Goal: Task Accomplishment & Management: Complete application form

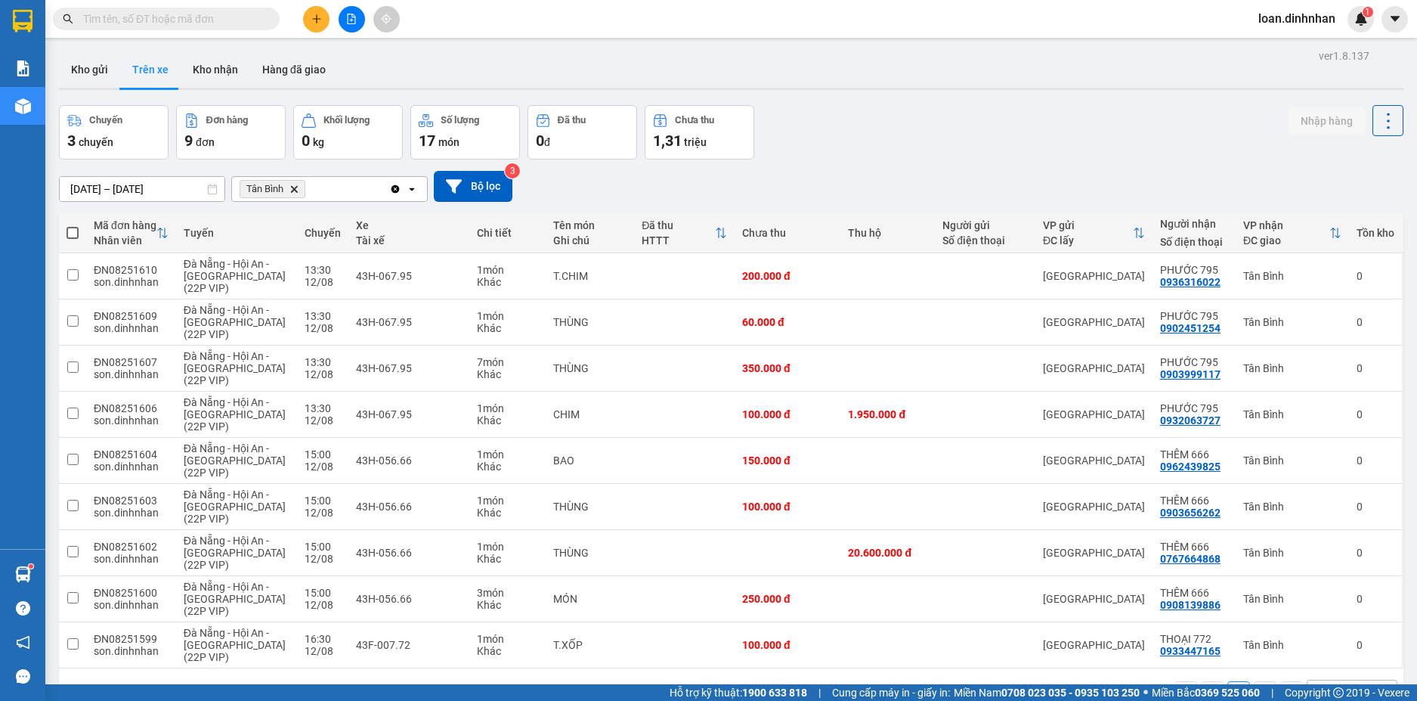
click at [240, 22] on input "text" at bounding box center [172, 19] width 178 height 17
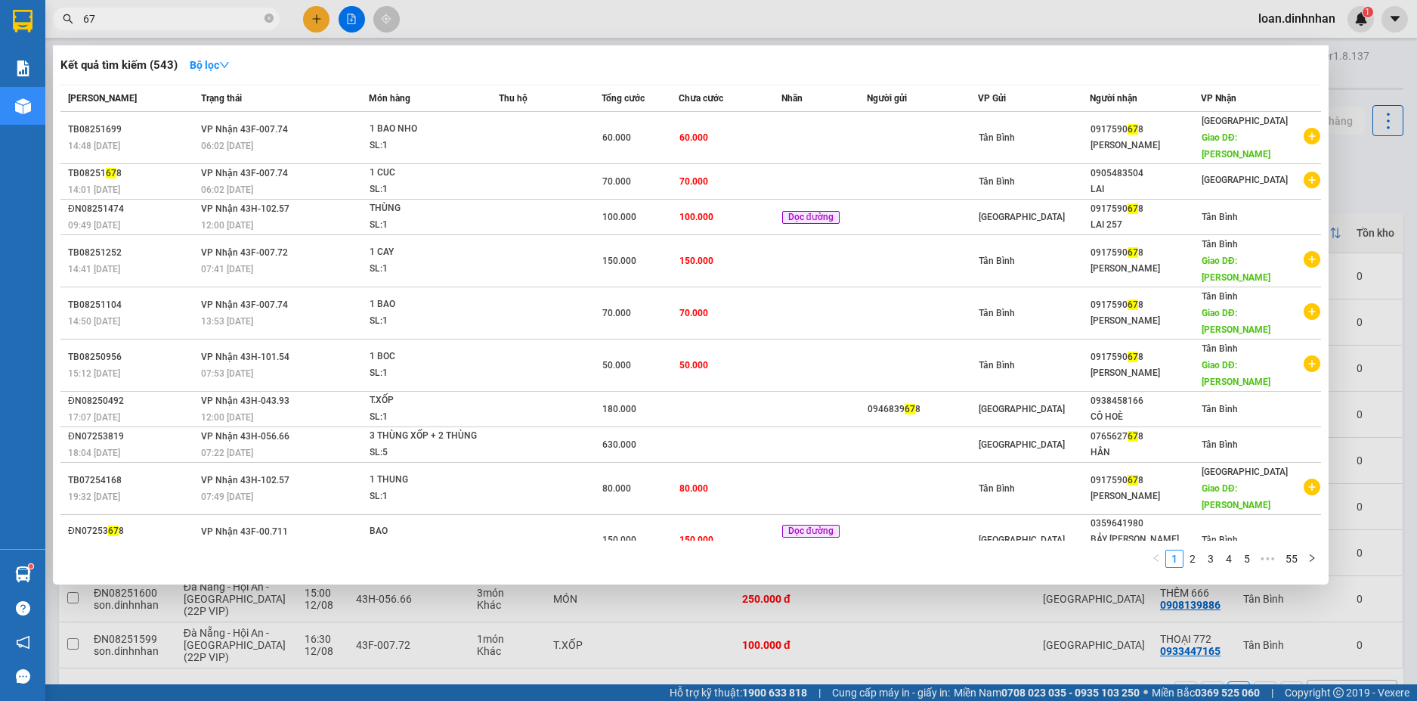
type input "6"
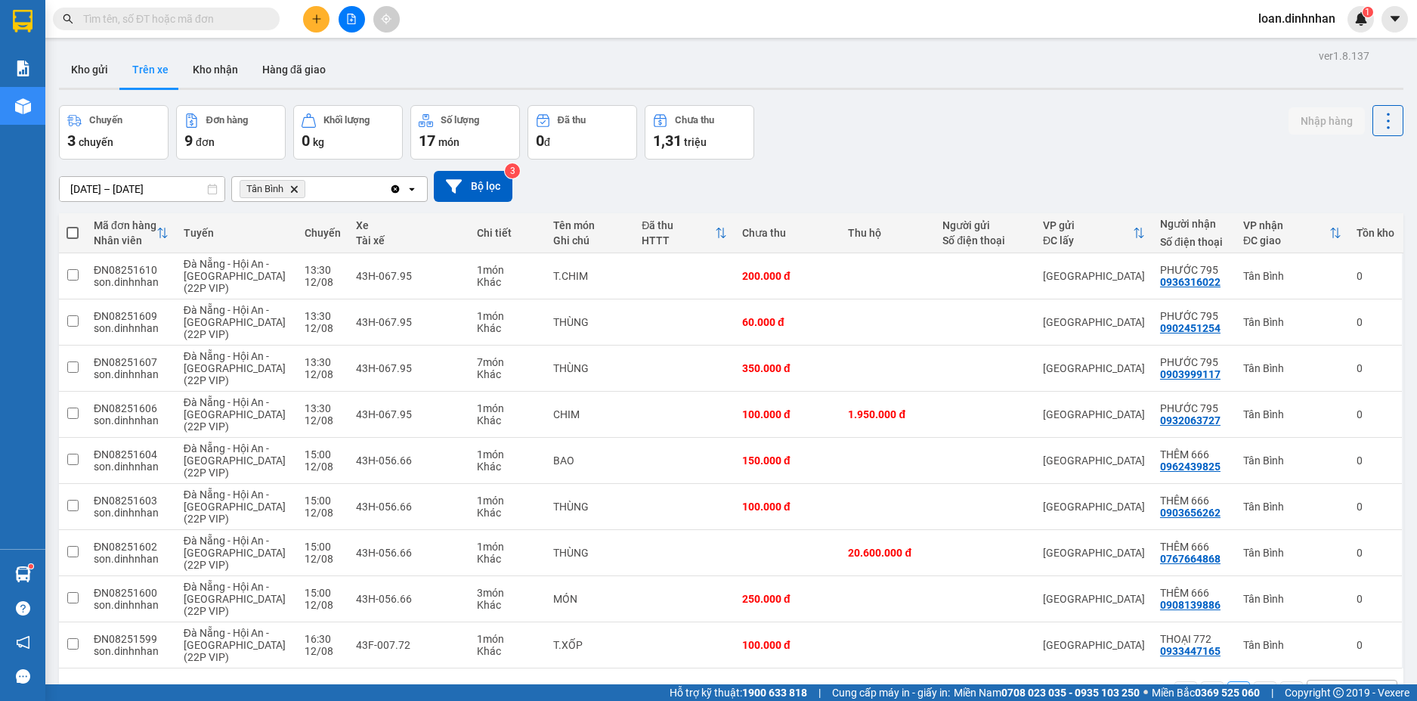
drag, startPoint x: 222, startPoint y: 23, endPoint x: 225, endPoint y: 11, distance: 12.5
click at [223, 21] on input "text" at bounding box center [172, 19] width 178 height 17
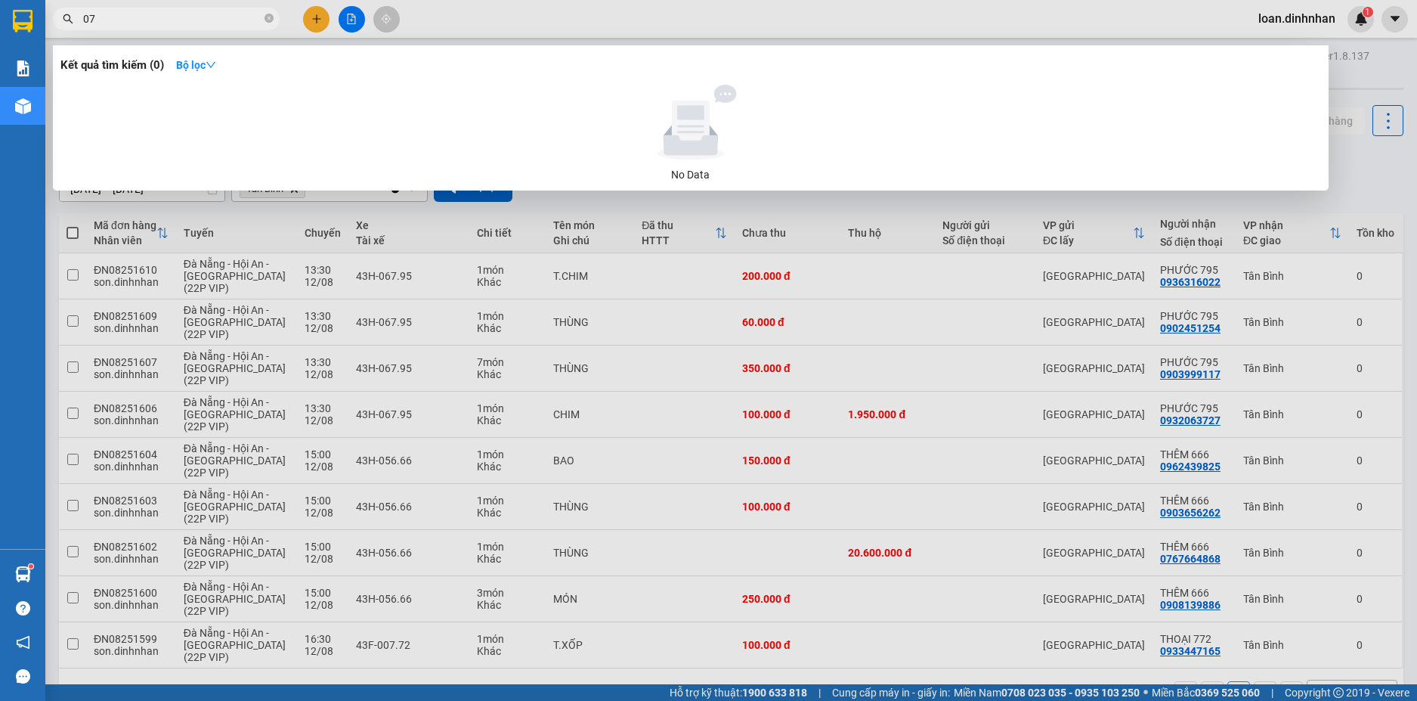
type input "0"
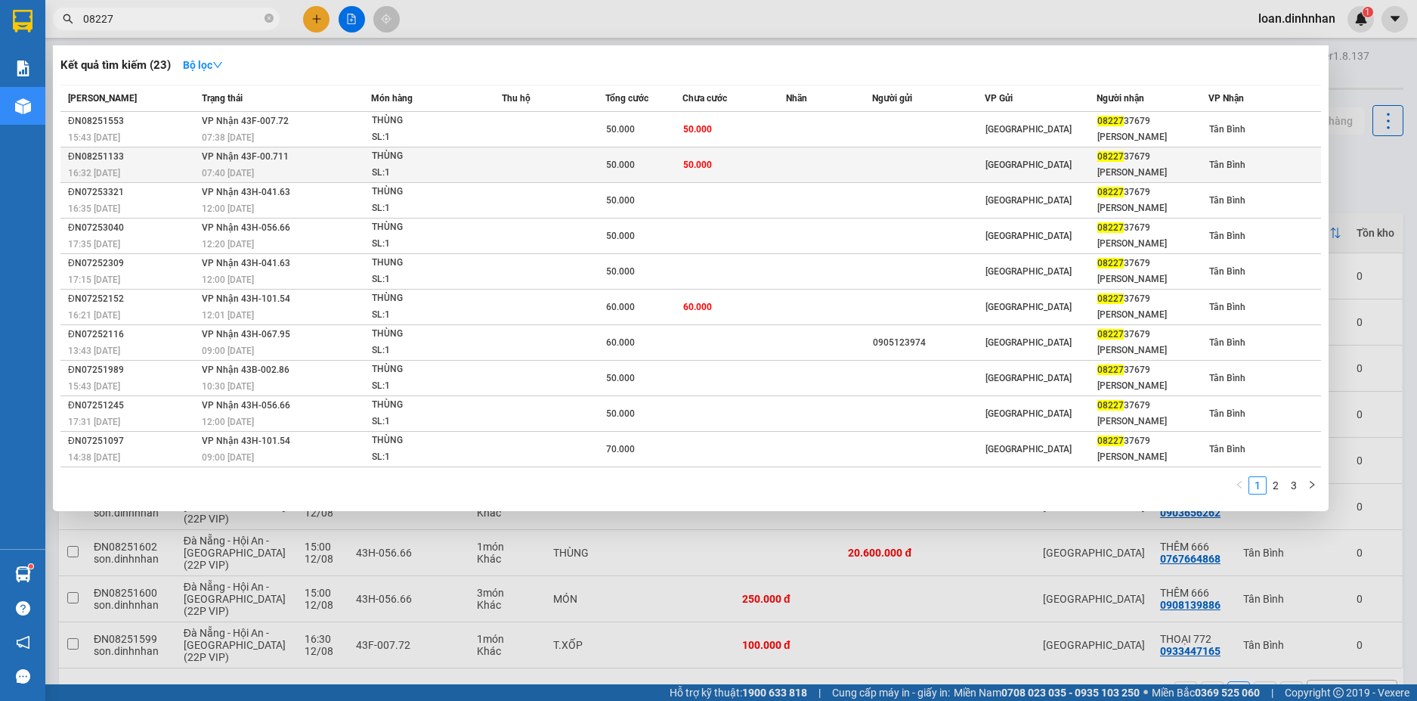
type input "08227"
click at [286, 153] on span "VP Nhận 43F-00.711" at bounding box center [245, 156] width 87 height 11
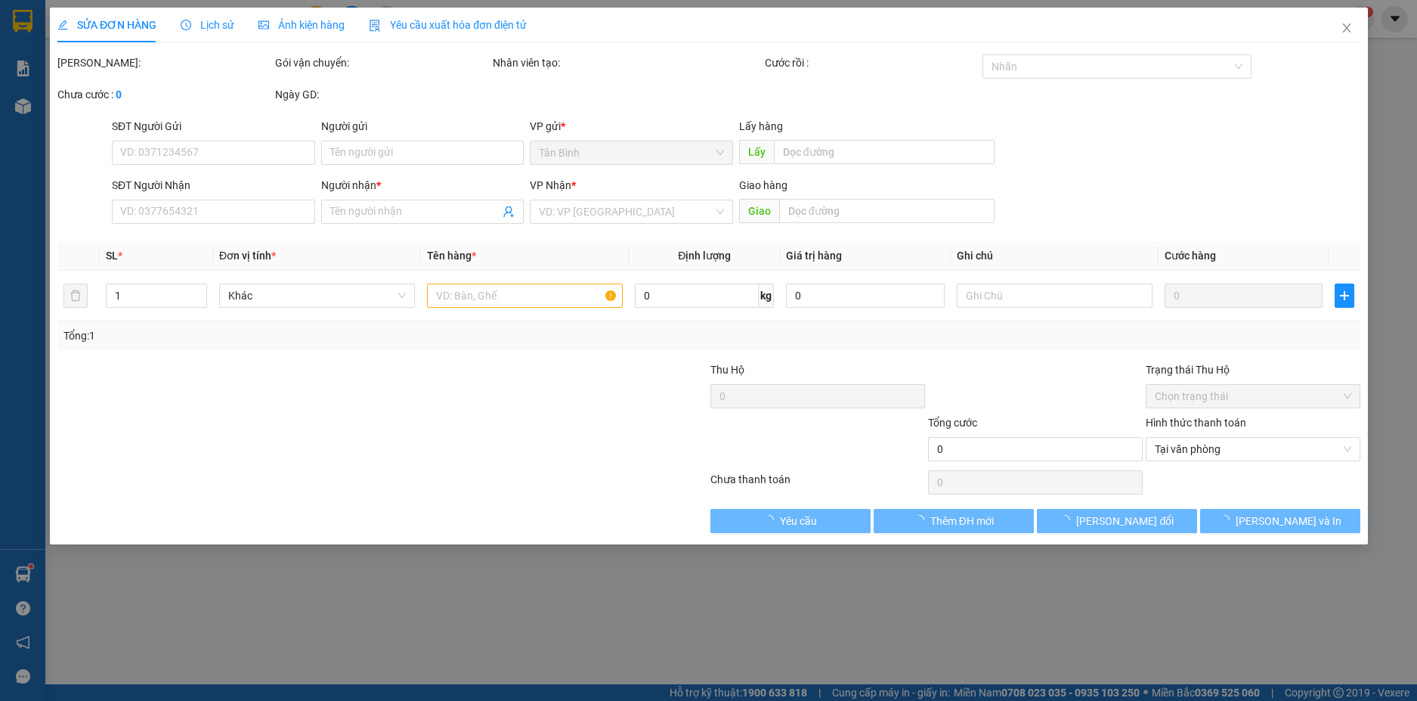
type input "0822737679"
type input "QUÂN KHOÁ"
type input "50.000"
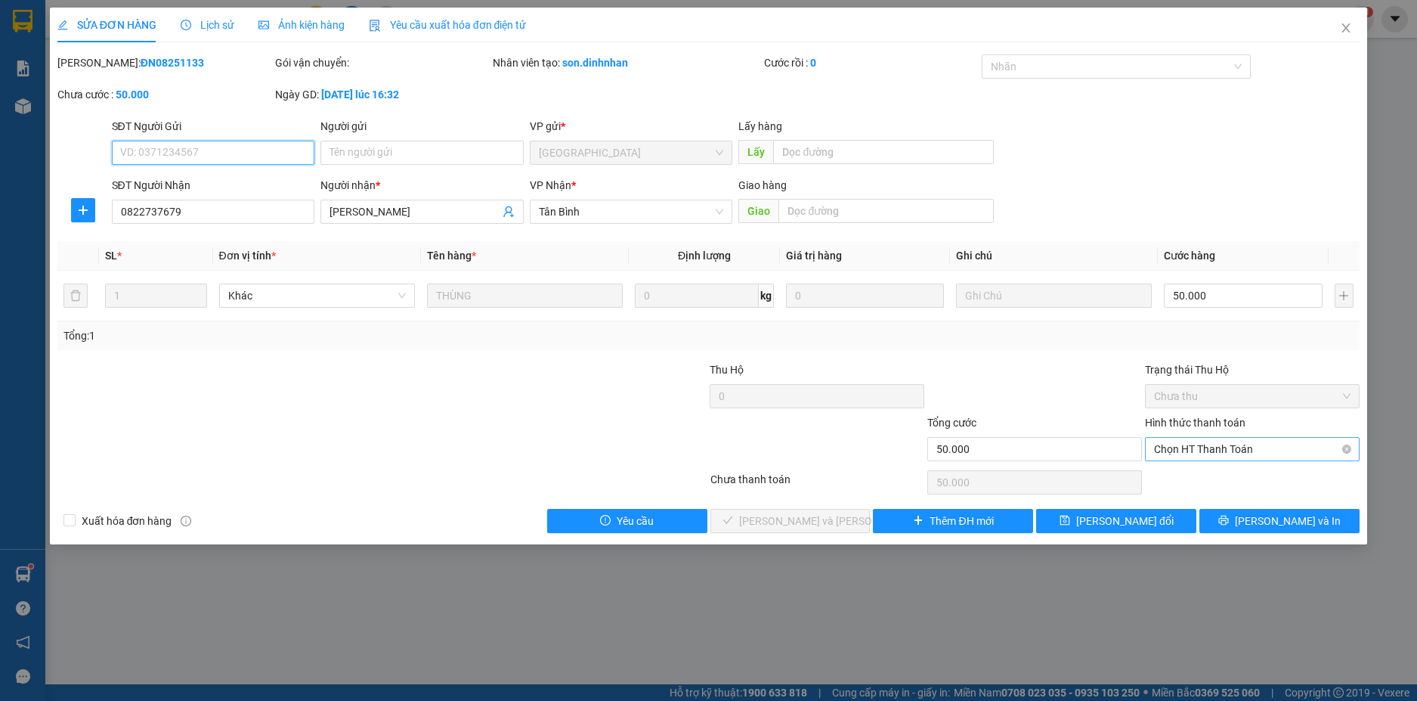
click at [1208, 443] on span "Chọn HT Thanh Toán" at bounding box center [1252, 449] width 197 height 23
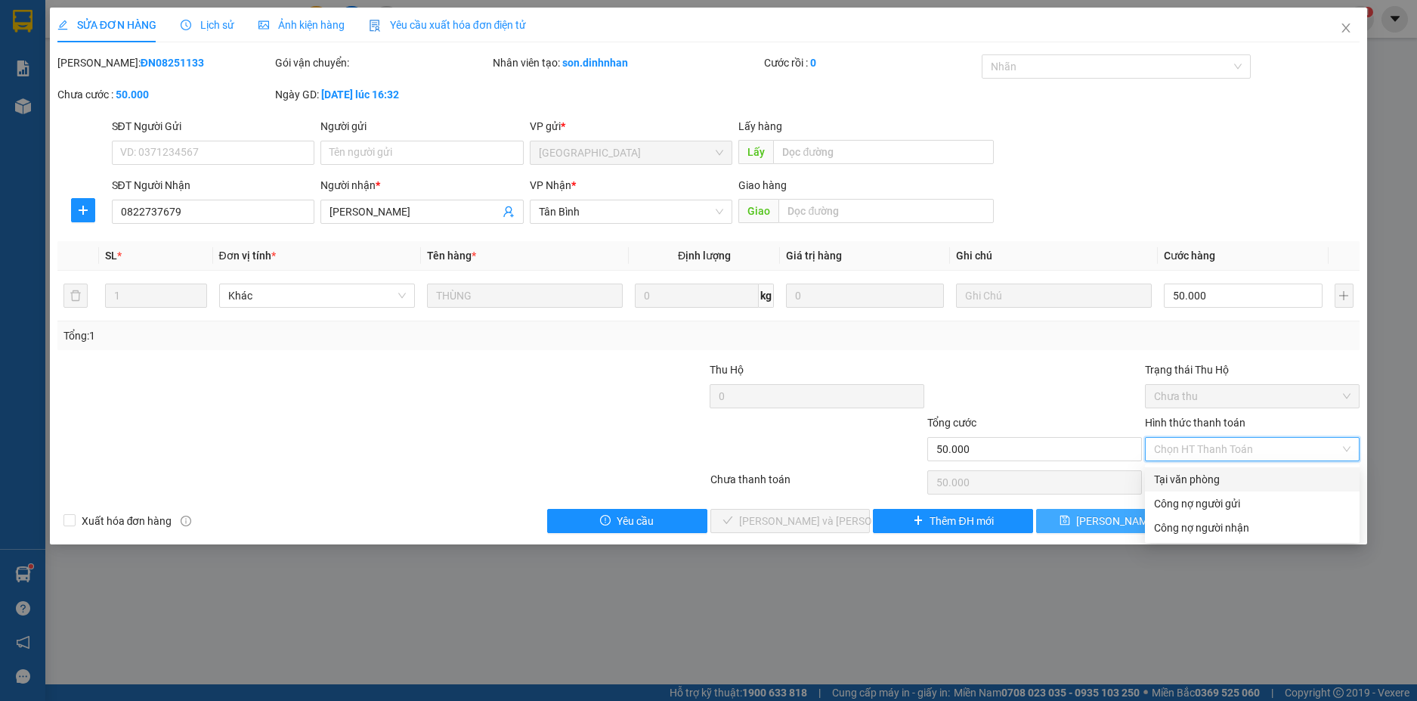
drag, startPoint x: 1202, startPoint y: 474, endPoint x: 1105, endPoint y: 510, distance: 103.3
click at [1128, 501] on div "Total Paid Fee 0 Total UnPaid Fee 50.000 Cash Collection Total Fee Mã ĐH: ĐN082…" at bounding box center [708, 293] width 1303 height 478
drag, startPoint x: 1183, startPoint y: 475, endPoint x: 1129, endPoint y: 542, distance: 85.5
click at [1183, 481] on div "Tại văn phòng" at bounding box center [1252, 479] width 197 height 17
type input "0"
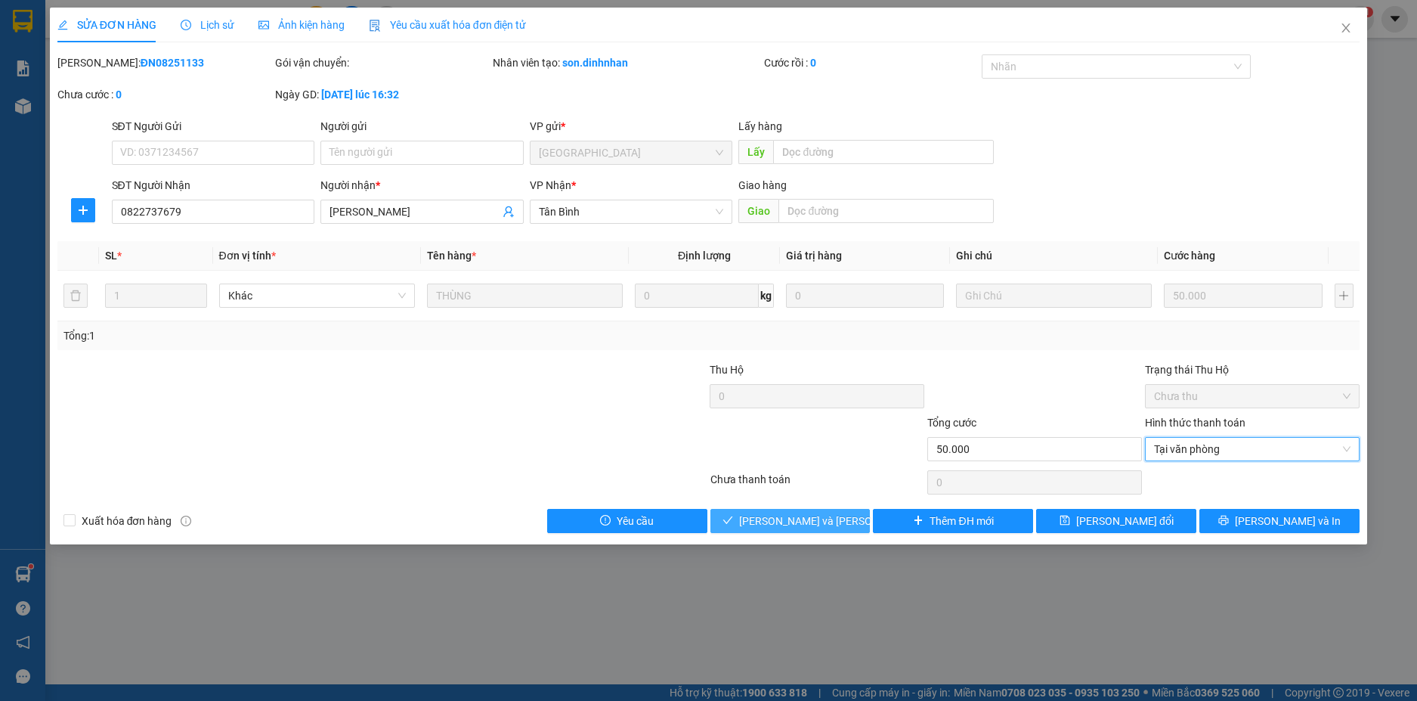
drag, startPoint x: 827, startPoint y: 518, endPoint x: 933, endPoint y: 453, distance: 124.2
click at [828, 517] on span "[PERSON_NAME] và Giao hàng" at bounding box center [841, 520] width 204 height 17
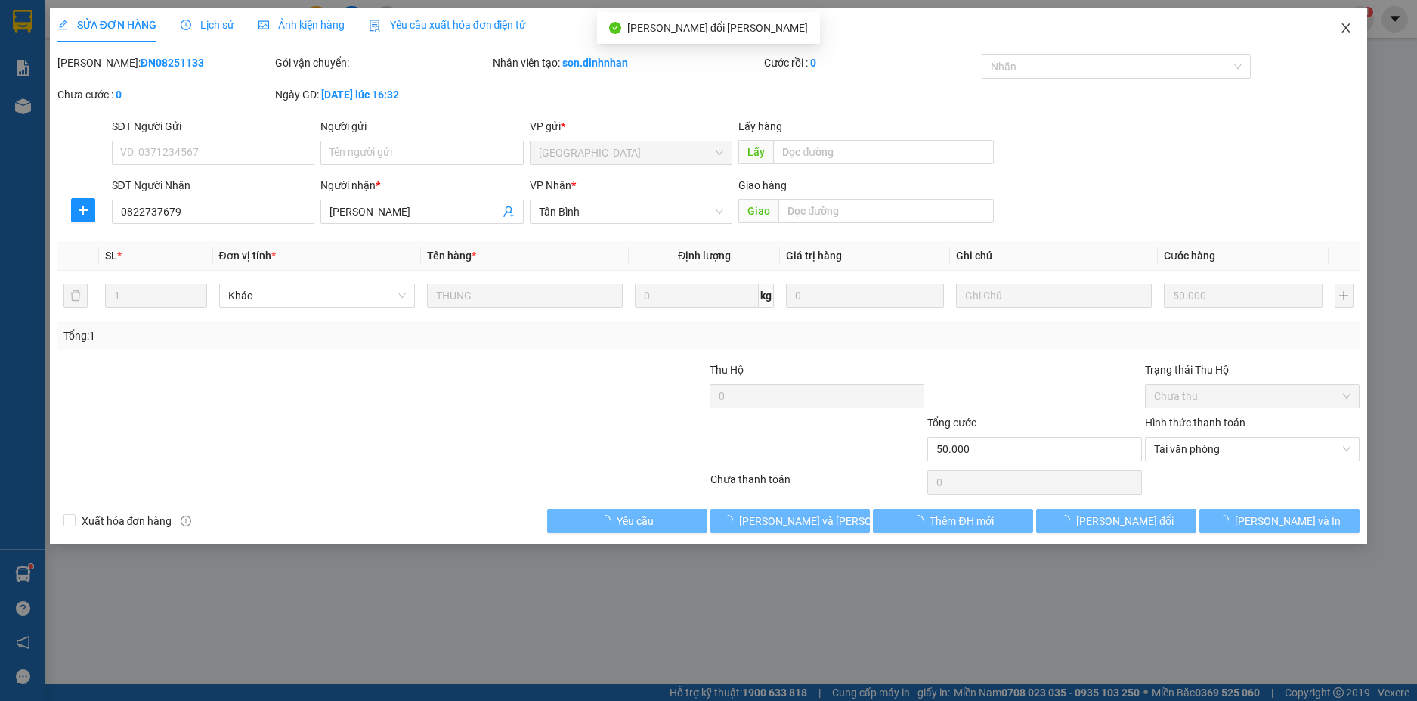
click at [1339, 31] on span "Close" at bounding box center [1346, 29] width 42 height 42
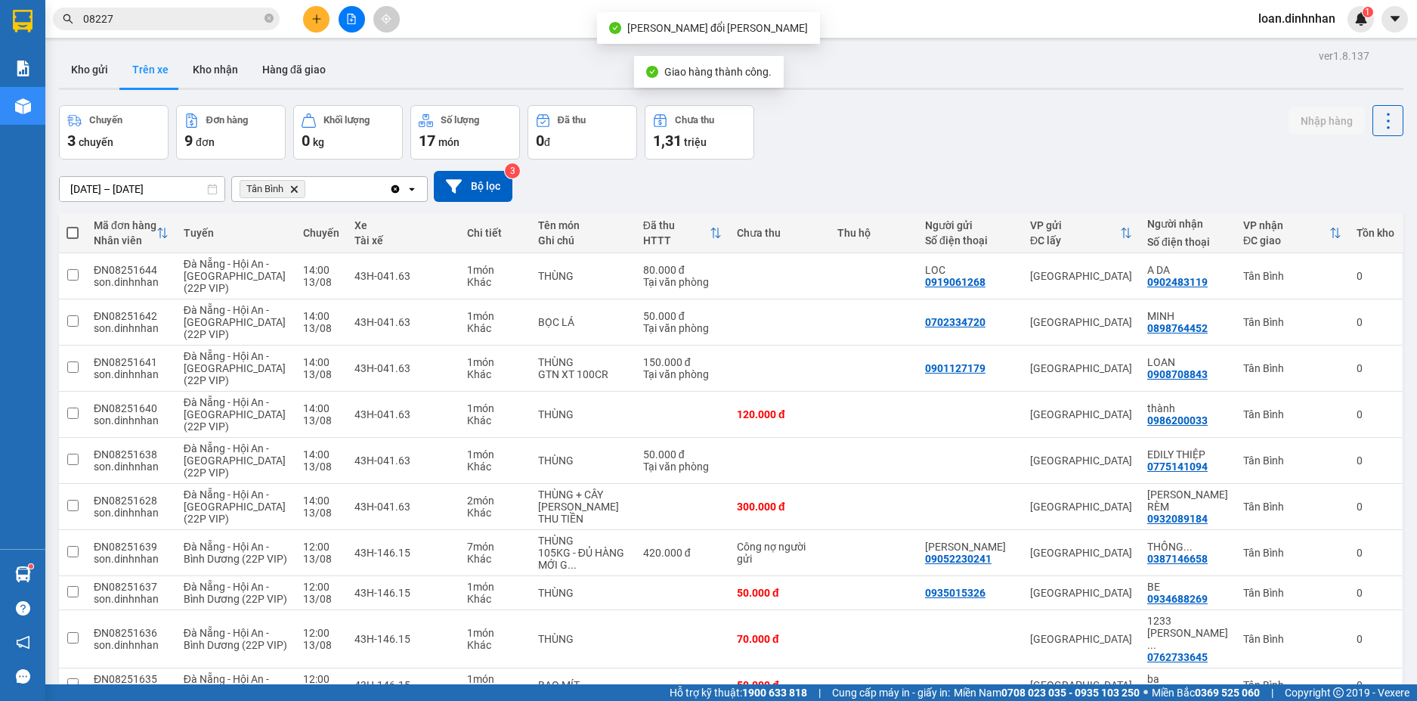
click at [175, 21] on input "08227" at bounding box center [172, 19] width 178 height 17
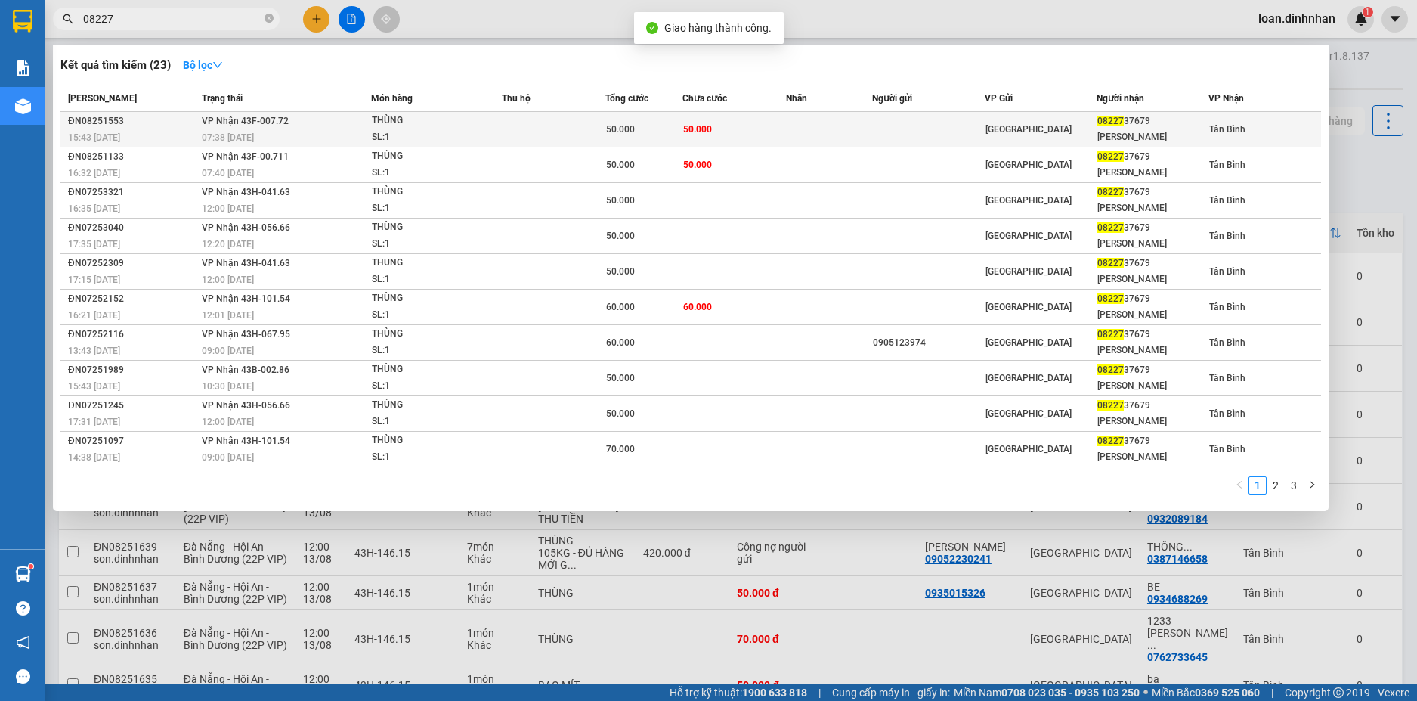
drag, startPoint x: 317, startPoint y: 122, endPoint x: 376, endPoint y: 122, distance: 59.0
click at [376, 122] on tr "ĐN08251553 15:43 - 12/08 VP Nhận 43F-007.72 07:38 - 13/08 THÙNG SL: 1 50.000 50…" at bounding box center [690, 130] width 1261 height 36
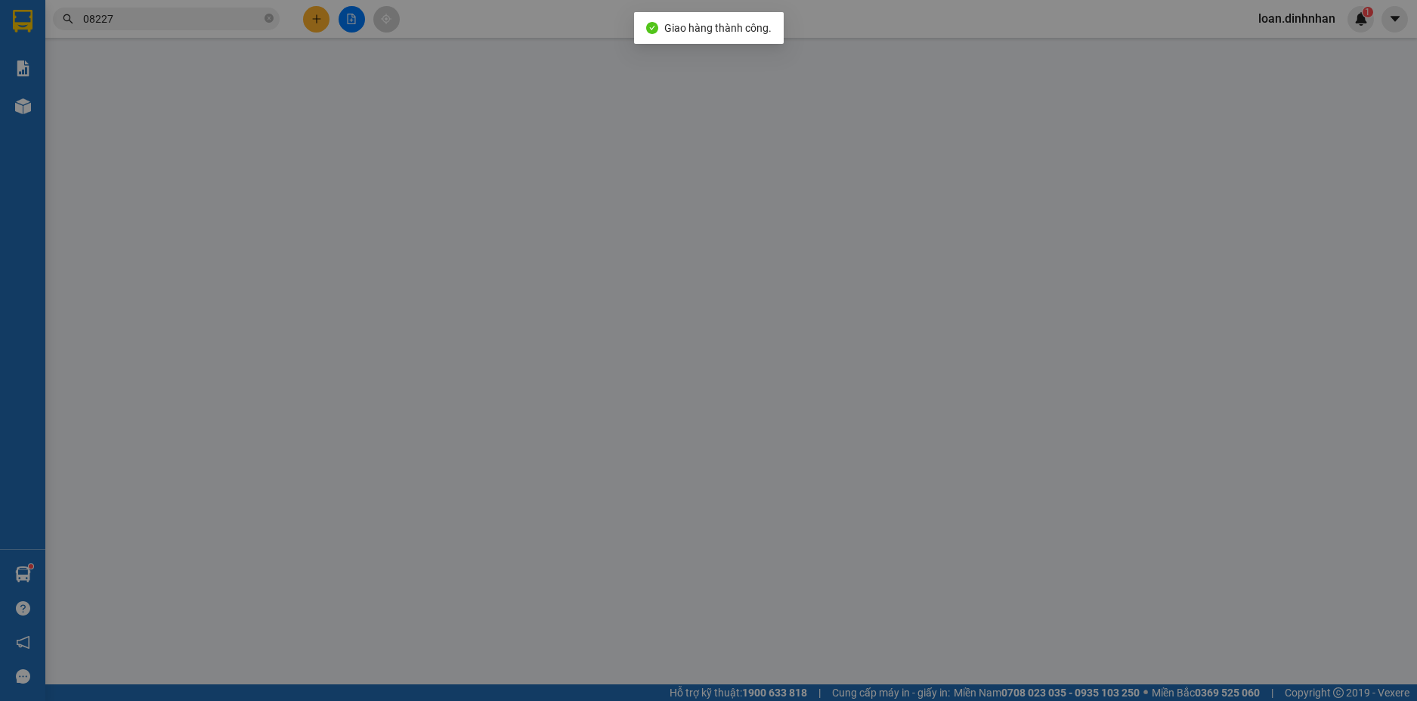
type input "0822737679"
type input "QUÂN KHOÁ"
type input "50.000"
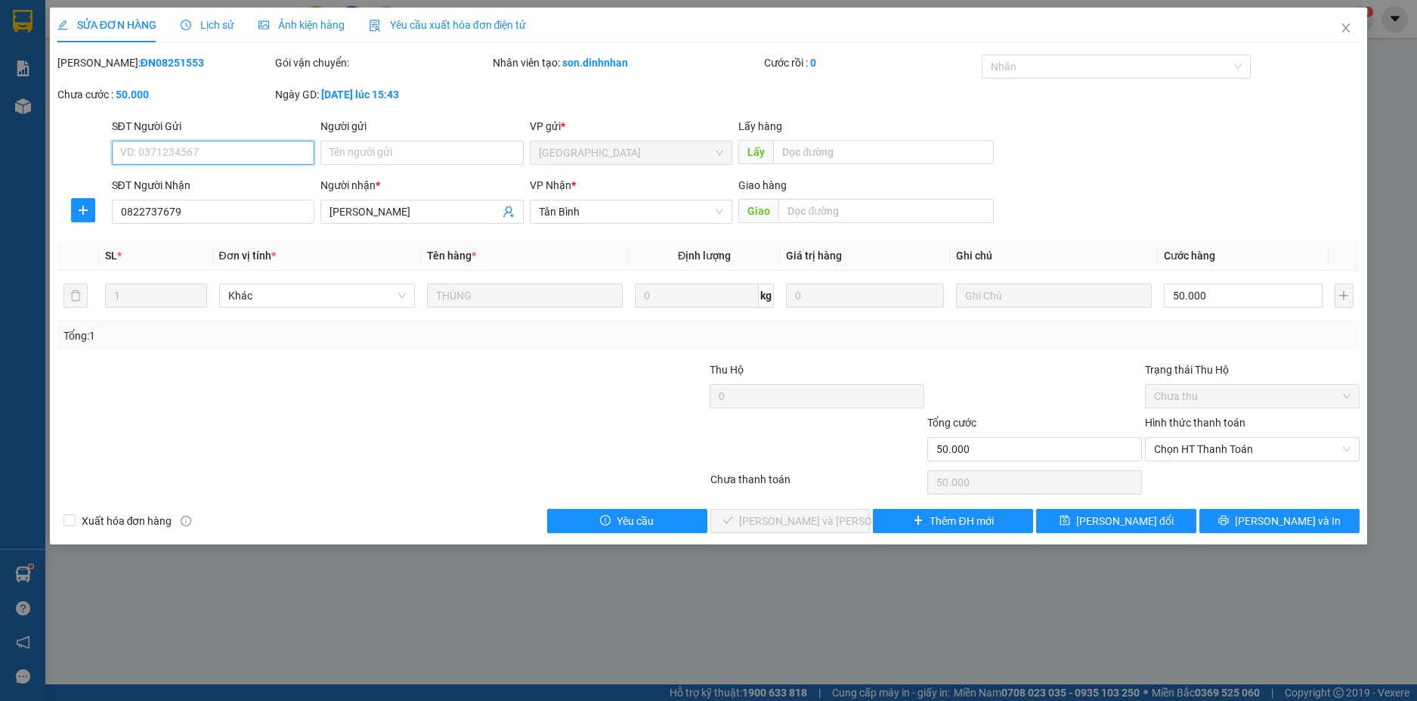
drag, startPoint x: 1289, startPoint y: 450, endPoint x: 1240, endPoint y: 463, distance: 50.6
click at [1259, 458] on span "Chọn HT Thanh Toán" at bounding box center [1252, 449] width 197 height 23
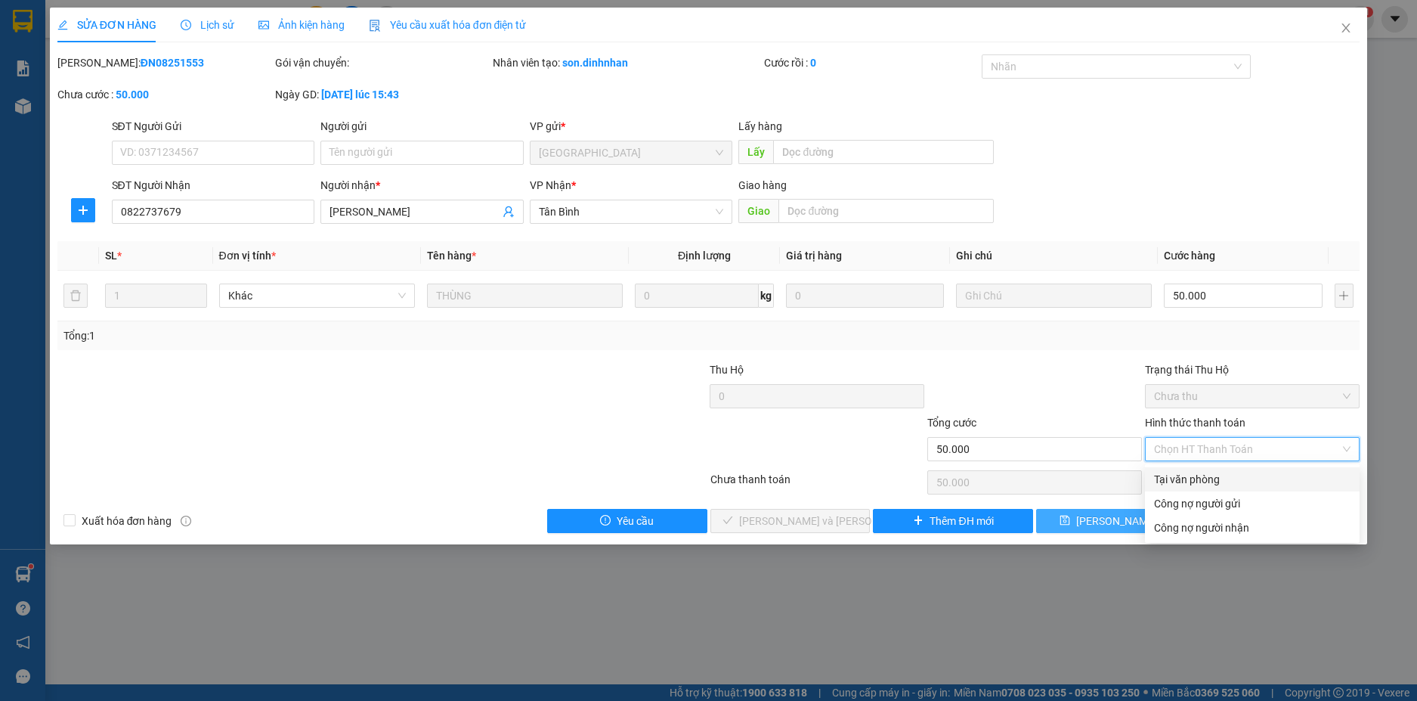
drag, startPoint x: 1188, startPoint y: 475, endPoint x: 1050, endPoint y: 518, distance: 144.9
click at [1069, 514] on div "Total Paid Fee 0 Total UnPaid Fee 50.000 Cash Collection Total Fee Mã ĐH: ĐN082…" at bounding box center [708, 293] width 1303 height 478
drag, startPoint x: 1225, startPoint y: 473, endPoint x: 1099, endPoint y: 501, distance: 129.3
click at [1224, 474] on div "Tại văn phòng" at bounding box center [1252, 479] width 197 height 17
type input "0"
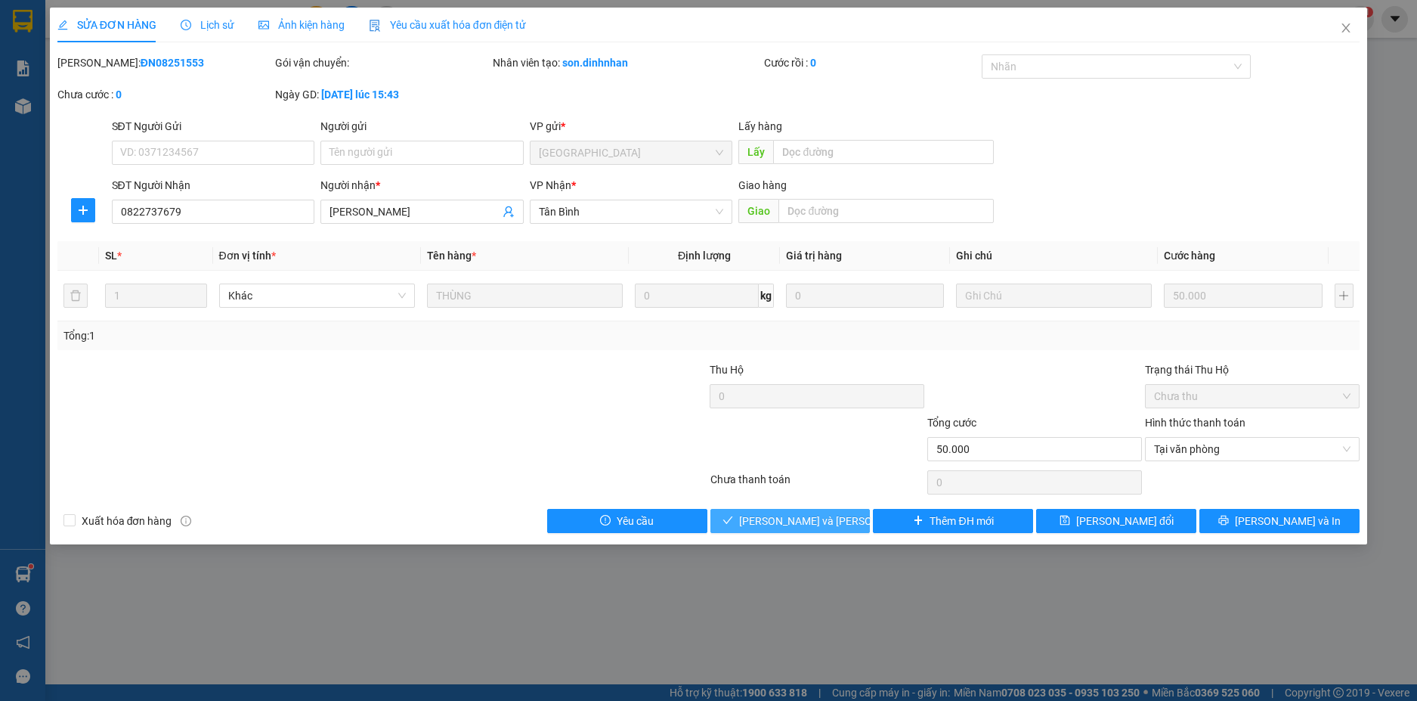
click at [834, 517] on span "[PERSON_NAME] và Giao hàng" at bounding box center [841, 520] width 204 height 17
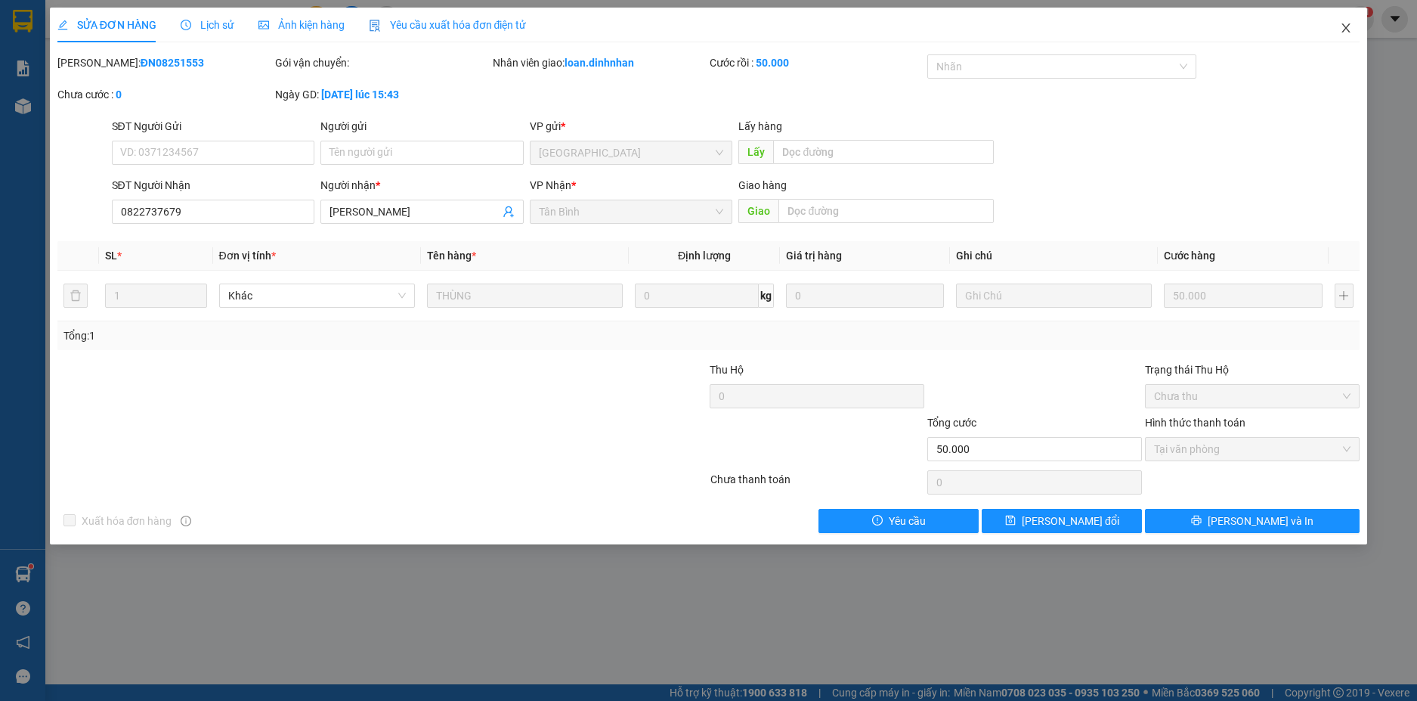
click at [1350, 30] on icon "close" at bounding box center [1346, 28] width 12 height 12
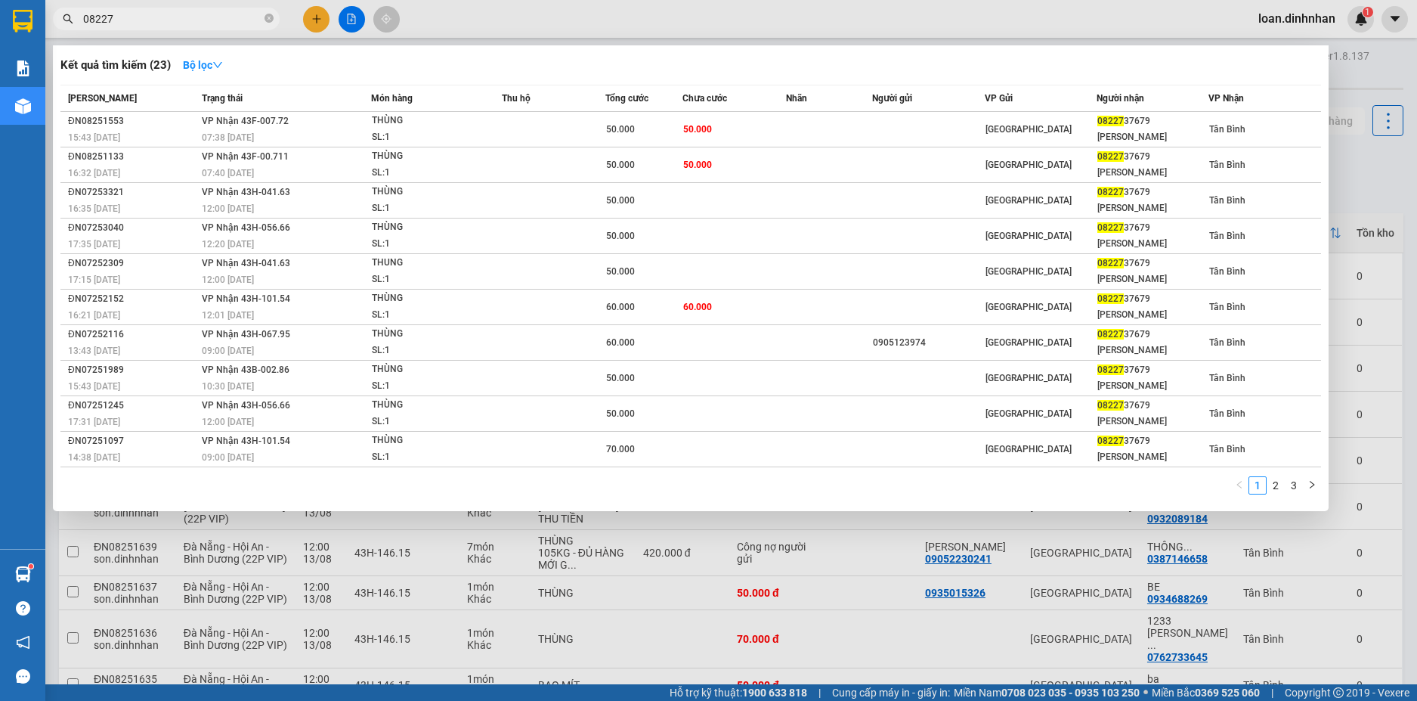
click at [268, 10] on span "08227" at bounding box center [166, 19] width 227 height 23
drag, startPoint x: 268, startPoint y: 11, endPoint x: 265, endPoint y: 24, distance: 14.1
click at [265, 18] on span at bounding box center [269, 19] width 9 height 17
click at [267, 19] on icon "close-circle" at bounding box center [269, 18] width 9 height 9
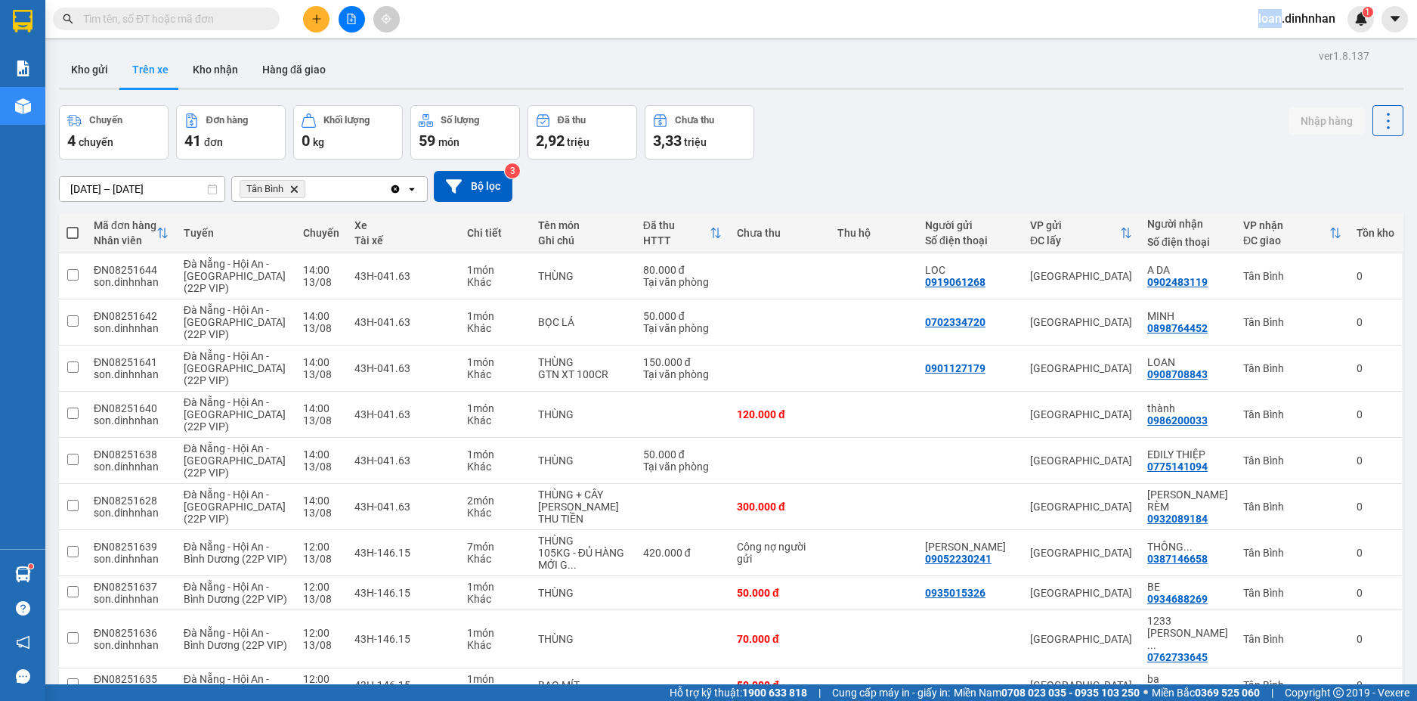
click at [267, 19] on span at bounding box center [269, 19] width 9 height 17
click at [243, 23] on input "text" at bounding box center [172, 19] width 178 height 17
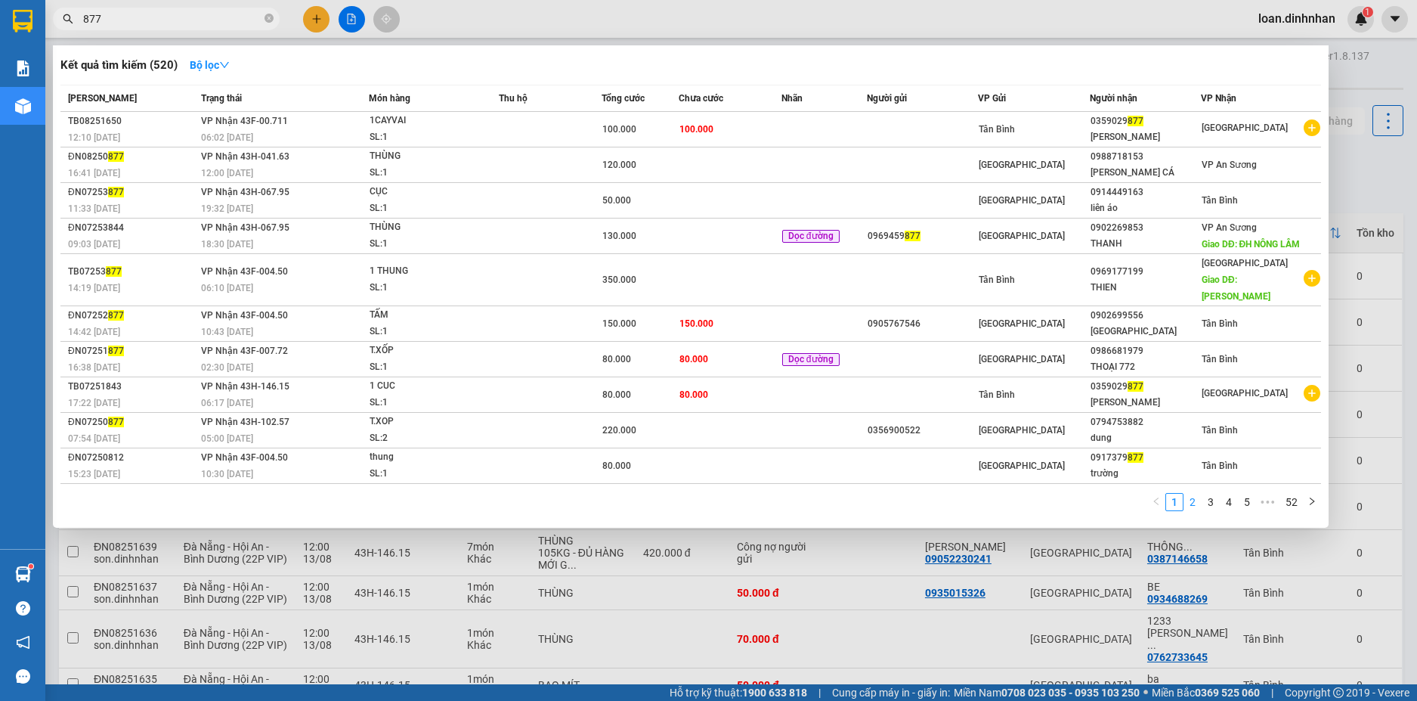
type input "877"
click at [1196, 494] on link "2" at bounding box center [1192, 502] width 17 height 17
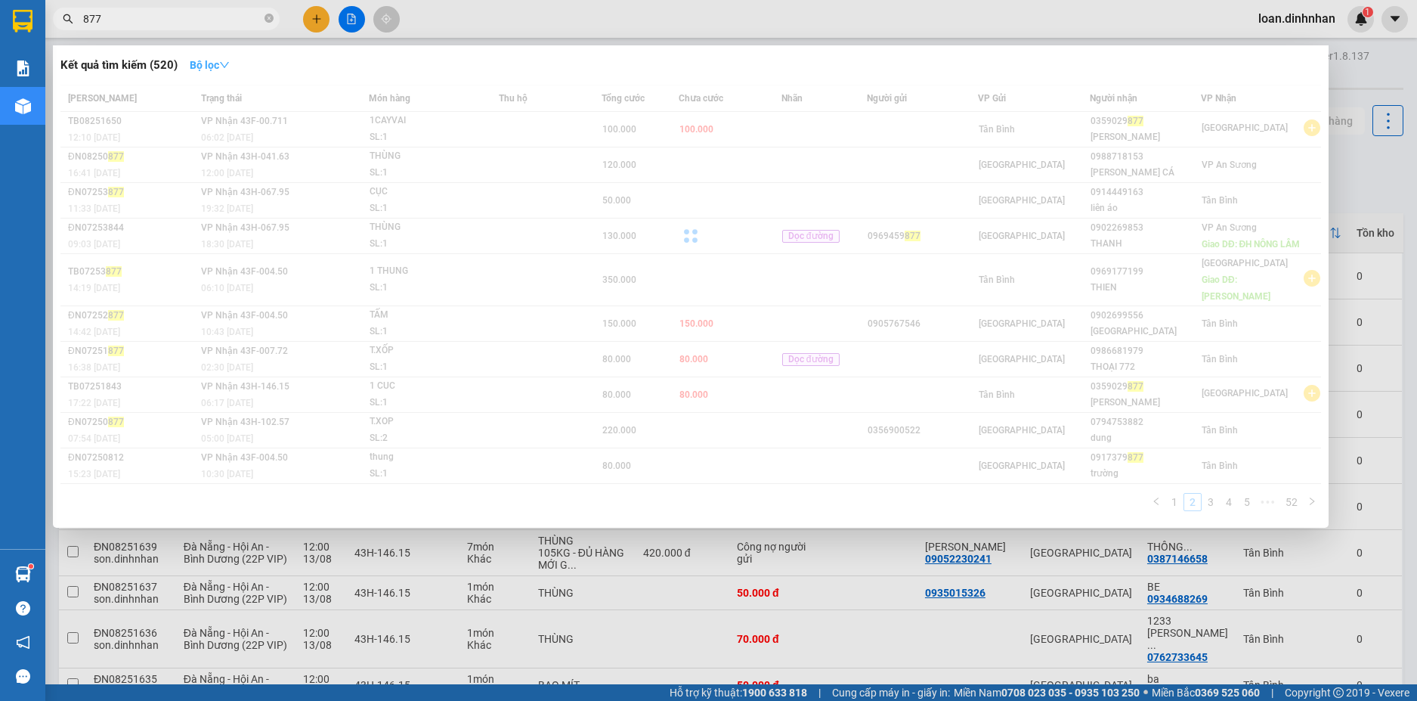
drag, startPoint x: 227, startPoint y: 64, endPoint x: 258, endPoint y: 73, distance: 32.3
click at [229, 64] on icon "down" at bounding box center [224, 65] width 11 height 11
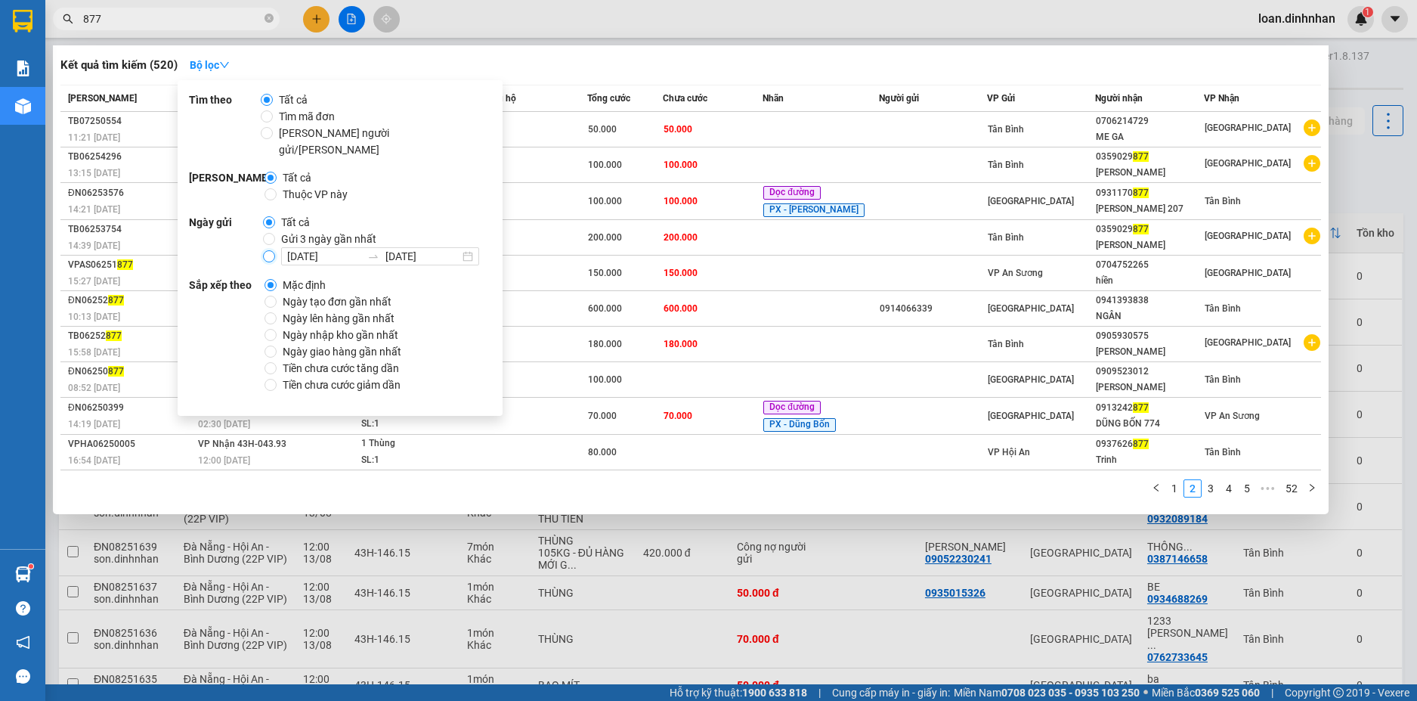
click at [268, 250] on input "04/08/2025 12/08/2025" at bounding box center [269, 256] width 12 height 12
radio input "true"
radio input "false"
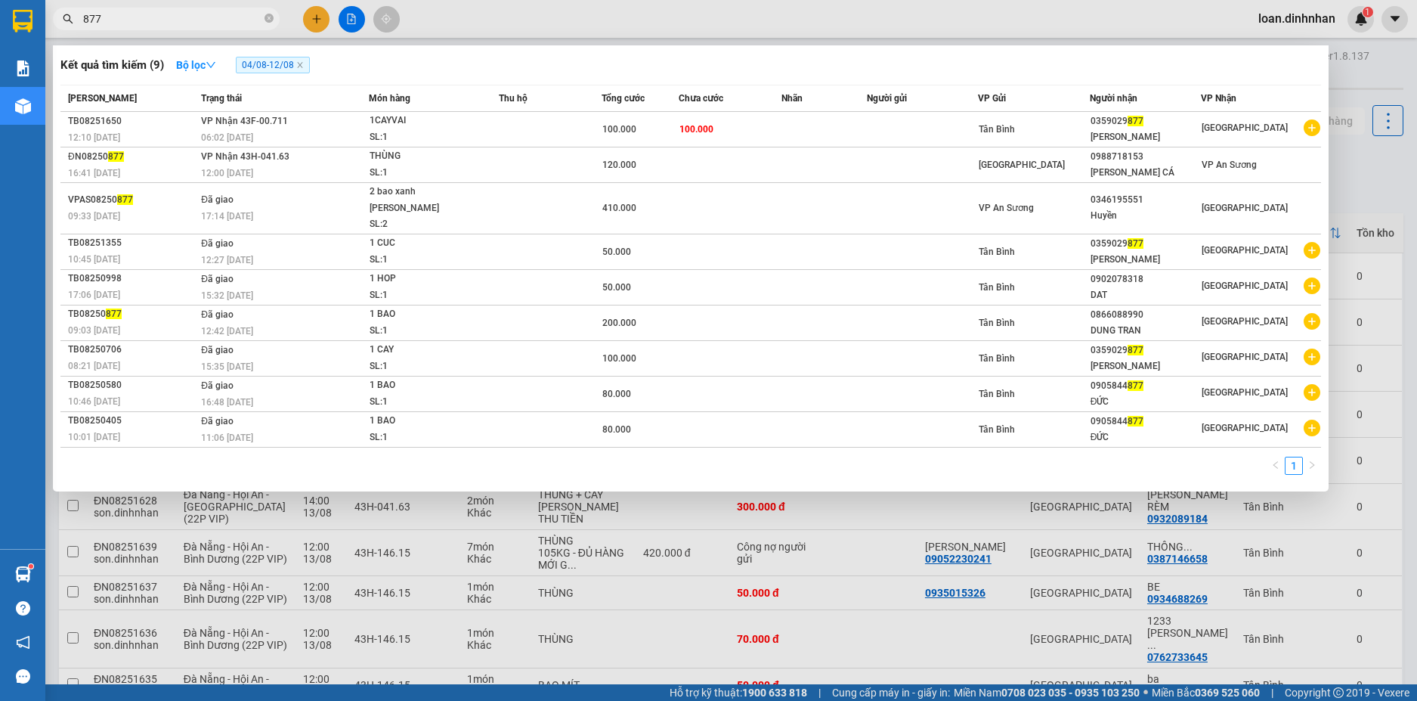
click at [685, 0] on div at bounding box center [708, 350] width 1417 height 701
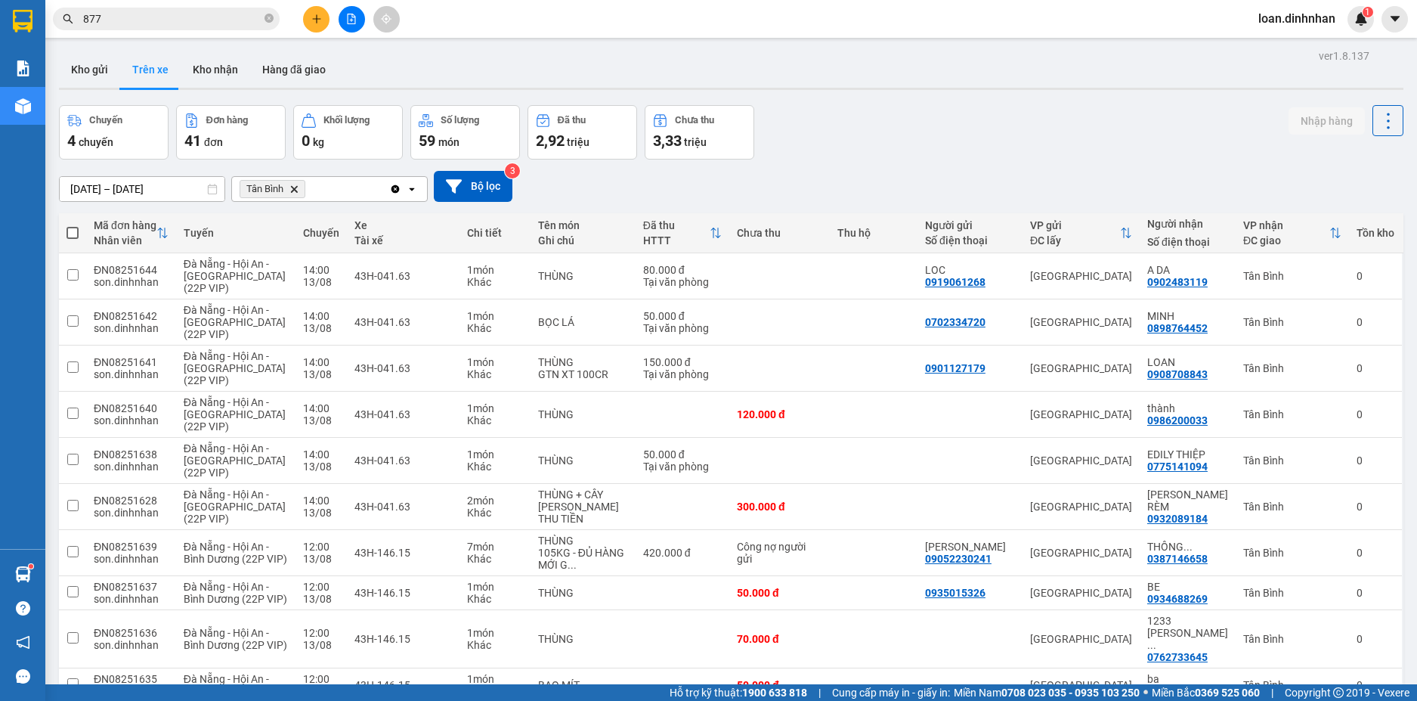
click at [217, 15] on input "877" at bounding box center [172, 19] width 178 height 17
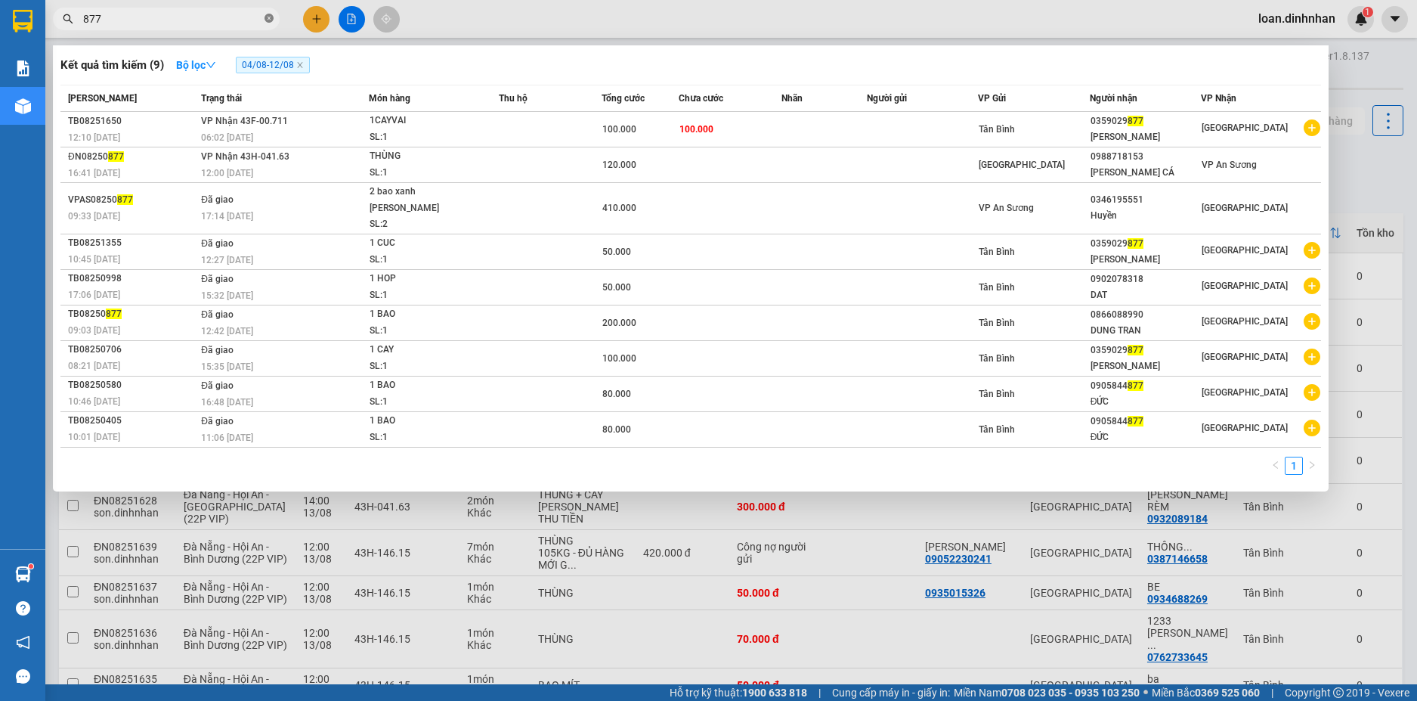
click at [271, 21] on icon "close-circle" at bounding box center [269, 18] width 9 height 9
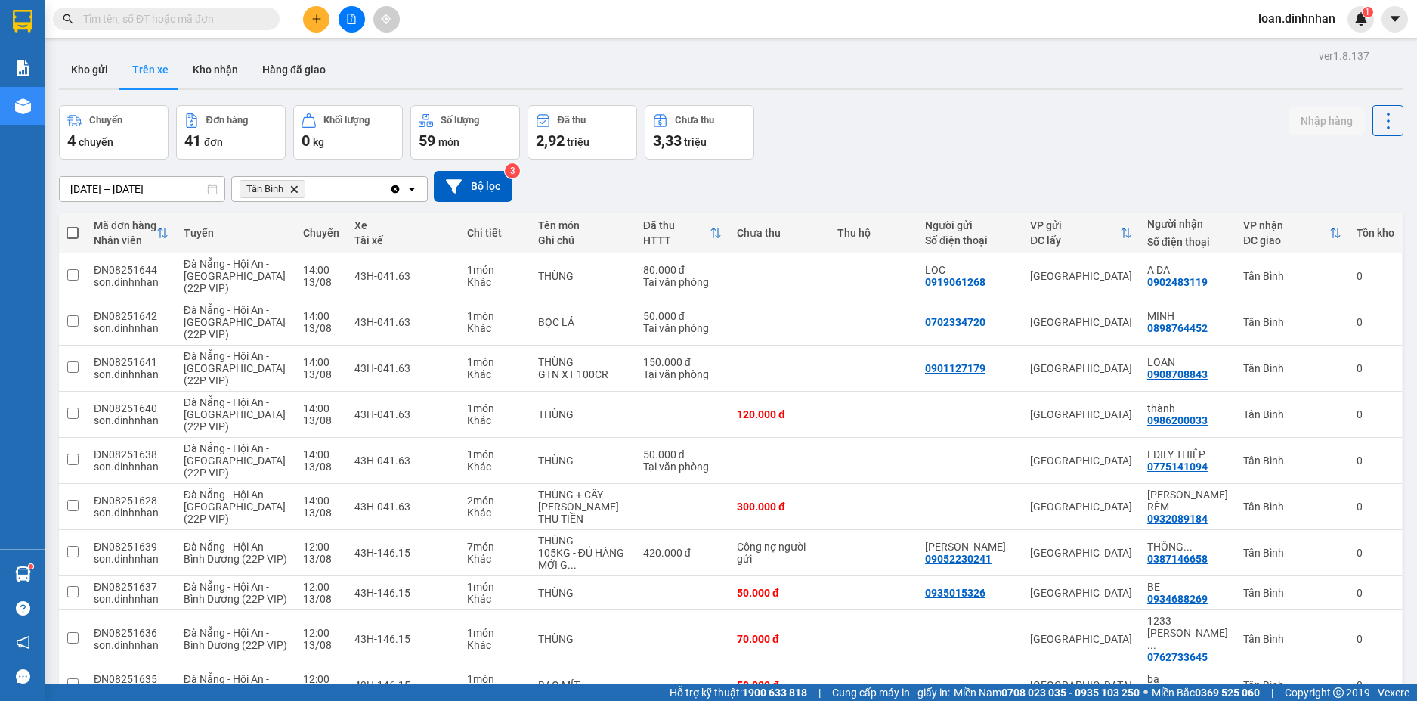
click at [265, 25] on span at bounding box center [269, 19] width 9 height 17
click at [245, 20] on input "text" at bounding box center [172, 19] width 178 height 17
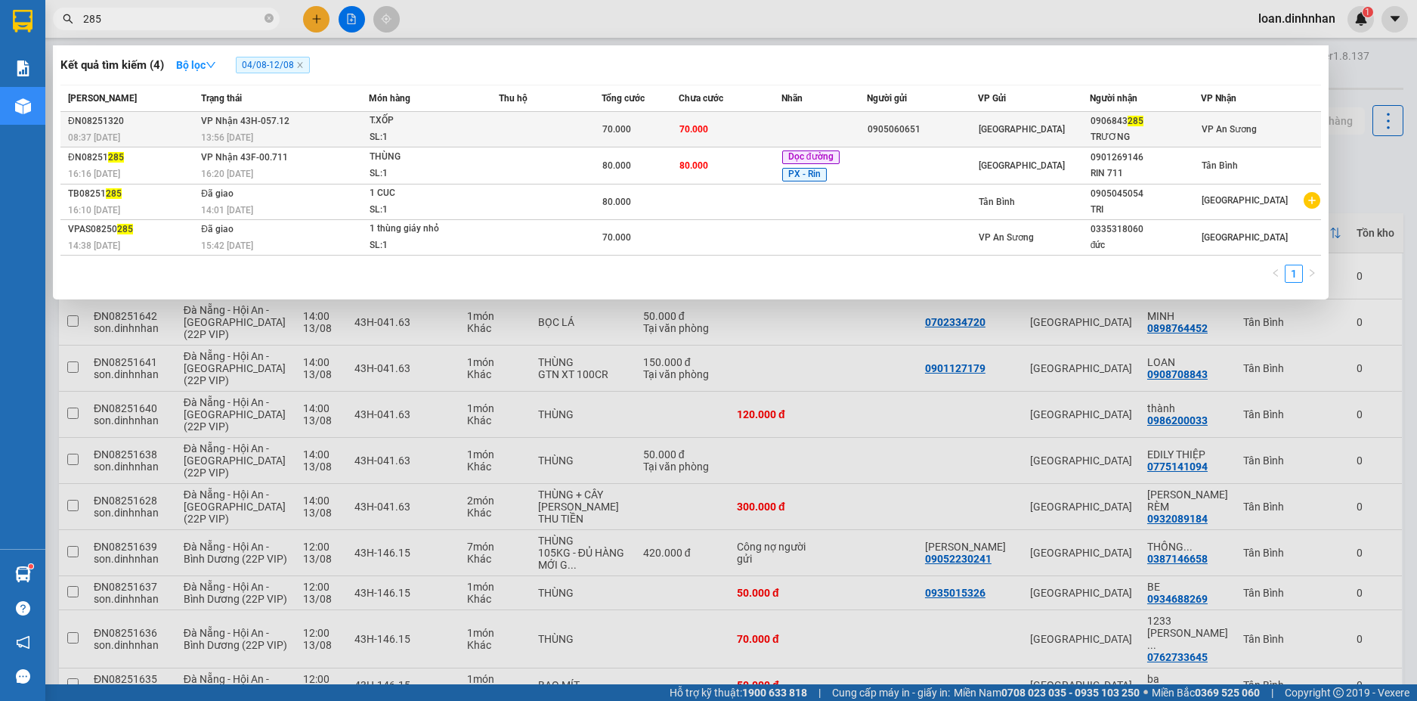
type input "285"
click at [631, 134] on span "70.000" at bounding box center [616, 129] width 29 height 11
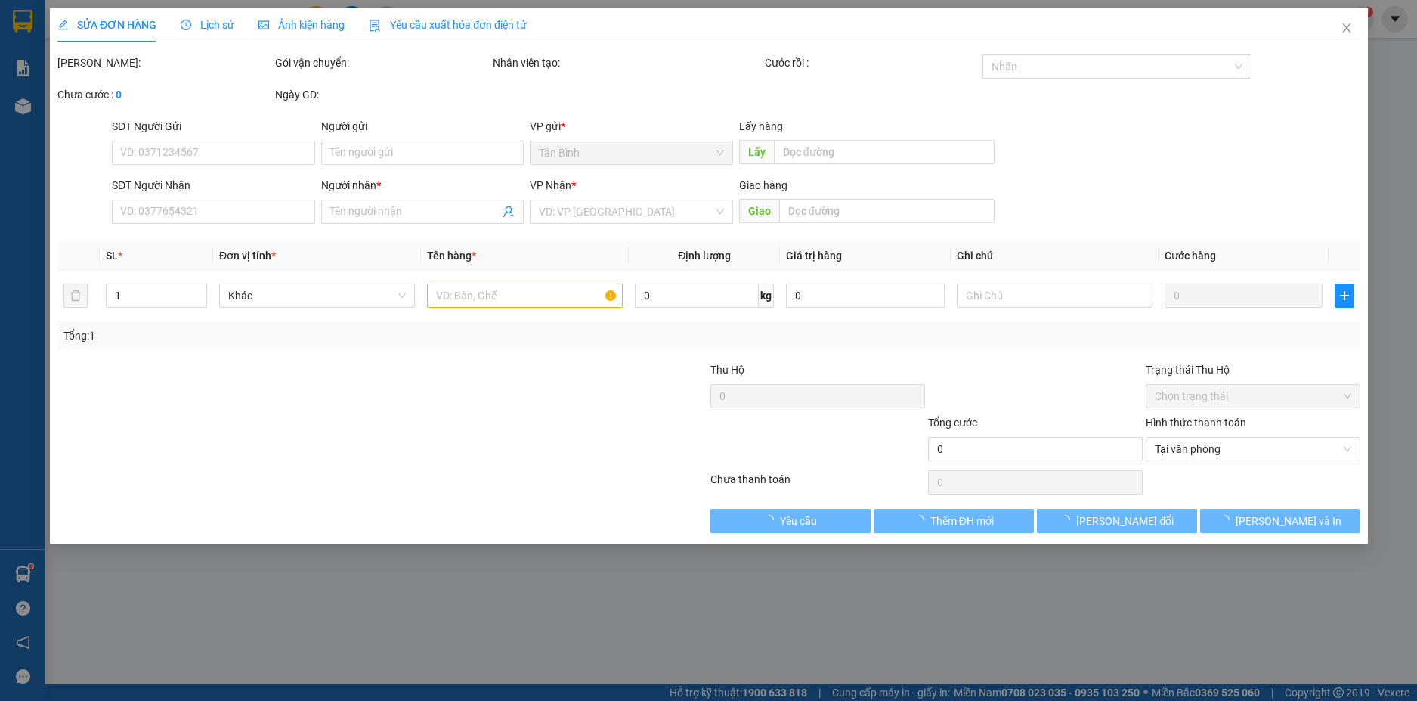
type input "0905060651"
type input "0906843285"
type input "TRƯƠNG"
type input "70.000"
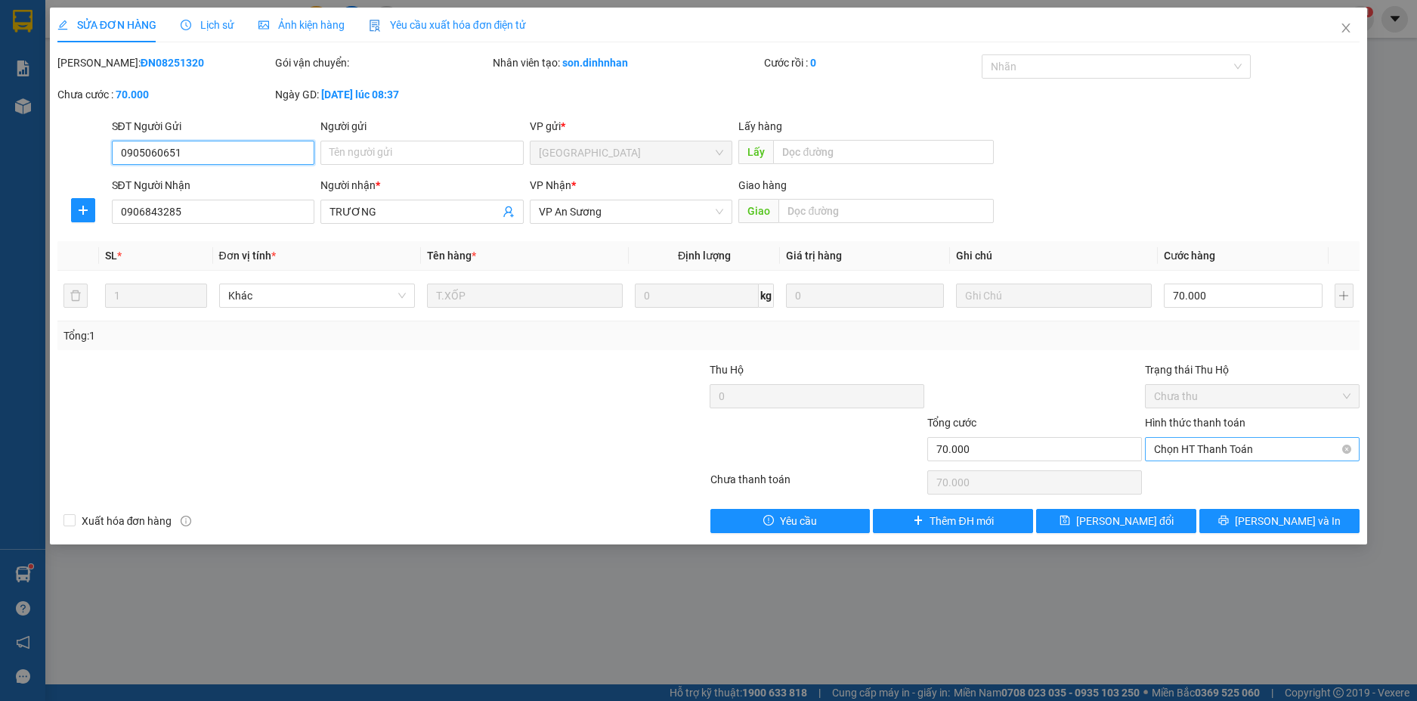
click at [1168, 447] on span "Chọn HT Thanh Toán" at bounding box center [1252, 449] width 197 height 23
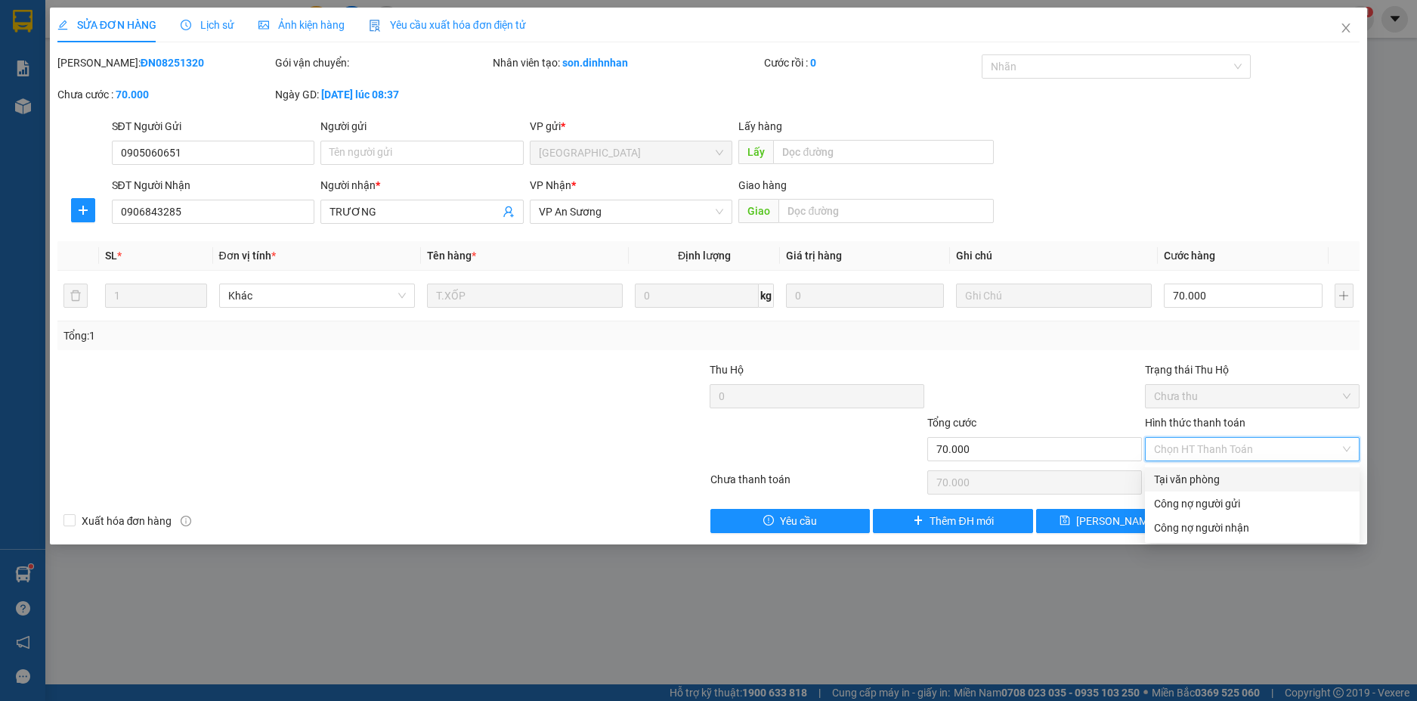
click at [1175, 477] on div "Tại văn phòng" at bounding box center [1252, 479] width 197 height 17
type input "0"
click at [683, 215] on span "VP An Sương" at bounding box center [631, 211] width 185 height 23
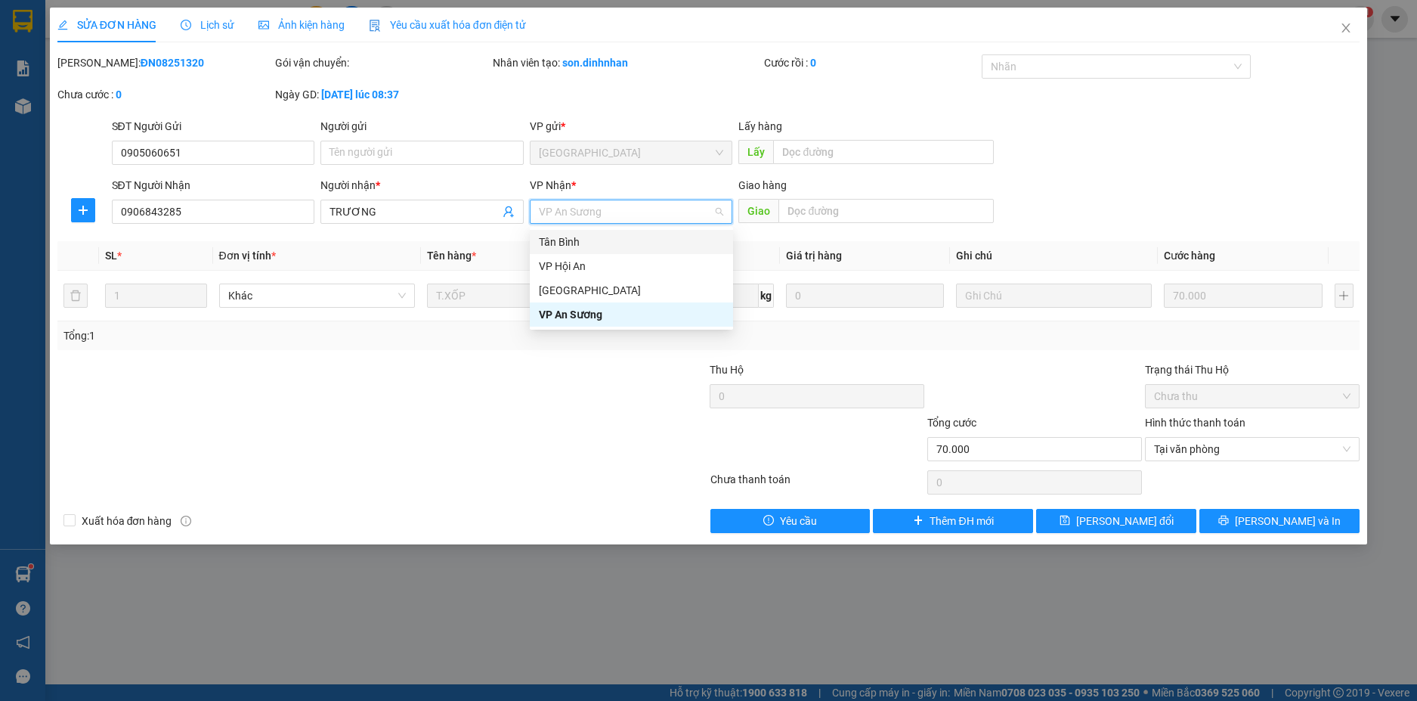
click at [606, 235] on div "Tân Bình" at bounding box center [631, 242] width 185 height 17
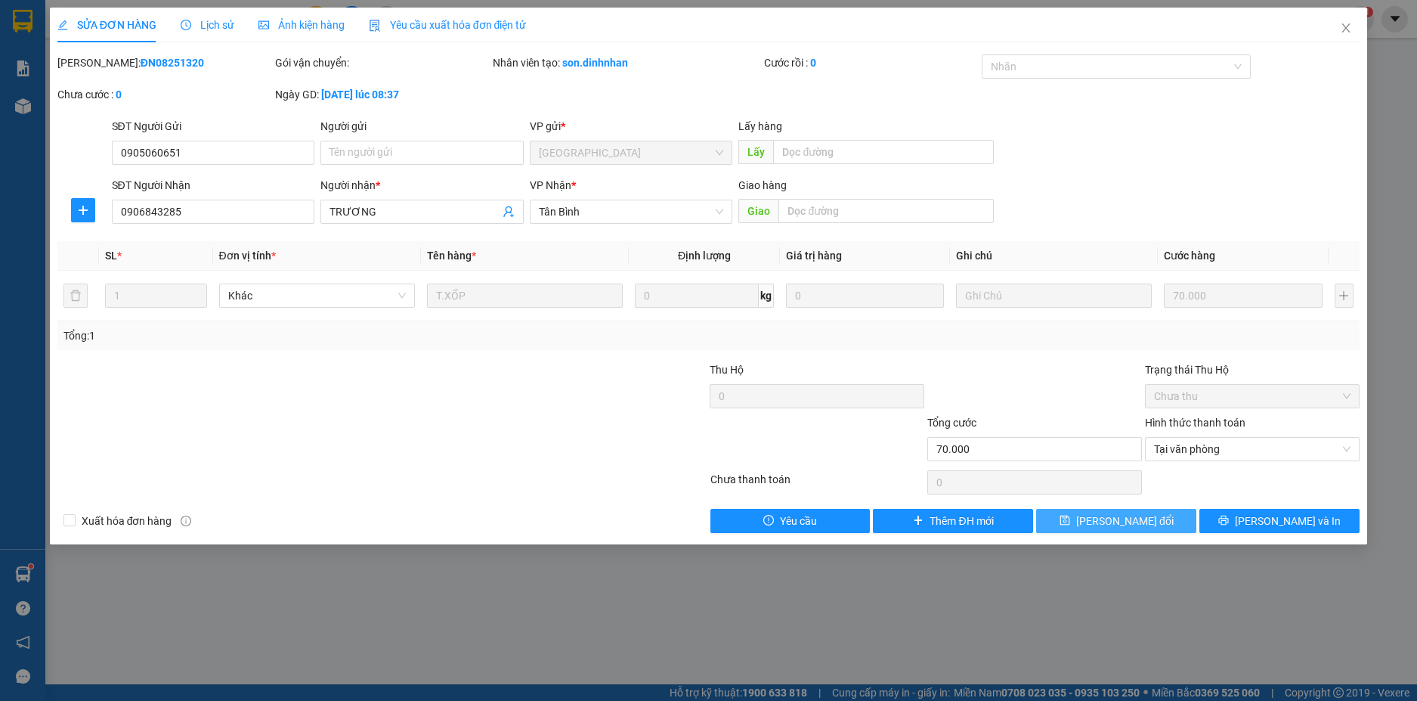
click at [1070, 525] on icon "save" at bounding box center [1065, 520] width 11 height 11
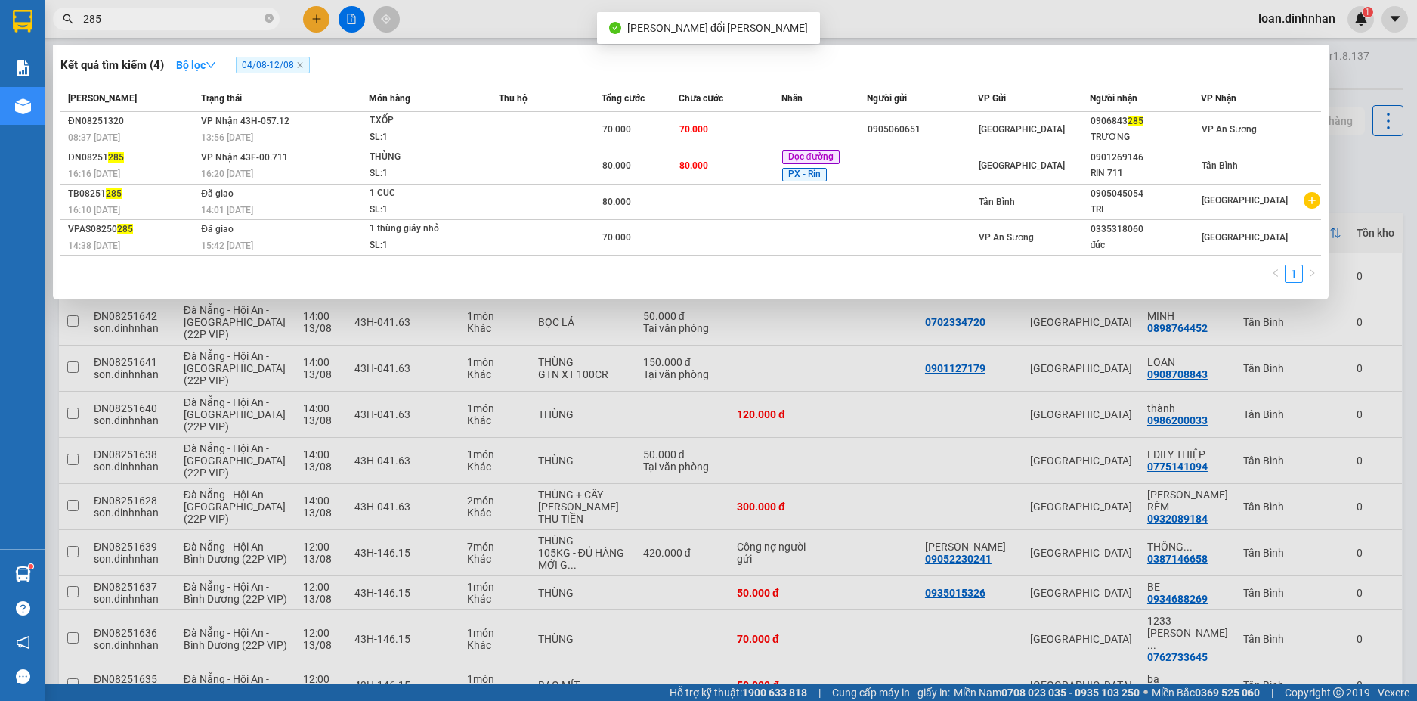
click at [235, 18] on input "285" at bounding box center [172, 19] width 178 height 17
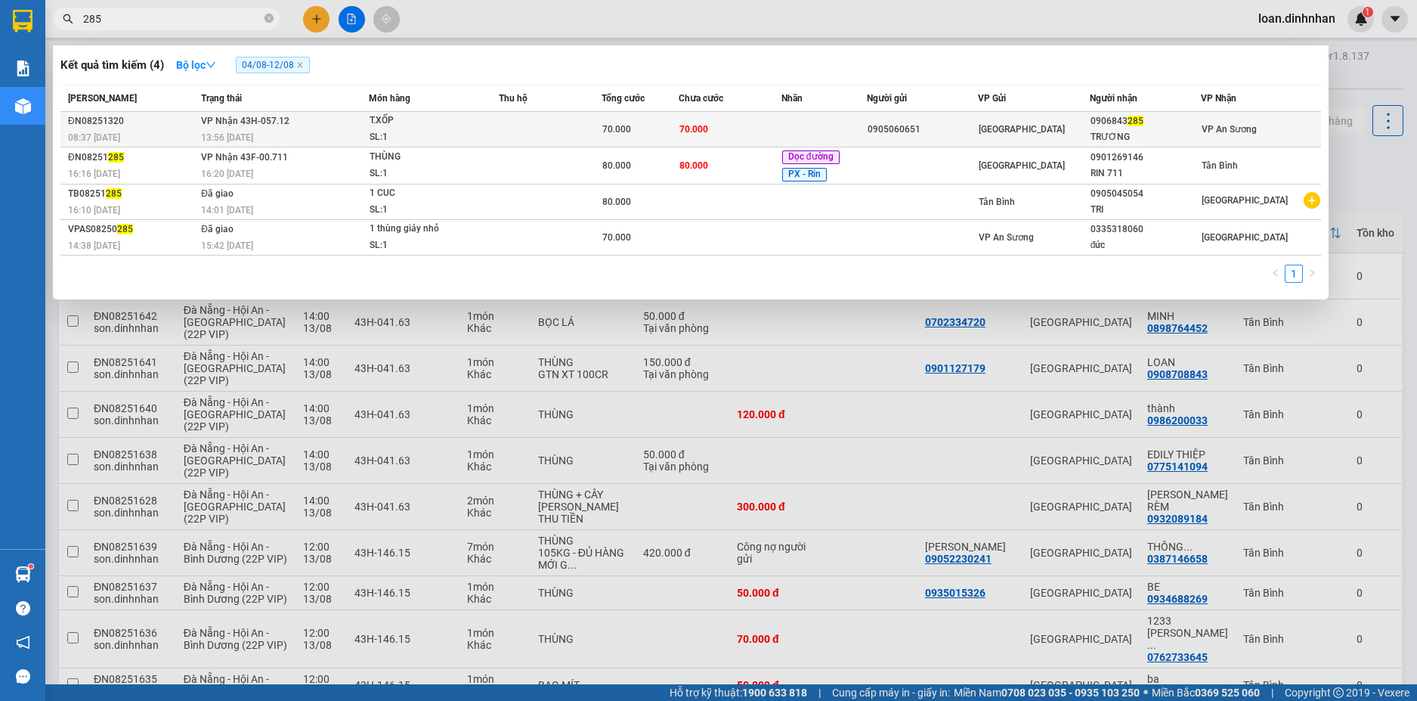
click at [720, 116] on td "70.000" at bounding box center [730, 130] width 103 height 36
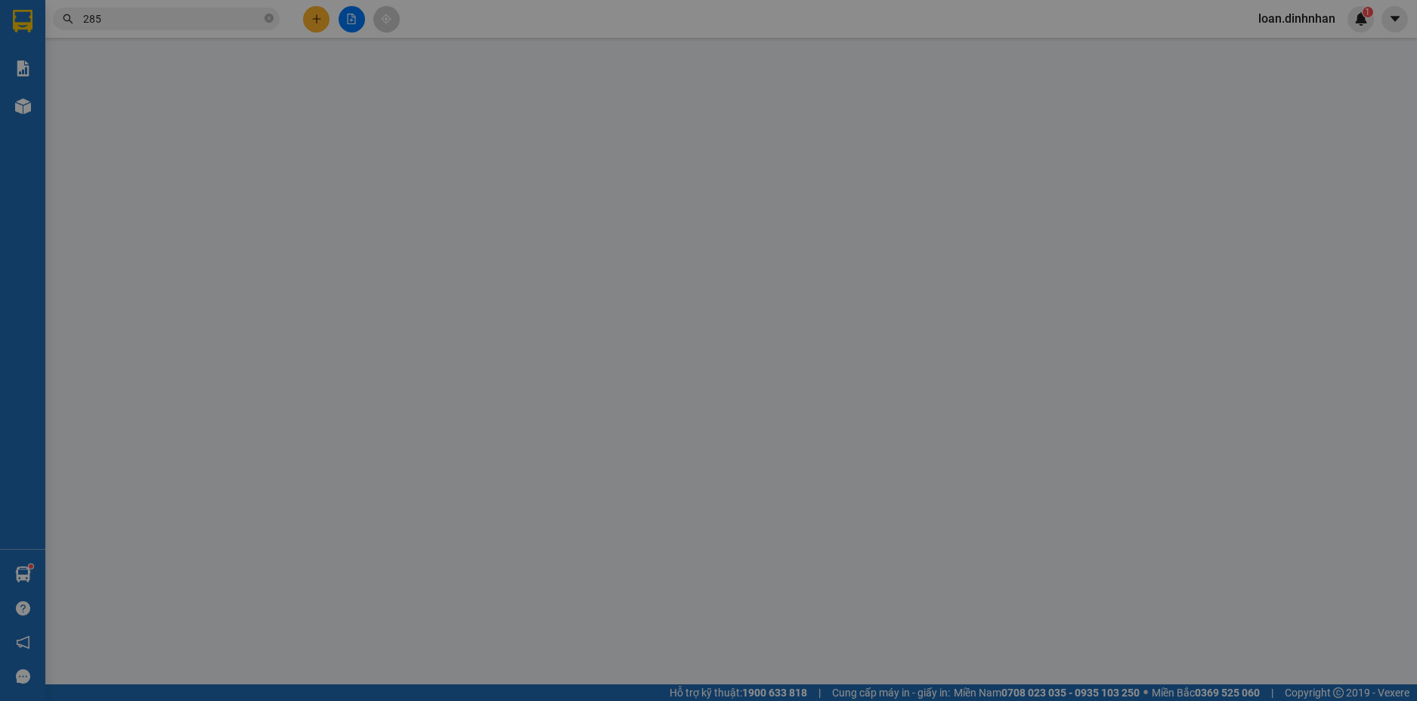
type input "0905060651"
type input "0906843285"
type input "TRƯƠNG"
type input "70.000"
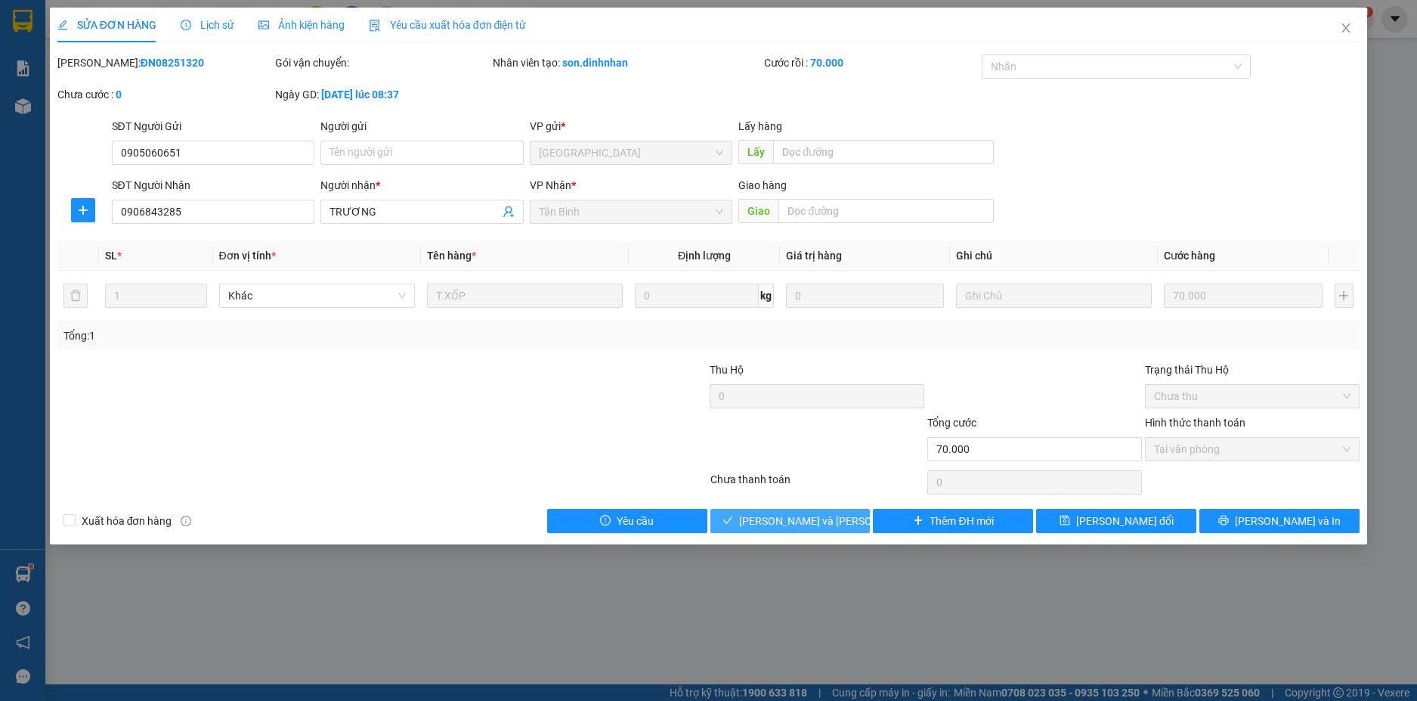
click at [733, 527] on span "check" at bounding box center [728, 521] width 11 height 12
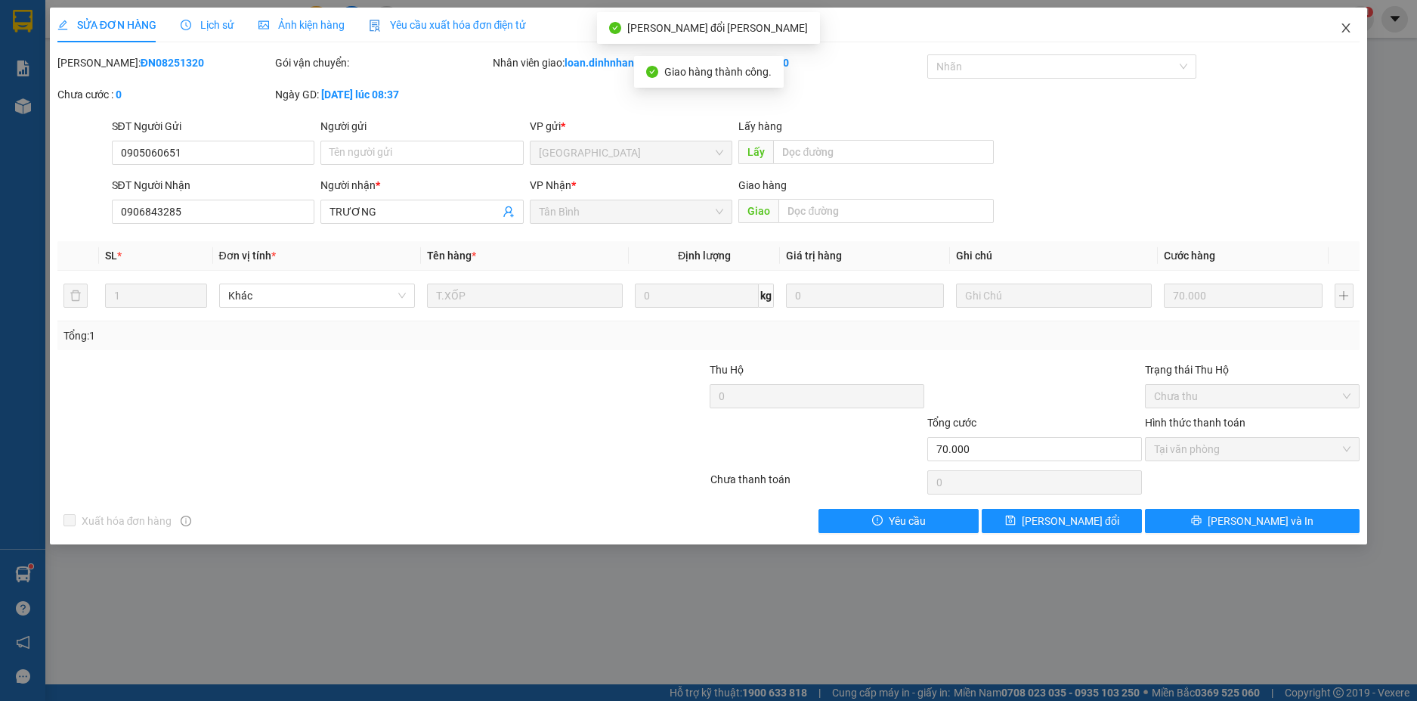
click at [1343, 25] on icon "close" at bounding box center [1346, 27] width 8 height 9
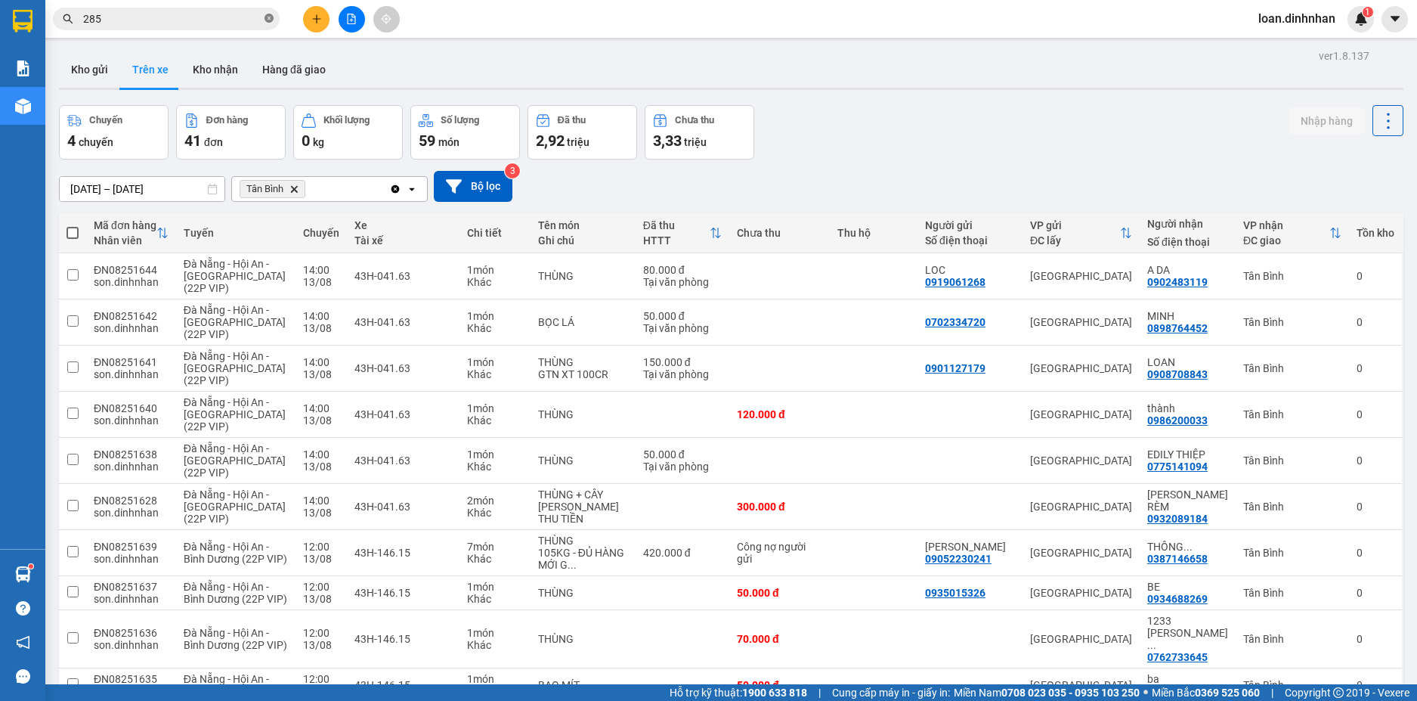
click at [269, 17] on icon "close-circle" at bounding box center [269, 18] width 9 height 9
click at [256, 22] on input "text" at bounding box center [172, 19] width 178 height 17
click at [191, 17] on input "text" at bounding box center [172, 19] width 178 height 17
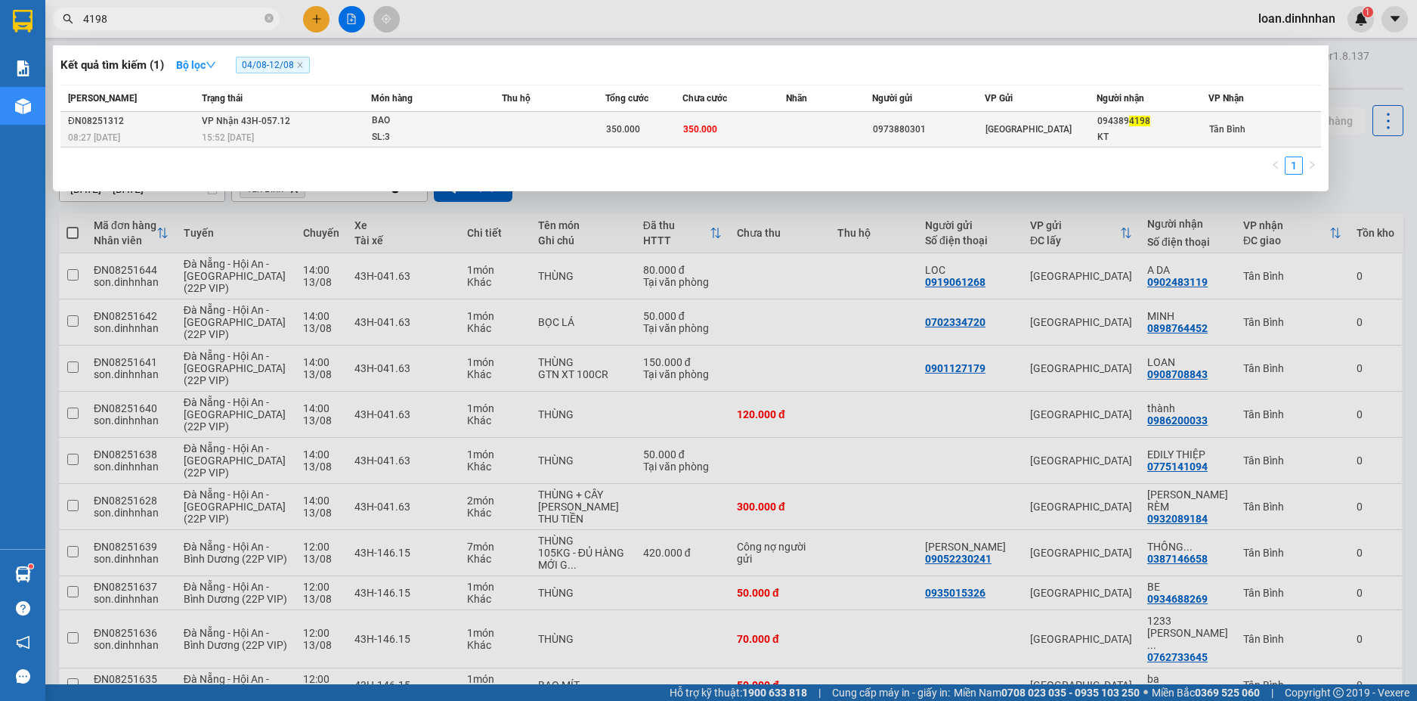
type input "4198"
click at [594, 138] on td at bounding box center [554, 130] width 104 height 36
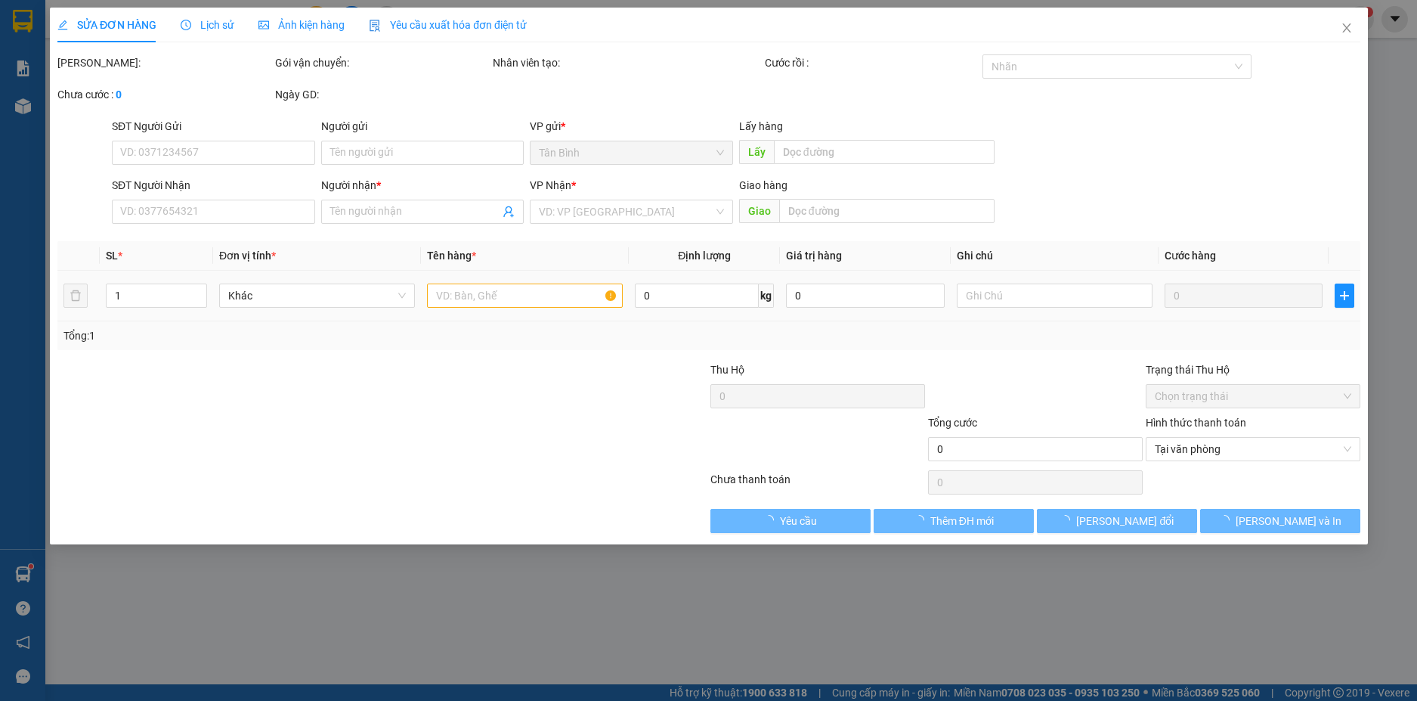
type input "0973880301"
type input "0943894198"
type input "KT"
type input "350.000"
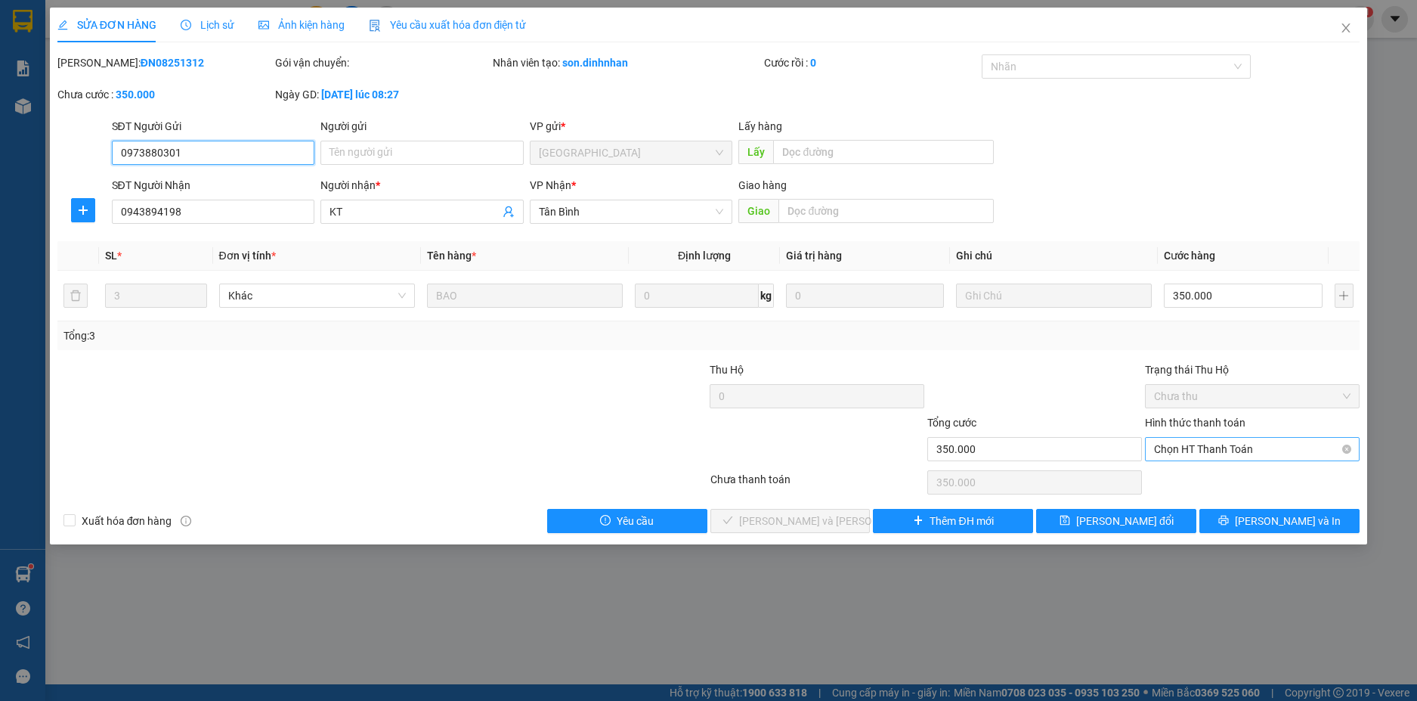
click at [1335, 450] on span "Chọn HT Thanh Toán" at bounding box center [1252, 449] width 197 height 23
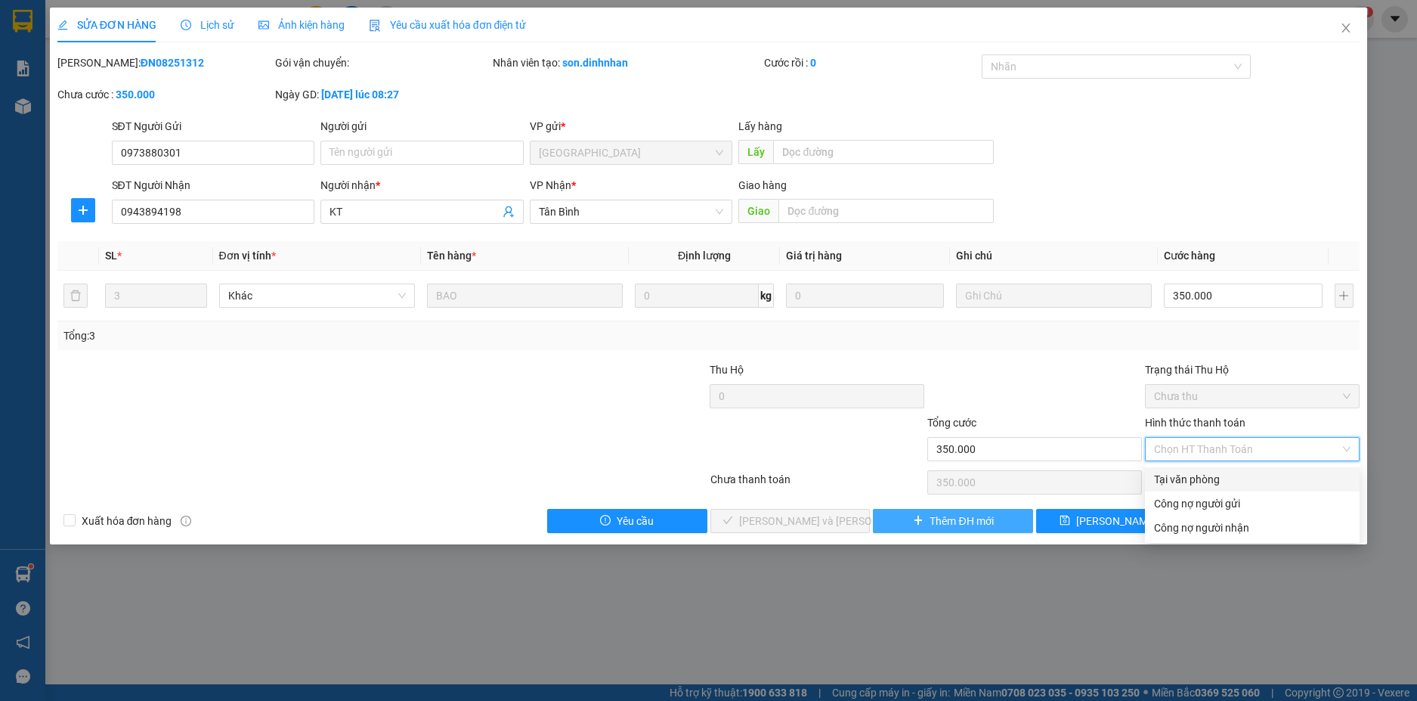
drag, startPoint x: 1261, startPoint y: 478, endPoint x: 1019, endPoint y: 514, distance: 244.6
click at [1258, 477] on div "Tại văn phòng" at bounding box center [1252, 479] width 197 height 17
type input "0"
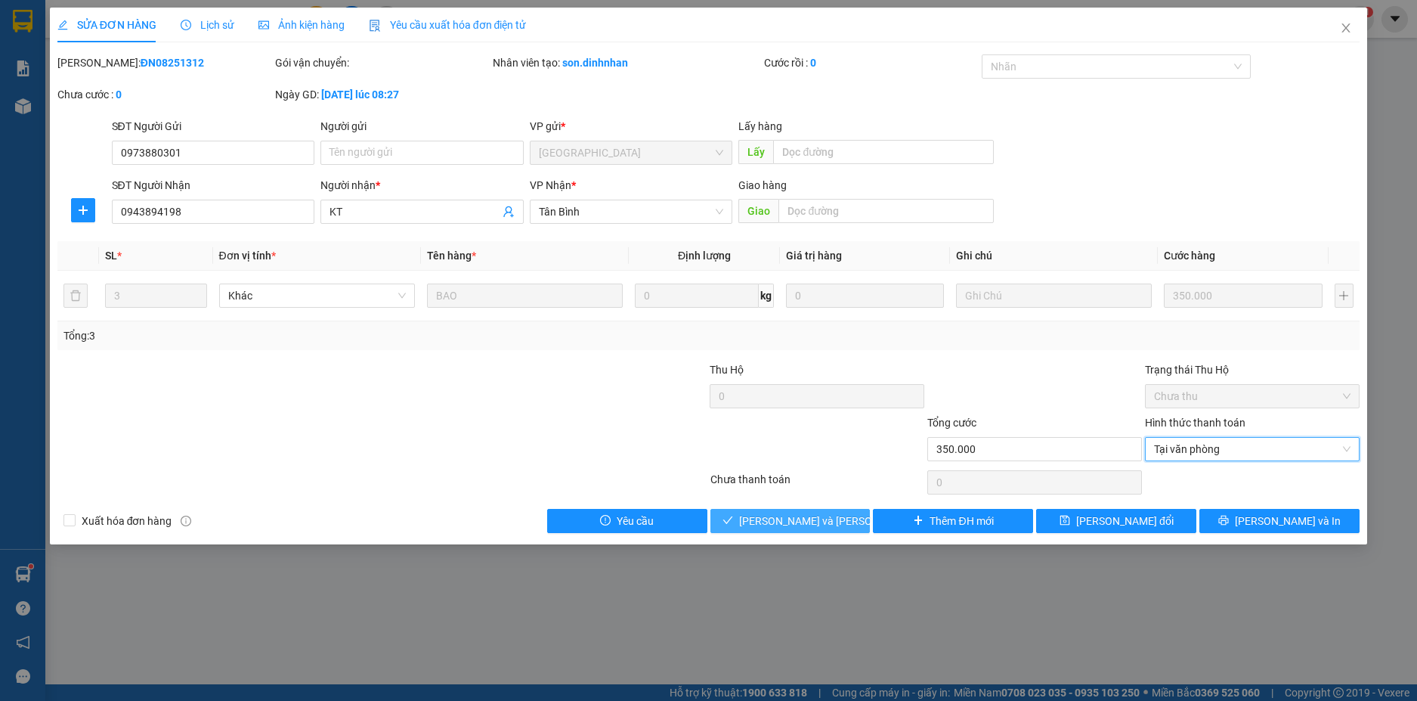
click at [827, 524] on span "[PERSON_NAME] và Giao hàng" at bounding box center [841, 520] width 204 height 17
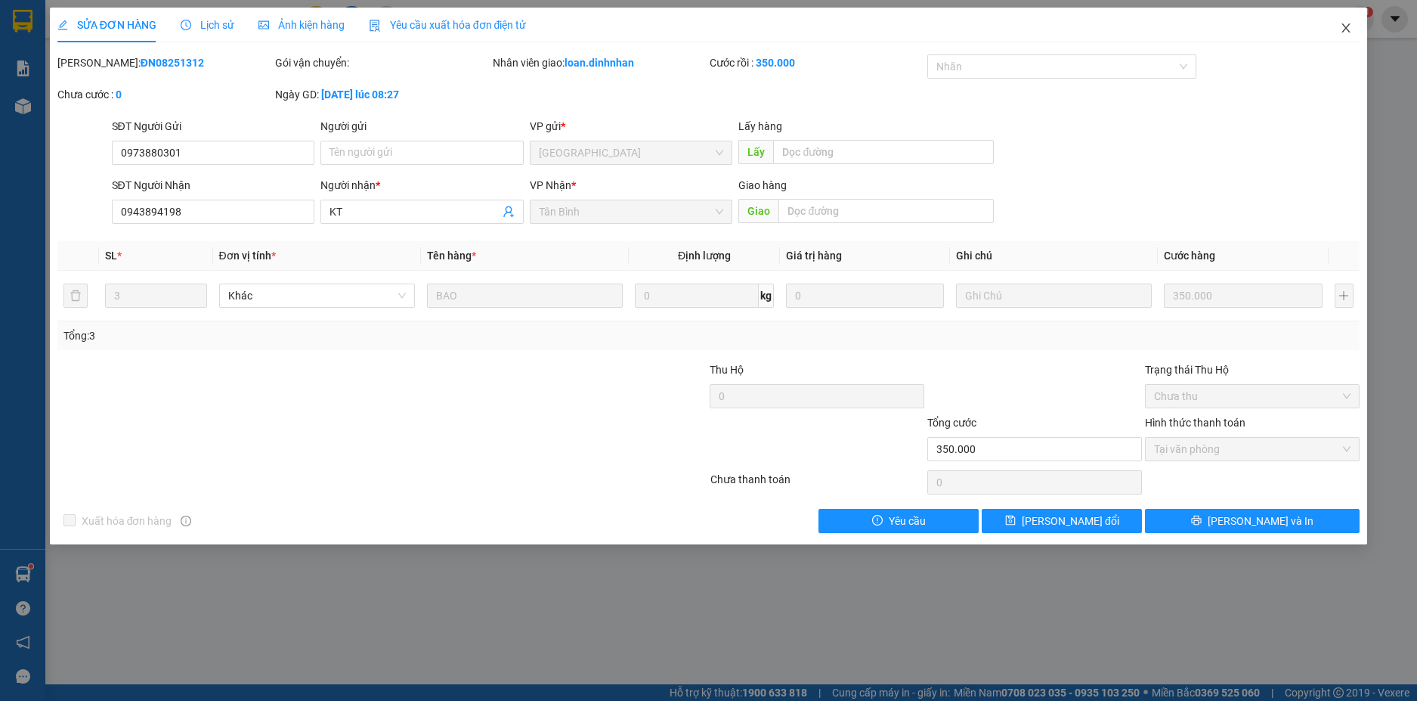
drag, startPoint x: 1349, startPoint y: 29, endPoint x: 1181, endPoint y: 32, distance: 167.8
click at [1322, 29] on div "SỬA ĐƠN HÀNG Lịch sử Ảnh kiện hàng Yêu cầu xuất hóa đơn điện tử Total Paid Fee …" at bounding box center [709, 276] width 1318 height 537
click at [1343, 31] on icon "close" at bounding box center [1346, 28] width 12 height 12
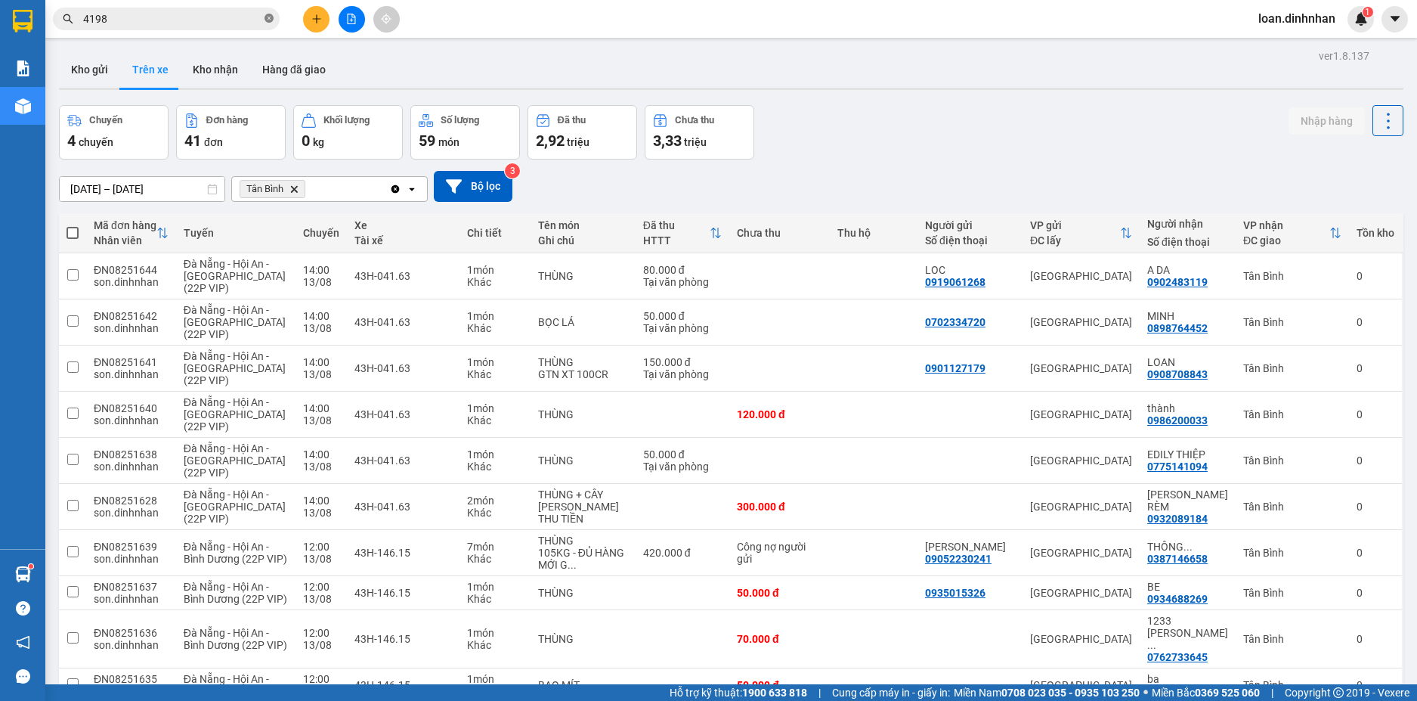
click at [273, 16] on icon "close-circle" at bounding box center [269, 18] width 9 height 9
click at [273, 15] on span at bounding box center [269, 19] width 9 height 17
click at [250, 8] on span at bounding box center [166, 19] width 227 height 23
drag, startPoint x: 250, startPoint y: 10, endPoint x: 241, endPoint y: 19, distance: 12.8
click at [243, 17] on span at bounding box center [166, 19] width 227 height 23
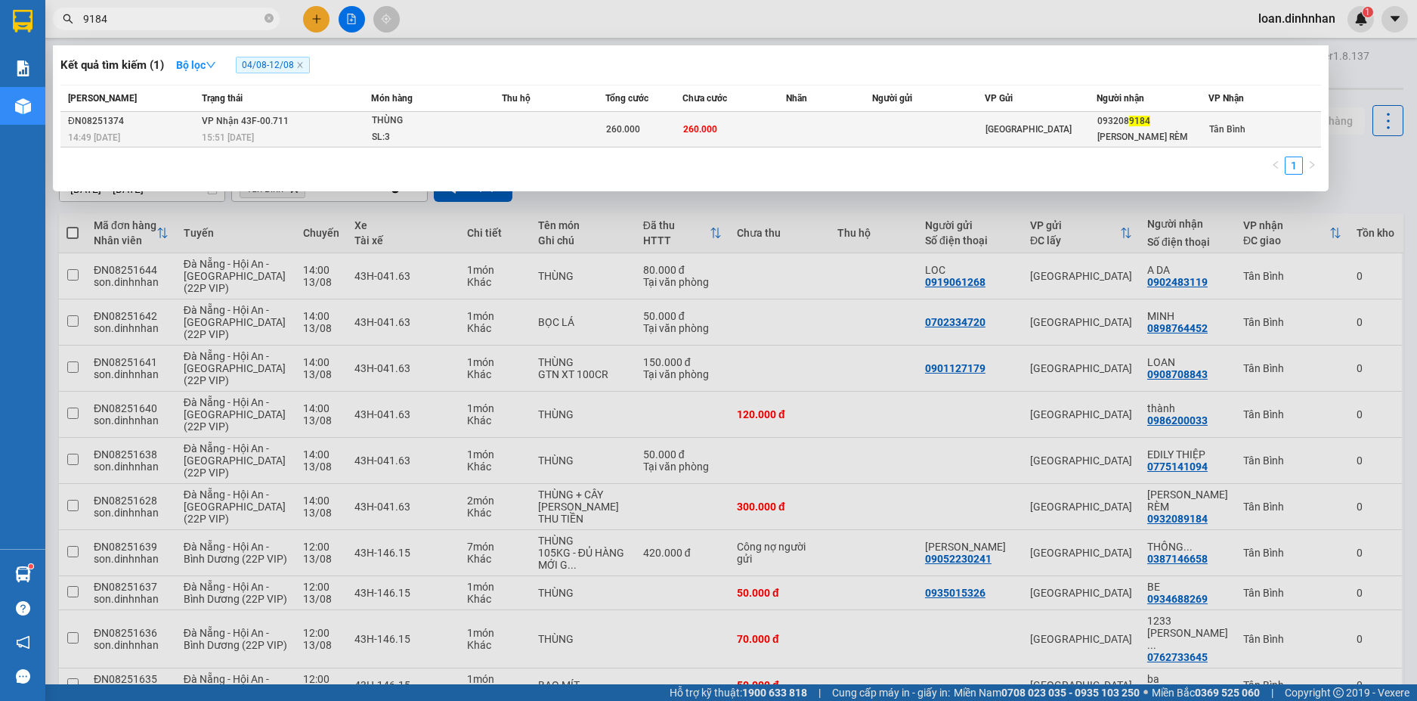
type input "9184"
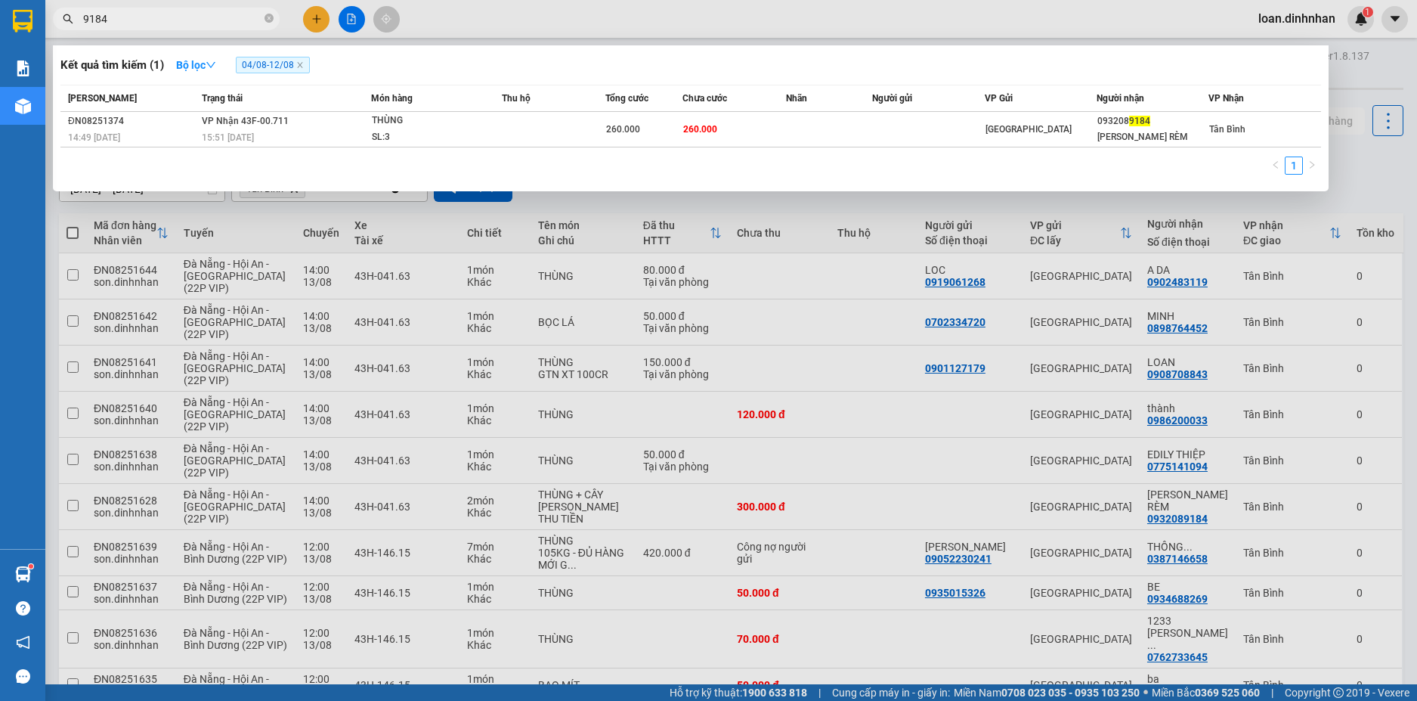
drag, startPoint x: 763, startPoint y: 142, endPoint x: 960, endPoint y: 250, distance: 224.3
click at [813, 179] on div "Mã ĐH Trạng thái Món hàng Thu hộ Tổng cước Chưa cước Nhãn Người gửi VP Gửi Ngườ…" at bounding box center [690, 134] width 1261 height 99
click at [784, 110] on th "Chưa cước" at bounding box center [734, 98] width 104 height 26
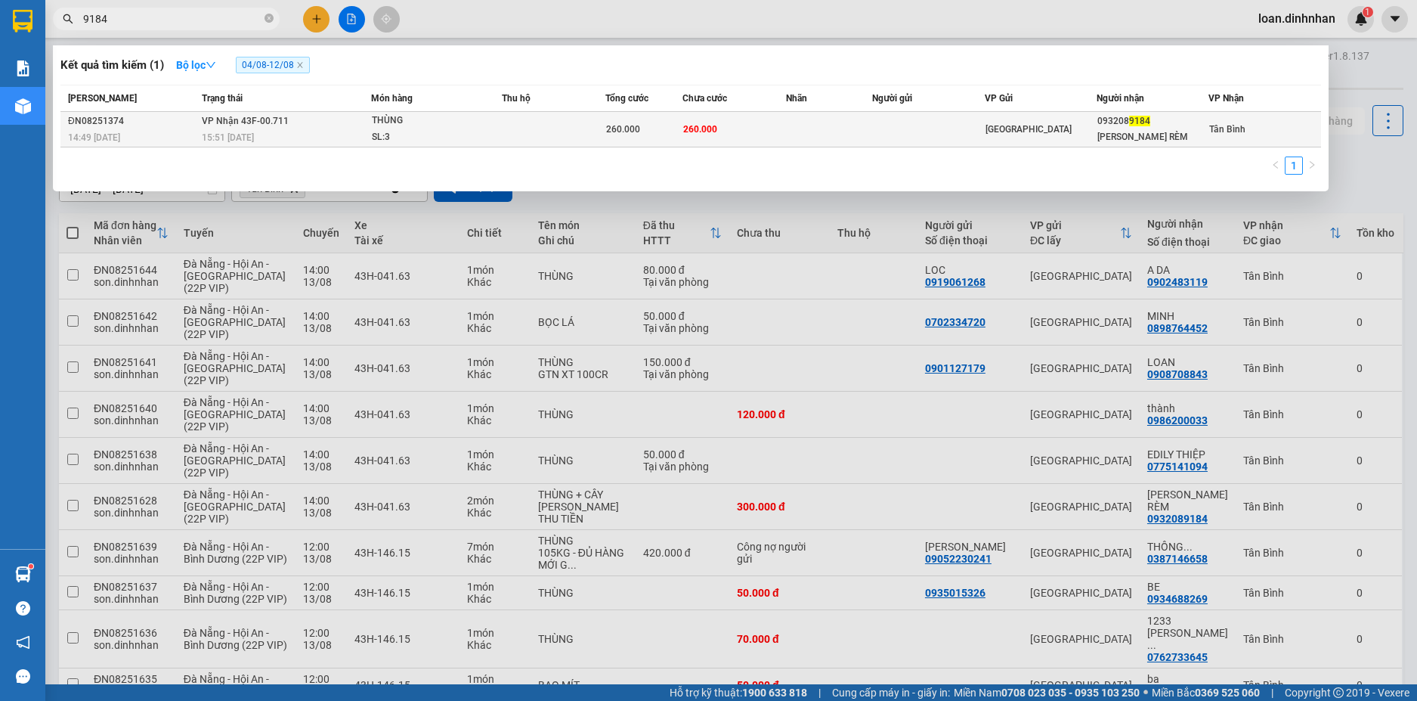
click at [779, 121] on td "260.000" at bounding box center [734, 130] width 104 height 36
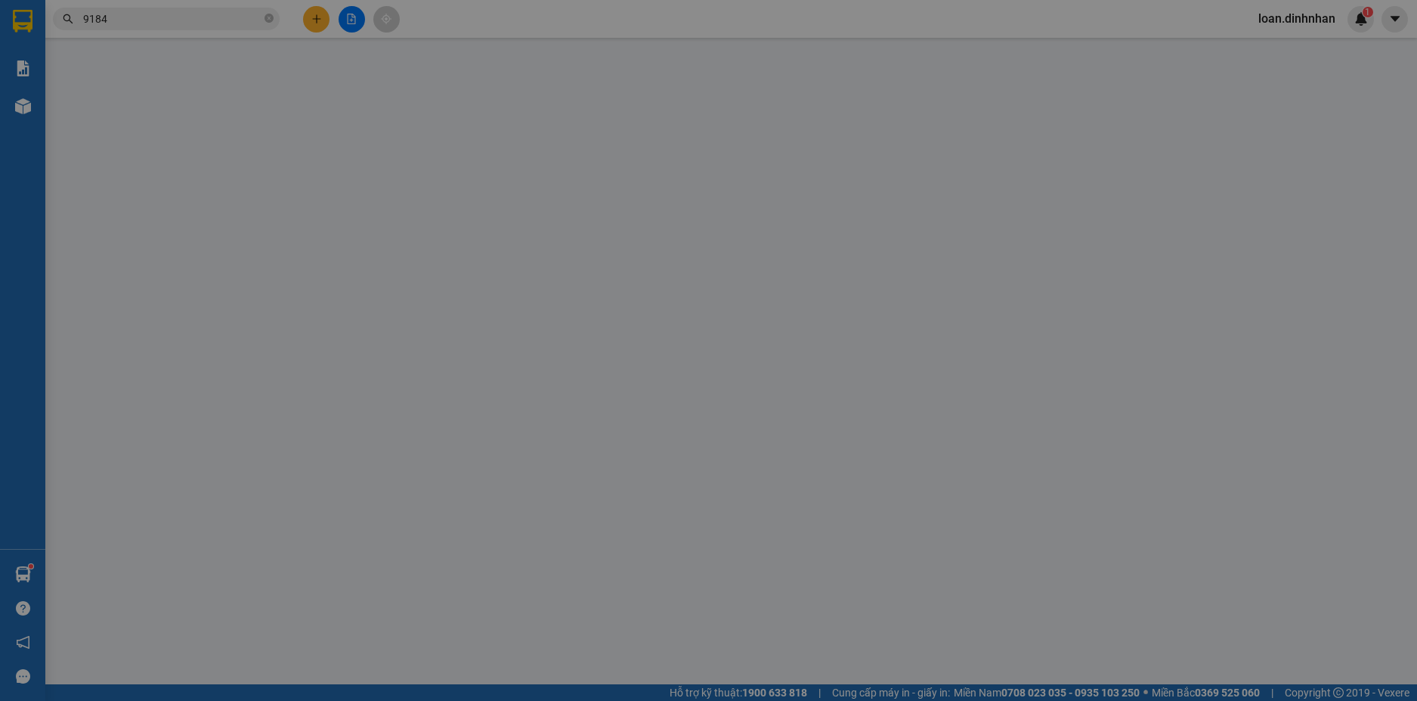
type input "0932089184"
type input "KHOA RÈM"
type input "260.000"
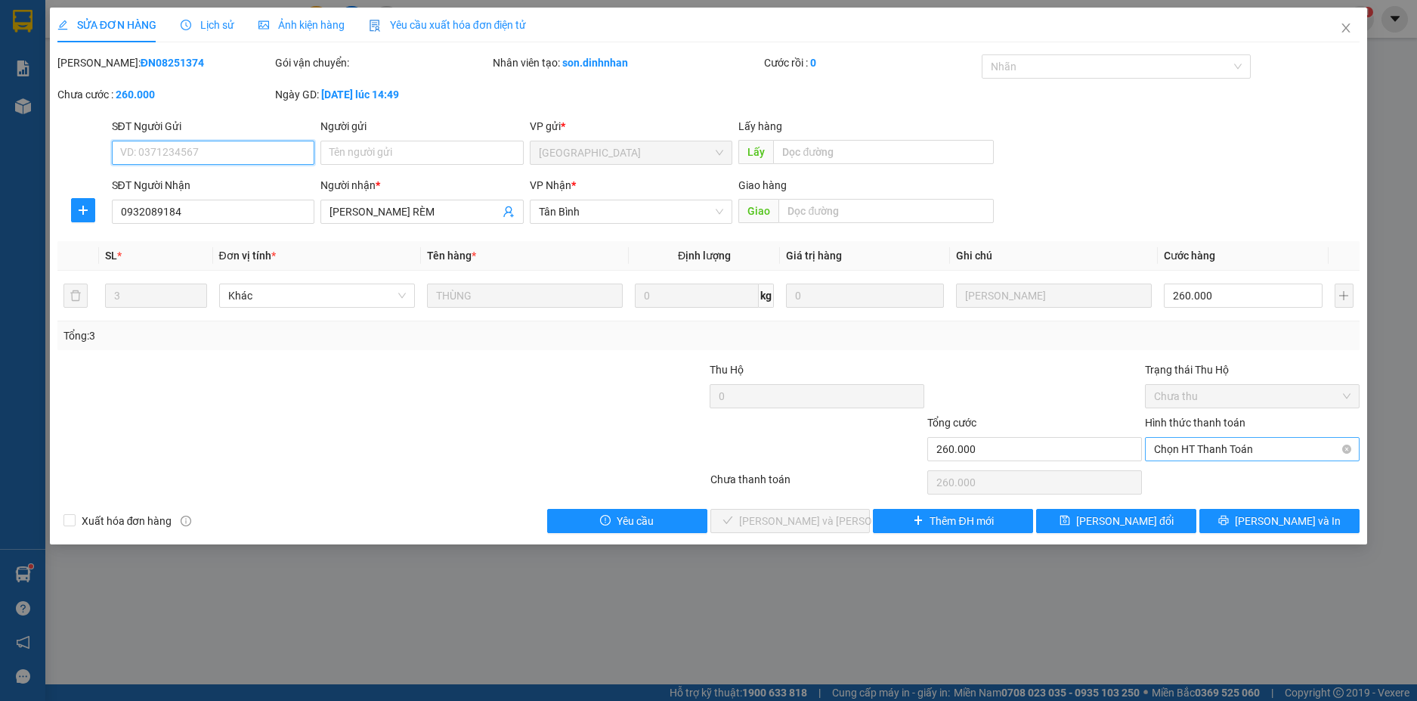
click at [1261, 447] on span "Chọn HT Thanh Toán" at bounding box center [1252, 449] width 197 height 23
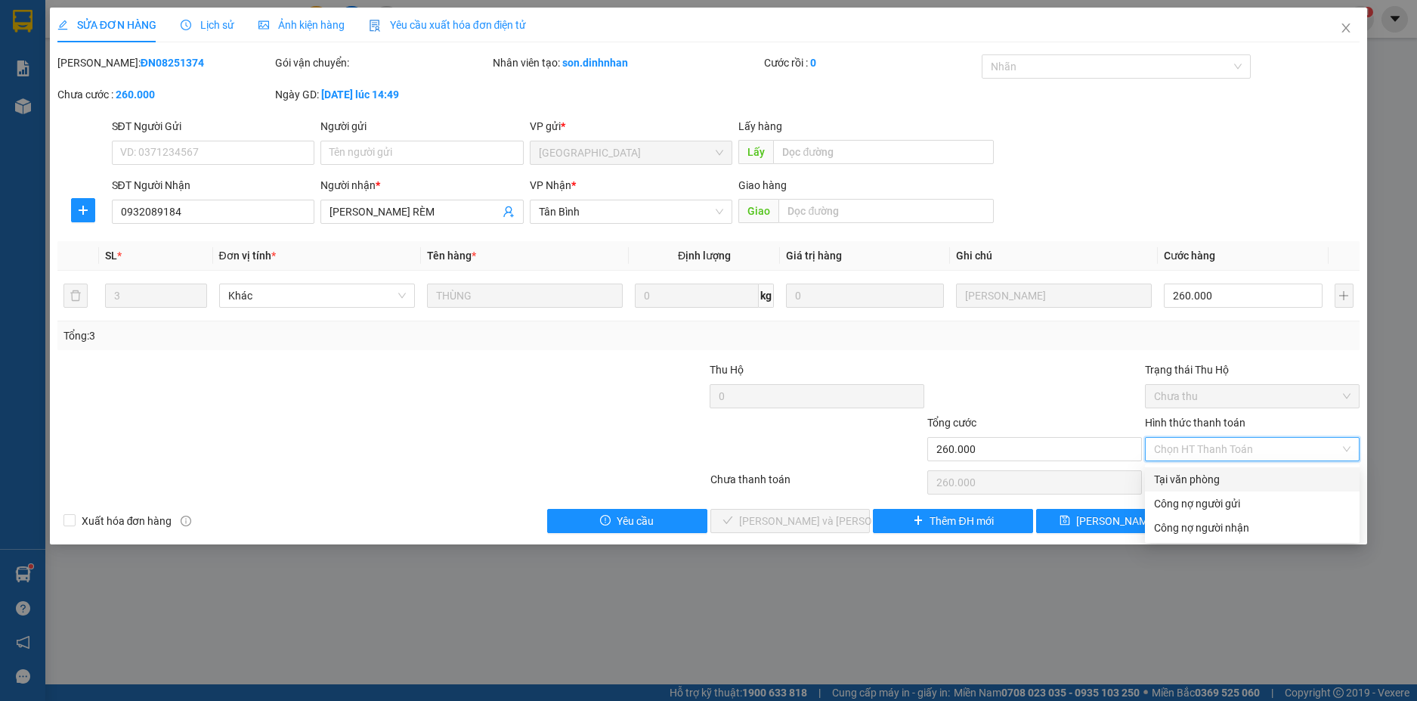
click at [1233, 468] on div "Tại văn phòng" at bounding box center [1252, 479] width 215 height 24
type input "0"
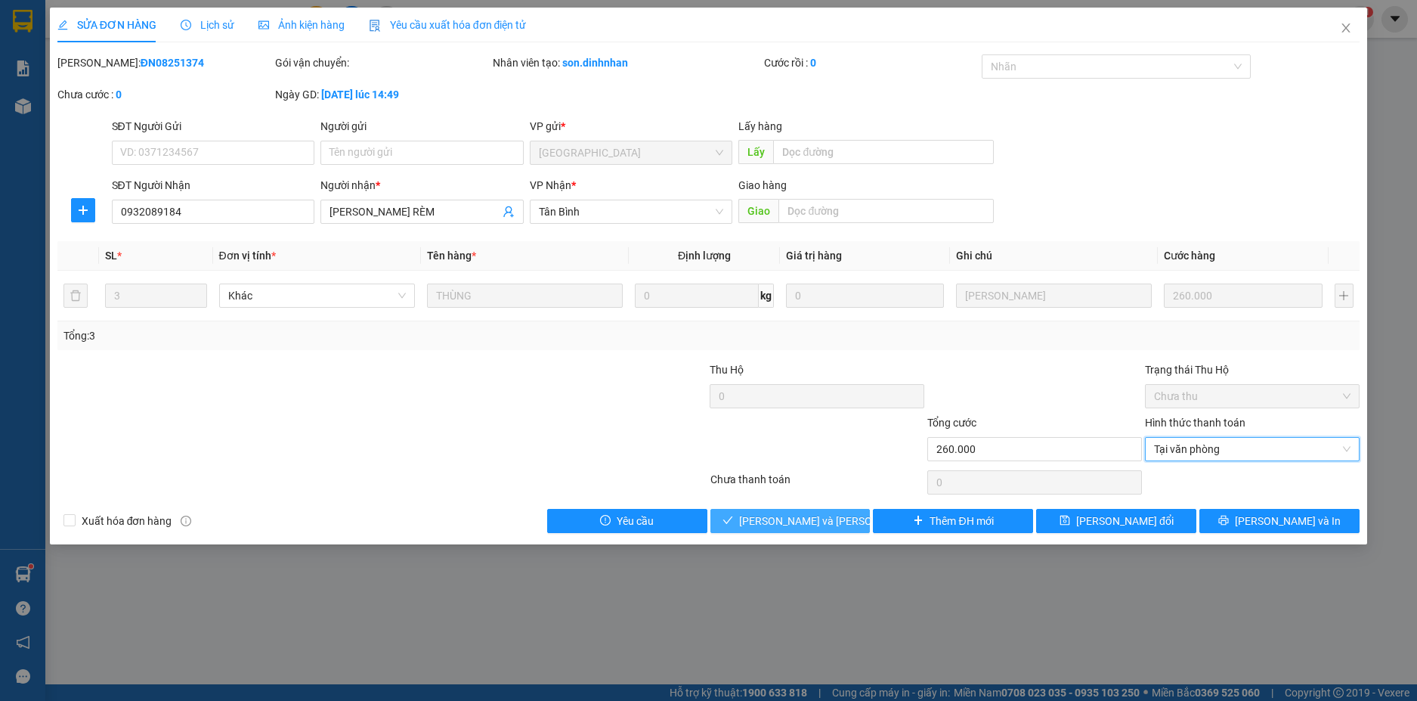
click at [786, 516] on span "[PERSON_NAME] và Giao hàng" at bounding box center [841, 520] width 204 height 17
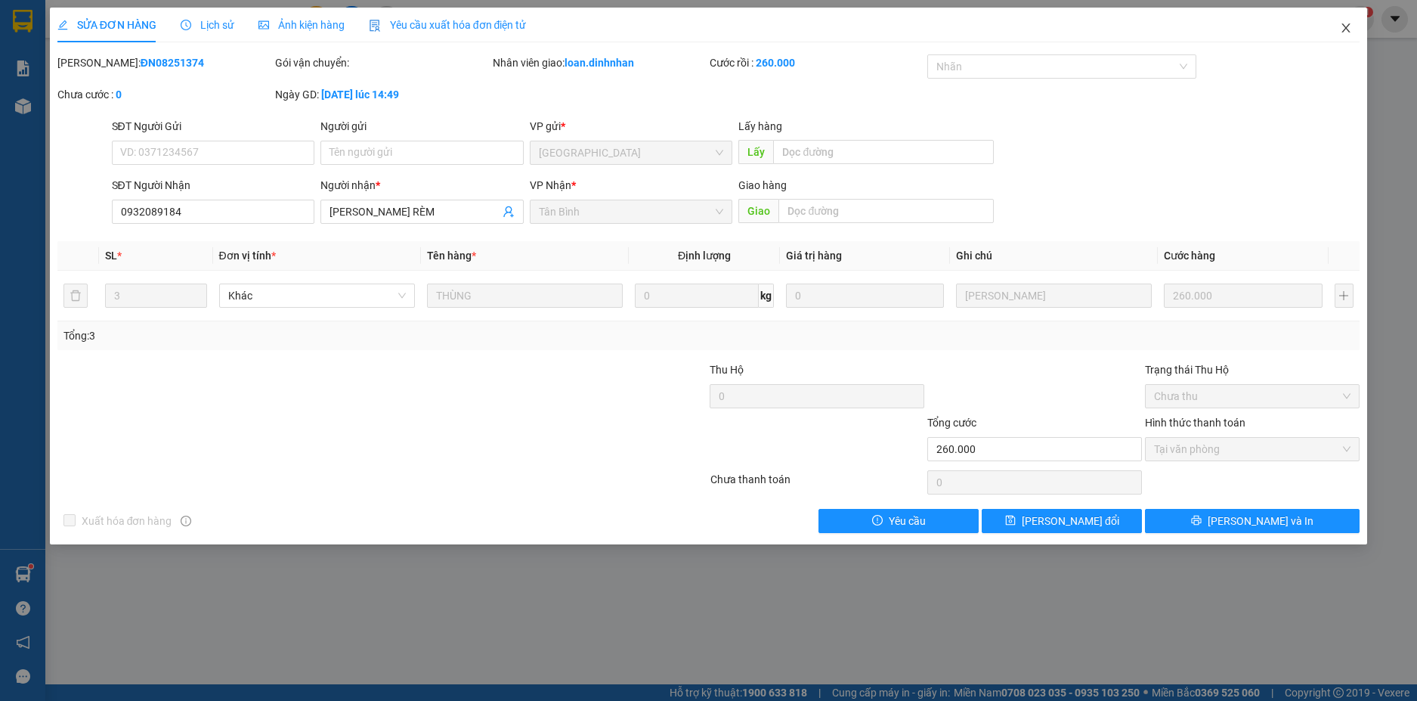
click at [1351, 27] on icon "close" at bounding box center [1346, 28] width 12 height 12
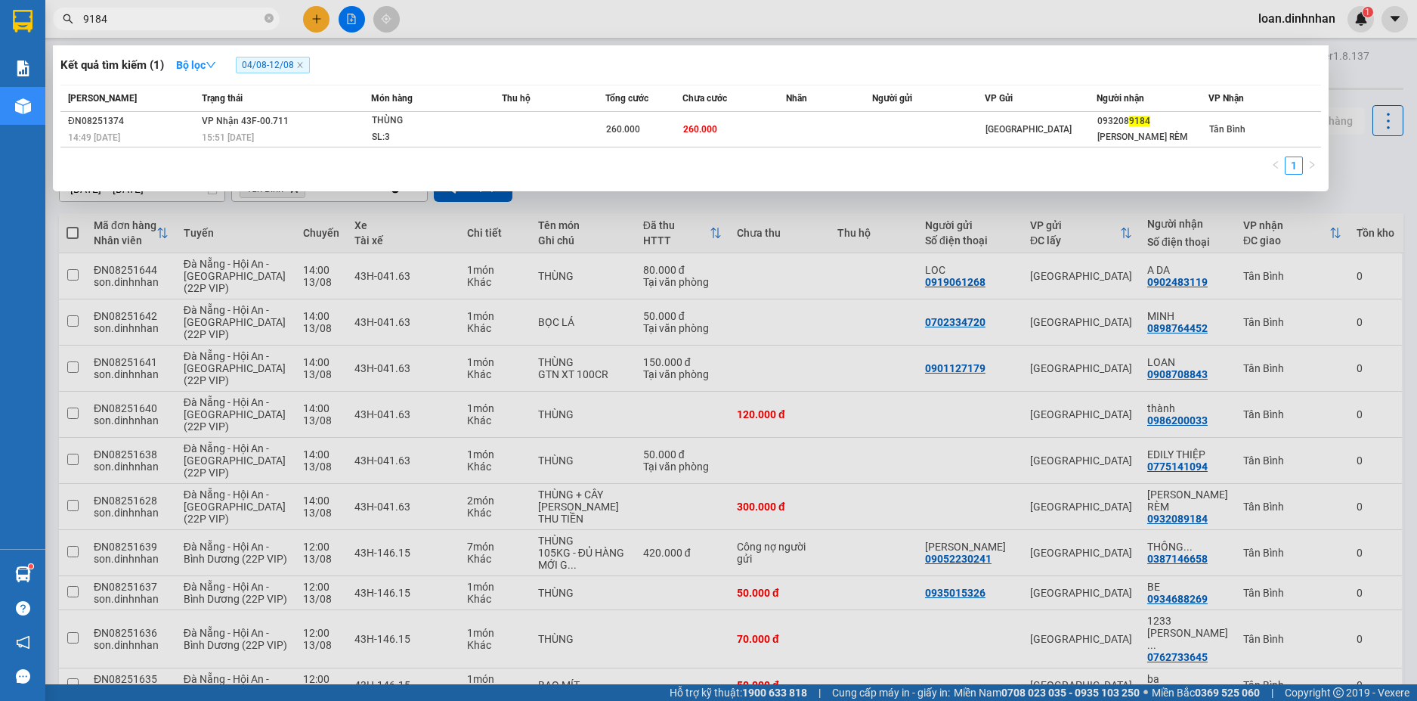
click at [271, 20] on icon "close-circle" at bounding box center [269, 18] width 9 height 9
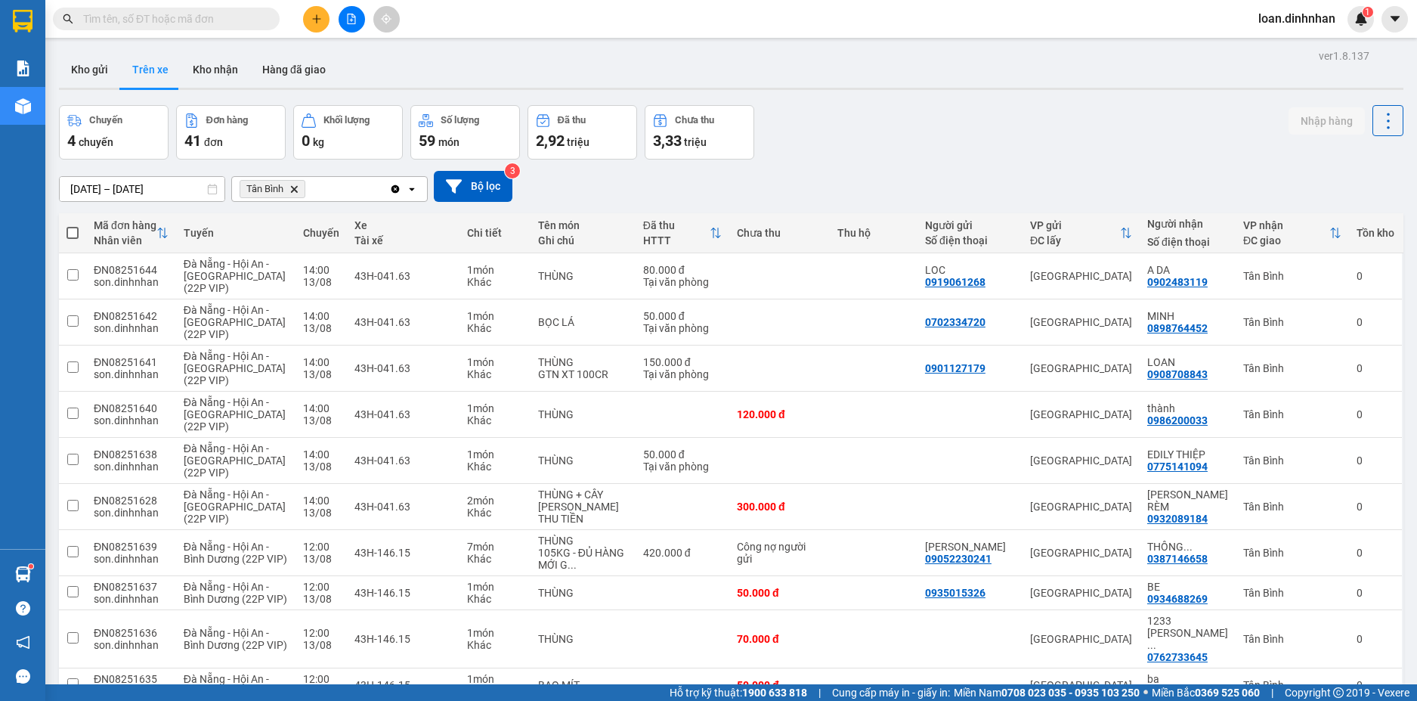
click at [270, 20] on span at bounding box center [269, 19] width 9 height 17
click at [153, 11] on span at bounding box center [166, 19] width 227 height 23
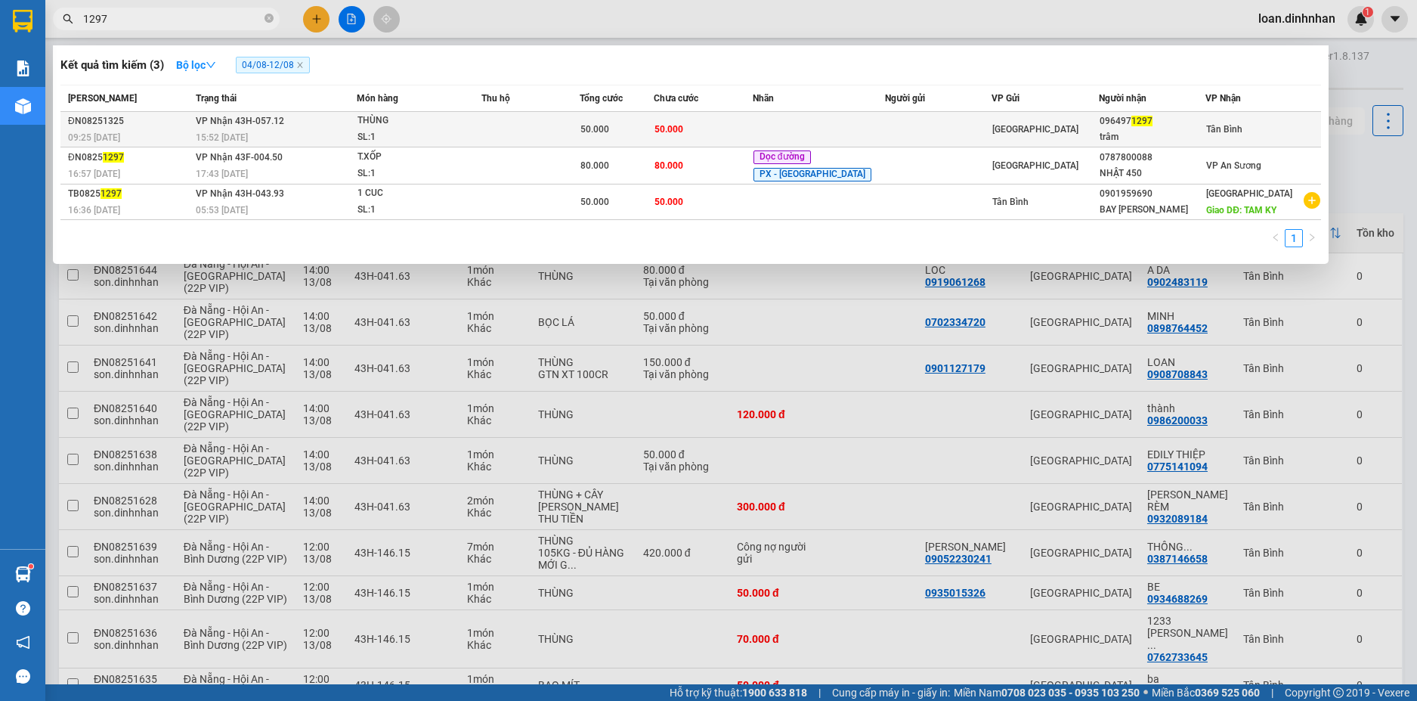
type input "1297"
click at [426, 127] on div "THÙNG" at bounding box center [413, 121] width 113 height 17
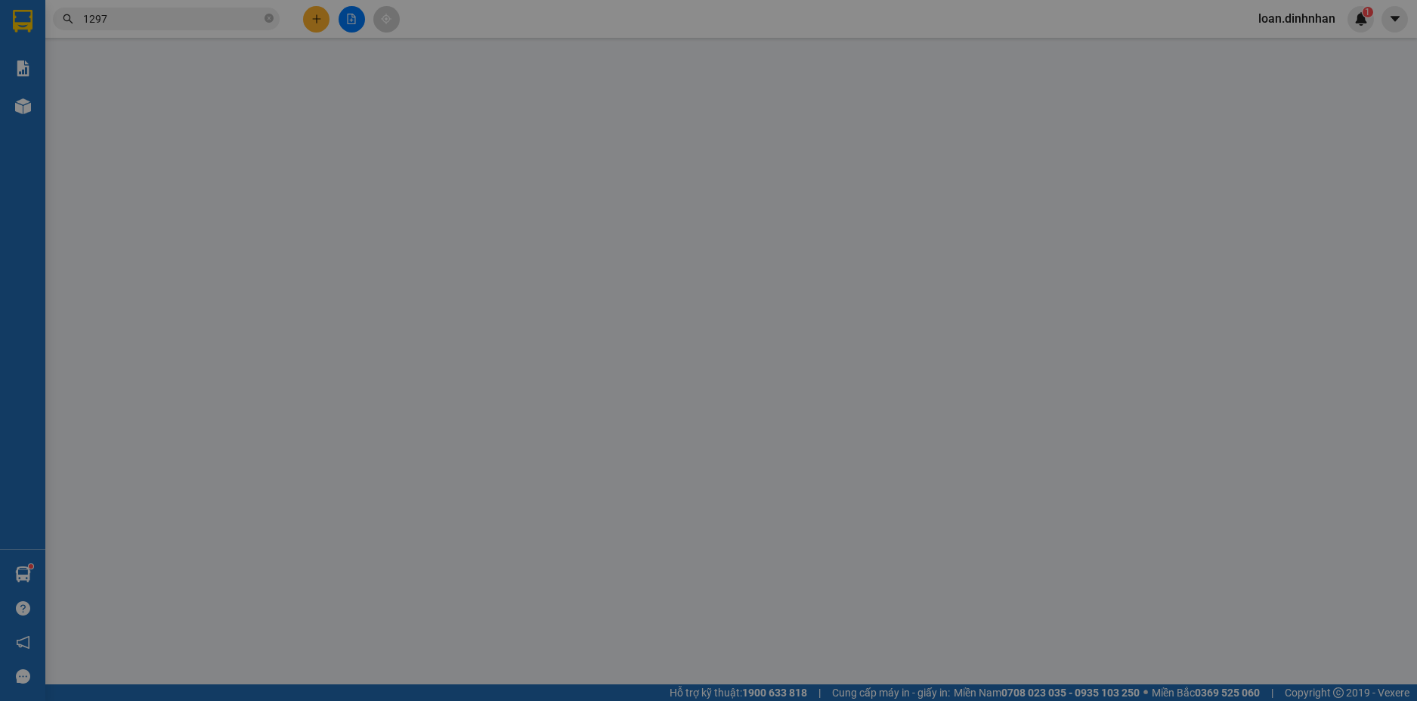
type input "0964971297"
type input "trâm"
type input "50.000"
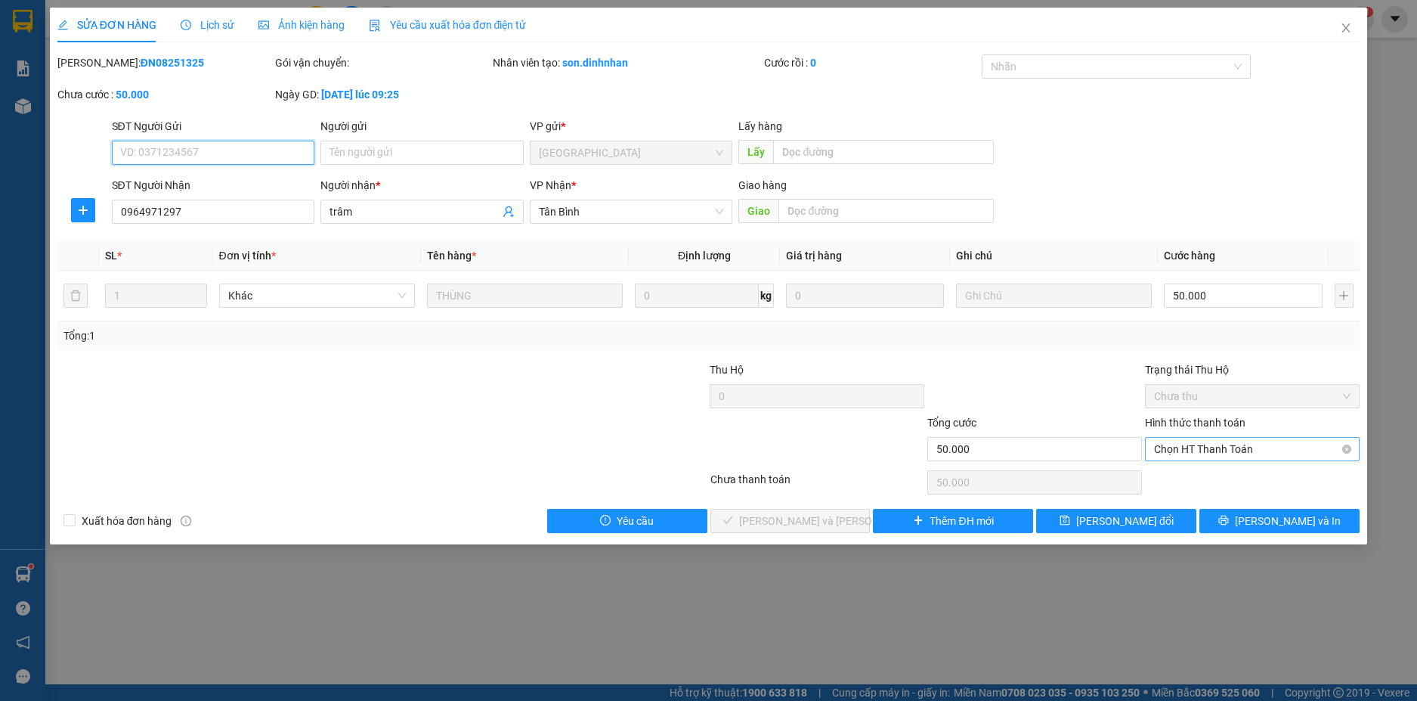
click at [1252, 453] on span "Chọn HT Thanh Toán" at bounding box center [1252, 449] width 197 height 23
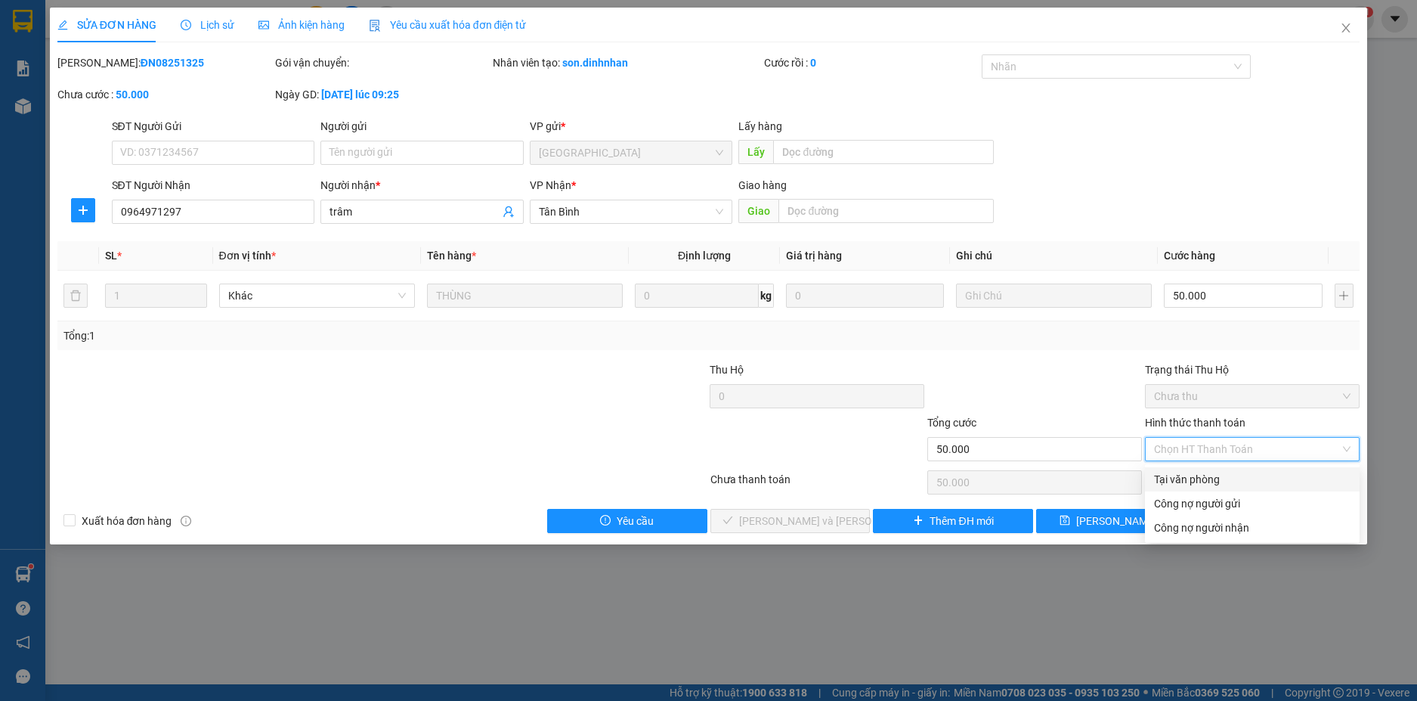
drag, startPoint x: 1241, startPoint y: 476, endPoint x: 1207, endPoint y: 483, distance: 34.7
click at [1239, 477] on div "Tại văn phòng" at bounding box center [1252, 479] width 197 height 17
type input "0"
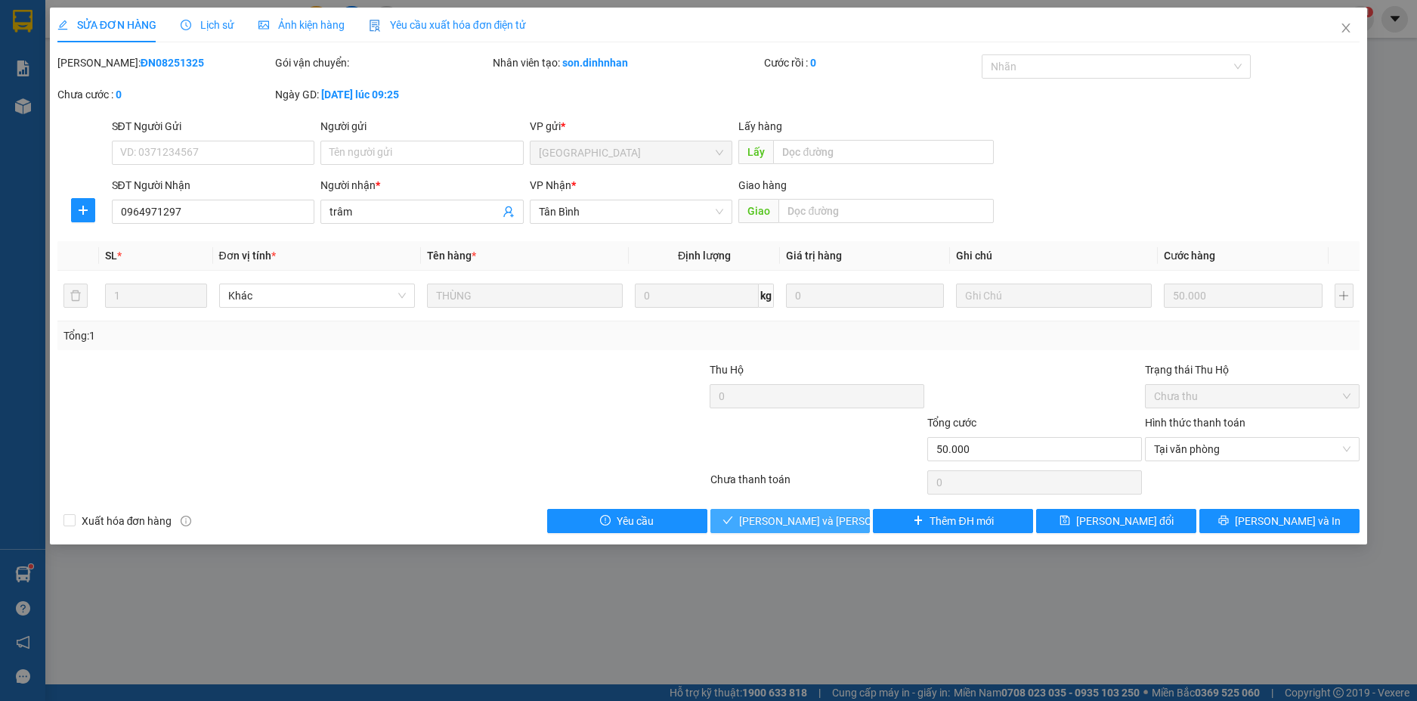
click at [844, 521] on button "[PERSON_NAME] và Giao hàng" at bounding box center [790, 521] width 160 height 24
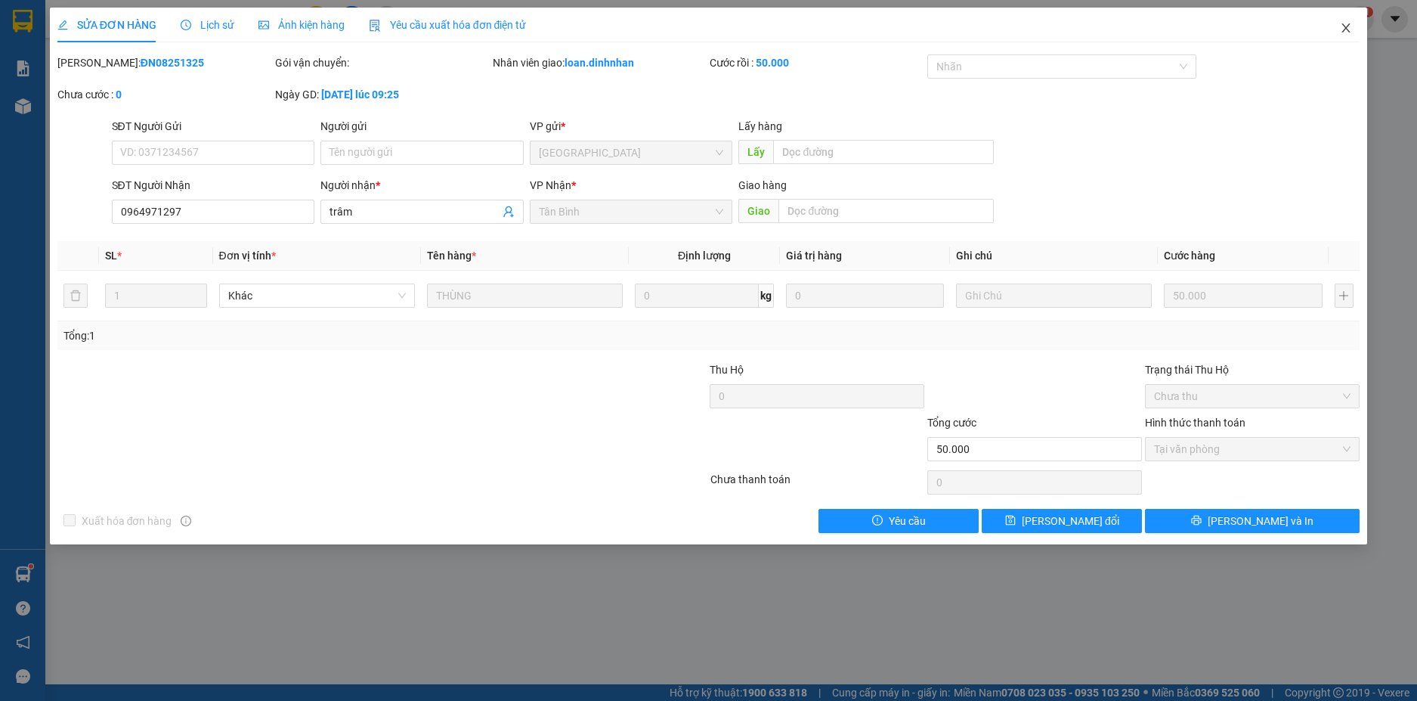
click at [1348, 29] on icon "close" at bounding box center [1346, 28] width 12 height 12
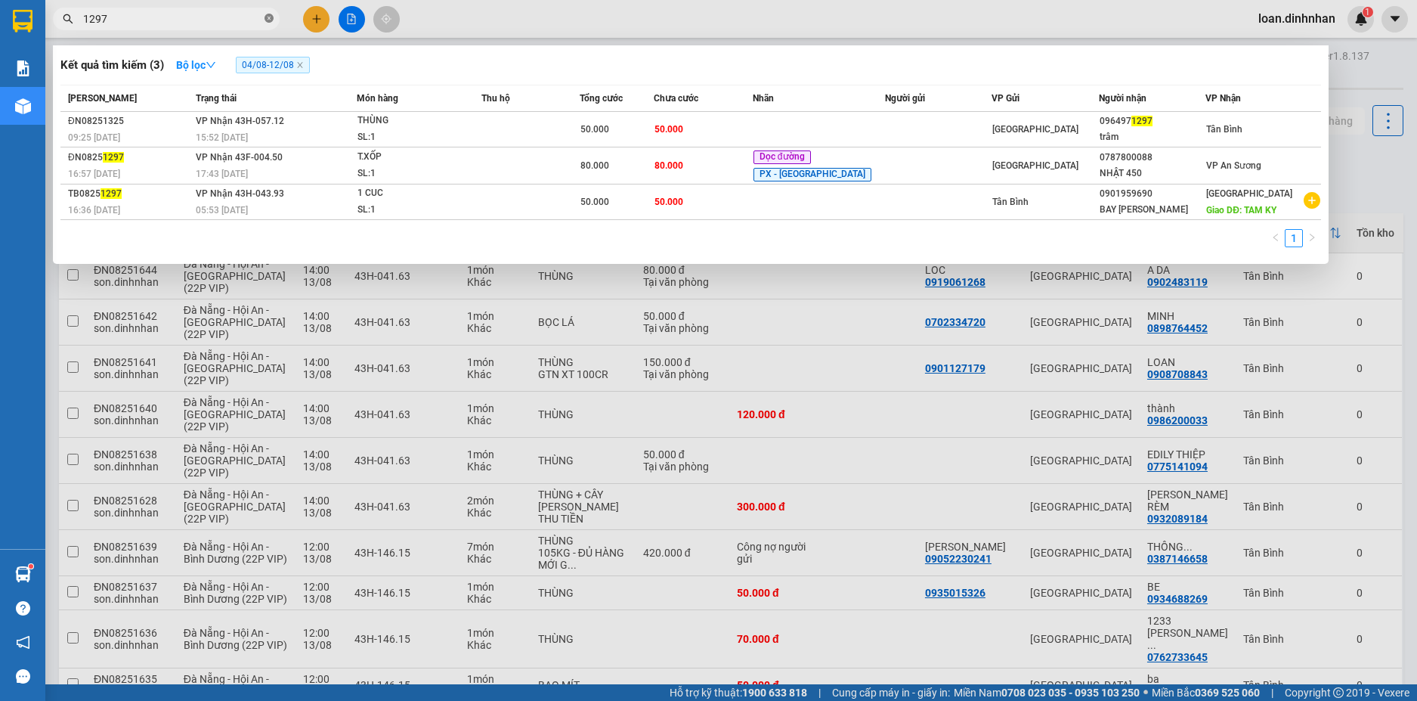
click at [270, 15] on icon "close-circle" at bounding box center [269, 18] width 9 height 9
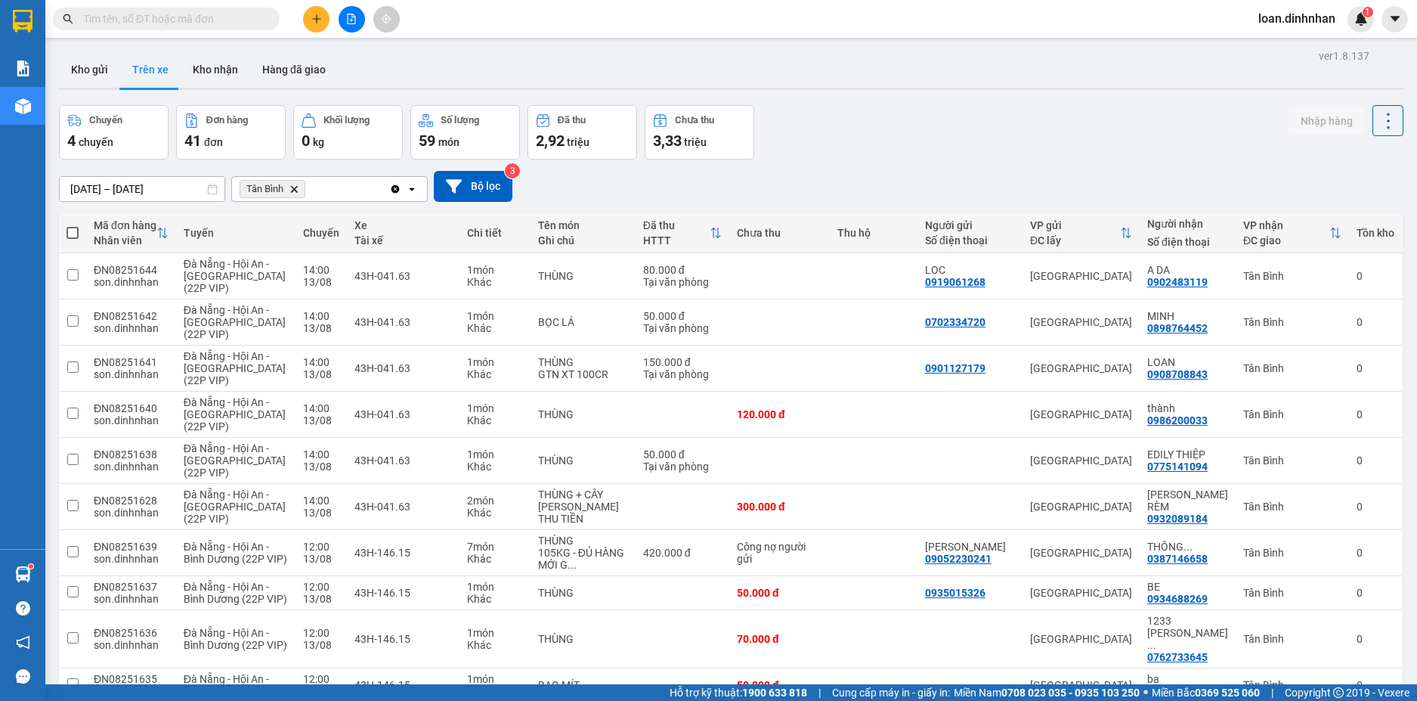
click at [264, 15] on span at bounding box center [166, 19] width 227 height 23
drag, startPoint x: 232, startPoint y: 19, endPoint x: 224, endPoint y: 19, distance: 8.3
click at [224, 19] on input "text" at bounding box center [172, 19] width 178 height 17
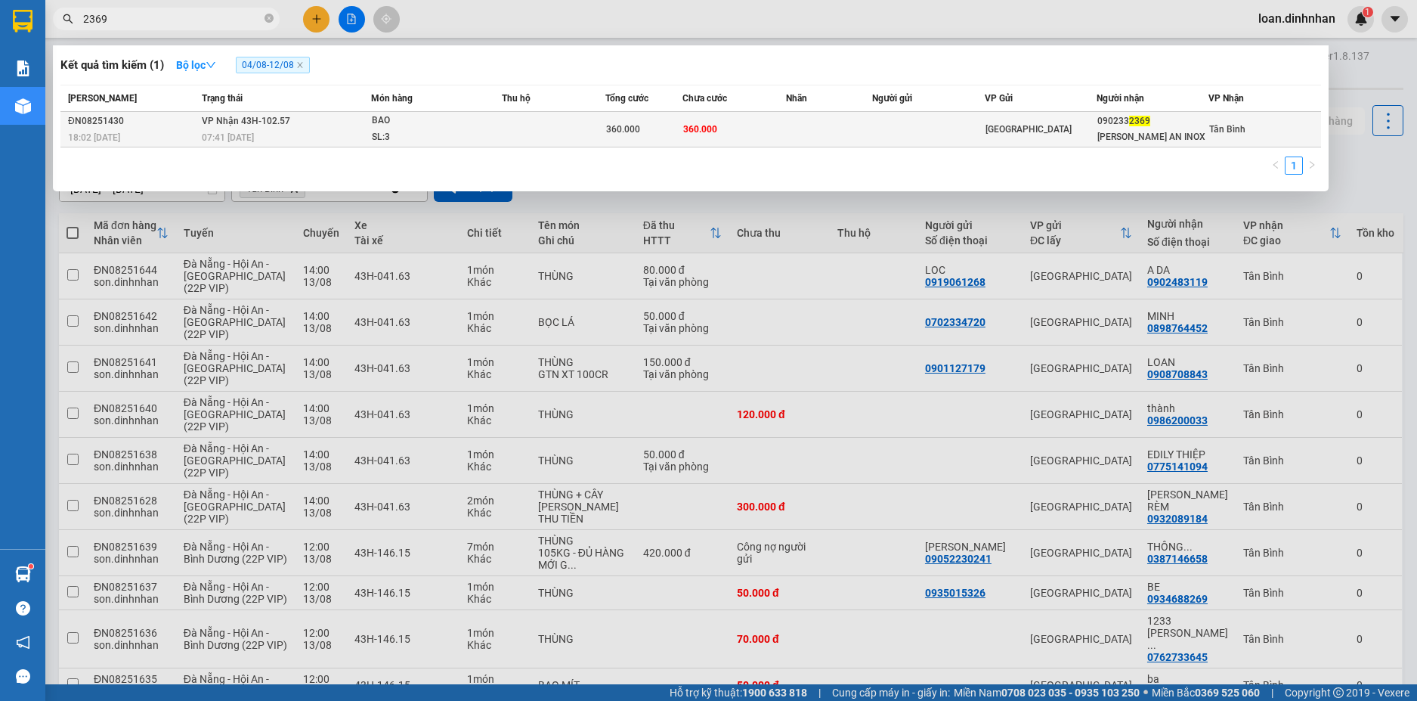
type input "2369"
click at [311, 127] on td "VP Nhận 43H-102.57 07:41 - 12/08" at bounding box center [284, 130] width 172 height 36
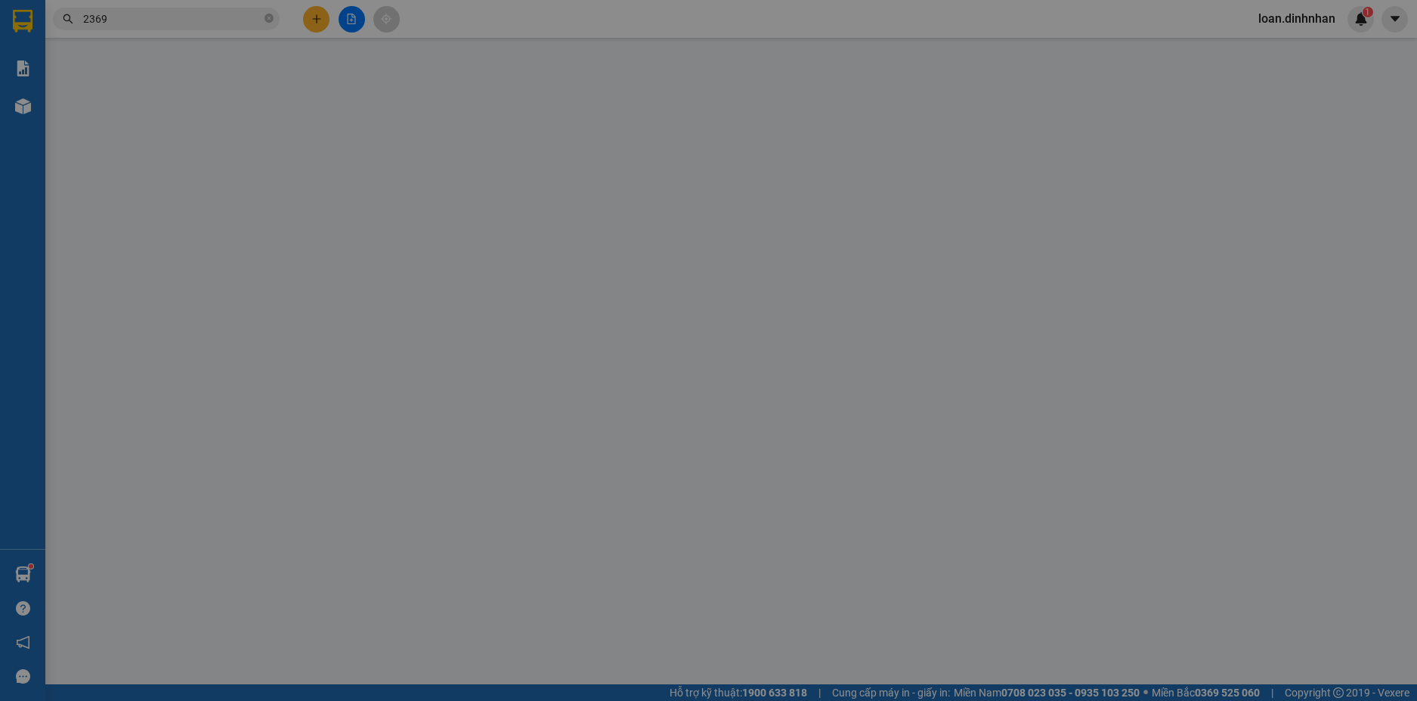
type input "0902332369"
type input "THUÝ AN INOX"
type input "360.000"
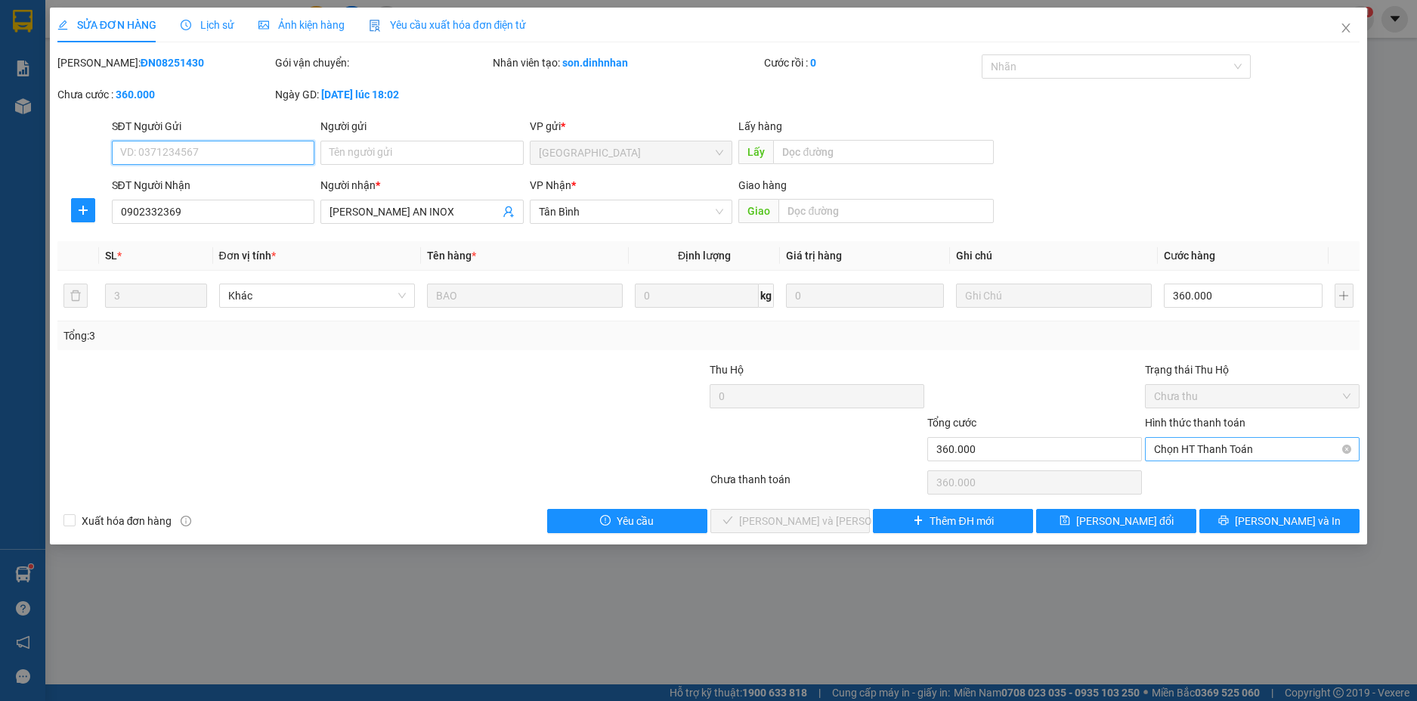
click at [1319, 444] on span "Chọn HT Thanh Toán" at bounding box center [1252, 449] width 197 height 23
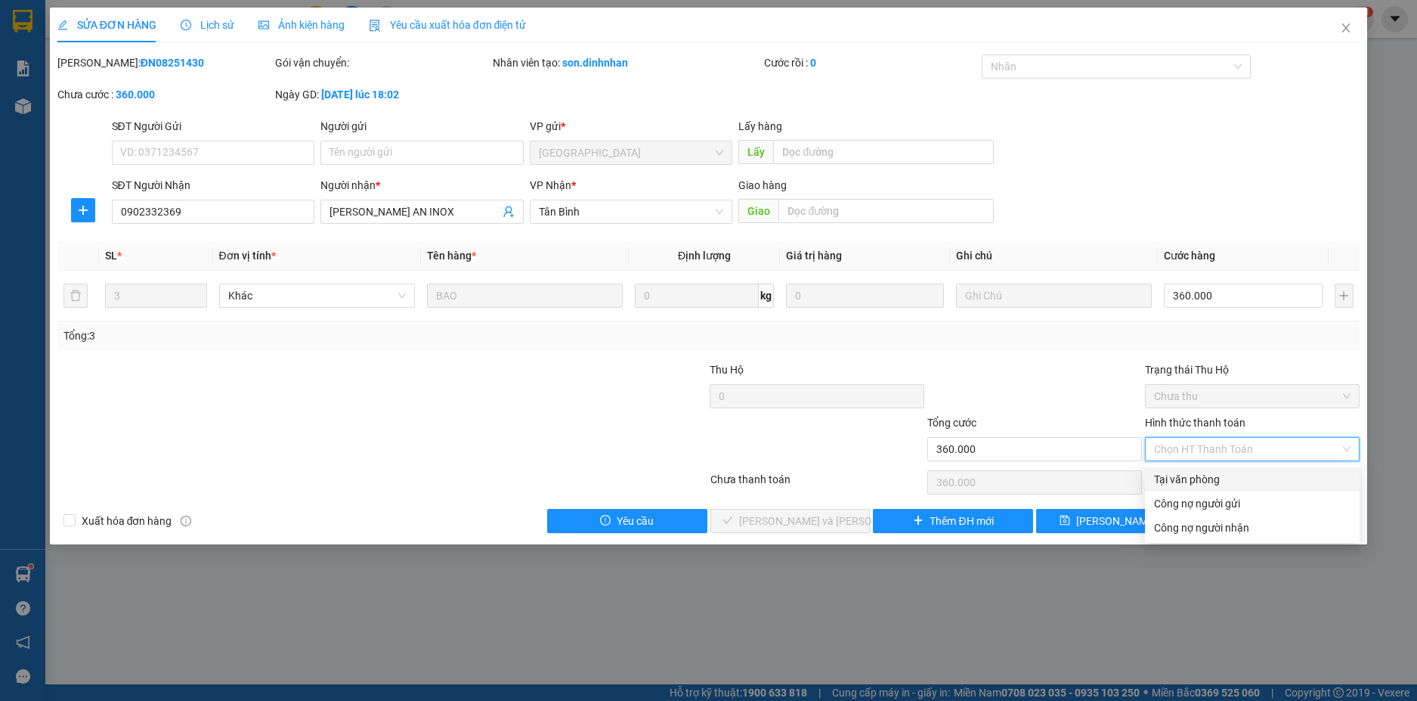
click at [1246, 478] on div "Tại văn phòng" at bounding box center [1252, 479] width 197 height 17
type input "0"
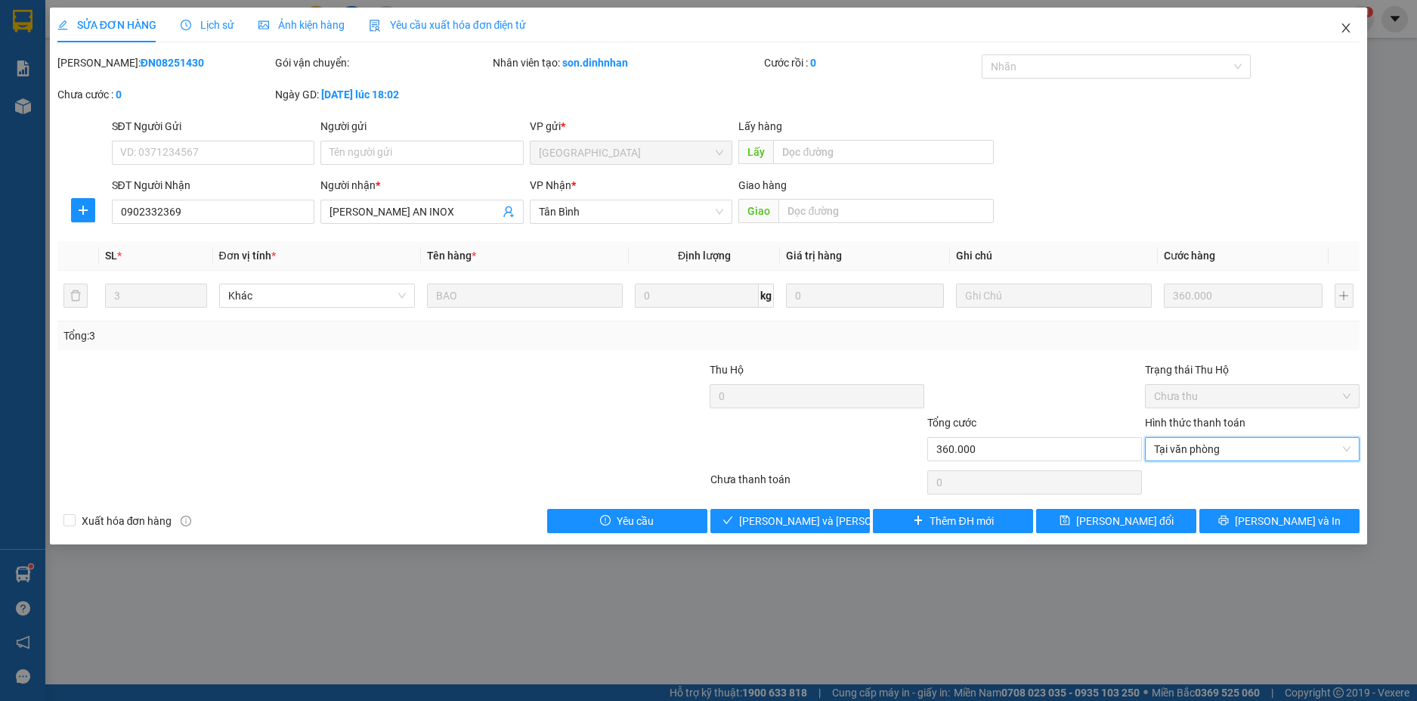
drag, startPoint x: 1336, startPoint y: 29, endPoint x: 1366, endPoint y: 39, distance: 30.8
click at [1339, 29] on span "Close" at bounding box center [1346, 29] width 42 height 42
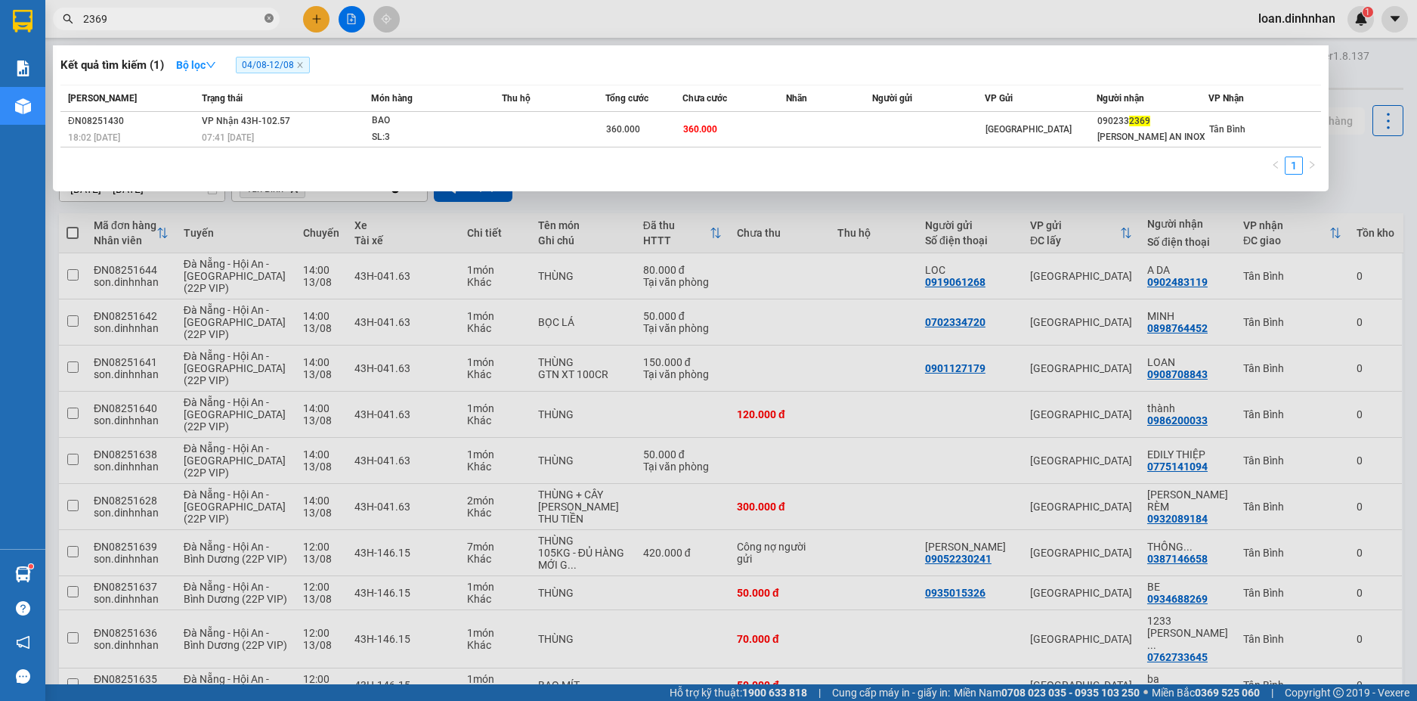
click at [273, 18] on icon "close-circle" at bounding box center [269, 18] width 9 height 9
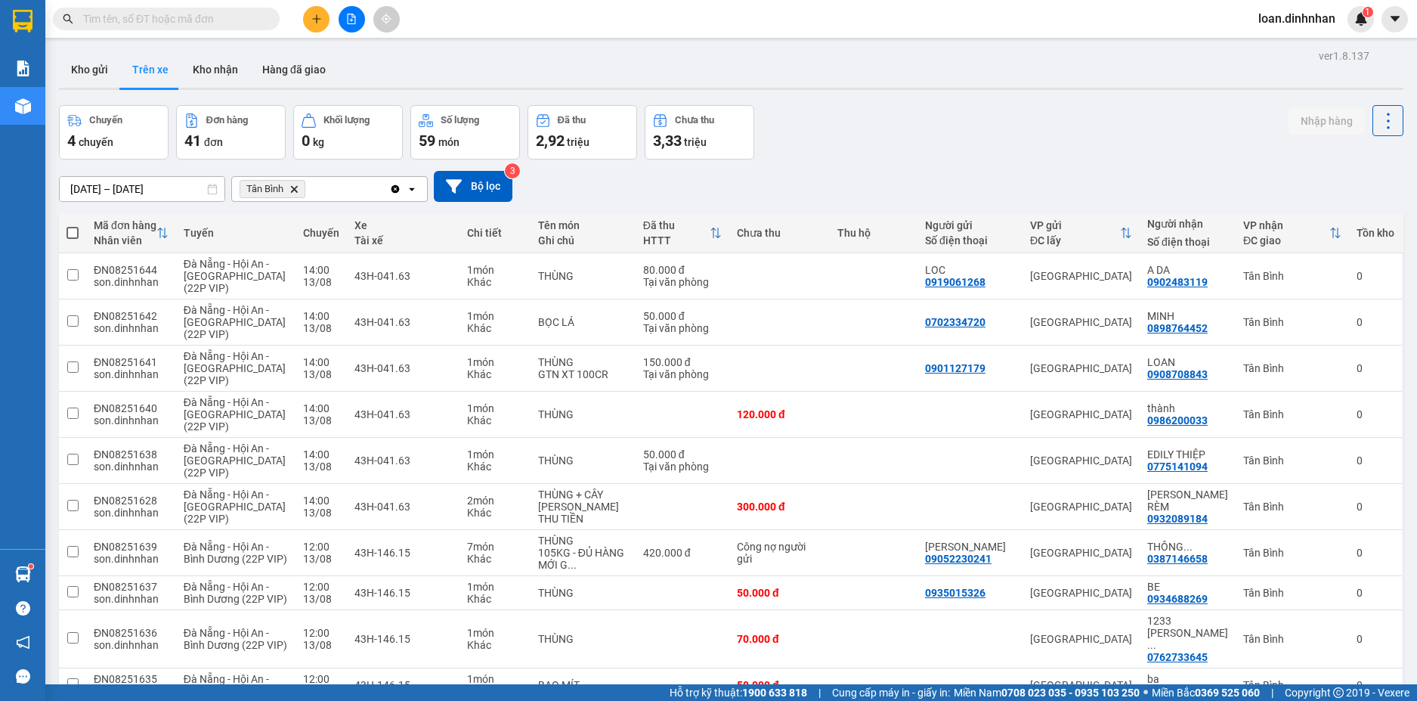
click at [268, 18] on span at bounding box center [269, 19] width 9 height 17
click at [231, 21] on input "text" at bounding box center [172, 19] width 178 height 17
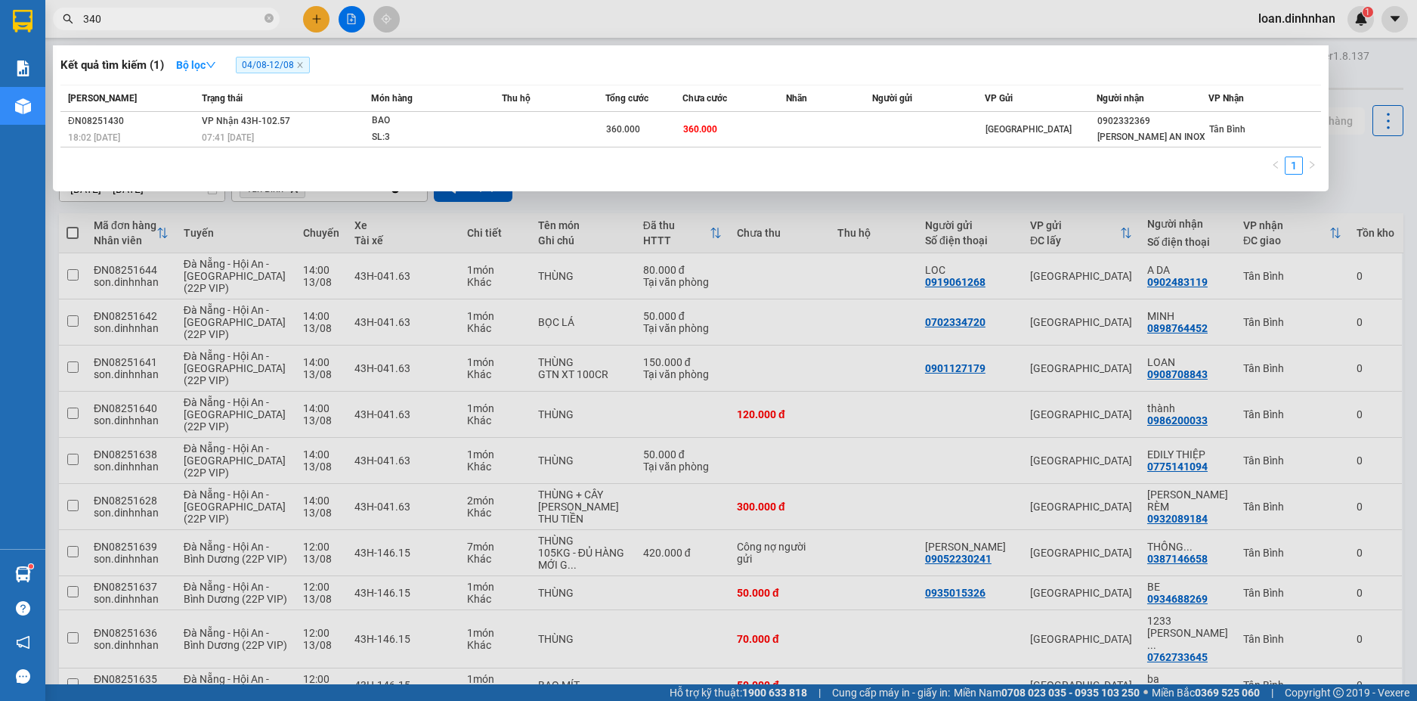
type input "3404"
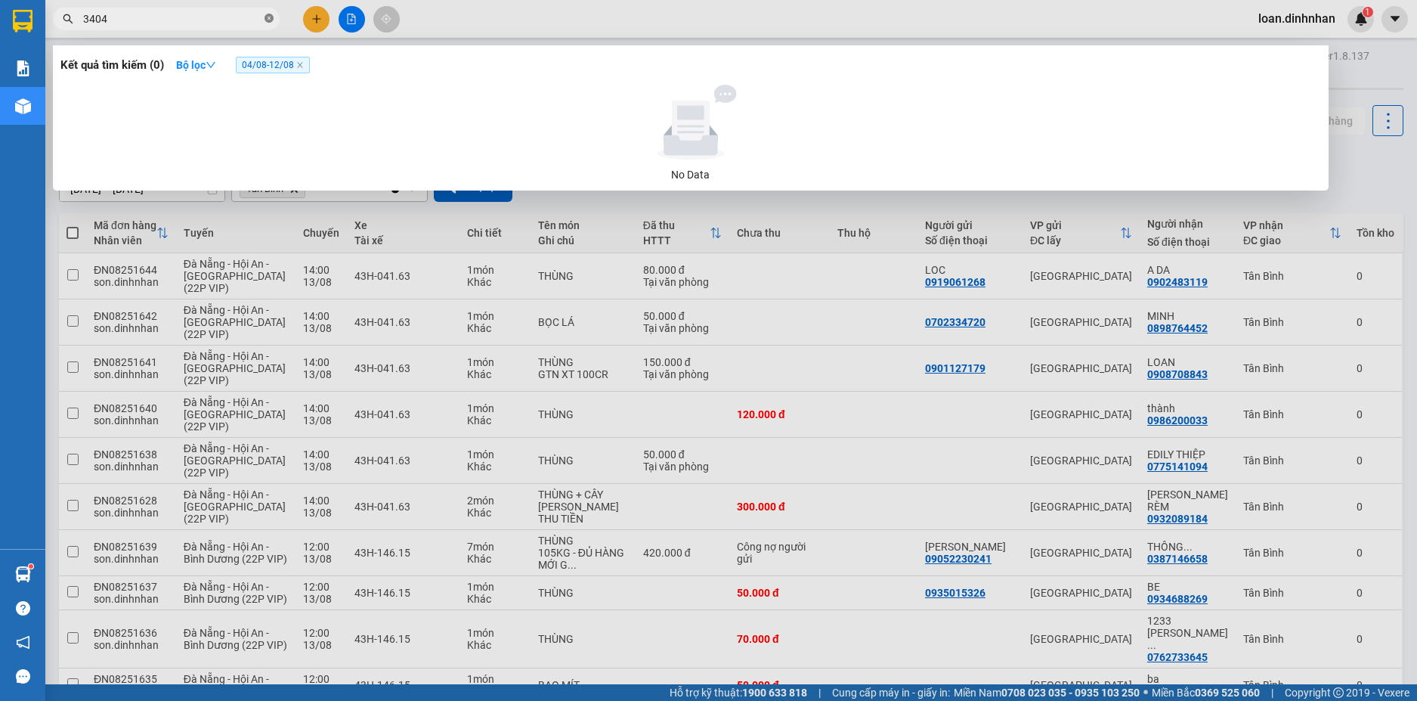
click at [265, 18] on icon "close-circle" at bounding box center [269, 18] width 9 height 9
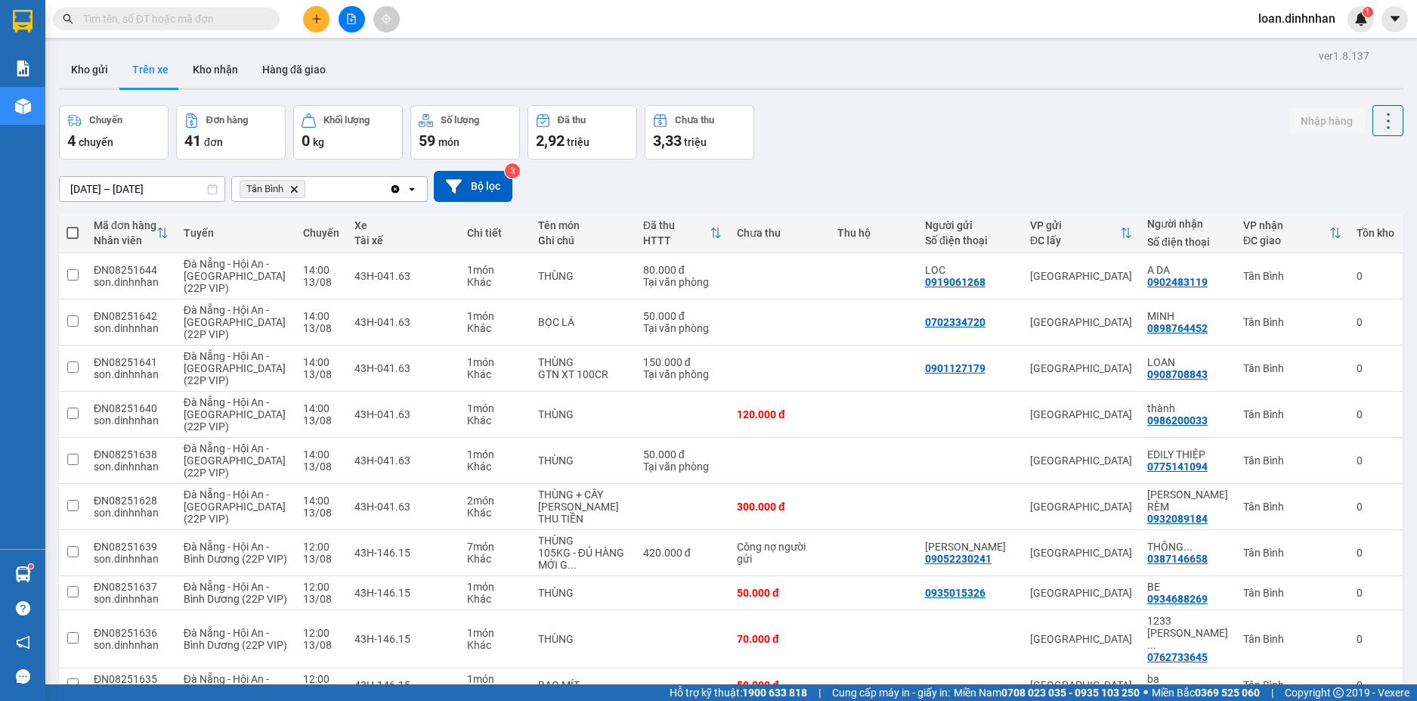
click at [265, 20] on span at bounding box center [269, 19] width 9 height 17
click at [240, 8] on span at bounding box center [166, 19] width 227 height 23
click at [247, 28] on span at bounding box center [166, 19] width 227 height 23
click at [249, 17] on input "text" at bounding box center [172, 19] width 178 height 17
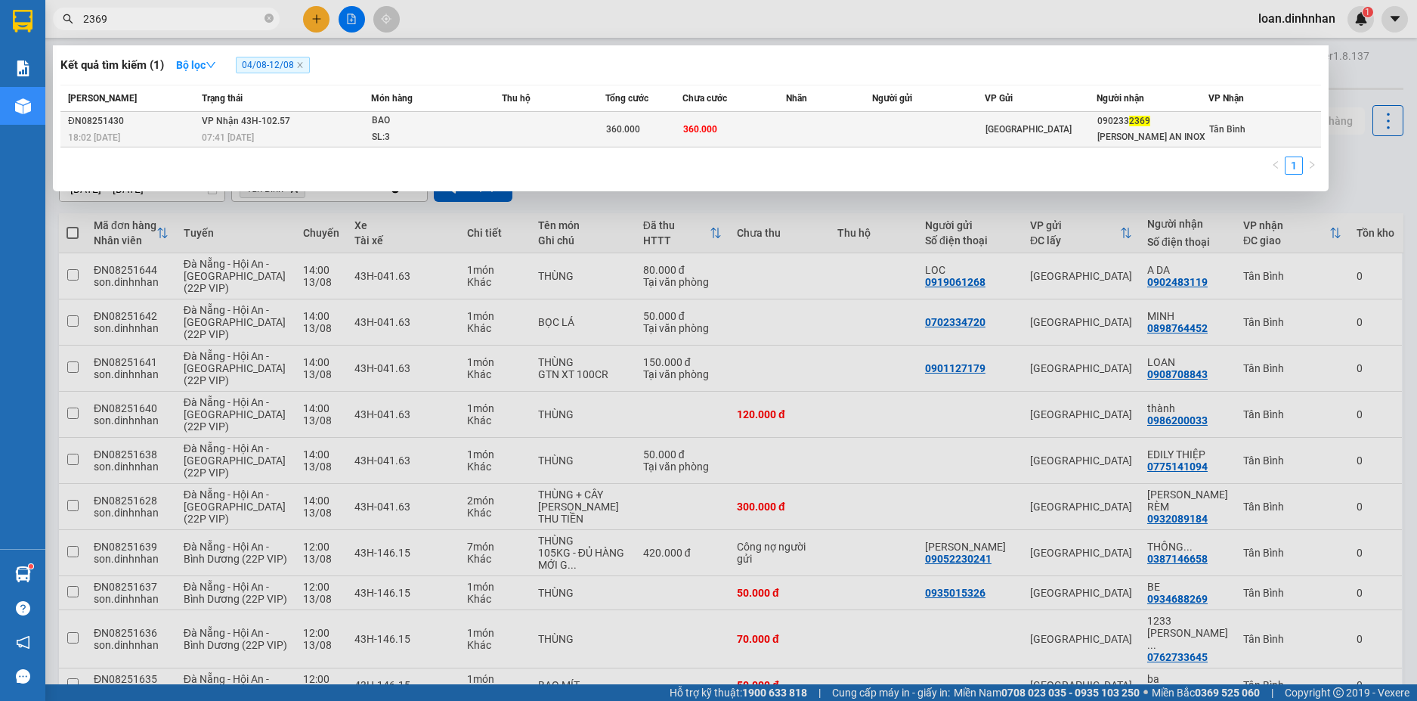
type input "2369"
click at [328, 140] on div "07:41 [DATE]" at bounding box center [286, 137] width 168 height 17
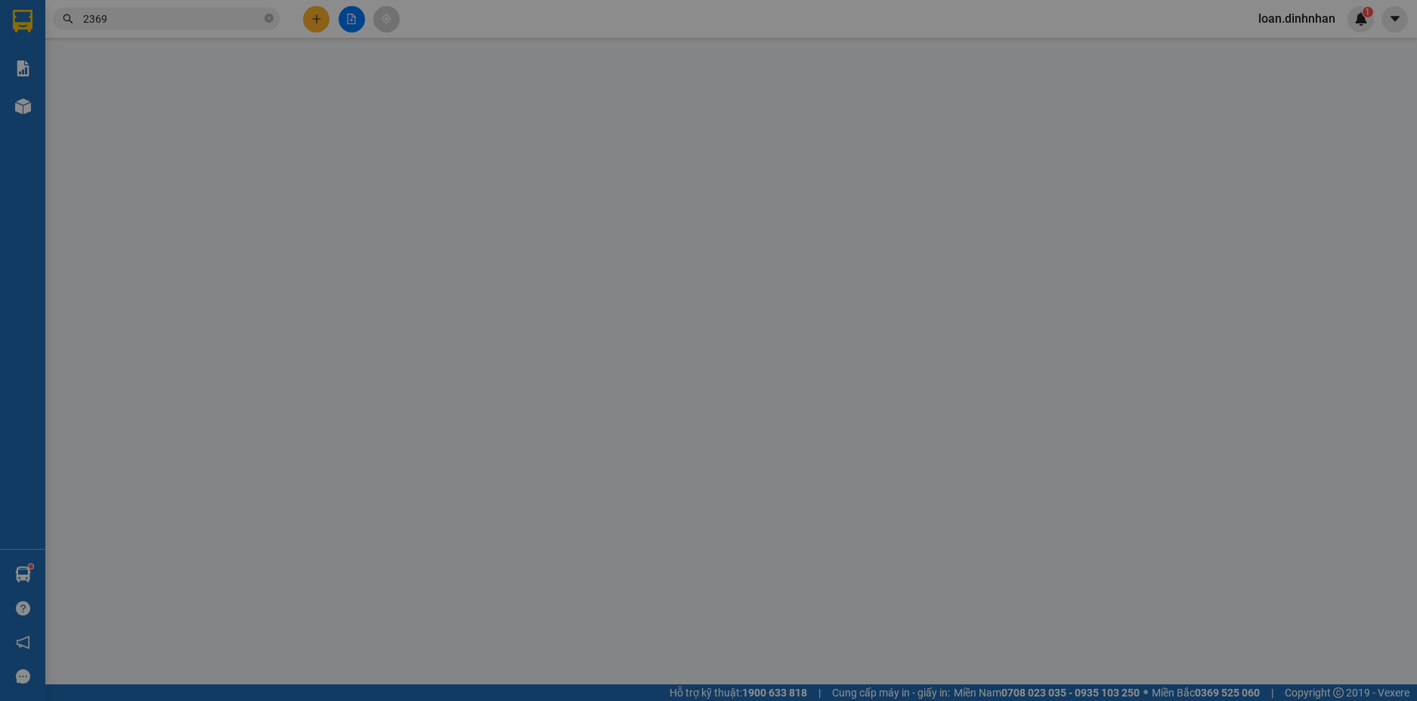
type input "0902332369"
type input "THUÝ AN INOX"
type input "360.000"
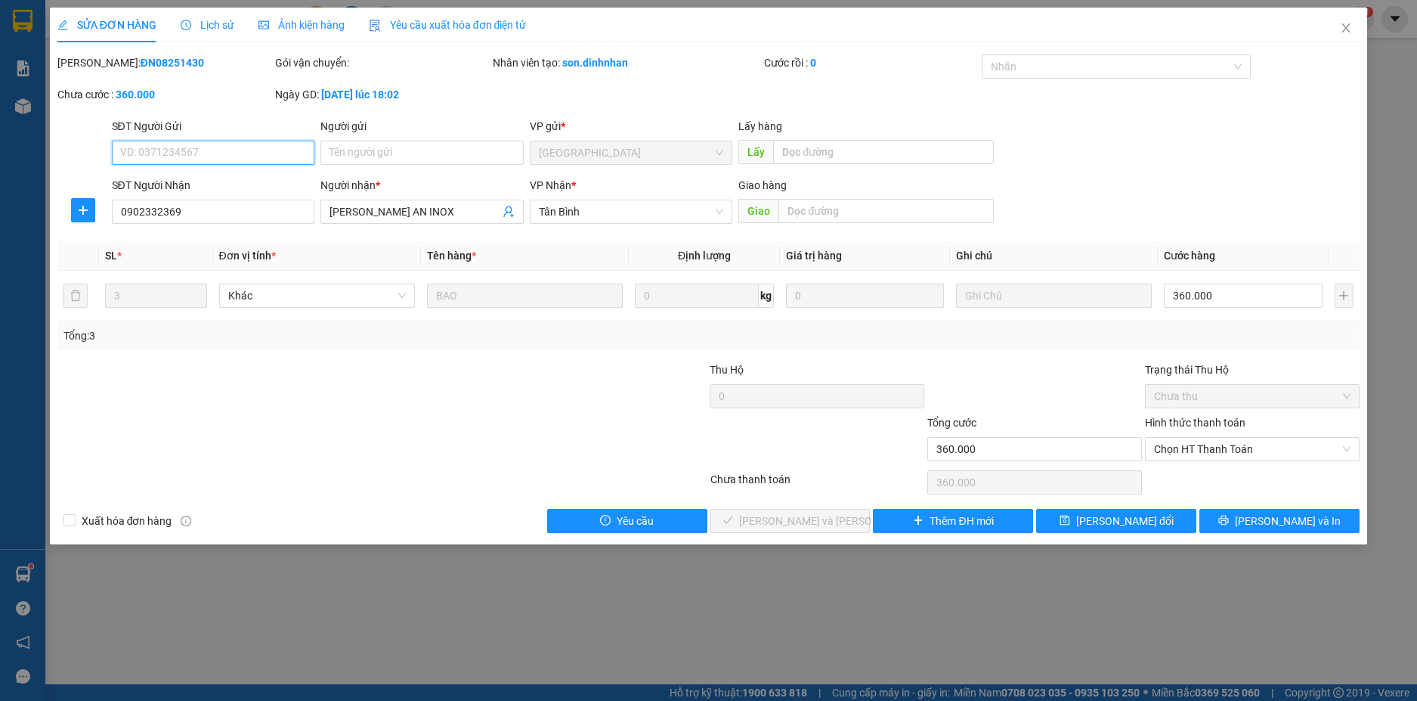
drag, startPoint x: 1274, startPoint y: 445, endPoint x: 1257, endPoint y: 484, distance: 42.3
click at [1273, 453] on span "Chọn HT Thanh Toán" at bounding box center [1252, 449] width 197 height 23
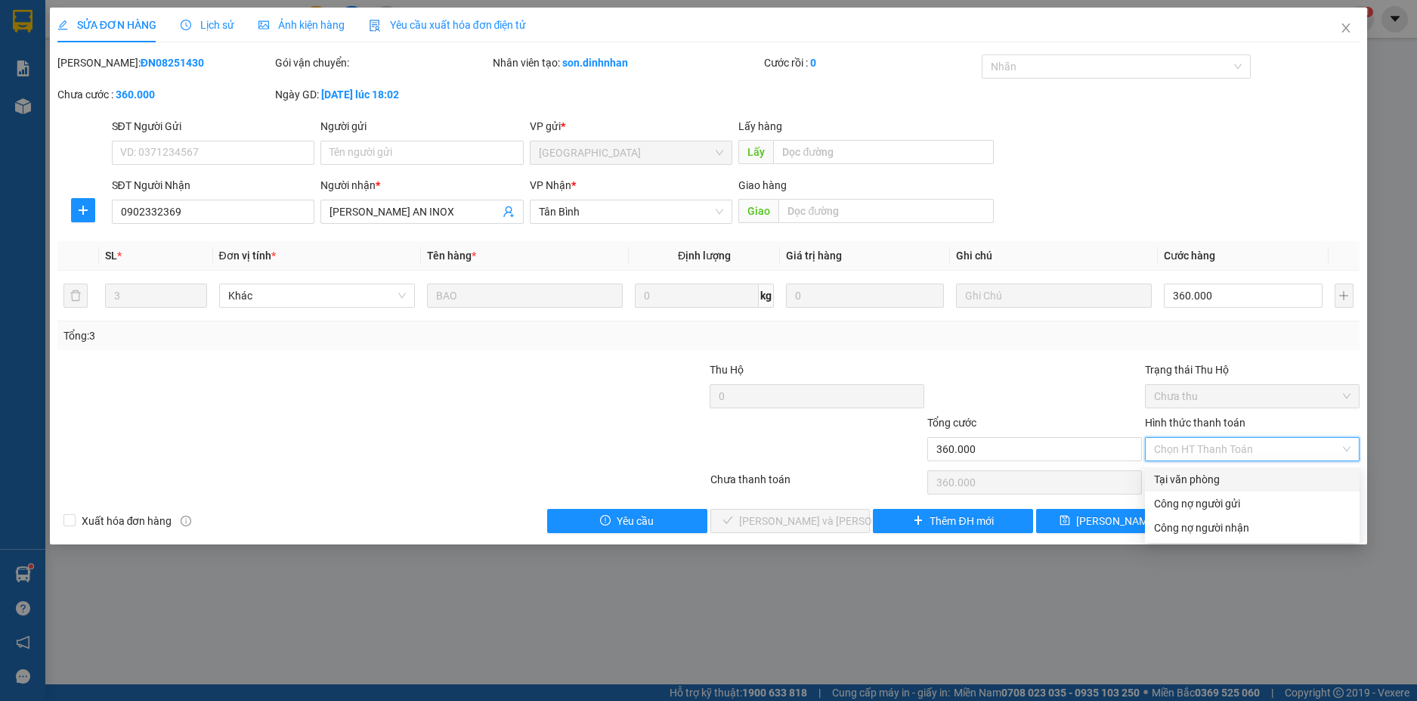
click at [1248, 476] on div "Tại văn phòng" at bounding box center [1252, 479] width 197 height 17
type input "0"
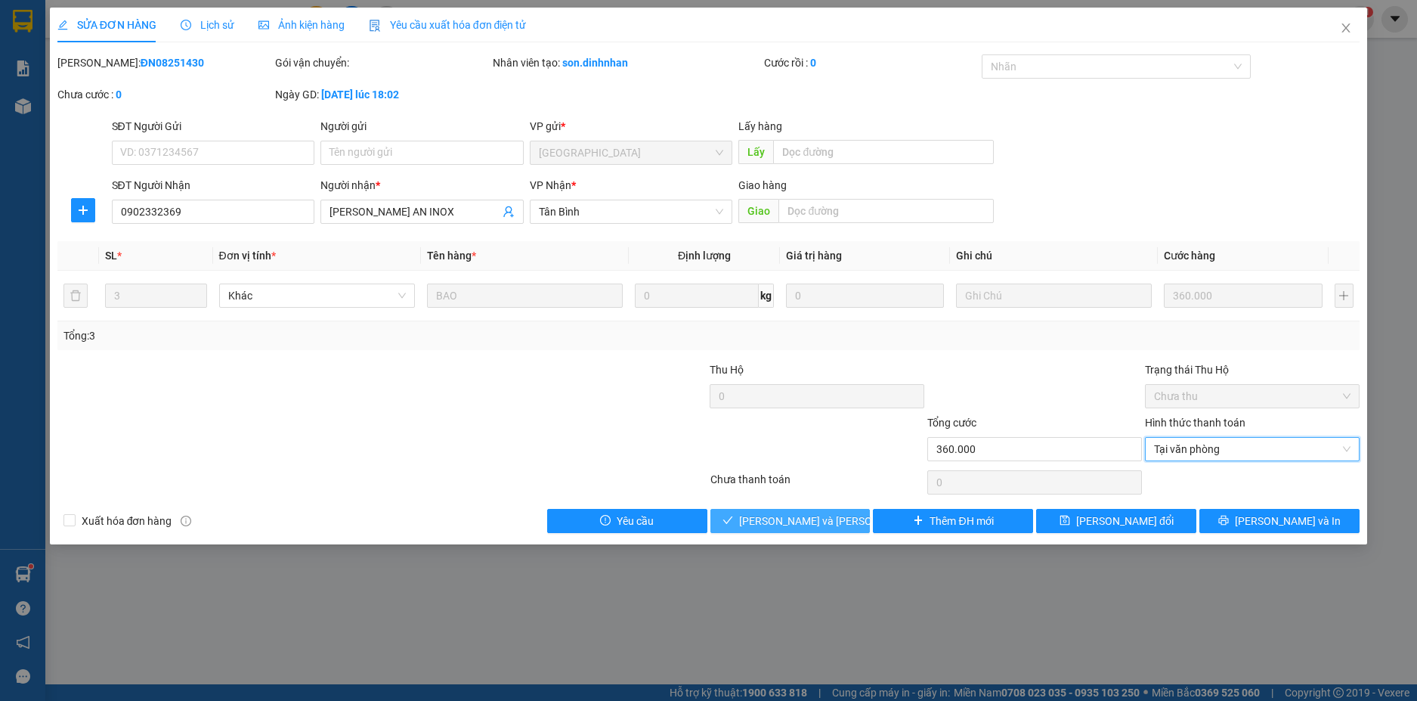
click at [837, 525] on span "[PERSON_NAME] và Giao hàng" at bounding box center [841, 520] width 204 height 17
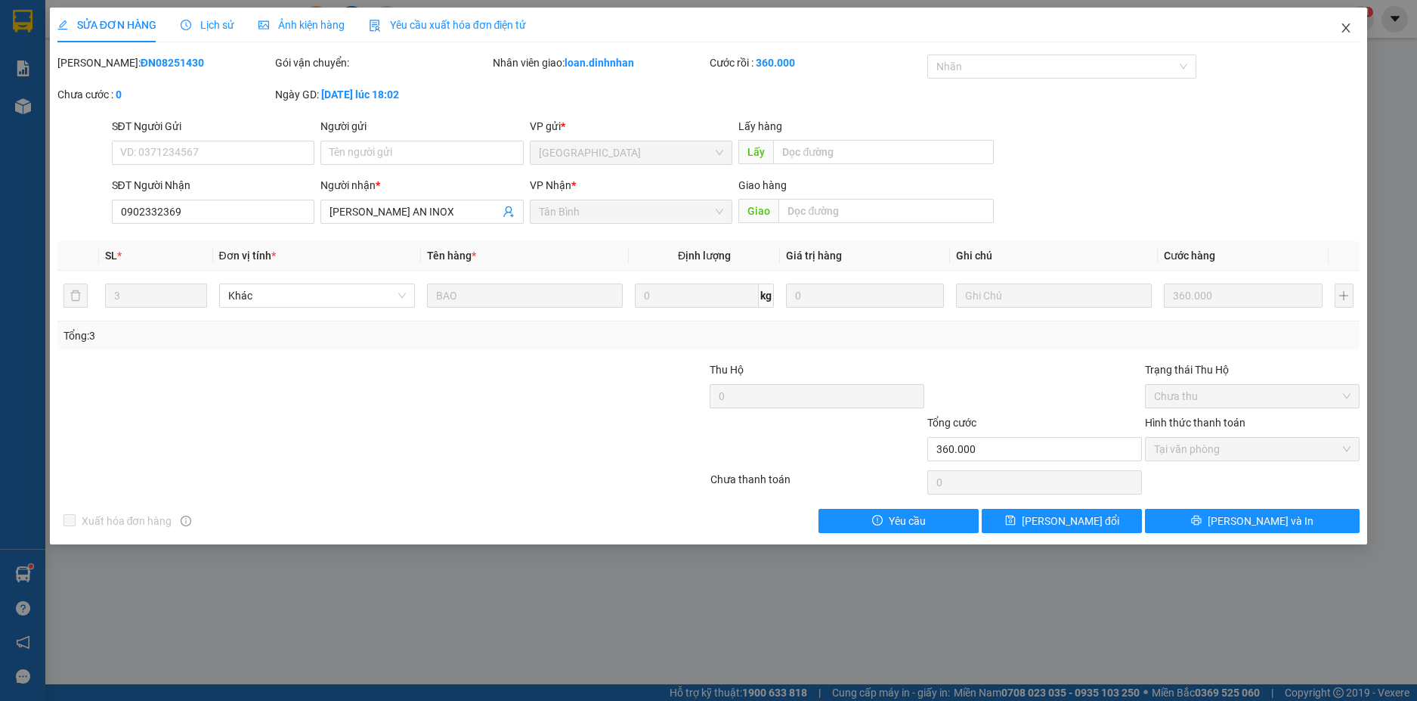
click at [1357, 30] on span "Close" at bounding box center [1346, 29] width 42 height 42
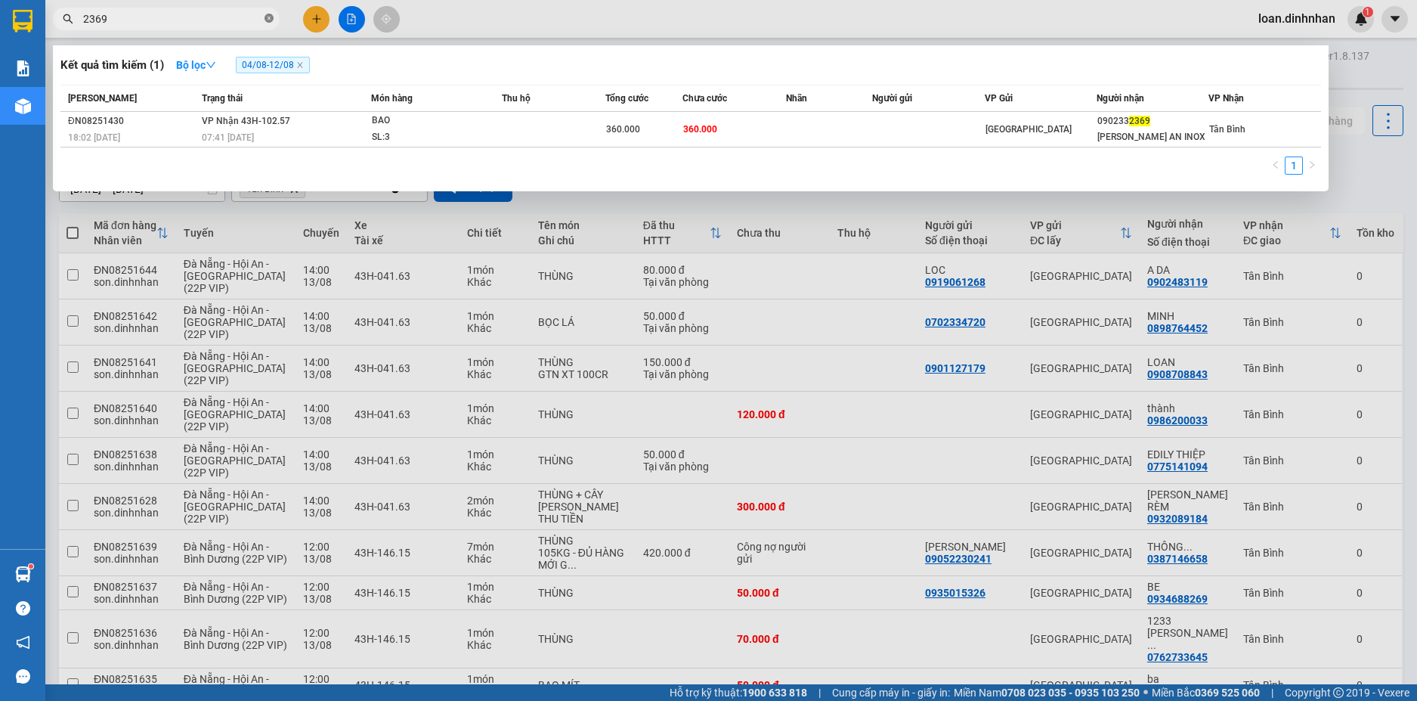
click at [268, 17] on icon "close-circle" at bounding box center [269, 18] width 9 height 9
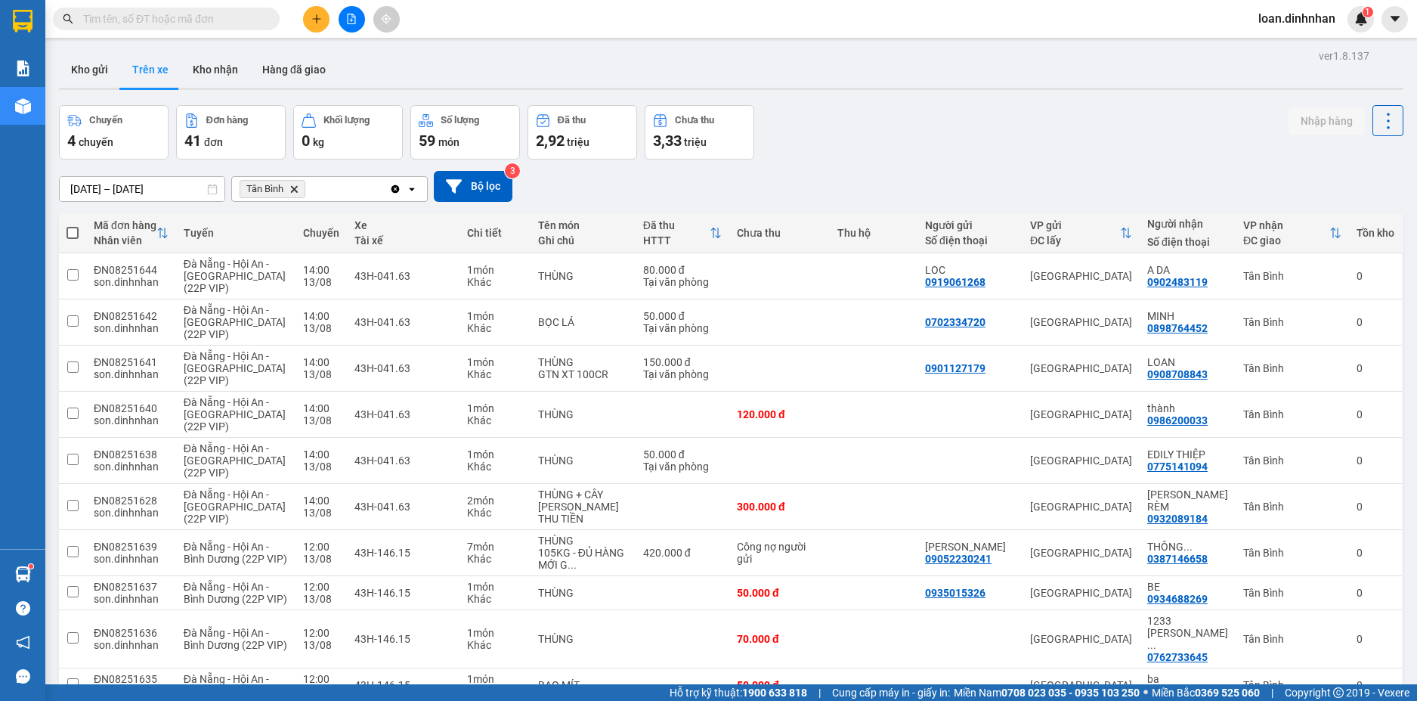
drag, startPoint x: 265, startPoint y: 24, endPoint x: 274, endPoint y: 5, distance: 21.0
click at [273, 8] on span at bounding box center [166, 19] width 227 height 23
click at [272, 9] on div "Kết quả tìm kiếm ( 1 ) Bộ lọc 04/08 - 12/08 Mã ĐH Trạng thái Món hàng Thu hộ Tổ…" at bounding box center [147, 19] width 295 height 26
click at [262, 14] on span at bounding box center [166, 19] width 227 height 23
click at [252, 11] on input "text" at bounding box center [172, 19] width 178 height 17
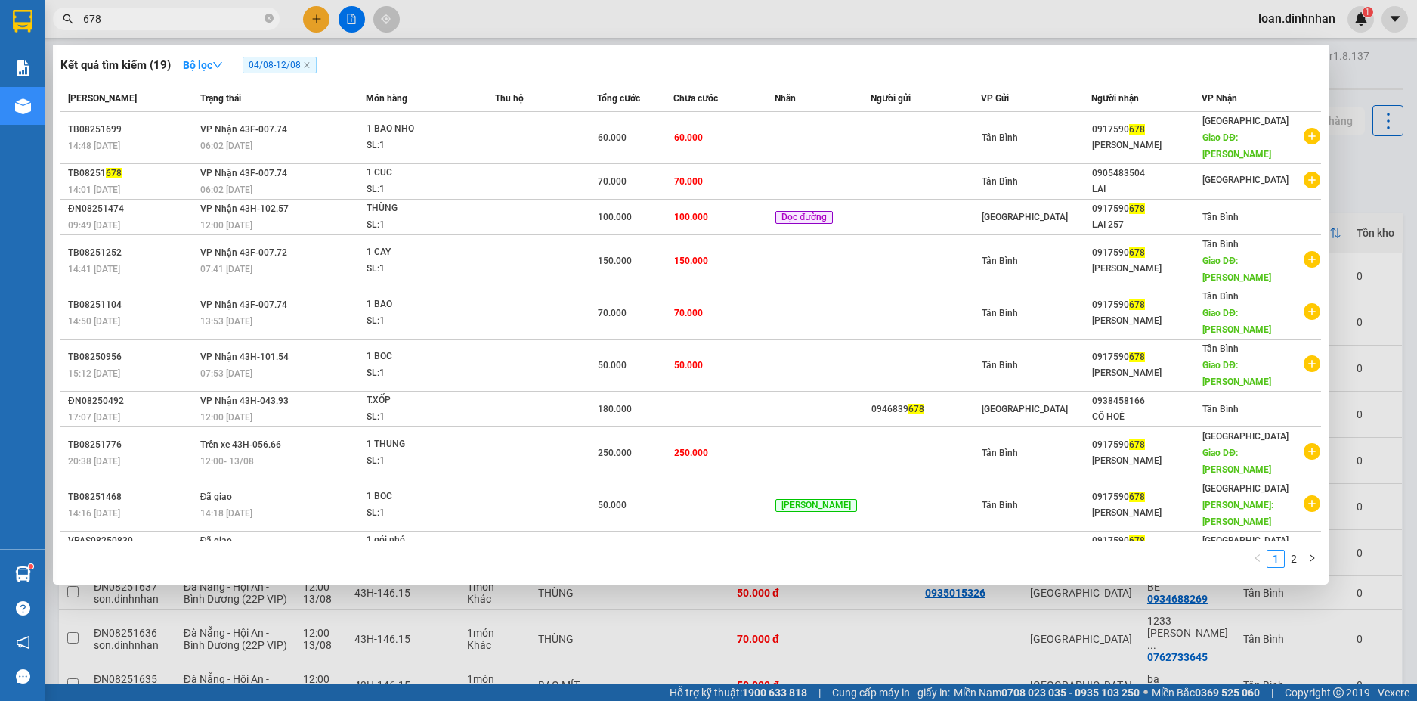
click at [204, 13] on input "678" at bounding box center [172, 19] width 178 height 17
type input "678"
click at [447, 200] on div "THÙNG" at bounding box center [423, 208] width 113 height 17
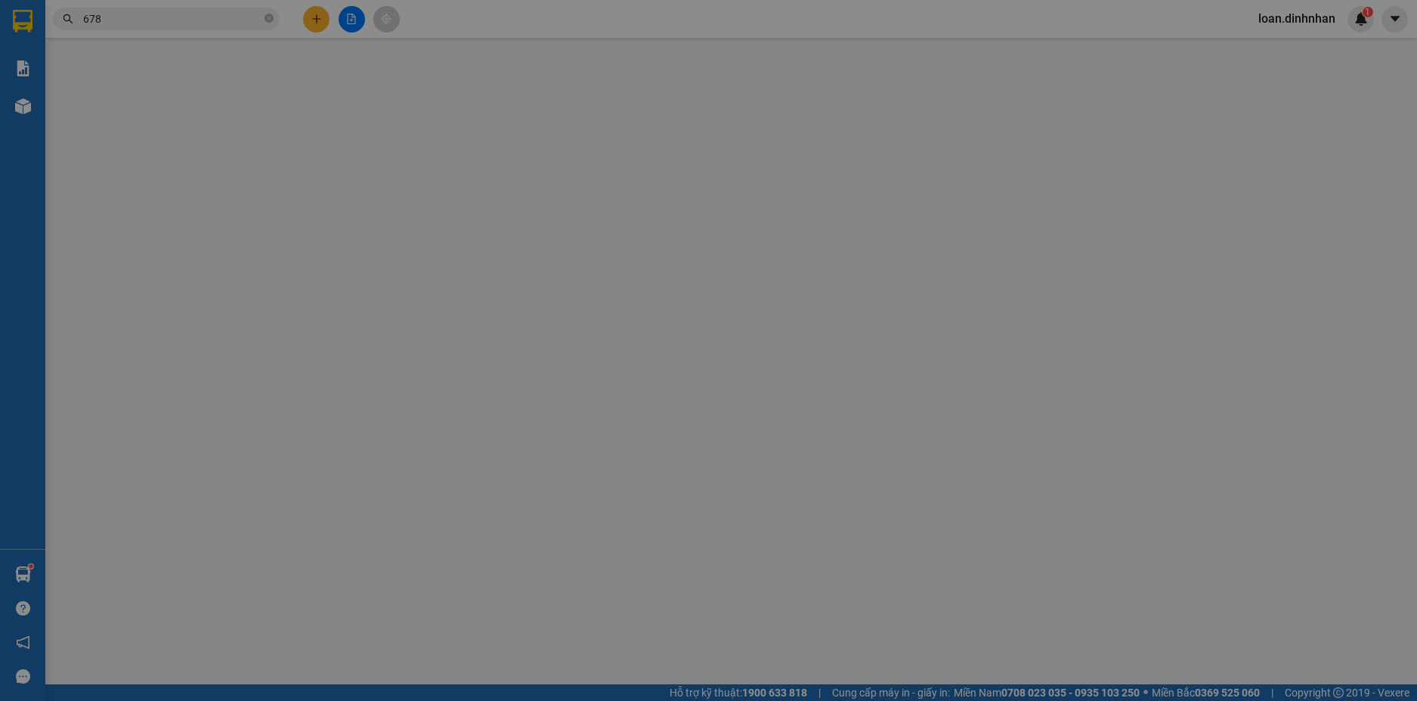
type input "0917590678"
type input "LAI 257"
type input "100.000"
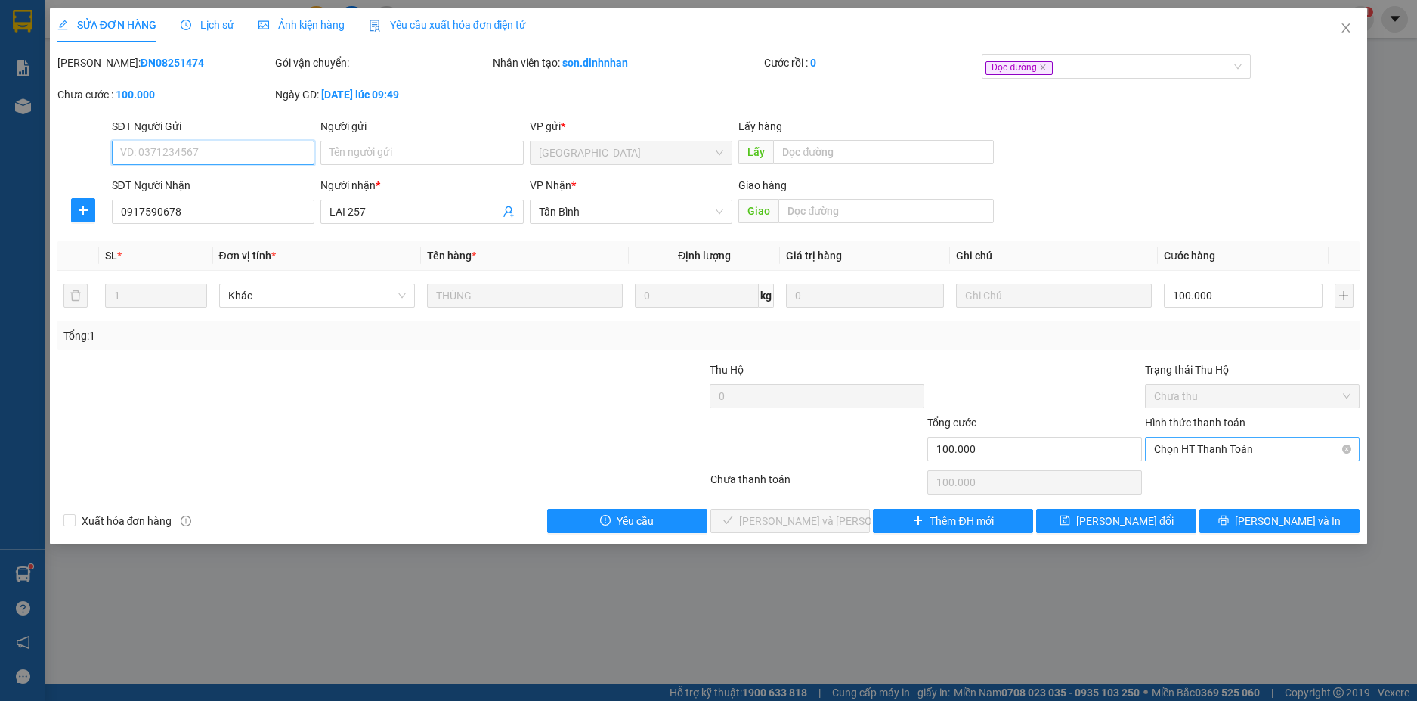
drag, startPoint x: 1252, startPoint y: 441, endPoint x: 1236, endPoint y: 459, distance: 24.1
click at [1252, 442] on span "Chọn HT Thanh Toán" at bounding box center [1252, 449] width 197 height 23
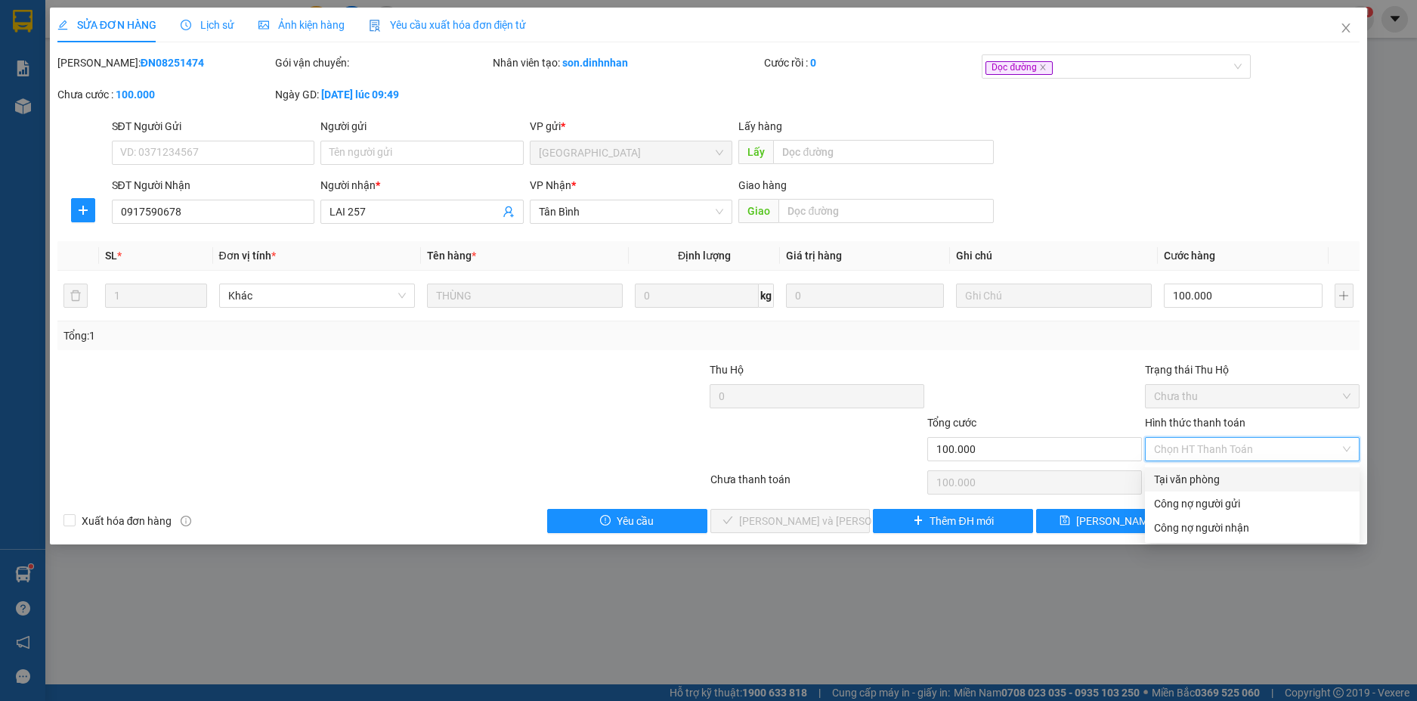
click at [1225, 469] on div "Tại văn phòng" at bounding box center [1252, 479] width 215 height 24
type input "0"
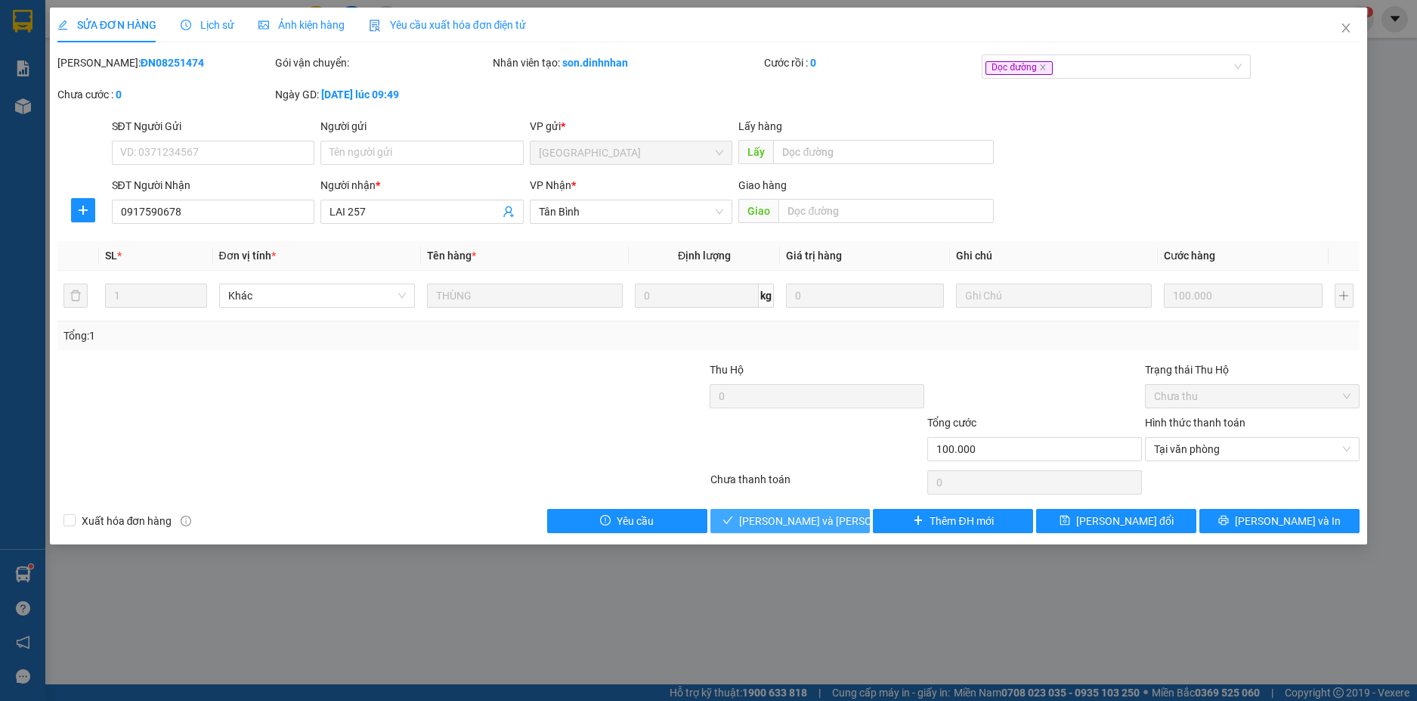
click at [823, 513] on span "[PERSON_NAME] và Giao hàng" at bounding box center [841, 520] width 204 height 17
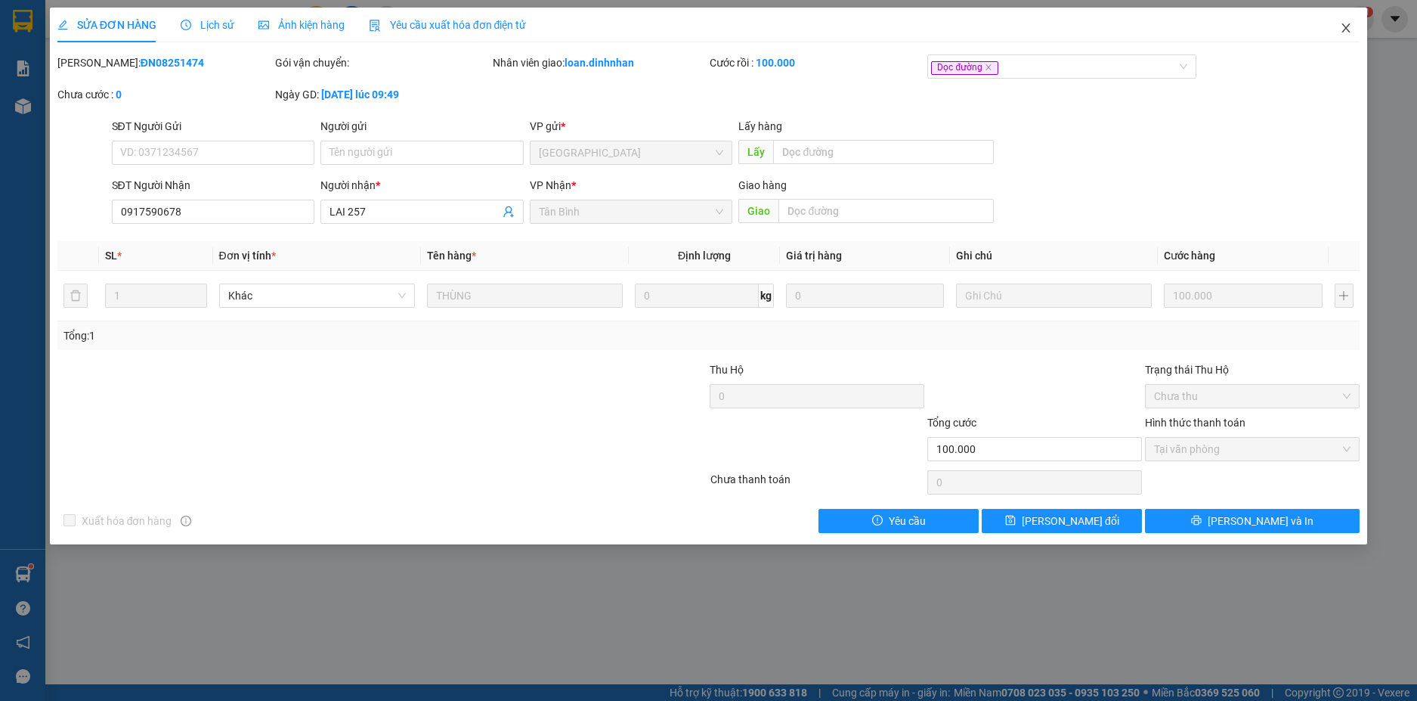
drag, startPoint x: 1348, startPoint y: 26, endPoint x: 886, endPoint y: 43, distance: 462.1
click at [1347, 26] on icon "close" at bounding box center [1346, 28] width 12 height 12
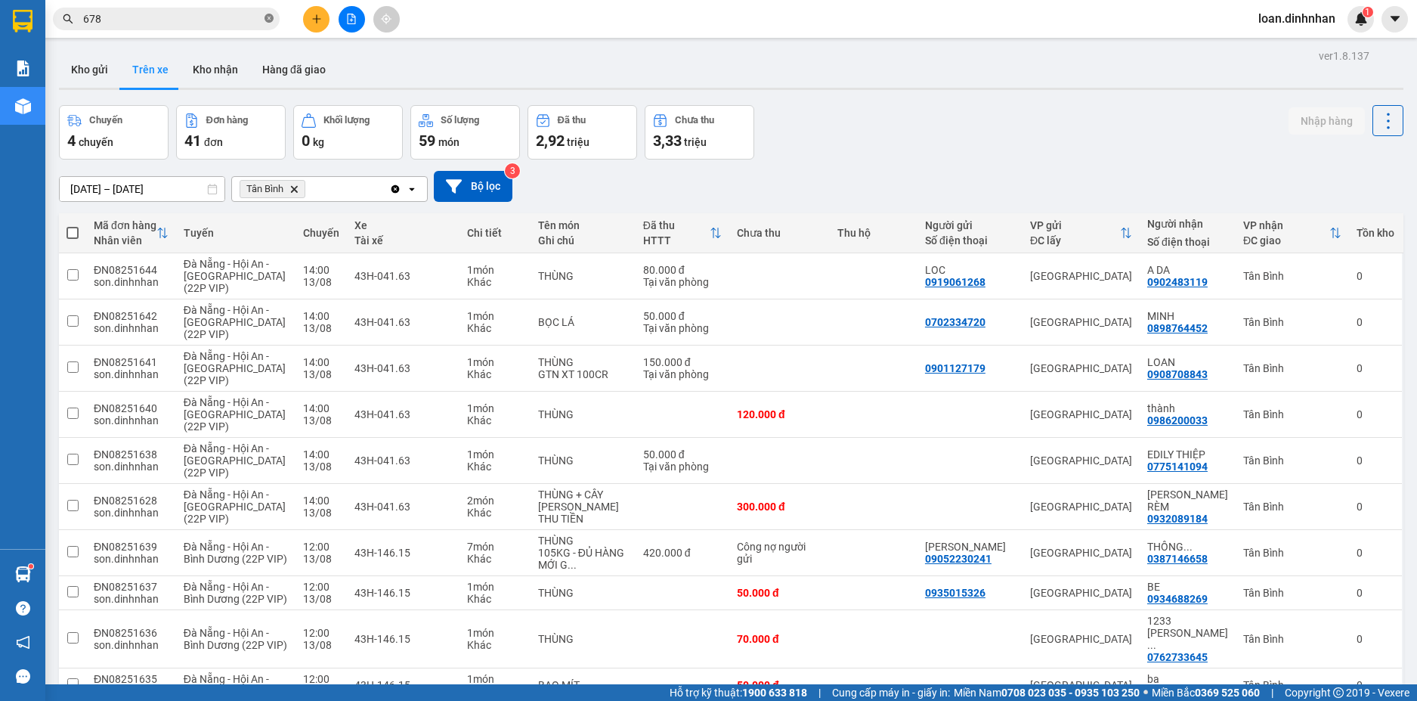
click at [268, 20] on icon "close-circle" at bounding box center [269, 18] width 9 height 9
click at [268, 20] on span at bounding box center [269, 19] width 9 height 17
click at [263, 20] on span at bounding box center [166, 19] width 227 height 23
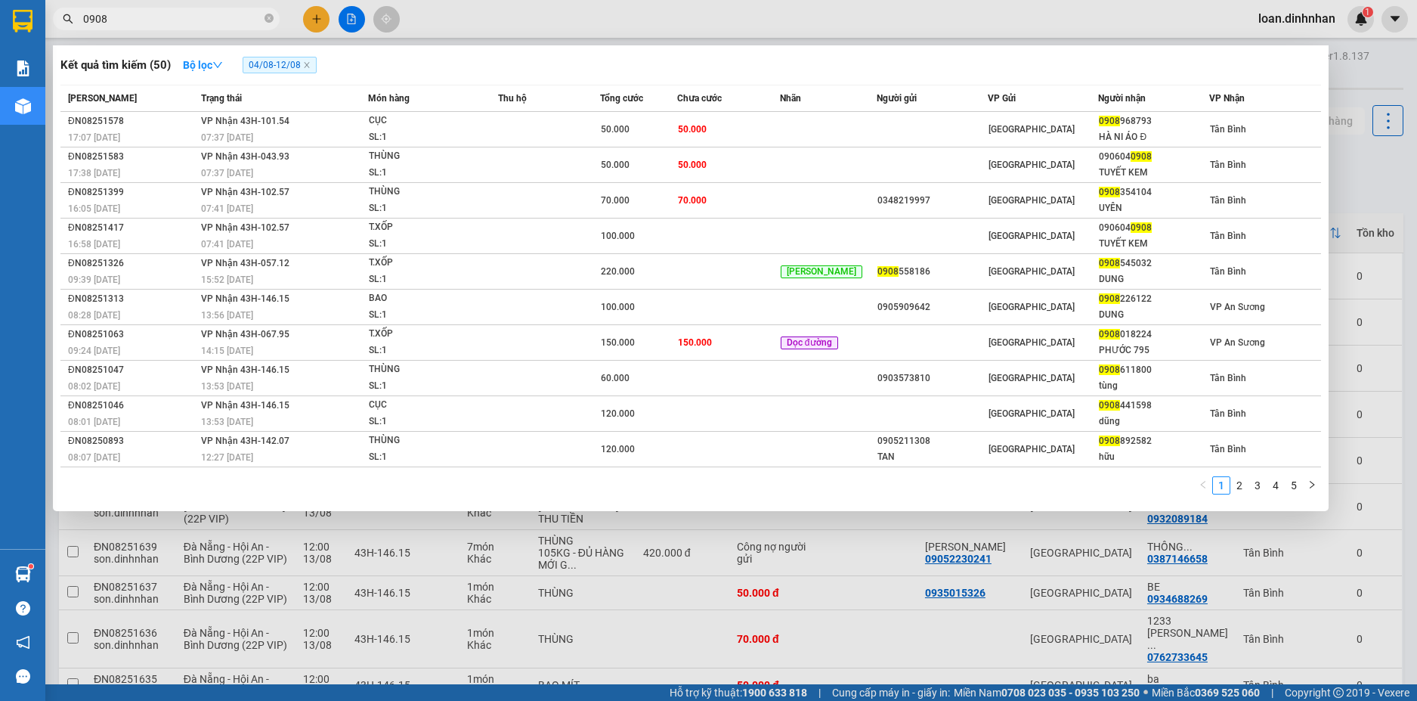
type input "0908"
drag, startPoint x: 263, startPoint y: 10, endPoint x: 271, endPoint y: 16, distance: 9.7
click at [270, 16] on span "0908" at bounding box center [166, 19] width 227 height 23
click at [271, 17] on icon "close-circle" at bounding box center [269, 18] width 9 height 9
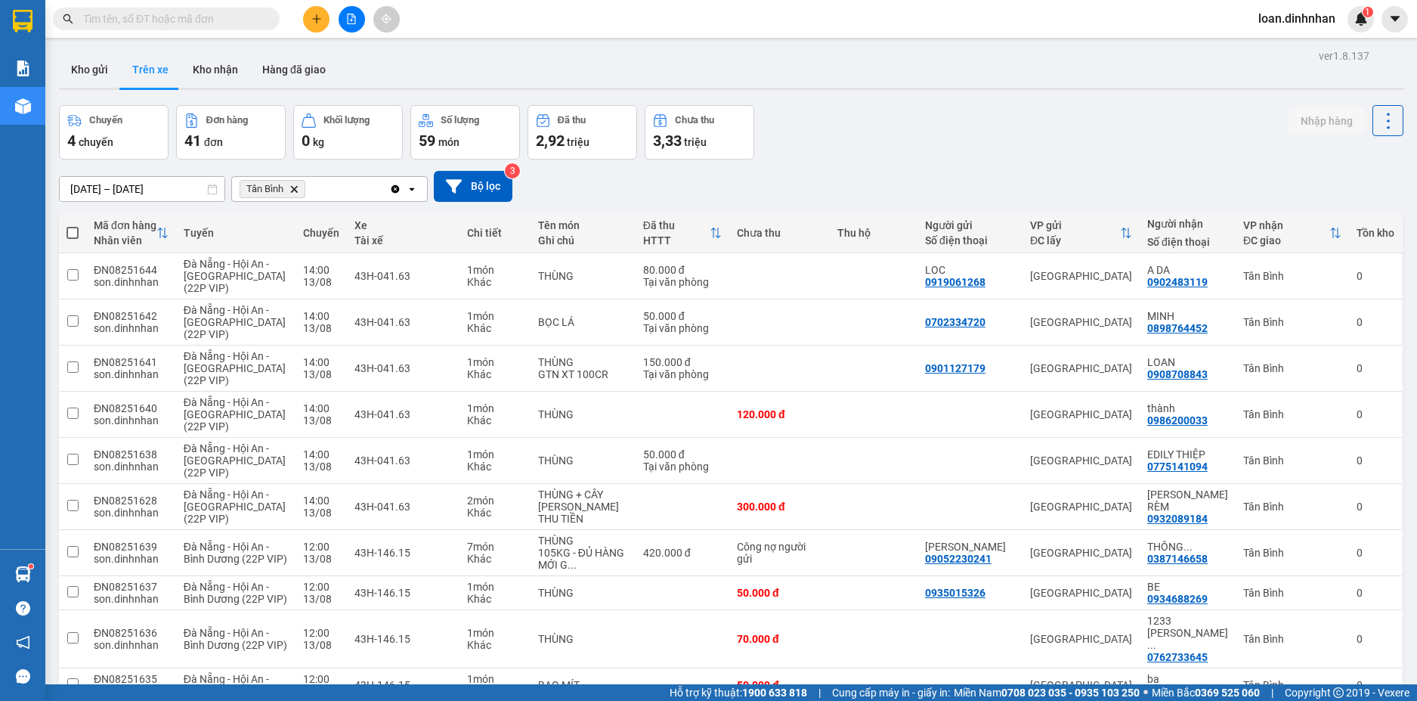
drag, startPoint x: 263, startPoint y: 25, endPoint x: 275, endPoint y: 25, distance: 12.1
click at [263, 24] on span at bounding box center [166, 19] width 227 height 23
click at [231, 11] on input "text" at bounding box center [172, 19] width 178 height 17
click at [239, 20] on input "text" at bounding box center [172, 19] width 178 height 17
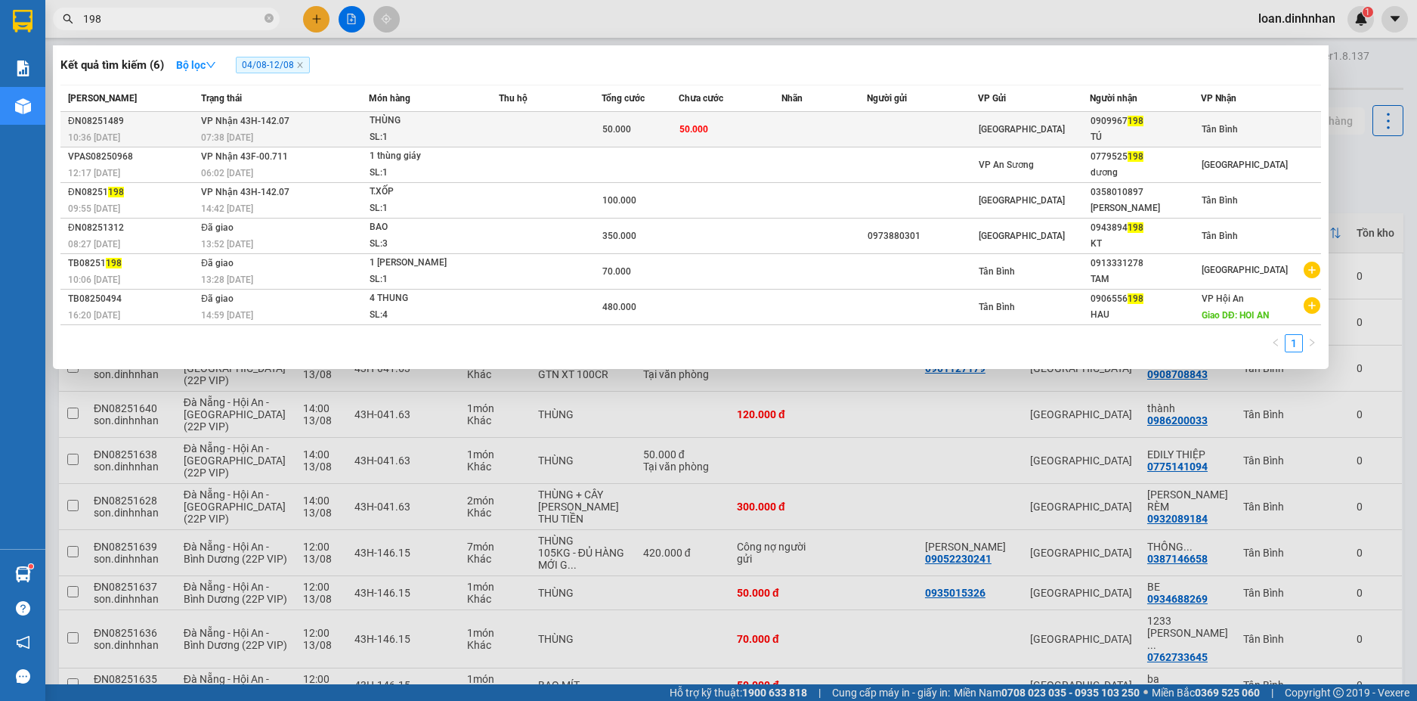
type input "198"
click at [602, 118] on td at bounding box center [550, 130] width 103 height 36
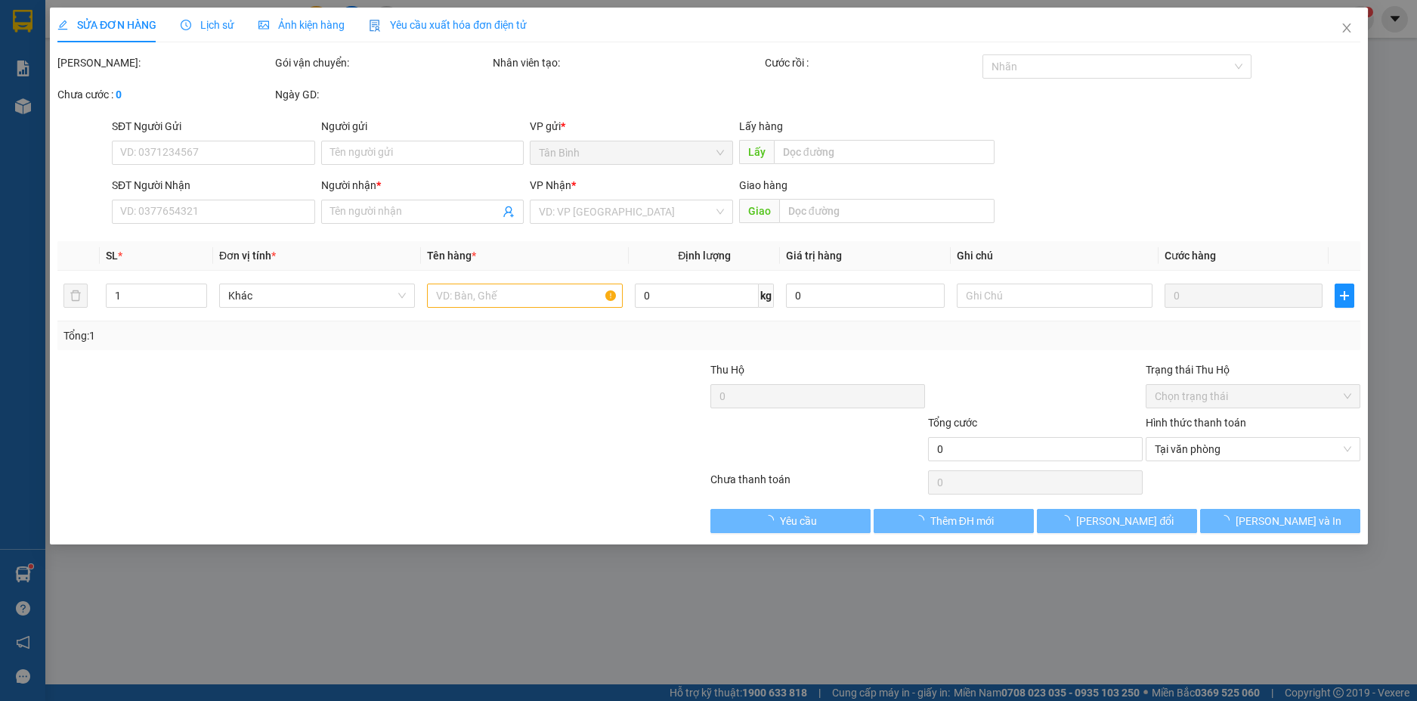
type input "0909967198"
type input "TÚ"
type input "50.000"
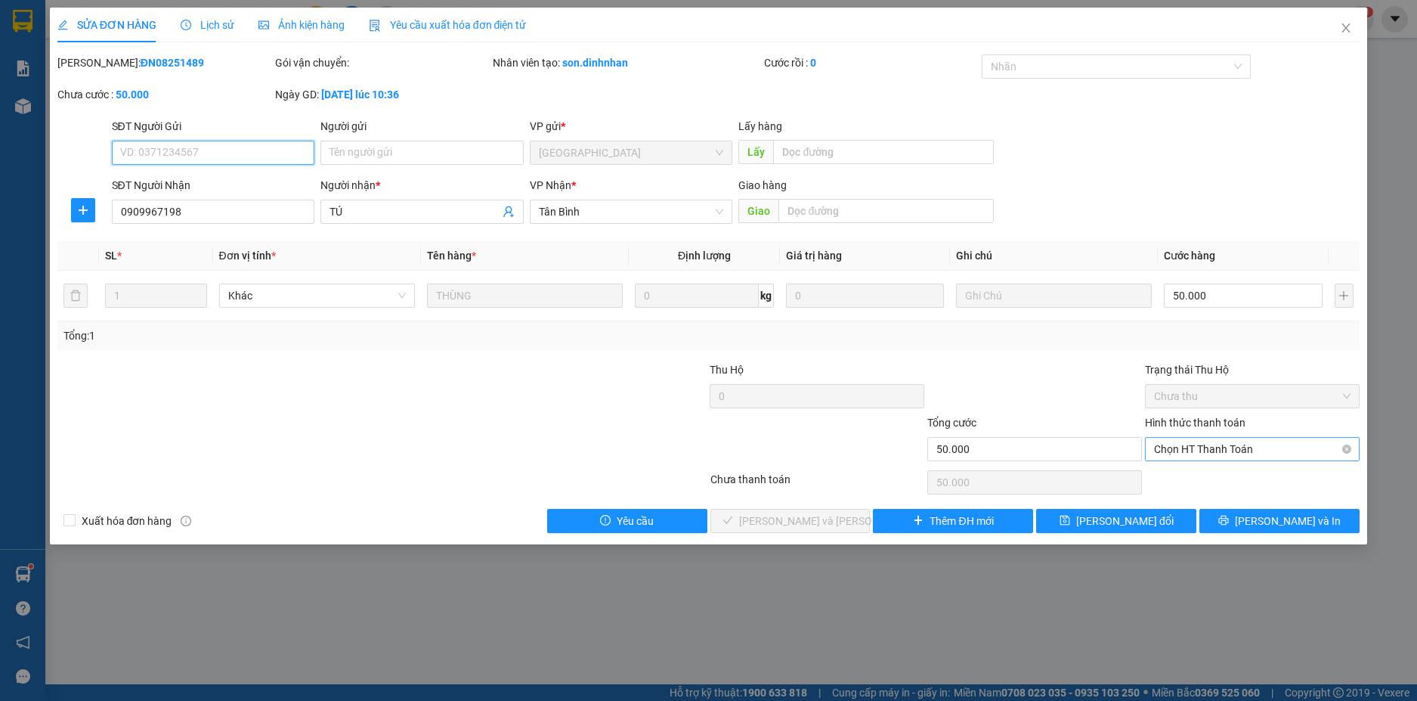
drag, startPoint x: 1274, startPoint y: 447, endPoint x: 1243, endPoint y: 460, distance: 34.2
click at [1271, 448] on span "Chọn HT Thanh Toán" at bounding box center [1252, 449] width 197 height 23
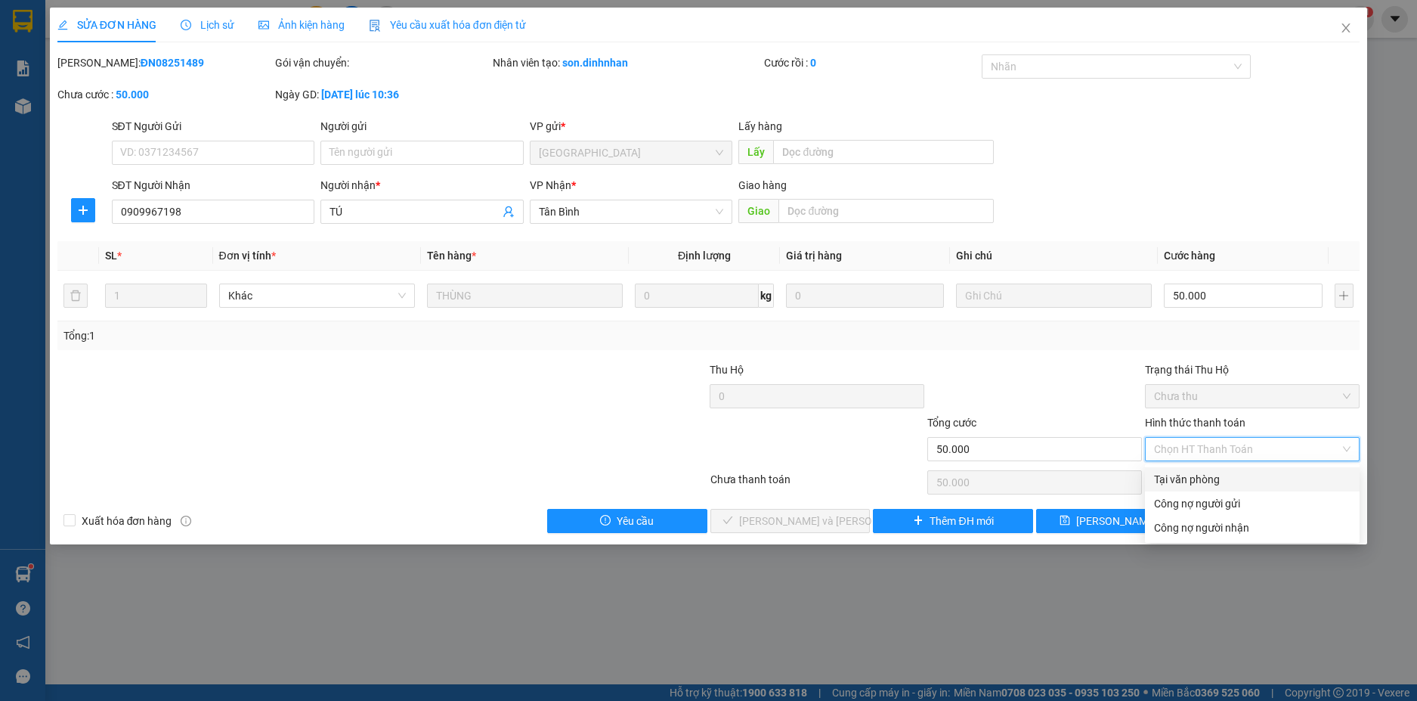
drag, startPoint x: 1183, startPoint y: 475, endPoint x: 1077, endPoint y: 497, distance: 108.1
click at [1178, 475] on div "Tại văn phòng" at bounding box center [1252, 479] width 197 height 17
type input "0"
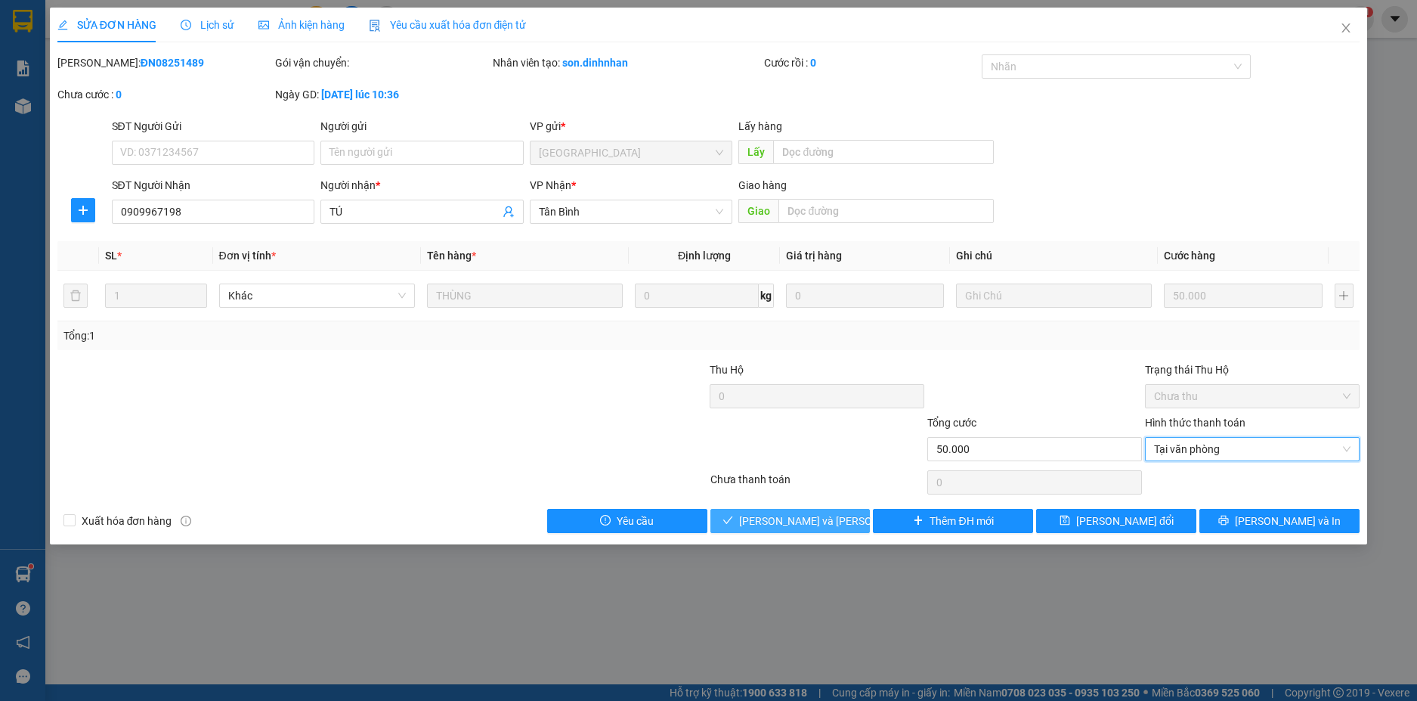
drag, startPoint x: 775, startPoint y: 519, endPoint x: 849, endPoint y: 303, distance: 228.5
click at [775, 518] on span "[PERSON_NAME] và Giao hàng" at bounding box center [841, 520] width 204 height 17
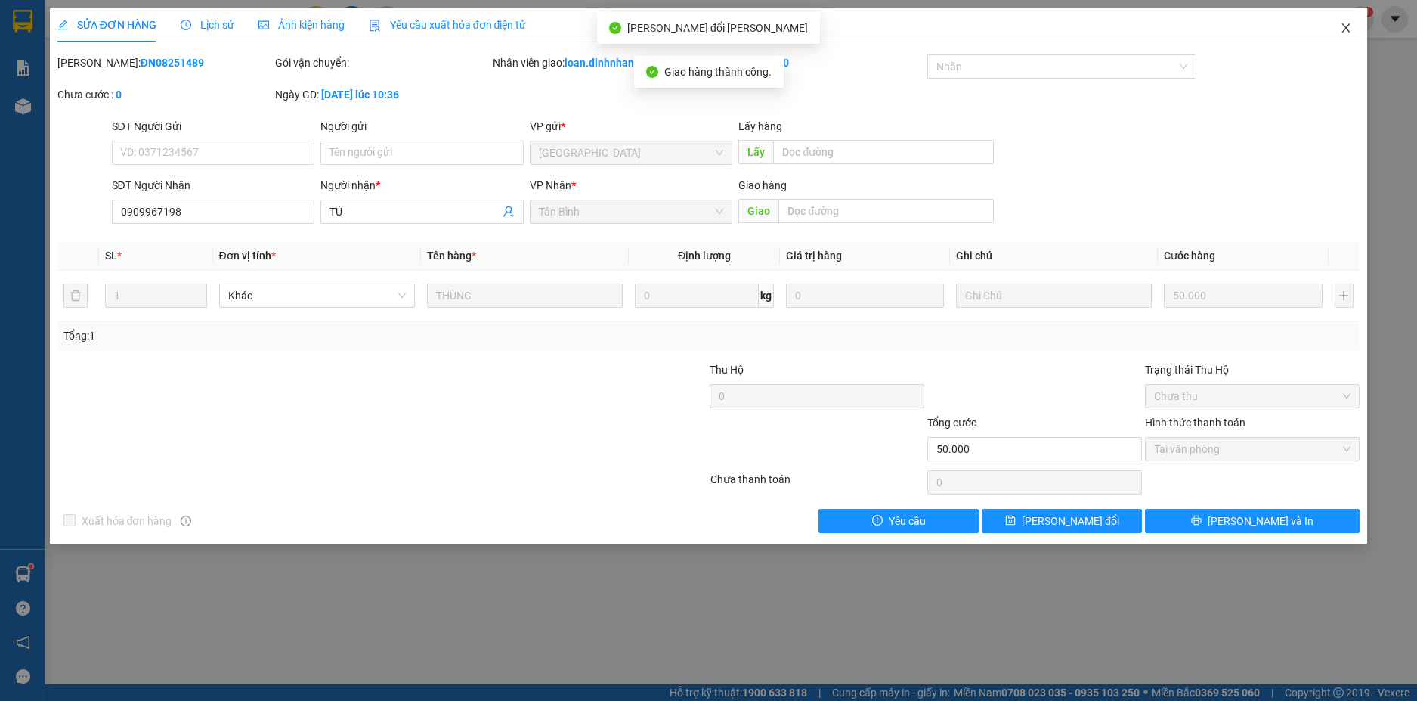
click at [1335, 26] on span "Close" at bounding box center [1346, 29] width 42 height 42
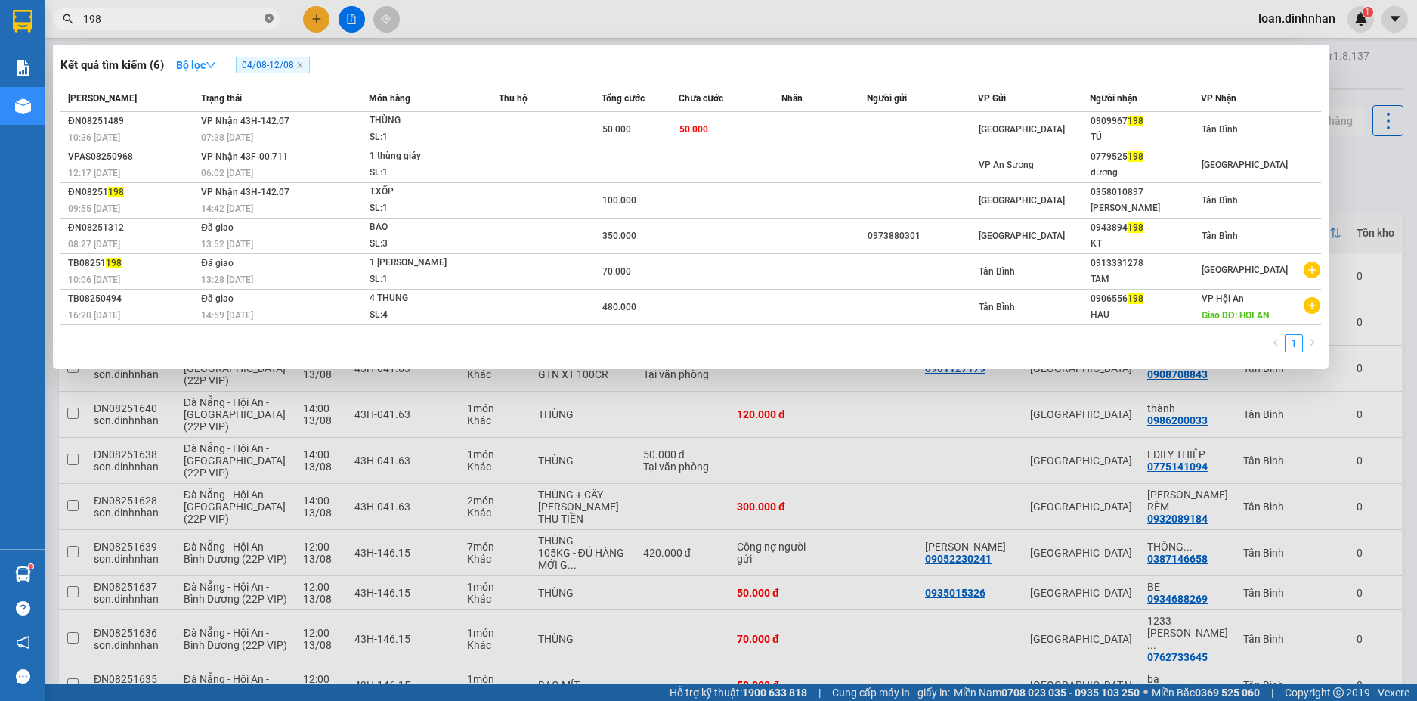
click at [271, 14] on span at bounding box center [269, 19] width 9 height 14
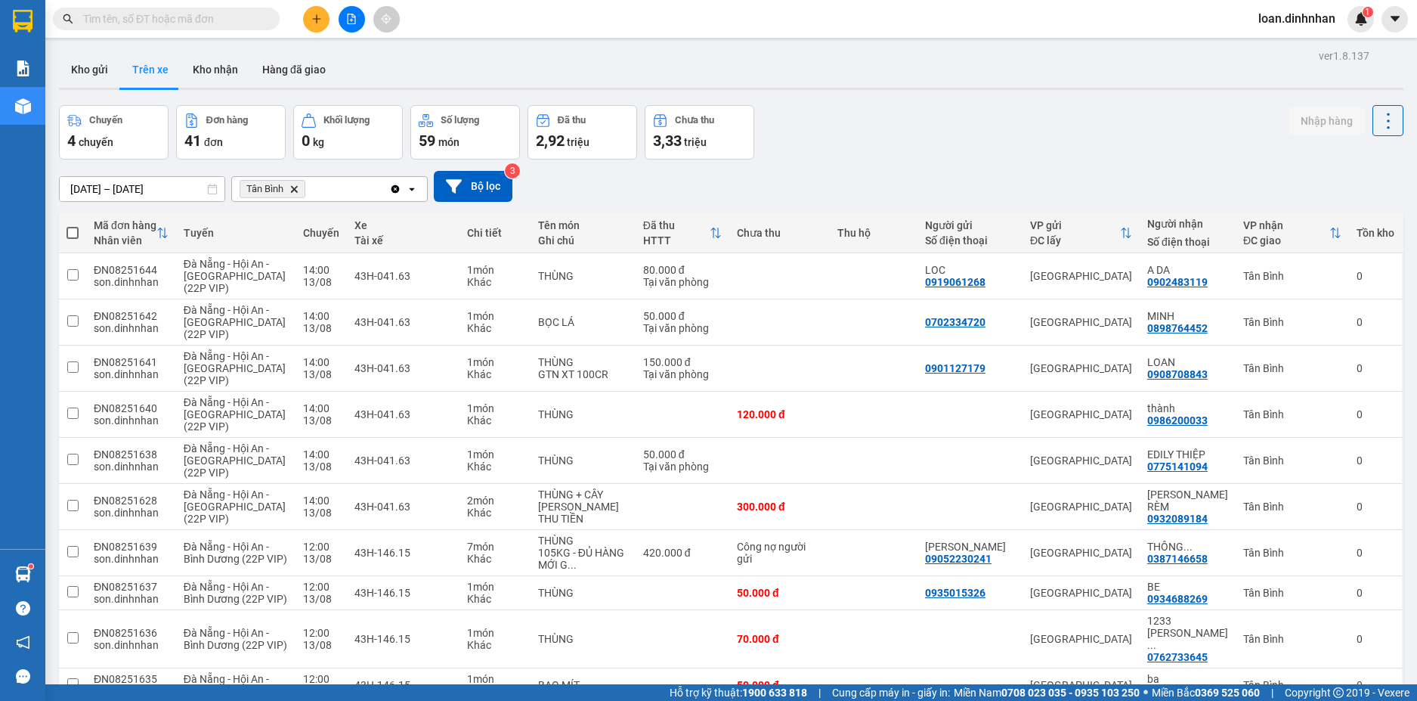
click at [272, 17] on span at bounding box center [269, 19] width 9 height 17
click at [226, 19] on input "text" at bounding box center [172, 19] width 178 height 17
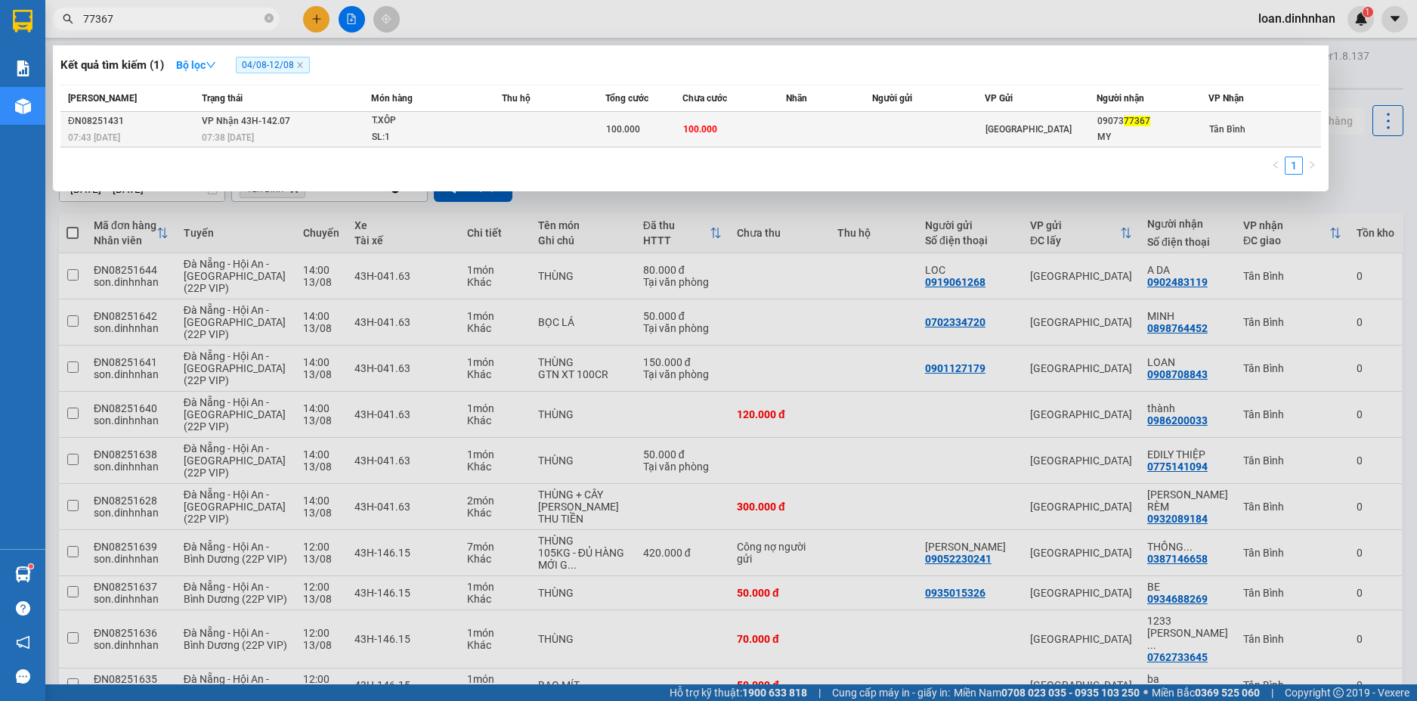
type input "77367"
click at [457, 122] on div "T.XÔP" at bounding box center [428, 121] width 113 height 17
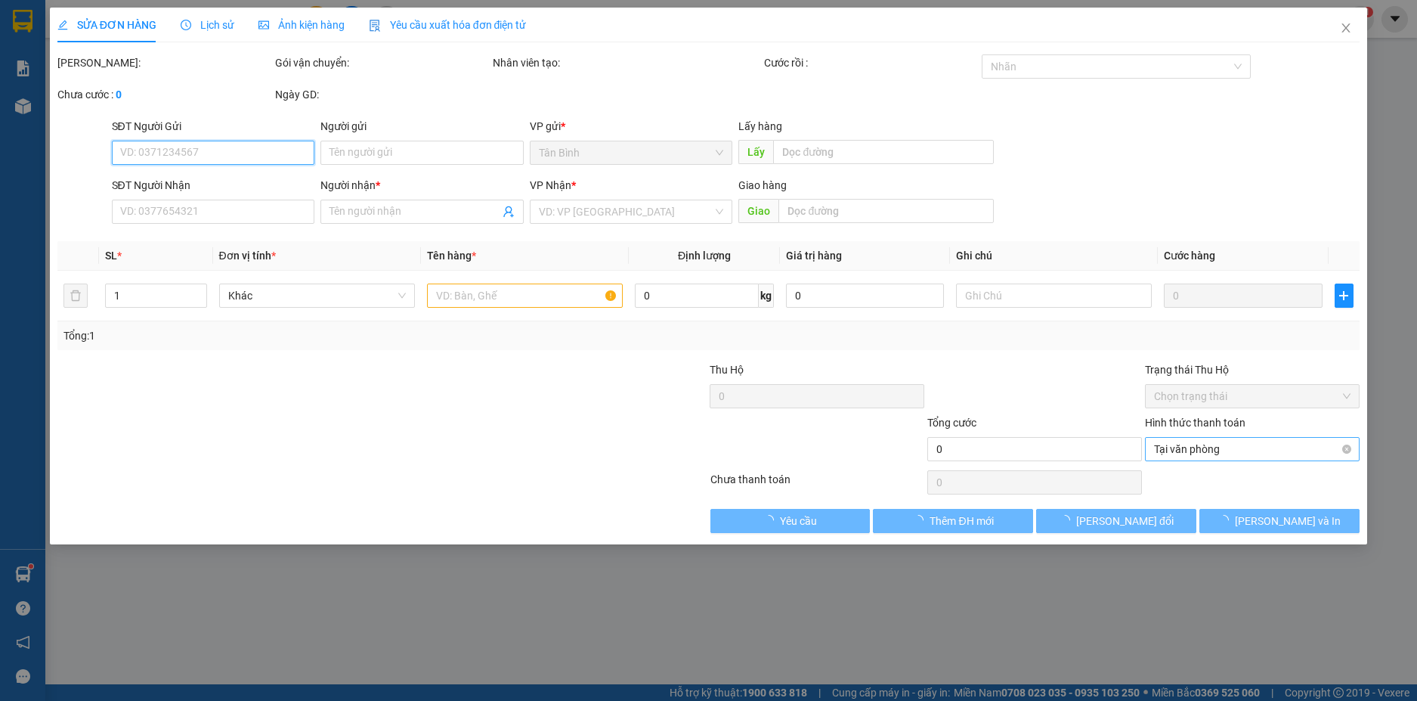
type input "0907377367"
type input "MY"
type input "100.000"
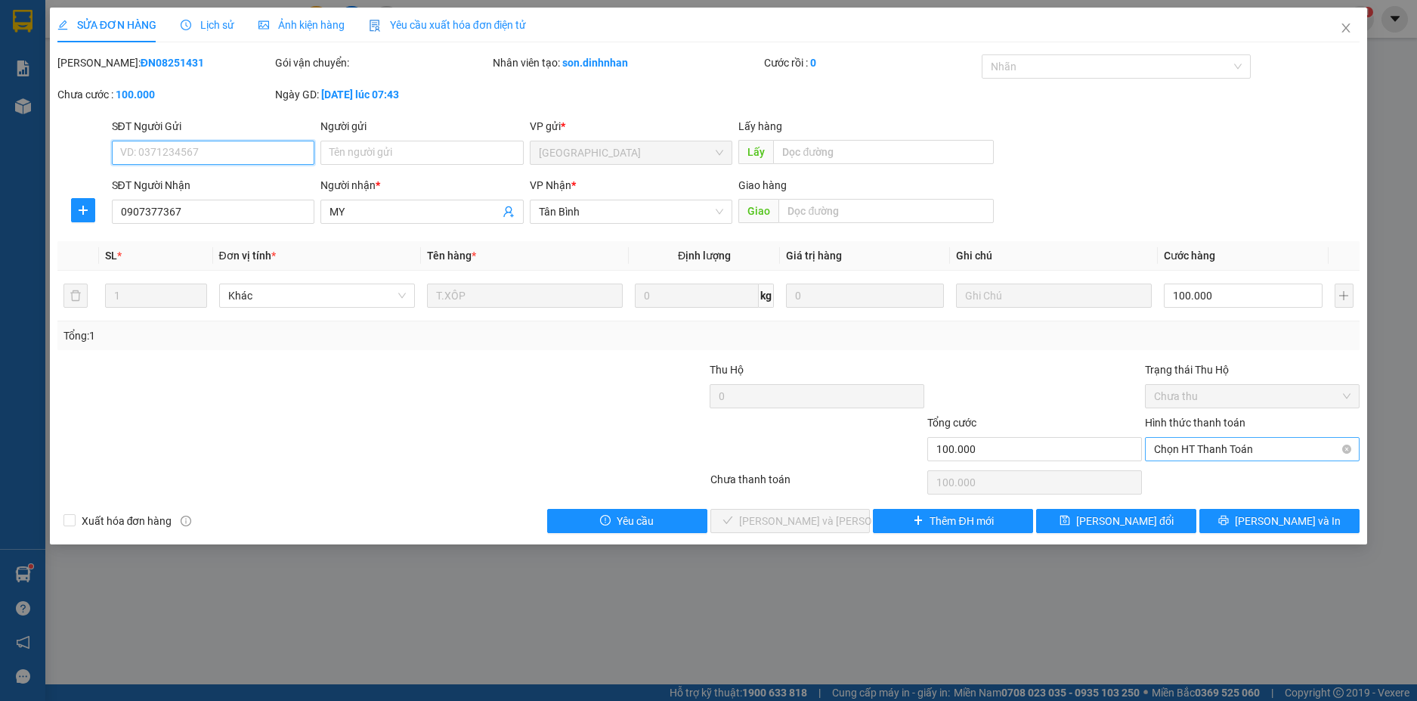
click at [1222, 446] on span "Chọn HT Thanh Toán" at bounding box center [1252, 449] width 197 height 23
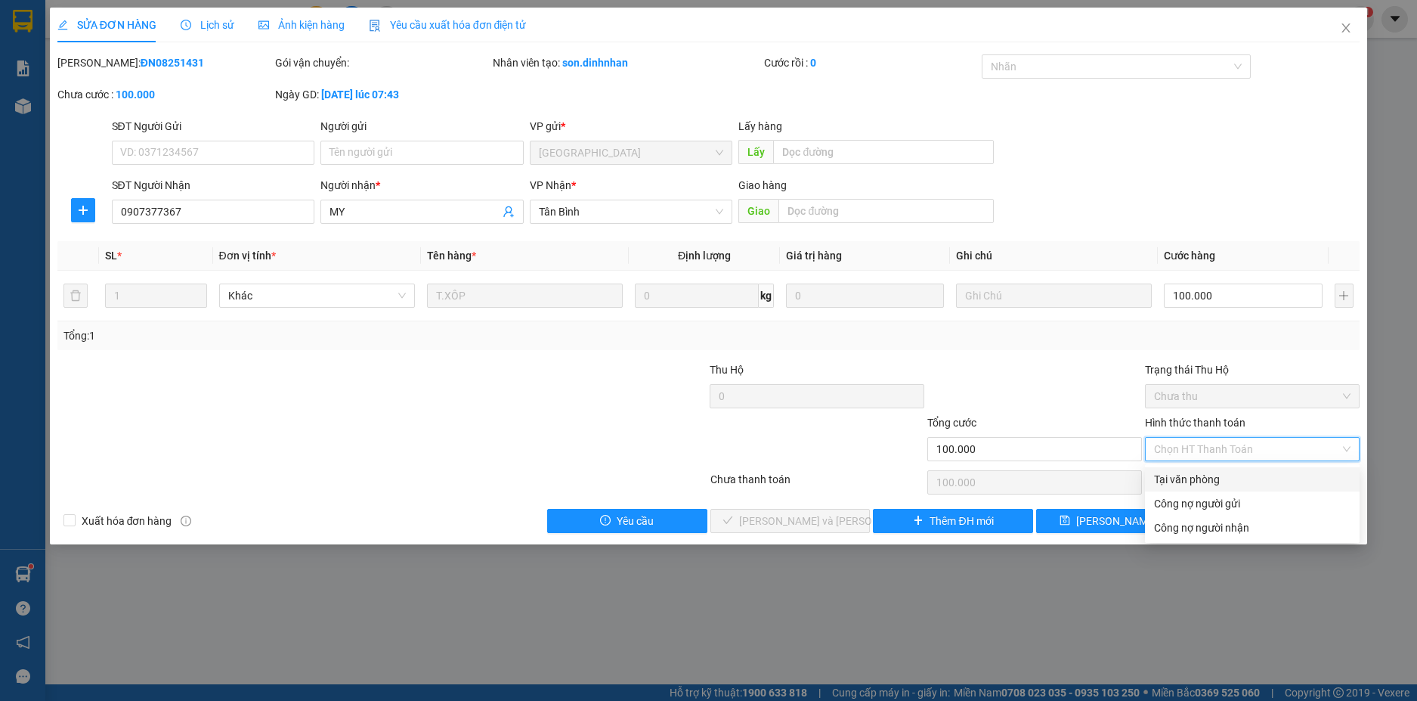
click at [1201, 474] on div "Tại văn phòng" at bounding box center [1252, 479] width 197 height 17
type input "0"
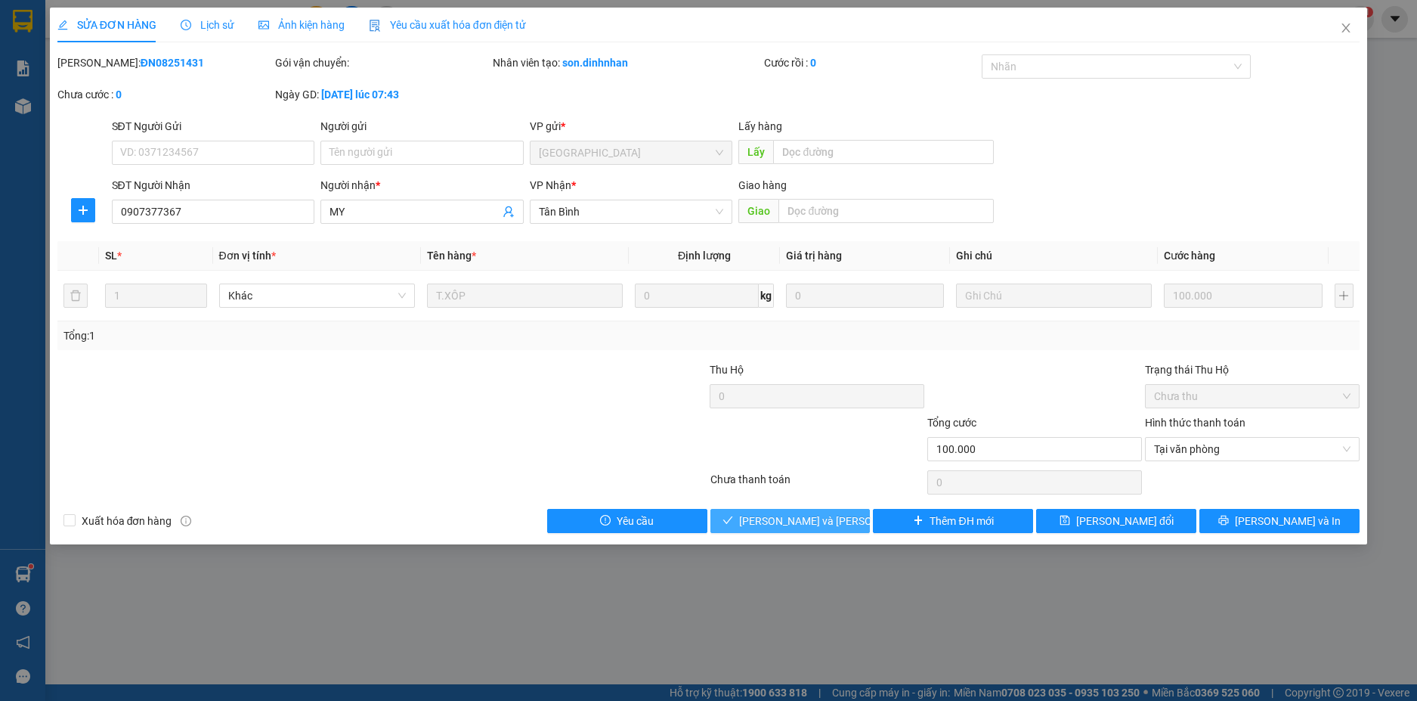
drag, startPoint x: 822, startPoint y: 514, endPoint x: 830, endPoint y: 475, distance: 40.0
click at [821, 514] on span "[PERSON_NAME] và Giao hàng" at bounding box center [841, 520] width 204 height 17
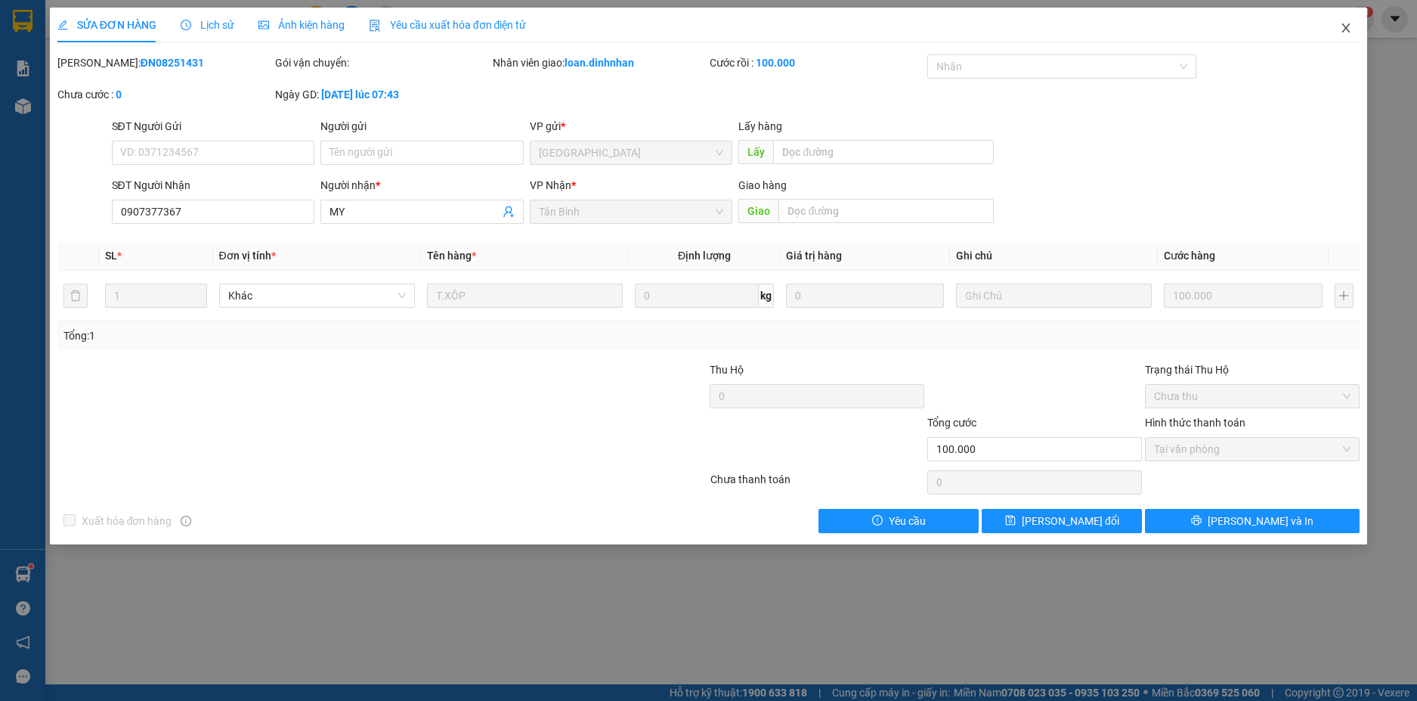
click at [1348, 30] on icon "close" at bounding box center [1346, 28] width 12 height 12
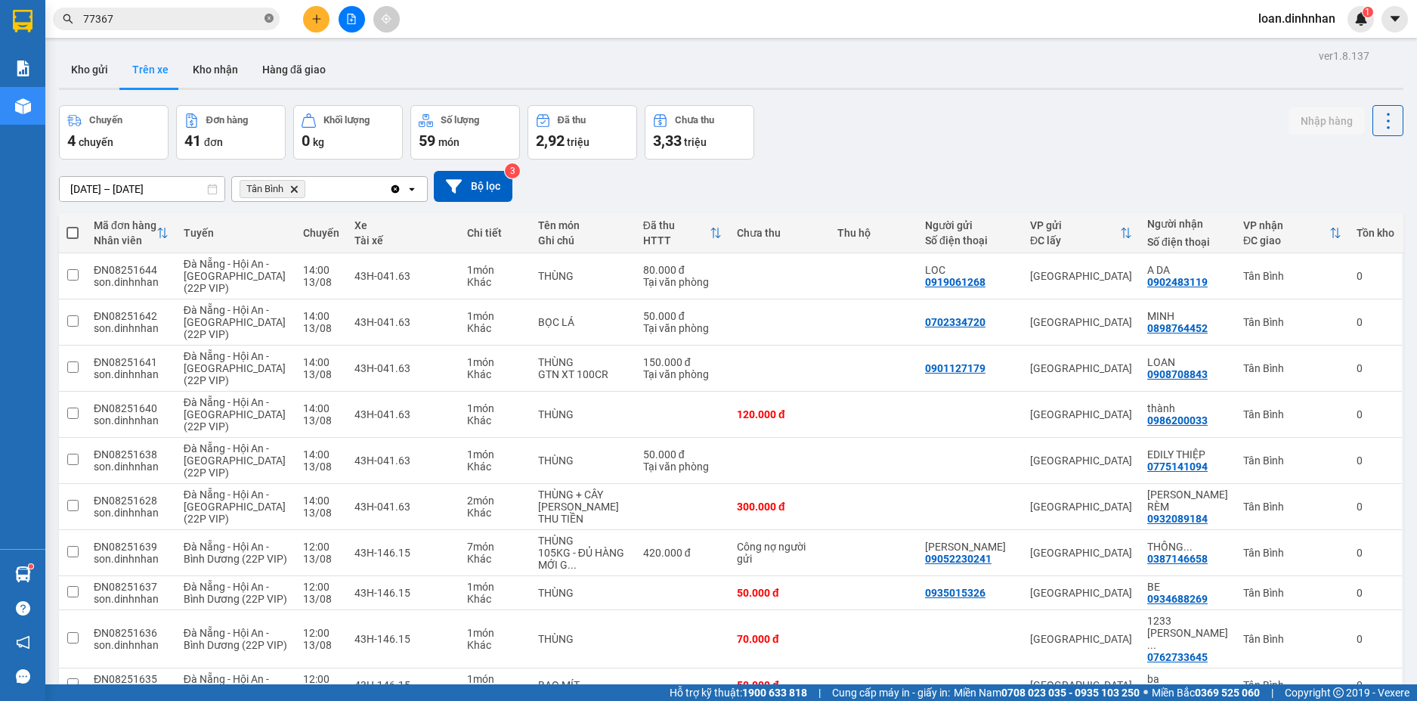
click at [265, 15] on icon "close-circle" at bounding box center [269, 18] width 9 height 9
click at [258, 15] on input "text" at bounding box center [172, 19] width 178 height 17
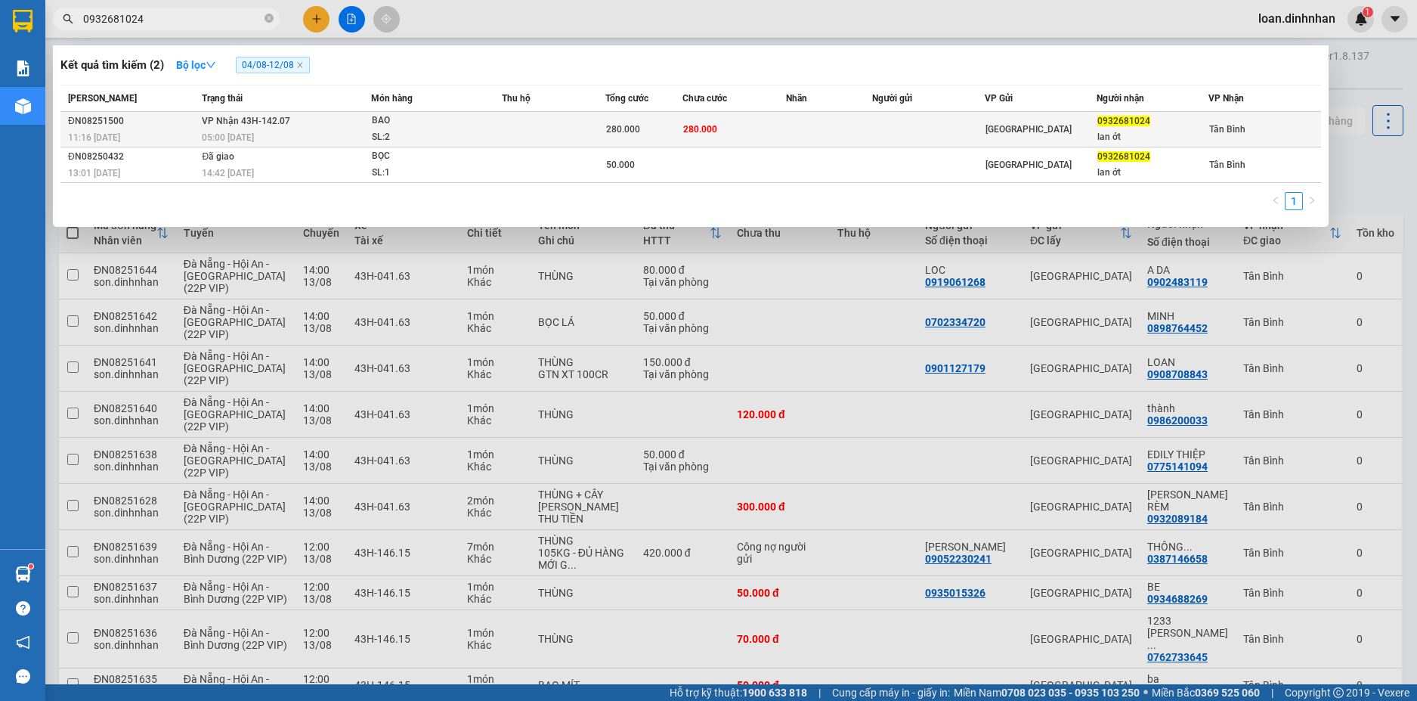
type input "0932681024"
drag, startPoint x: 434, startPoint y: 119, endPoint x: 451, endPoint y: 119, distance: 17.4
click at [451, 119] on div "BAO" at bounding box center [428, 121] width 113 height 17
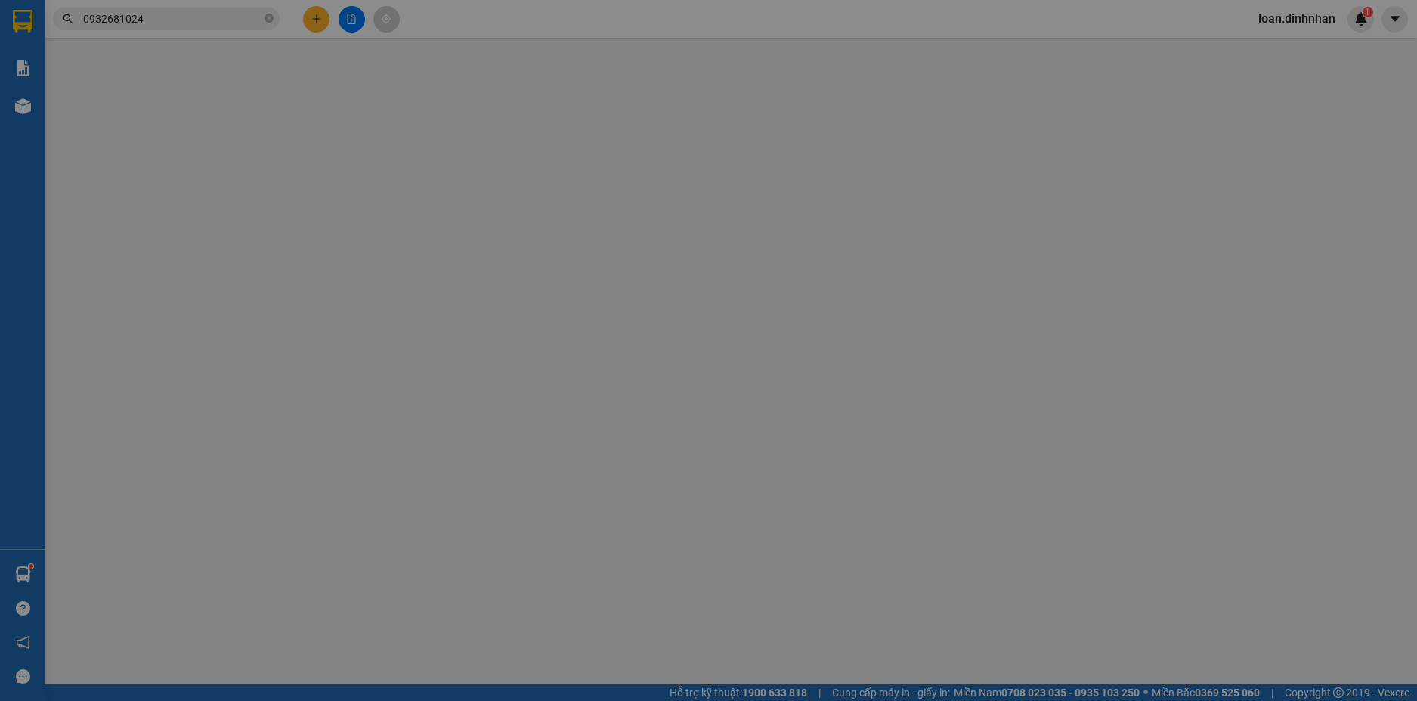
type input "0932681024"
type input "lan ớt"
type input "280.000"
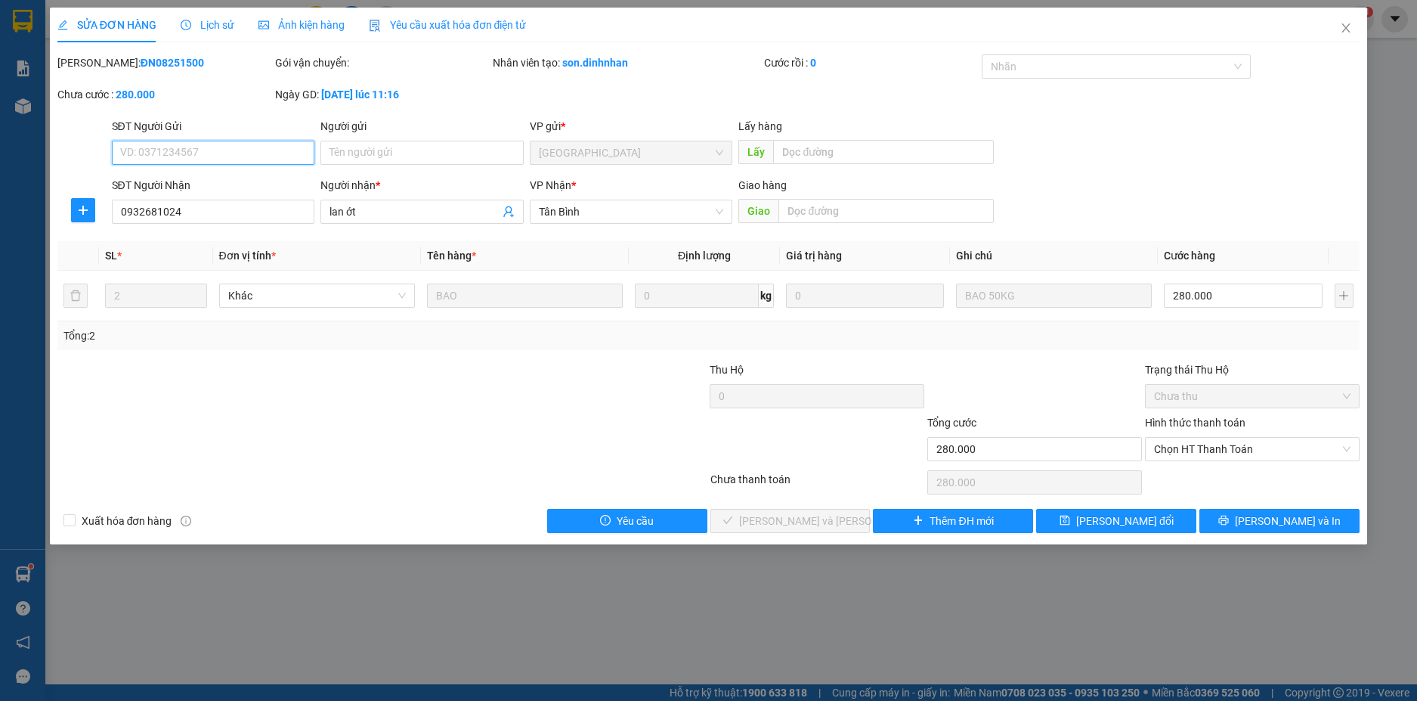
drag, startPoint x: 1202, startPoint y: 447, endPoint x: 1167, endPoint y: 463, distance: 38.2
click at [1193, 450] on span "Chọn HT Thanh Toán" at bounding box center [1252, 449] width 197 height 23
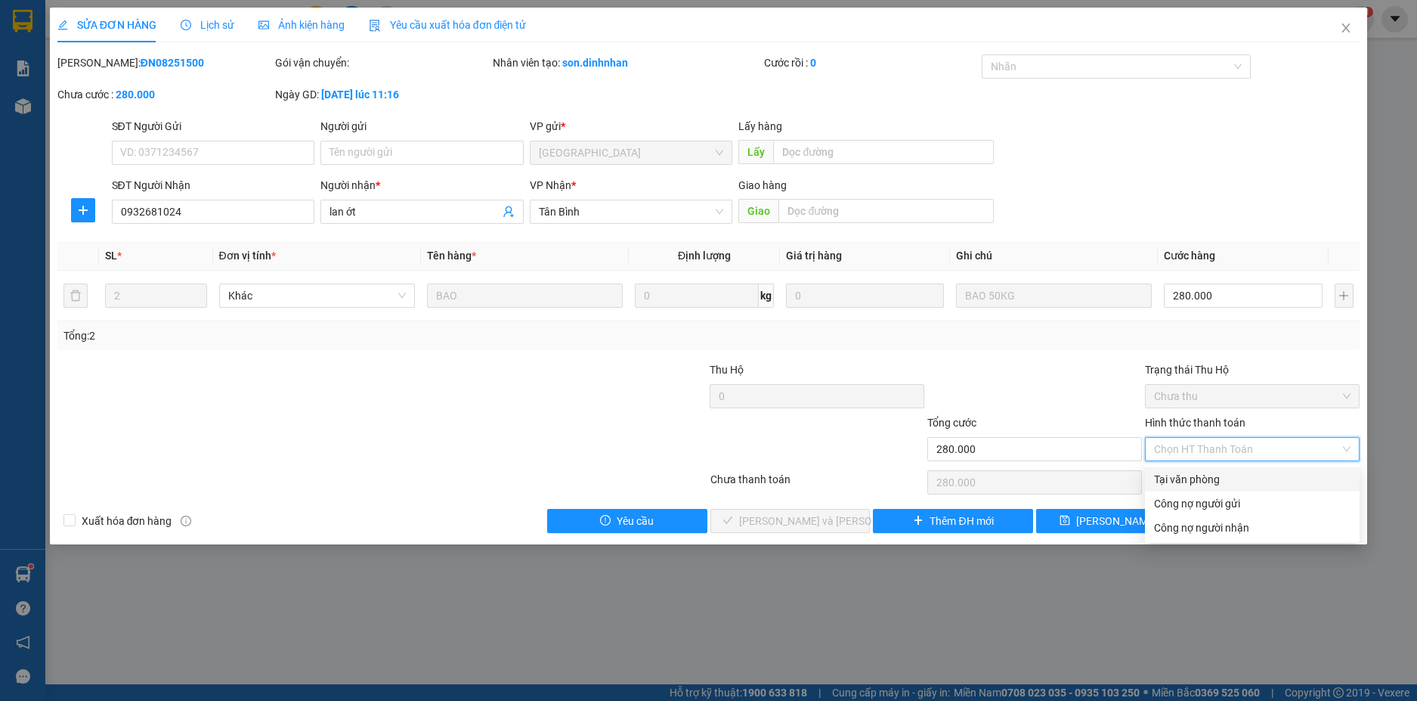
drag, startPoint x: 1172, startPoint y: 477, endPoint x: 1143, endPoint y: 488, distance: 31.6
click at [1172, 478] on div "Tại văn phòng" at bounding box center [1252, 479] width 197 height 17
type input "0"
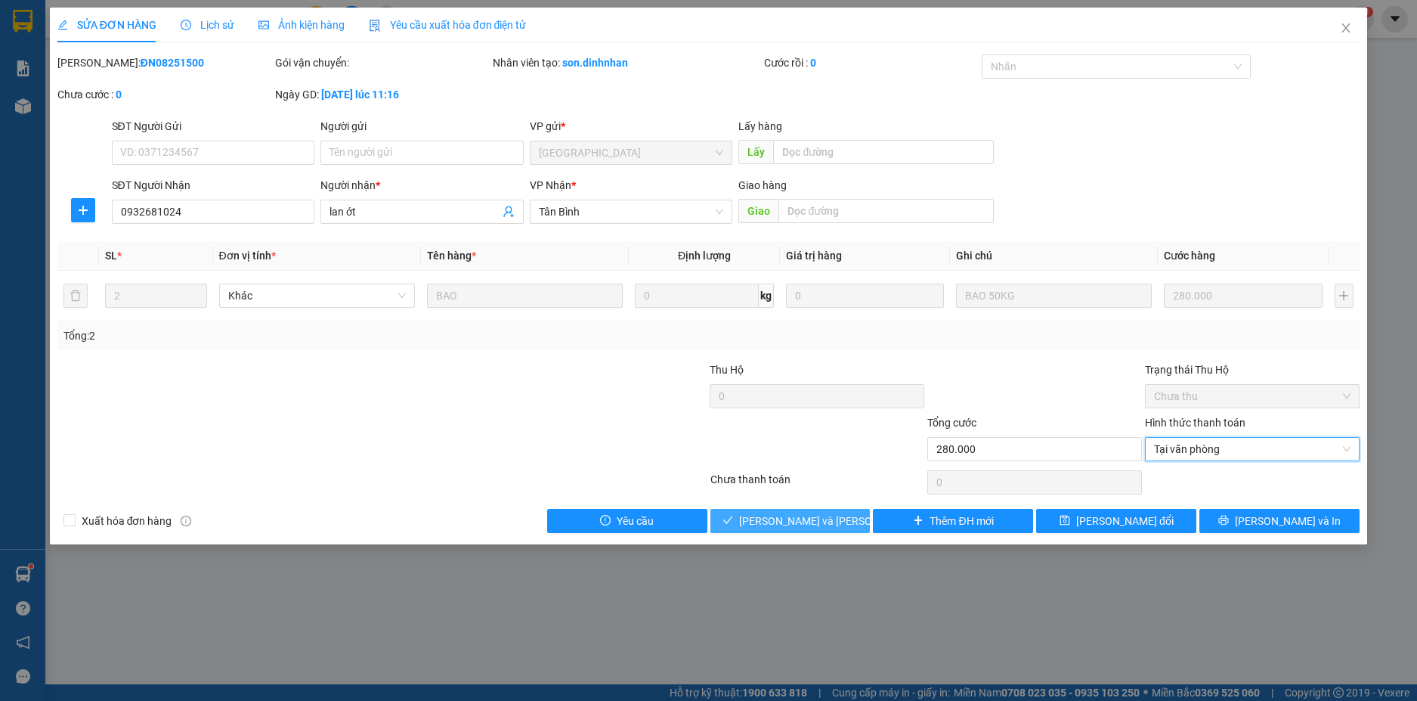
drag, startPoint x: 787, startPoint y: 512, endPoint x: 642, endPoint y: 452, distance: 156.5
click at [760, 515] on span "[PERSON_NAME] và Giao hàng" at bounding box center [841, 520] width 204 height 17
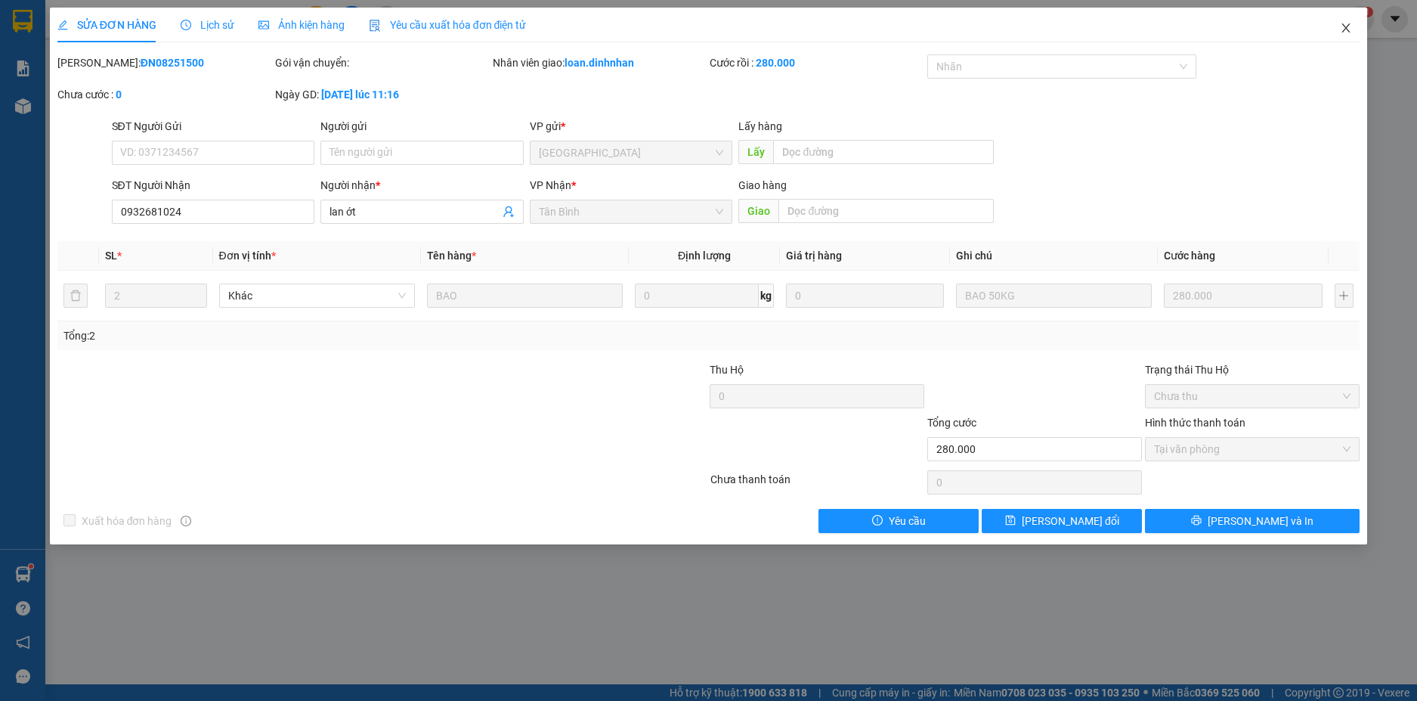
click at [1348, 31] on icon "close" at bounding box center [1346, 27] width 8 height 9
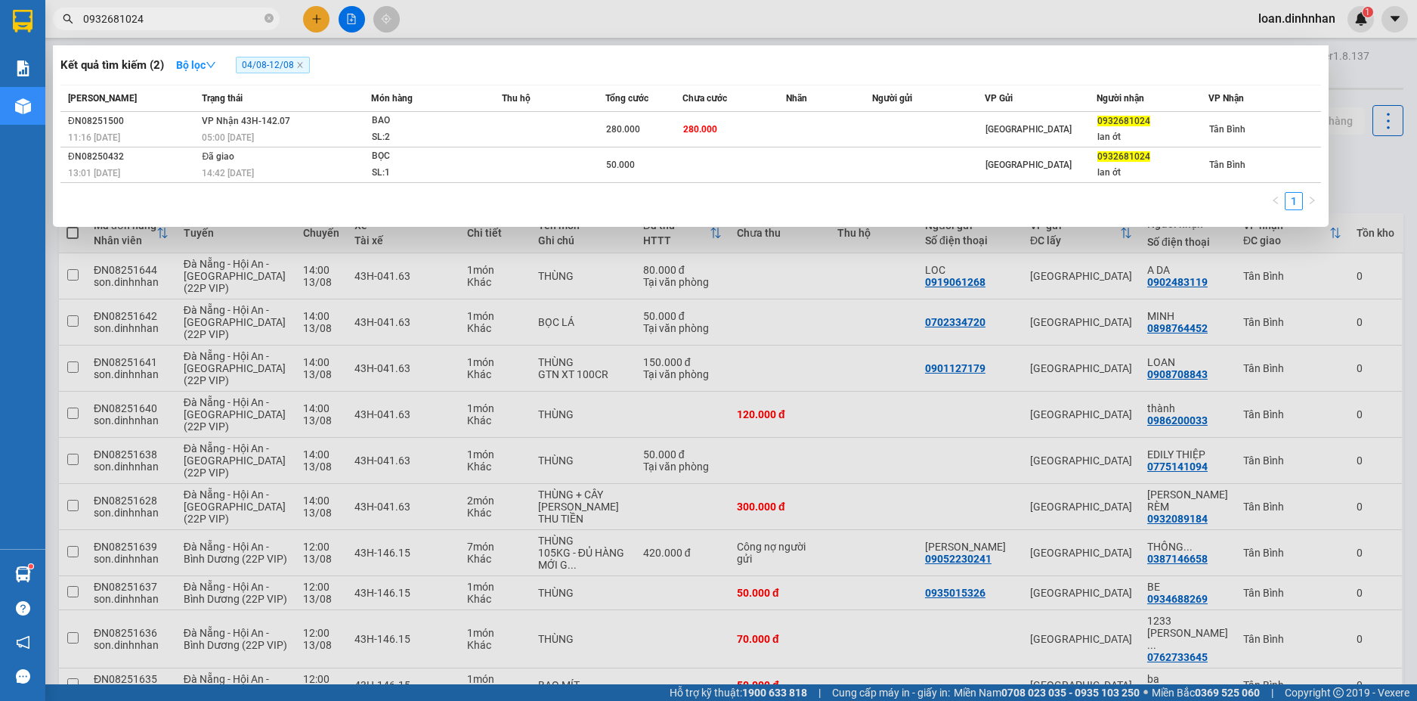
click at [274, 18] on span "0932681024" at bounding box center [166, 19] width 227 height 23
drag, startPoint x: 274, startPoint y: 17, endPoint x: 247, endPoint y: 17, distance: 26.5
click at [268, 17] on span "0932681024" at bounding box center [166, 19] width 227 height 23
click at [270, 17] on icon "close-circle" at bounding box center [269, 18] width 9 height 9
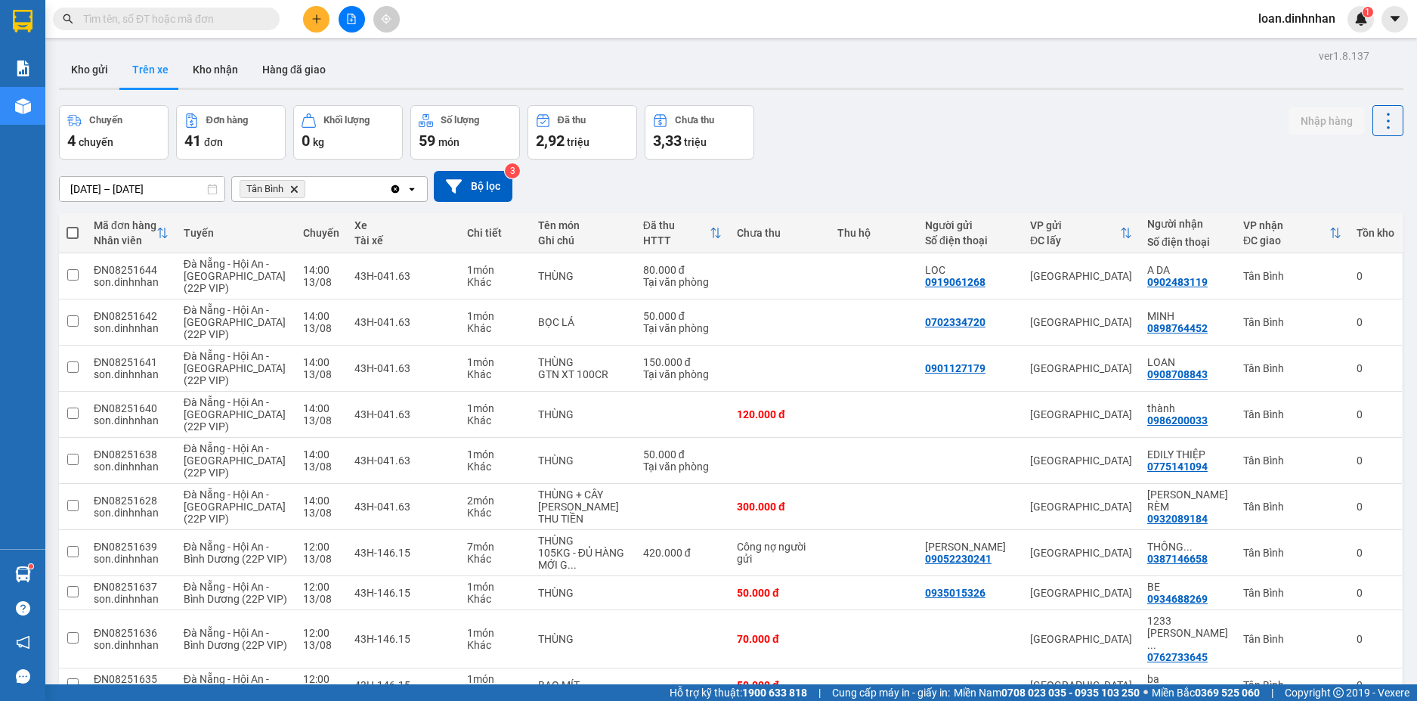
click at [262, 22] on span at bounding box center [166, 19] width 227 height 23
click at [242, 17] on input "text" at bounding box center [172, 19] width 178 height 17
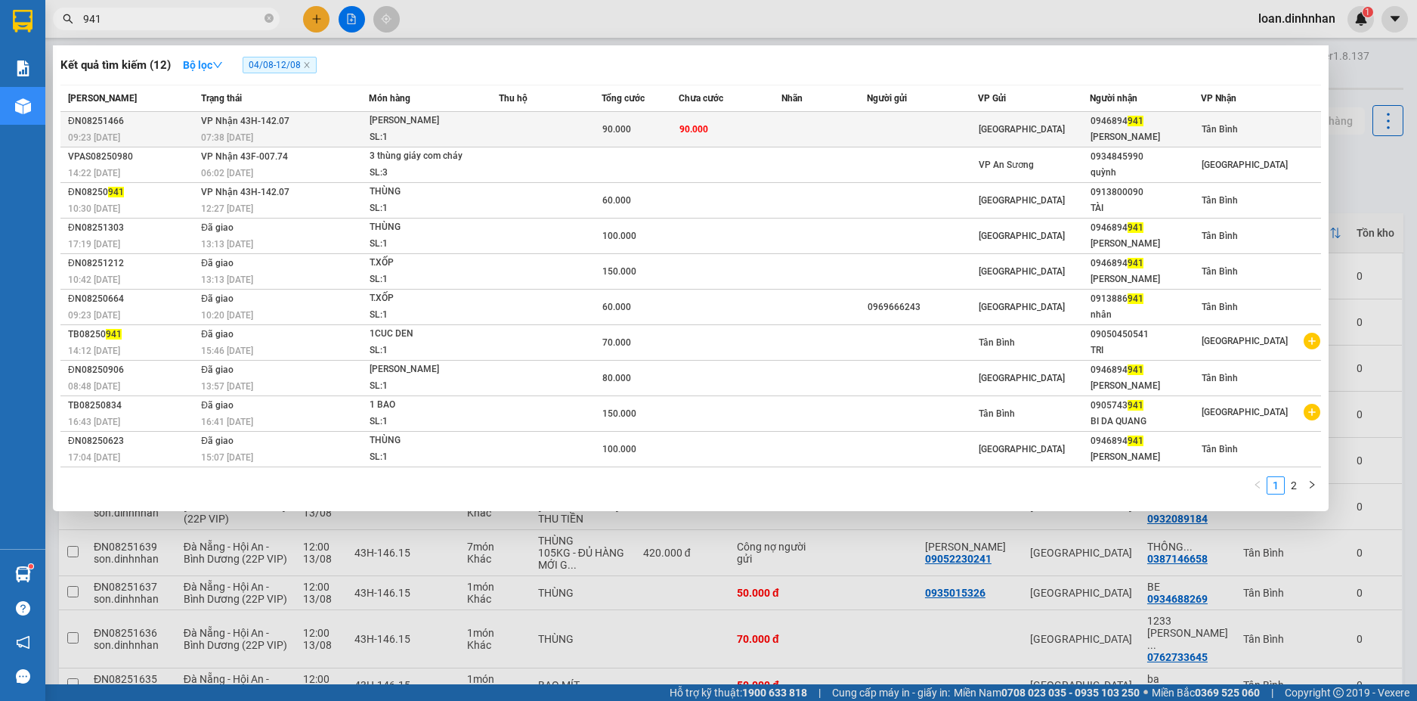
type input "941"
click at [518, 133] on td at bounding box center [550, 130] width 103 height 36
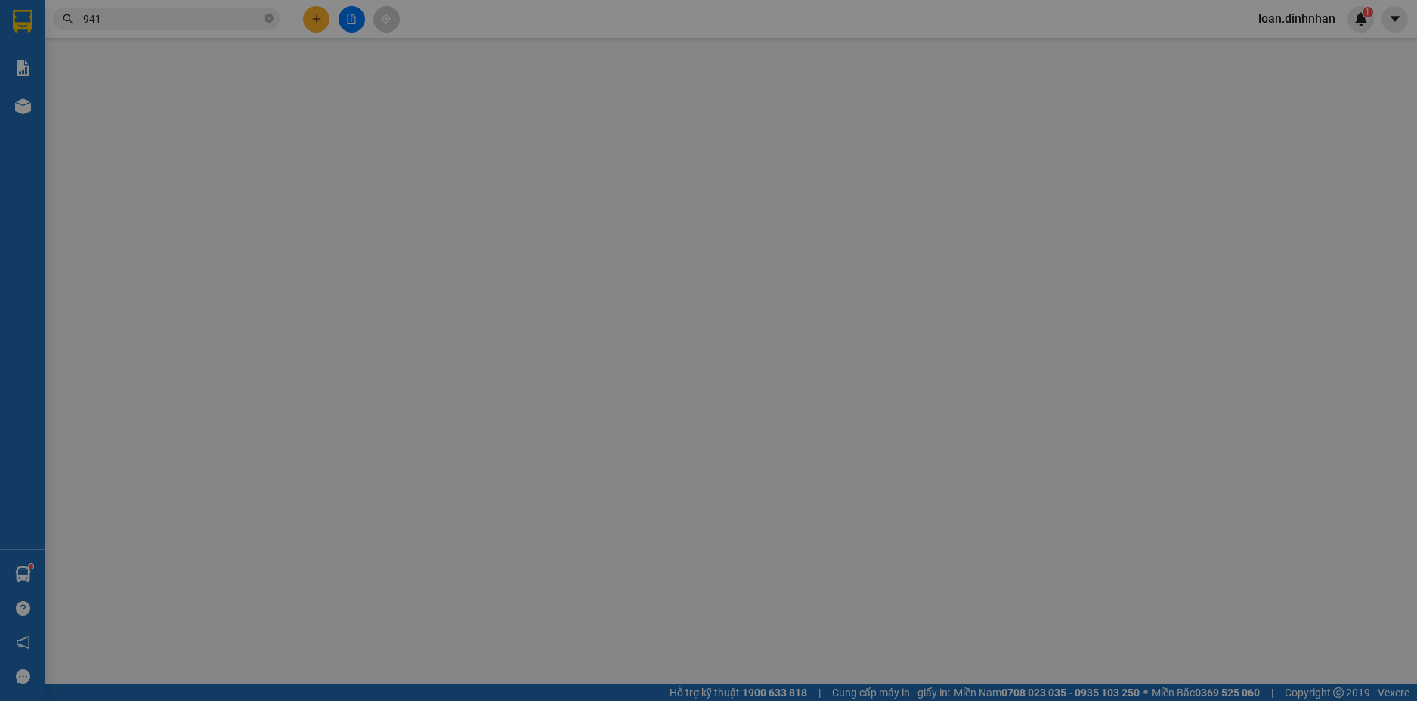
type input "0946894941"
type input "TRÂM BÁNH"
type input "90.000"
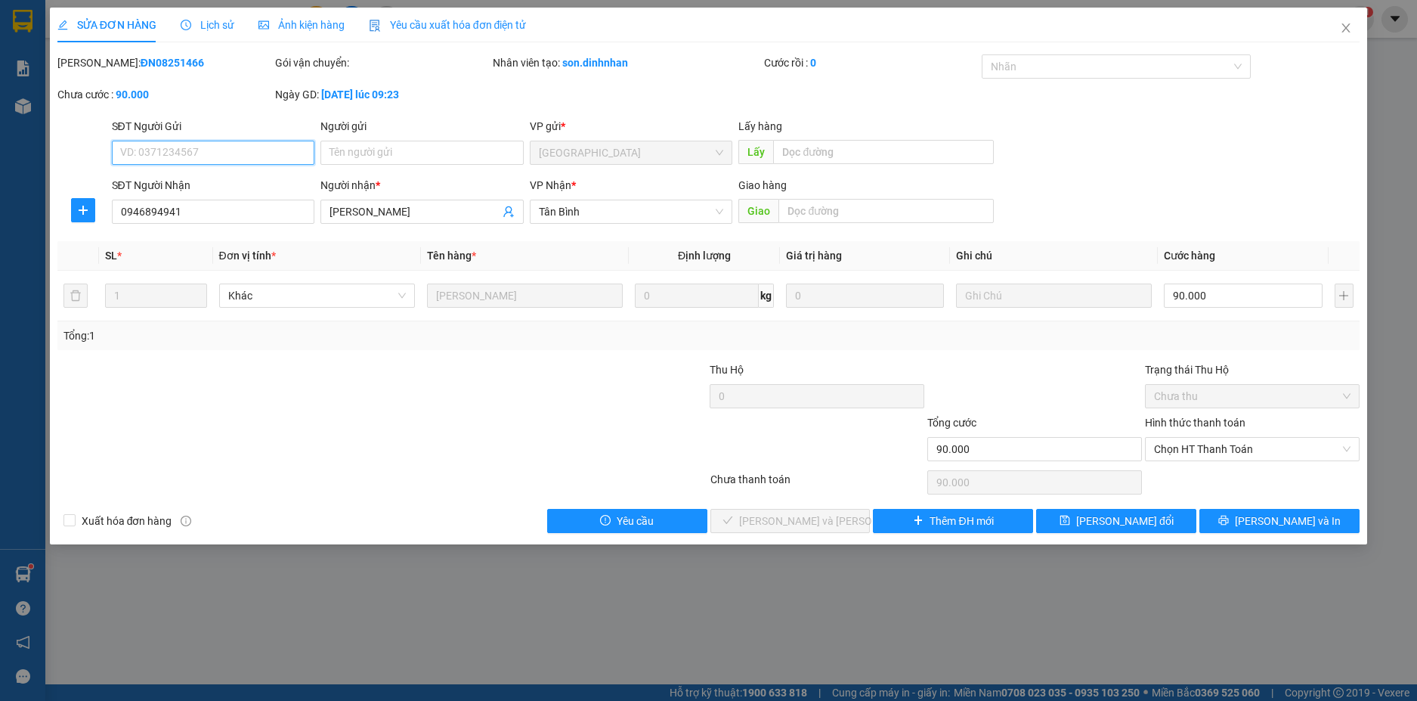
click at [1218, 457] on span "Chọn HT Thanh Toán" at bounding box center [1252, 449] width 197 height 23
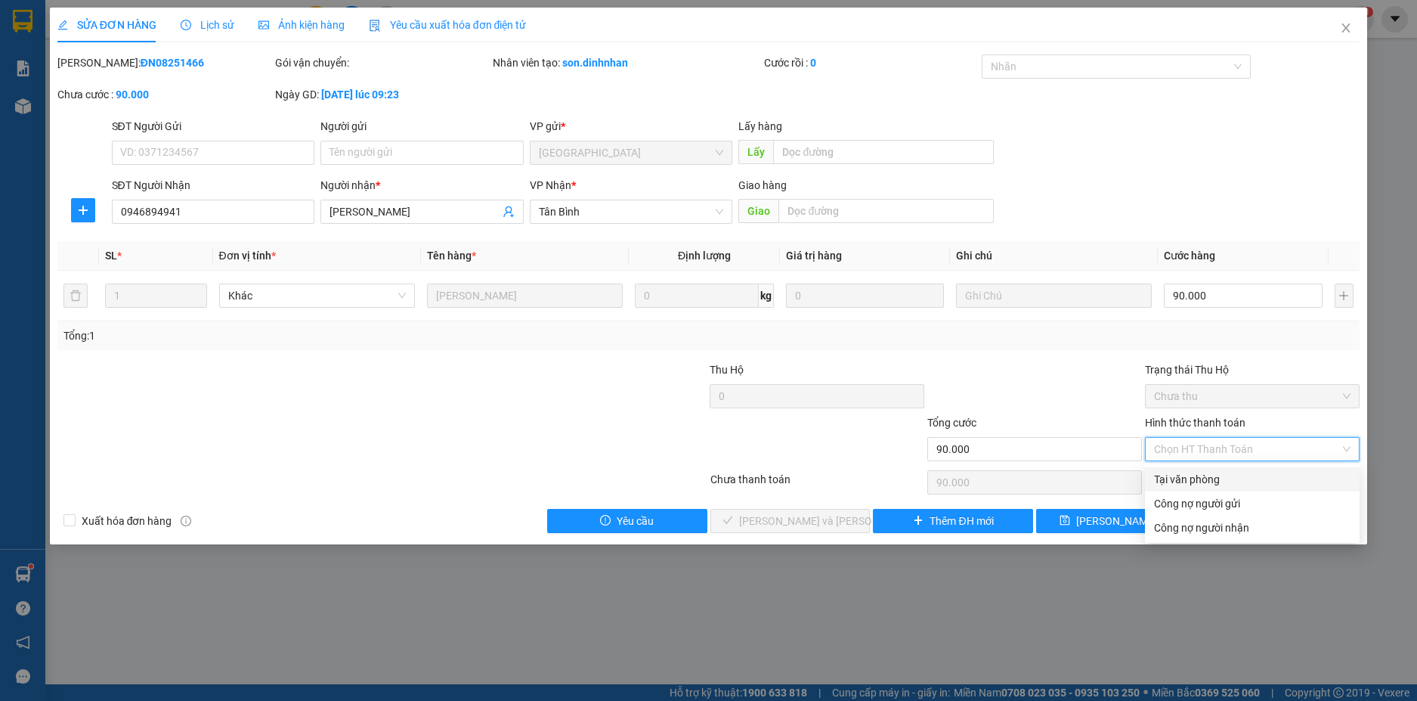
click at [1218, 471] on div "Tại văn phòng" at bounding box center [1252, 479] width 197 height 17
type input "0"
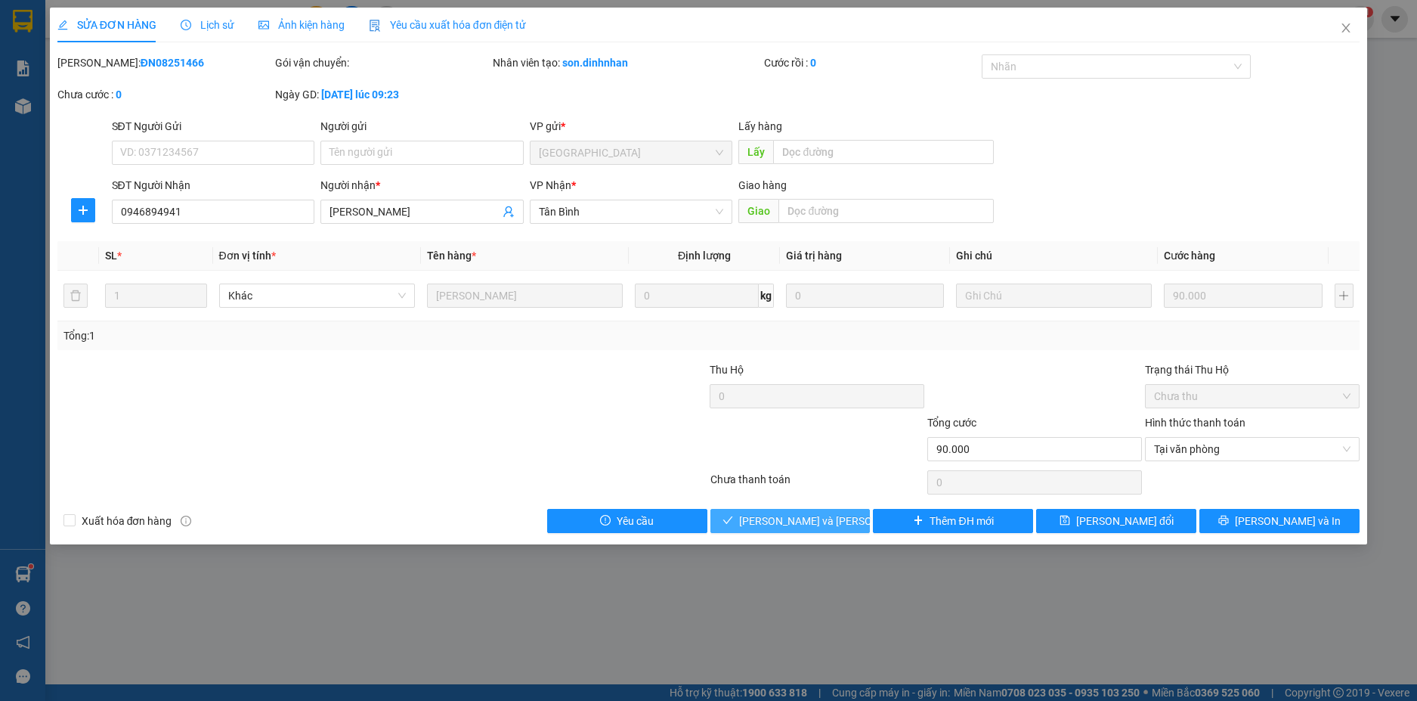
drag, startPoint x: 843, startPoint y: 521, endPoint x: 875, endPoint y: 447, distance: 79.9
click at [844, 511] on button "[PERSON_NAME] và Giao hàng" at bounding box center [790, 521] width 160 height 24
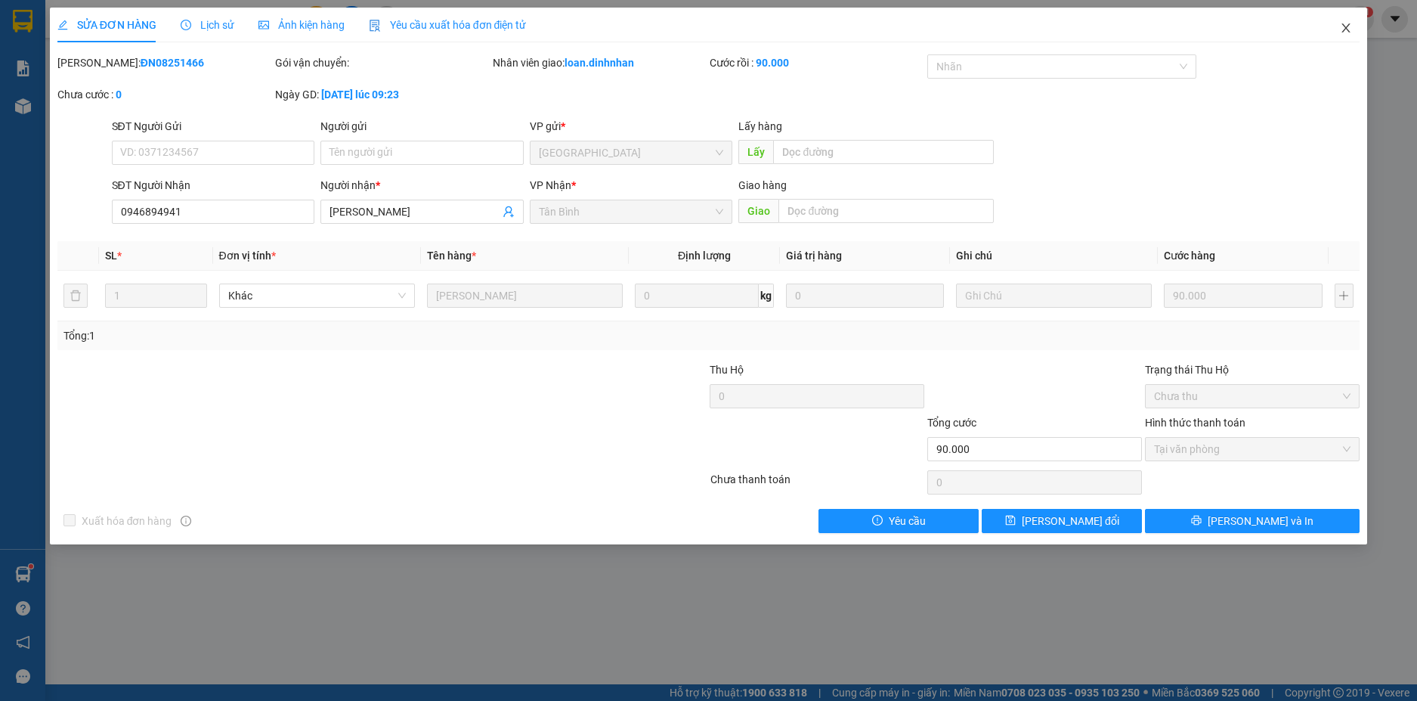
click at [1347, 30] on icon "close" at bounding box center [1346, 28] width 12 height 12
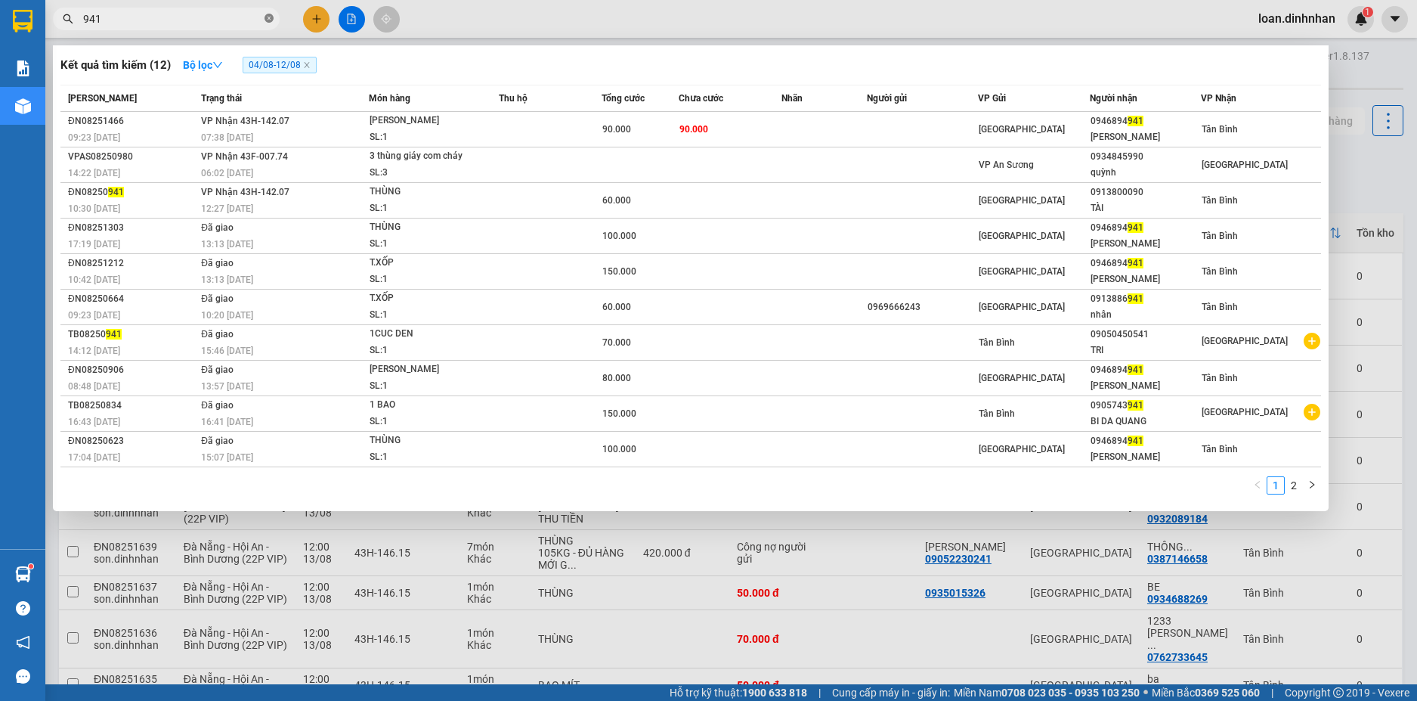
click at [271, 17] on icon "close-circle" at bounding box center [269, 18] width 9 height 9
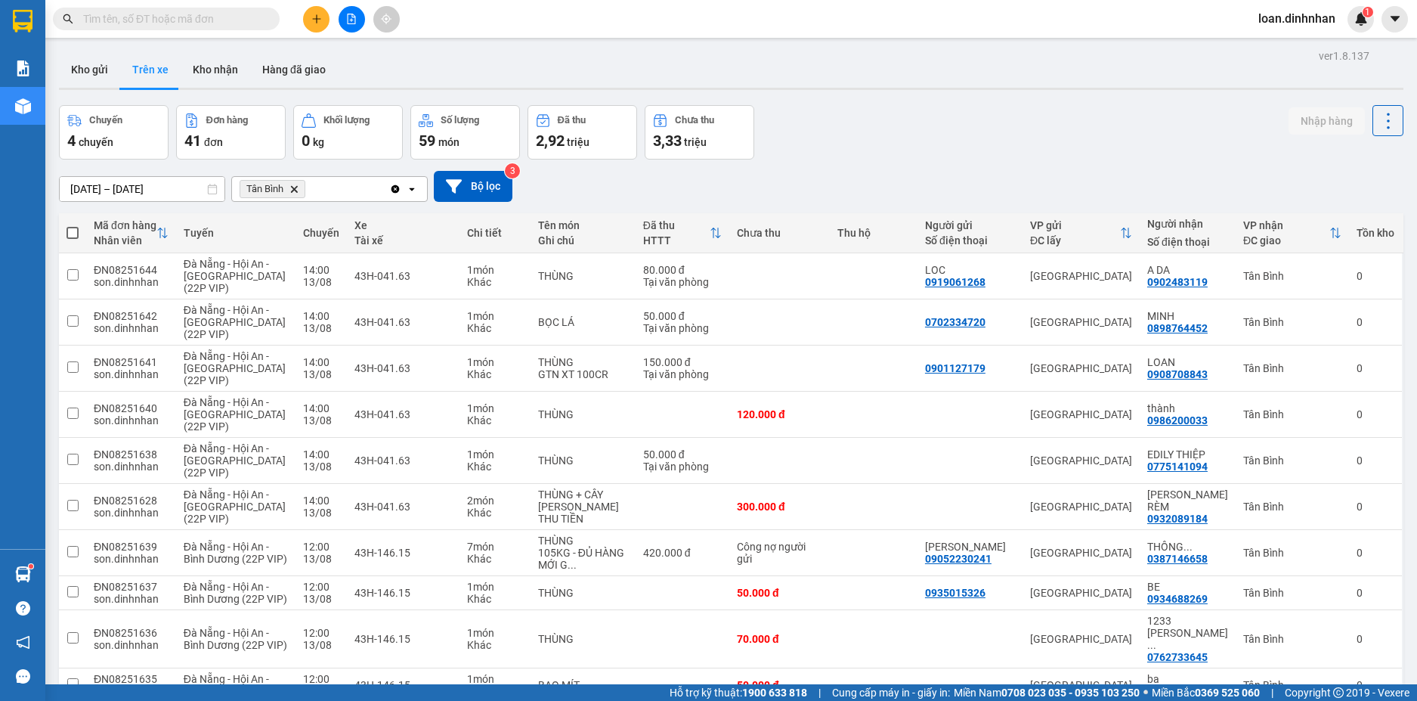
drag, startPoint x: 255, startPoint y: 17, endPoint x: 291, endPoint y: 1, distance: 38.9
click at [257, 17] on input "text" at bounding box center [172, 19] width 178 height 17
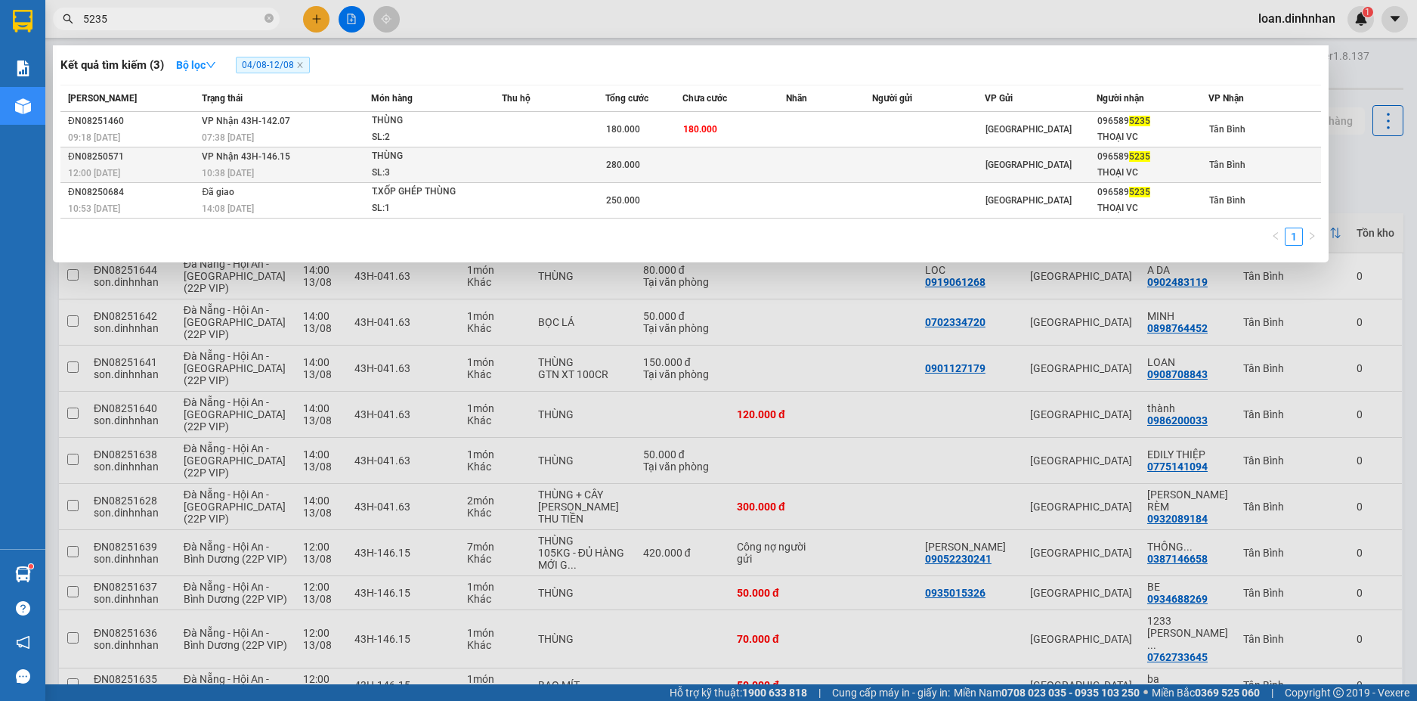
type input "5235"
click at [614, 156] on div "280.000" at bounding box center [644, 164] width 76 height 17
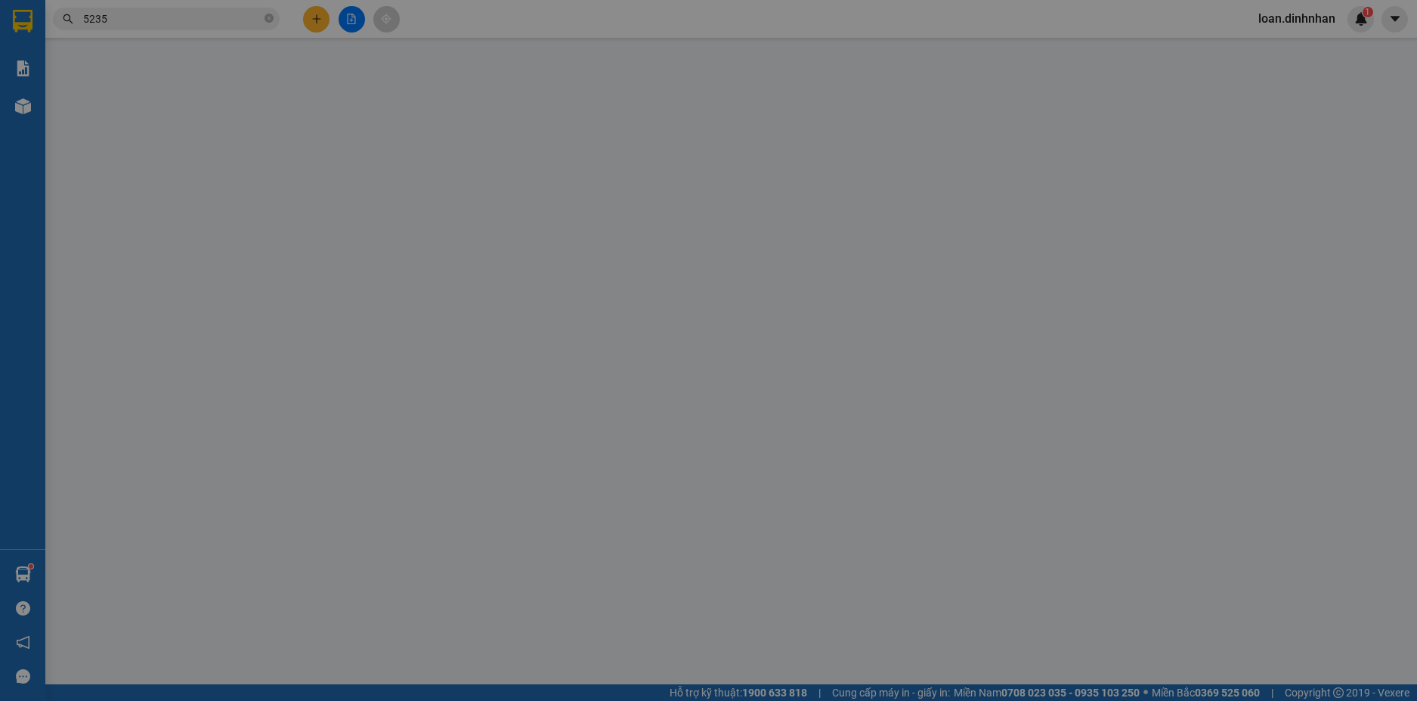
type input "0965895235"
type input "THOẠI VC"
type input "280.000"
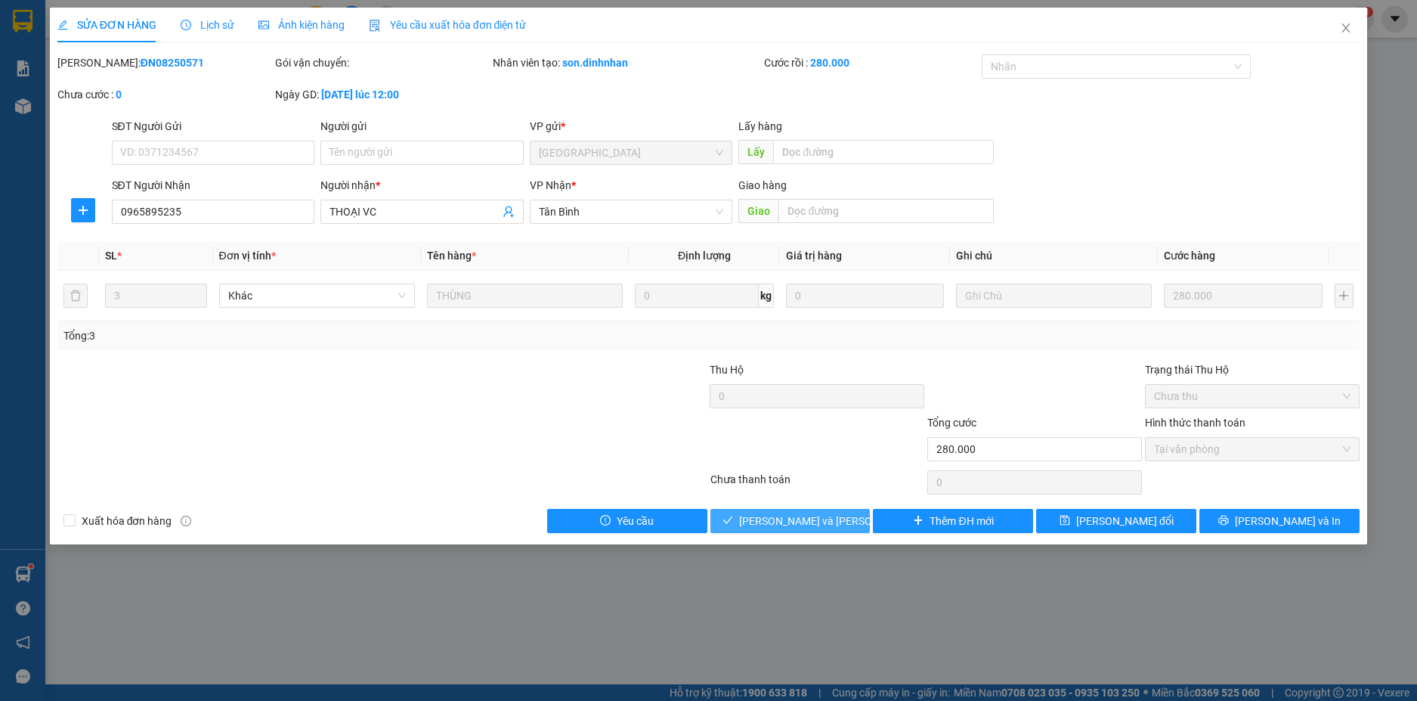
click at [805, 512] on span "[PERSON_NAME] và Giao hàng" at bounding box center [841, 520] width 204 height 17
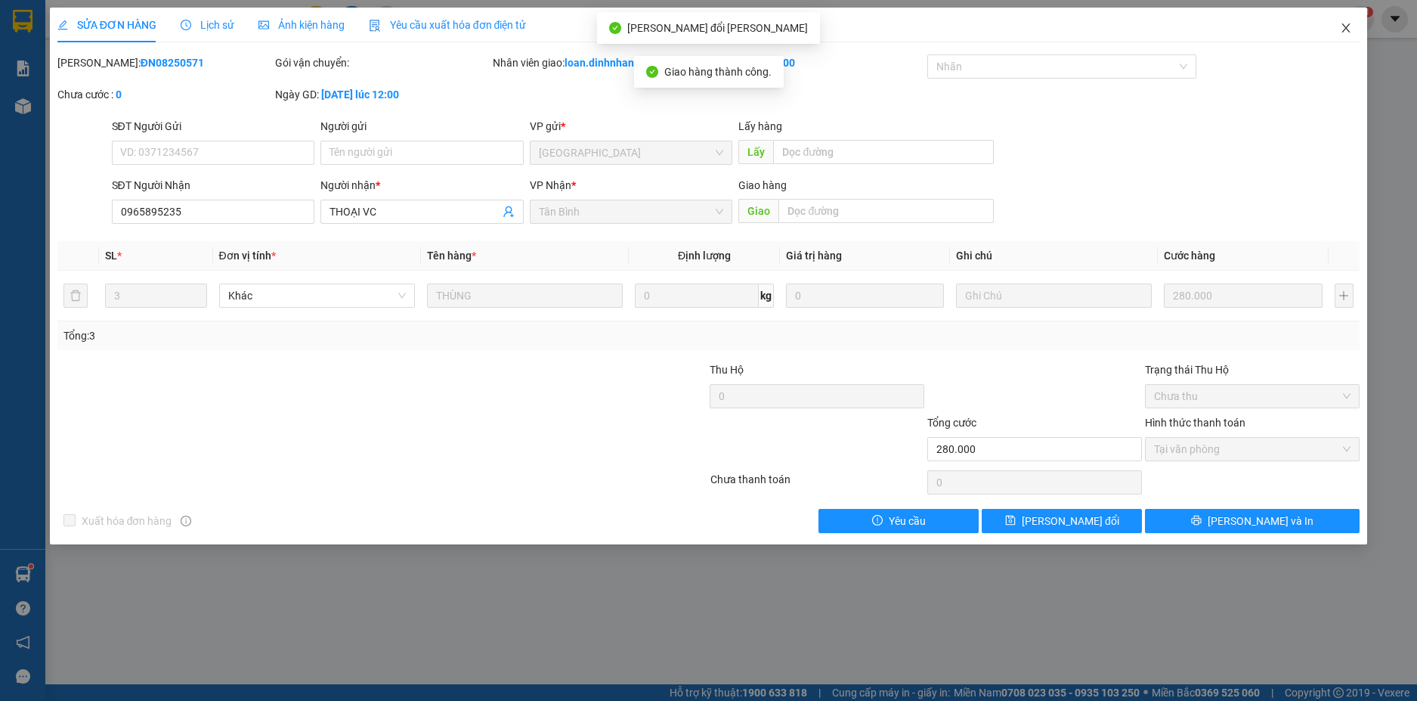
click at [1340, 29] on icon "close" at bounding box center [1346, 28] width 12 height 12
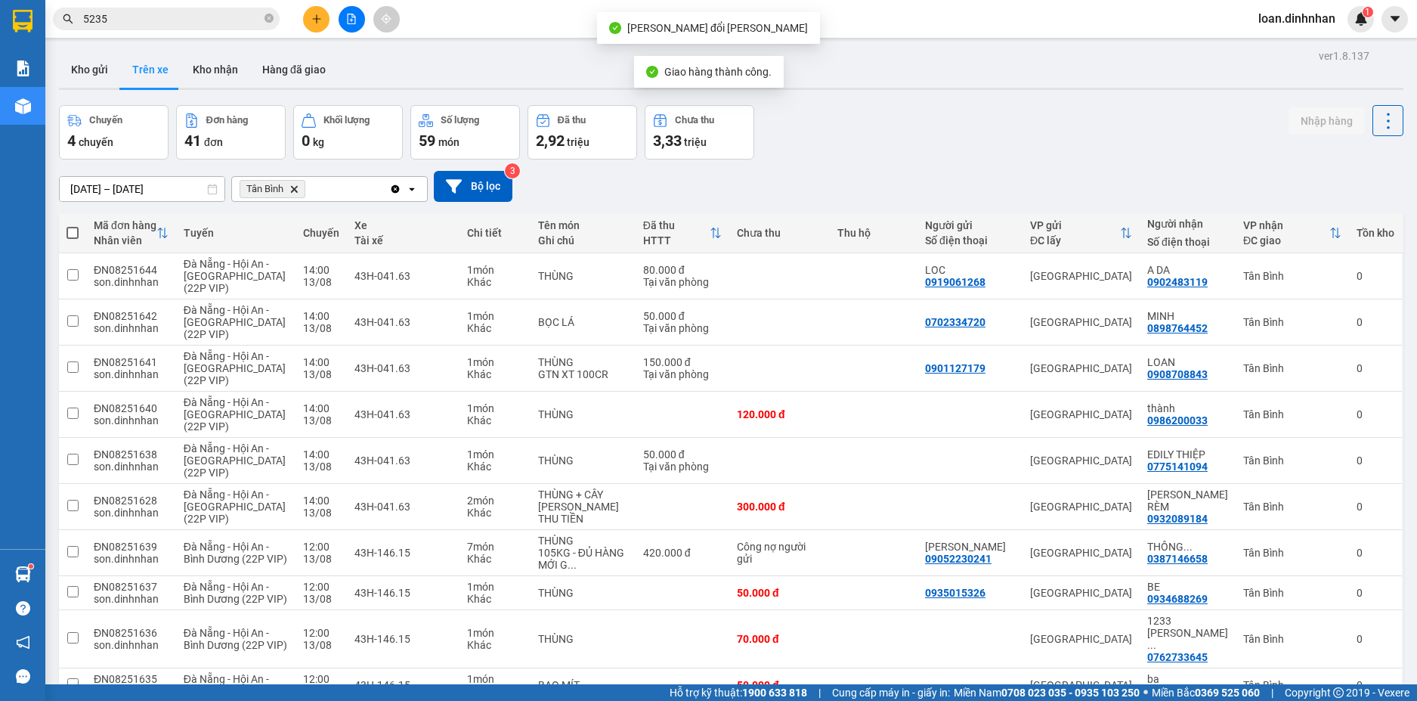
drag, startPoint x: 192, startPoint y: 35, endPoint x: 197, endPoint y: 25, distance: 10.8
click at [195, 26] on div "Kết quả tìm kiếm ( 3 ) Bộ lọc 04/08 - 12/08 Mã ĐH Trạng thái Món hàng Thu hộ Tổ…" at bounding box center [708, 19] width 1417 height 38
click at [203, 20] on input "5235" at bounding box center [172, 19] width 178 height 17
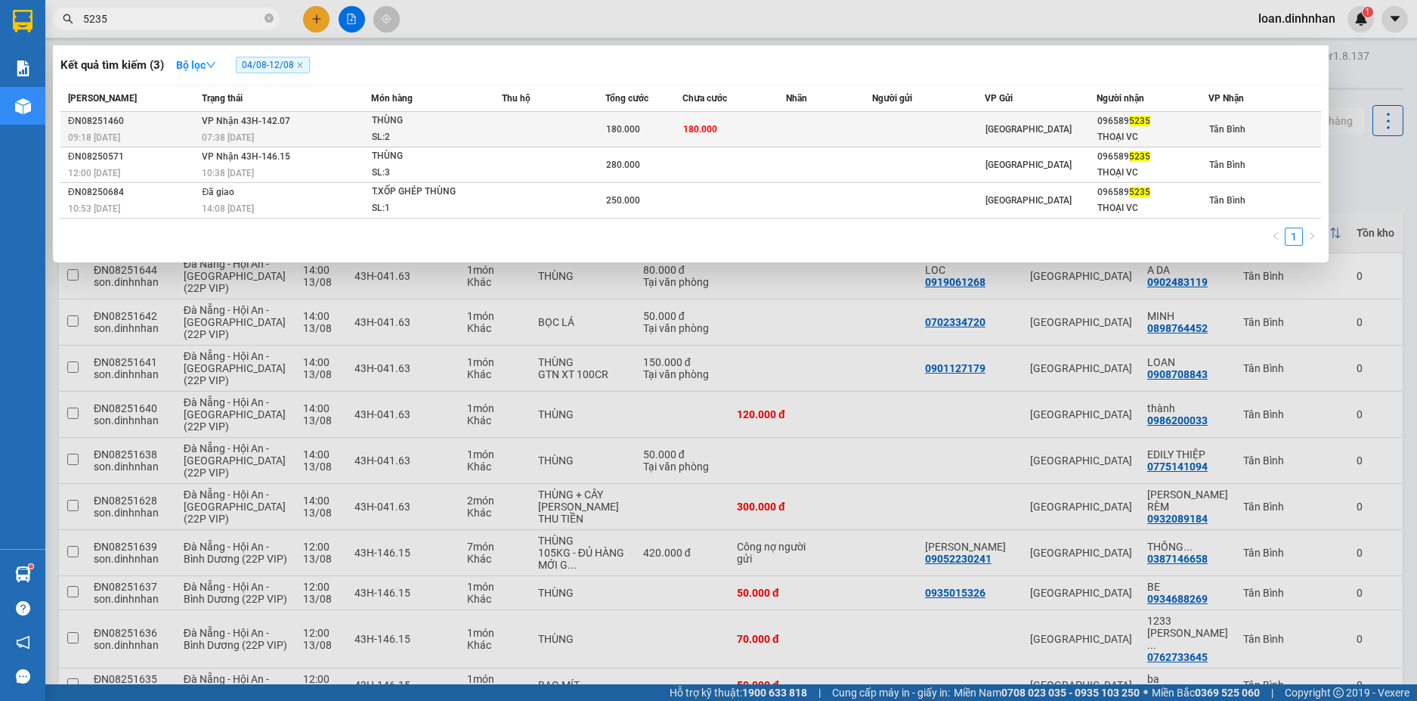
click at [502, 125] on td at bounding box center [554, 130] width 104 height 36
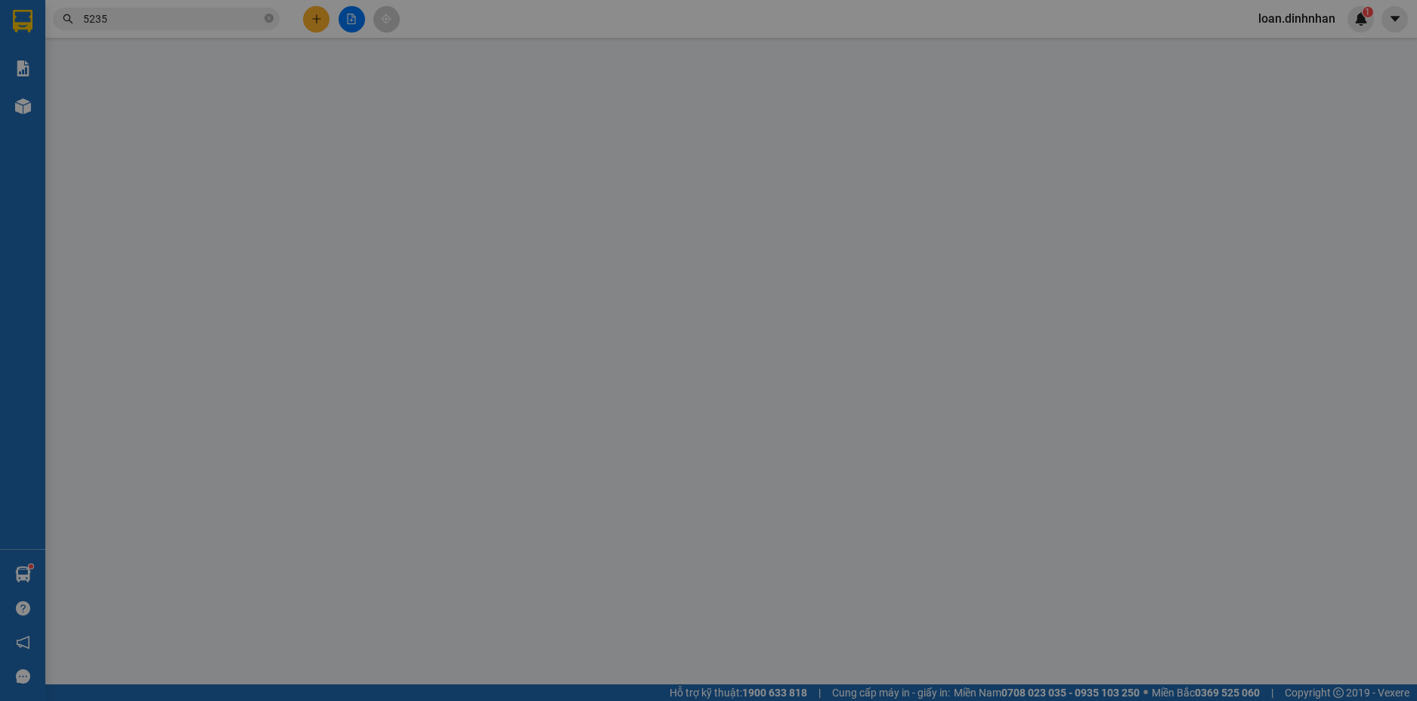
type input "0965895235"
type input "THOẠI VC"
type input "180.000"
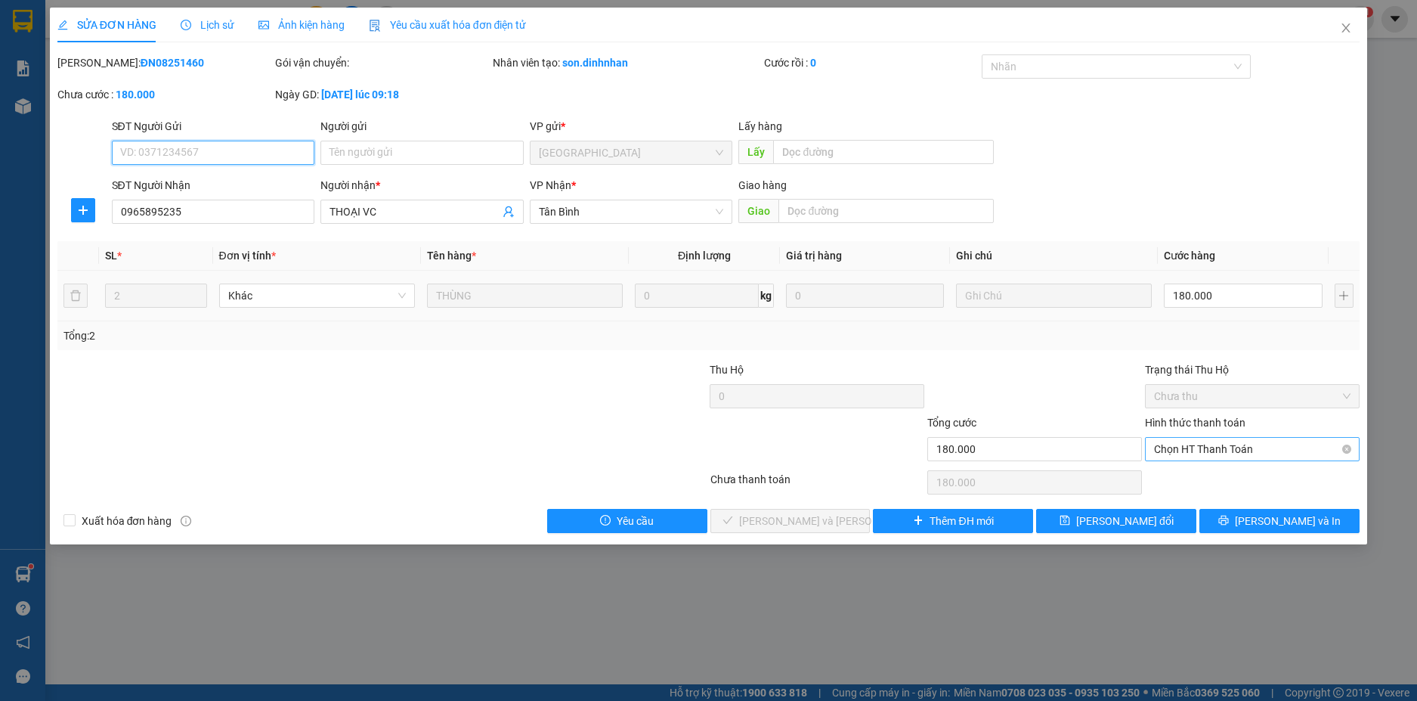
click at [1284, 444] on span "Chọn HT Thanh Toán" at bounding box center [1252, 449] width 197 height 23
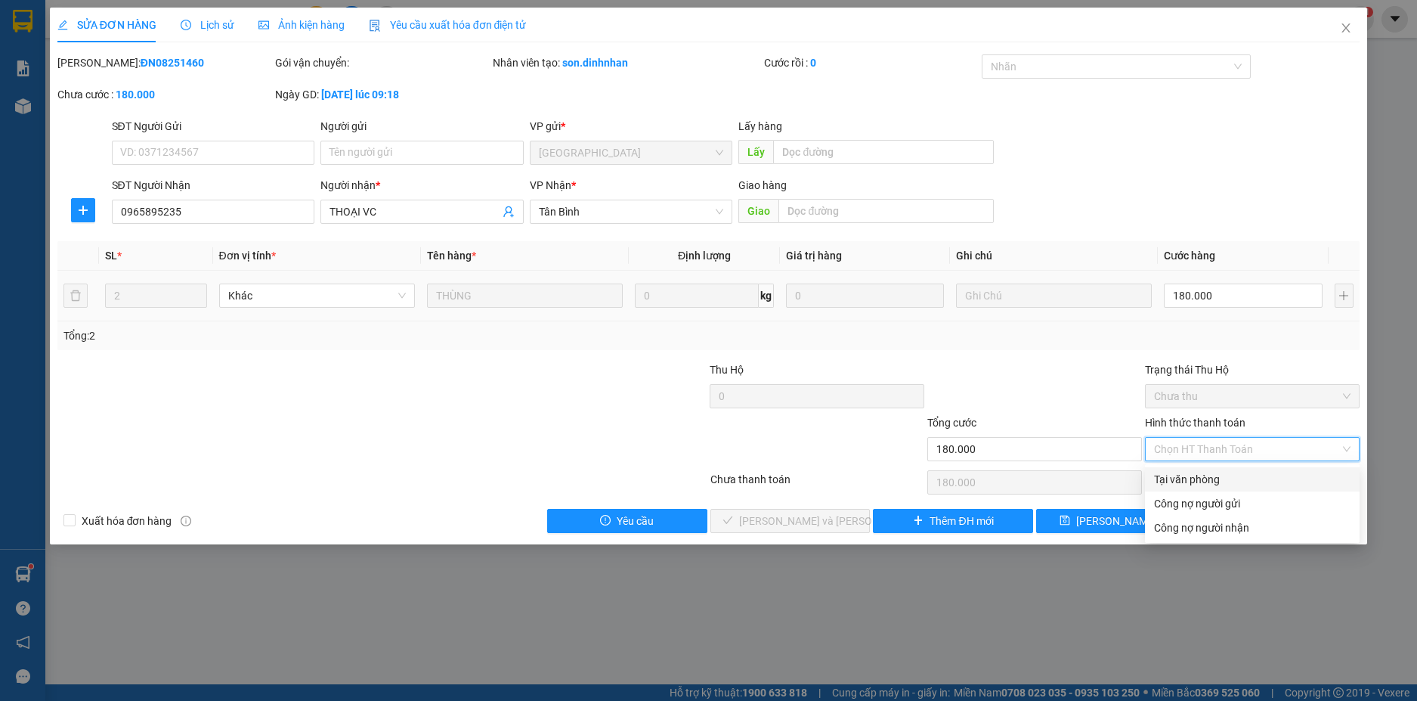
drag, startPoint x: 1213, startPoint y: 478, endPoint x: 1177, endPoint y: 476, distance: 36.3
click at [1212, 477] on div "Tại văn phòng" at bounding box center [1252, 479] width 197 height 17
type input "0"
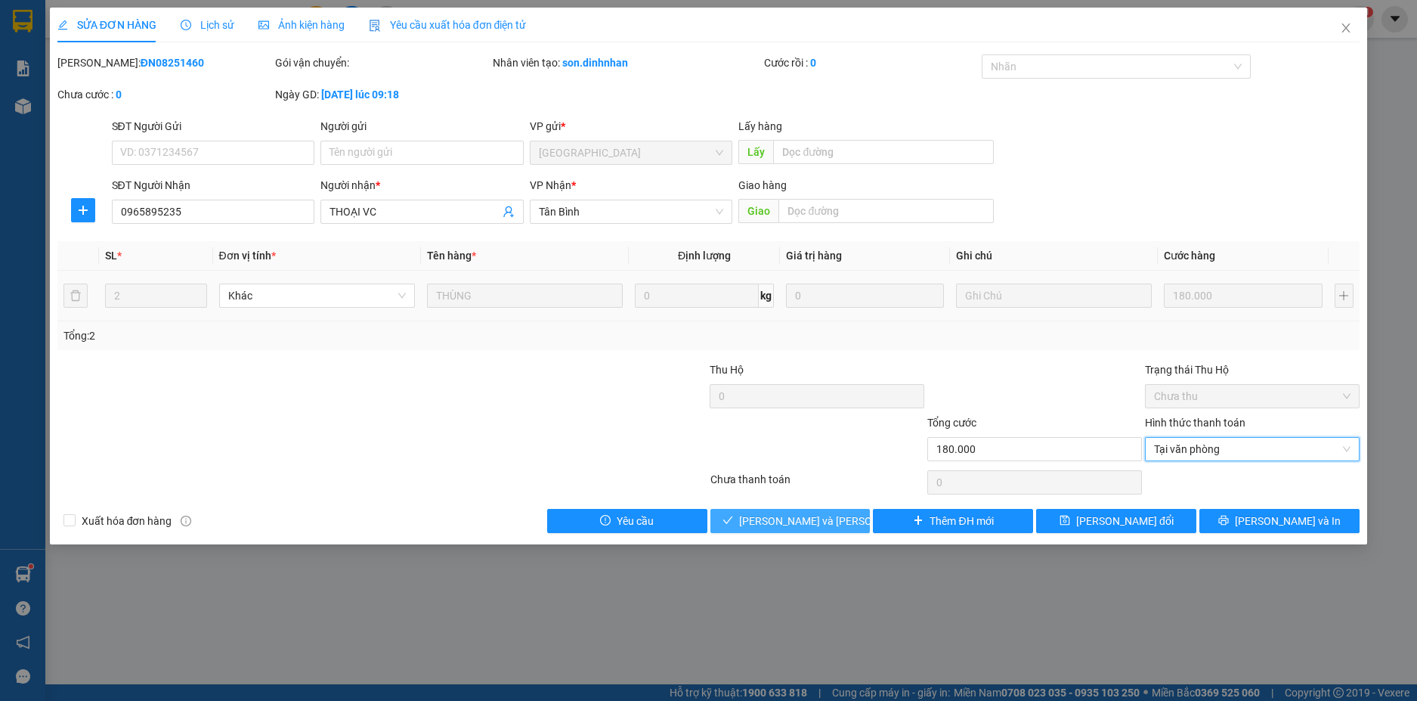
click at [816, 529] on button "[PERSON_NAME] và Giao hàng" at bounding box center [790, 521] width 160 height 24
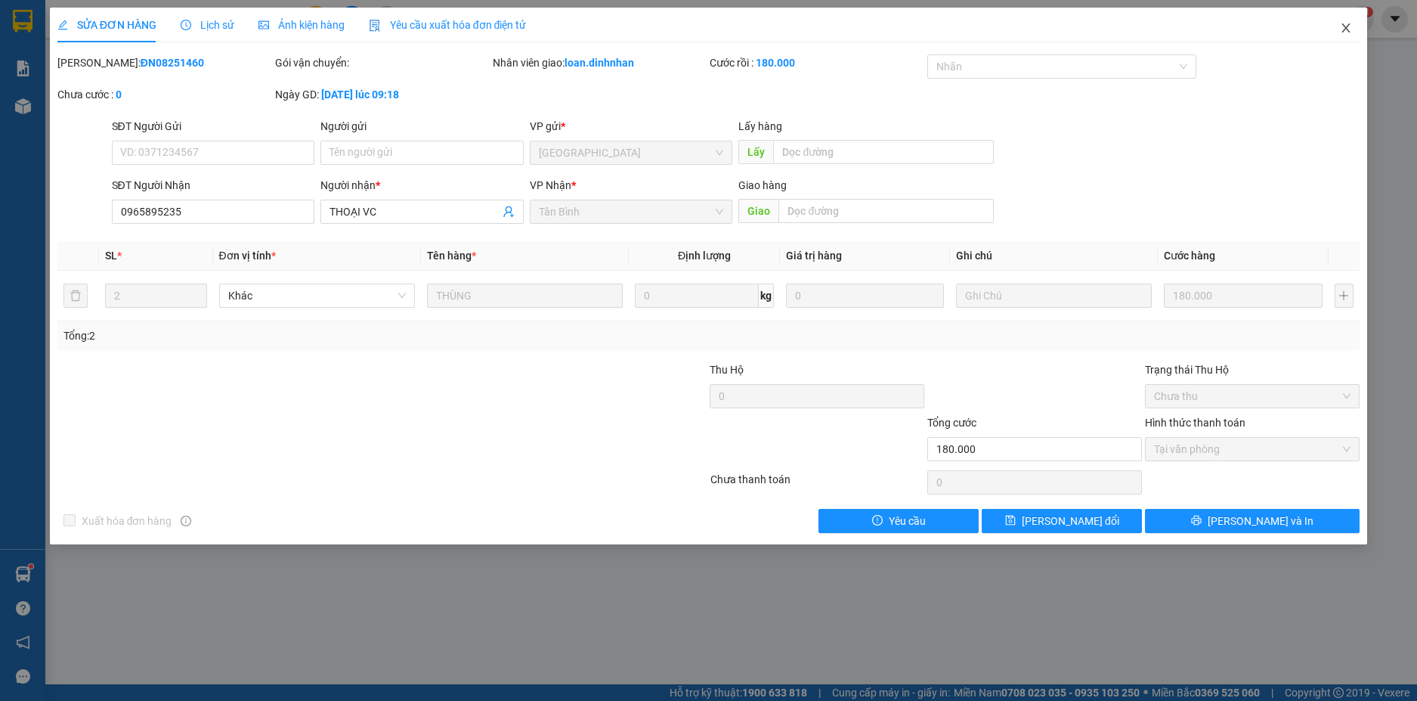
click at [1343, 24] on icon "close" at bounding box center [1346, 28] width 12 height 12
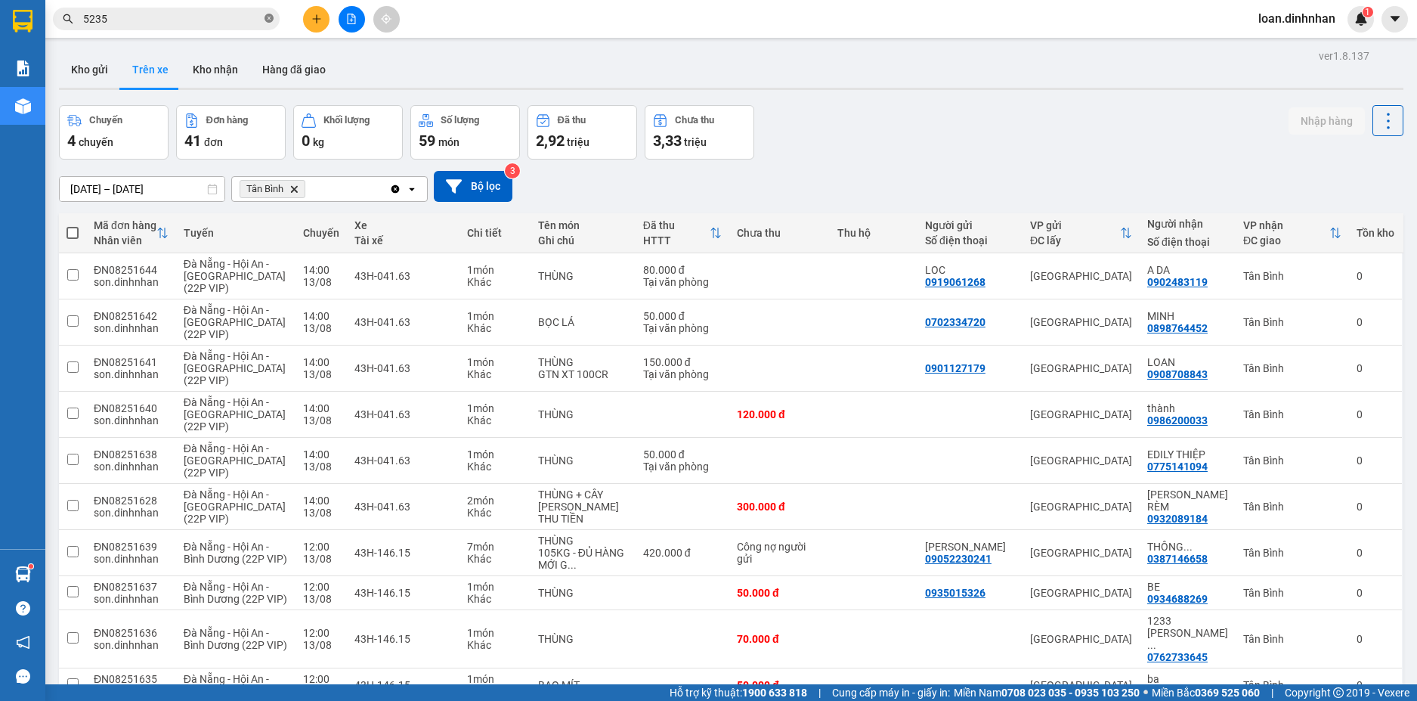
click at [265, 18] on icon "close-circle" at bounding box center [269, 18] width 9 height 9
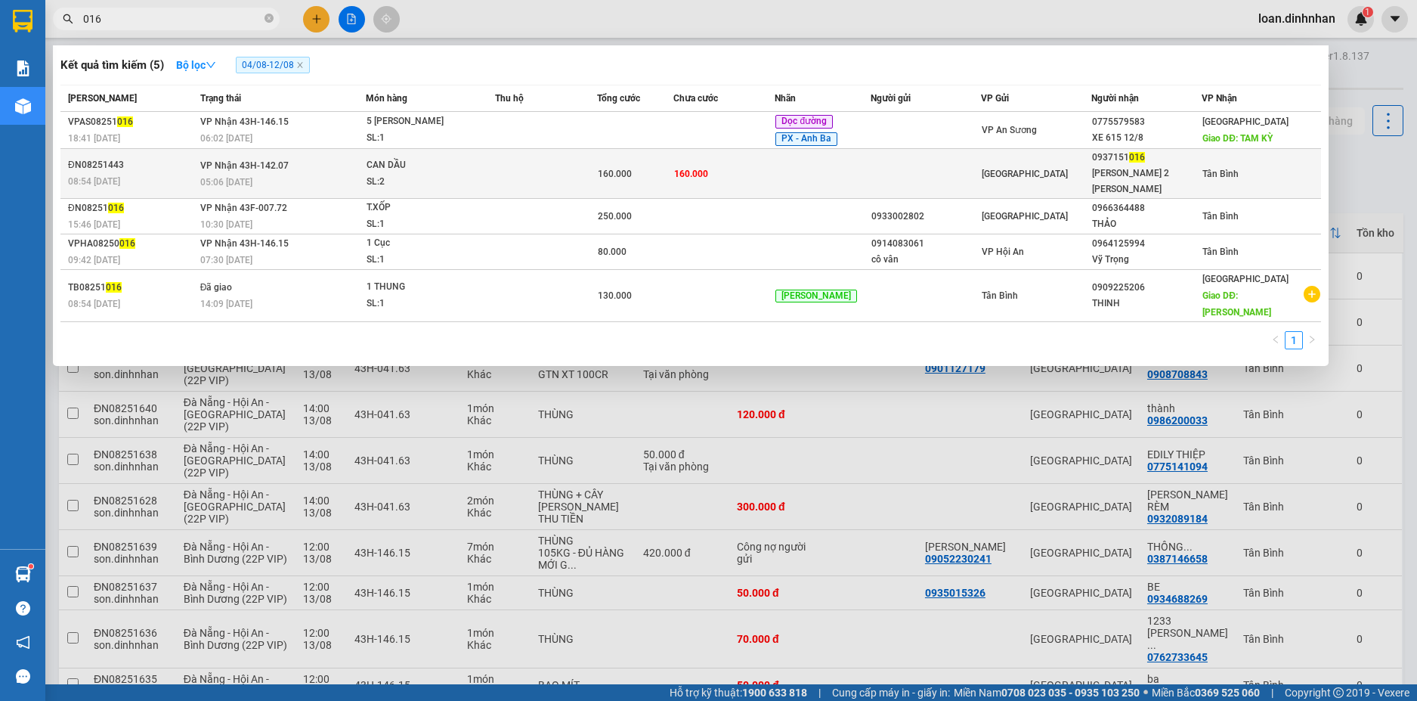
type input "016"
click at [889, 169] on td at bounding box center [926, 174] width 110 height 50
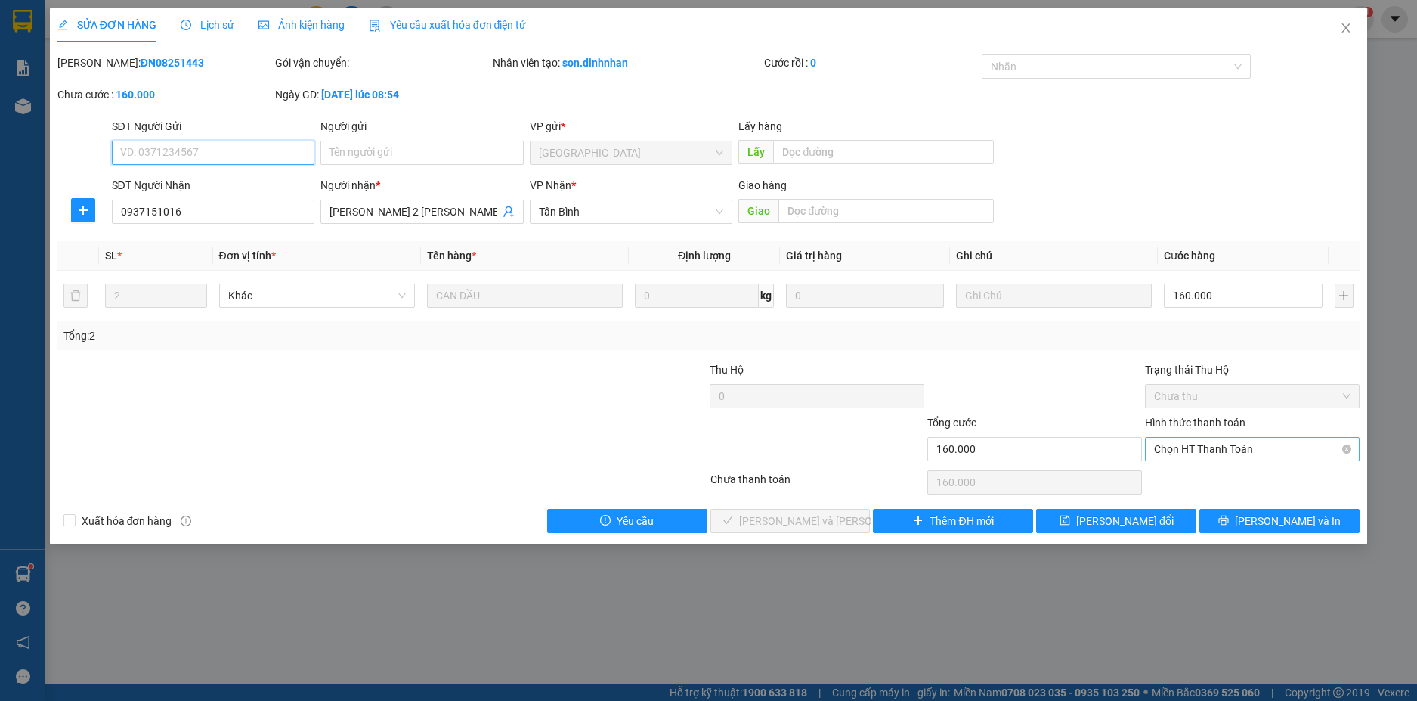
click at [1242, 447] on span "Chọn HT Thanh Toán" at bounding box center [1252, 449] width 197 height 23
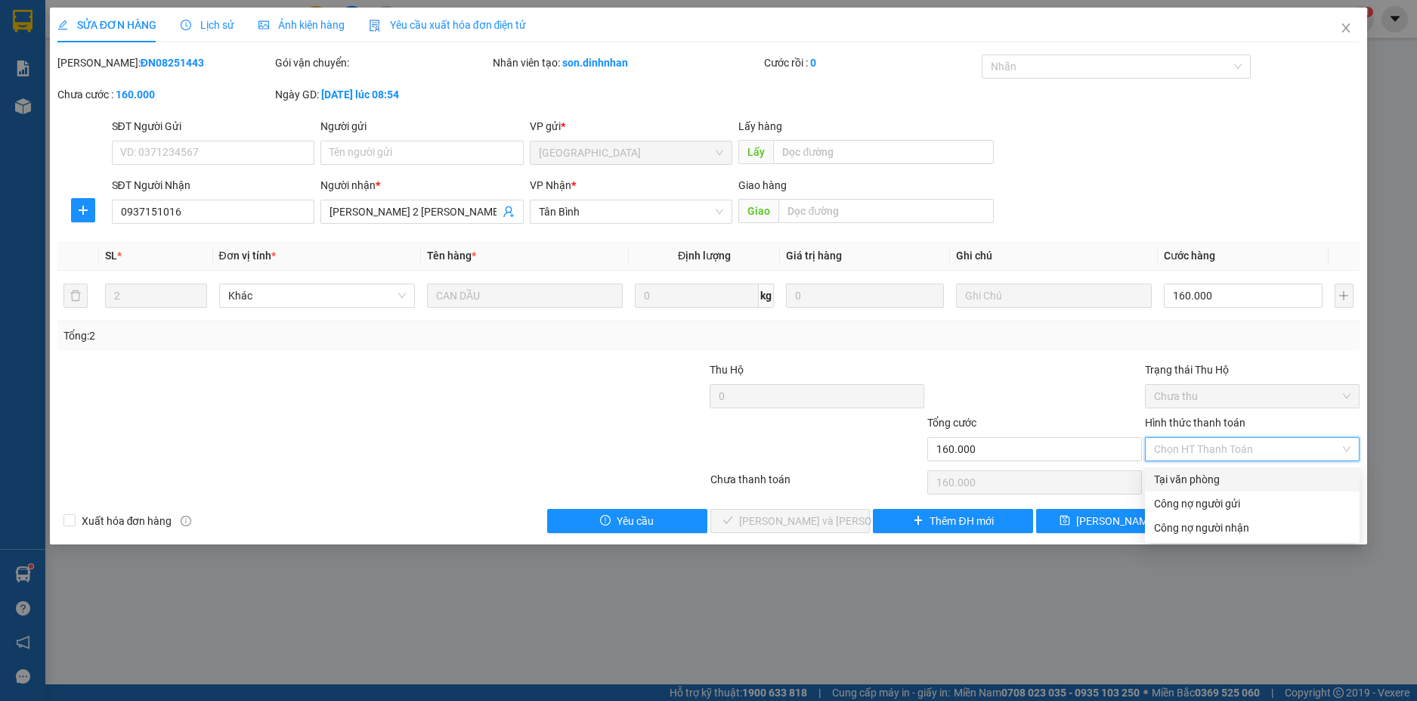
click at [1199, 477] on div "Tại văn phòng" at bounding box center [1252, 479] width 197 height 17
type input "0"
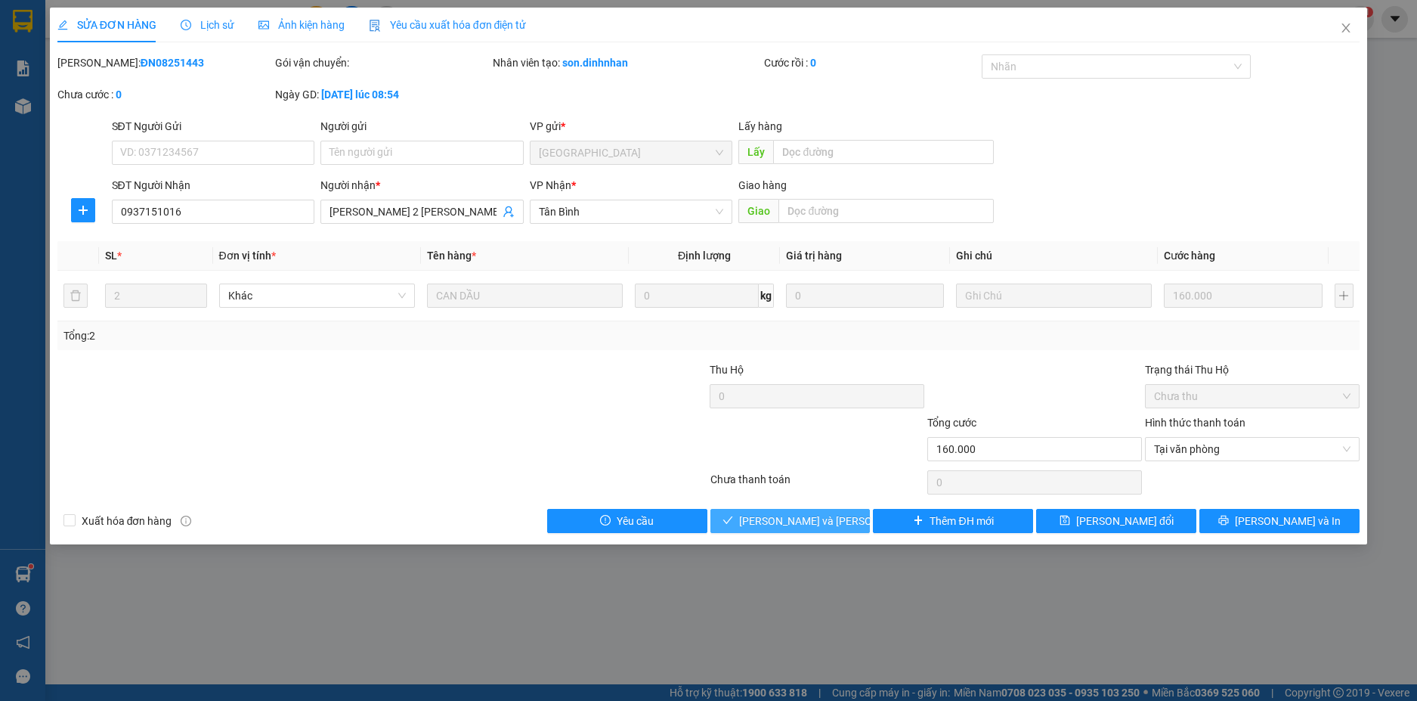
click at [843, 514] on button "[PERSON_NAME] và Giao hàng" at bounding box center [790, 521] width 160 height 24
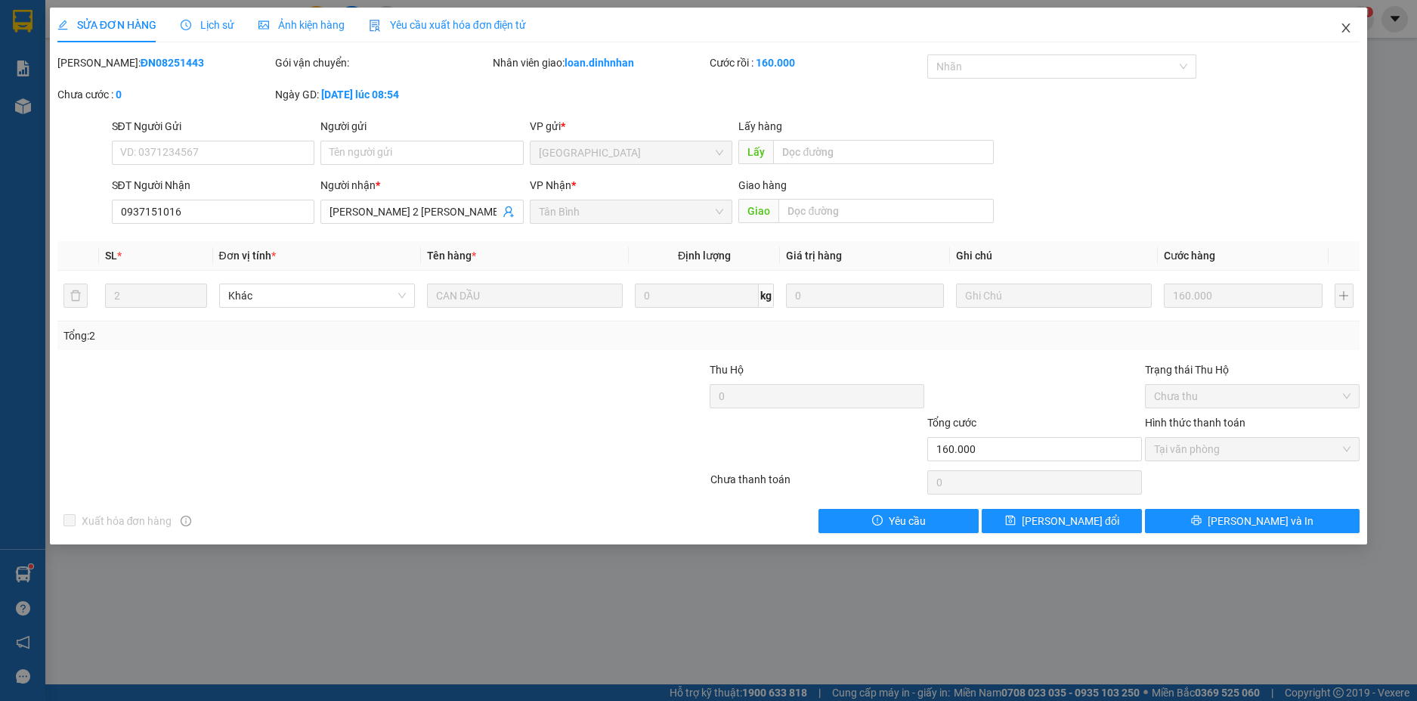
click at [1351, 26] on icon "close" at bounding box center [1346, 28] width 12 height 12
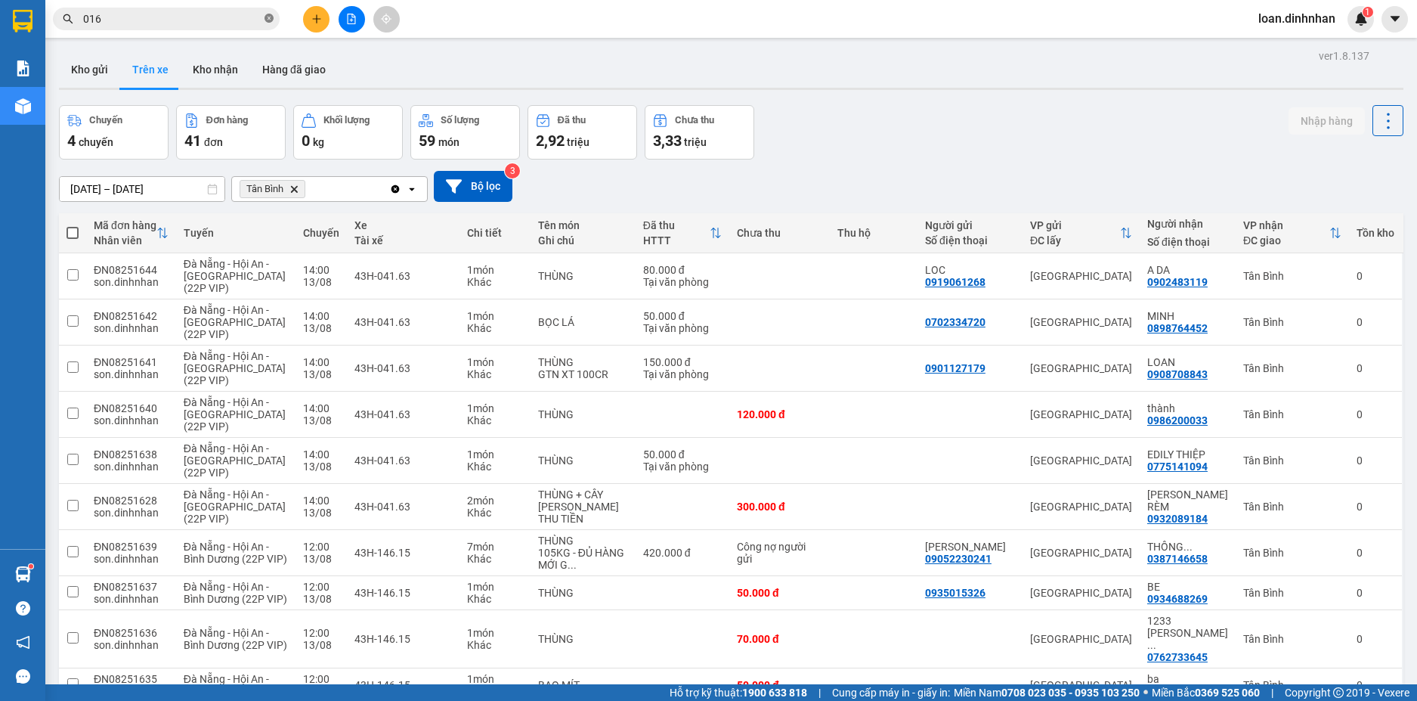
click at [265, 20] on icon "close-circle" at bounding box center [269, 18] width 9 height 9
click at [265, 20] on span at bounding box center [269, 19] width 9 height 17
click at [225, 8] on div "Kết quả tìm kiếm ( 5 ) Bộ lọc 04/08 - 12/08 Mã ĐH Trạng thái Món hàng Thu hộ Tổ…" at bounding box center [147, 19] width 295 height 26
click at [246, 23] on input "text" at bounding box center [172, 19] width 178 height 17
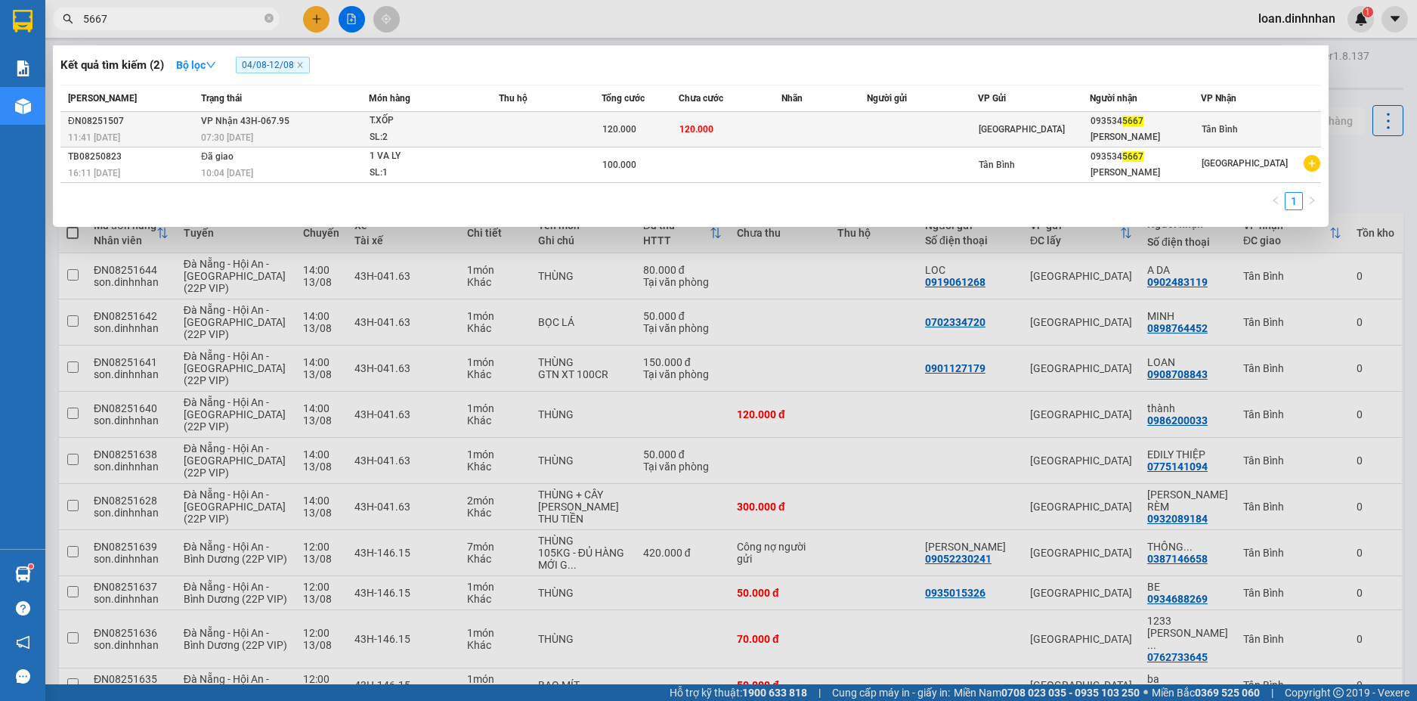
type input "5667"
click at [687, 138] on td "120.000" at bounding box center [730, 130] width 103 height 36
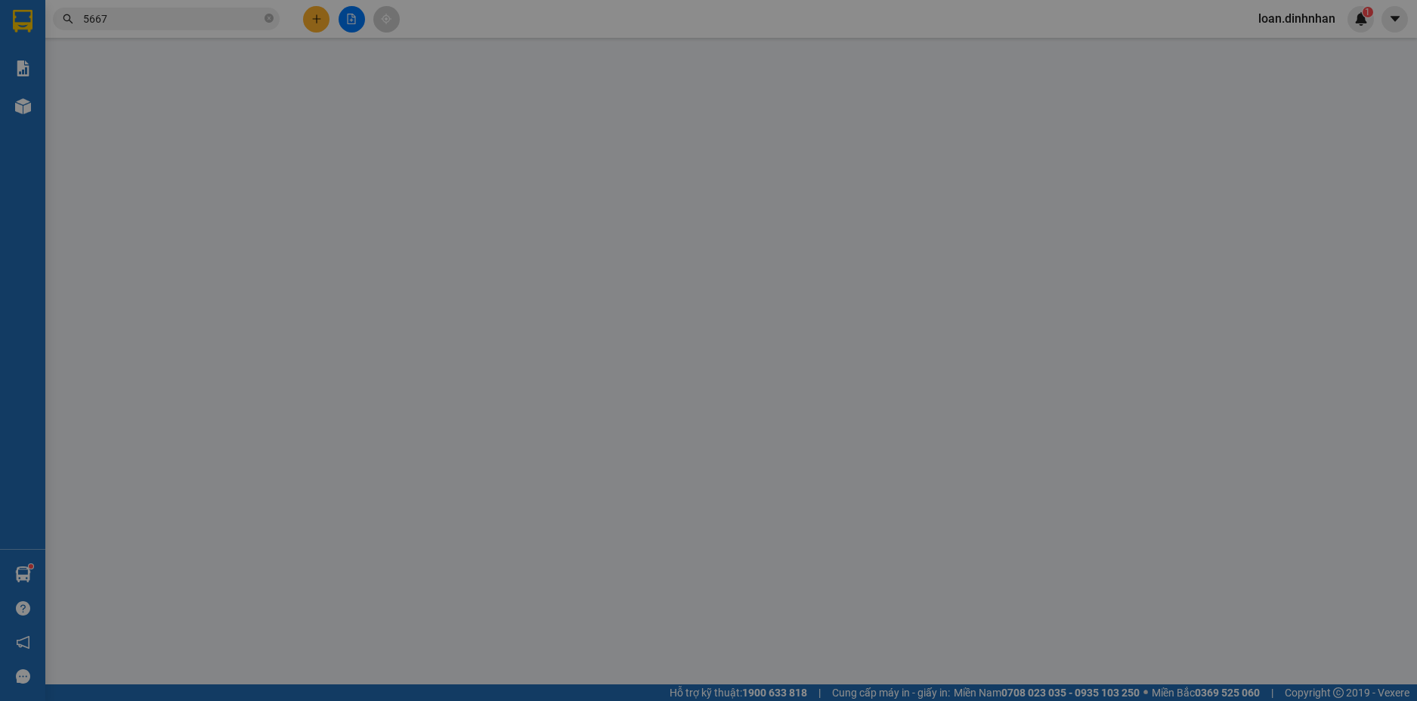
type input "0935345667"
type input "THIỆN HƯNG"
type input "120.000"
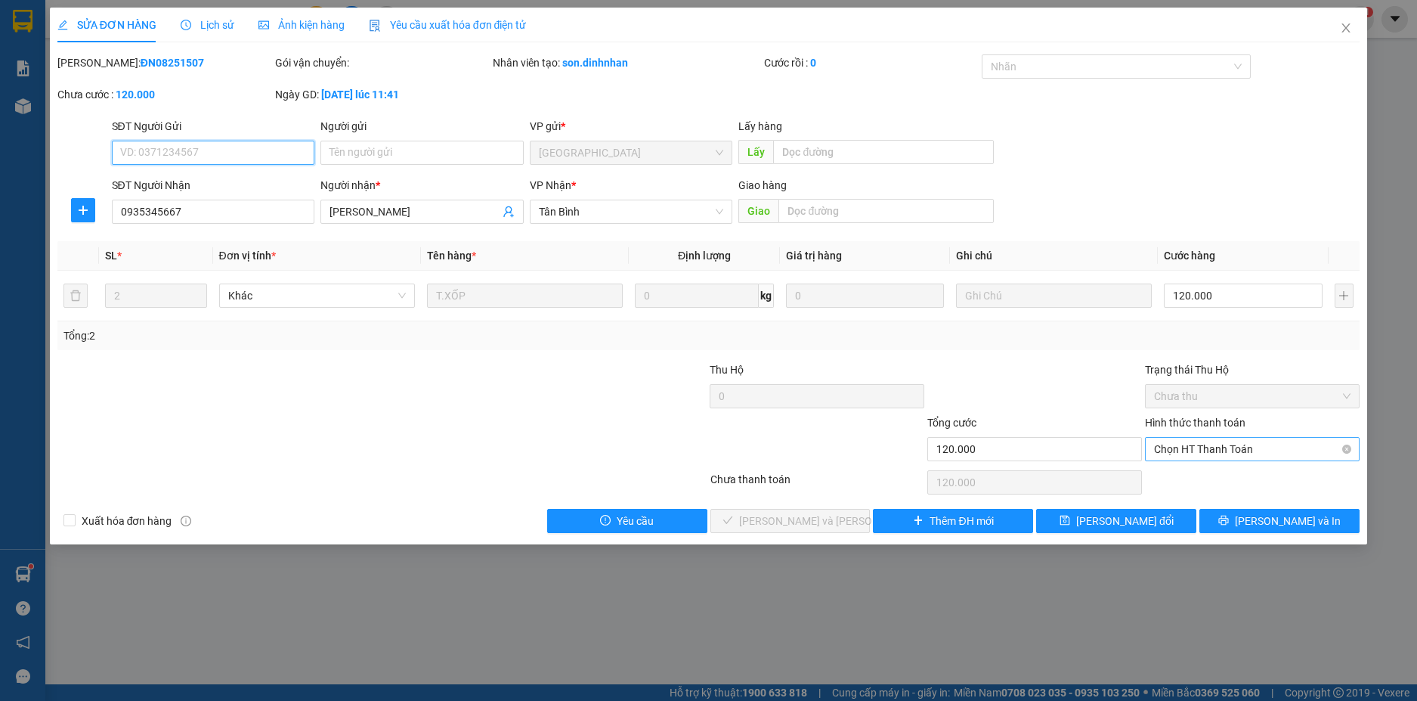
click at [1323, 447] on span "Chọn HT Thanh Toán" at bounding box center [1252, 449] width 197 height 23
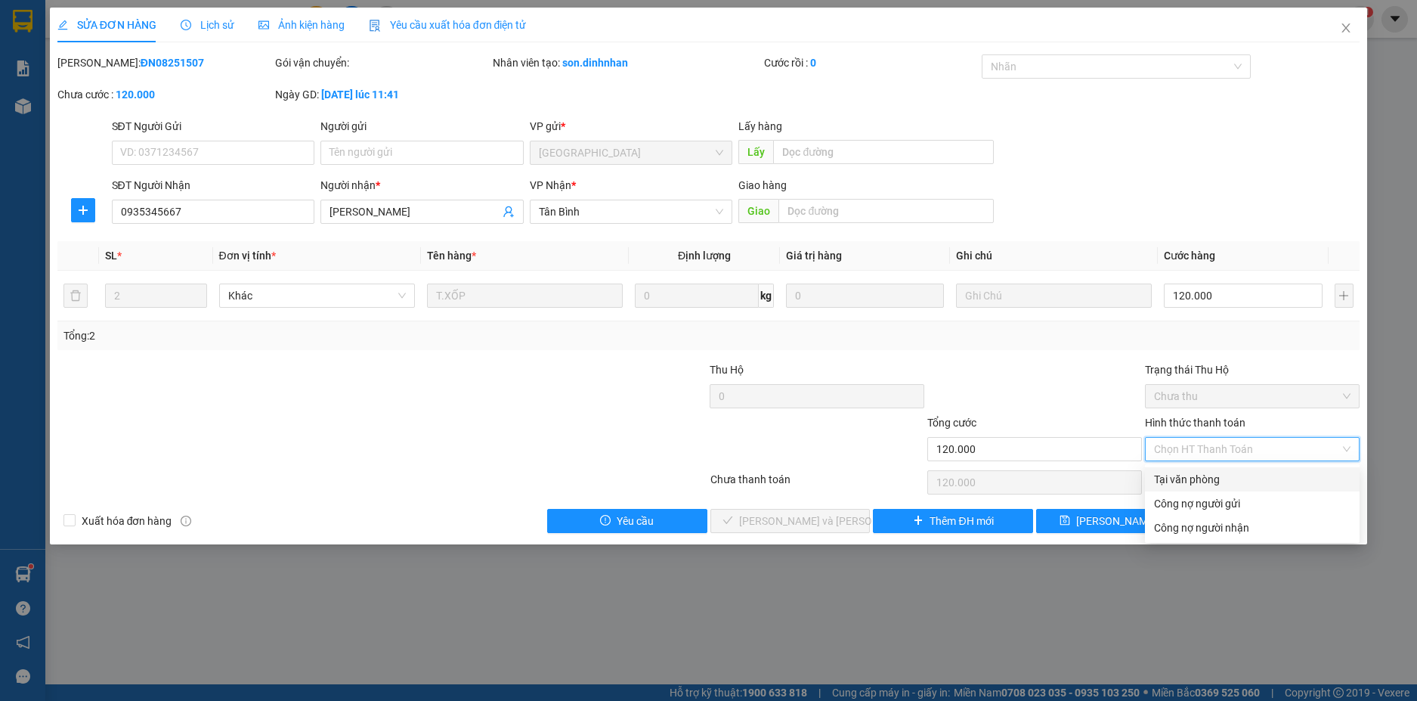
click at [1185, 481] on div "Tại văn phòng" at bounding box center [1252, 479] width 197 height 17
type input "0"
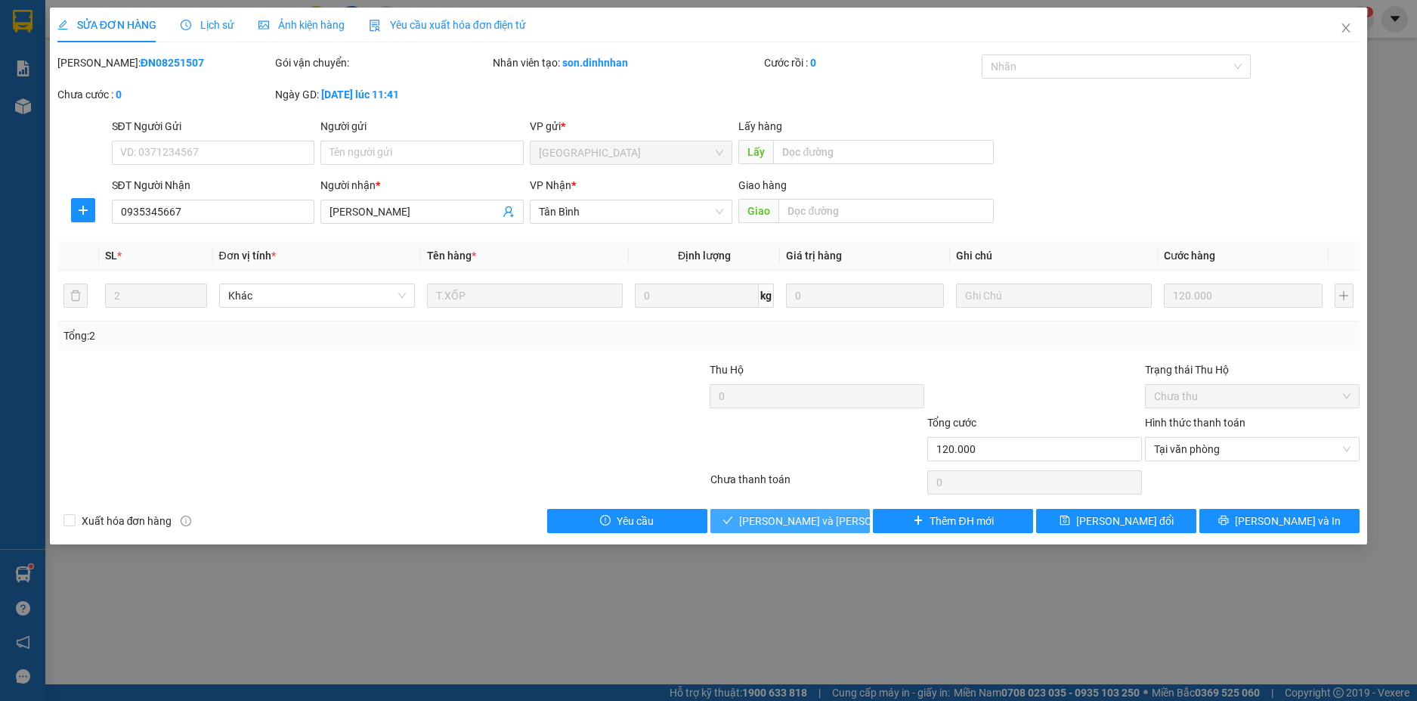
click at [810, 528] on span "[PERSON_NAME] và Giao hàng" at bounding box center [841, 520] width 204 height 17
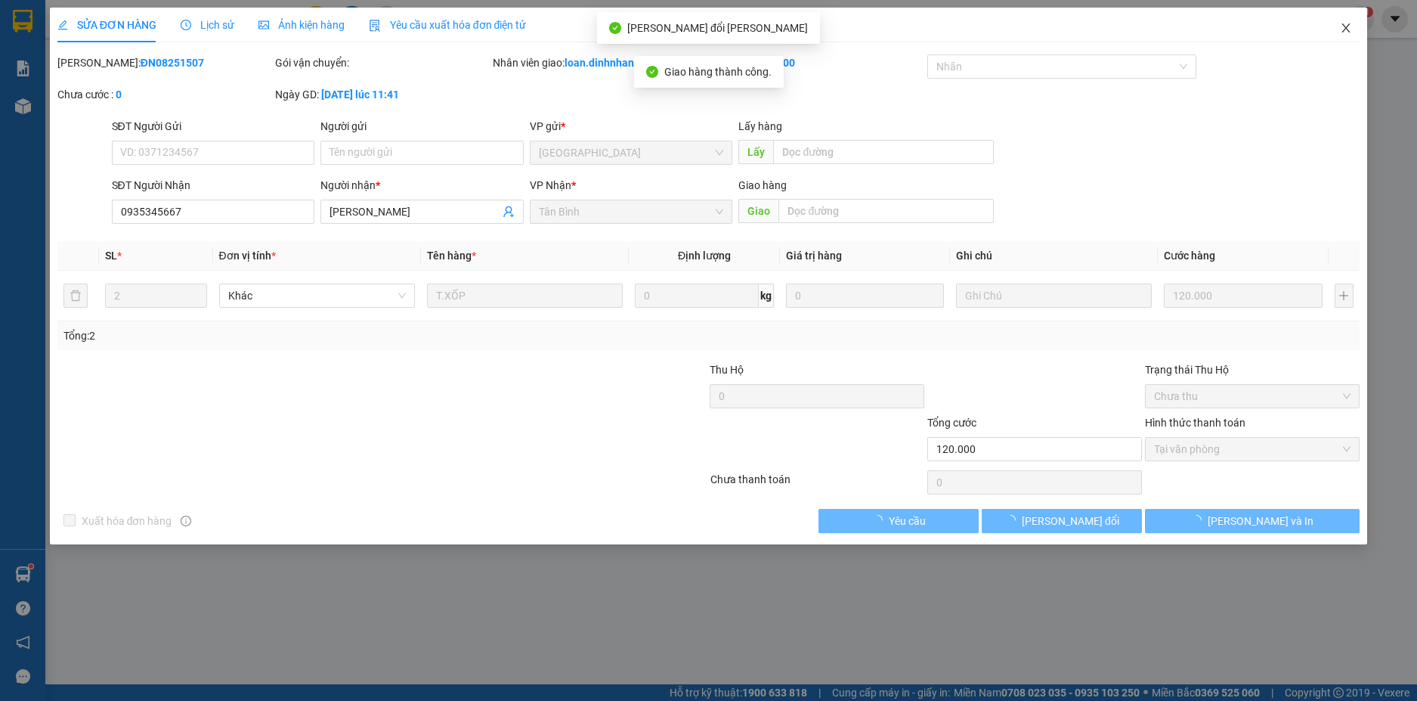
click at [1343, 21] on span "Close" at bounding box center [1346, 29] width 42 height 42
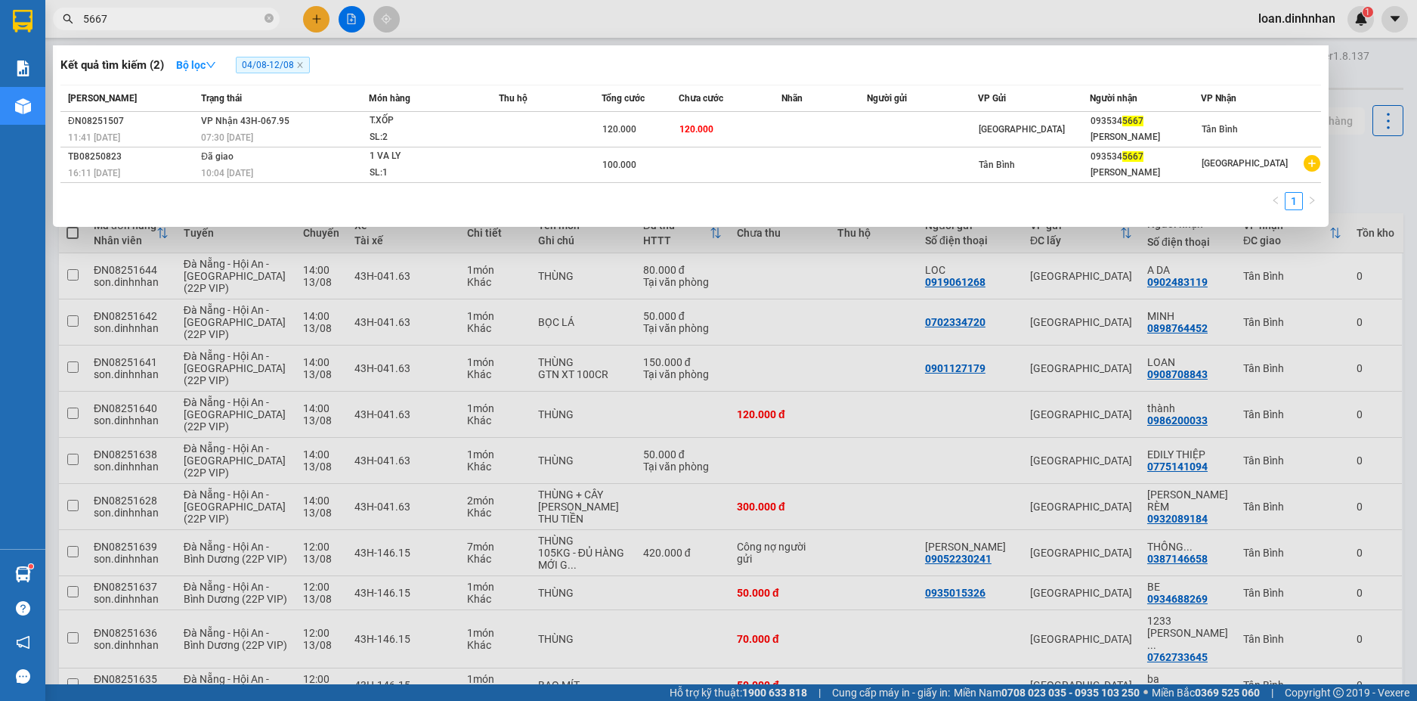
click at [246, 17] on input "5667" at bounding box center [172, 19] width 178 height 17
type input "5"
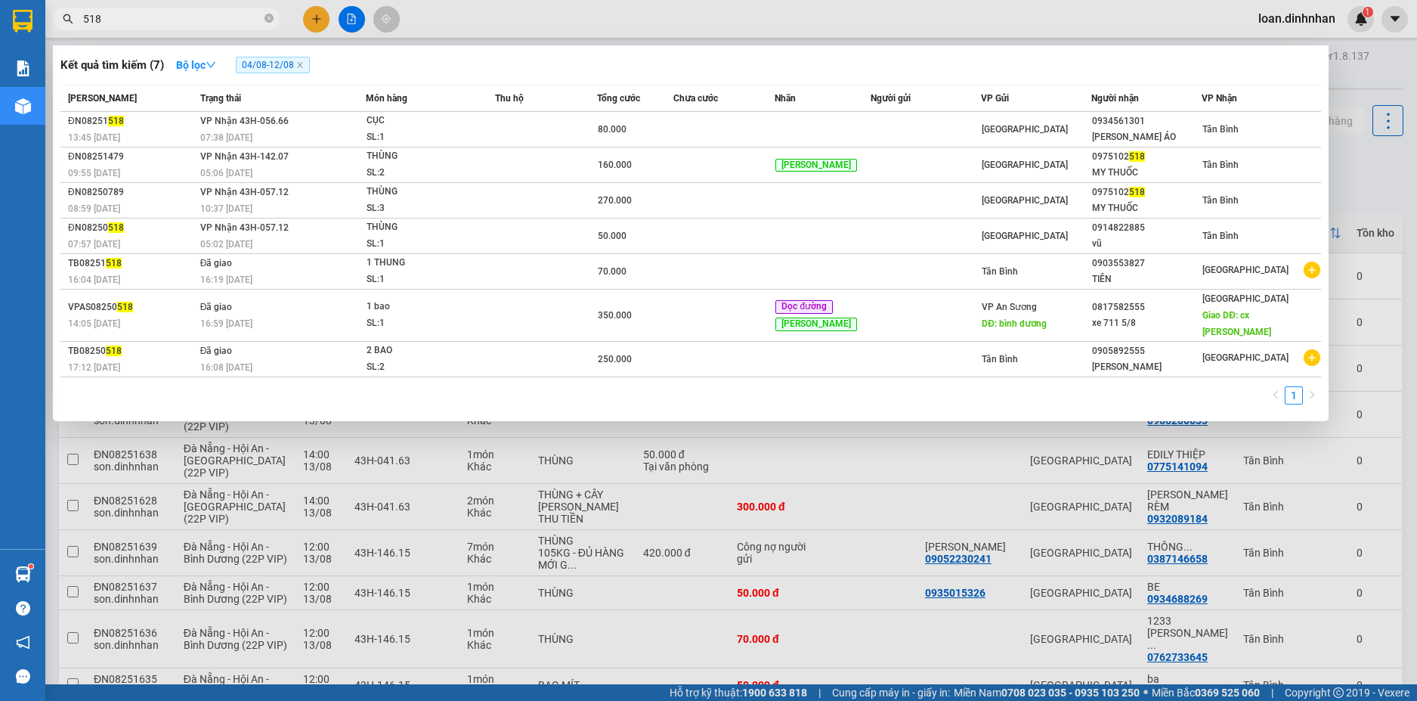
type input "518"
drag, startPoint x: 1377, startPoint y: 81, endPoint x: 484, endPoint y: 102, distance: 893.6
click at [1373, 81] on div at bounding box center [708, 350] width 1417 height 701
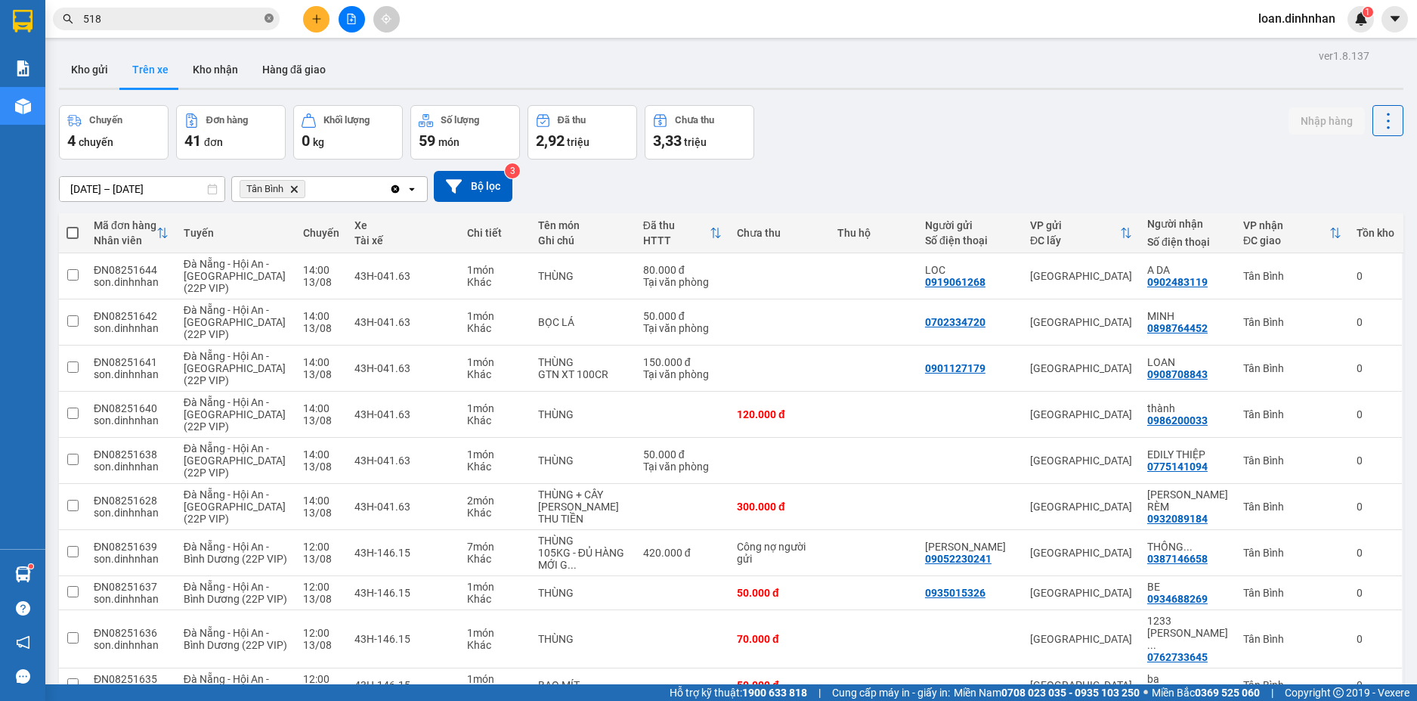
click at [272, 17] on icon "close-circle" at bounding box center [269, 18] width 9 height 9
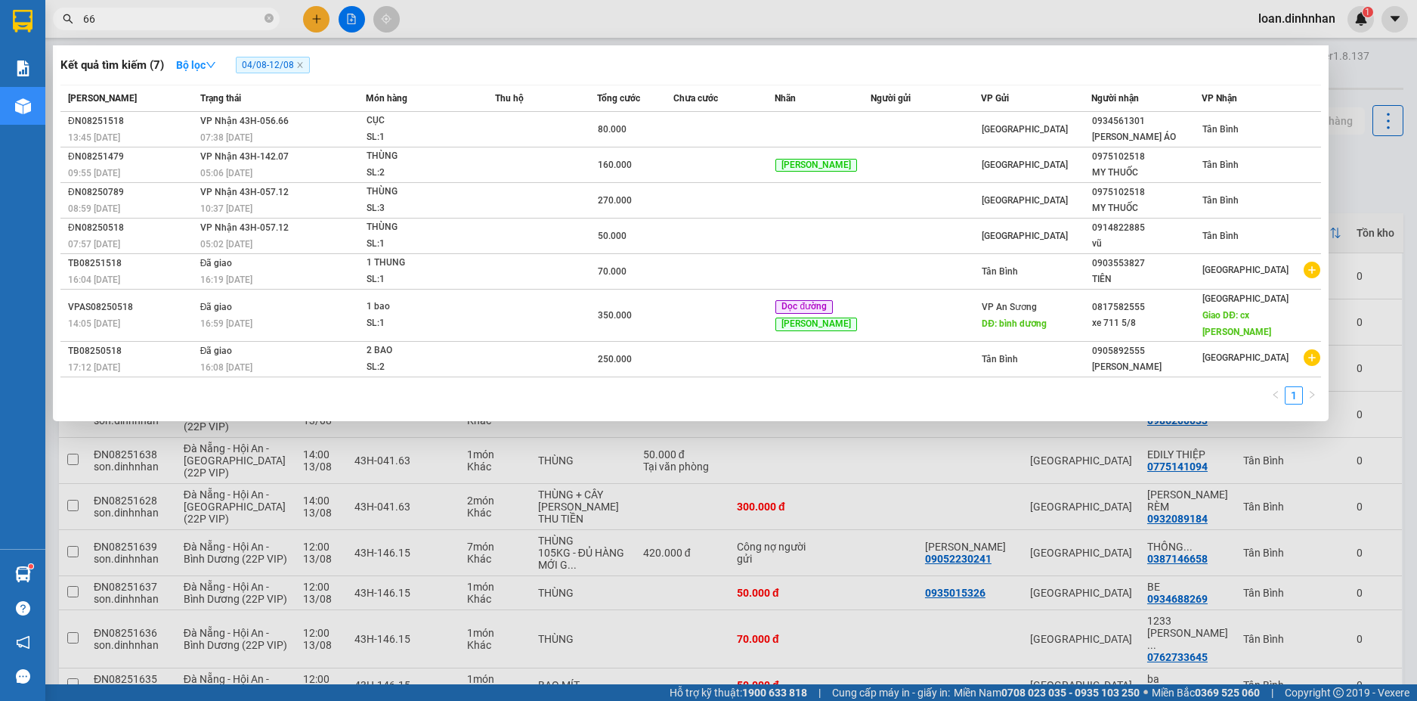
type input "667"
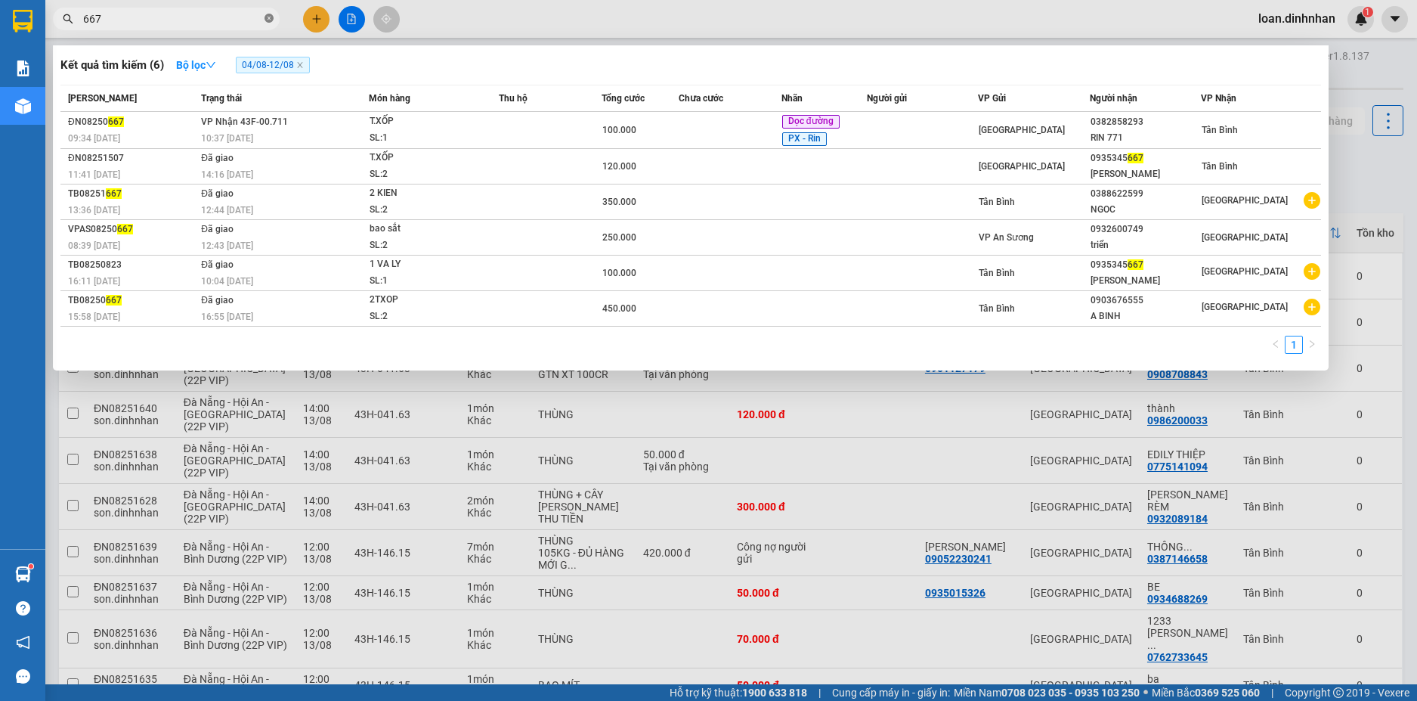
click at [267, 18] on icon "close-circle" at bounding box center [269, 18] width 9 height 9
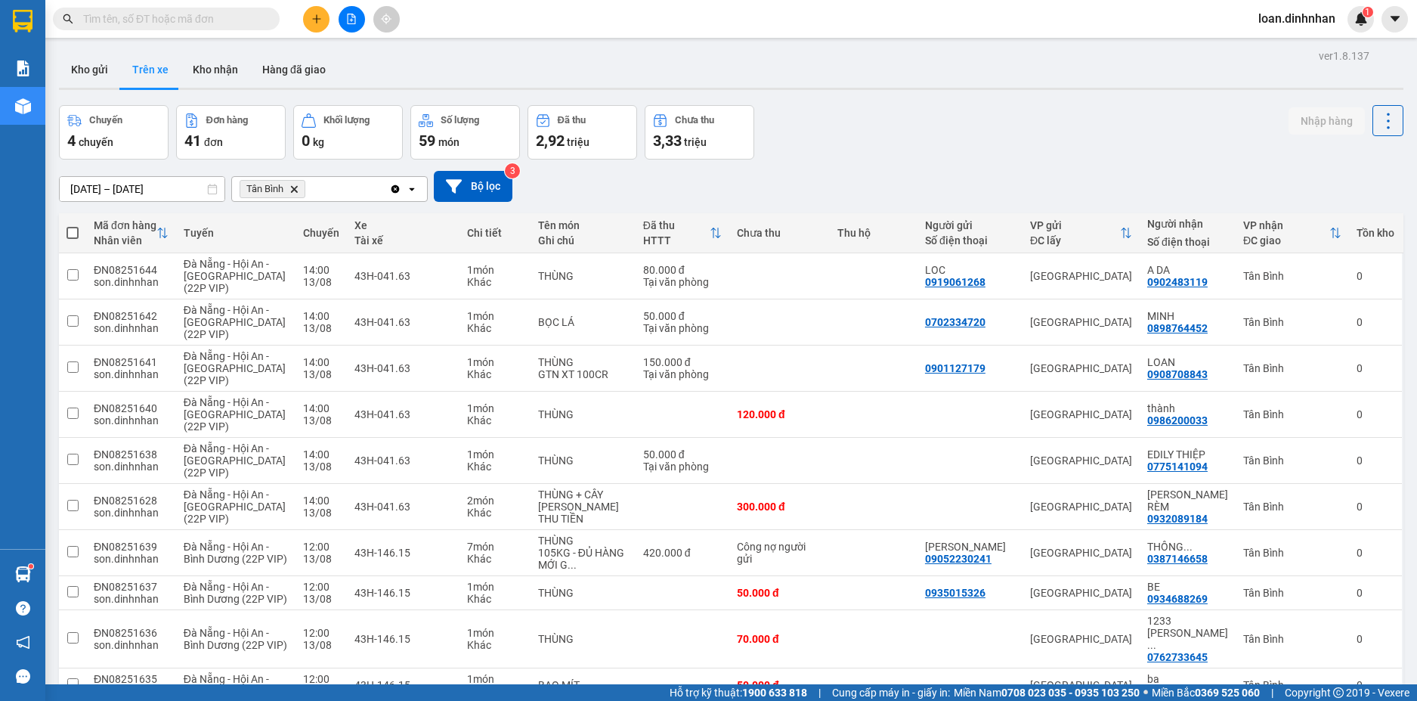
click at [218, 20] on input "text" at bounding box center [172, 19] width 178 height 17
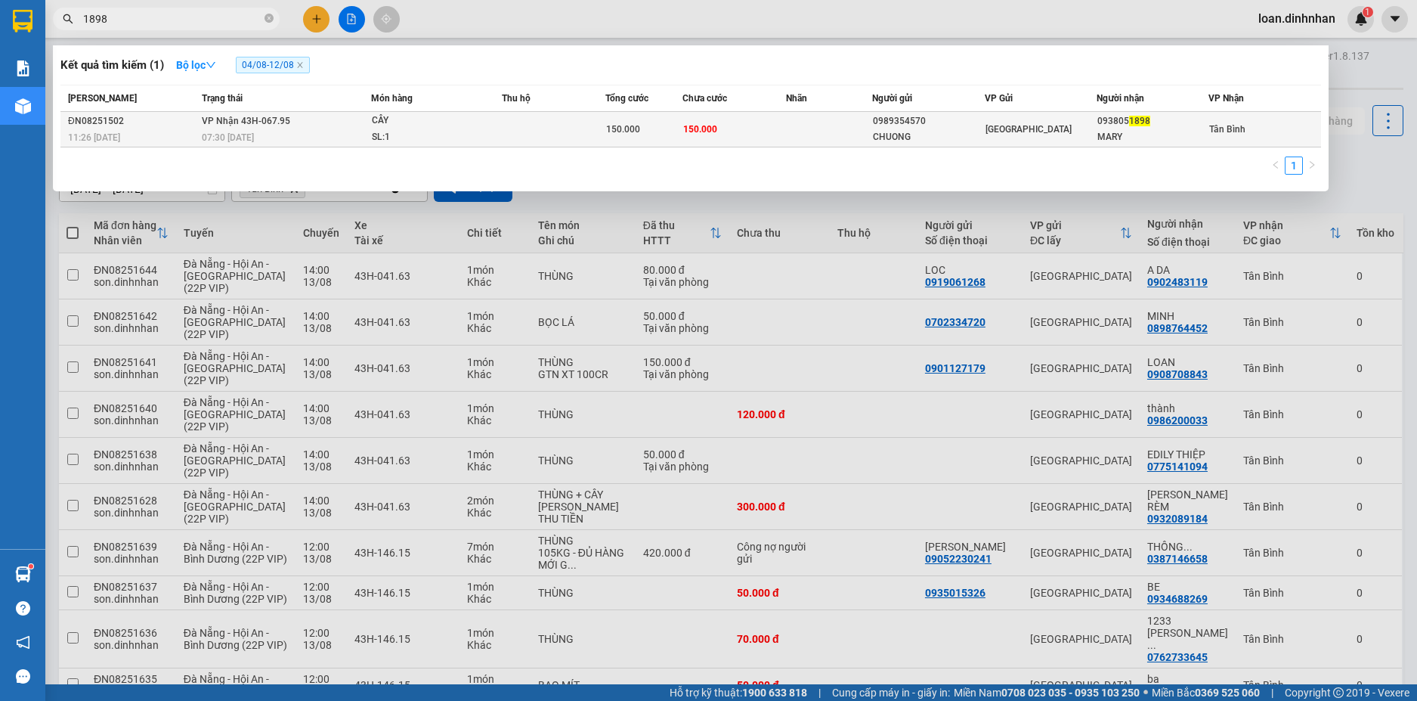
type input "1898"
click at [622, 122] on div "150.000" at bounding box center [644, 129] width 76 height 17
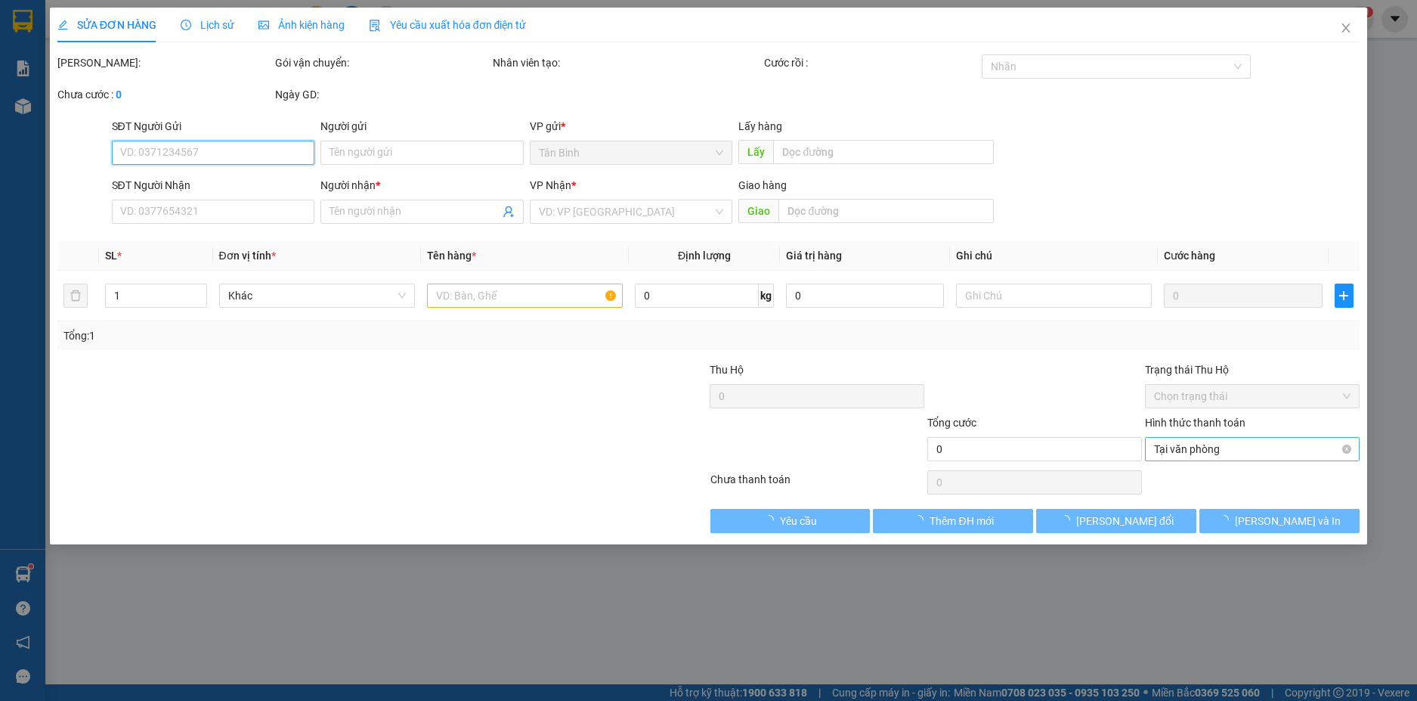
drag, startPoint x: 1241, startPoint y: 450, endPoint x: 1229, endPoint y: 460, distance: 16.1
click at [1240, 450] on span "Tại văn phòng" at bounding box center [1252, 449] width 197 height 23
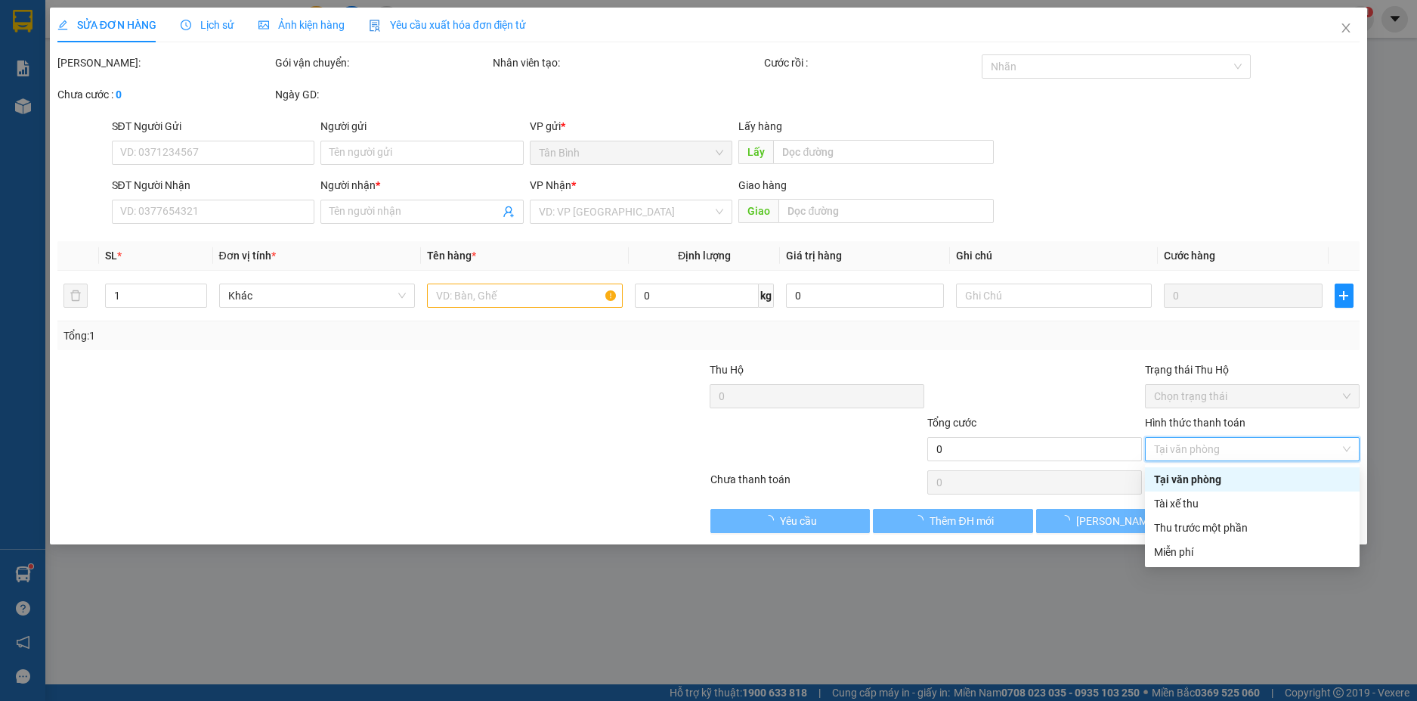
drag, startPoint x: 1212, startPoint y: 475, endPoint x: 989, endPoint y: 534, distance: 231.4
click at [1210, 477] on div "Tại văn phòng" at bounding box center [1252, 479] width 197 height 17
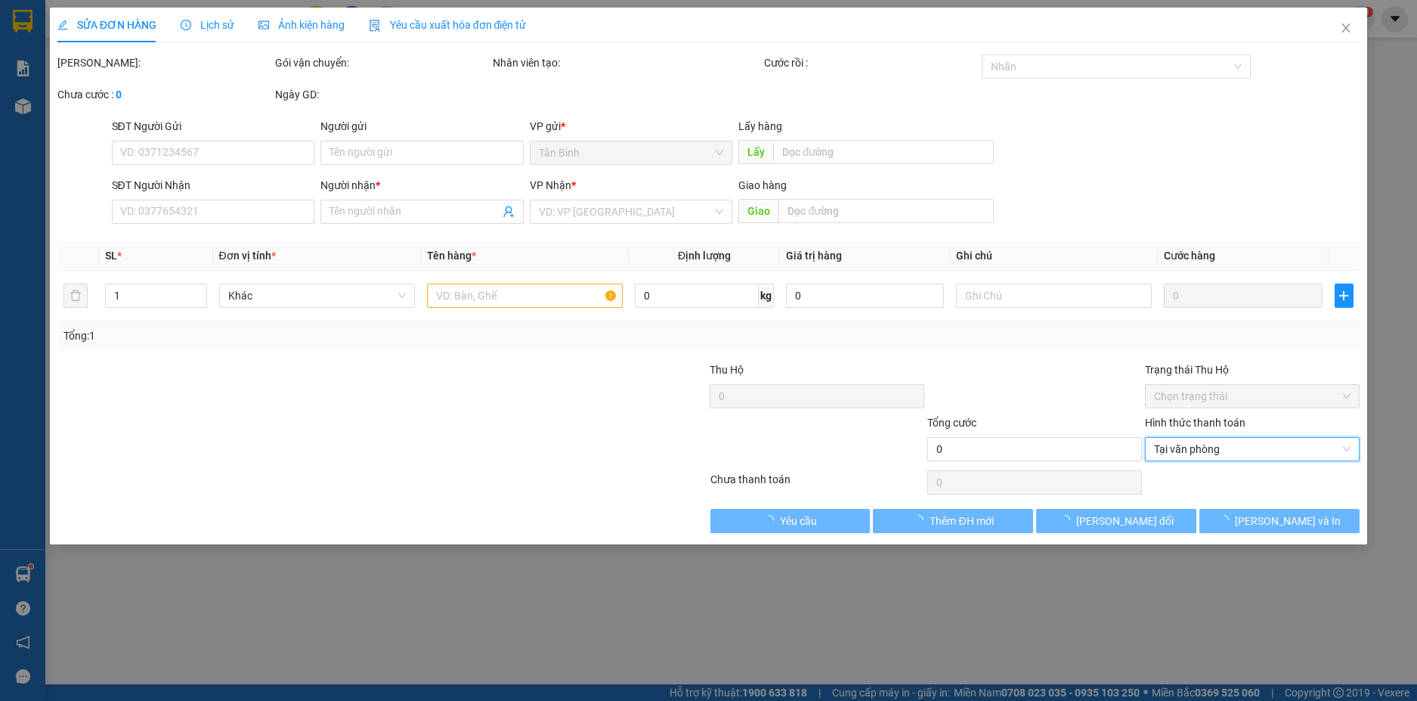
type input "0989354570"
type input "CHUONG"
type input "0938051898"
type input "MARY"
type input "150.000"
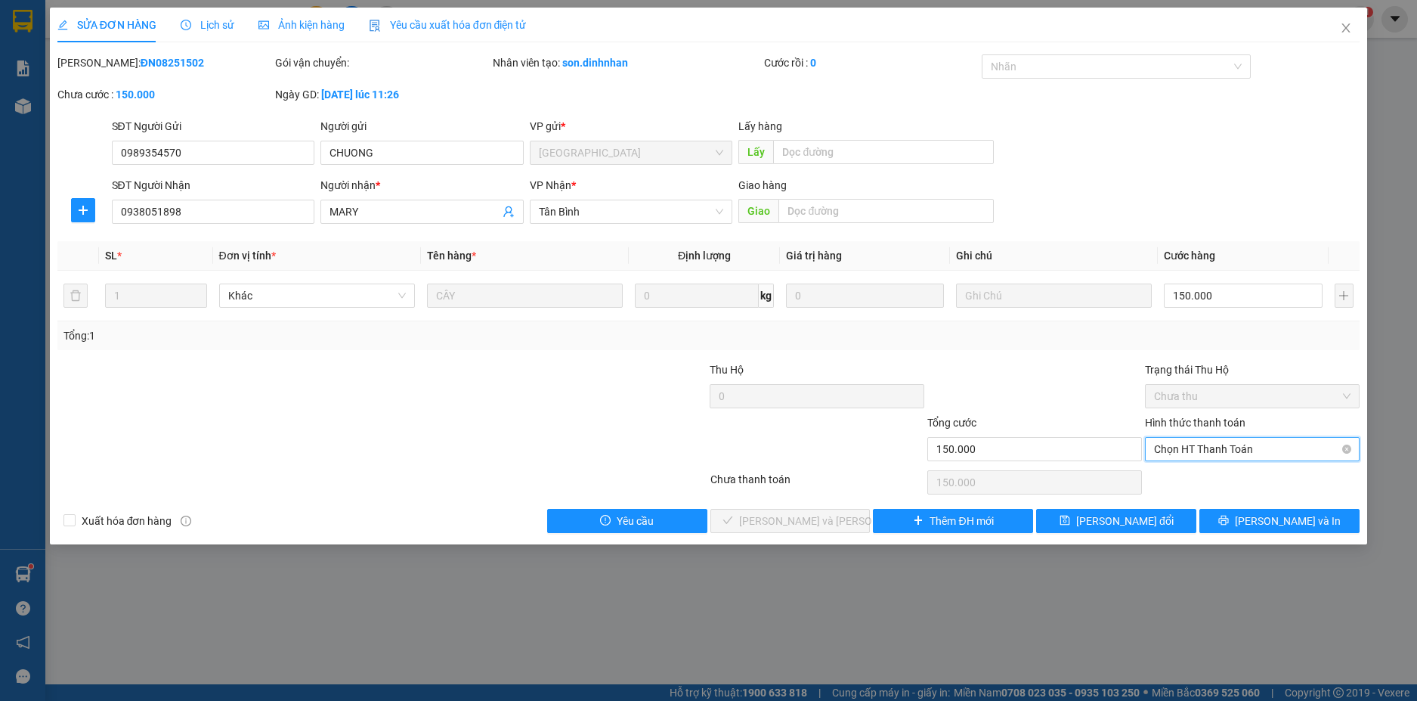
click at [1255, 446] on span "Chọn HT Thanh Toán" at bounding box center [1252, 449] width 197 height 23
drag, startPoint x: 1242, startPoint y: 480, endPoint x: 1016, endPoint y: 540, distance: 233.9
click at [1241, 480] on div "Tại văn phòng" at bounding box center [1252, 479] width 197 height 17
type input "0"
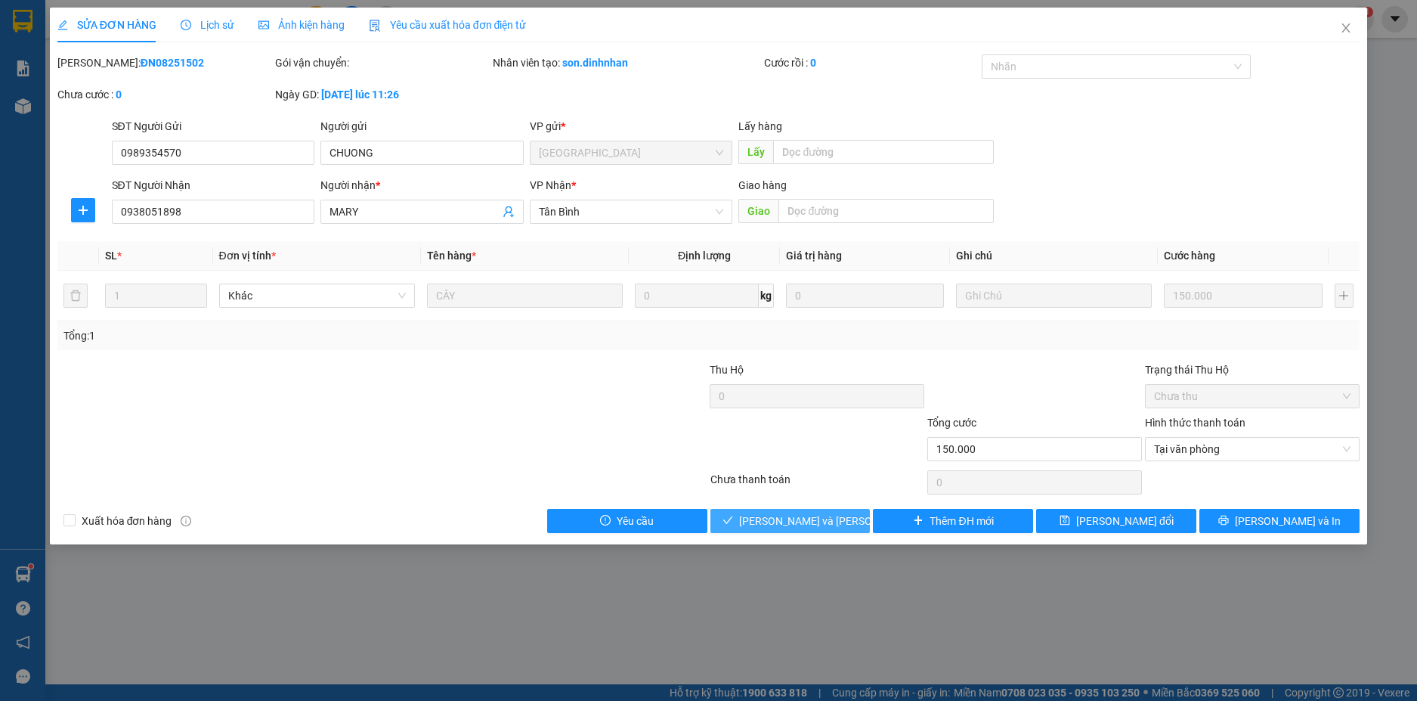
click at [812, 528] on span "[PERSON_NAME] và Giao hàng" at bounding box center [841, 520] width 204 height 17
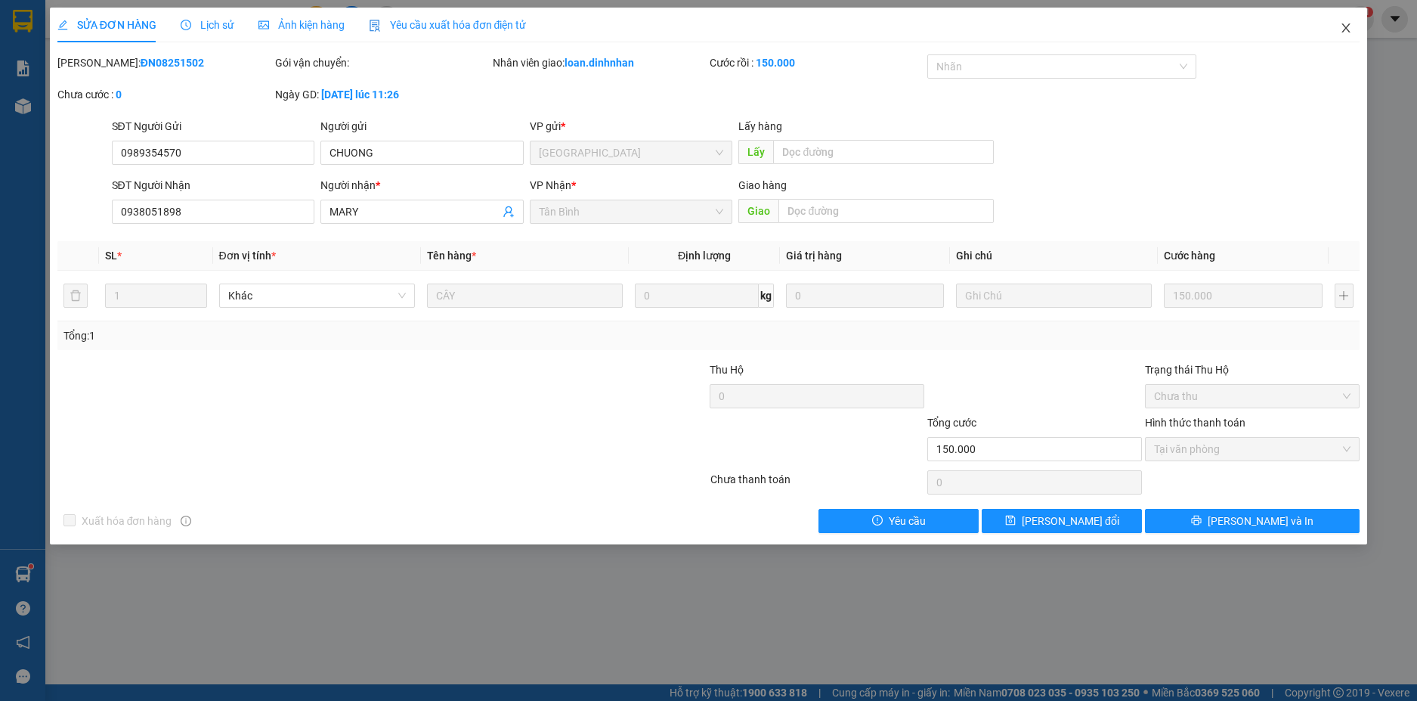
click at [1349, 26] on icon "close" at bounding box center [1346, 28] width 12 height 12
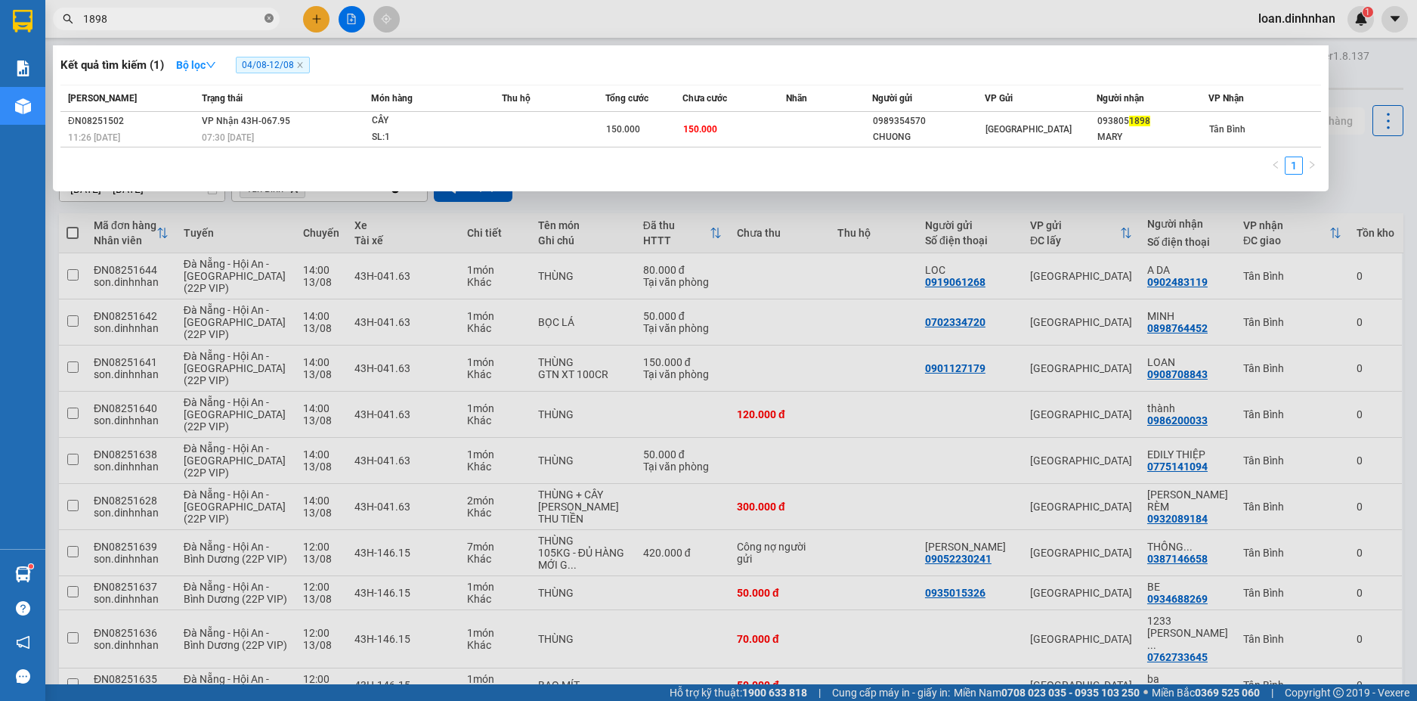
click at [273, 17] on icon "close-circle" at bounding box center [269, 18] width 9 height 9
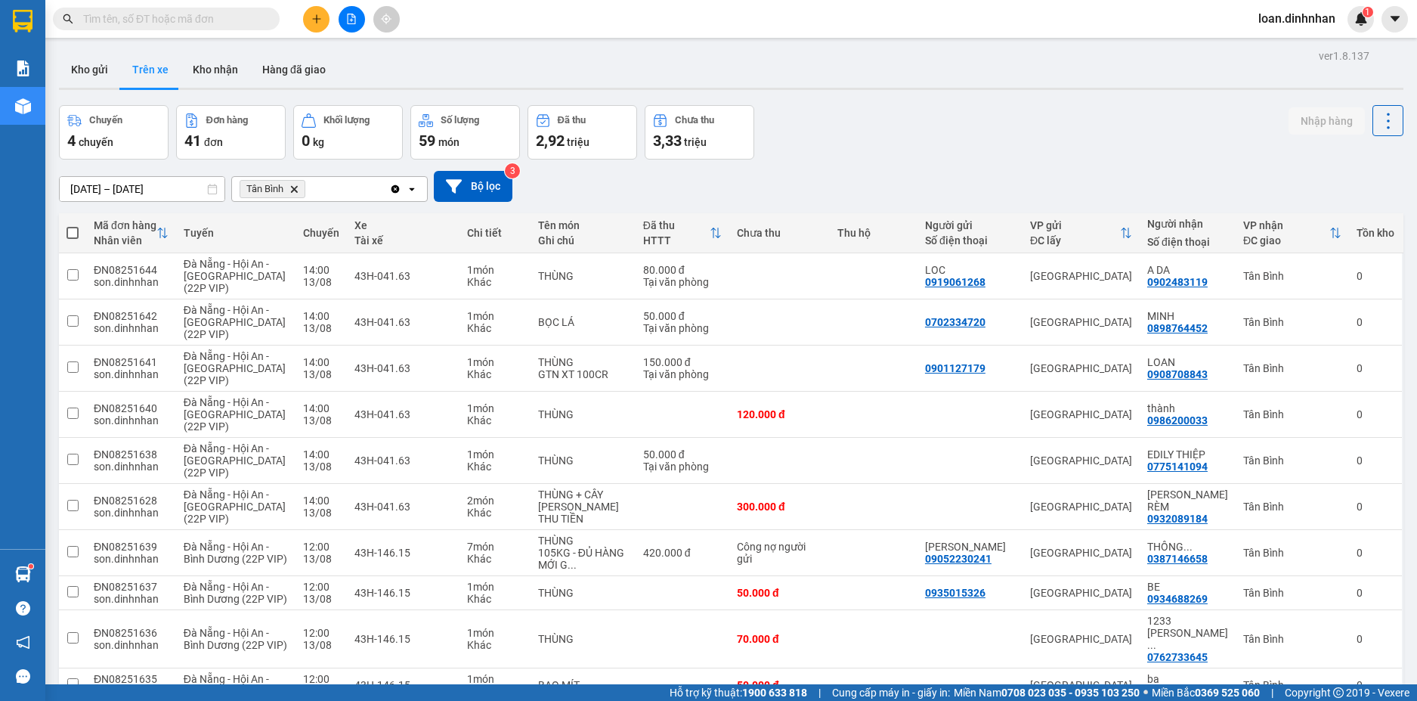
click at [273, 17] on span at bounding box center [269, 19] width 9 height 17
click at [197, 21] on input "text" at bounding box center [172, 19] width 178 height 17
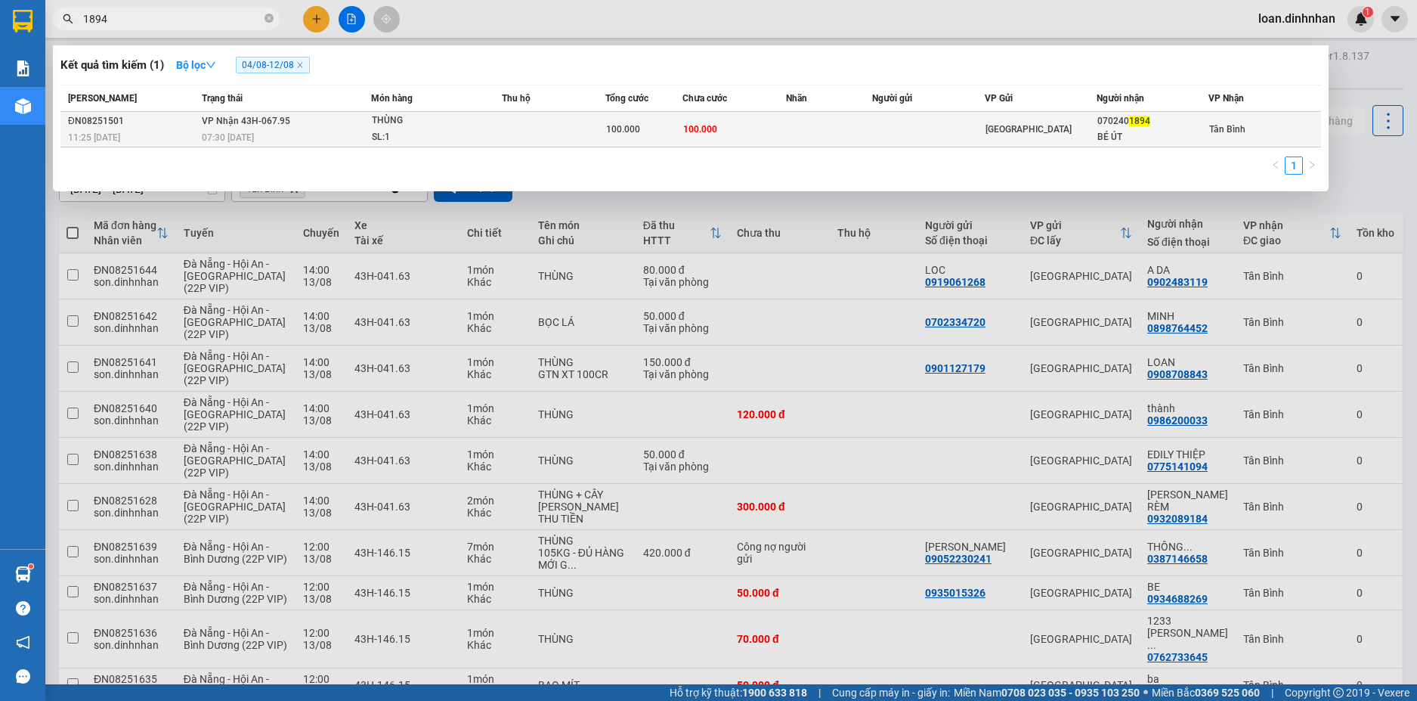
type input "1894"
click at [295, 125] on td "VP Nhận 43H-067.95 07:30 - 13/08" at bounding box center [284, 130] width 172 height 36
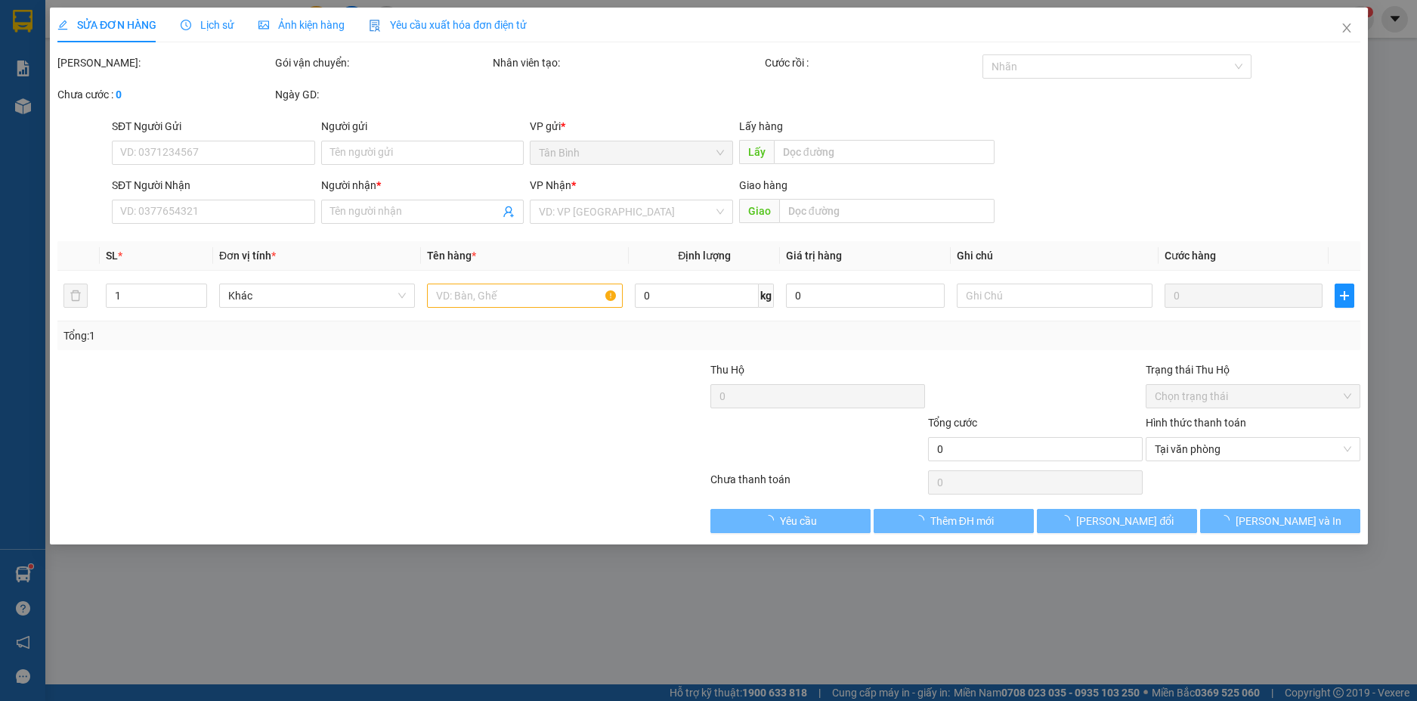
type input "0702401894"
type input "BÉ ÚT"
type input "100.000"
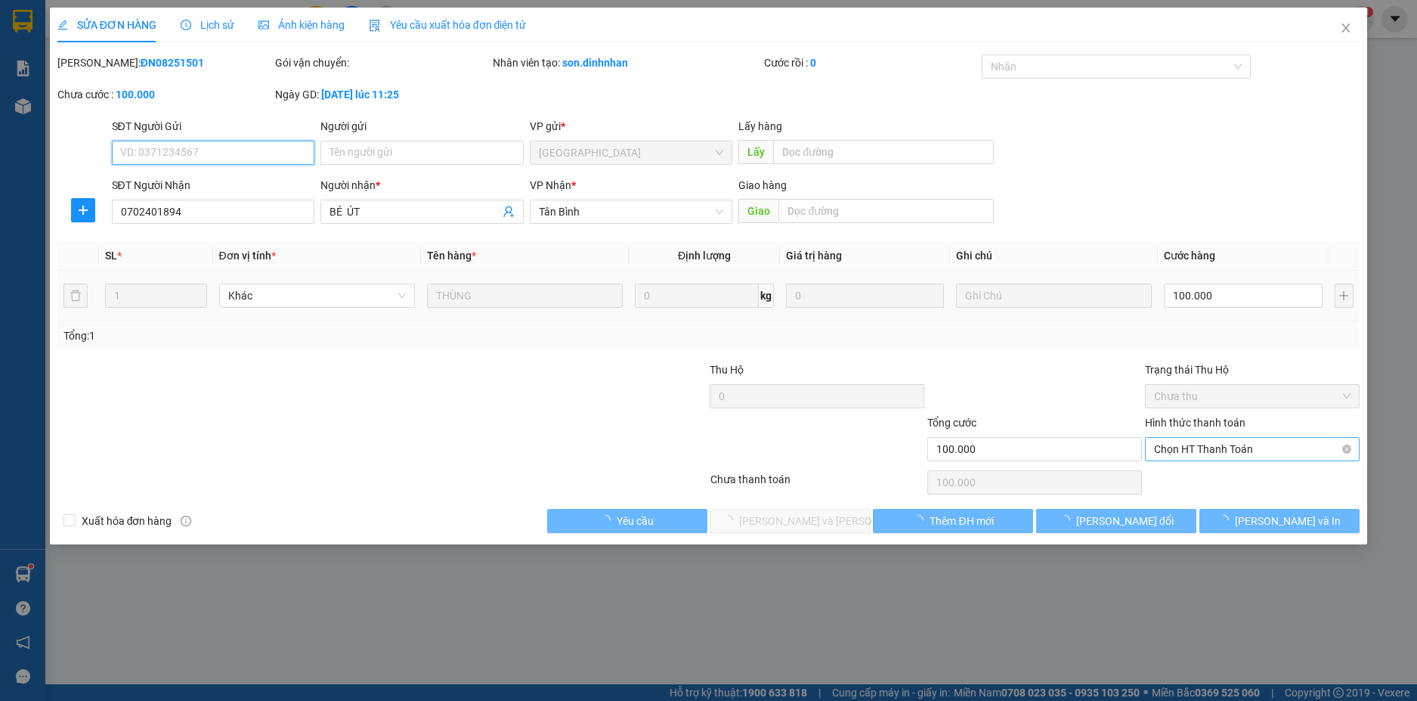
click at [1290, 453] on span "Chọn HT Thanh Toán" at bounding box center [1252, 449] width 197 height 23
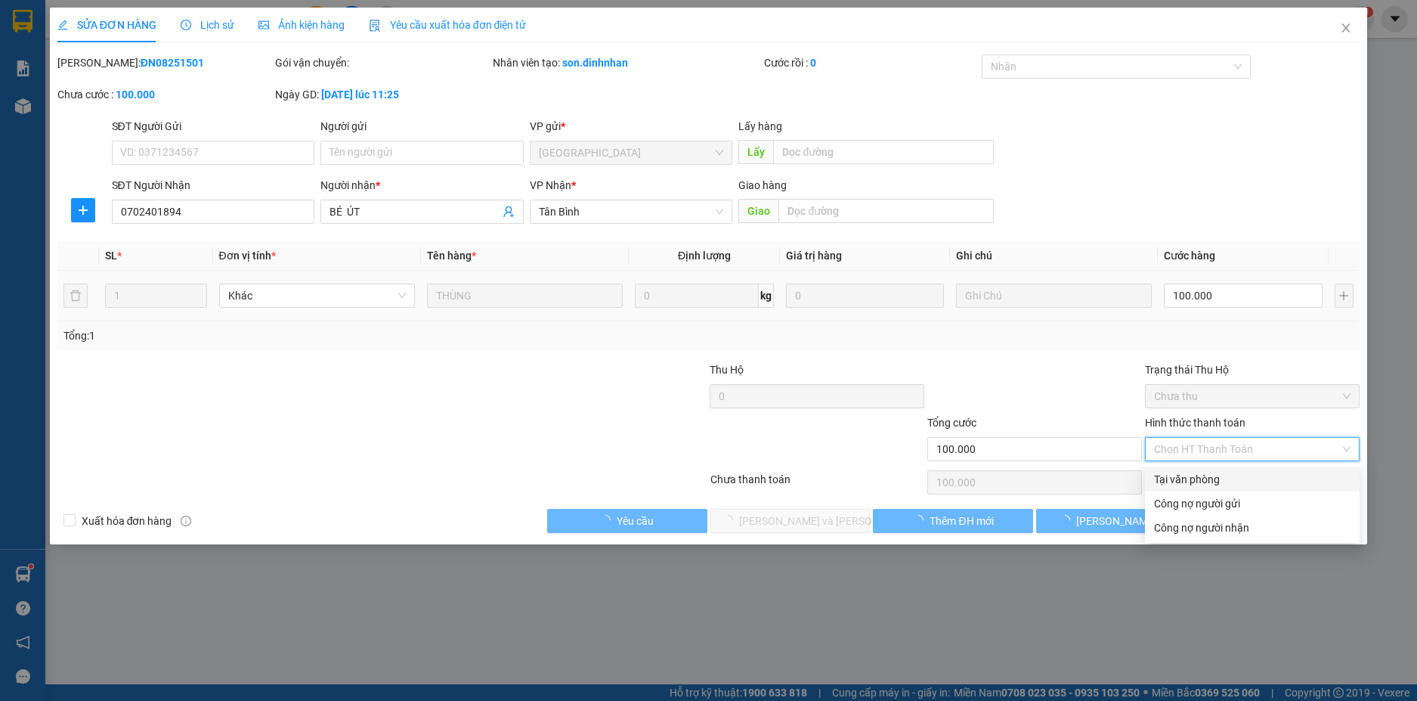
drag, startPoint x: 1217, startPoint y: 469, endPoint x: 1206, endPoint y: 491, distance: 24.3
click at [1215, 472] on div "Tại văn phòng" at bounding box center [1252, 479] width 215 height 24
type input "0"
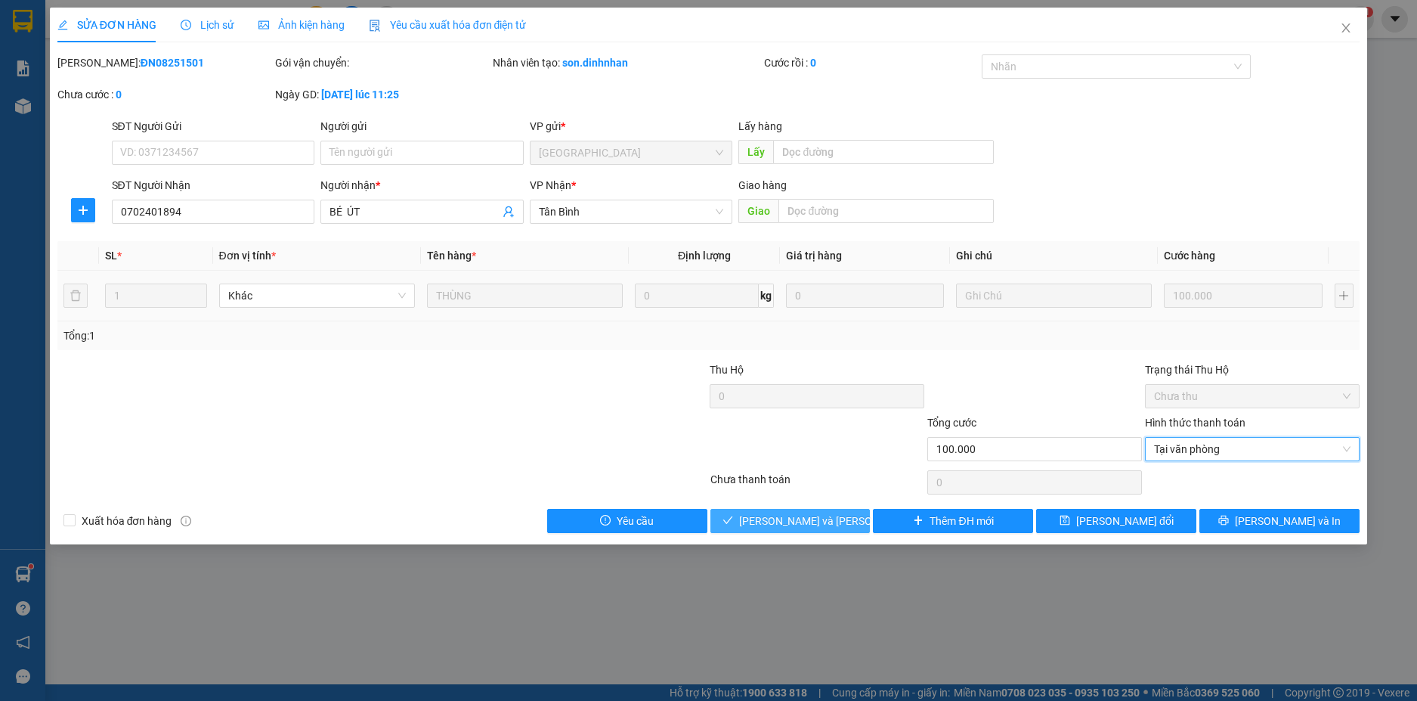
click at [794, 517] on span "[PERSON_NAME] và Giao hàng" at bounding box center [841, 520] width 204 height 17
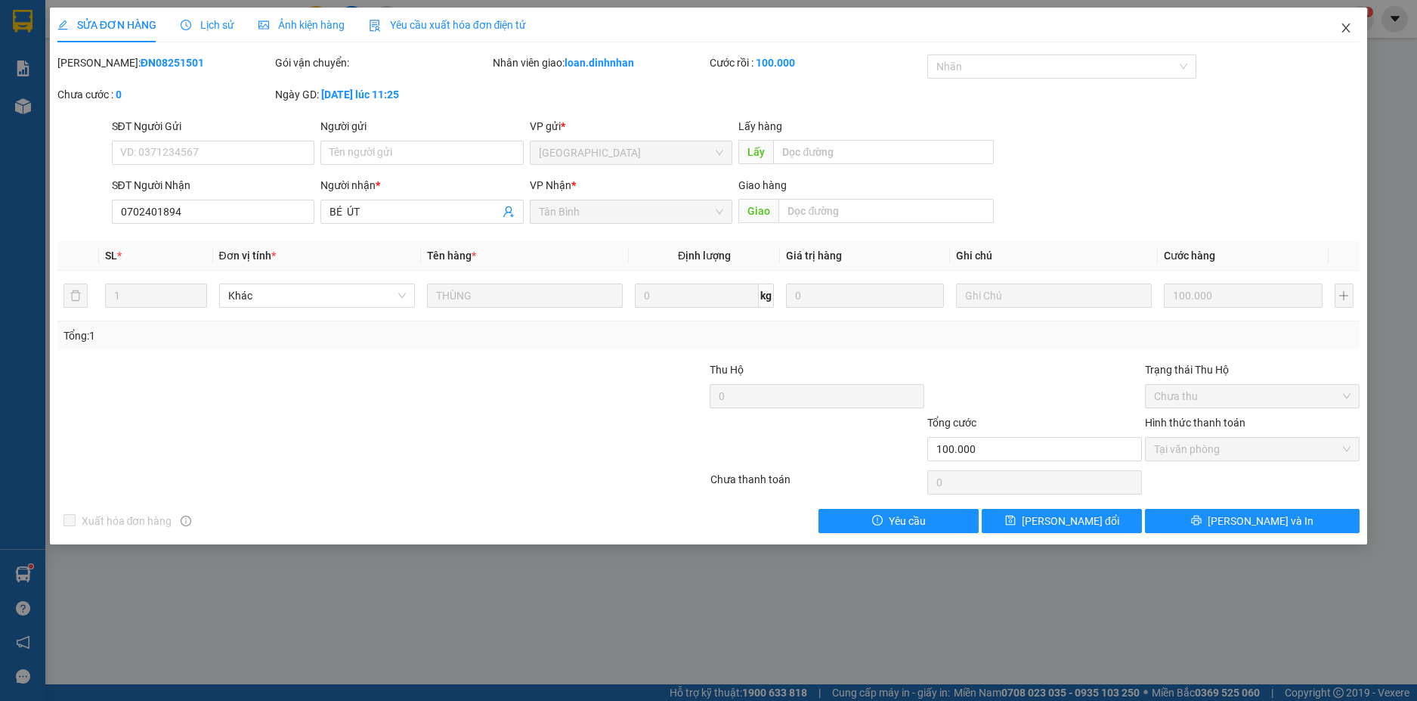
click at [1342, 27] on icon "close" at bounding box center [1346, 28] width 12 height 12
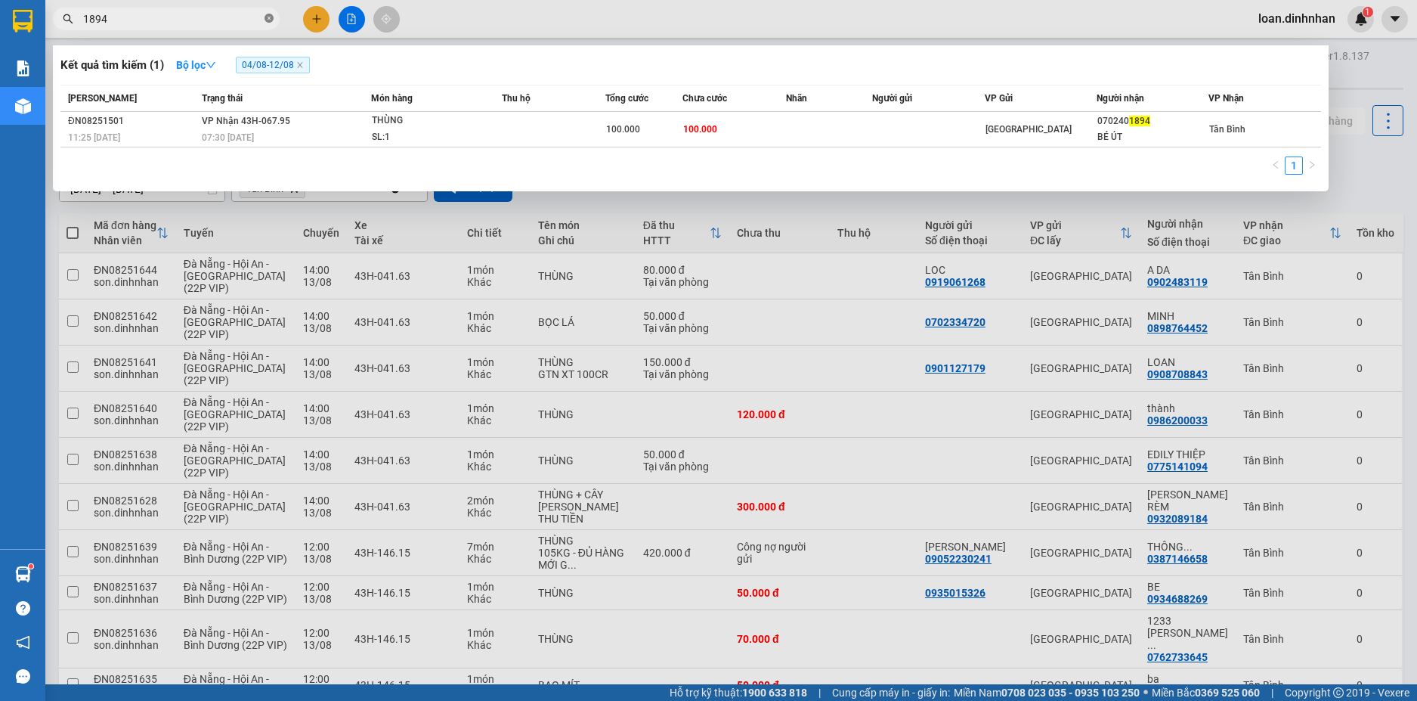
click at [271, 18] on icon "close-circle" at bounding box center [269, 18] width 9 height 9
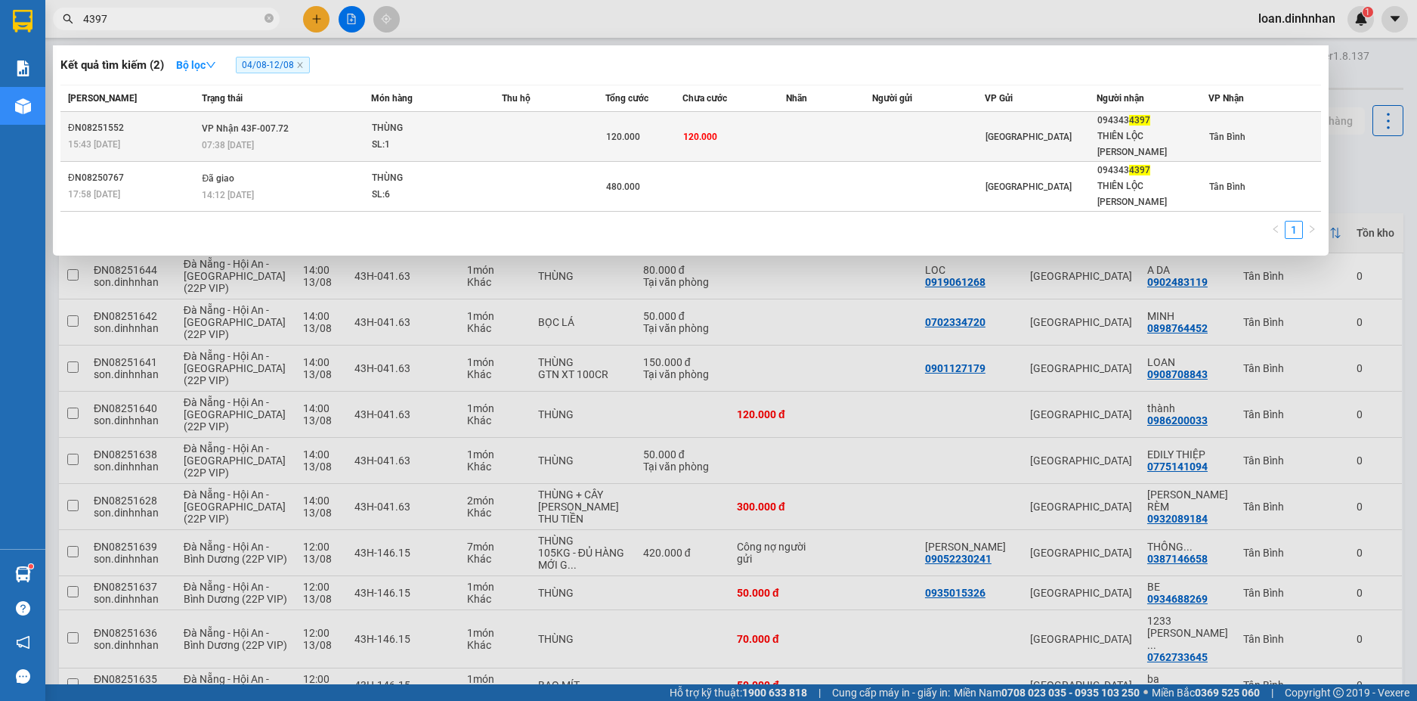
type input "4397"
click at [387, 137] on div "SL: 1" at bounding box center [428, 145] width 113 height 17
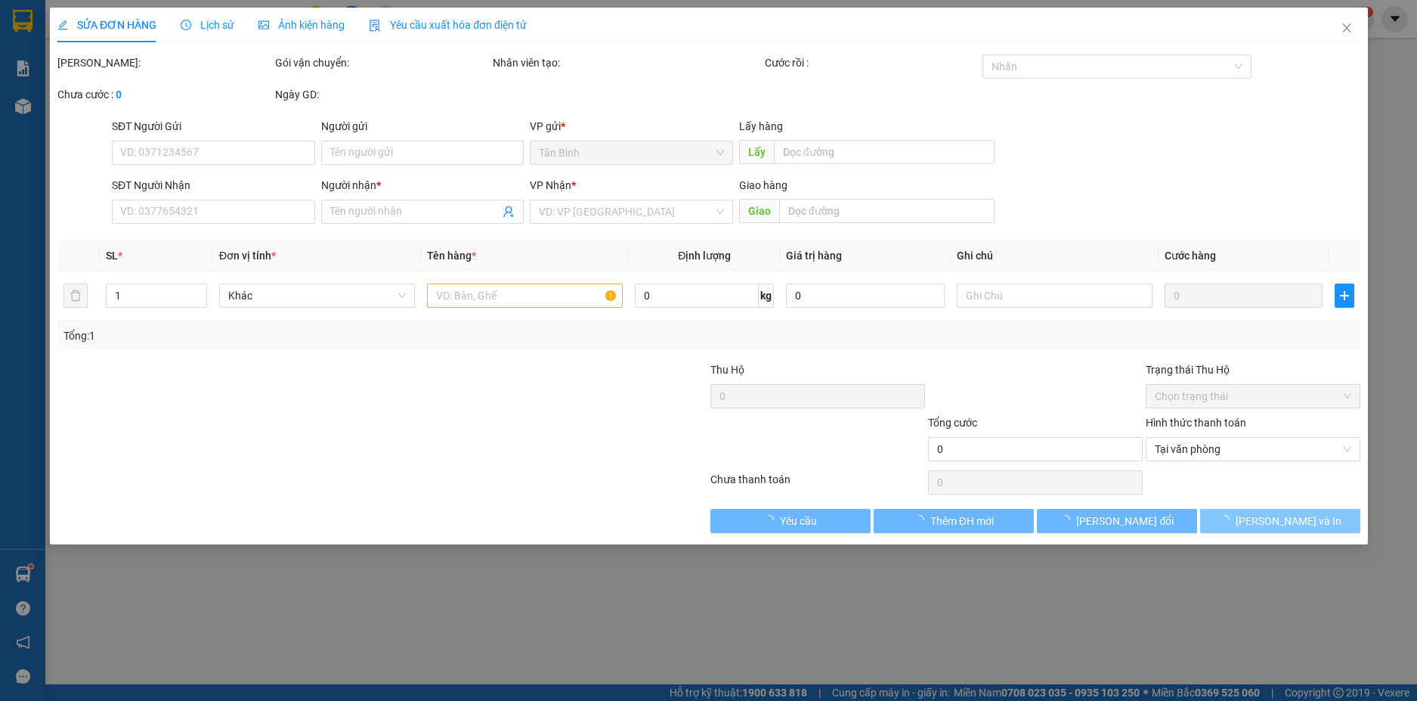
type input "0943434397"
type input "THIÊN LỘC KHOÁ"
type input "120.000"
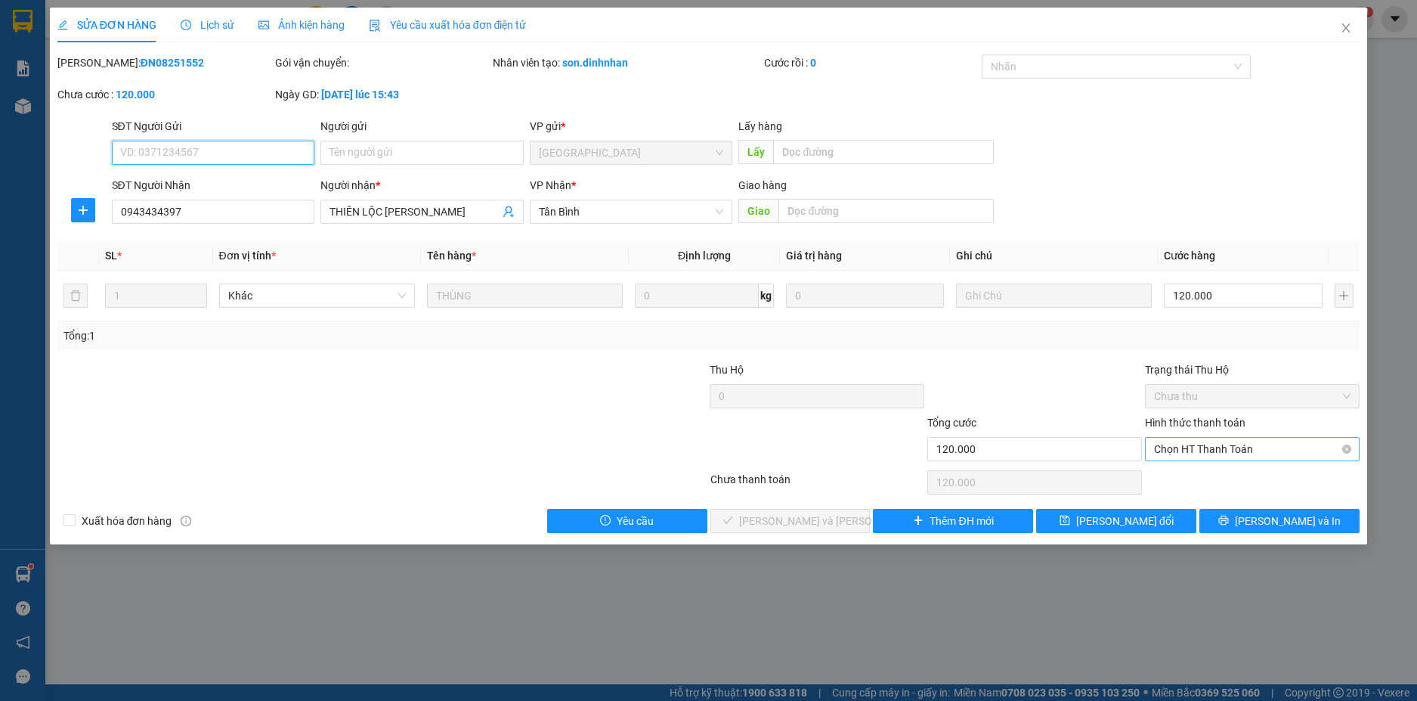
click at [1294, 453] on span "Chọn HT Thanh Toán" at bounding box center [1252, 449] width 197 height 23
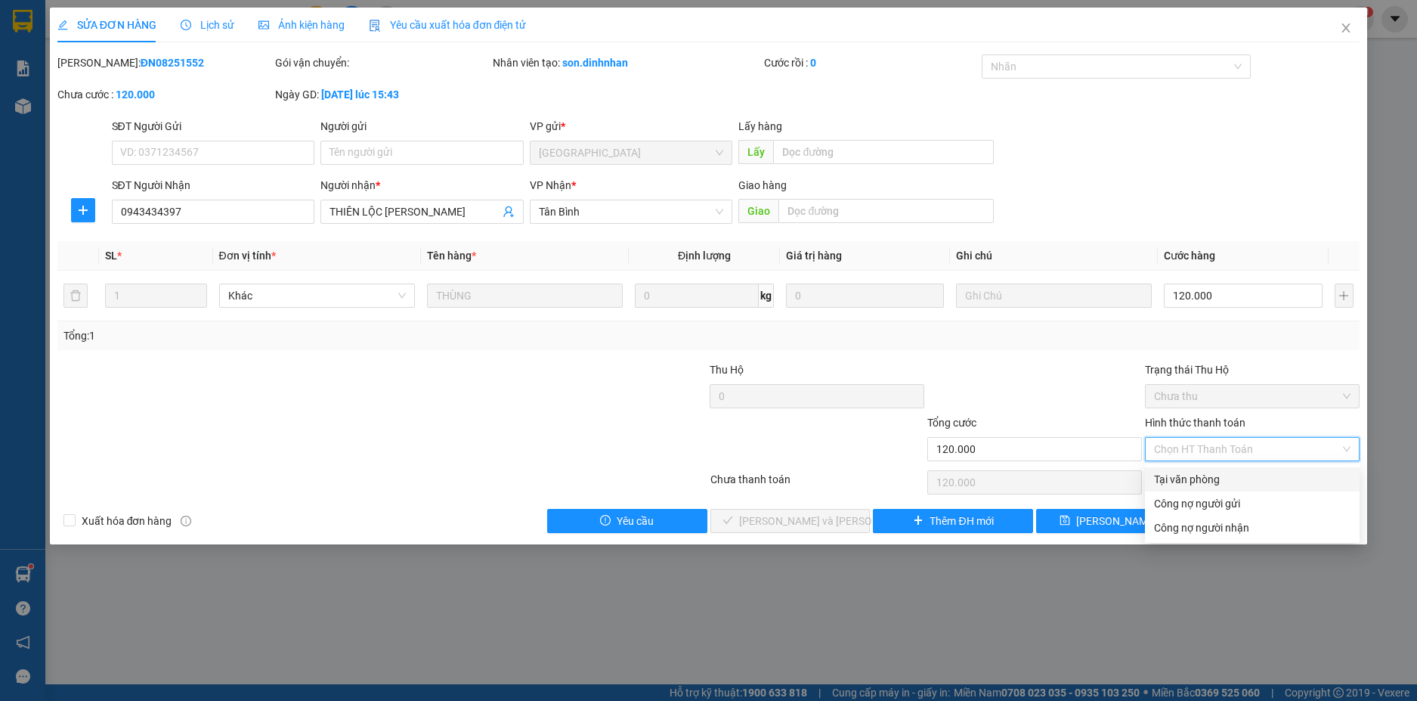
click at [1252, 475] on div "Tại văn phòng" at bounding box center [1252, 479] width 197 height 17
type input "0"
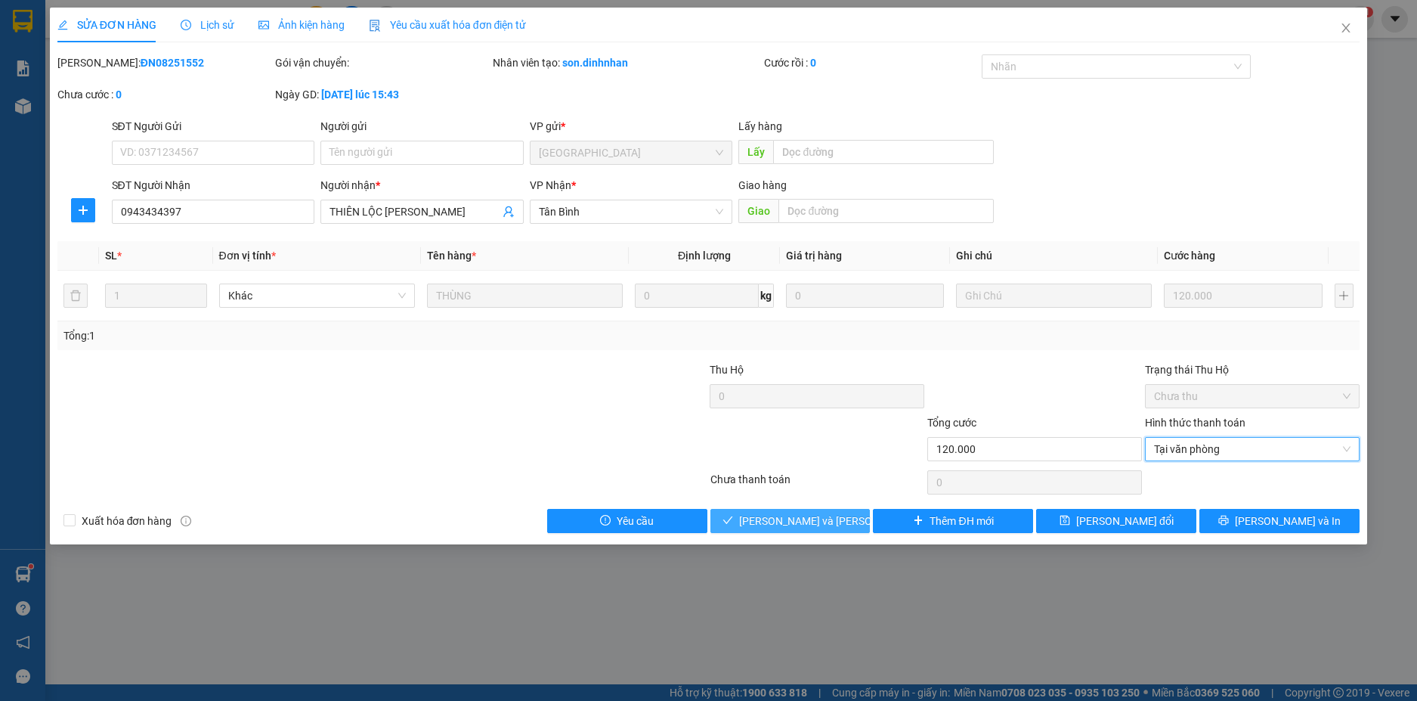
click at [834, 511] on button "[PERSON_NAME] và Giao hàng" at bounding box center [790, 521] width 160 height 24
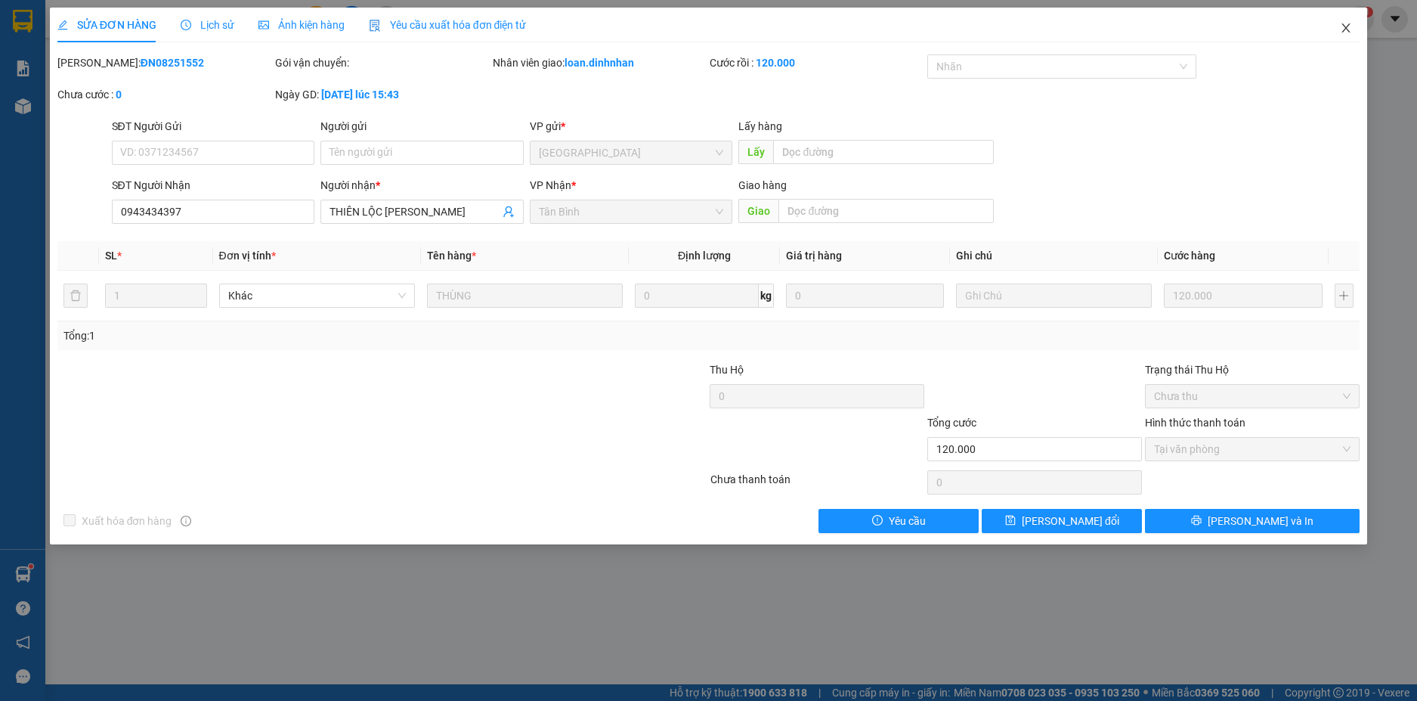
click at [1349, 31] on icon "close" at bounding box center [1346, 28] width 12 height 12
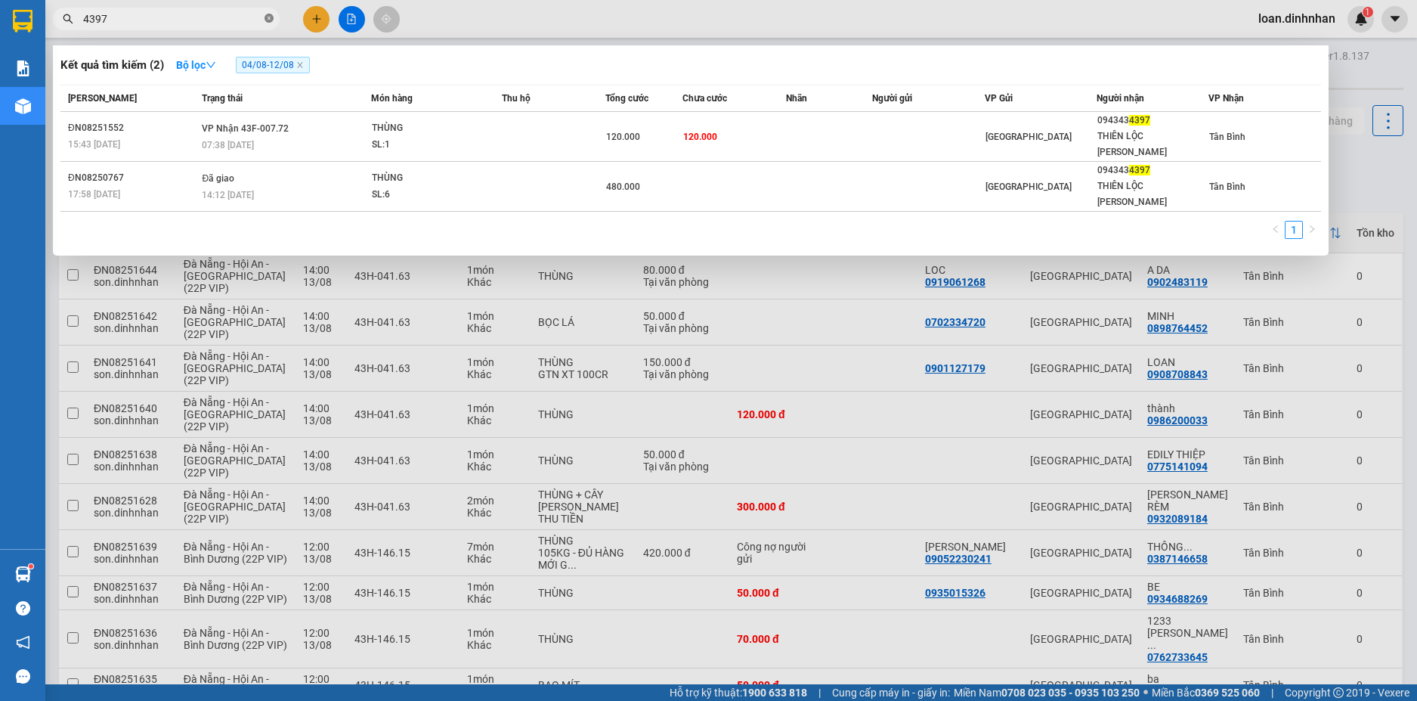
click at [265, 16] on icon "close-circle" at bounding box center [269, 18] width 9 height 9
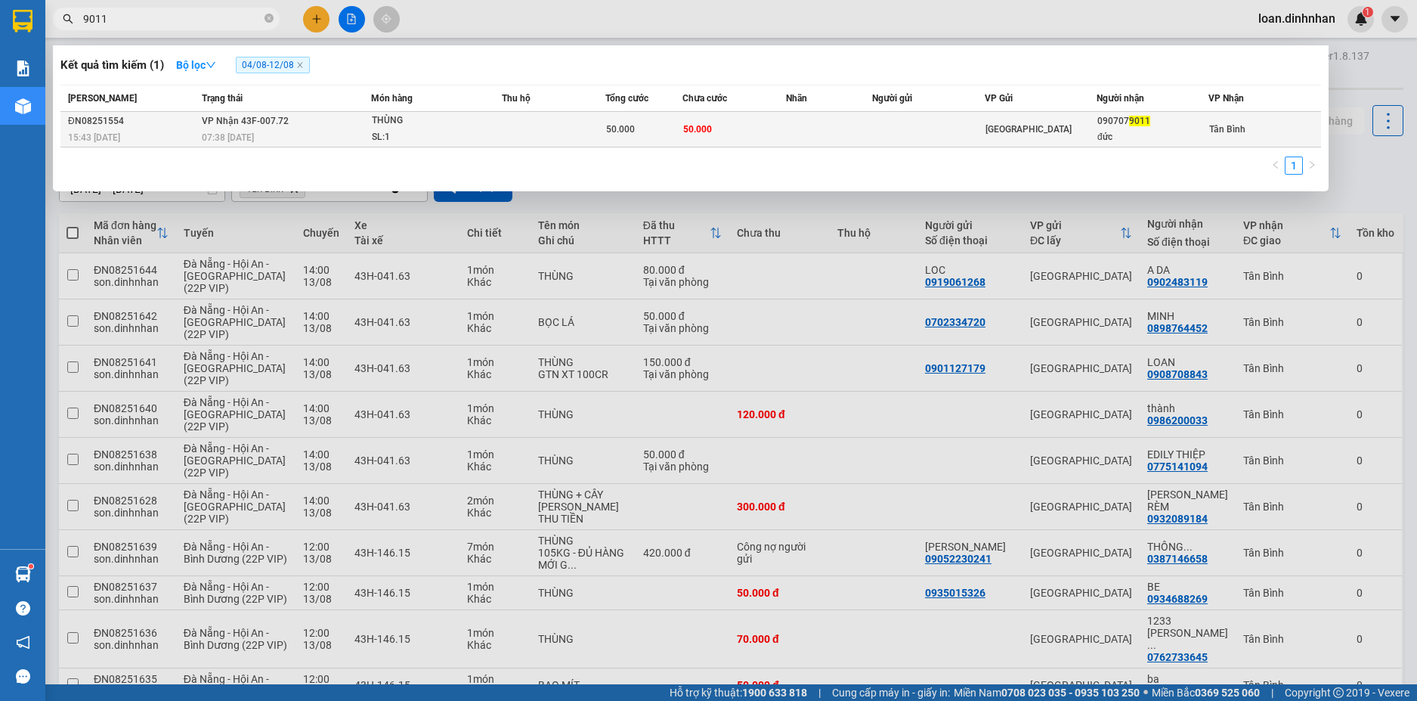
type input "9011"
click at [308, 126] on td "VP Nhận 43F-007.72 07:38 - 13/08" at bounding box center [284, 130] width 172 height 36
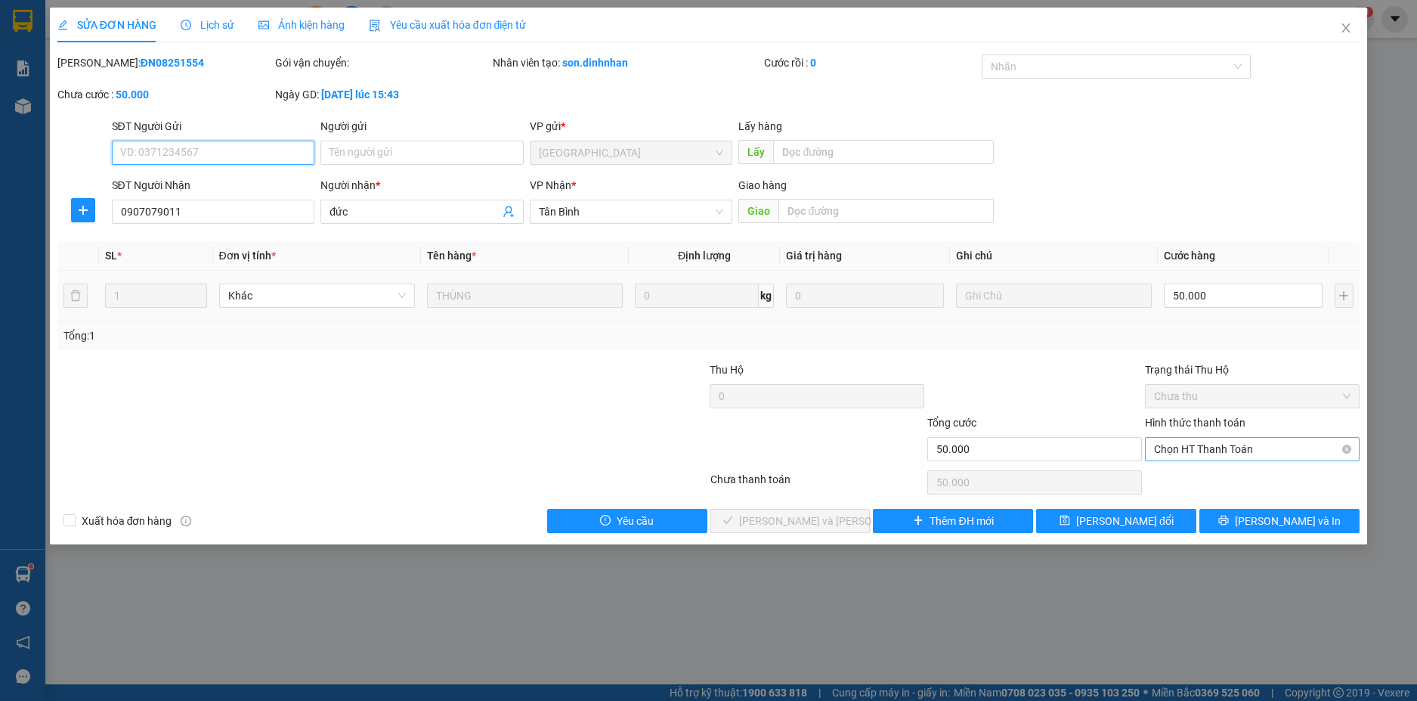
click at [1168, 448] on span "Chọn HT Thanh Toán" at bounding box center [1252, 449] width 197 height 23
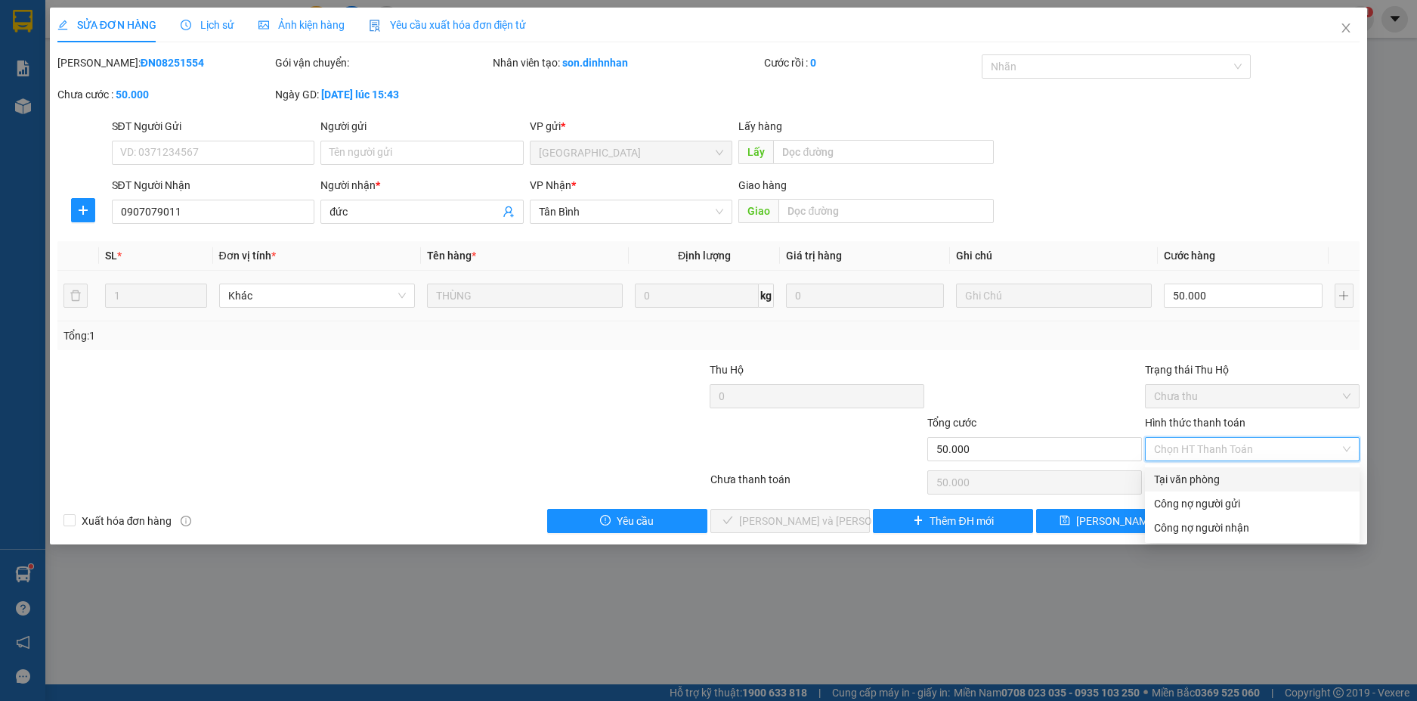
click at [1158, 474] on div "Tại văn phòng" at bounding box center [1252, 479] width 197 height 17
type input "0"
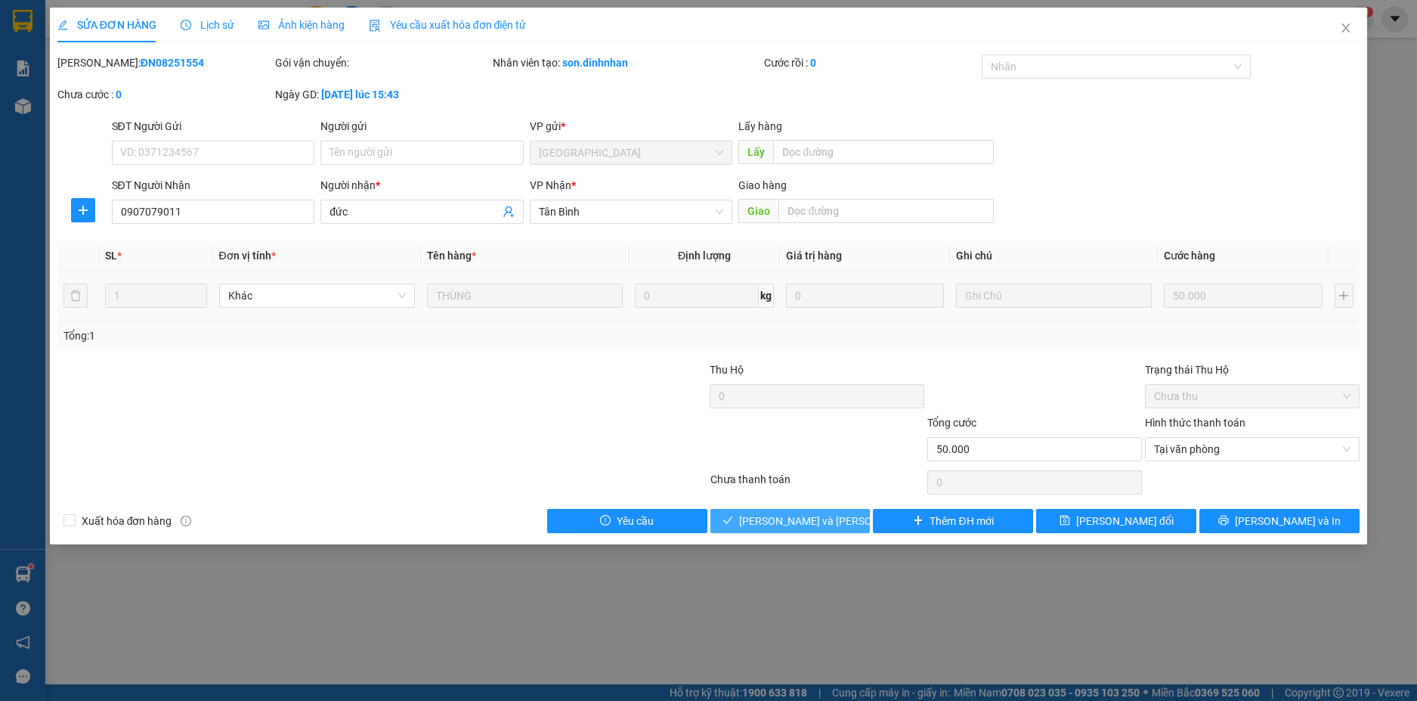
drag, startPoint x: 826, startPoint y: 520, endPoint x: 830, endPoint y: 511, distance: 9.8
click at [828, 516] on span "[PERSON_NAME] và Giao hàng" at bounding box center [841, 520] width 204 height 17
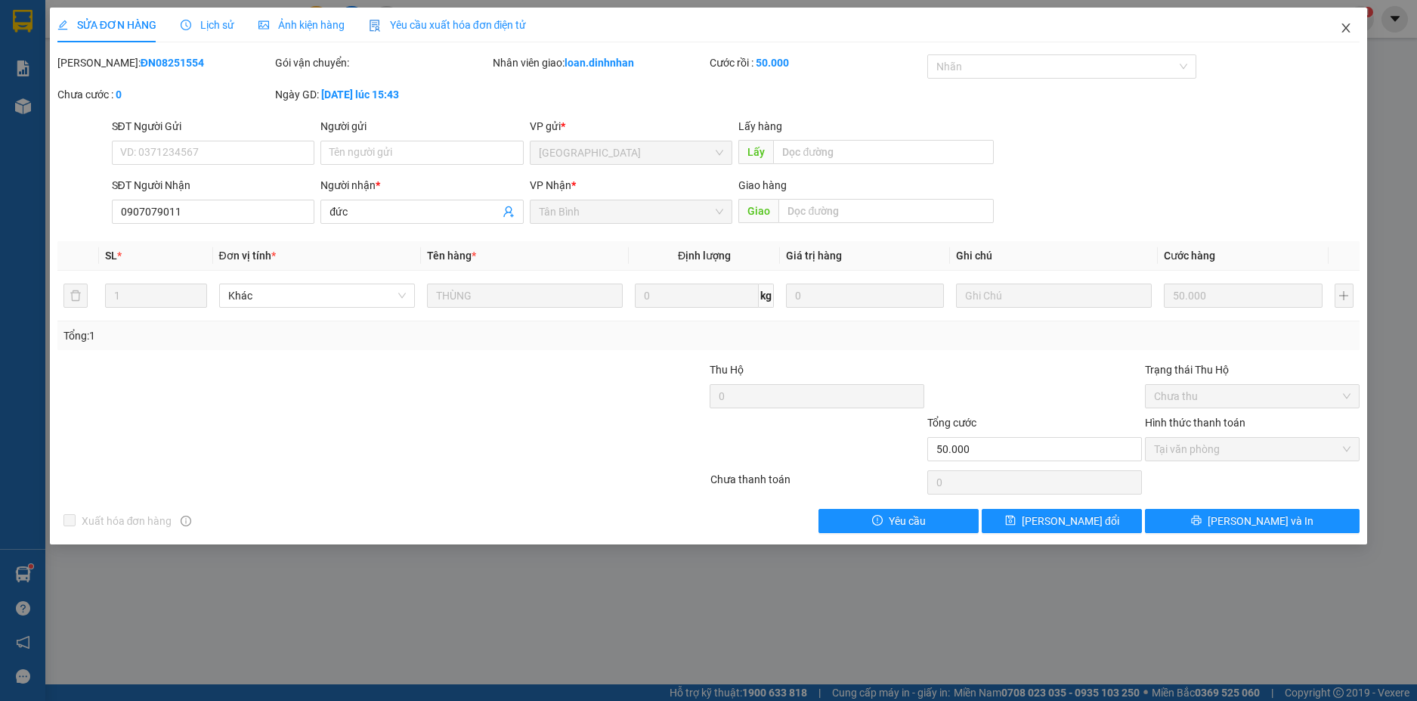
click at [1345, 27] on icon "close" at bounding box center [1346, 27] width 8 height 9
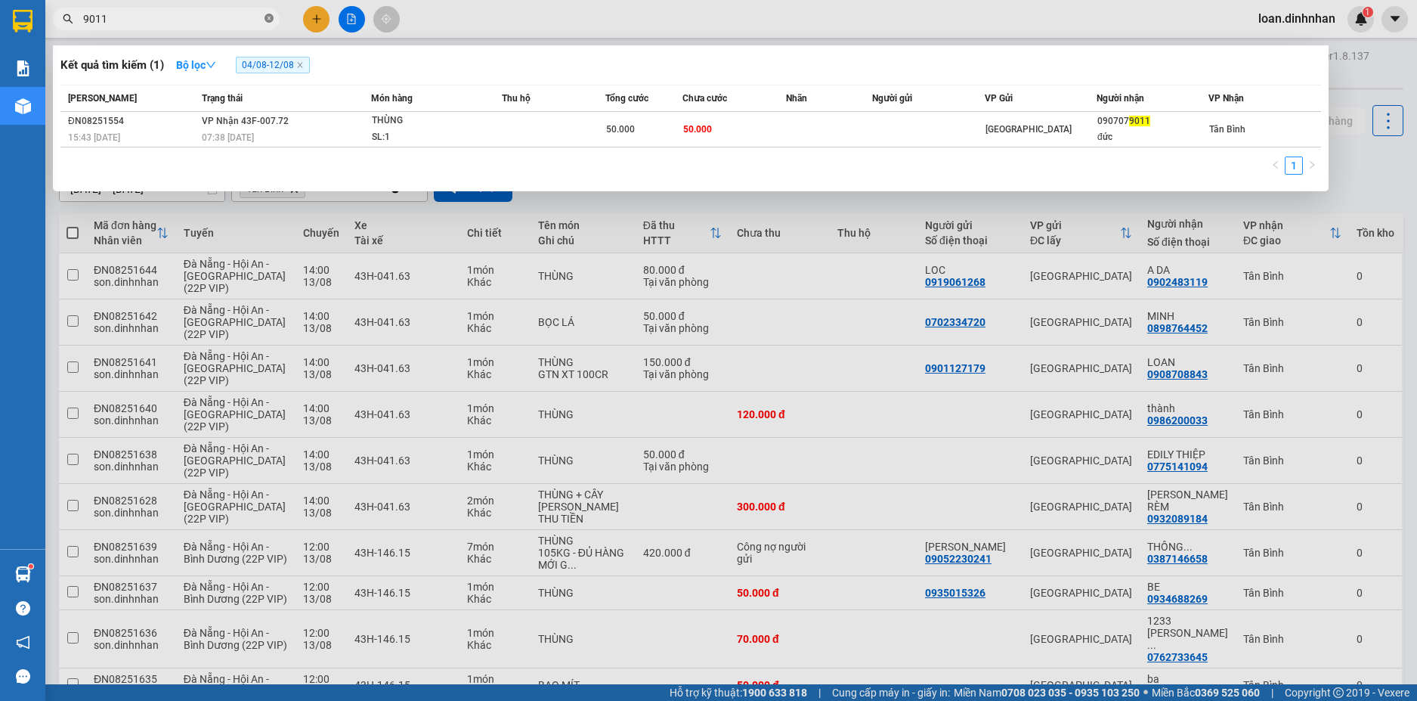
click at [272, 19] on icon "close-circle" at bounding box center [269, 18] width 9 height 9
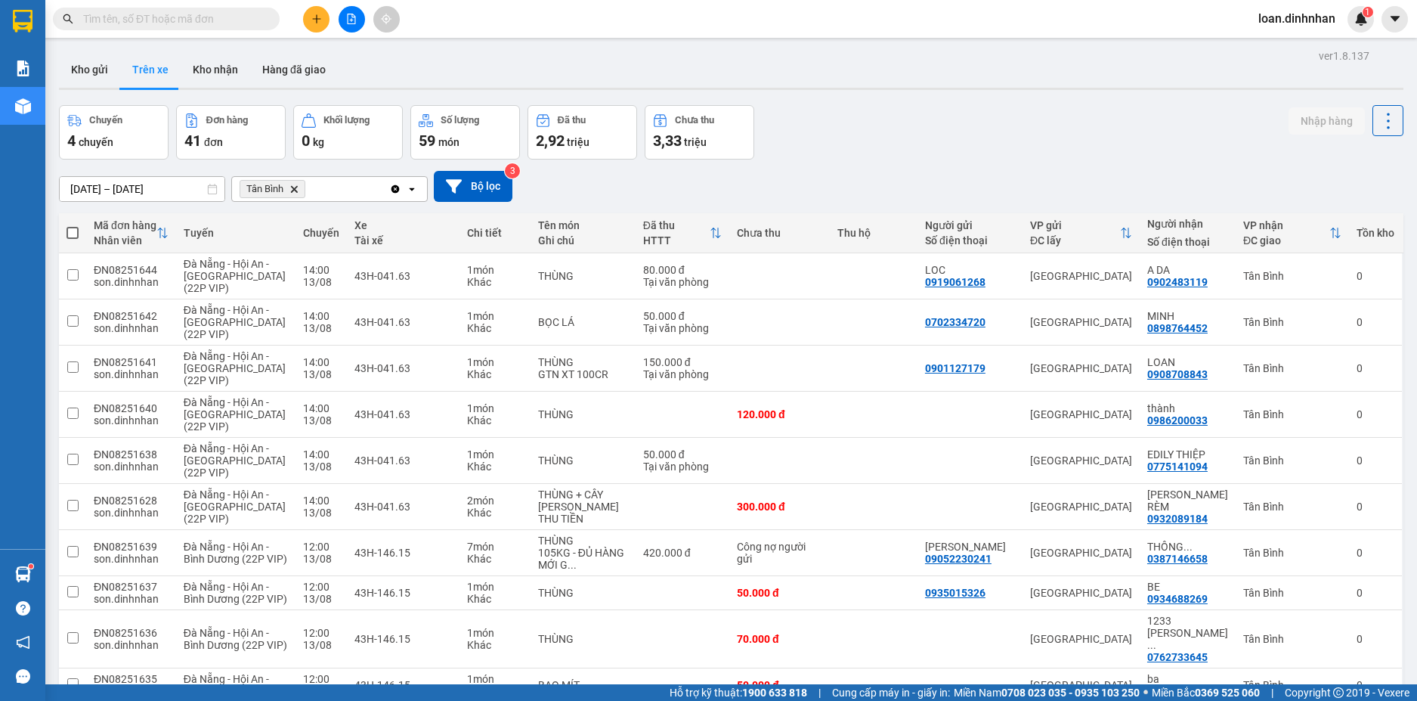
click at [249, 14] on input "text" at bounding box center [172, 19] width 178 height 17
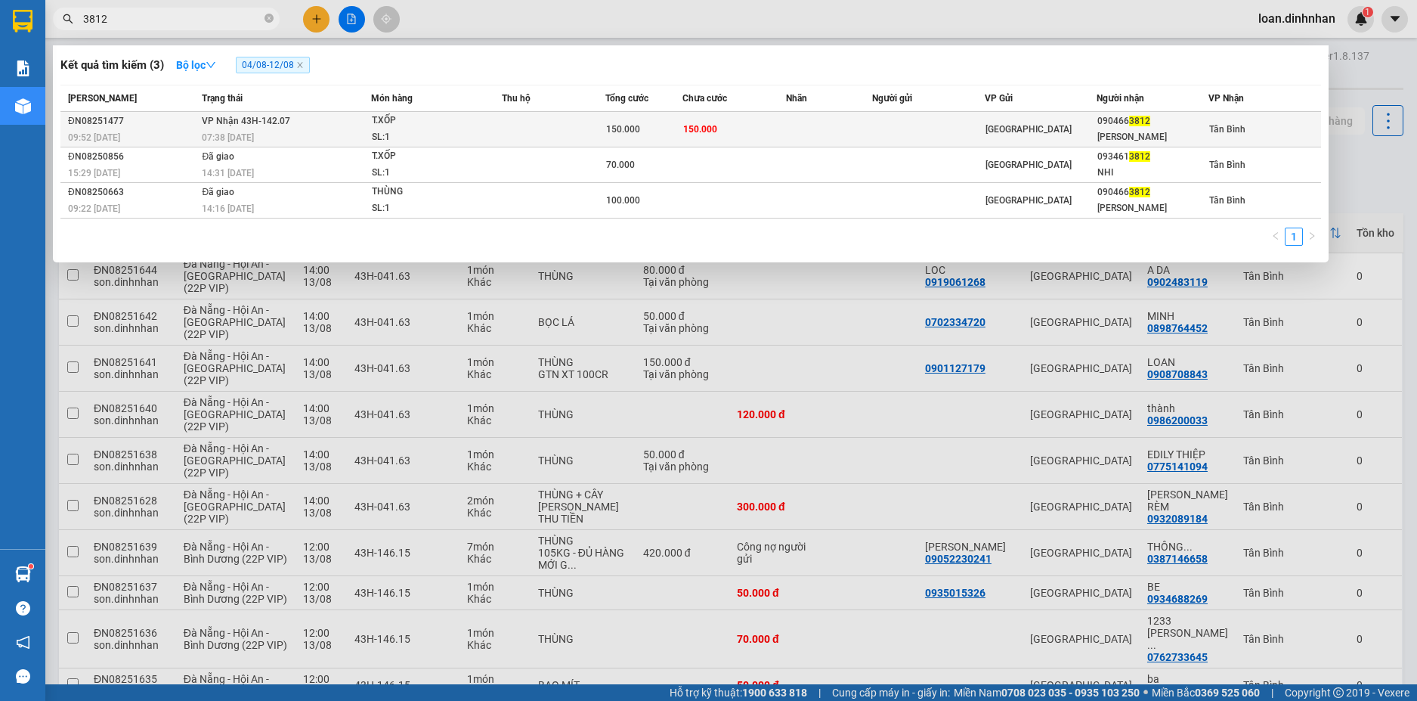
type input "3812"
drag, startPoint x: 274, startPoint y: 119, endPoint x: 289, endPoint y: 122, distance: 15.4
click at [289, 122] on td "VP Nhận 43H-142.07 07:38 - 13/08" at bounding box center [284, 130] width 172 height 36
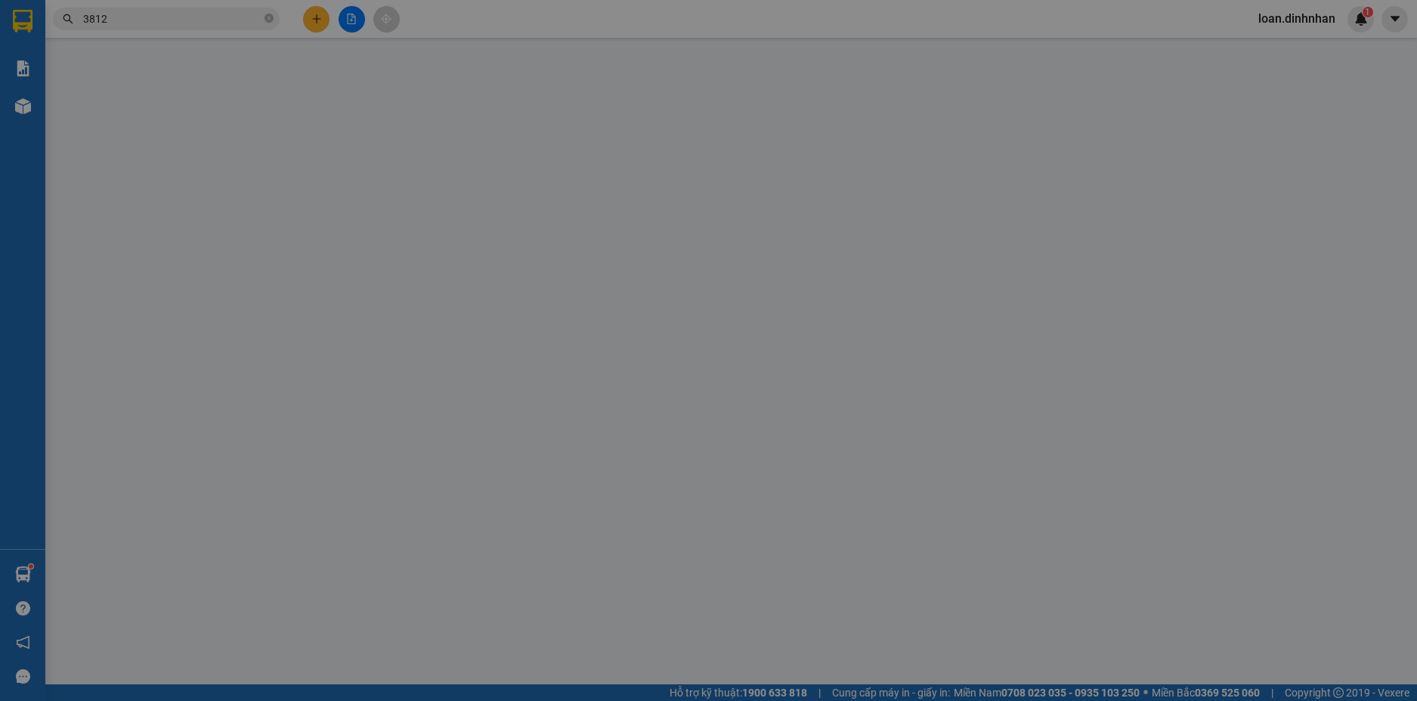
type input "0904663812"
type input "THANH TRÀ"
type input "150.000"
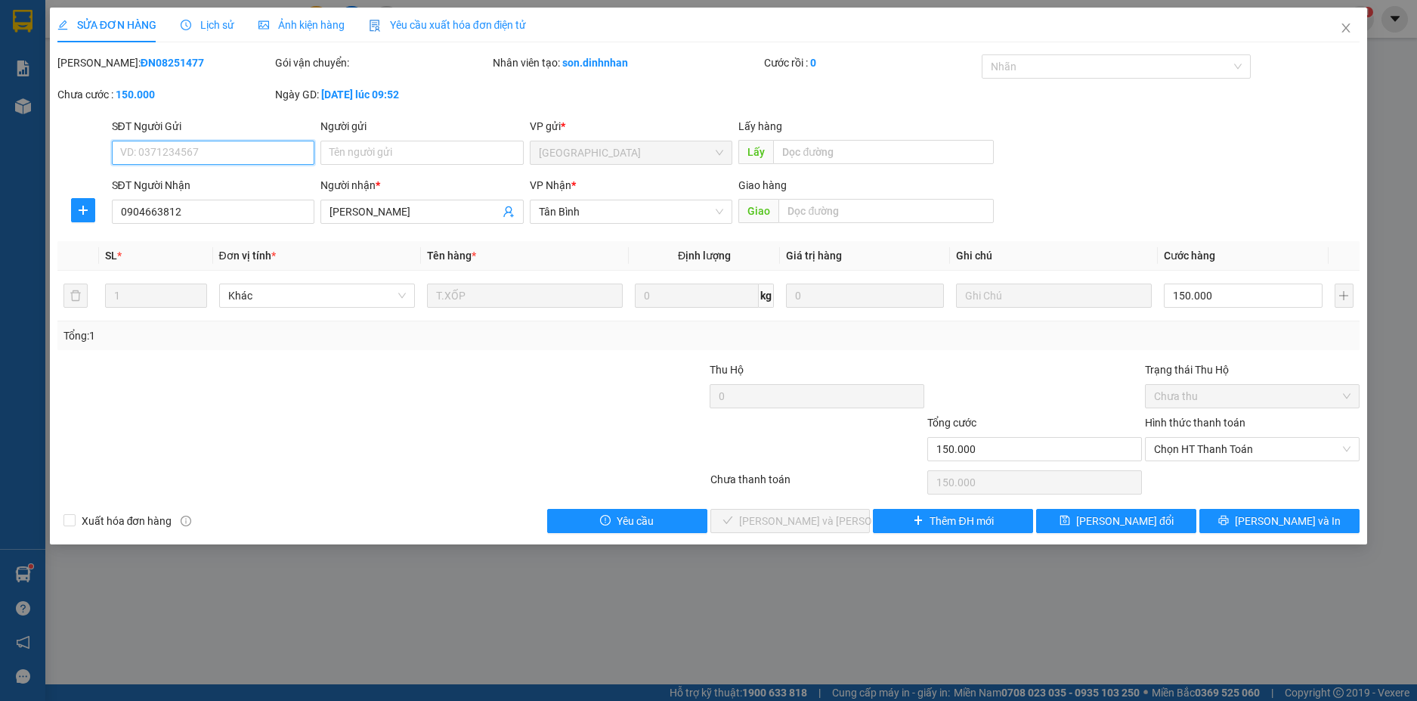
drag, startPoint x: 1283, startPoint y: 452, endPoint x: 1257, endPoint y: 479, distance: 37.4
click at [1277, 463] on div "Hình thức thanh toán Chọn HT Thanh Toán" at bounding box center [1252, 440] width 215 height 53
click at [1262, 449] on span "Chọn HT Thanh Toán" at bounding box center [1252, 449] width 197 height 23
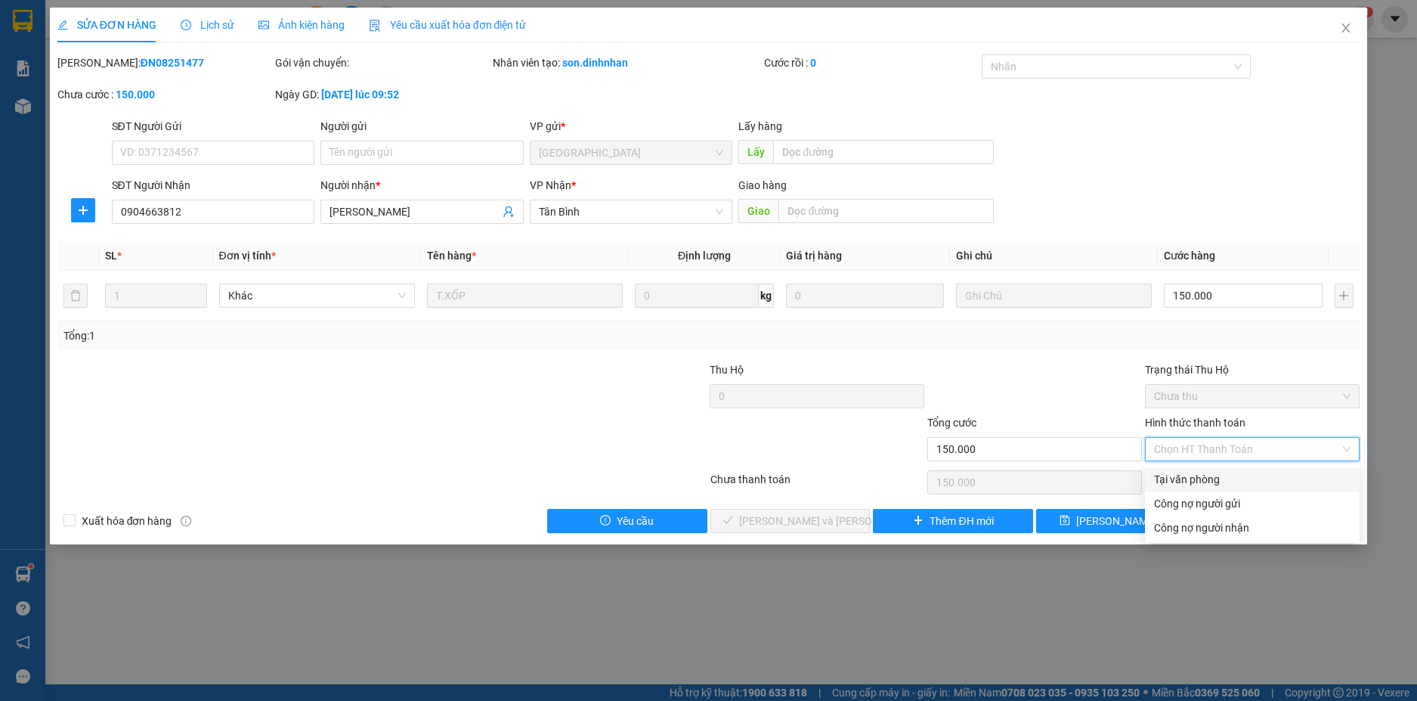
click at [1180, 475] on div "Tại văn phòng" at bounding box center [1252, 479] width 197 height 17
type input "0"
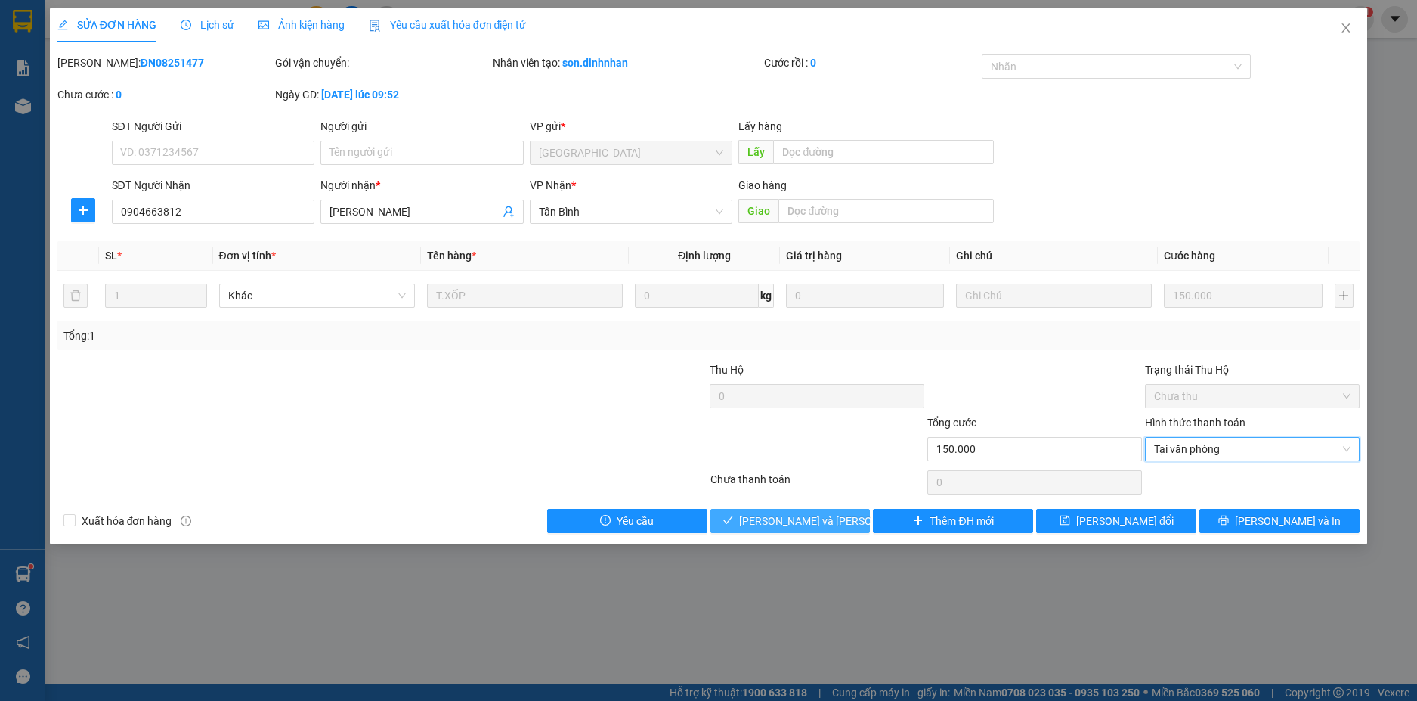
click at [839, 519] on span "[PERSON_NAME] và Giao hàng" at bounding box center [841, 520] width 204 height 17
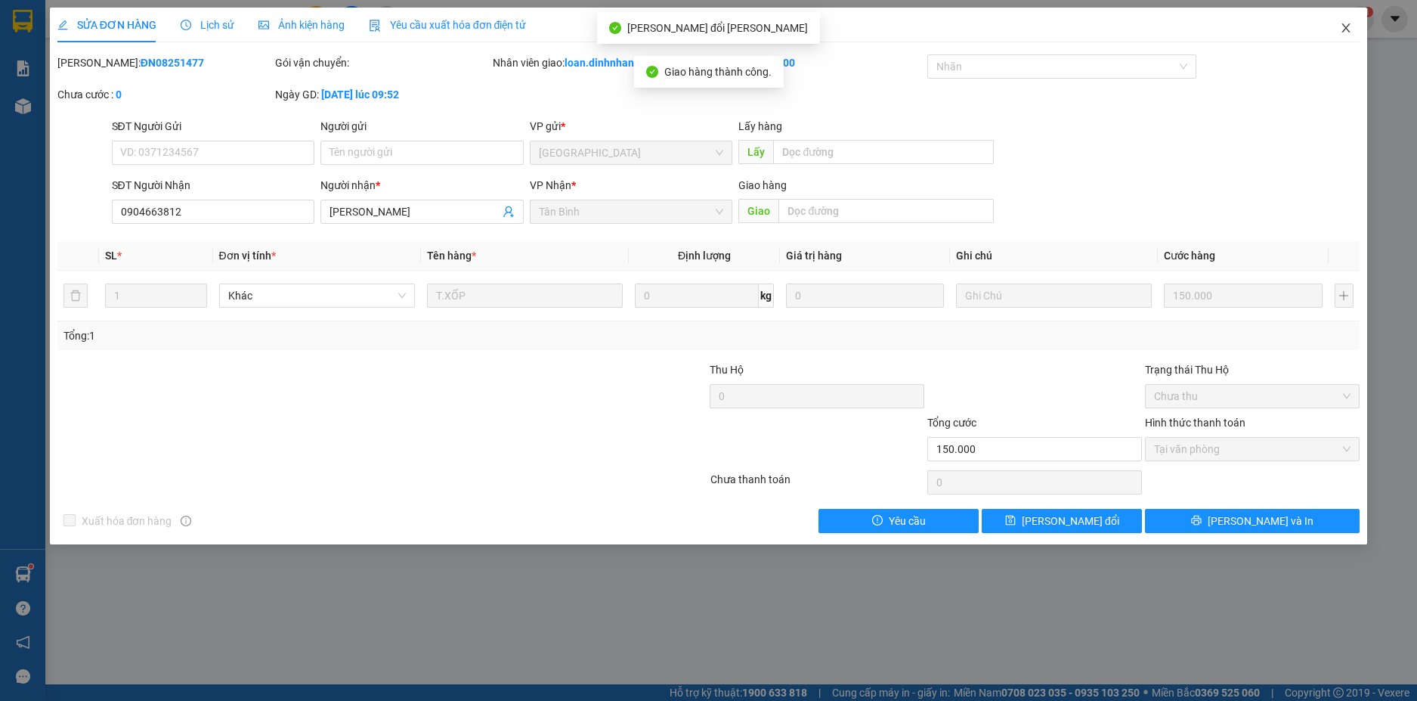
click at [1347, 23] on icon "close" at bounding box center [1346, 28] width 12 height 12
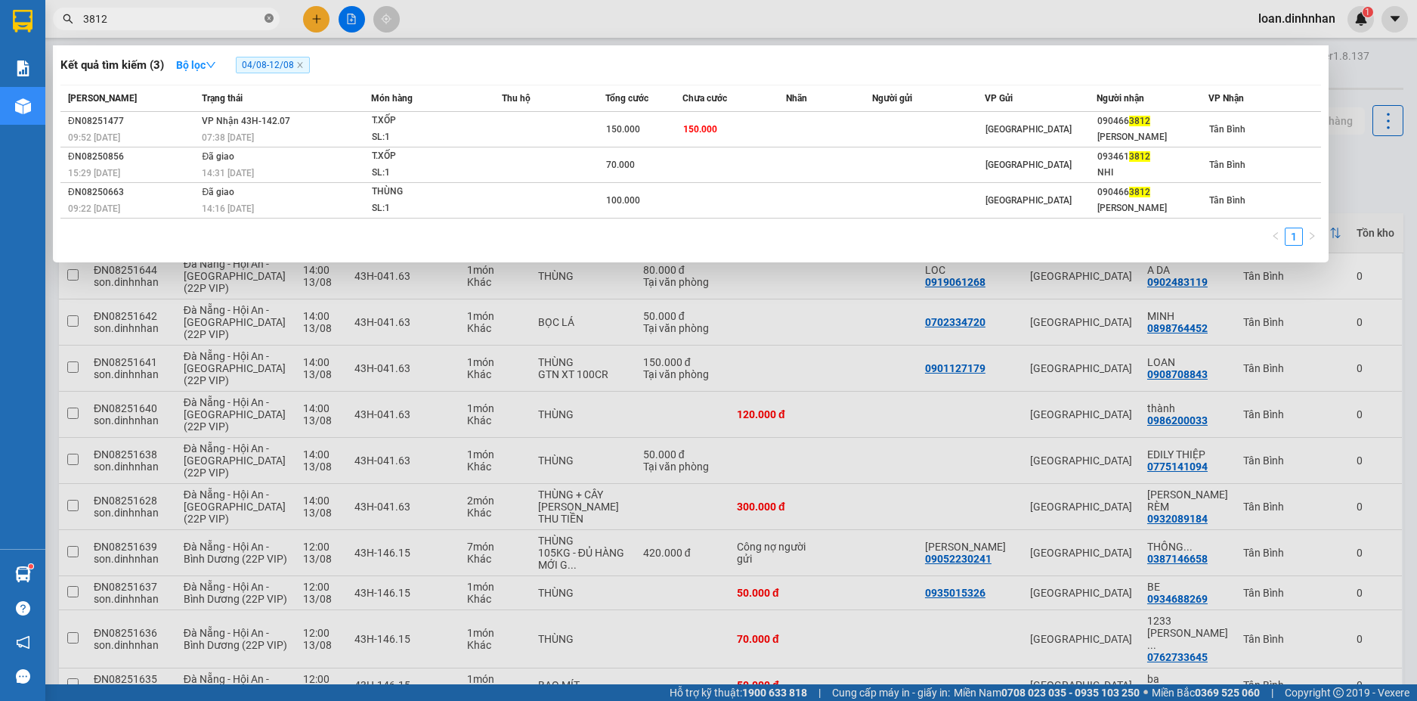
click at [268, 21] on icon "close-circle" at bounding box center [269, 18] width 9 height 9
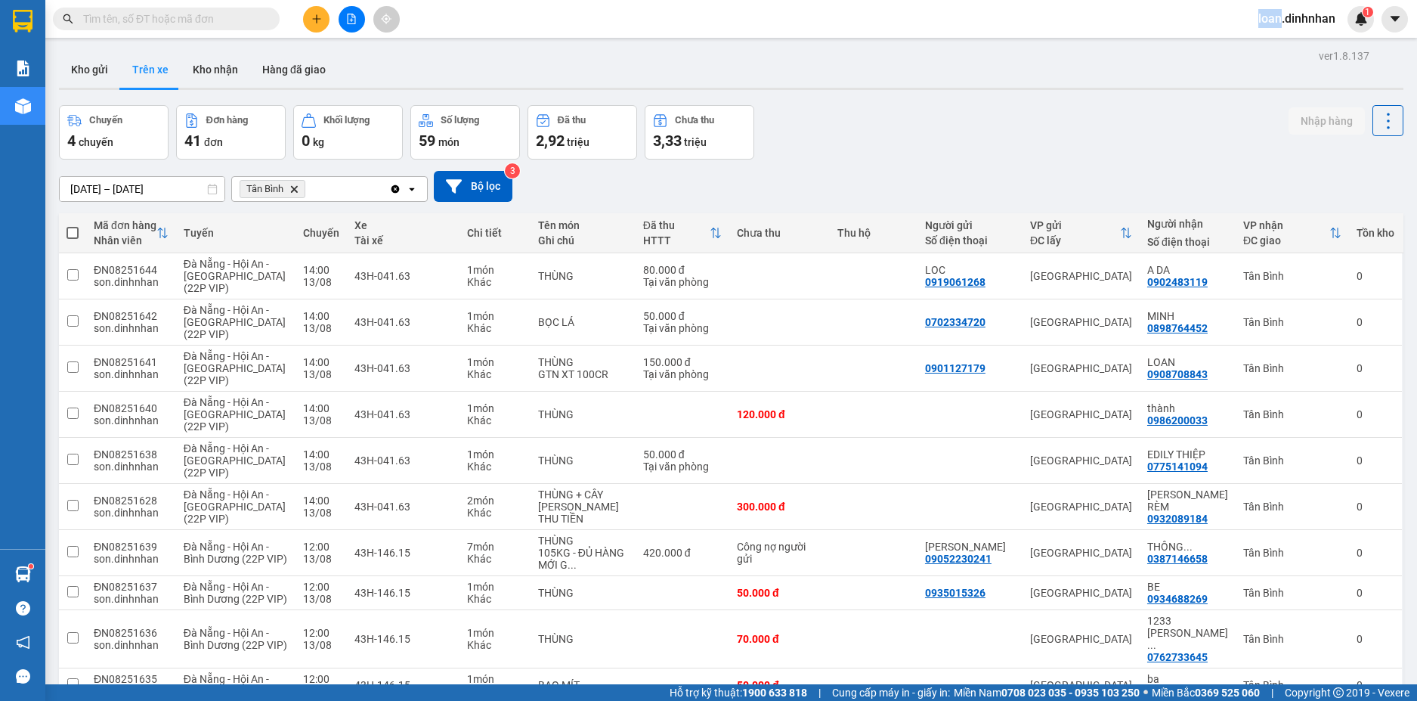
click at [268, 21] on span at bounding box center [269, 19] width 9 height 17
drag, startPoint x: 246, startPoint y: 20, endPoint x: 215, endPoint y: 8, distance: 33.0
click at [242, 19] on input "text" at bounding box center [172, 19] width 178 height 17
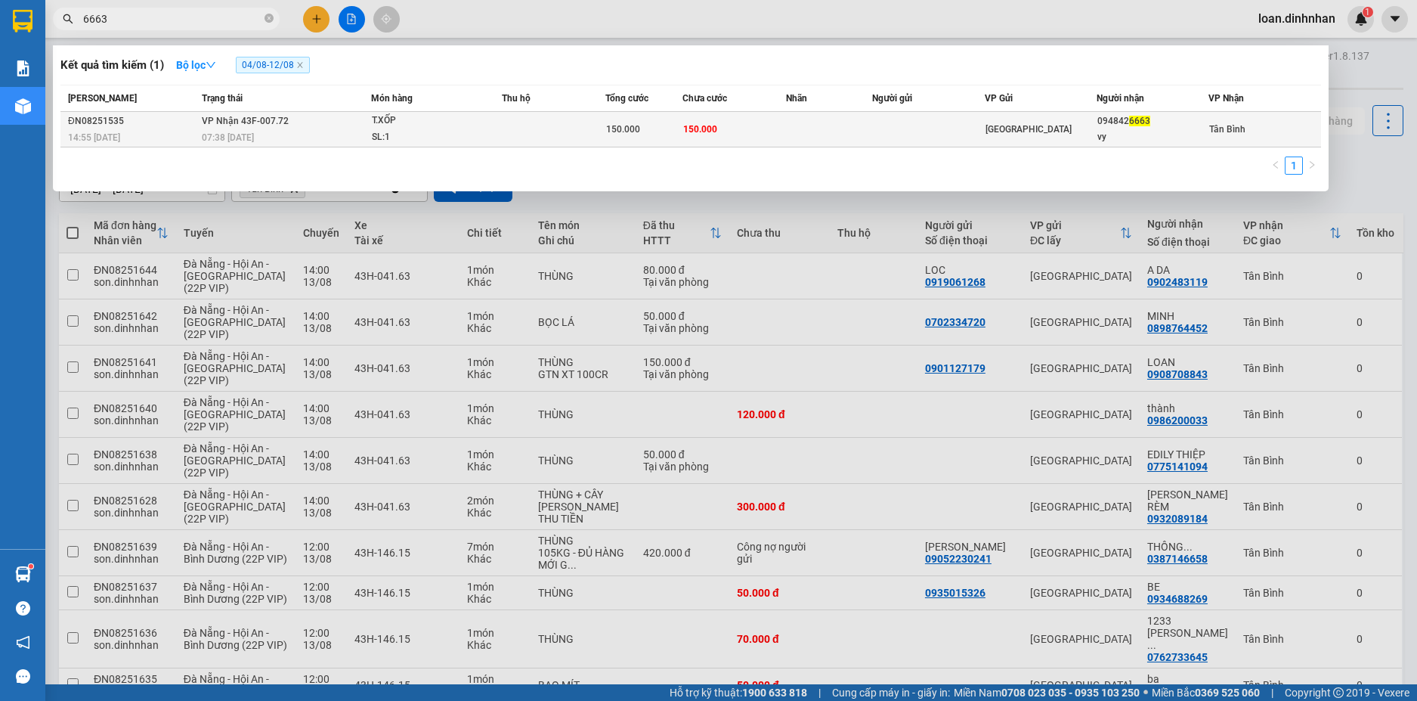
type input "6663"
click at [426, 133] on div "SL: 1" at bounding box center [428, 137] width 113 height 17
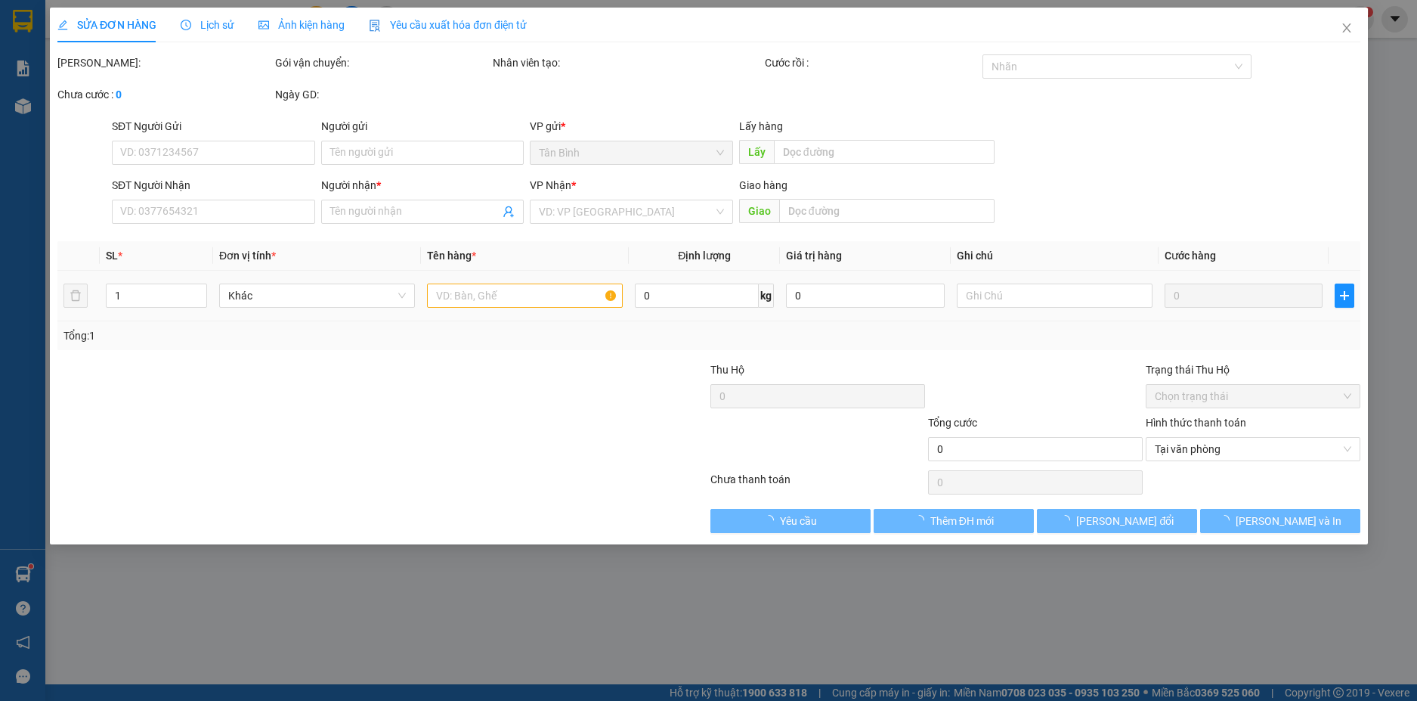
type input "0948426663"
type input "vy"
type input "150.000"
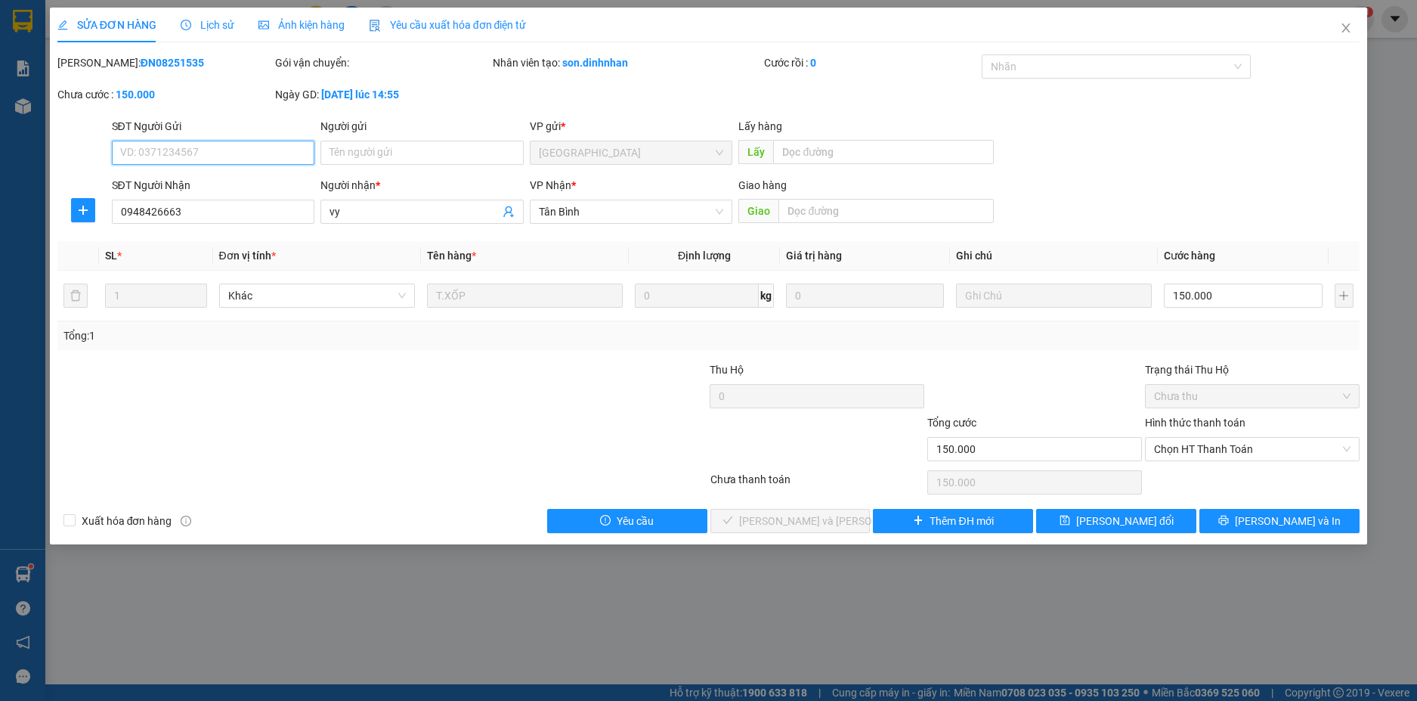
drag, startPoint x: 1335, startPoint y: 446, endPoint x: 1308, endPoint y: 478, distance: 41.8
click at [1331, 449] on span "Chọn HT Thanh Toán" at bounding box center [1252, 449] width 197 height 23
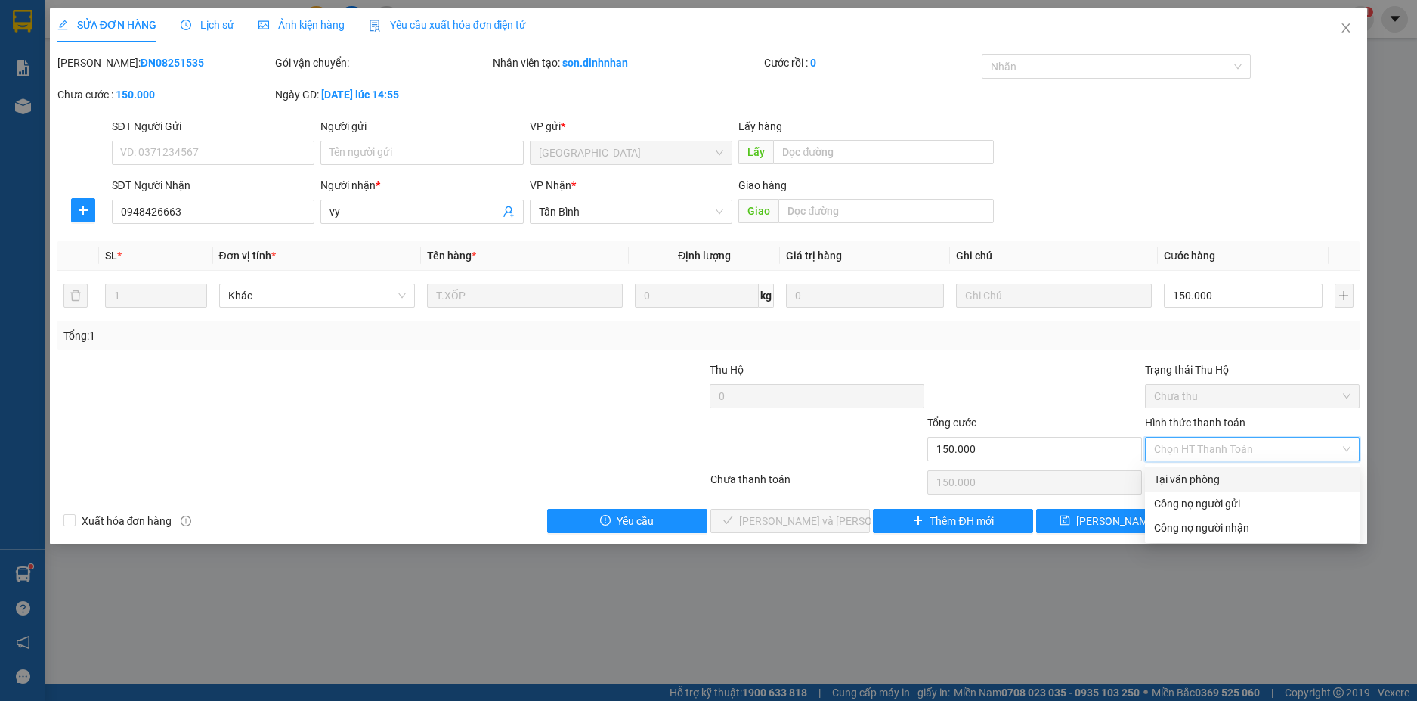
click at [1213, 470] on div "Tại văn phòng" at bounding box center [1252, 479] width 215 height 24
type input "0"
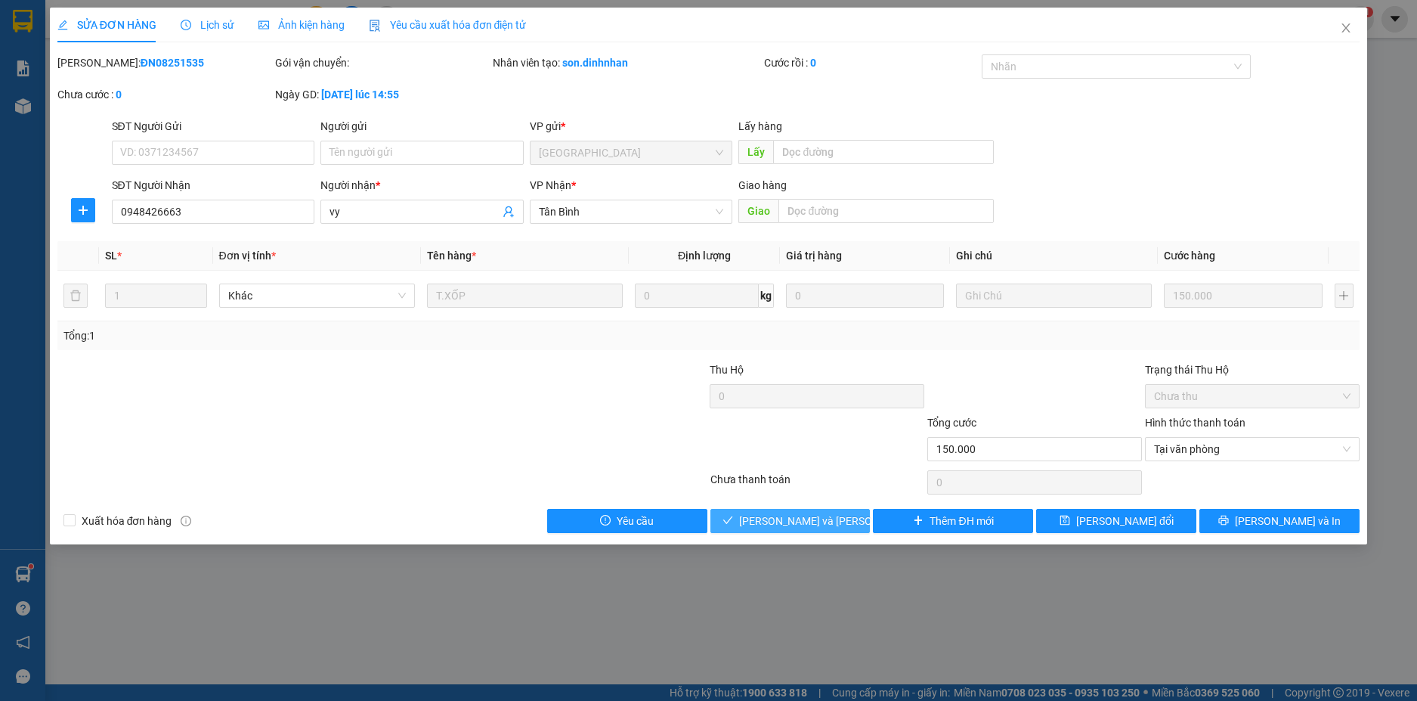
click at [798, 515] on span "[PERSON_NAME] và Giao hàng" at bounding box center [841, 520] width 204 height 17
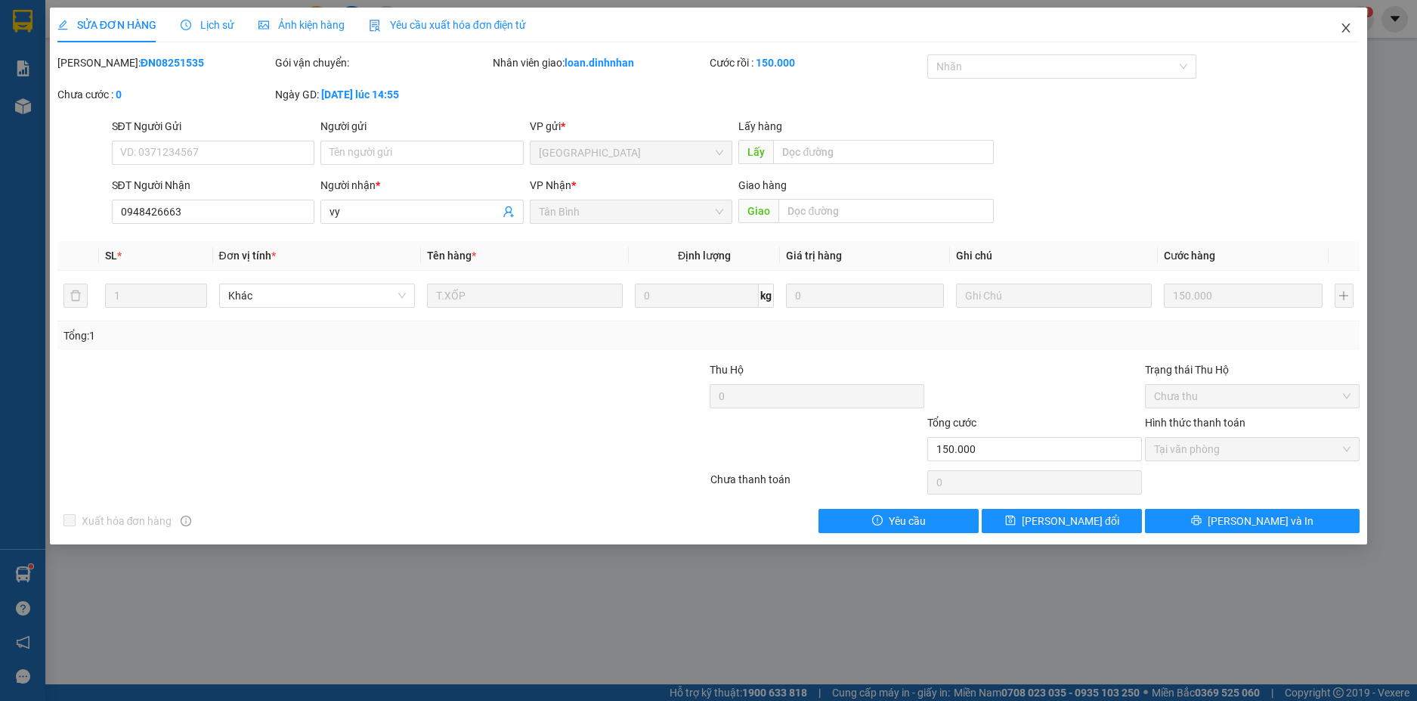
click at [1352, 29] on icon "close" at bounding box center [1346, 28] width 12 height 12
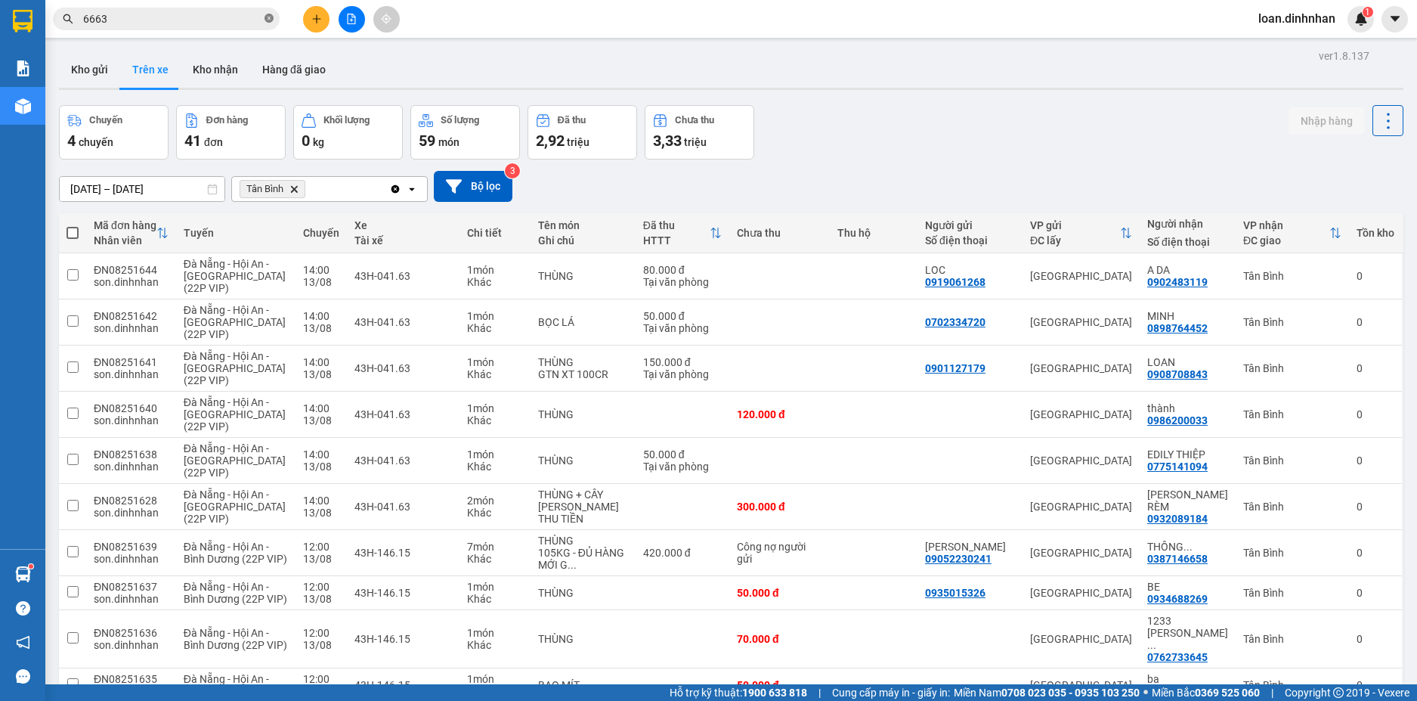
click at [272, 14] on icon "close-circle" at bounding box center [269, 18] width 9 height 9
click at [270, 13] on span at bounding box center [269, 19] width 9 height 17
drag, startPoint x: 260, startPoint y: 13, endPoint x: 260, endPoint y: 31, distance: 18.1
click at [260, 20] on input "text" at bounding box center [172, 19] width 178 height 17
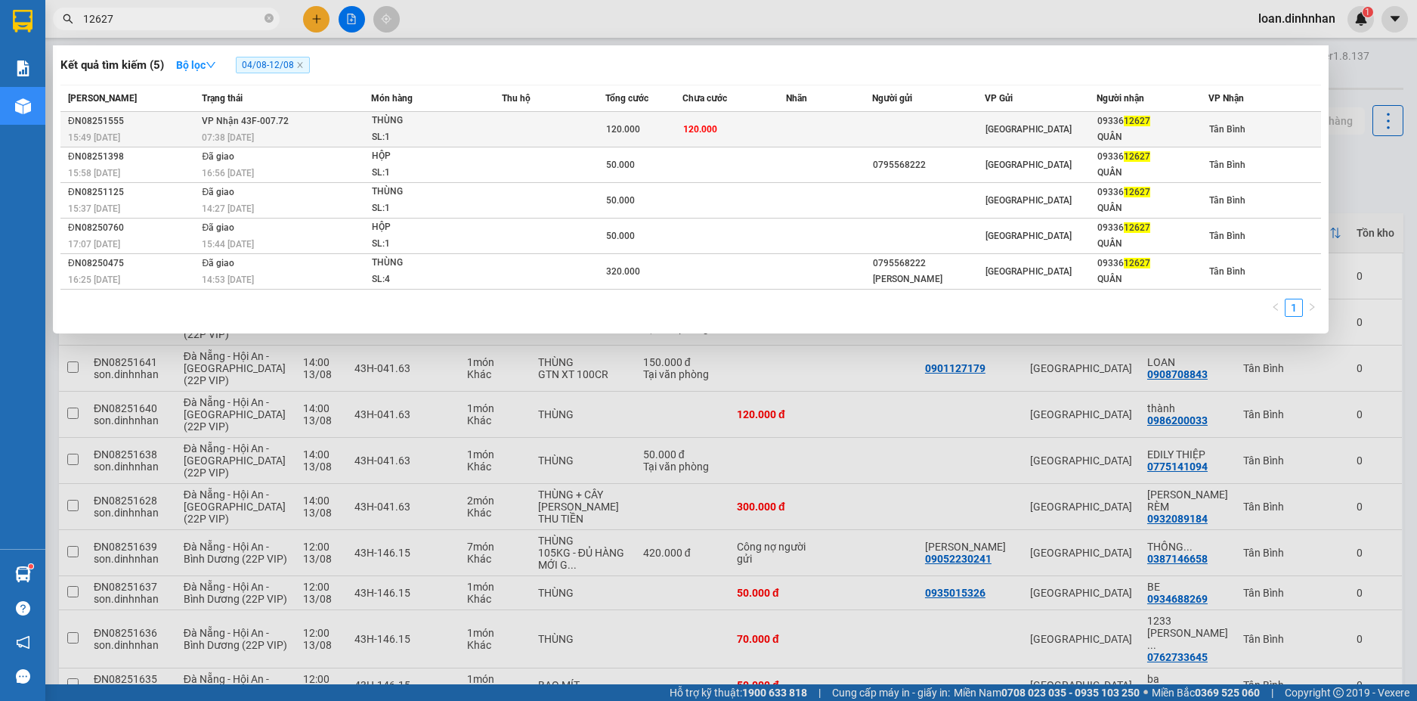
type input "12627"
click at [513, 122] on td at bounding box center [554, 130] width 104 height 36
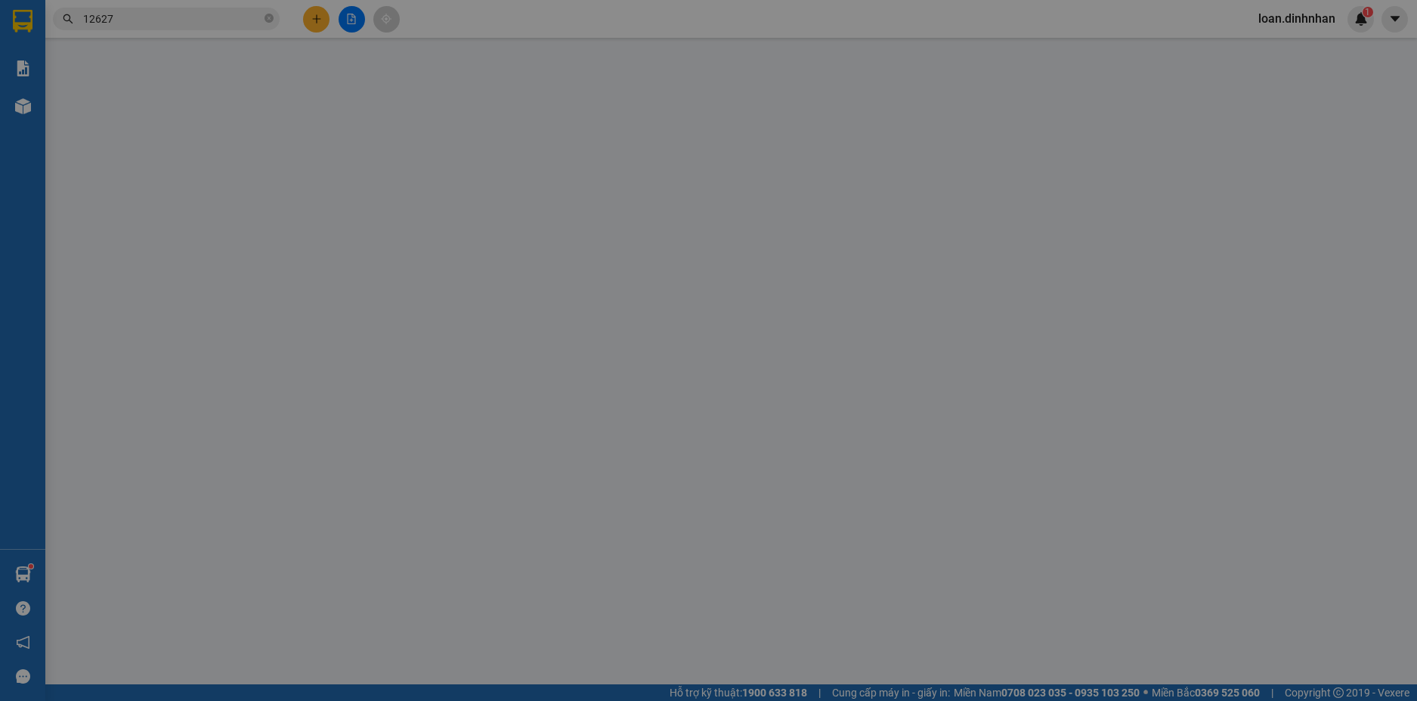
type input "0933612627"
type input "QUÂN"
type input "120.000"
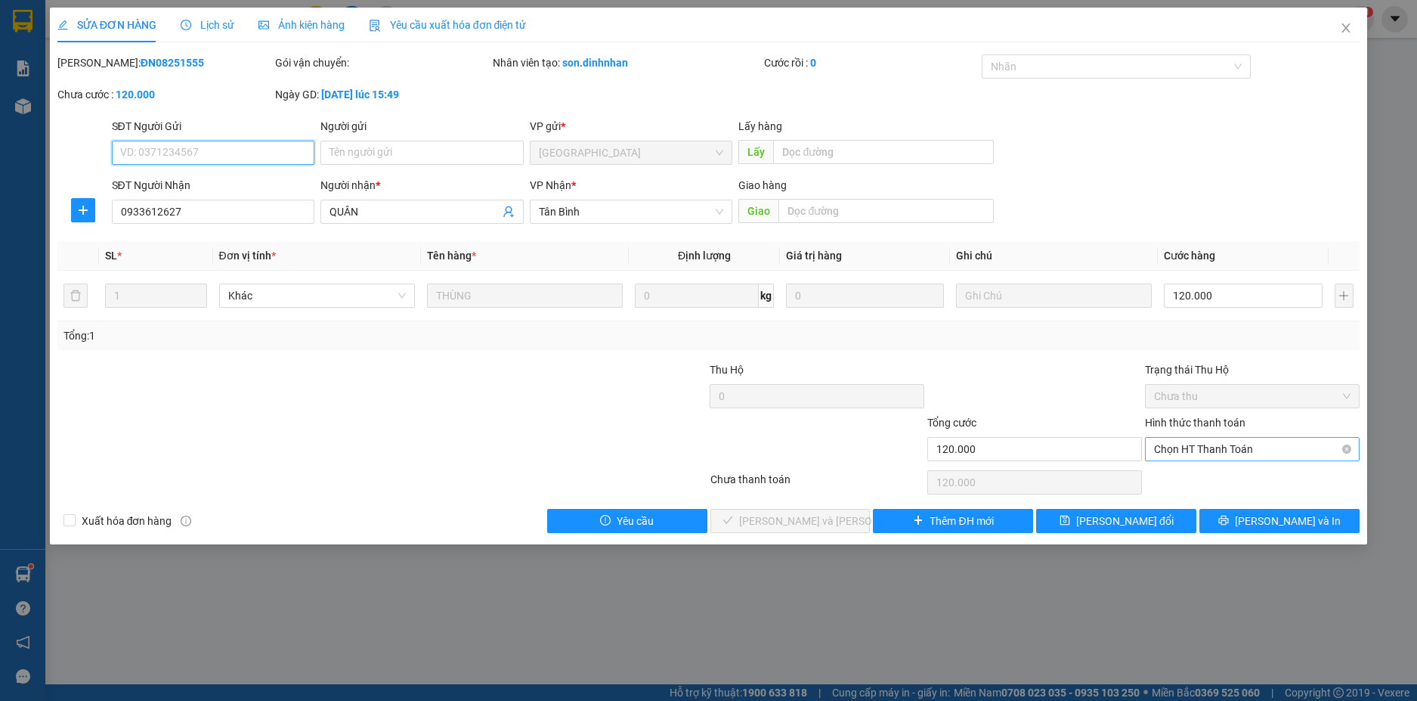
click at [1259, 448] on span "Chọn HT Thanh Toán" at bounding box center [1252, 449] width 197 height 23
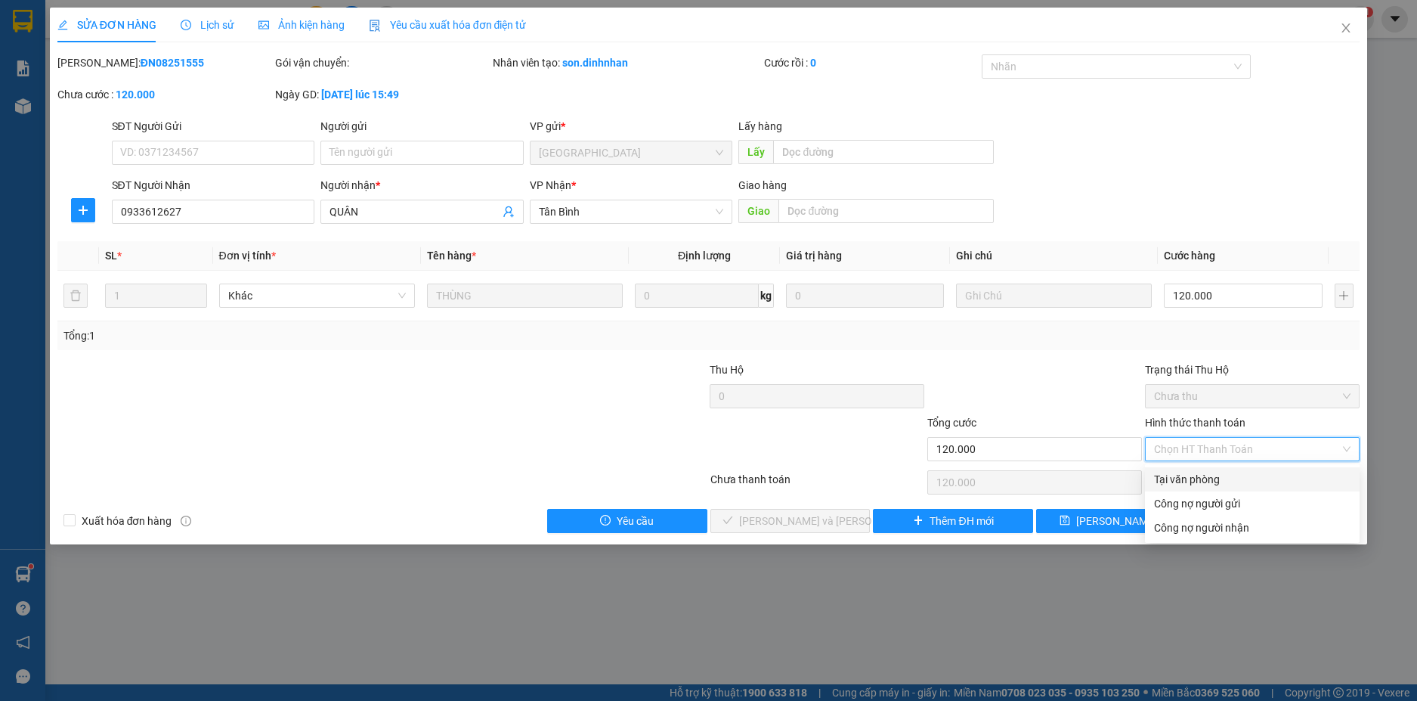
drag, startPoint x: 1236, startPoint y: 471, endPoint x: 1126, endPoint y: 502, distance: 114.6
click at [1234, 475] on div "Tại văn phòng" at bounding box center [1252, 479] width 197 height 17
type input "0"
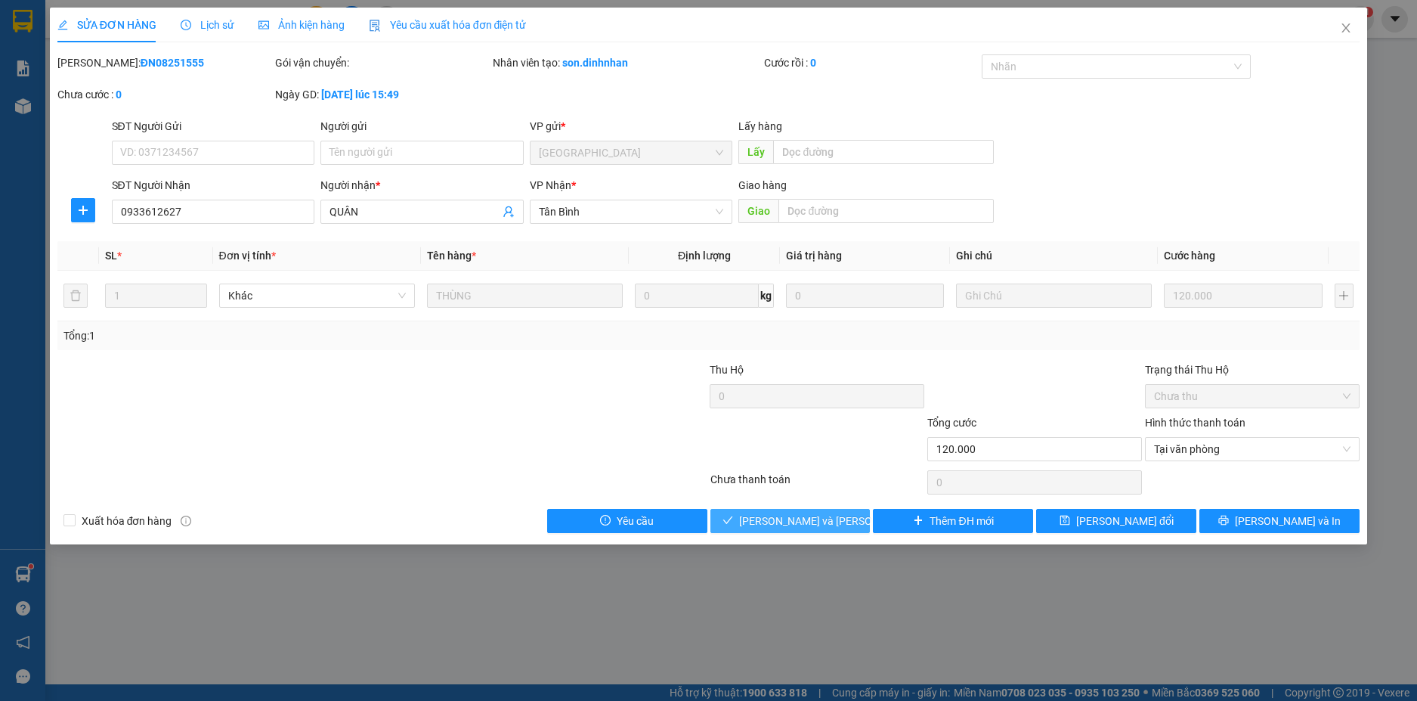
drag, startPoint x: 828, startPoint y: 516, endPoint x: 887, endPoint y: 497, distance: 61.9
click at [834, 512] on span "[PERSON_NAME] và Giao hàng" at bounding box center [841, 520] width 204 height 17
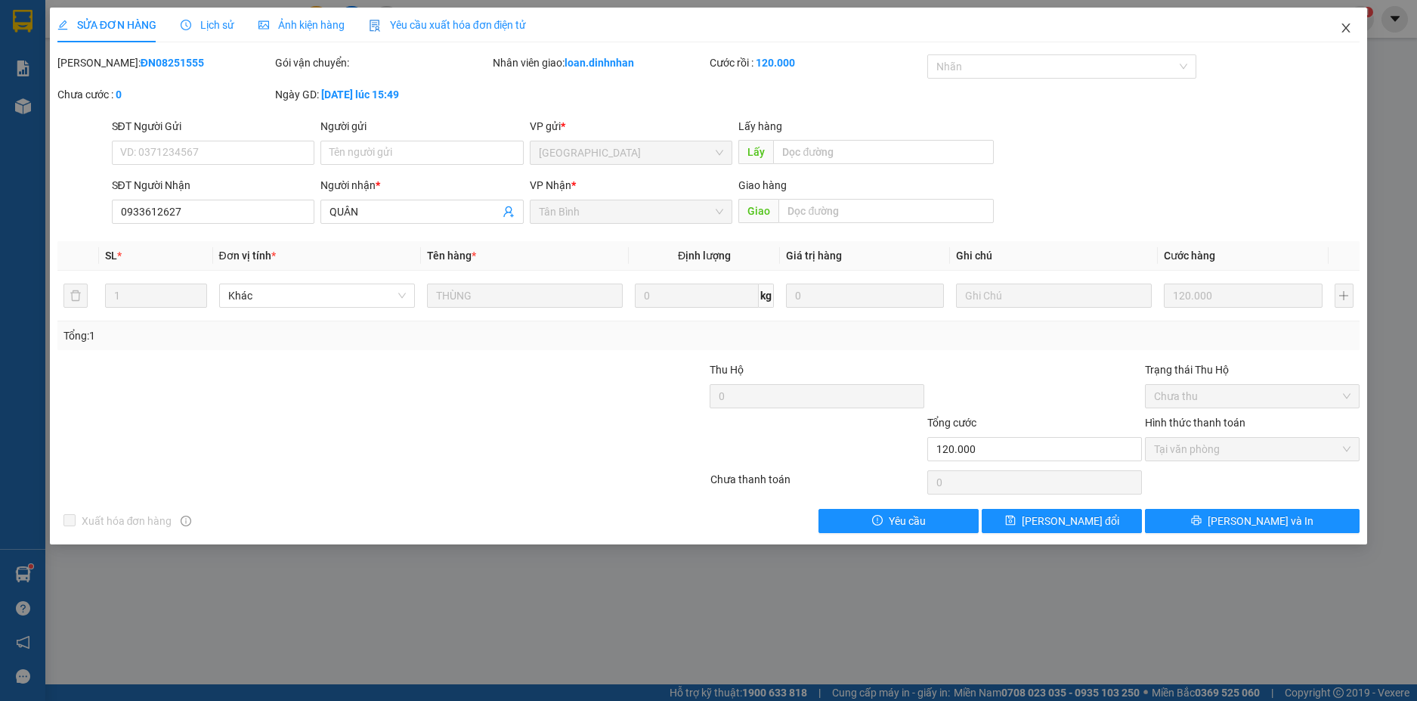
click at [1351, 32] on icon "close" at bounding box center [1346, 28] width 12 height 12
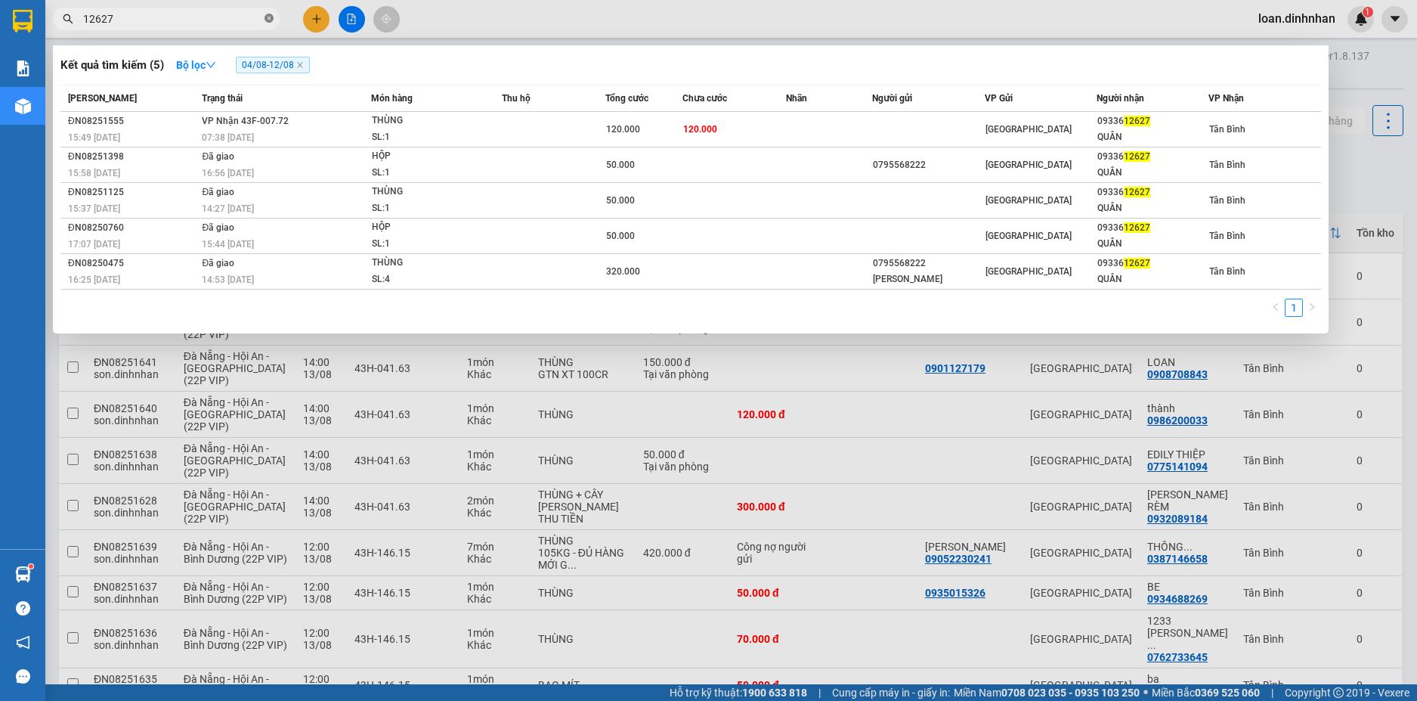
click at [265, 17] on icon "close-circle" at bounding box center [269, 18] width 9 height 9
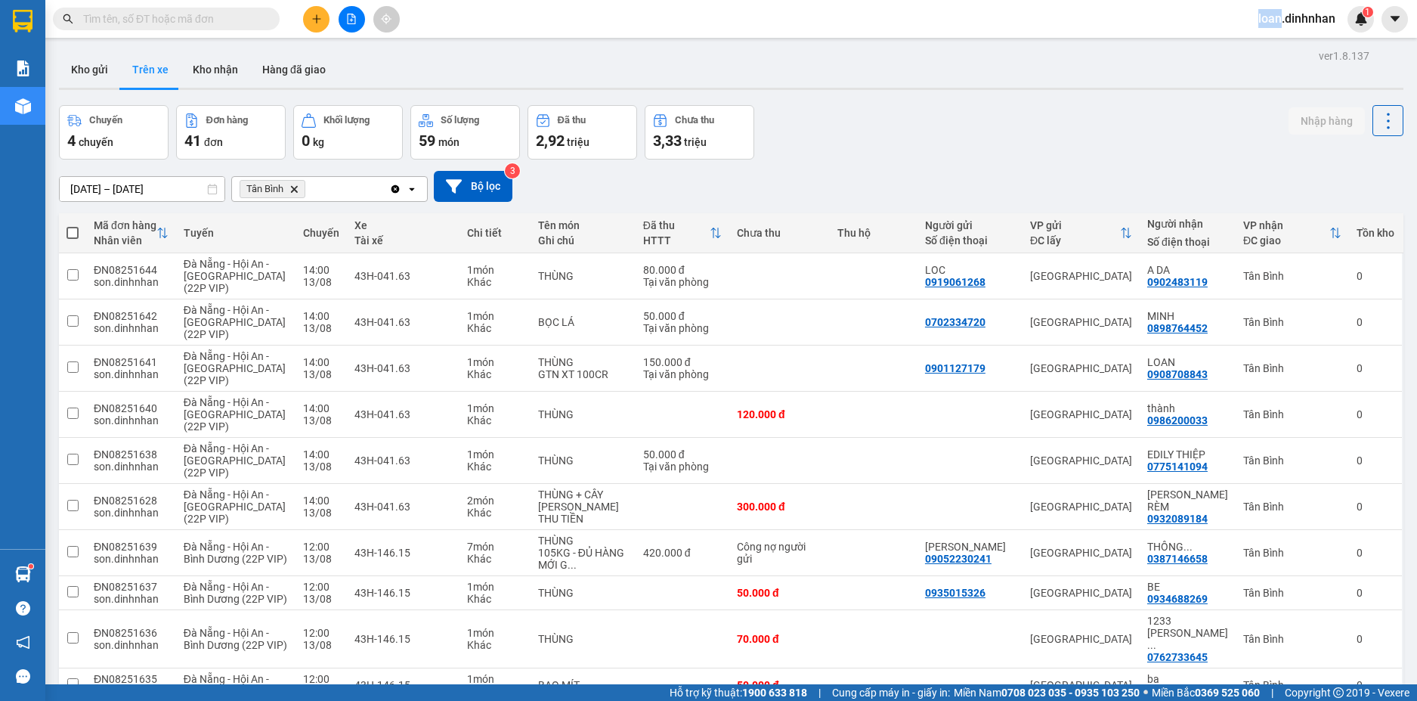
click at [265, 17] on span at bounding box center [269, 19] width 9 height 17
click at [175, 22] on input "text" at bounding box center [172, 19] width 178 height 17
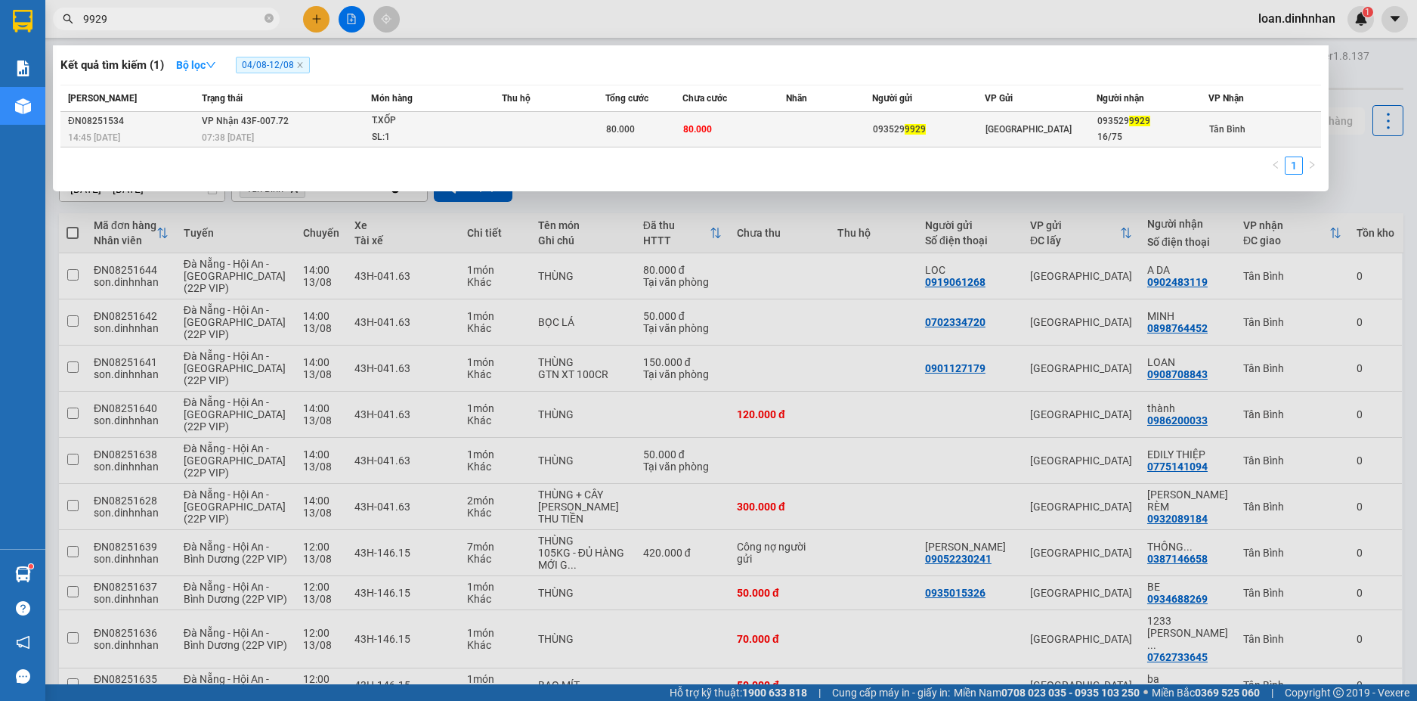
type input "9929"
click at [336, 137] on div "07:38 [DATE]" at bounding box center [286, 137] width 168 height 17
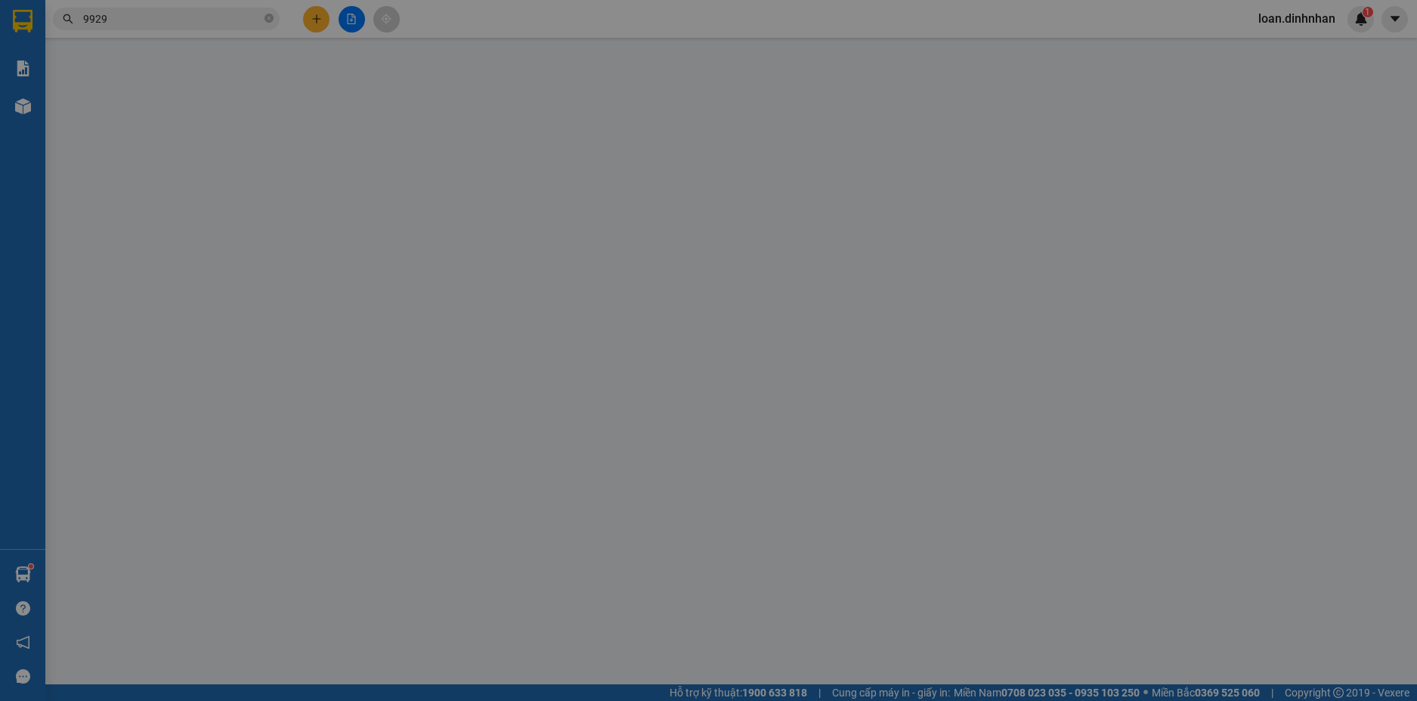
type input "0935299929"
type input "16/75"
type input "80.000"
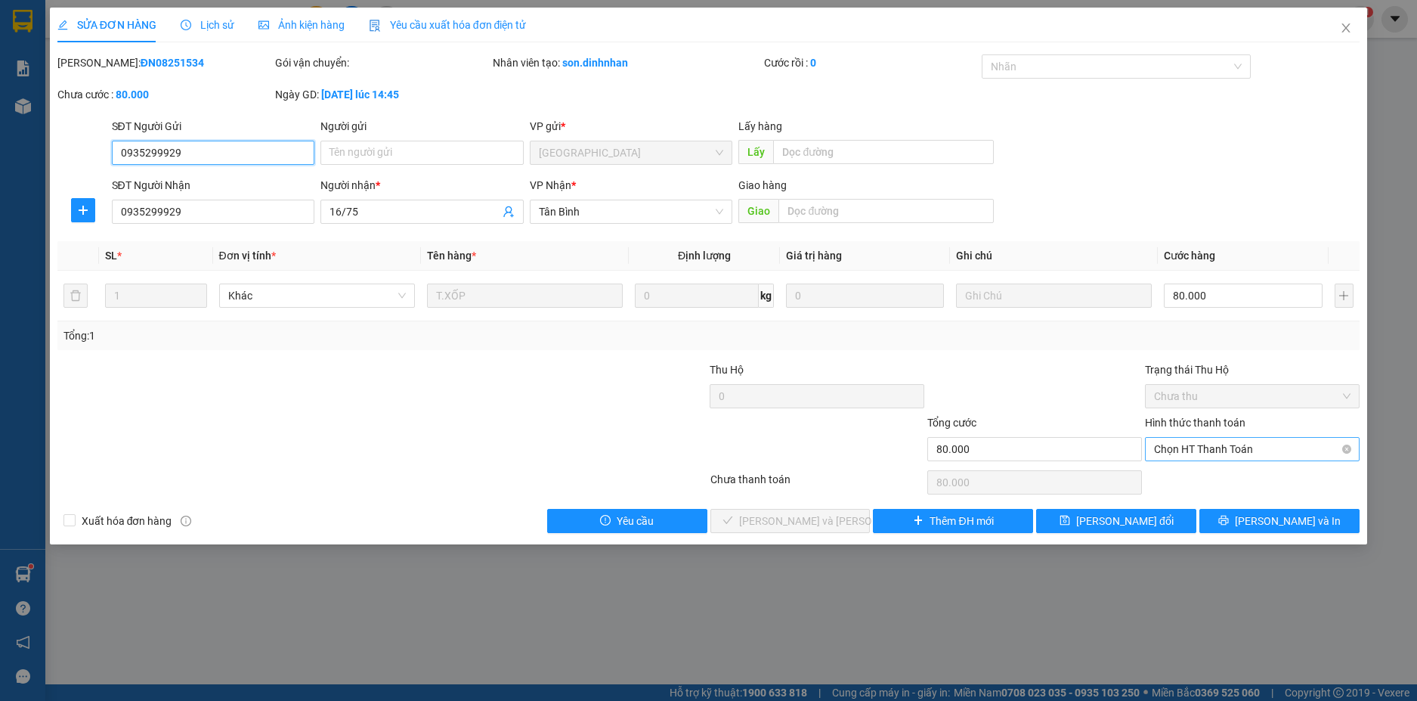
click at [1241, 447] on span "Chọn HT Thanh Toán" at bounding box center [1252, 449] width 197 height 23
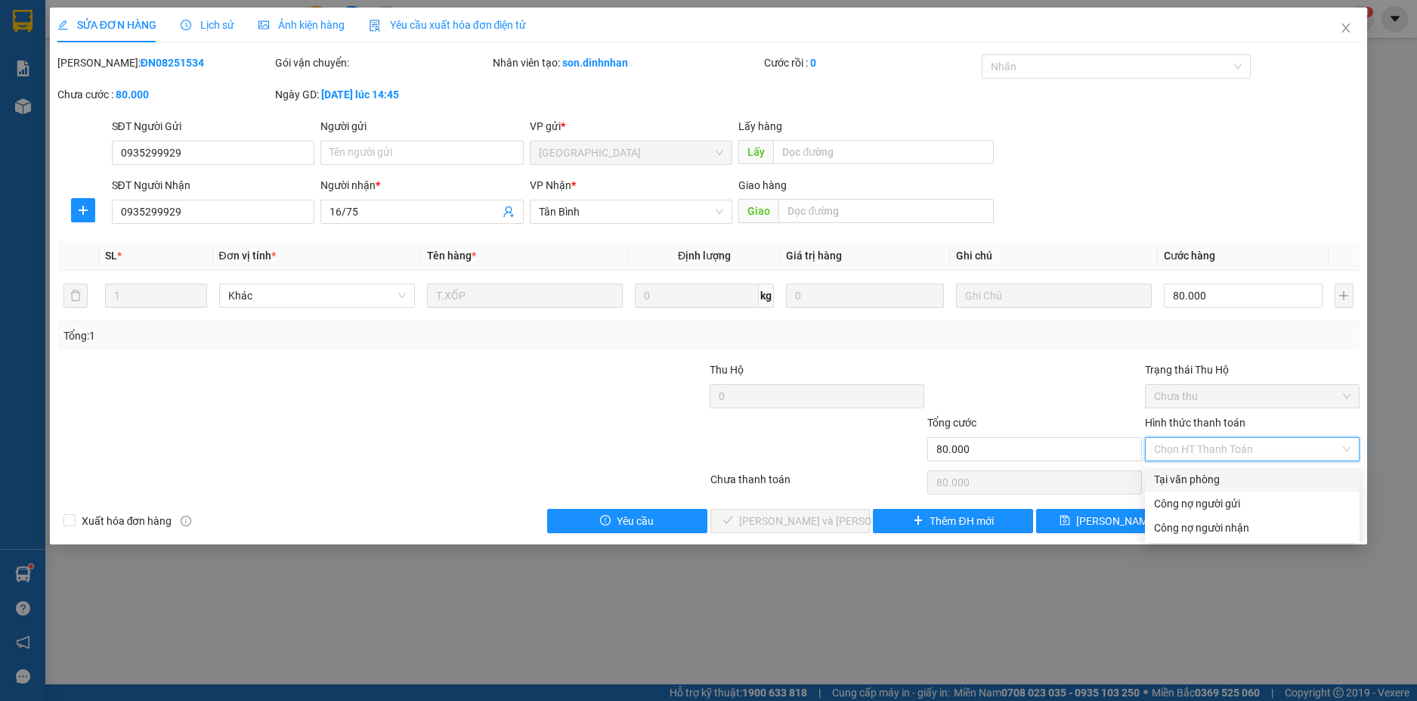
click at [1195, 481] on div "Tại văn phòng" at bounding box center [1252, 479] width 197 height 17
type input "0"
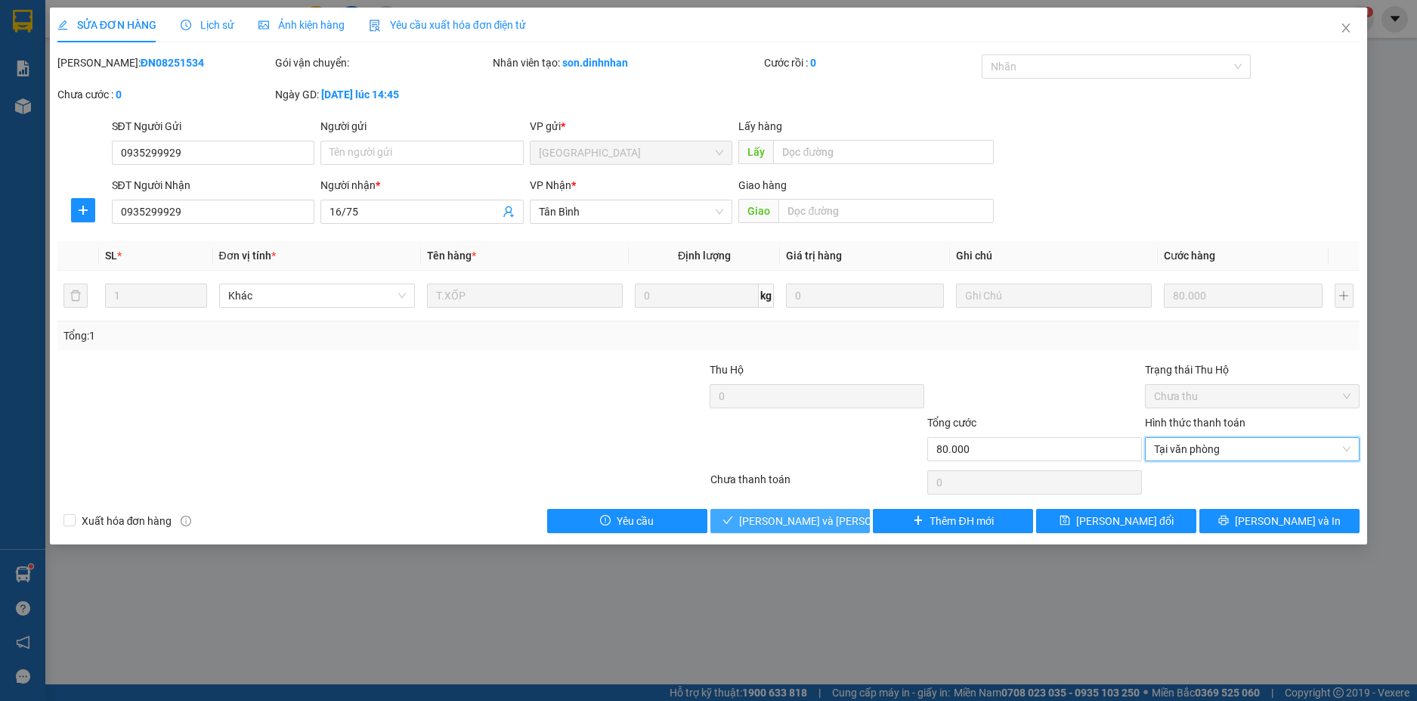
drag, startPoint x: 775, startPoint y: 524, endPoint x: 814, endPoint y: 525, distance: 38.6
click at [776, 523] on span "[PERSON_NAME] và Giao hàng" at bounding box center [841, 520] width 204 height 17
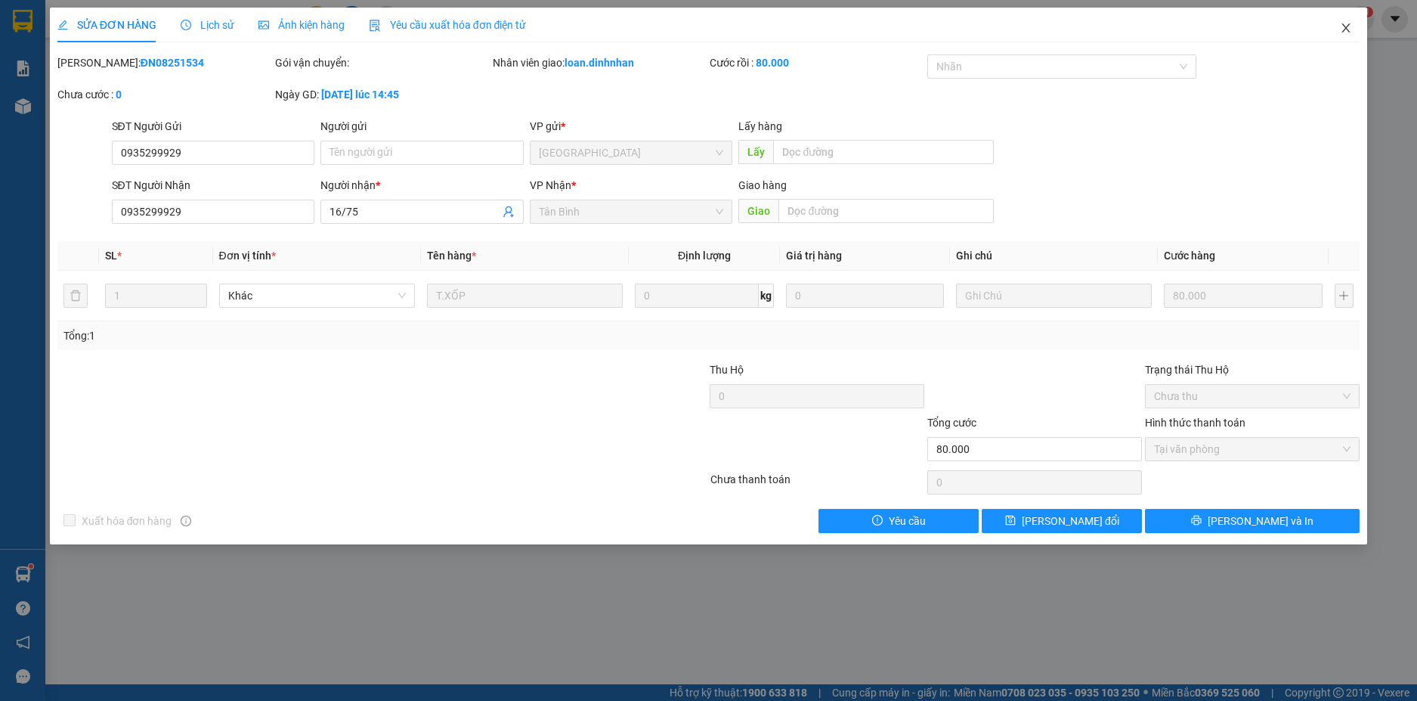
click at [1345, 22] on span "Close" at bounding box center [1346, 29] width 42 height 42
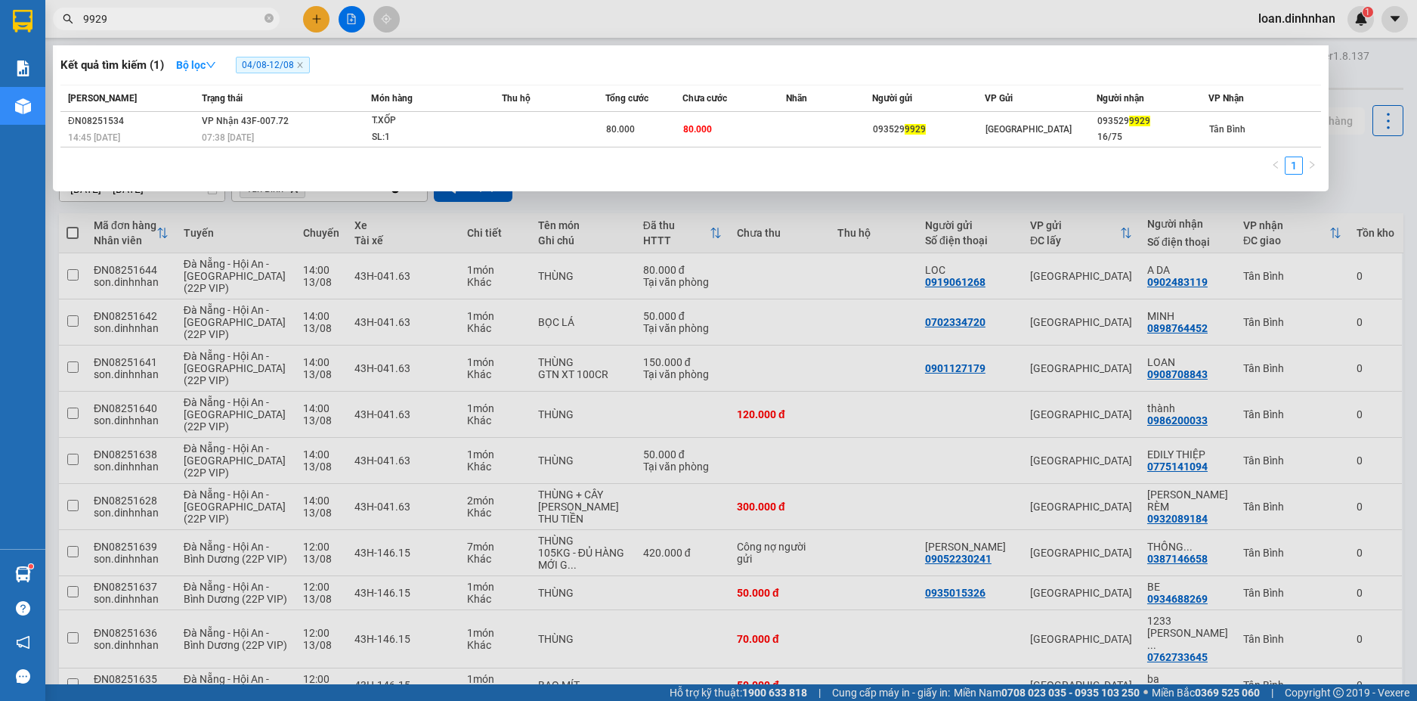
click at [274, 17] on span "9929" at bounding box center [166, 19] width 227 height 23
click at [268, 20] on icon "close-circle" at bounding box center [269, 18] width 9 height 9
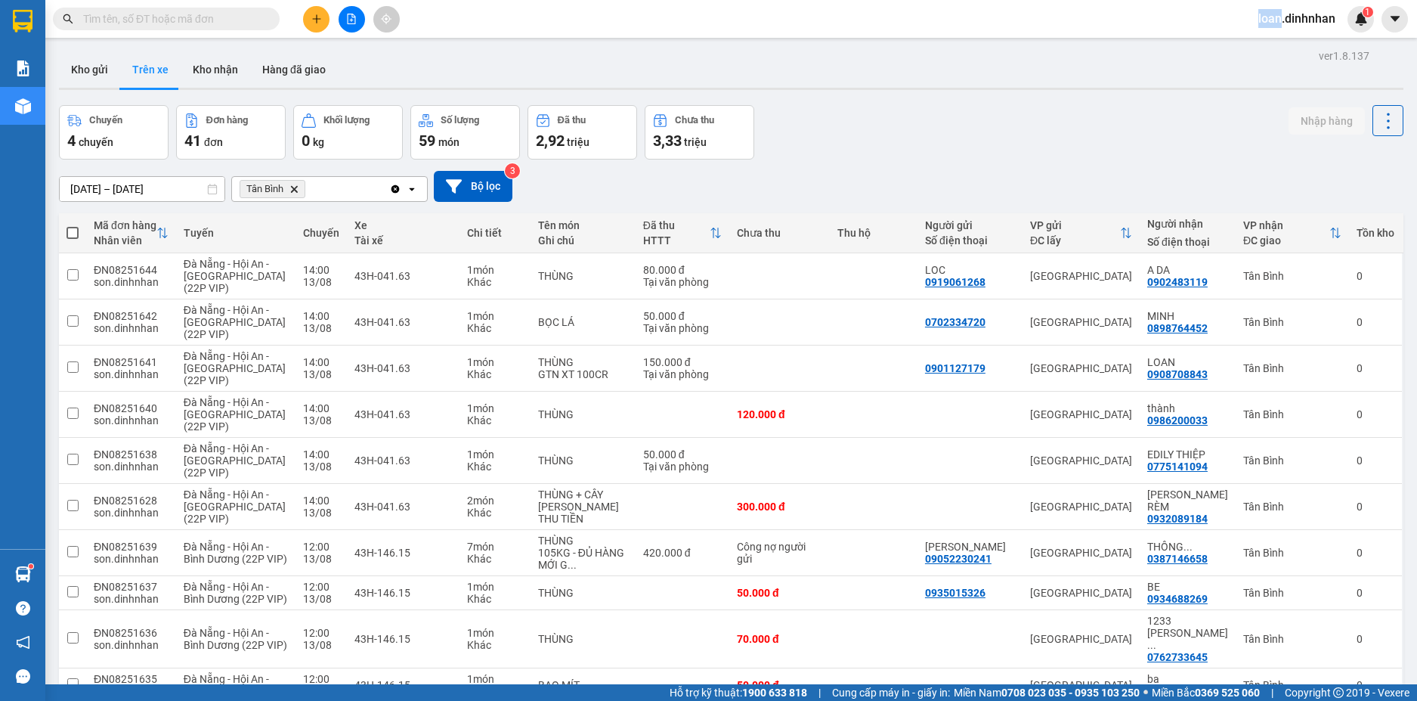
click at [266, 20] on span at bounding box center [269, 19] width 9 height 17
click at [231, 25] on input "text" at bounding box center [172, 19] width 178 height 17
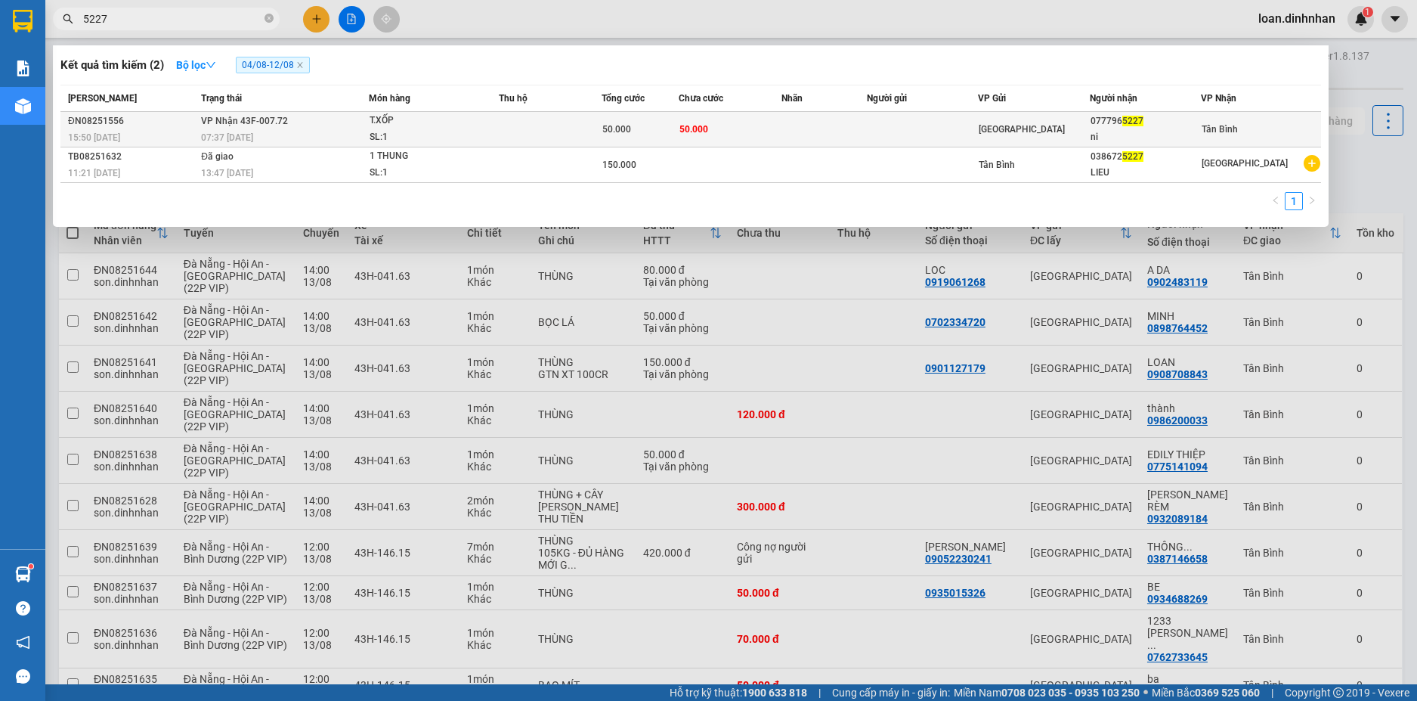
type input "5227"
click at [506, 129] on td at bounding box center [550, 130] width 103 height 36
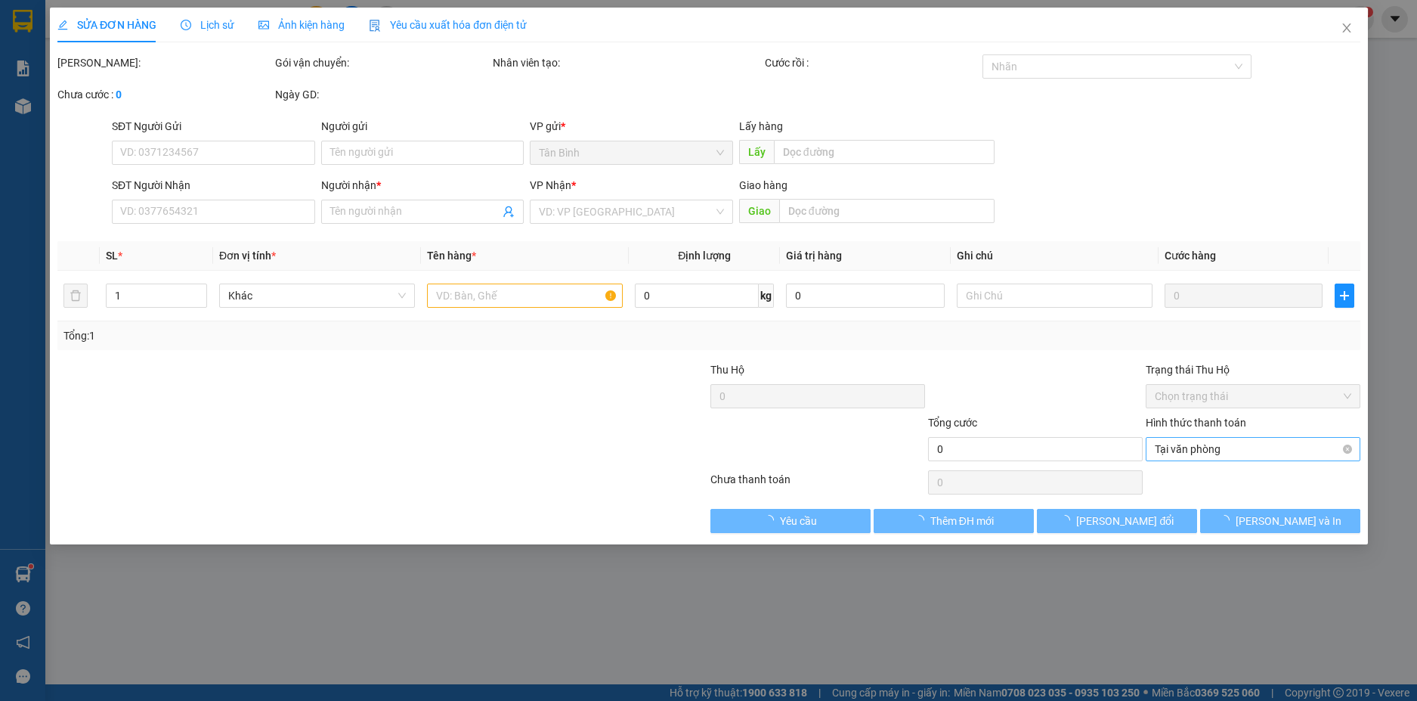
type input "0777965227"
type input "ni"
type input "50.000"
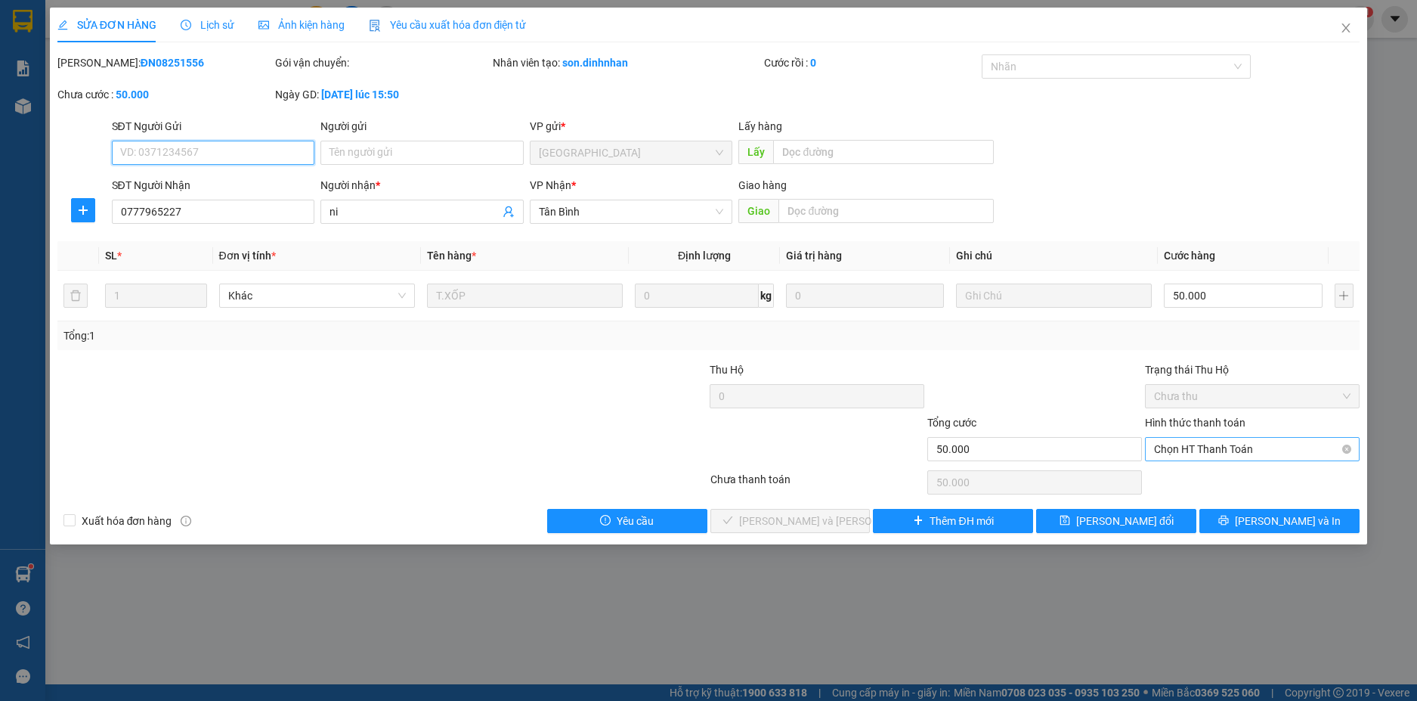
click at [1227, 446] on span "Chọn HT Thanh Toán" at bounding box center [1252, 449] width 197 height 23
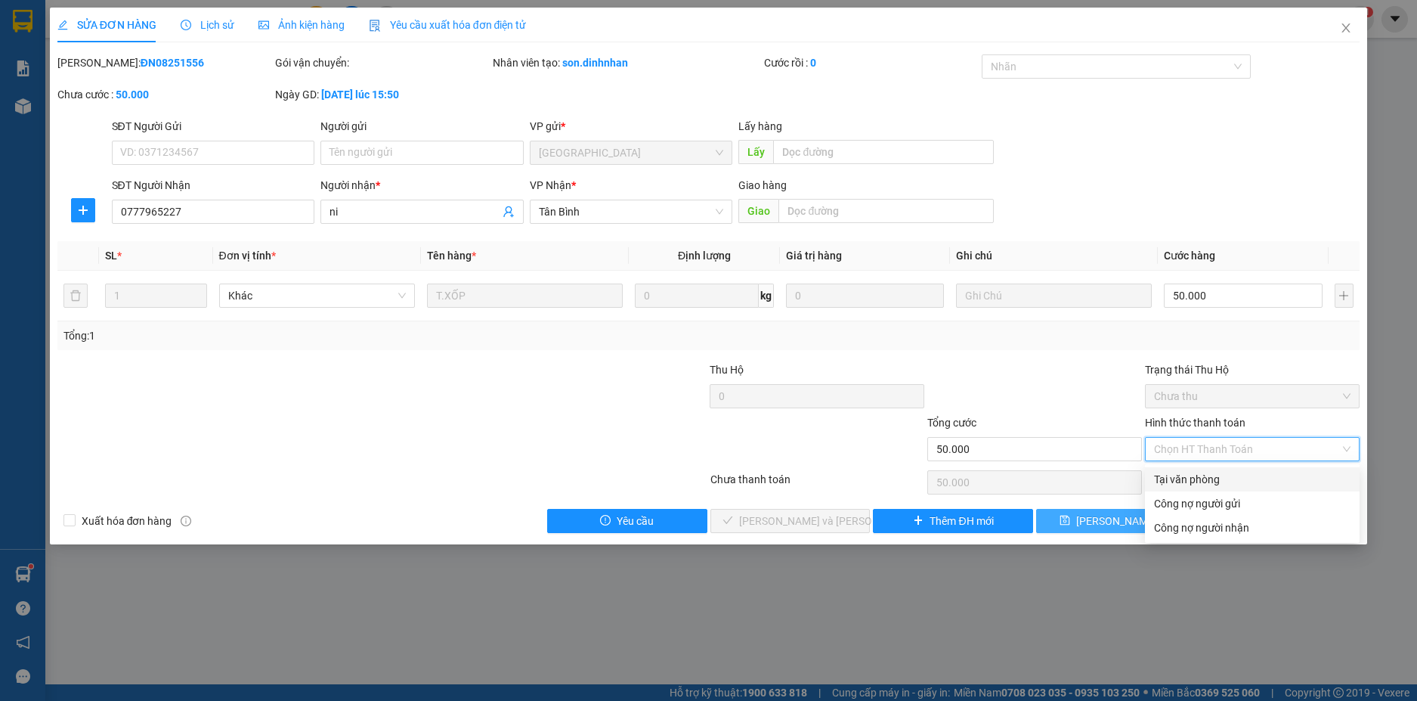
drag, startPoint x: 1219, startPoint y: 471, endPoint x: 1135, endPoint y: 508, distance: 91.7
click at [1218, 474] on div "Tại văn phòng" at bounding box center [1252, 479] width 197 height 17
type input "0"
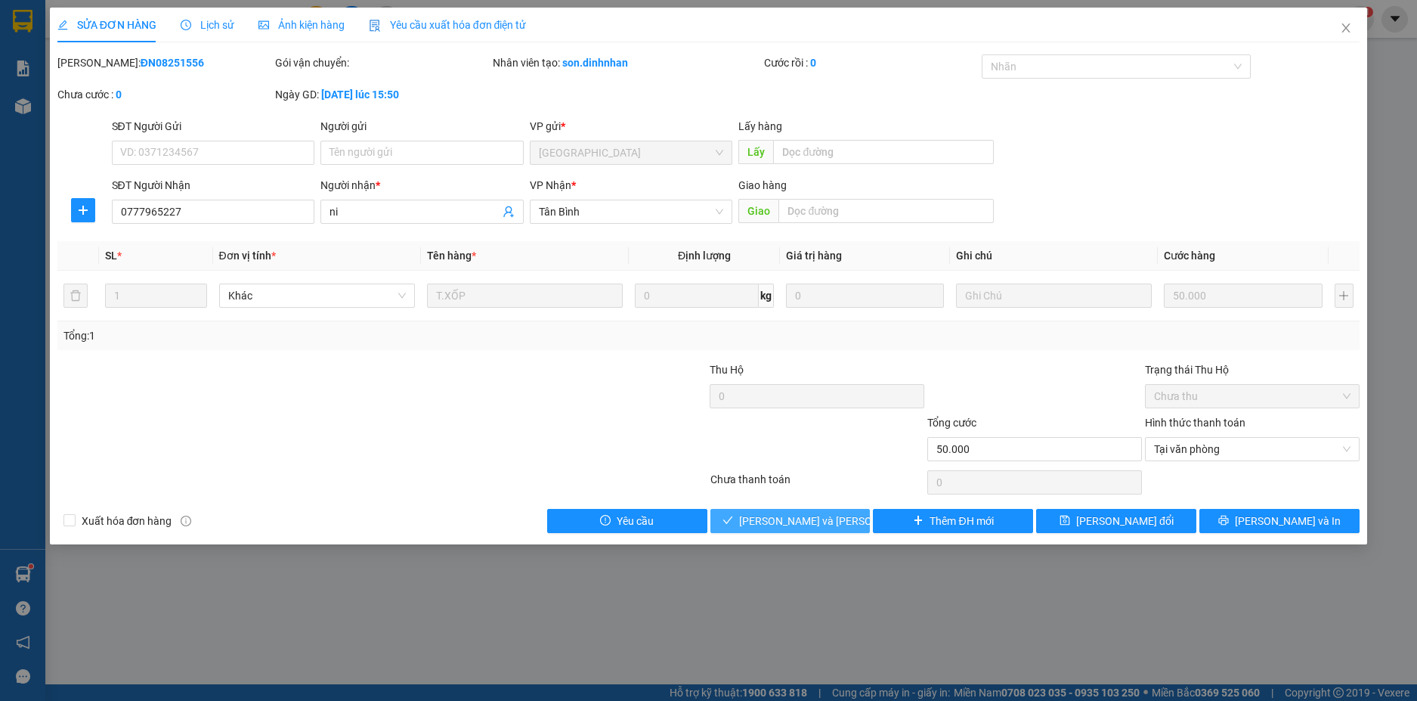
click at [823, 524] on span "[PERSON_NAME] và Giao hàng" at bounding box center [841, 520] width 204 height 17
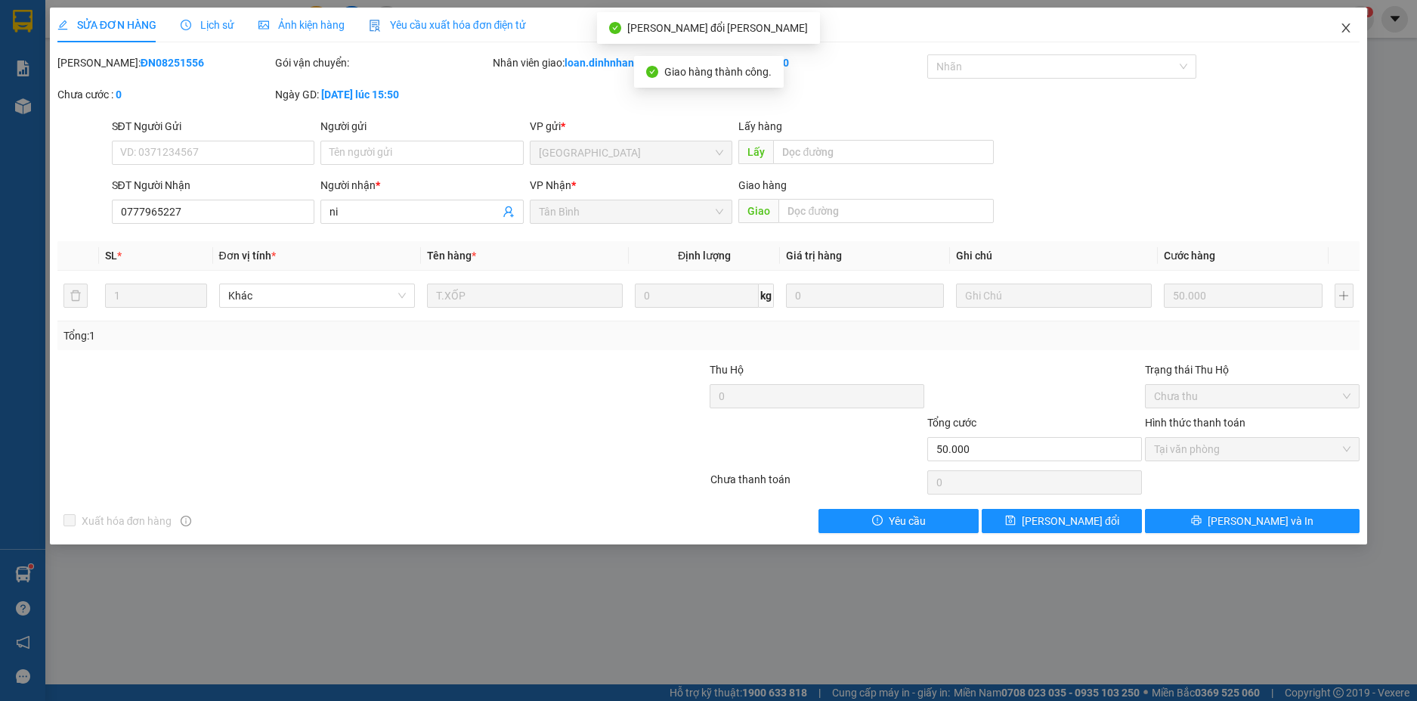
drag, startPoint x: 1335, startPoint y: 32, endPoint x: 1345, endPoint y: 29, distance: 10.8
click at [1335, 30] on span "Close" at bounding box center [1346, 29] width 42 height 42
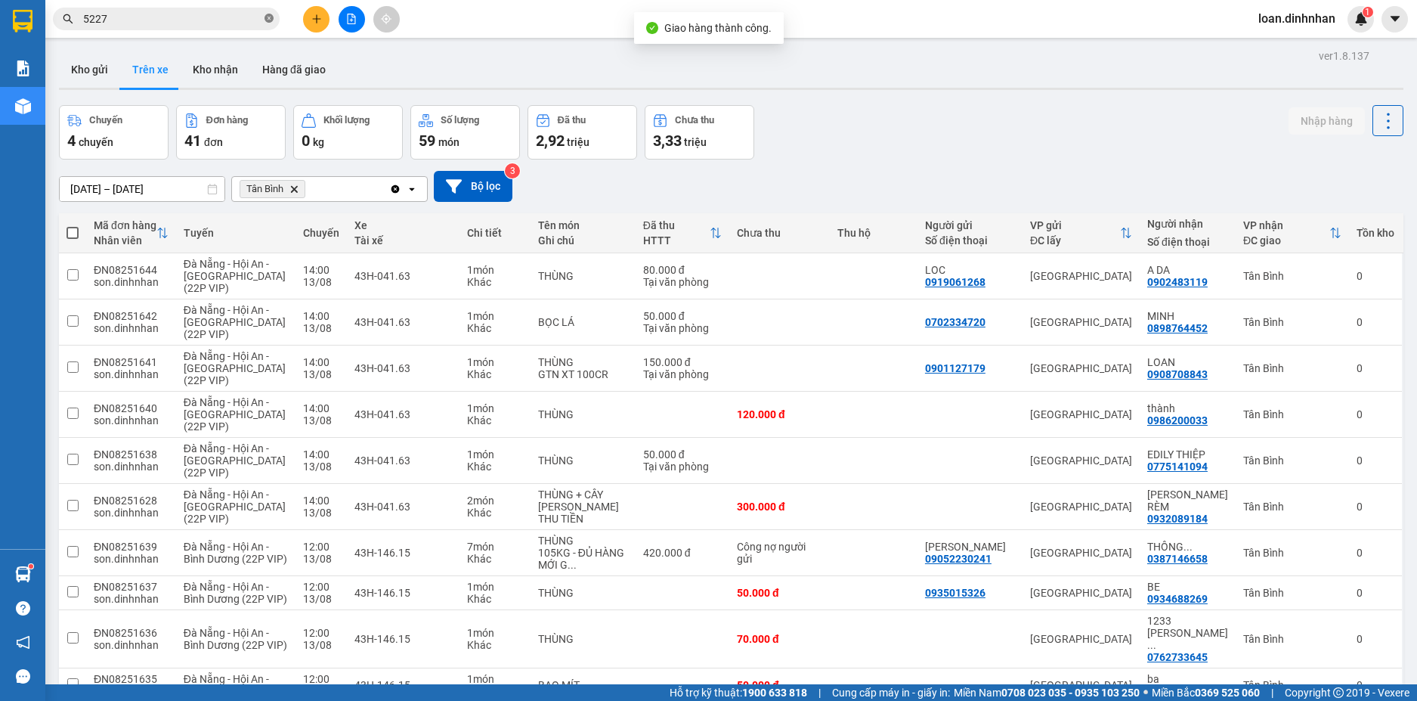
click at [265, 15] on icon "close-circle" at bounding box center [269, 18] width 9 height 9
click at [265, 15] on span at bounding box center [269, 19] width 9 height 17
click at [231, 18] on input "text" at bounding box center [172, 19] width 178 height 17
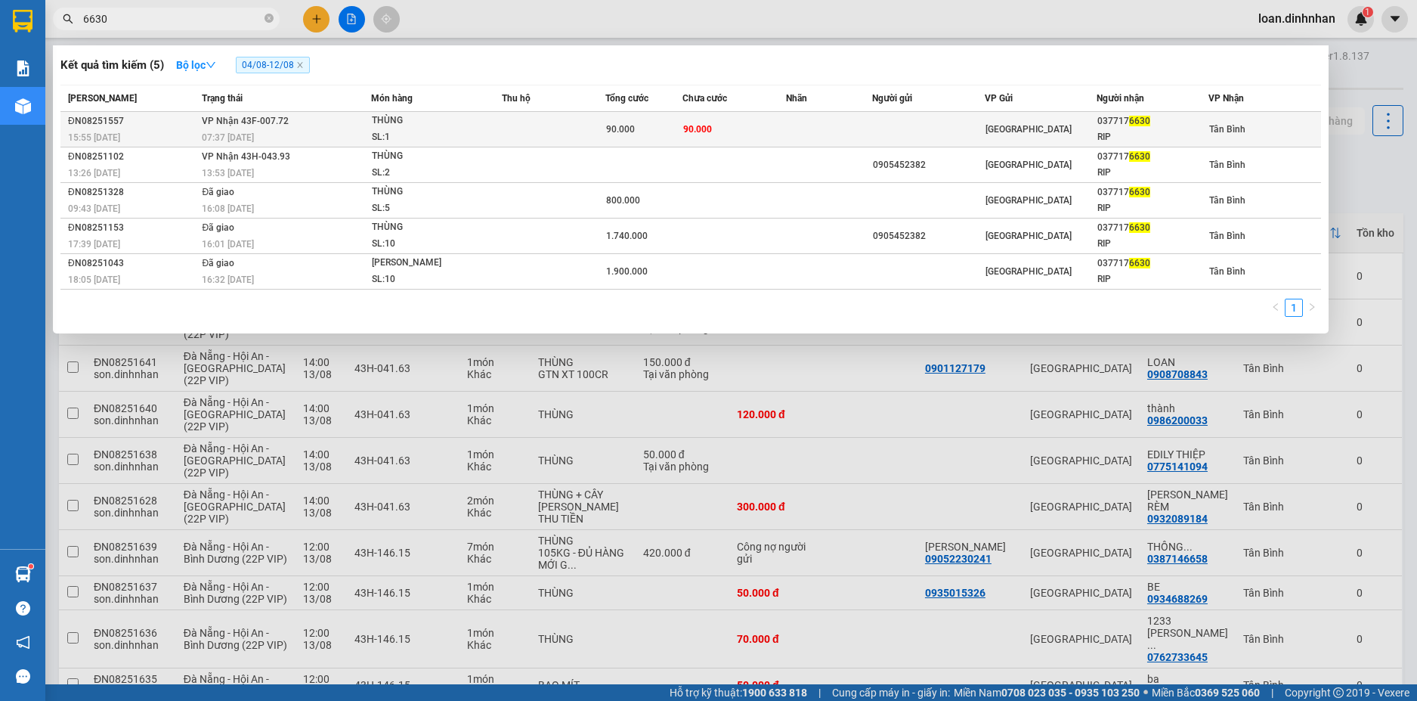
type input "6630"
drag, startPoint x: 444, startPoint y: 125, endPoint x: 469, endPoint y: 129, distance: 26.1
click at [469, 129] on span "THÙNG SL: 1" at bounding box center [436, 129] width 129 height 32
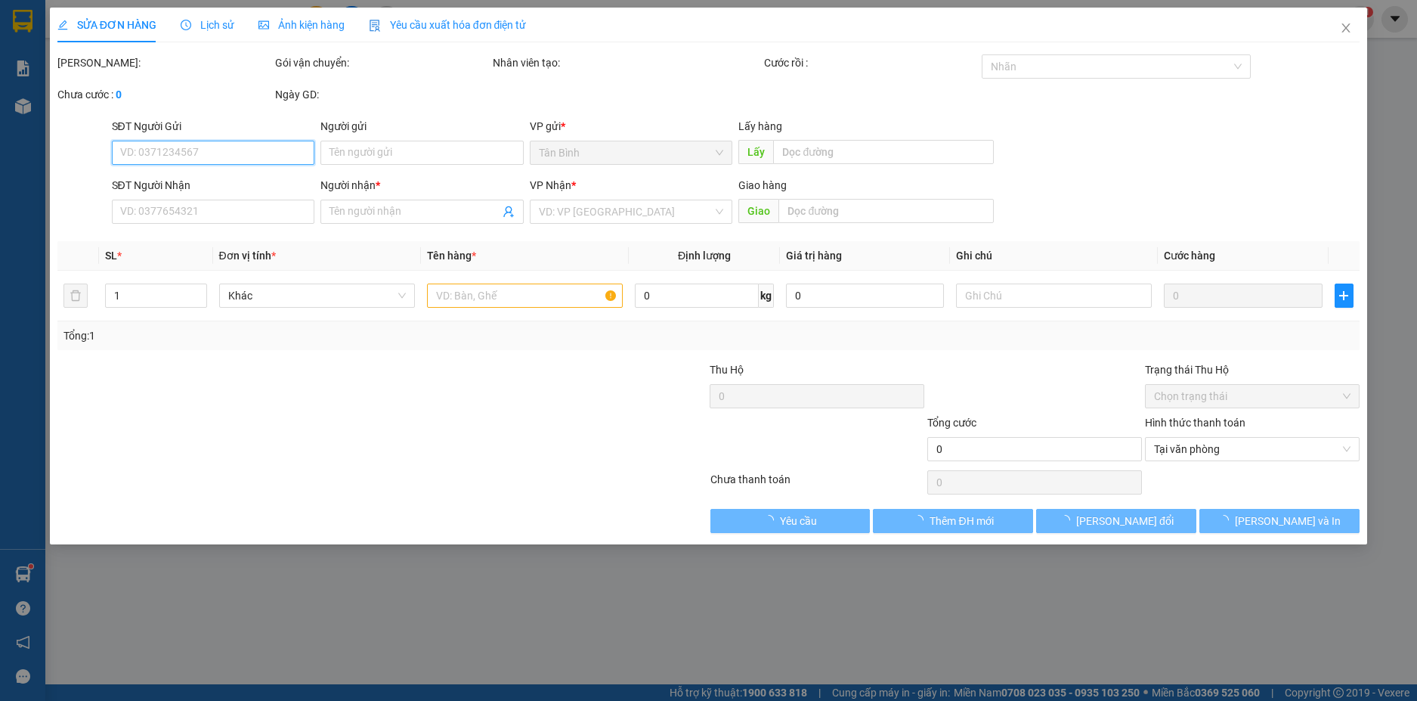
type input "0377176630"
type input "RIP"
type input "90.000"
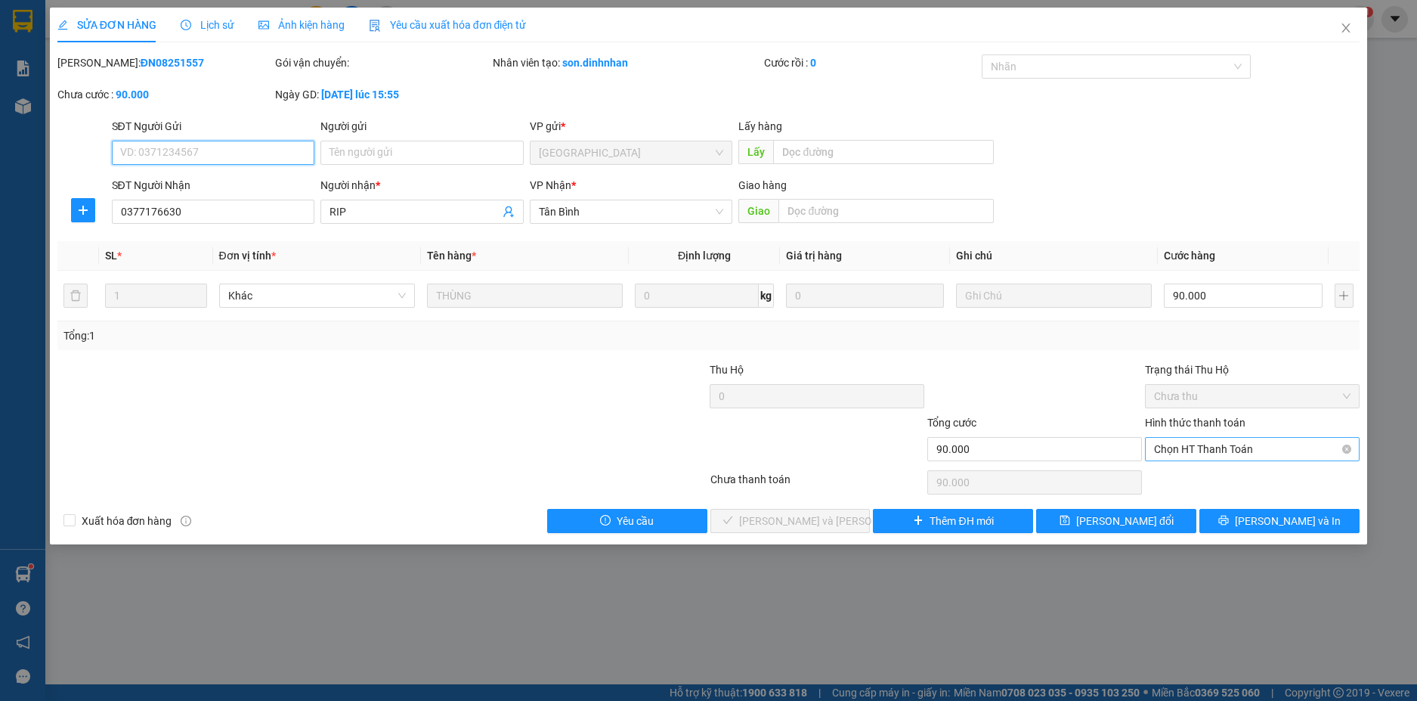
click at [1297, 452] on span "Chọn HT Thanh Toán" at bounding box center [1252, 449] width 197 height 23
click at [1283, 466] on div "Total Paid Fee 0 Total UnPaid Fee 90.000 Cash Collection Total Fee Mã ĐH: ĐN082…" at bounding box center [708, 293] width 1303 height 478
drag, startPoint x: 1250, startPoint y: 438, endPoint x: 1245, endPoint y: 450, distance: 12.5
click at [1250, 440] on span "Chọn HT Thanh Toán" at bounding box center [1252, 449] width 197 height 23
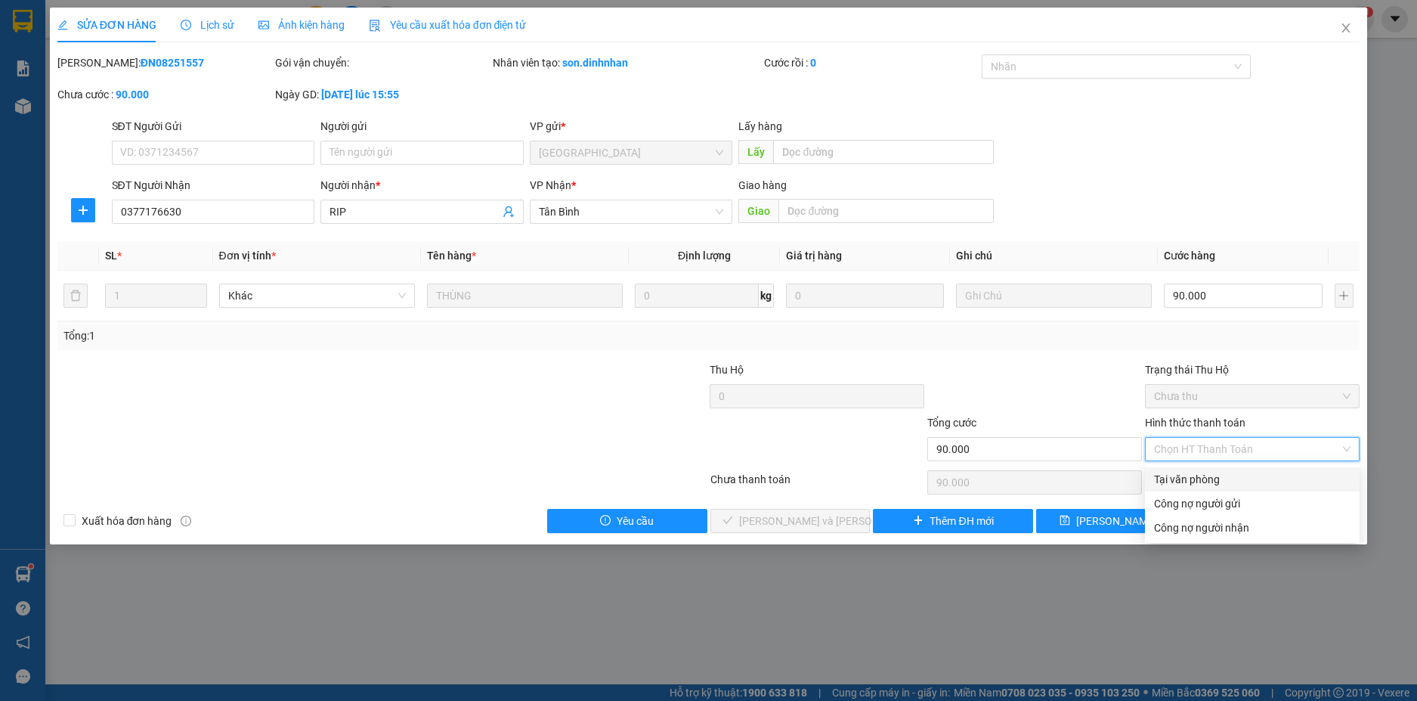
click at [1206, 475] on div "Tại văn phòng" at bounding box center [1252, 479] width 197 height 17
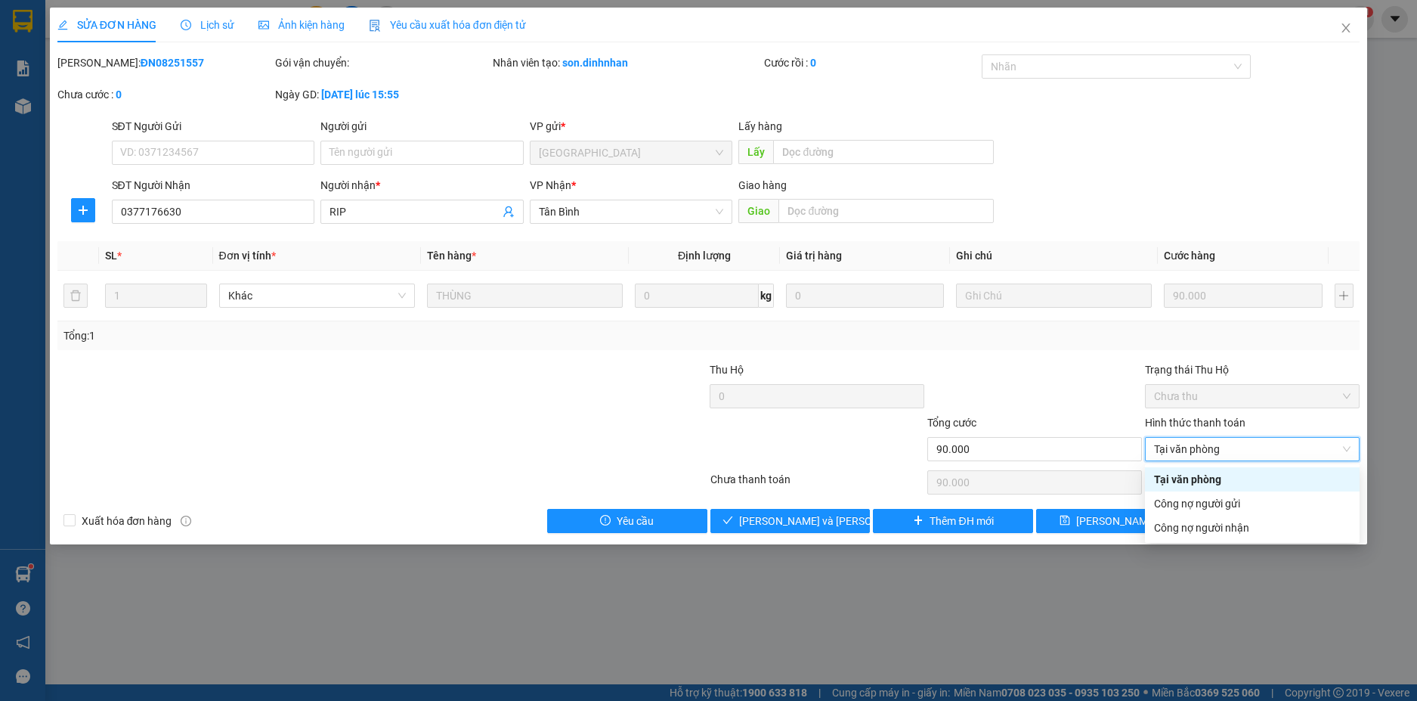
type input "0"
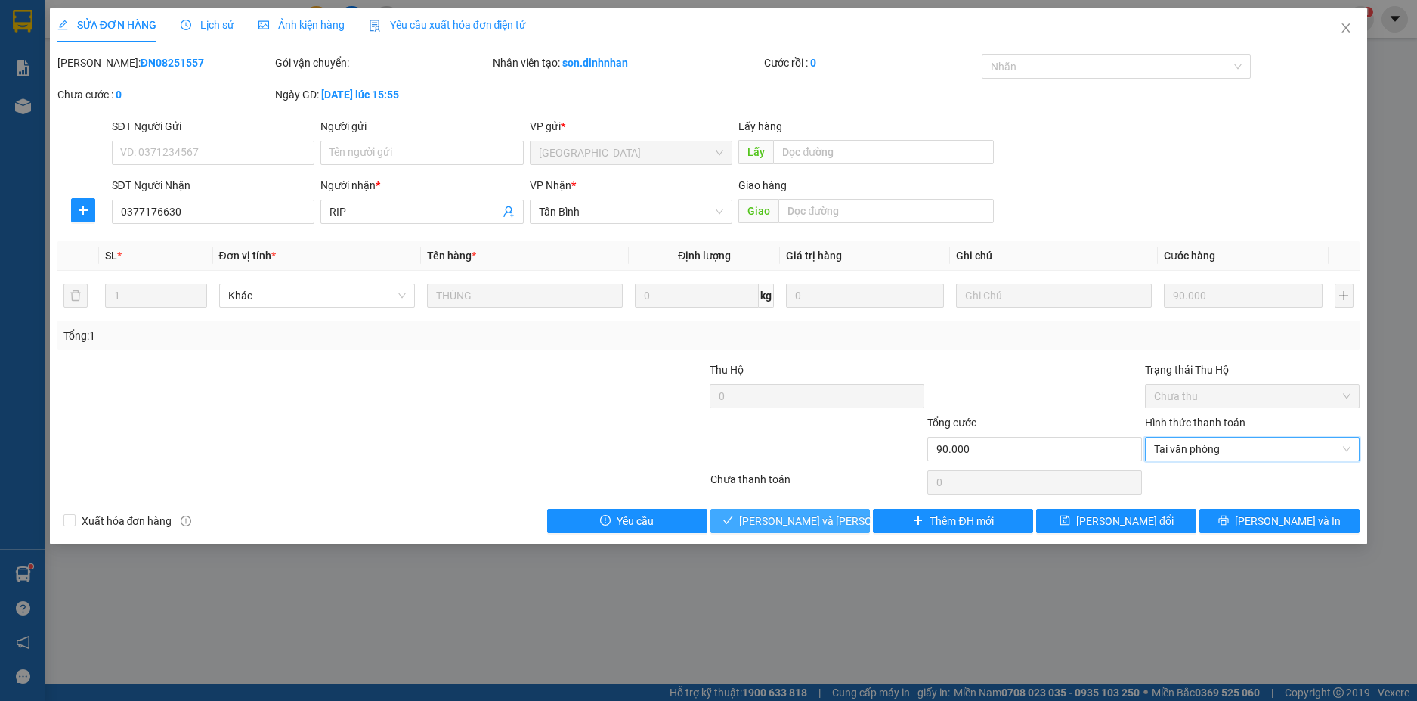
click at [827, 515] on span "[PERSON_NAME] và Giao hàng" at bounding box center [841, 520] width 204 height 17
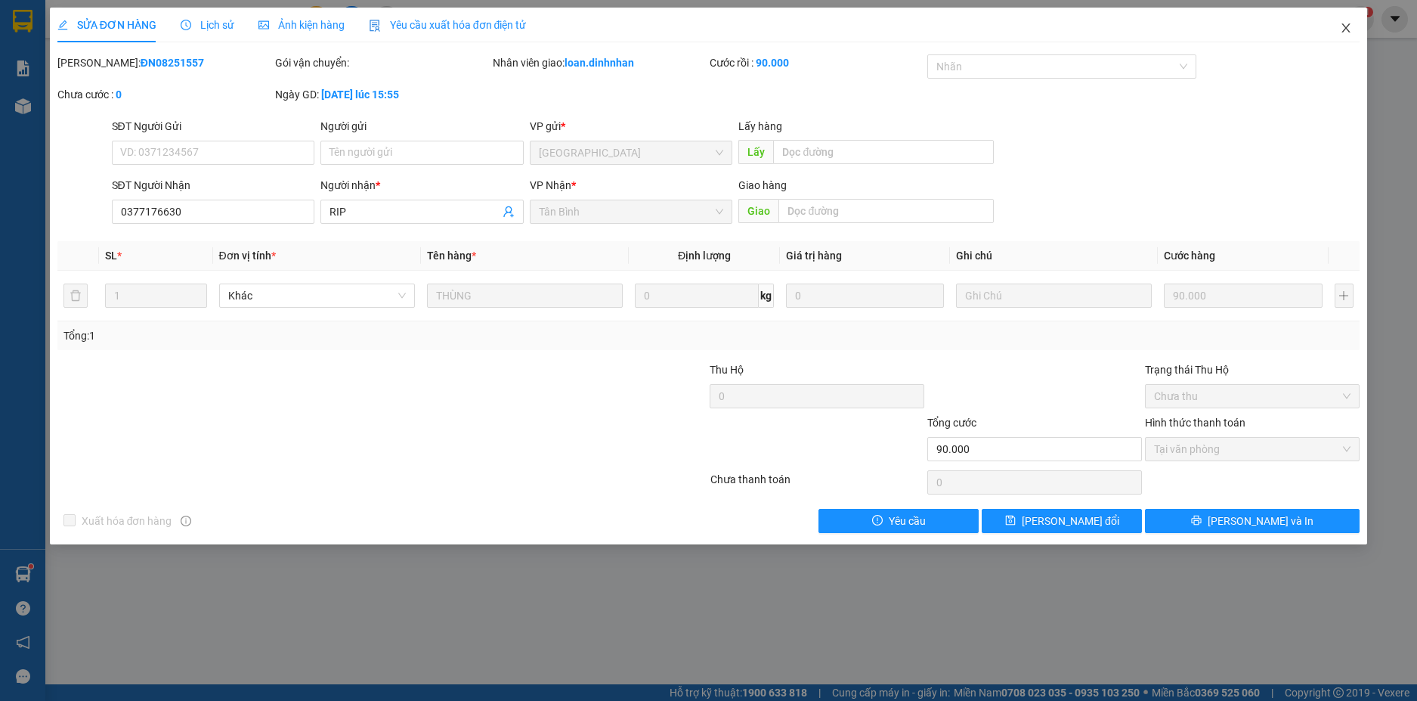
click at [1357, 23] on span "Close" at bounding box center [1346, 29] width 42 height 42
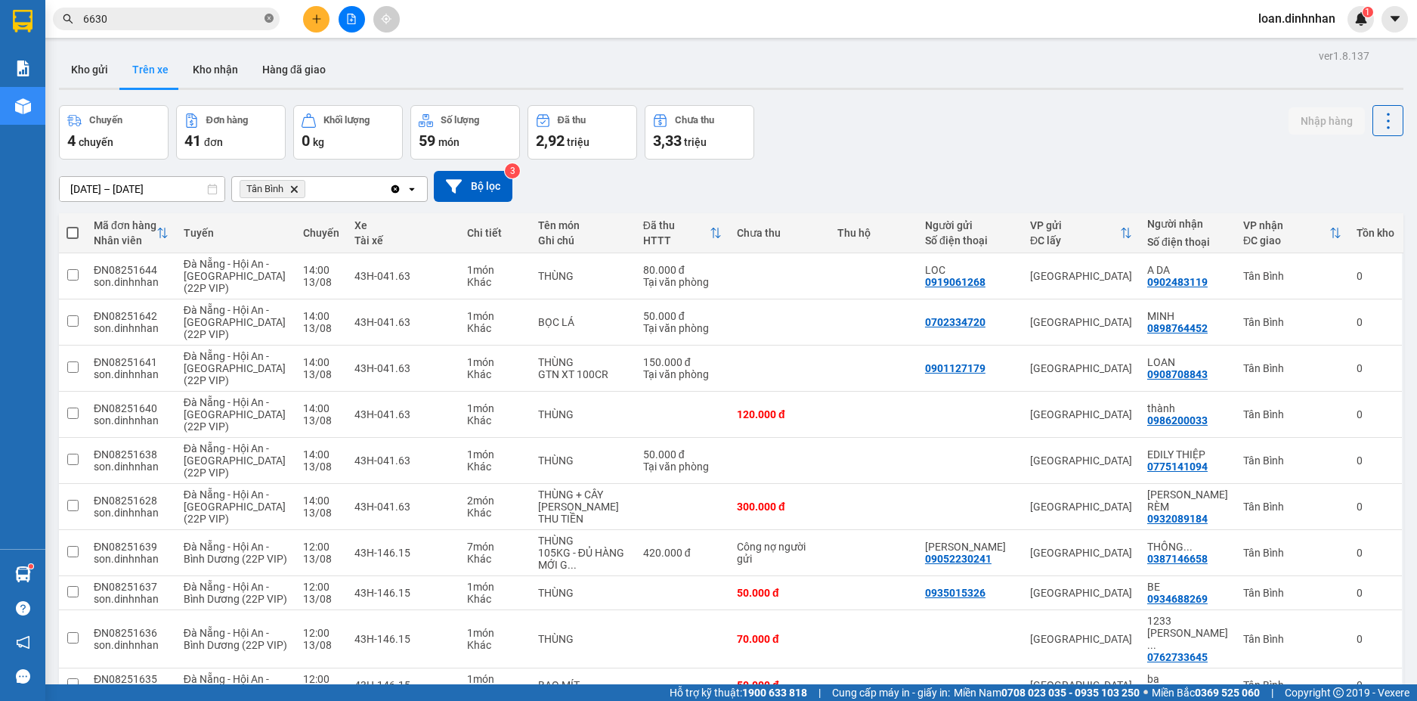
click at [266, 13] on span at bounding box center [269, 19] width 9 height 14
click at [266, 13] on span at bounding box center [269, 19] width 9 height 17
click at [233, 8] on span at bounding box center [166, 19] width 227 height 23
click at [224, 20] on input "text" at bounding box center [172, 19] width 178 height 17
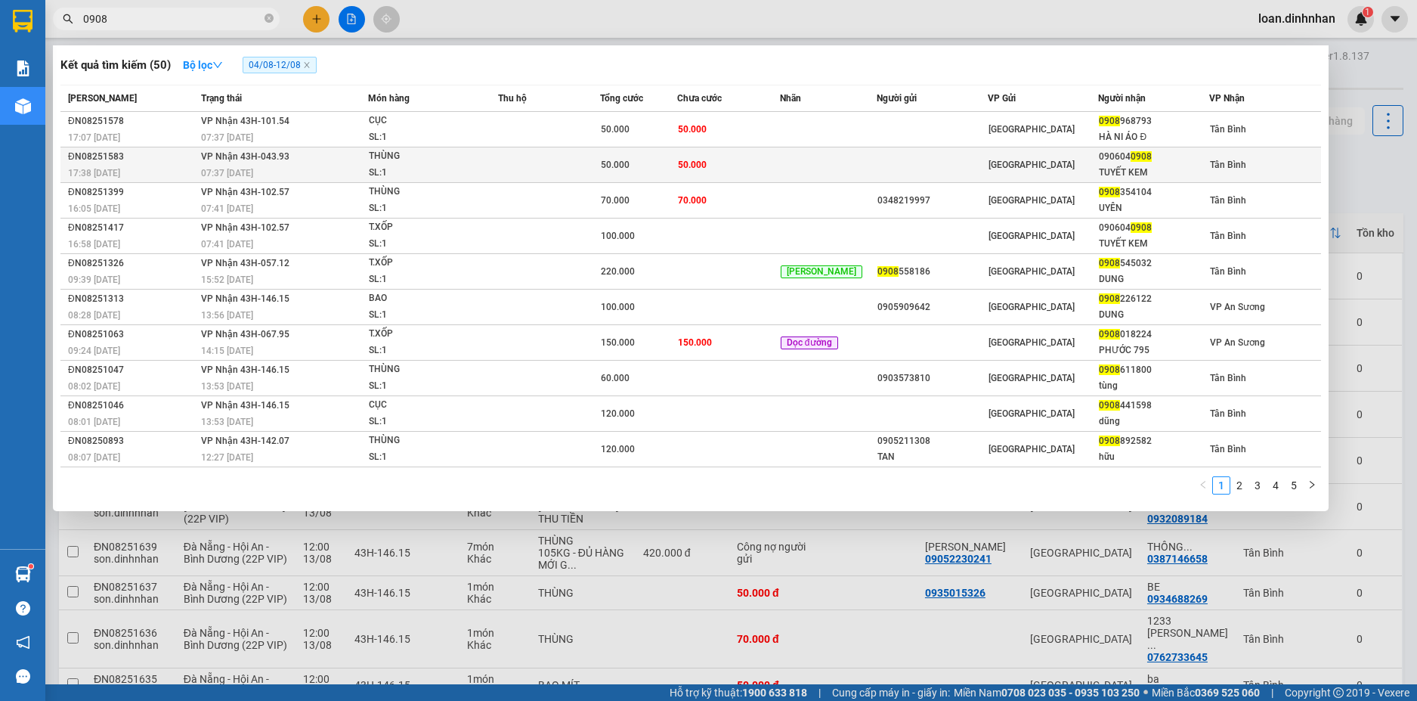
type input "0908"
click at [1156, 164] on div "090604 0908" at bounding box center [1154, 157] width 110 height 16
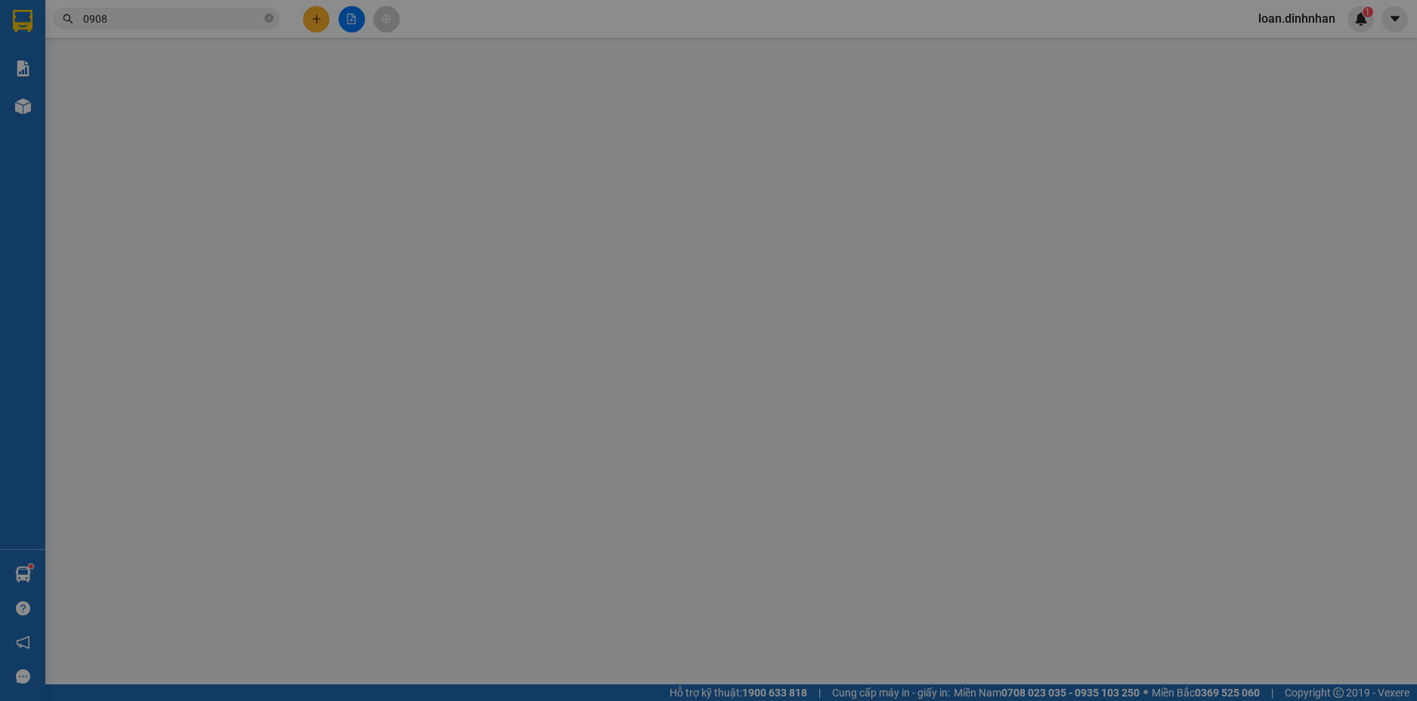
type input "0906040908"
type input "TUYẾT KEM"
type input "50.000"
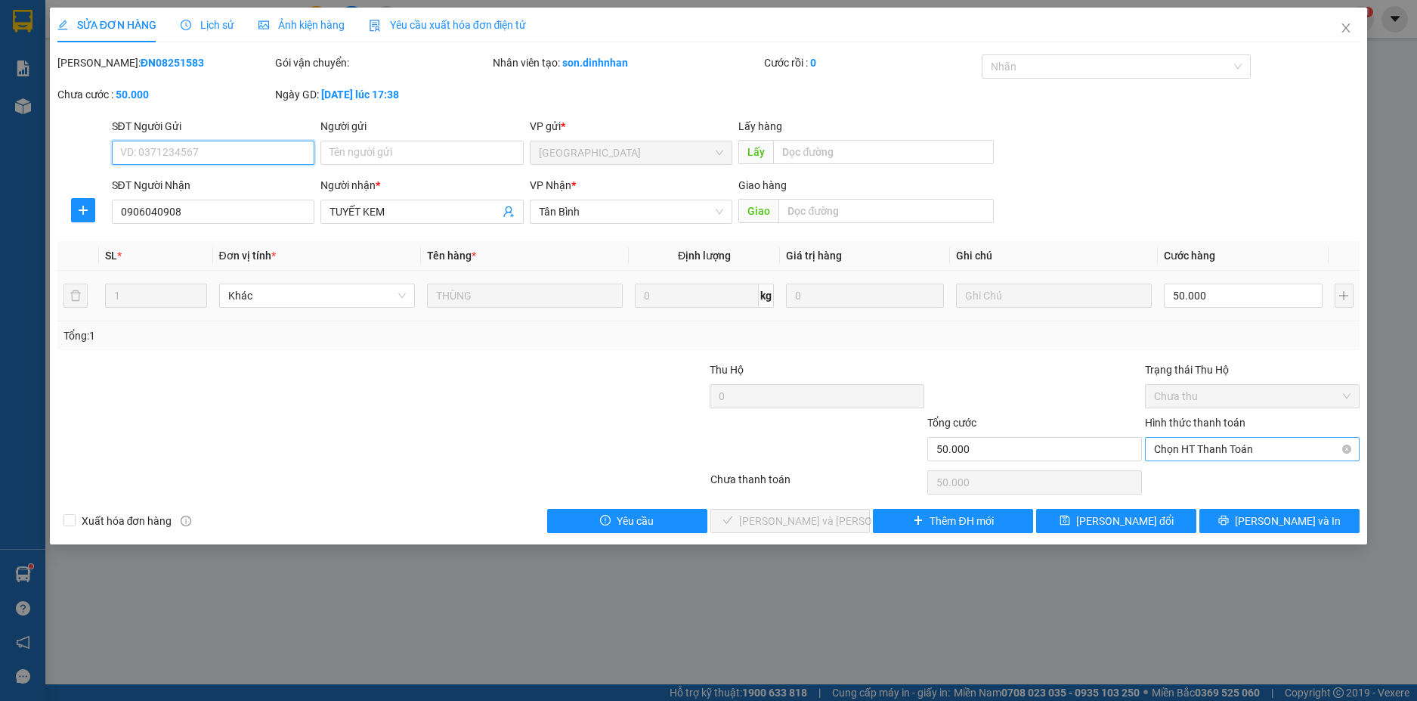
drag, startPoint x: 1212, startPoint y: 441, endPoint x: 1206, endPoint y: 462, distance: 22.0
click at [1210, 453] on span "Chọn HT Thanh Toán" at bounding box center [1252, 449] width 197 height 23
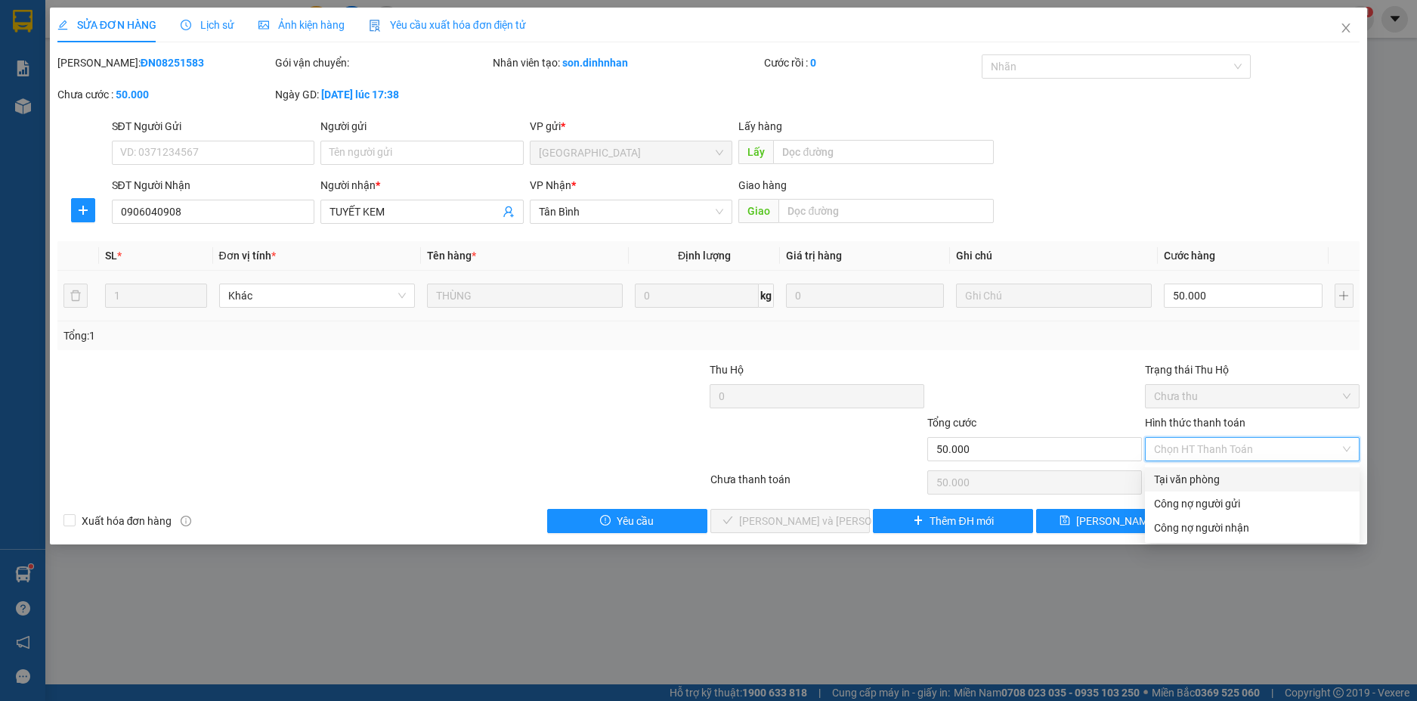
click at [1202, 469] on div "Tại văn phòng" at bounding box center [1252, 479] width 215 height 24
type input "0"
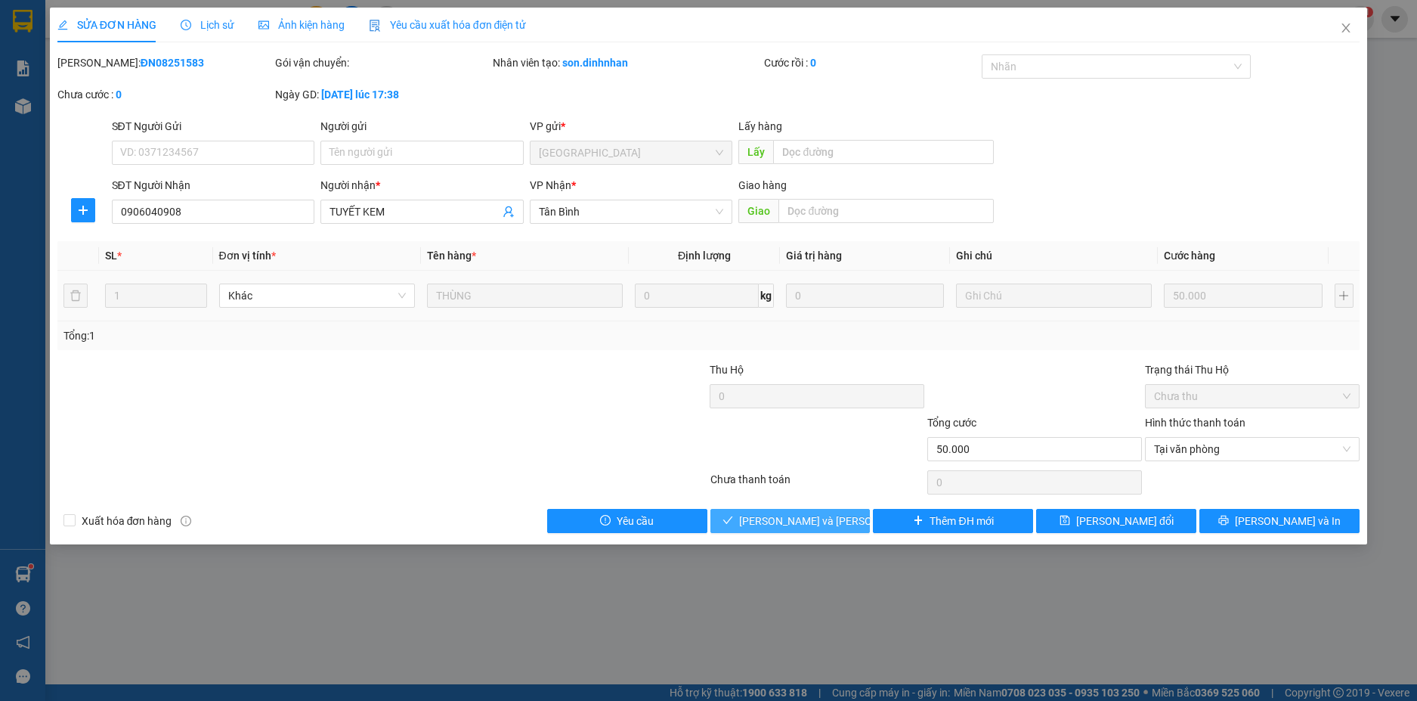
click at [801, 514] on span "[PERSON_NAME] và Giao hàng" at bounding box center [841, 520] width 204 height 17
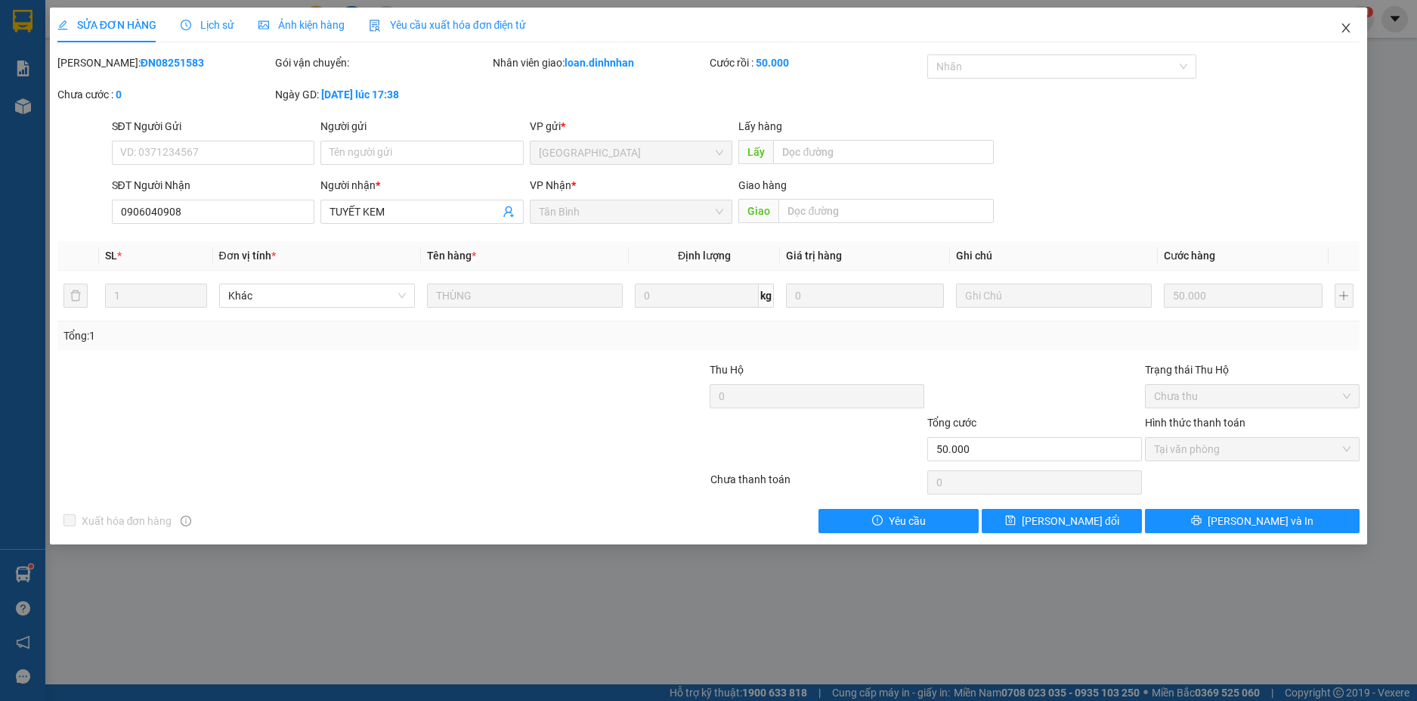
click at [1351, 30] on icon "close" at bounding box center [1346, 28] width 12 height 12
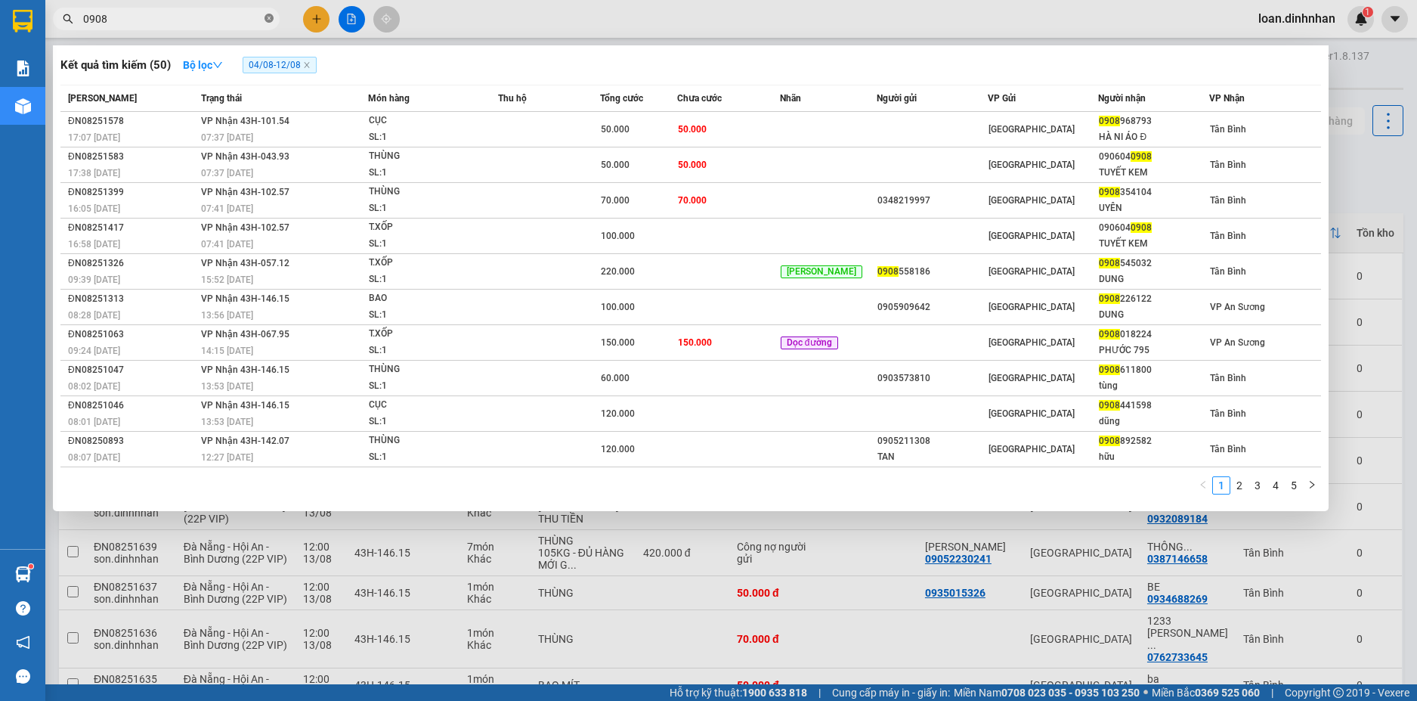
click at [265, 23] on icon "close-circle" at bounding box center [269, 18] width 9 height 9
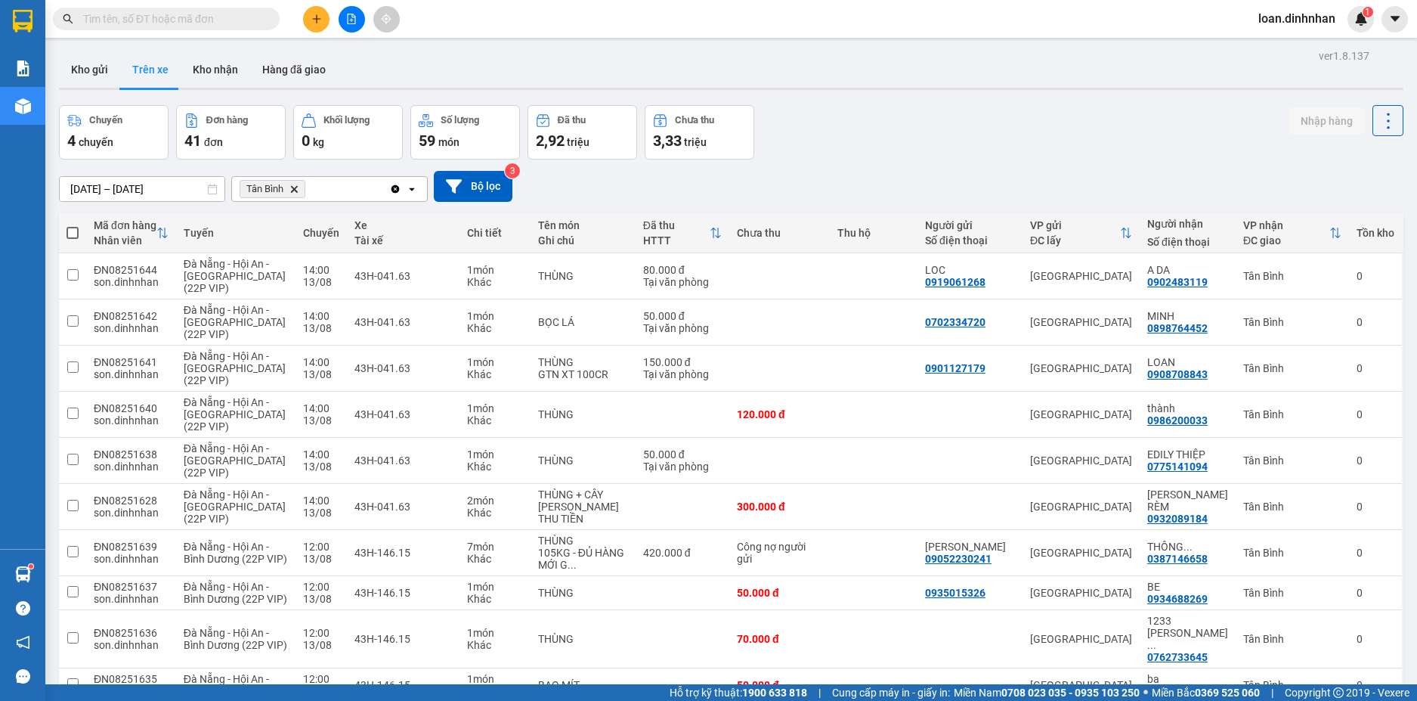
click at [265, 20] on span at bounding box center [269, 19] width 9 height 17
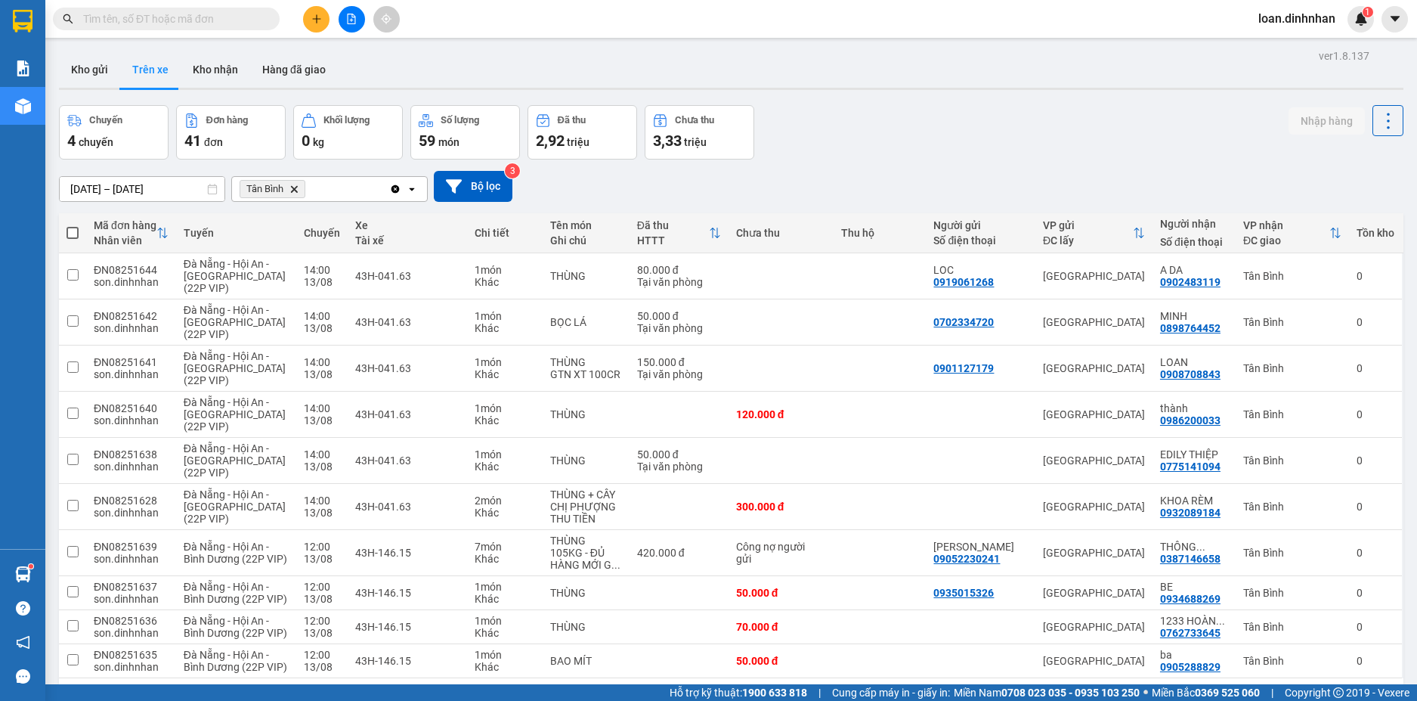
click at [246, 24] on input "text" at bounding box center [172, 19] width 178 height 17
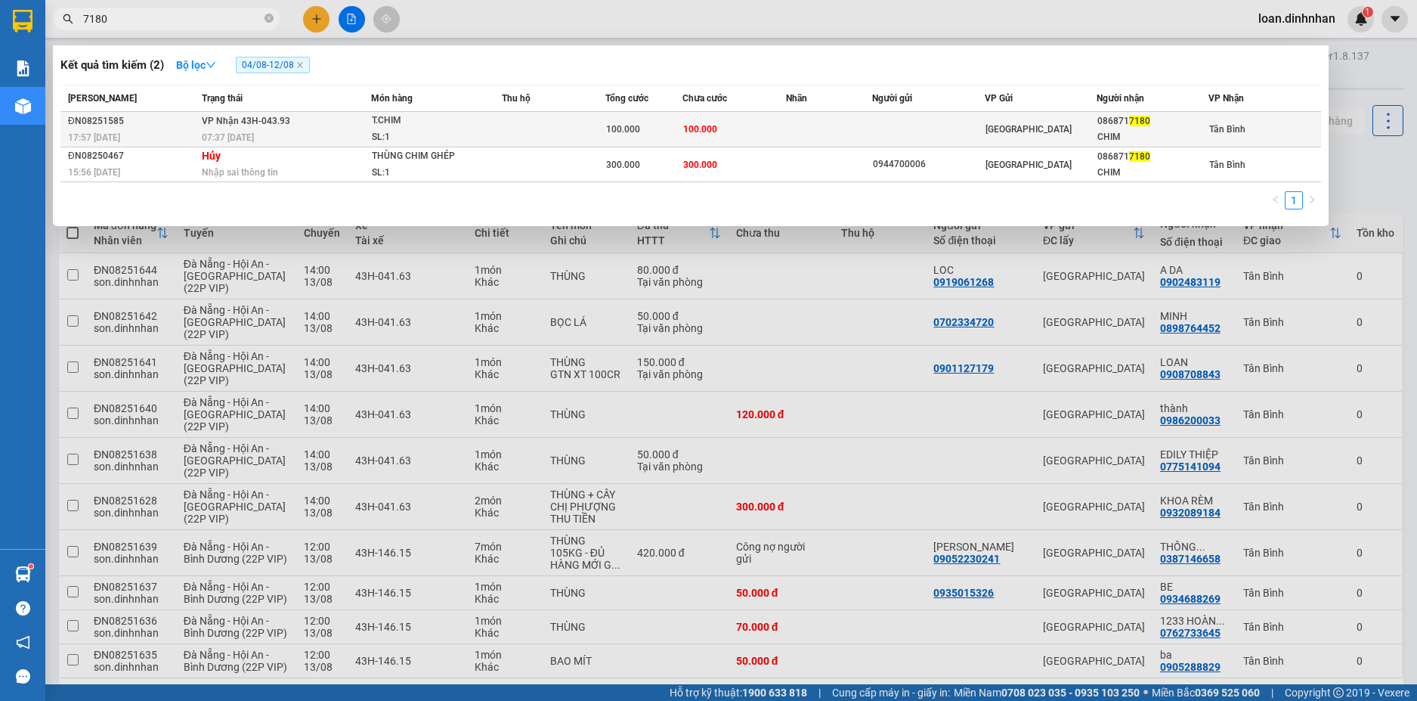
type input "7180"
click at [767, 127] on td "100.000" at bounding box center [734, 130] width 104 height 36
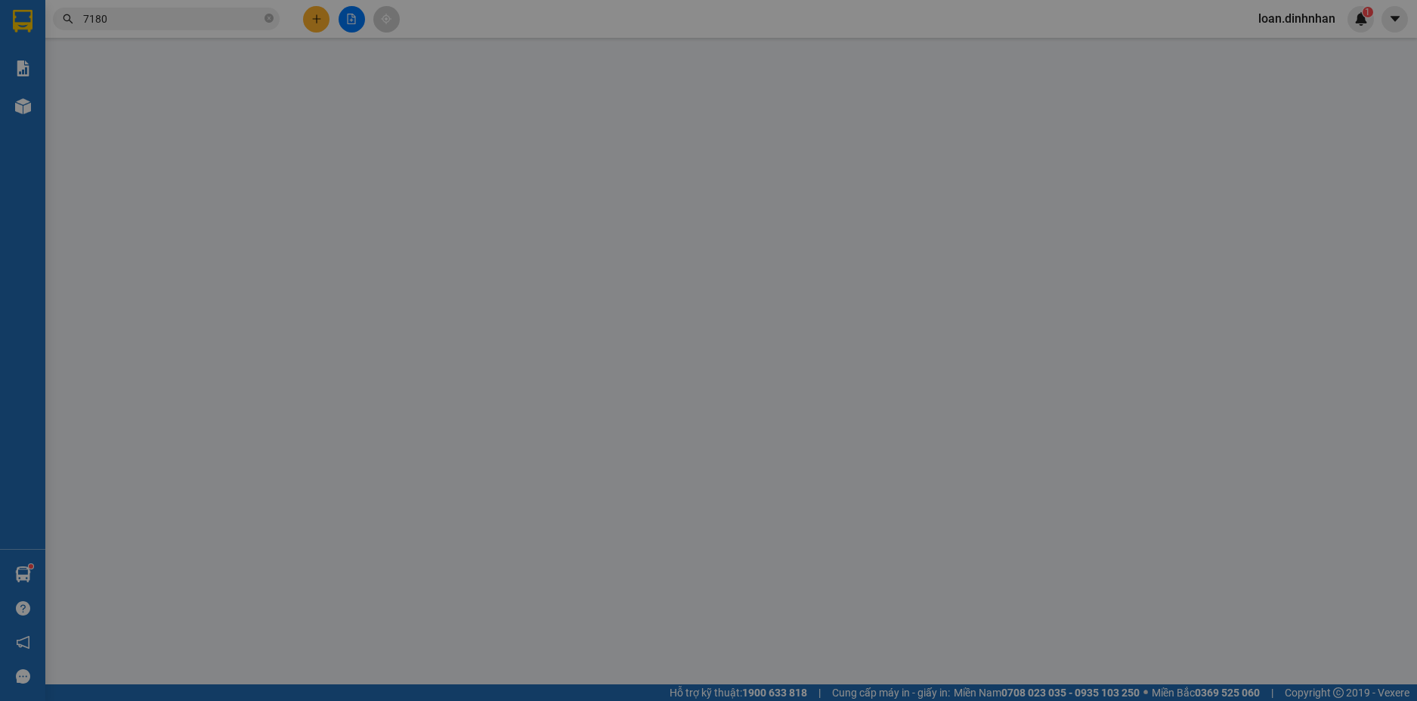
type input "0868717180"
type input "CHIM"
type input "100.000"
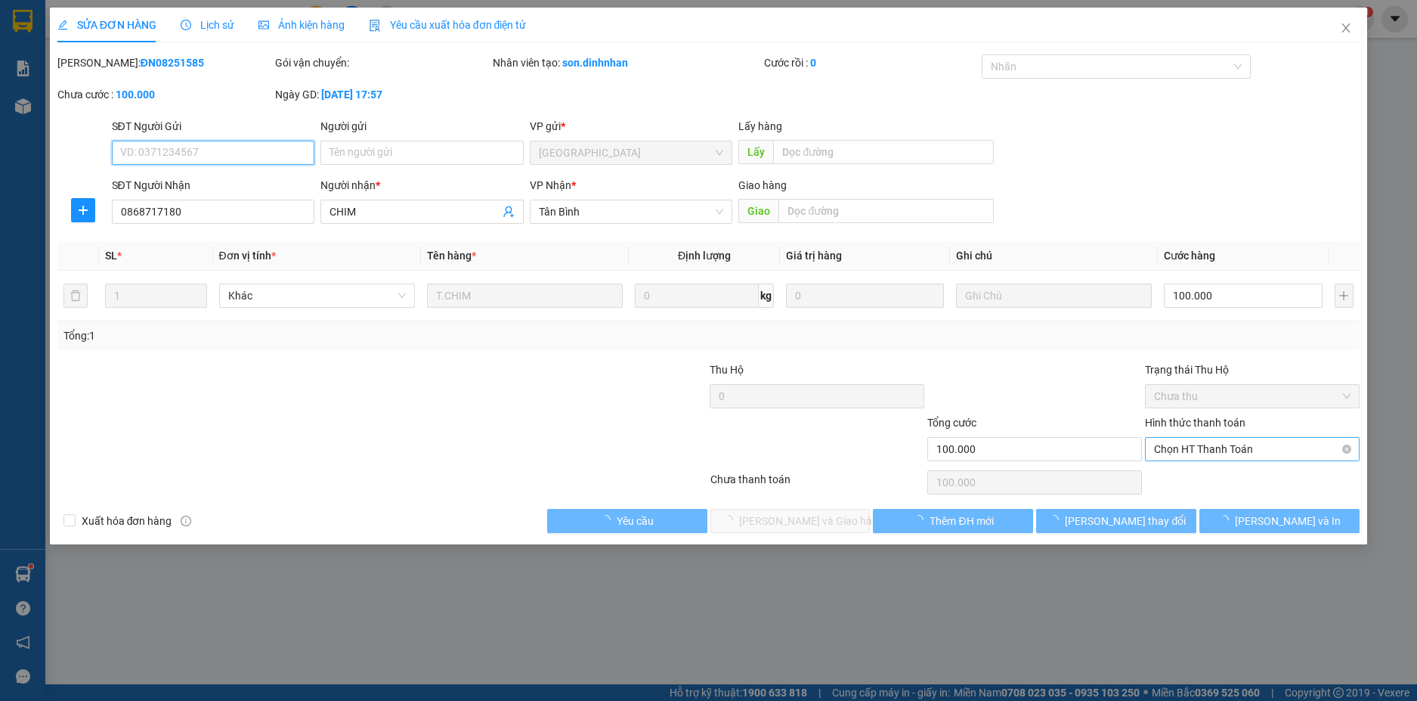
drag, startPoint x: 1175, startPoint y: 438, endPoint x: 1178, endPoint y: 447, distance: 9.3
click at [1175, 439] on span "Chọn HT Thanh Toán" at bounding box center [1252, 449] width 197 height 23
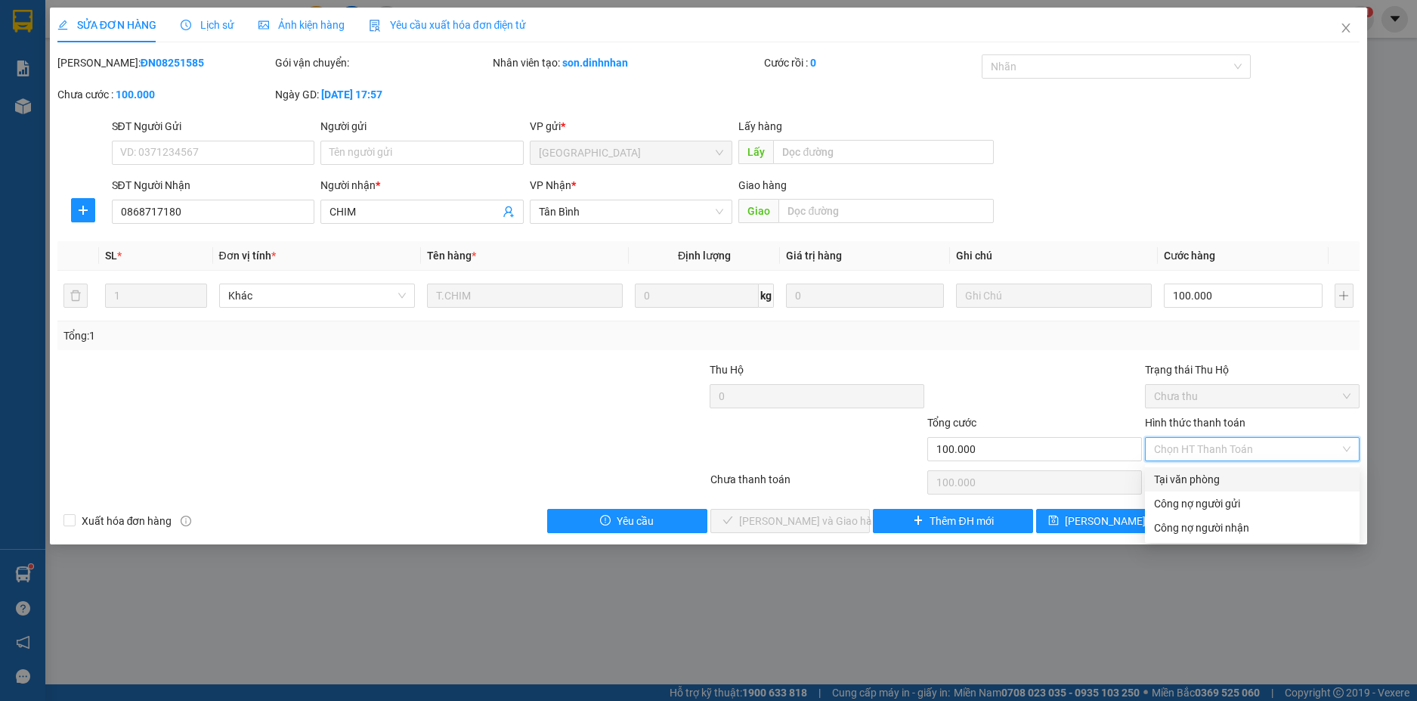
click at [1181, 480] on div "Tại văn phòng" at bounding box center [1252, 479] width 197 height 17
type input "0"
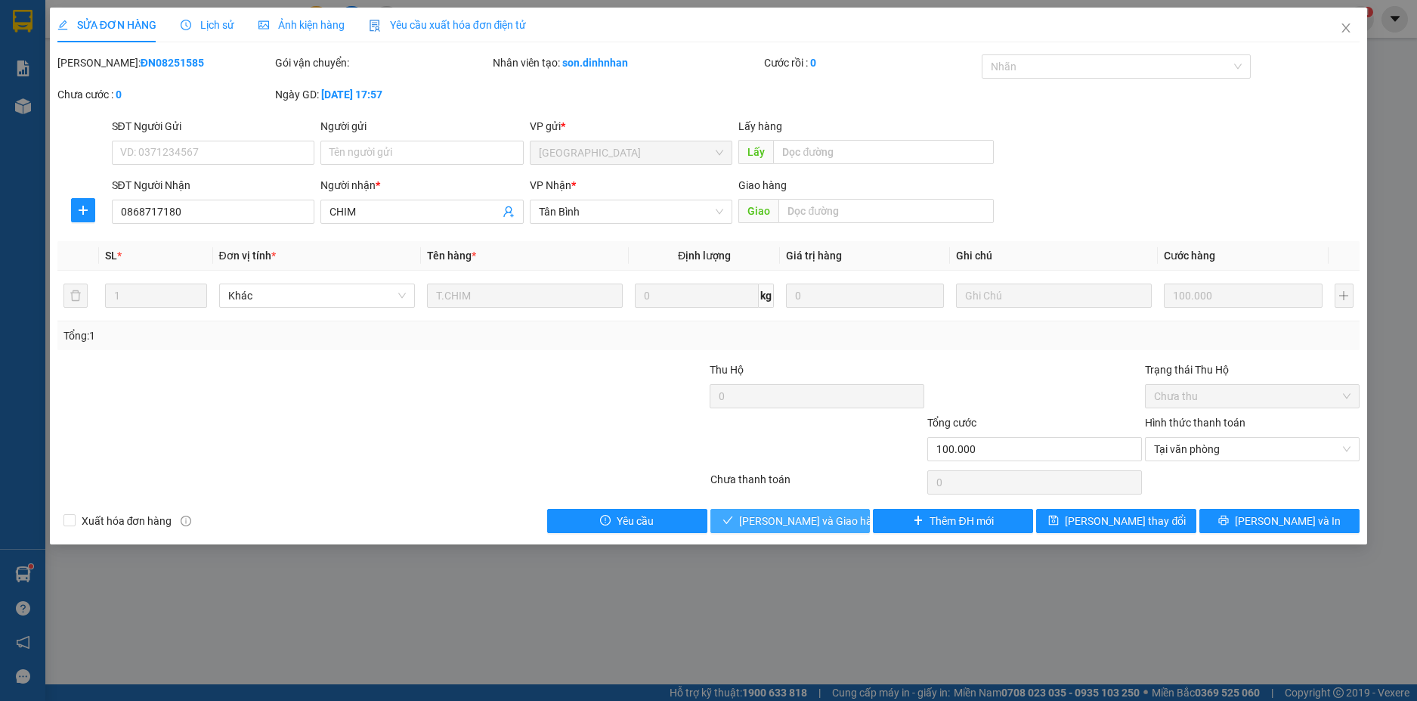
click at [818, 521] on span "[PERSON_NAME] và Giao hàng" at bounding box center [811, 520] width 145 height 17
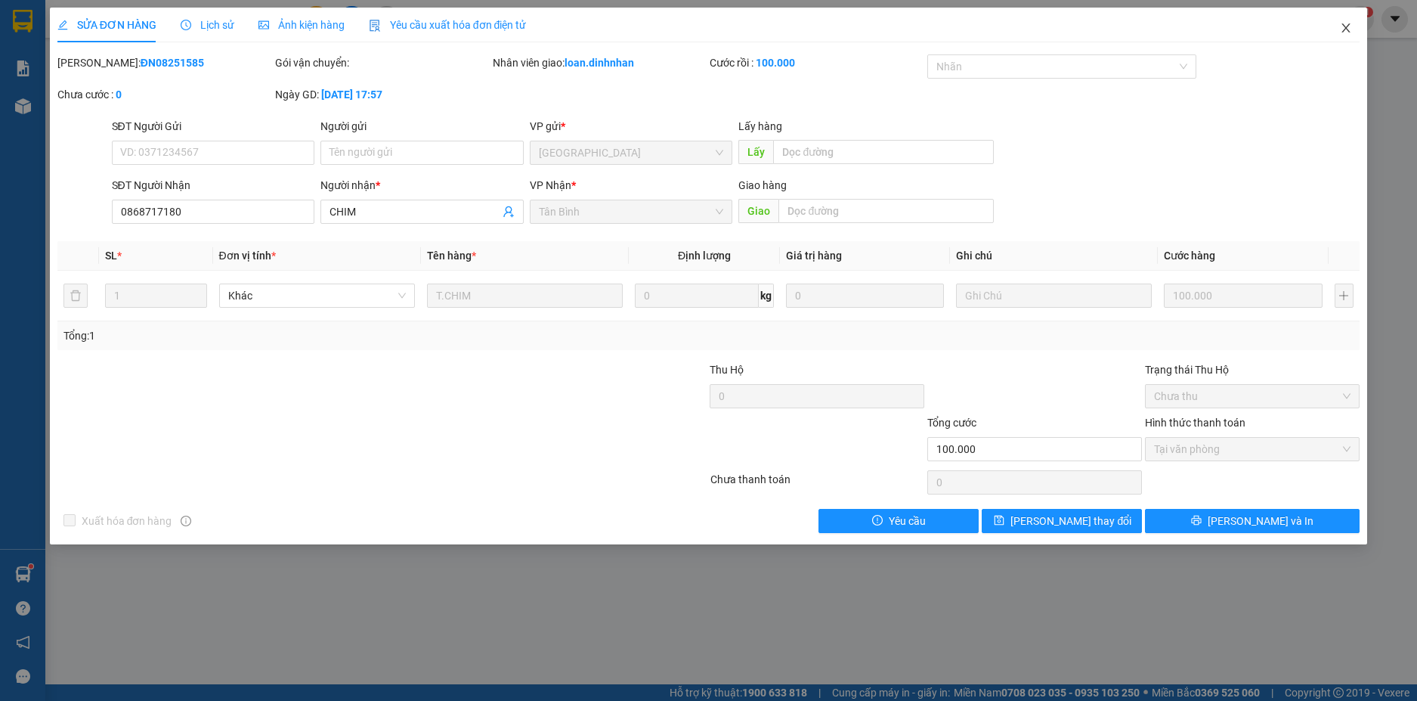
click at [1354, 26] on span "Close" at bounding box center [1346, 29] width 42 height 42
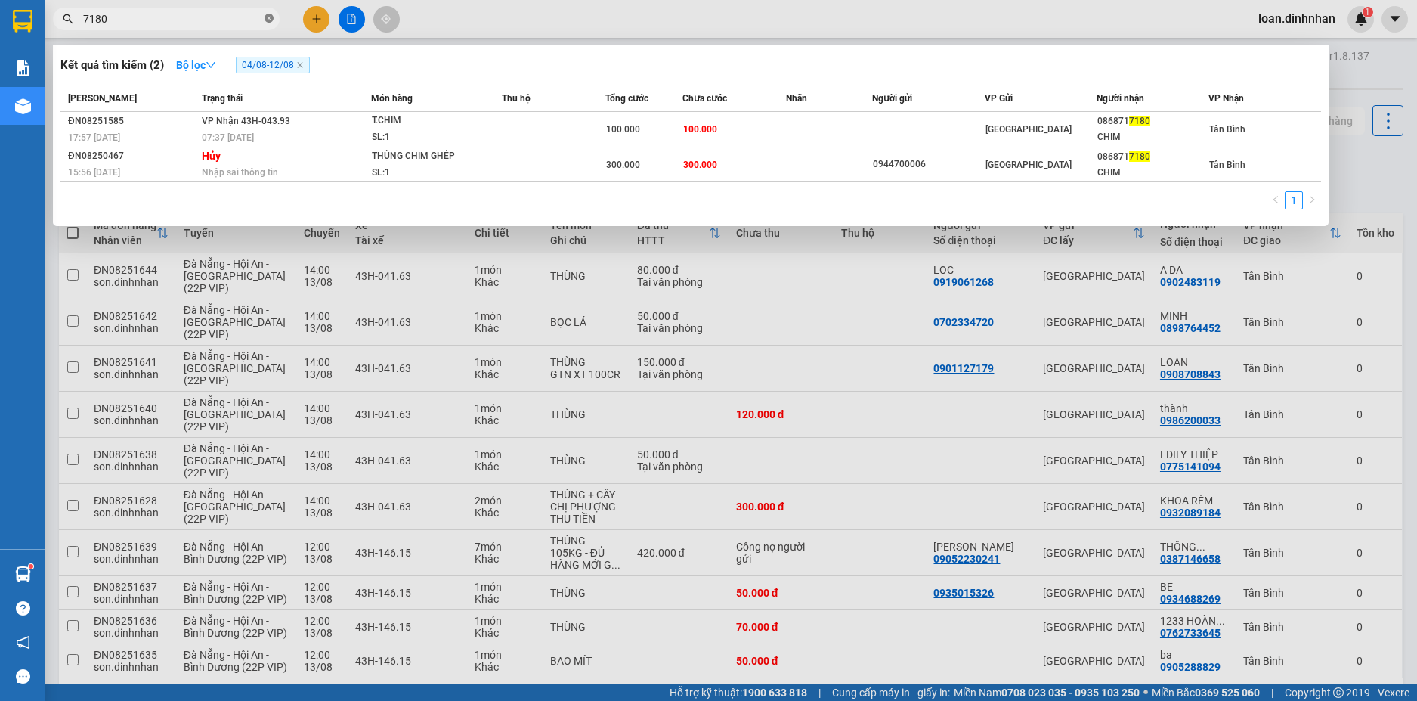
click at [270, 18] on icon "close-circle" at bounding box center [269, 18] width 9 height 9
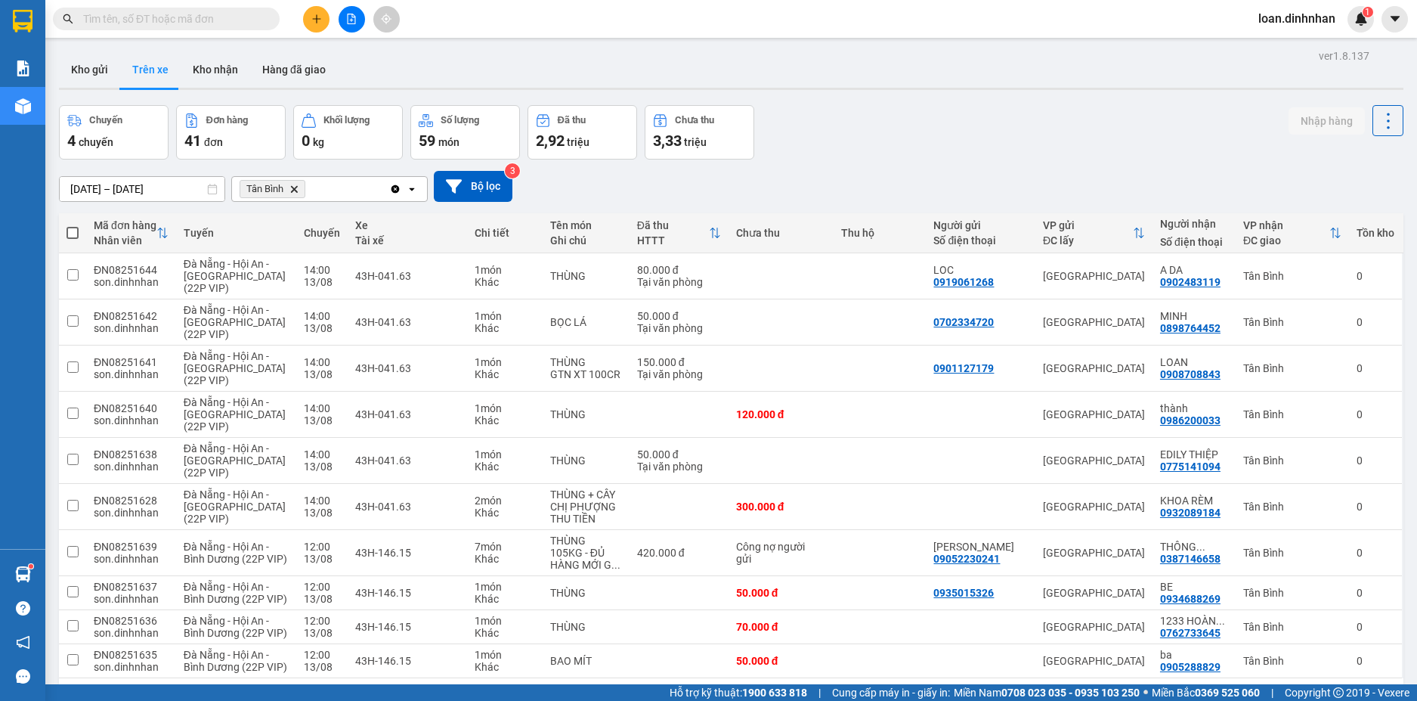
click at [252, 14] on input "text" at bounding box center [172, 19] width 178 height 17
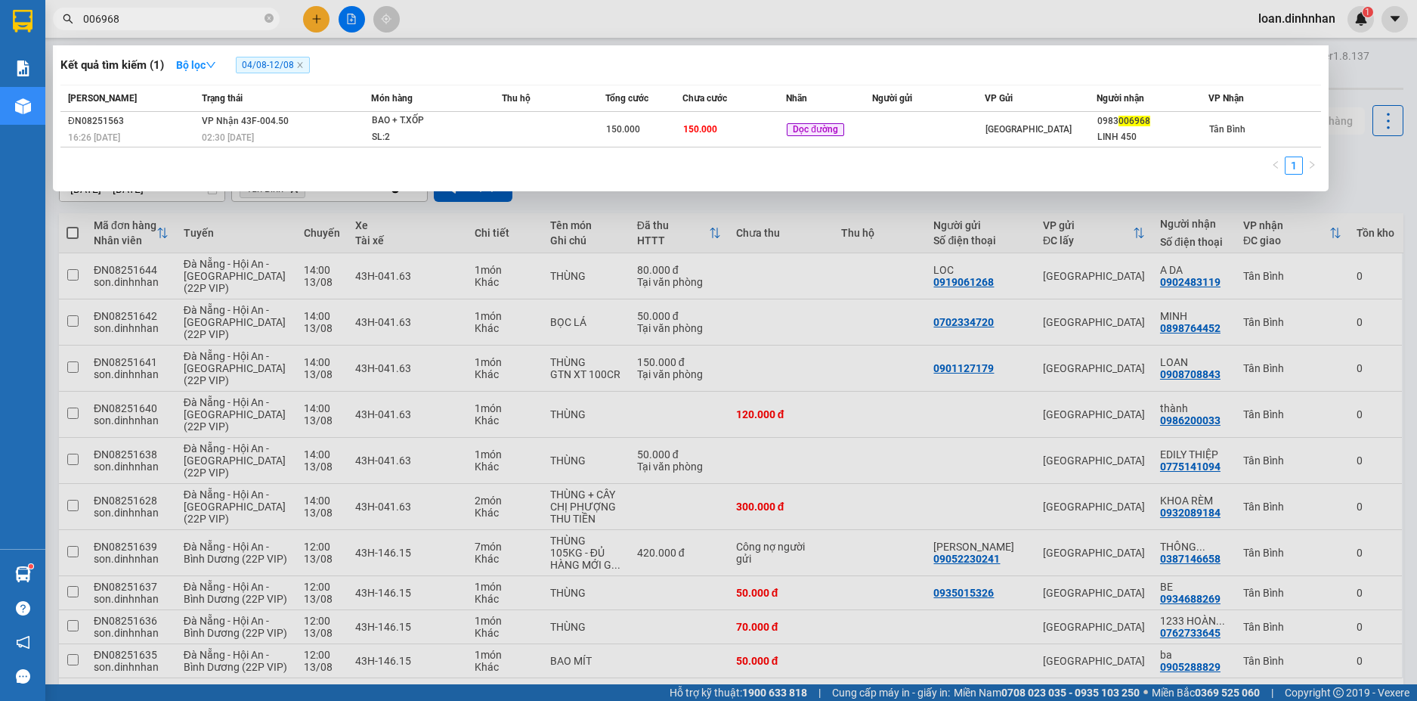
type input "006968"
click at [597, 149] on div "[PERSON_NAME] thái Món hàng Thu hộ Tổng cước Chưa cước Nhãn Người gửi VP Gửi Ng…" at bounding box center [690, 134] width 1261 height 99
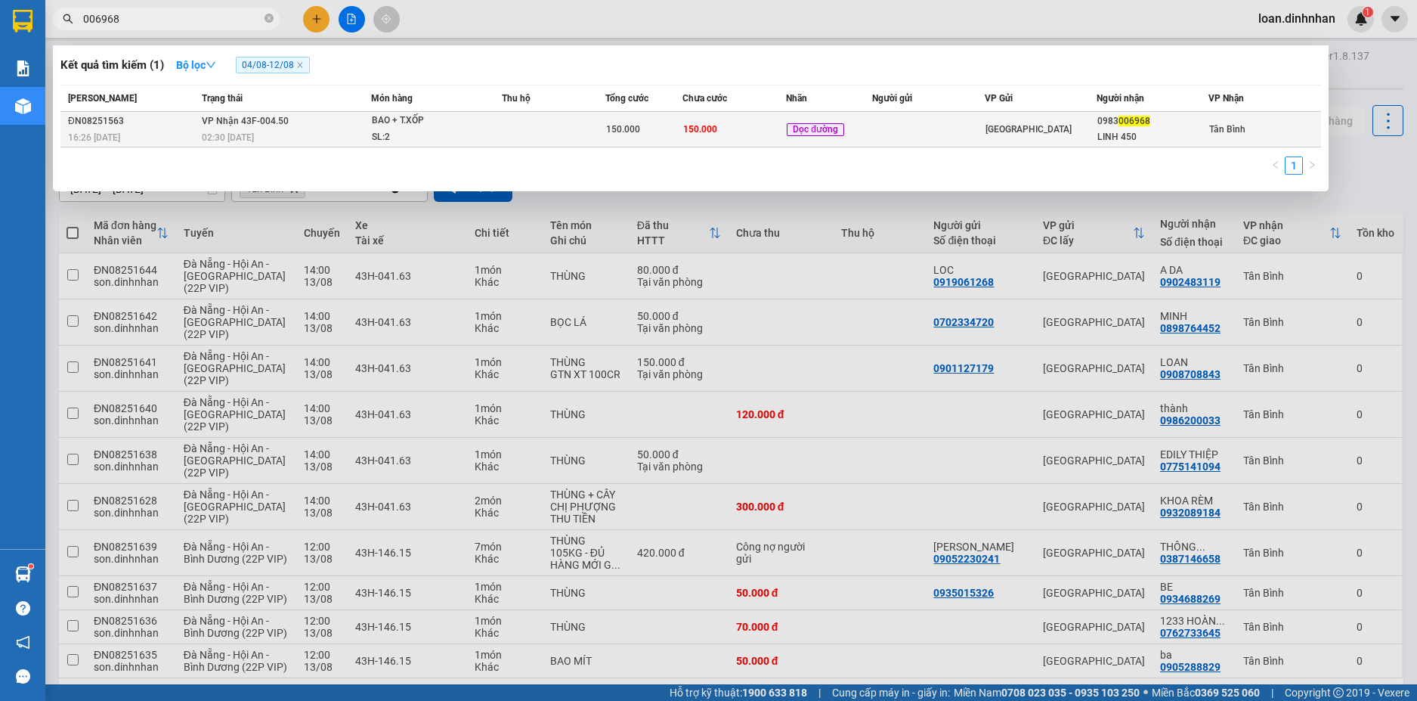
click at [612, 130] on span "150.000" at bounding box center [623, 129] width 34 height 11
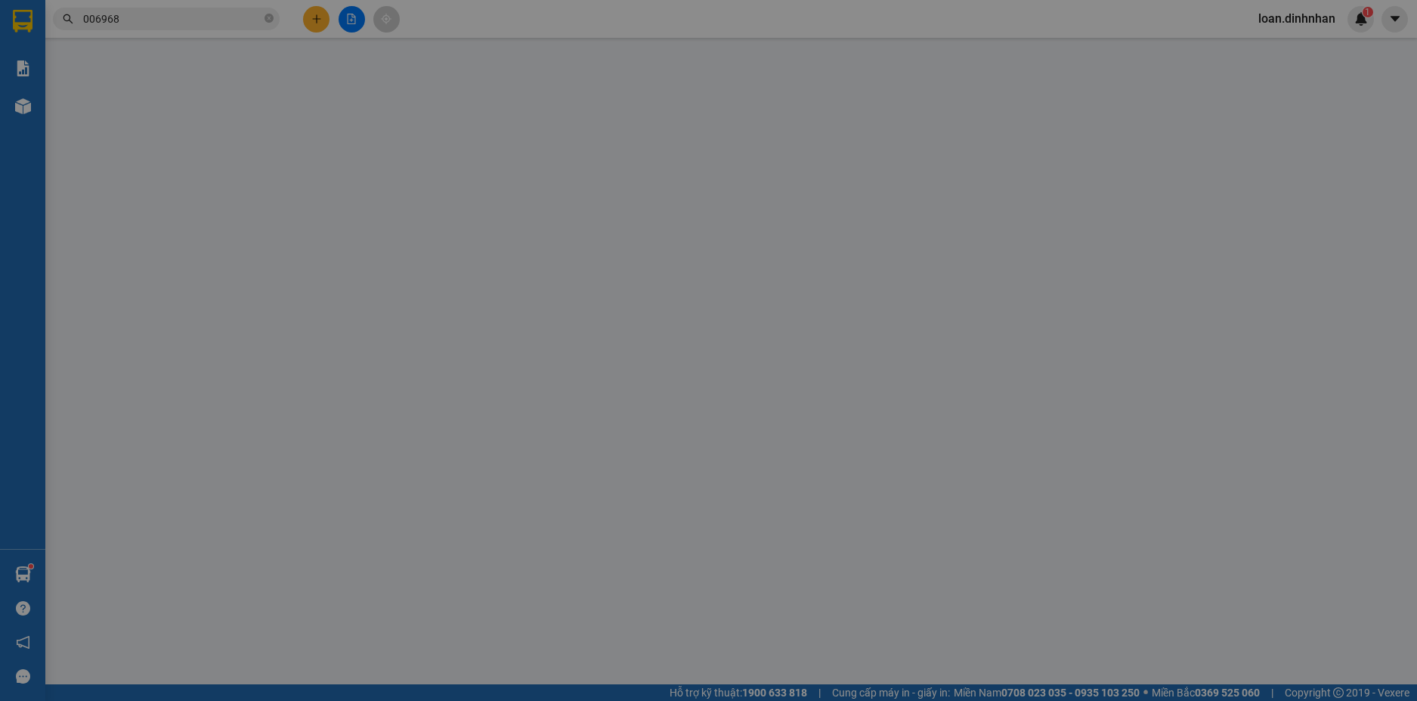
type input "0983006968"
type input "LINH 450"
type input "150.000"
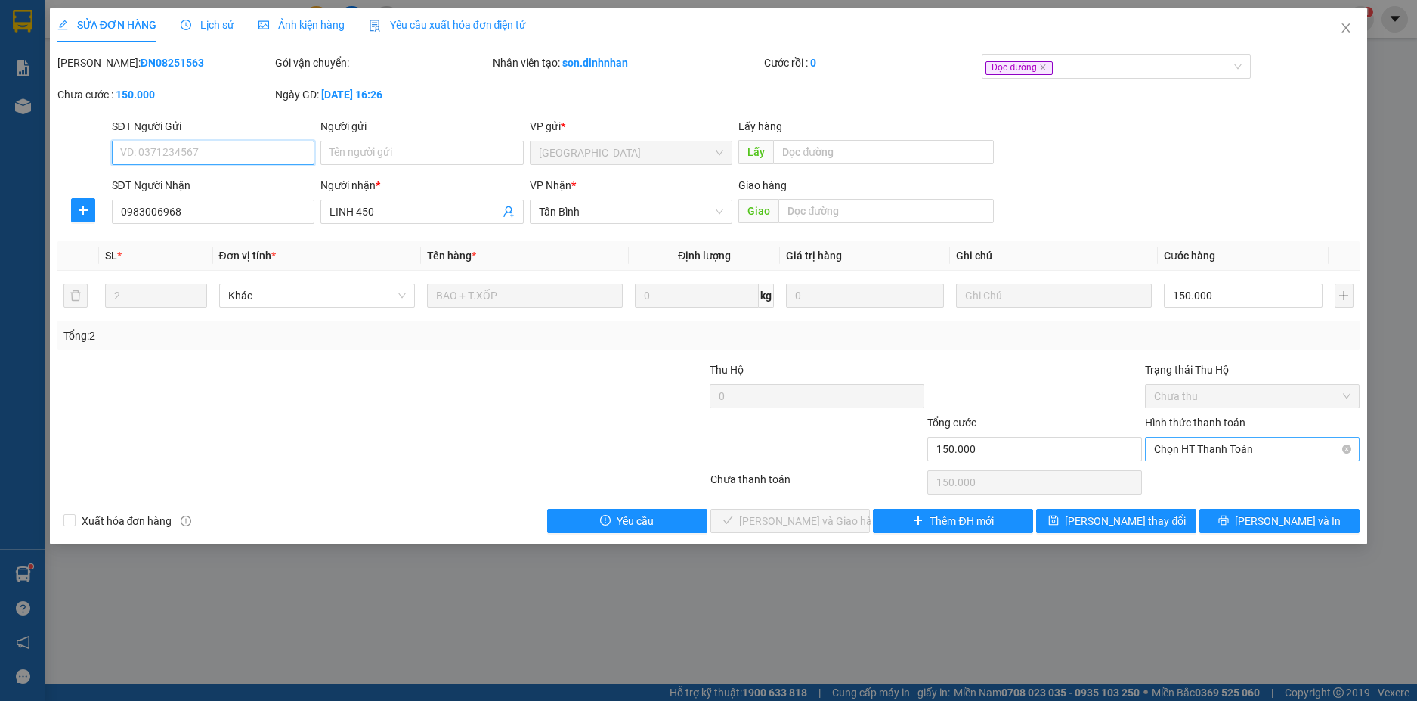
click at [1184, 447] on span "Chọn HT Thanh Toán" at bounding box center [1252, 449] width 197 height 23
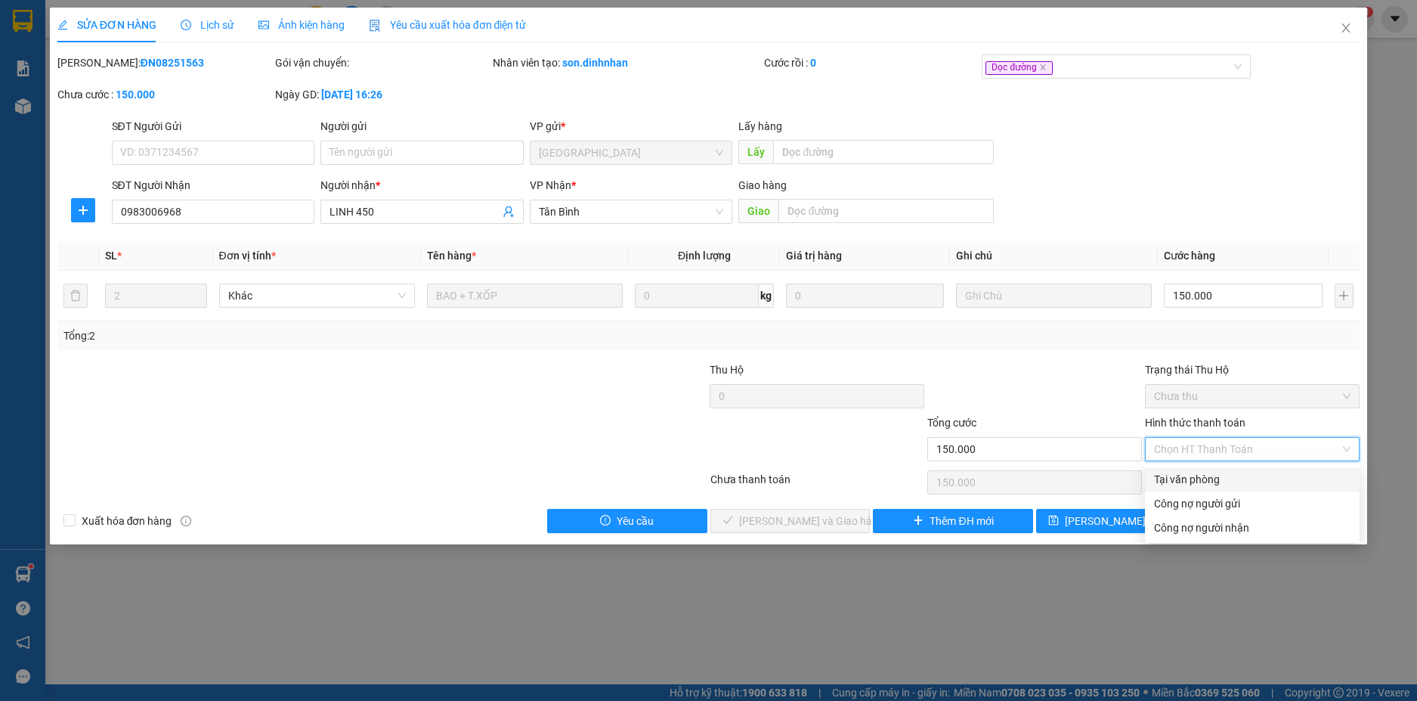
click at [1182, 472] on div "Tại văn phòng" at bounding box center [1252, 479] width 197 height 17
type input "0"
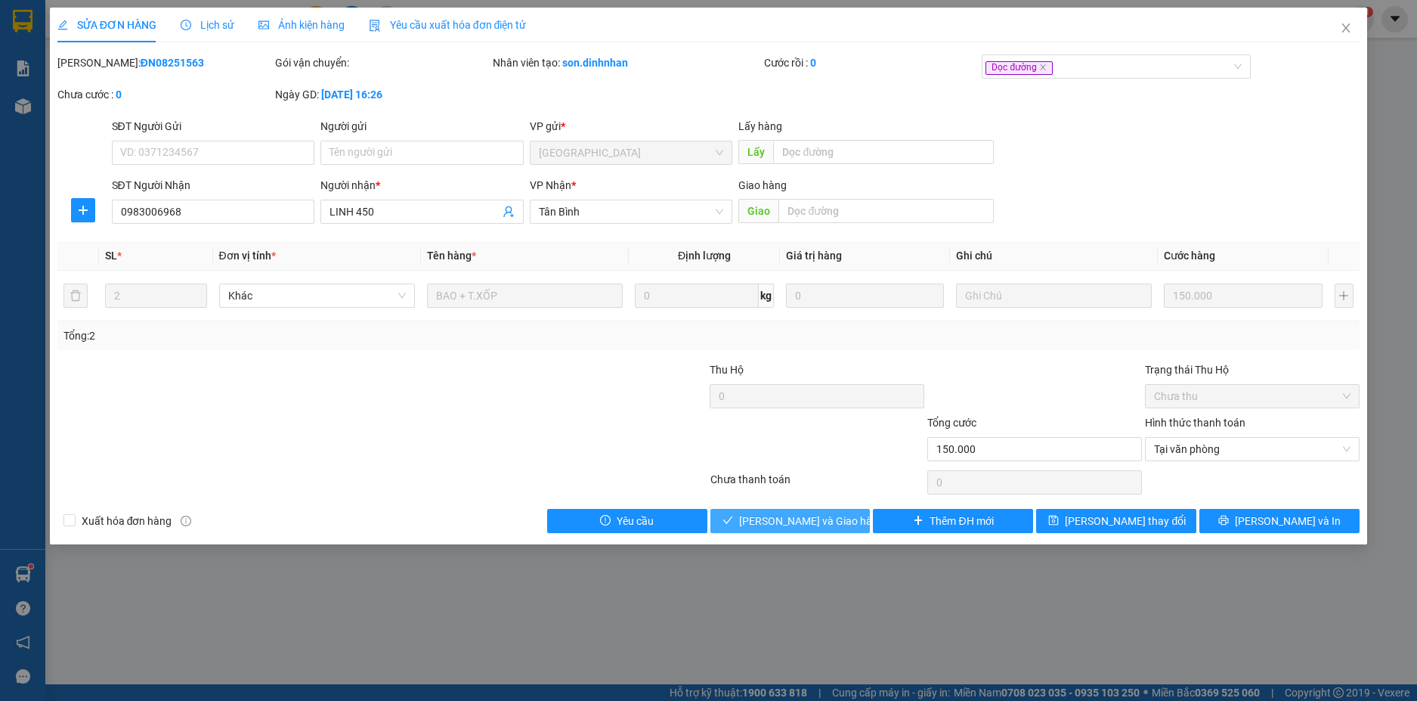
click at [798, 509] on button "[PERSON_NAME] và Giao hàng" at bounding box center [790, 521] width 160 height 24
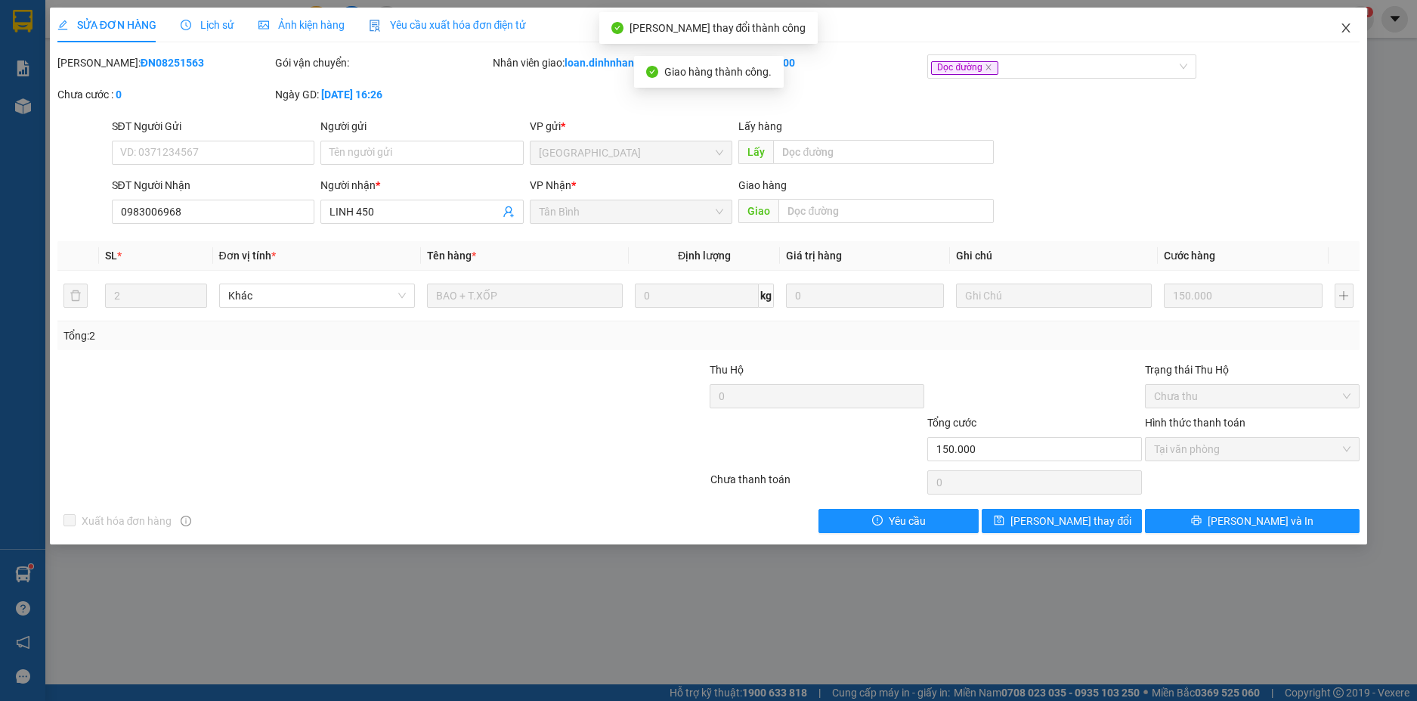
click at [1343, 23] on icon "close" at bounding box center [1346, 28] width 12 height 12
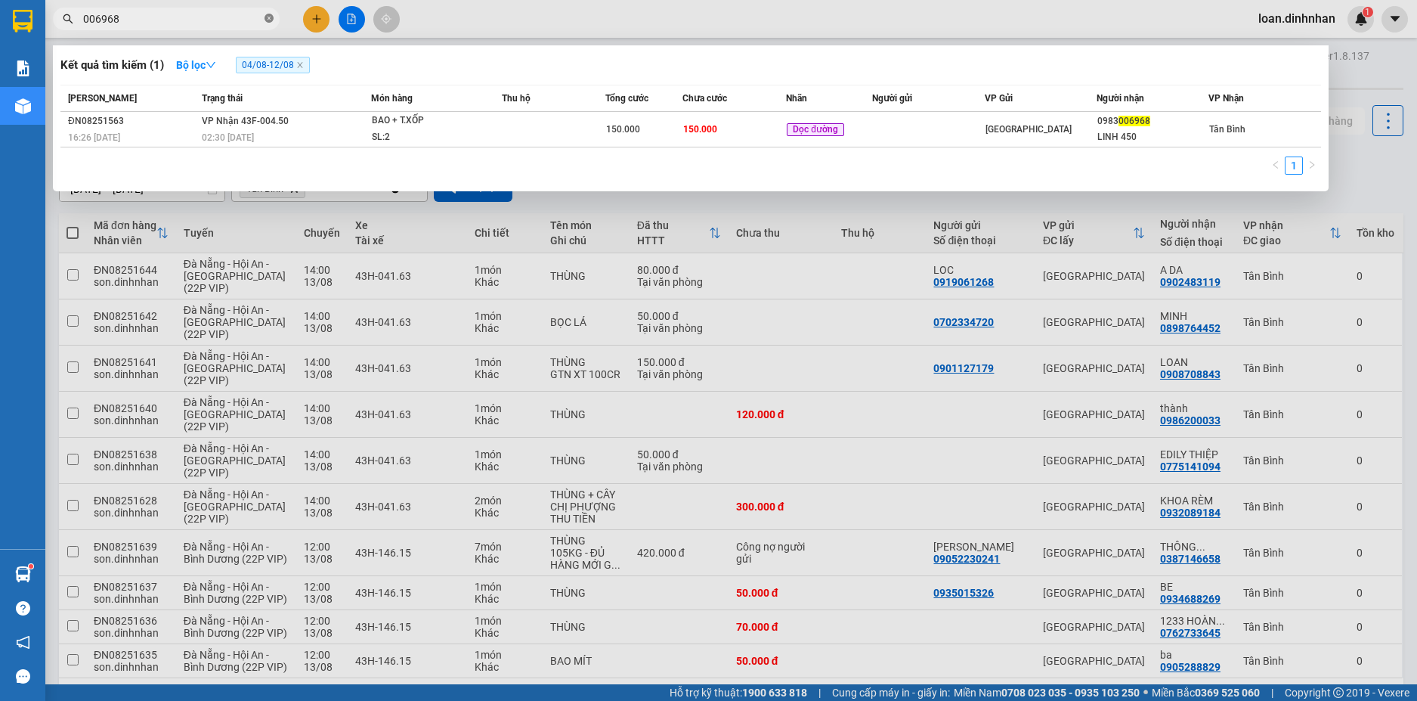
click at [271, 19] on icon "close-circle" at bounding box center [269, 18] width 9 height 9
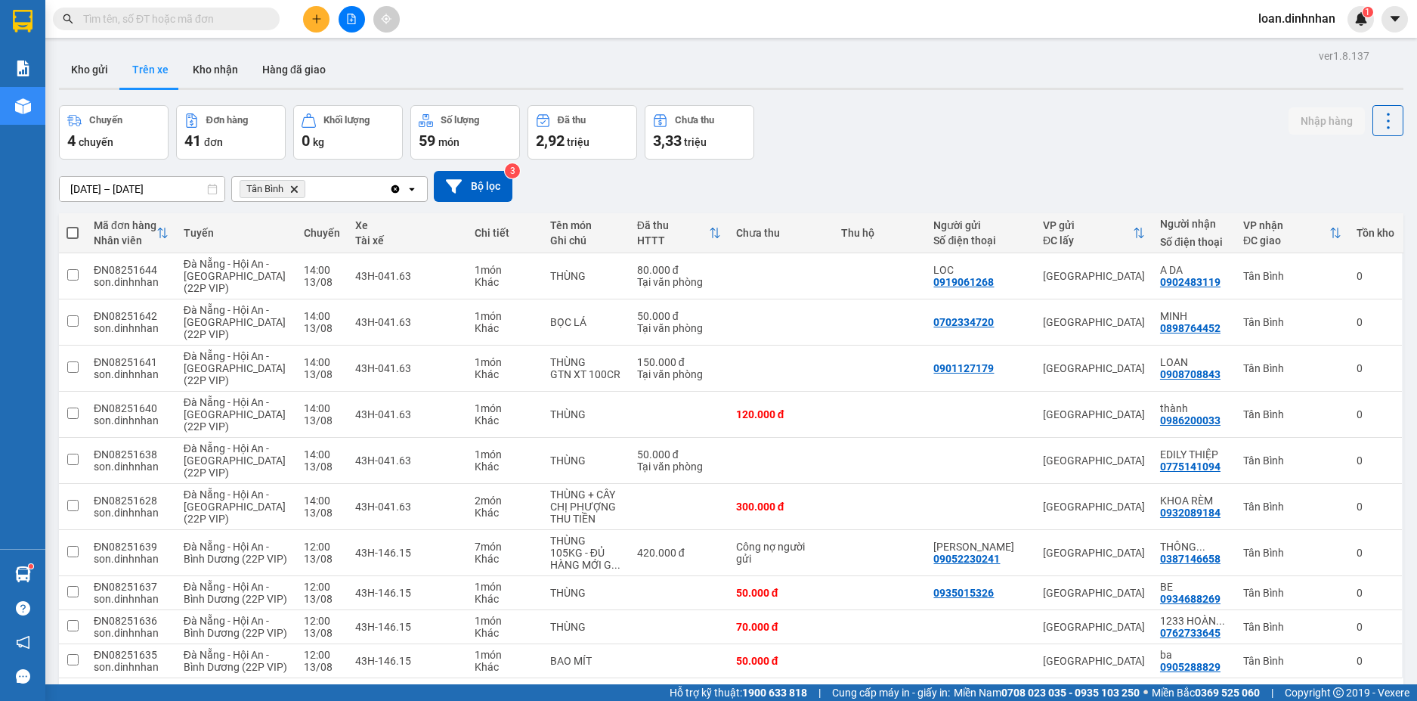
click at [256, 25] on input "text" at bounding box center [172, 19] width 178 height 17
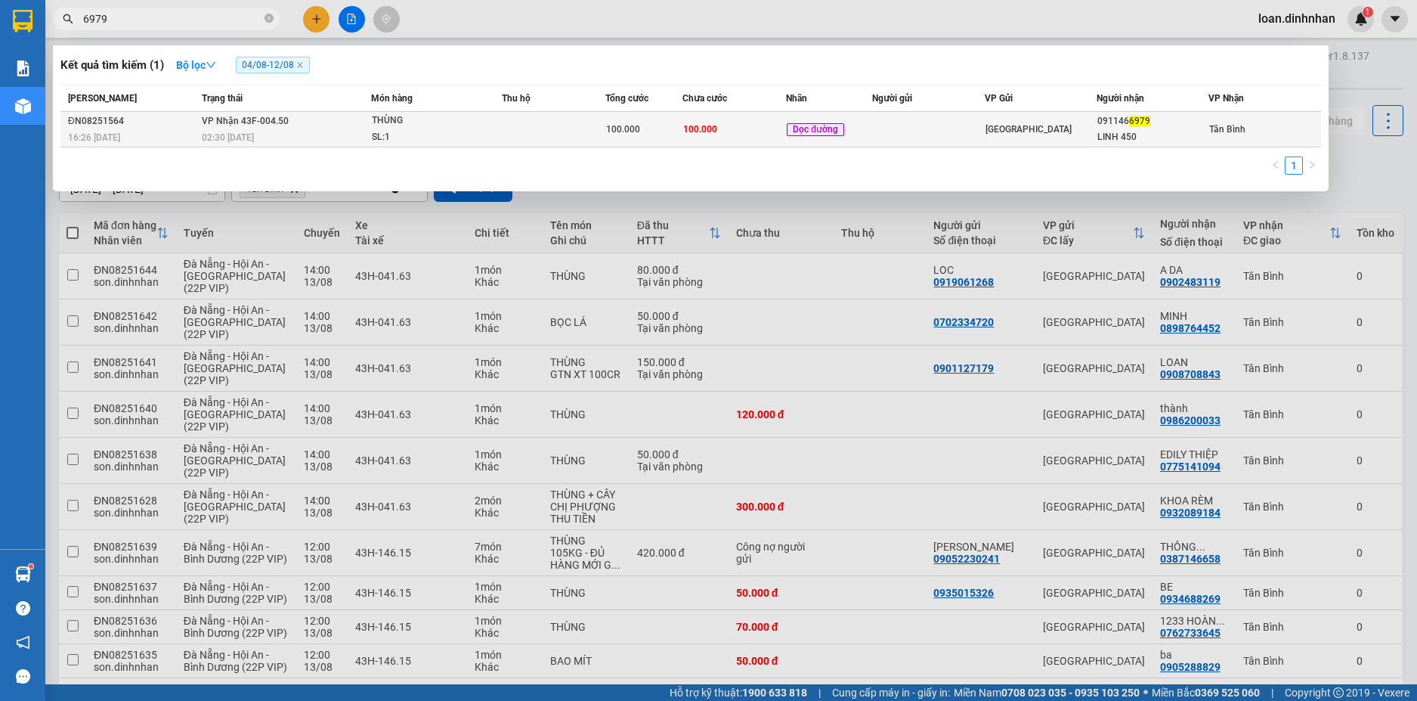
type input "6979"
click at [372, 120] on td "THÙNG SL: 1" at bounding box center [436, 130] width 131 height 36
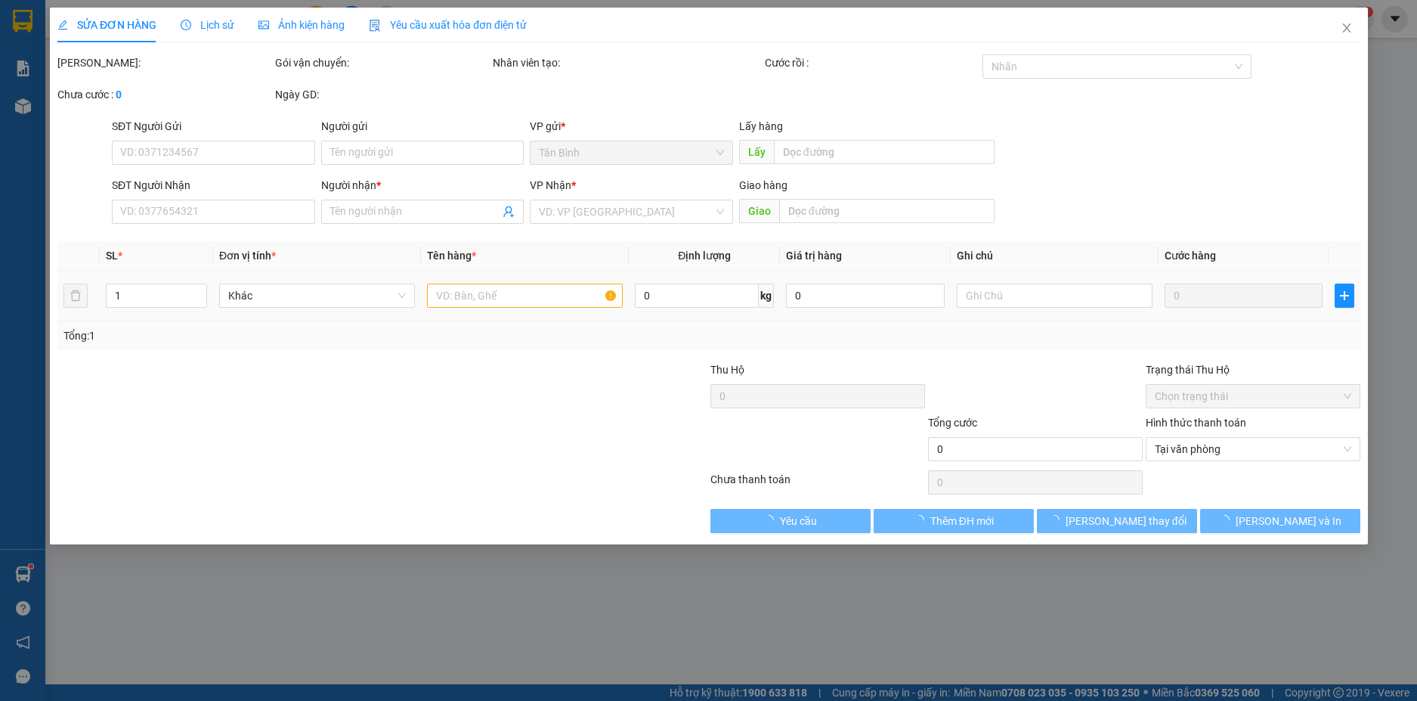
type input "0911466979"
type input "LINH 450"
type input "100.000"
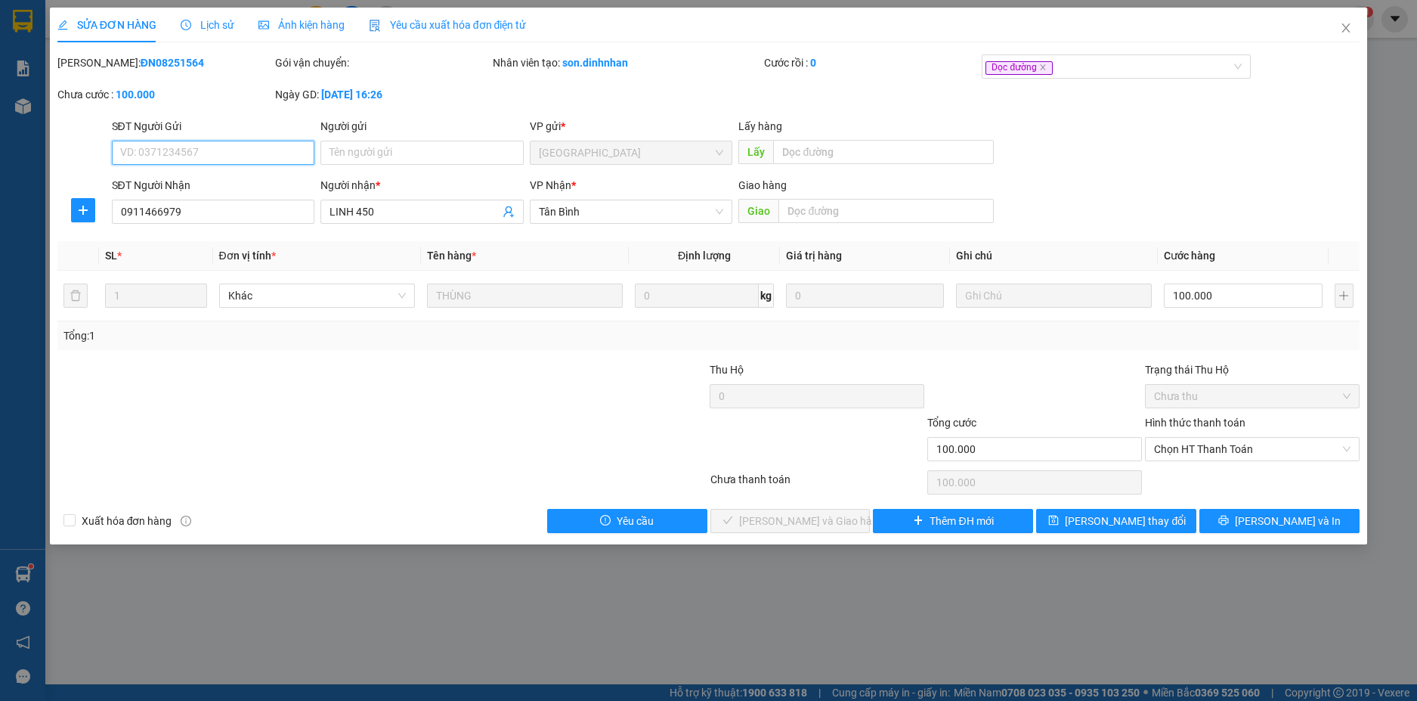
drag, startPoint x: 1256, startPoint y: 454, endPoint x: 1243, endPoint y: 478, distance: 27.4
click at [1247, 472] on div "Total Paid Fee 0 Total UnPaid Fee 100.000 Cash Collection Total Fee Mã ĐH: ĐN08…" at bounding box center [708, 293] width 1303 height 478
drag, startPoint x: 1254, startPoint y: 444, endPoint x: 1214, endPoint y: 467, distance: 46.4
click at [1247, 453] on span "Chọn HT Thanh Toán" at bounding box center [1252, 449] width 197 height 23
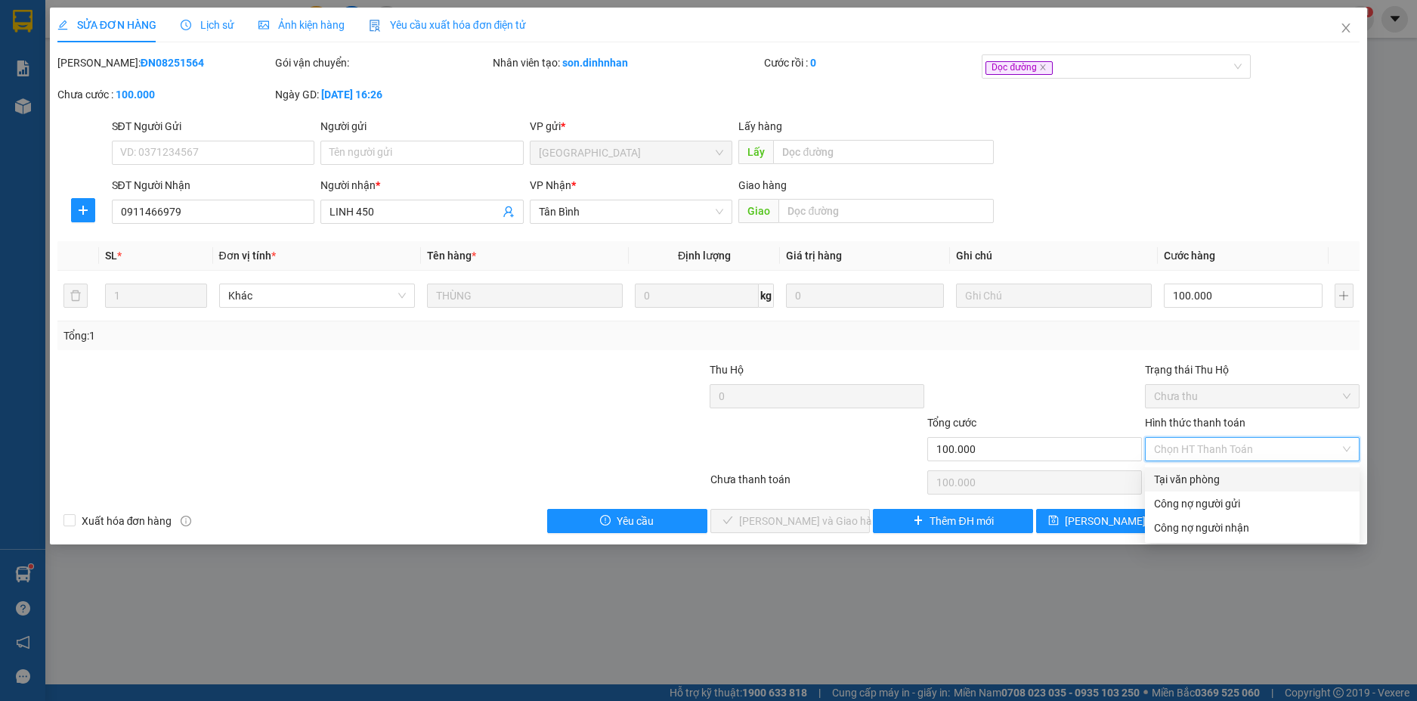
click at [1185, 473] on div "Tại văn phòng" at bounding box center [1252, 479] width 197 height 17
type input "0"
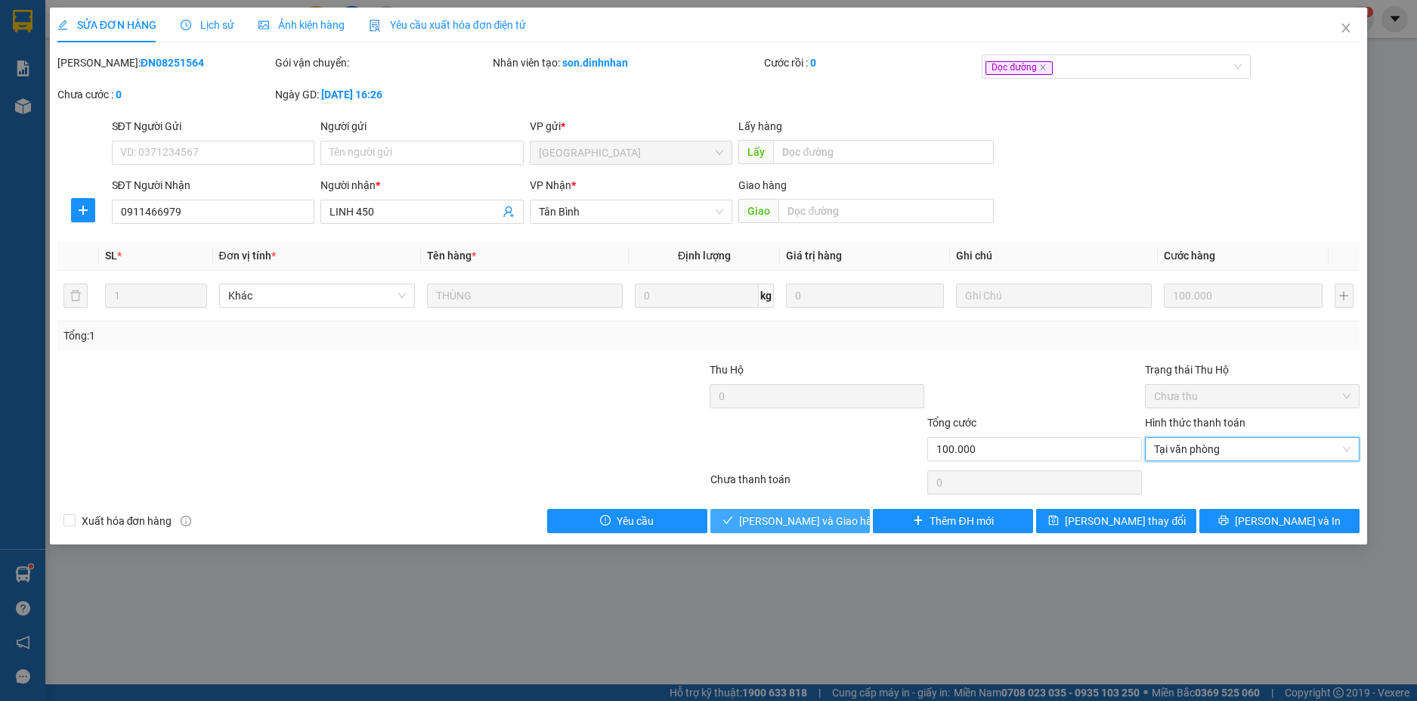
click at [821, 527] on span "[PERSON_NAME] và Giao hàng" at bounding box center [811, 520] width 145 height 17
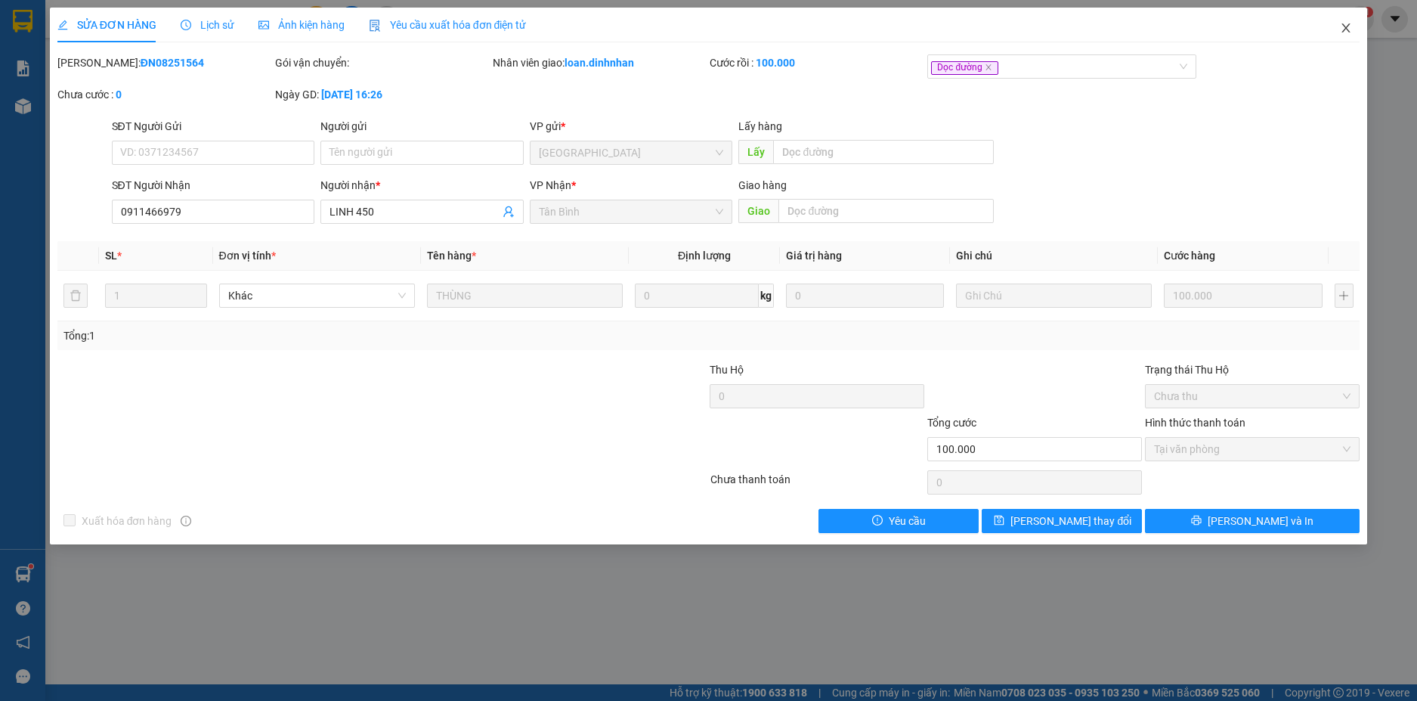
click at [1340, 26] on icon "close" at bounding box center [1346, 28] width 12 height 12
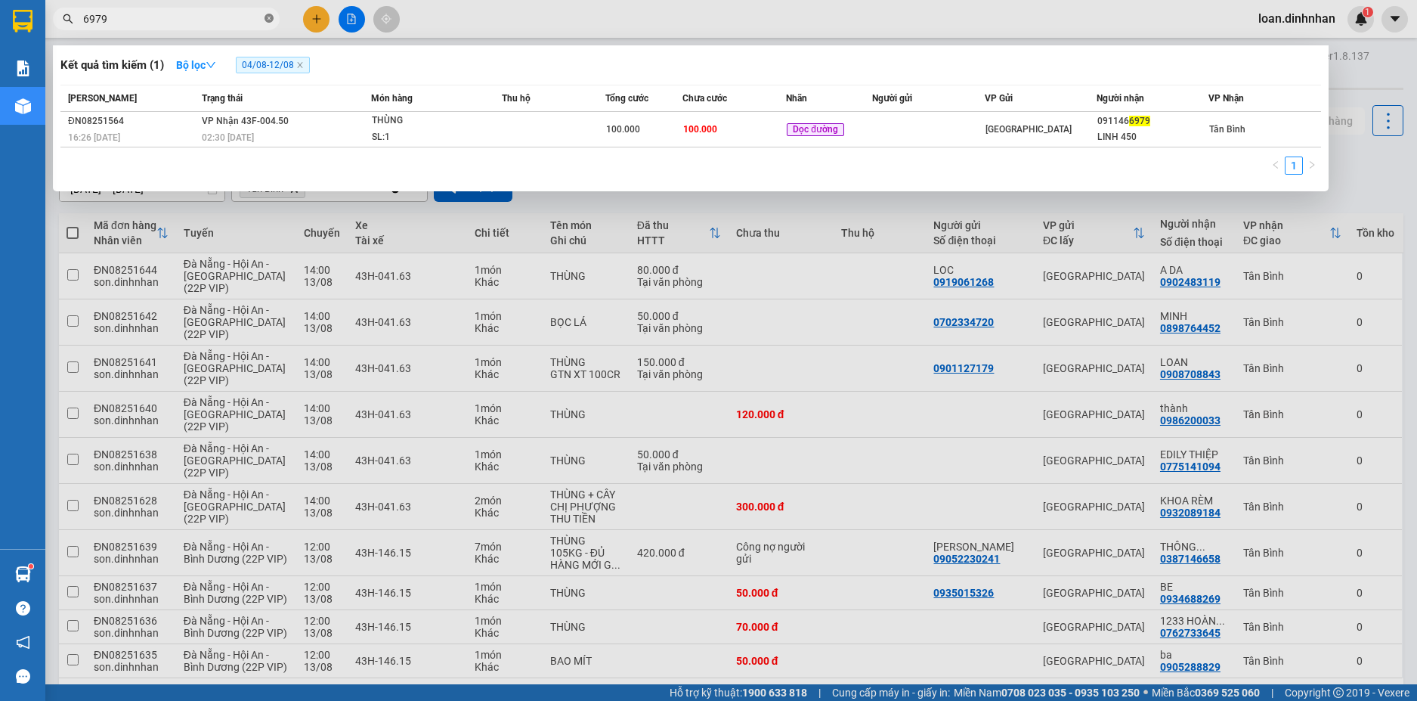
click at [270, 14] on icon "close-circle" at bounding box center [269, 18] width 9 height 9
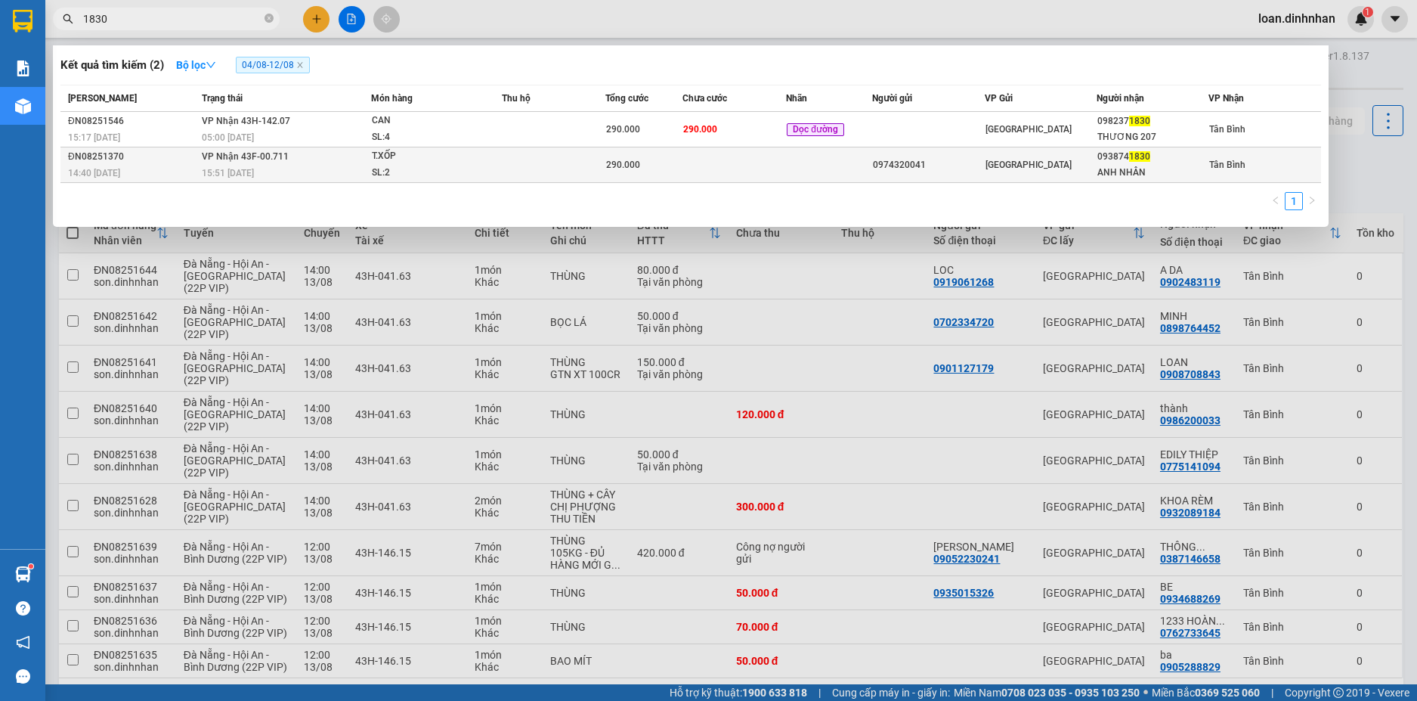
type input "1830"
click at [729, 163] on td at bounding box center [734, 165] width 104 height 36
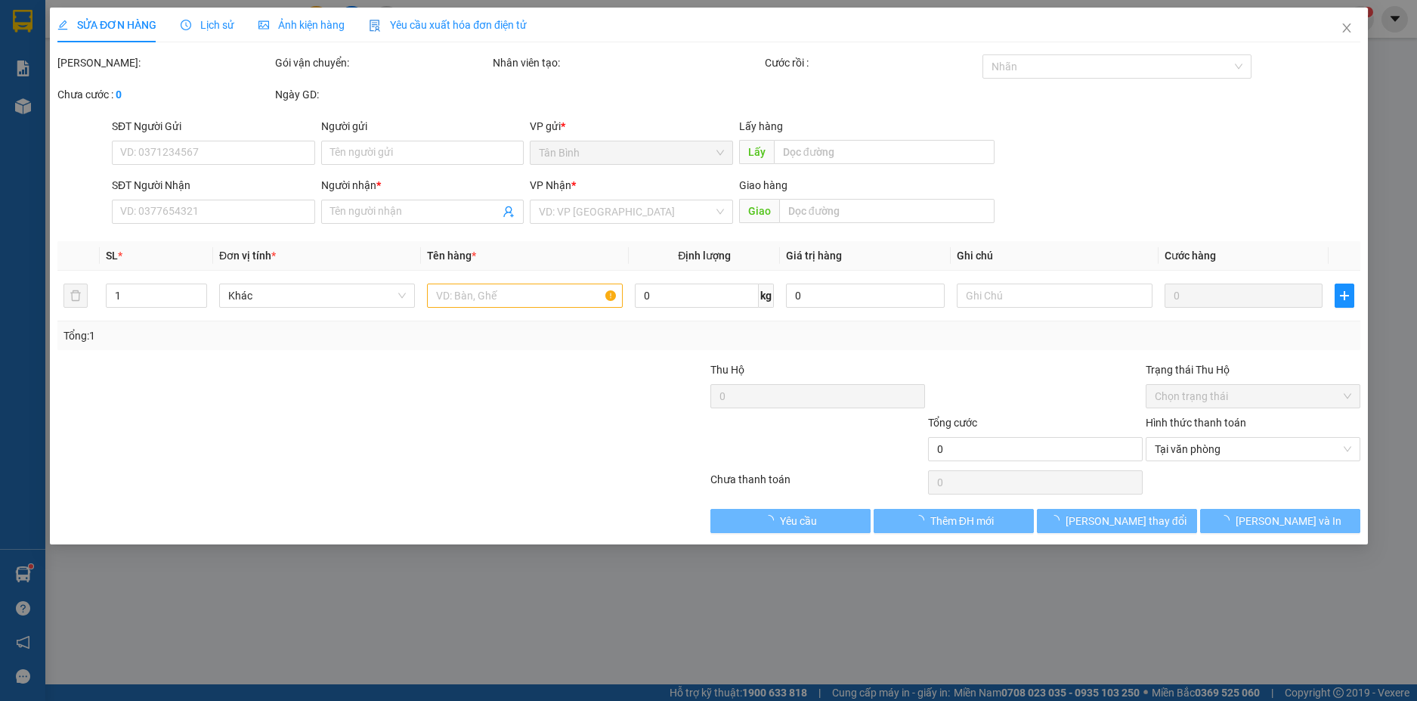
type input "0974320041"
type input "0938741830"
type input "ANH NHÂN"
type input "290.000"
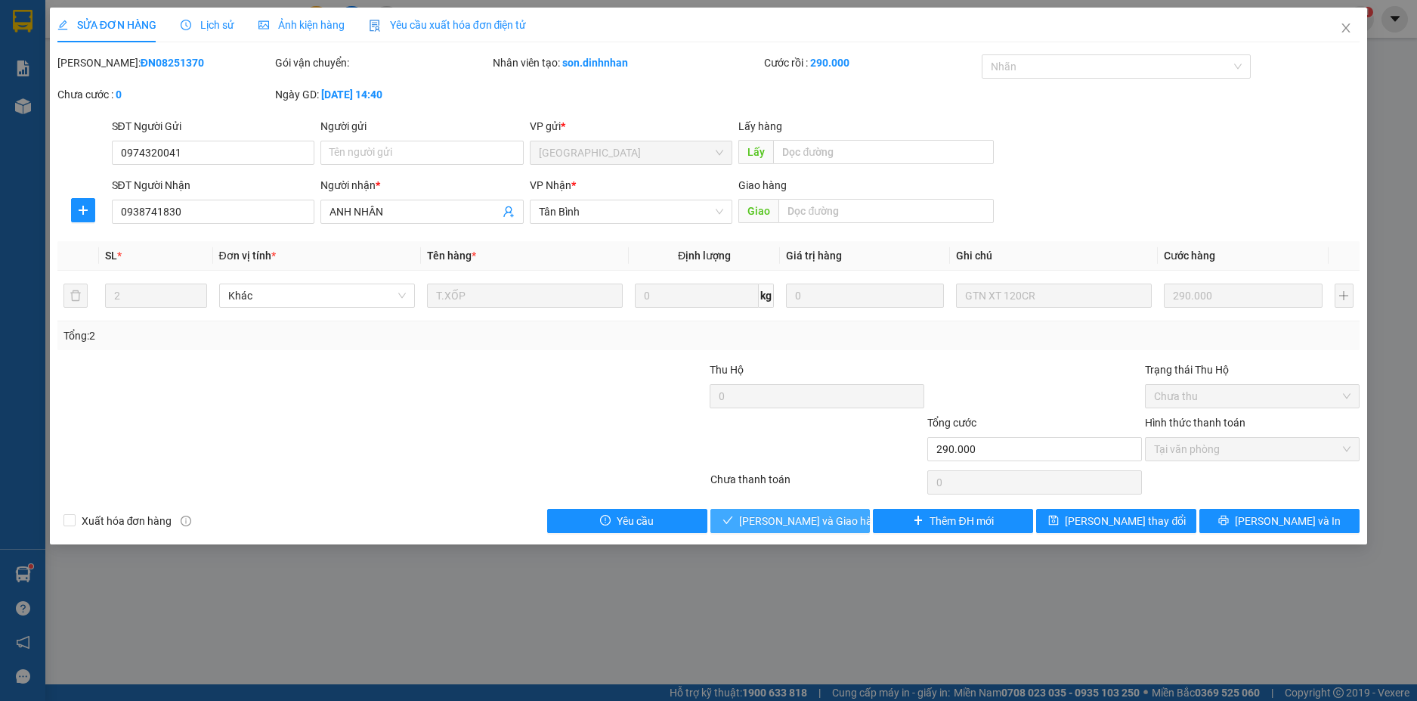
click at [781, 524] on span "[PERSON_NAME] và Giao hàng" at bounding box center [811, 520] width 145 height 17
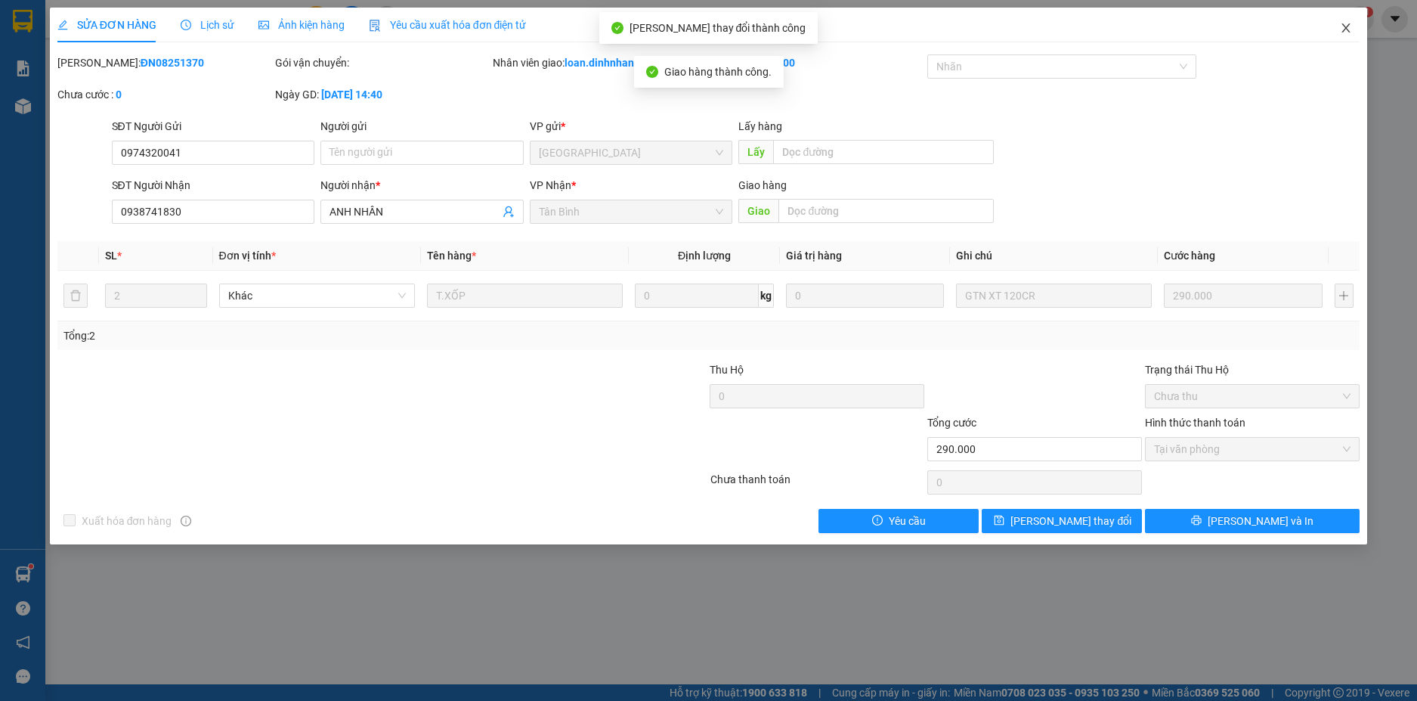
click at [1348, 29] on icon "close" at bounding box center [1346, 28] width 12 height 12
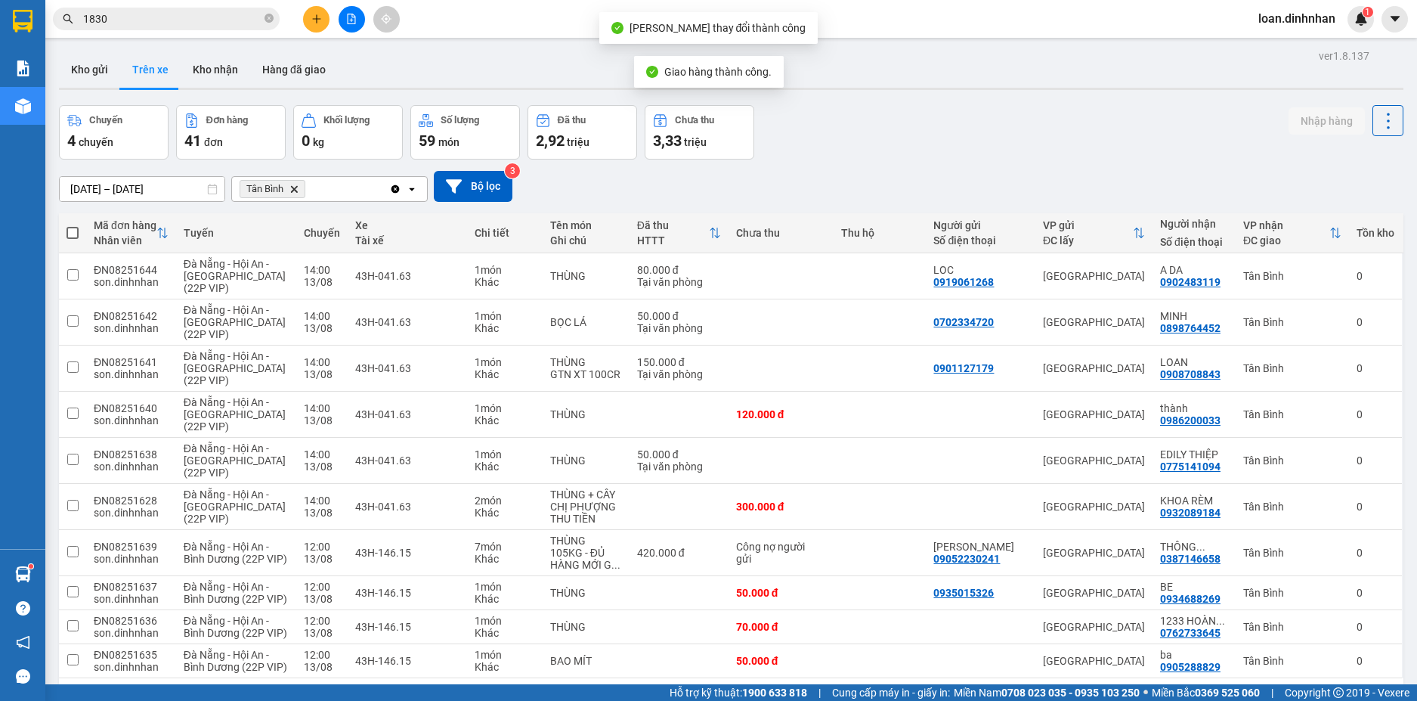
click at [175, 21] on input "1830" at bounding box center [172, 19] width 178 height 17
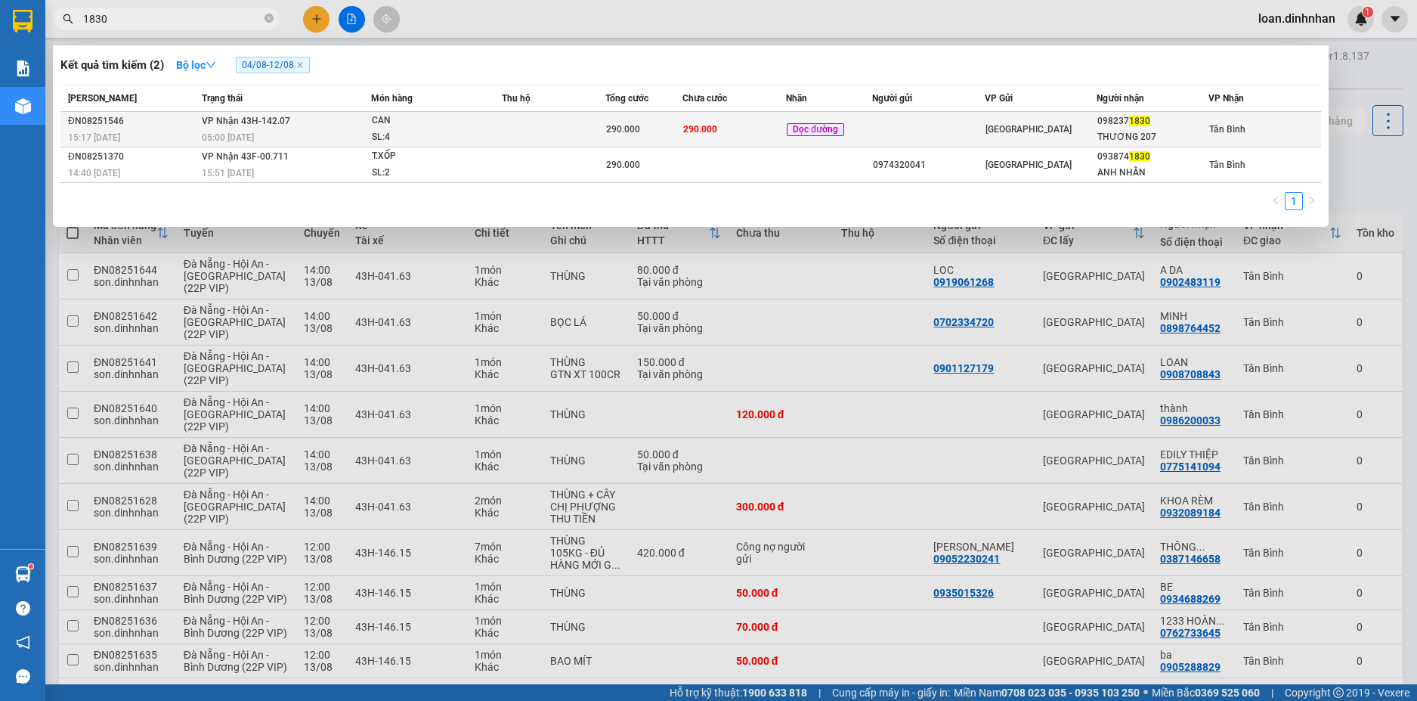
click at [348, 131] on div "05:00 [DATE]" at bounding box center [286, 137] width 168 height 17
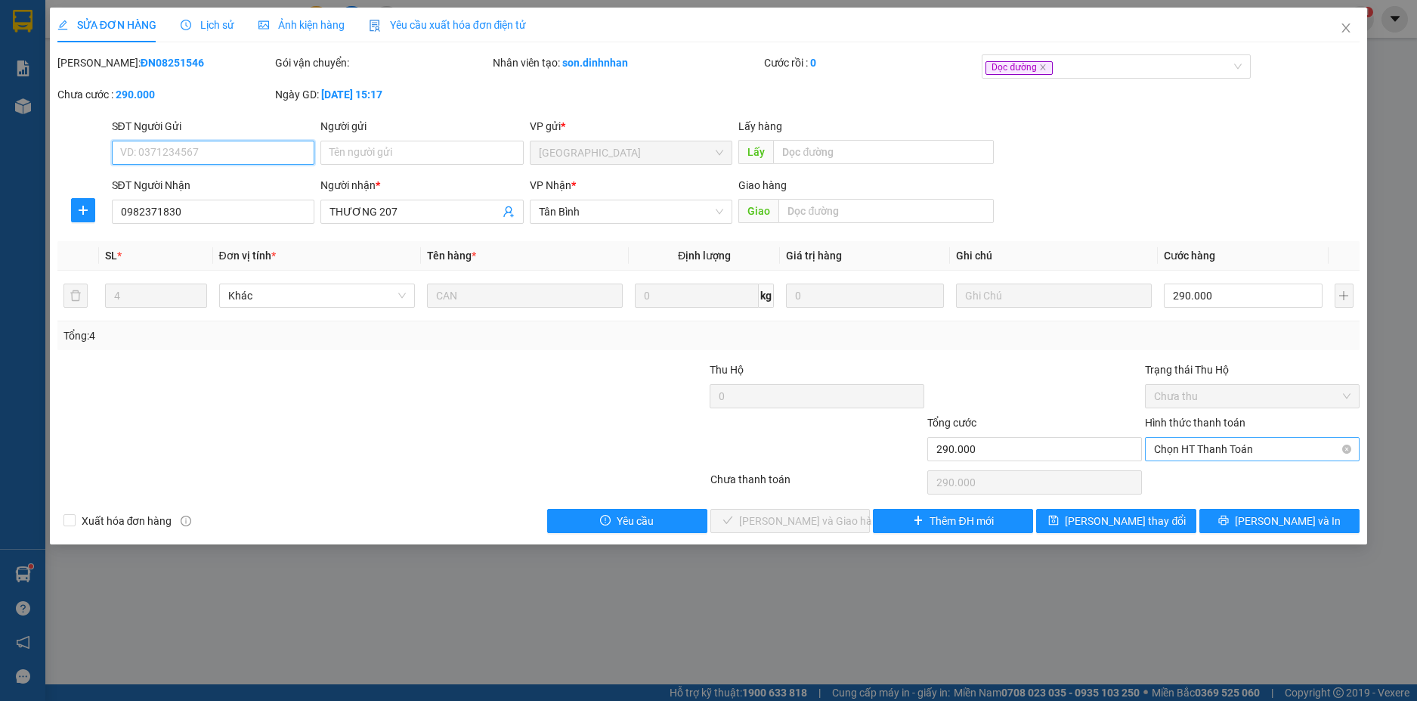
click at [1179, 453] on span "Chọn HT Thanh Toán" at bounding box center [1252, 449] width 197 height 23
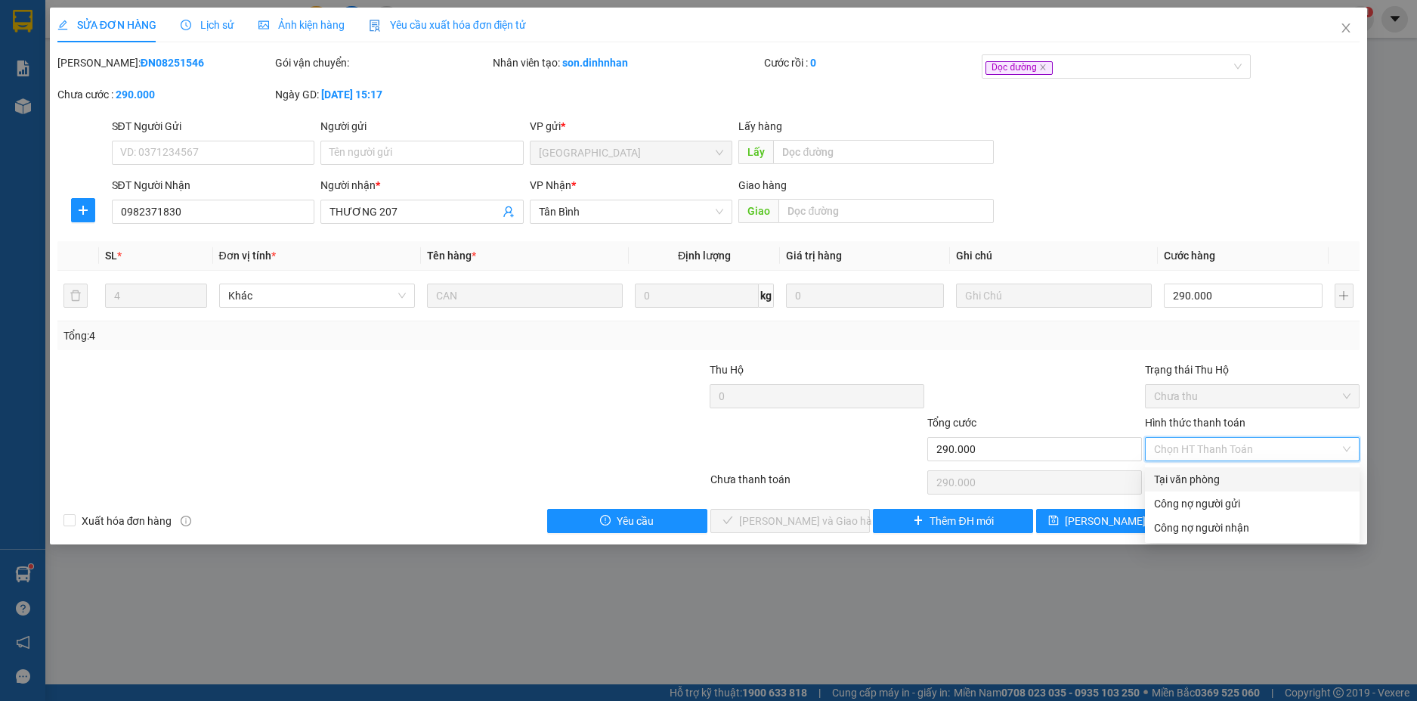
drag, startPoint x: 1168, startPoint y: 481, endPoint x: 933, endPoint y: 545, distance: 243.5
click at [1168, 481] on div "Tại văn phòng" at bounding box center [1252, 479] width 197 height 17
type input "0"
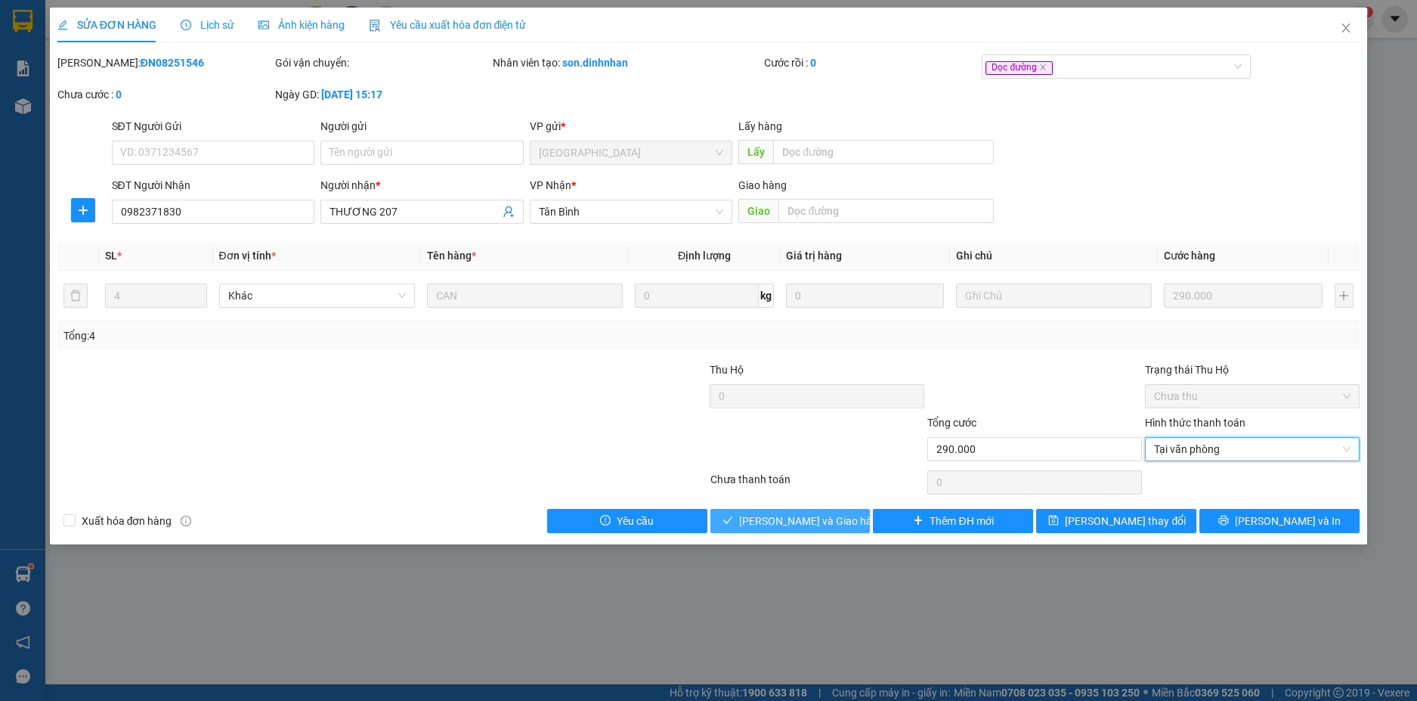
click at [789, 521] on span "[PERSON_NAME] và Giao hàng" at bounding box center [811, 520] width 145 height 17
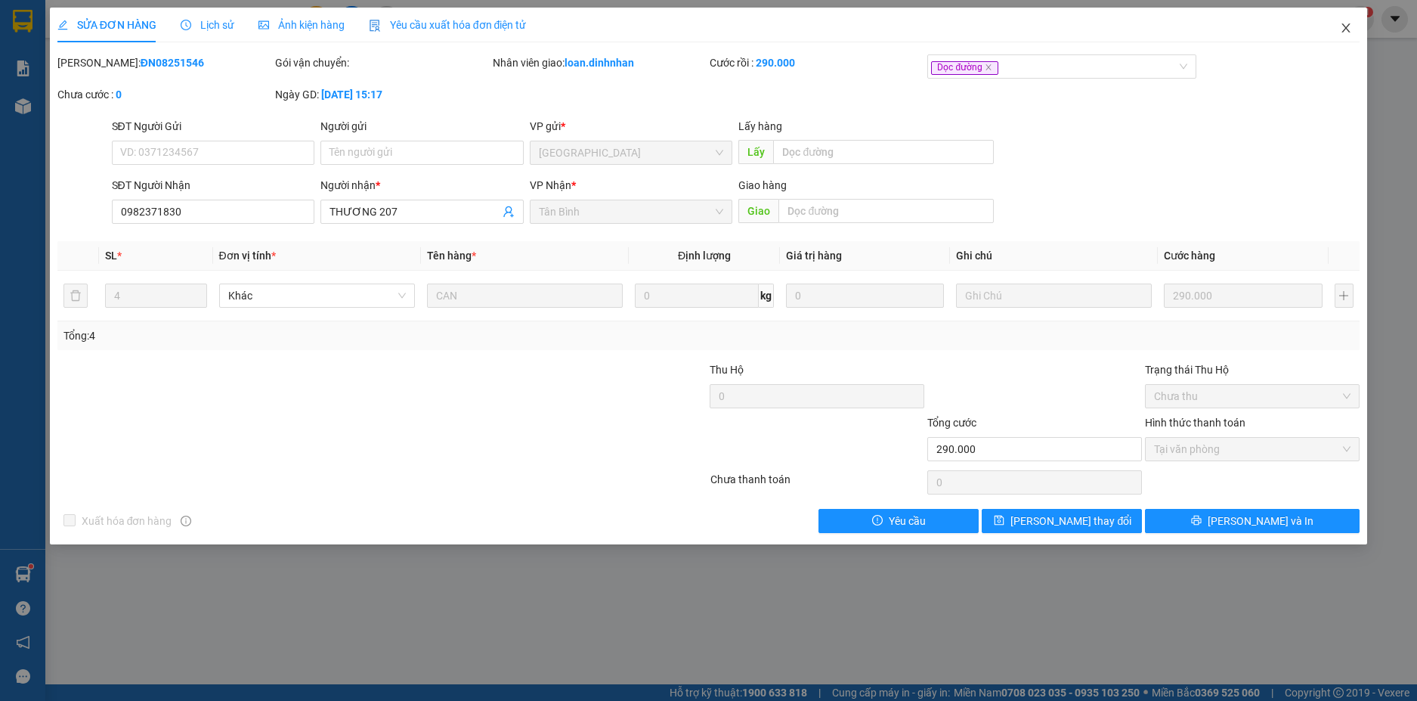
click at [1343, 28] on icon "close" at bounding box center [1346, 28] width 12 height 12
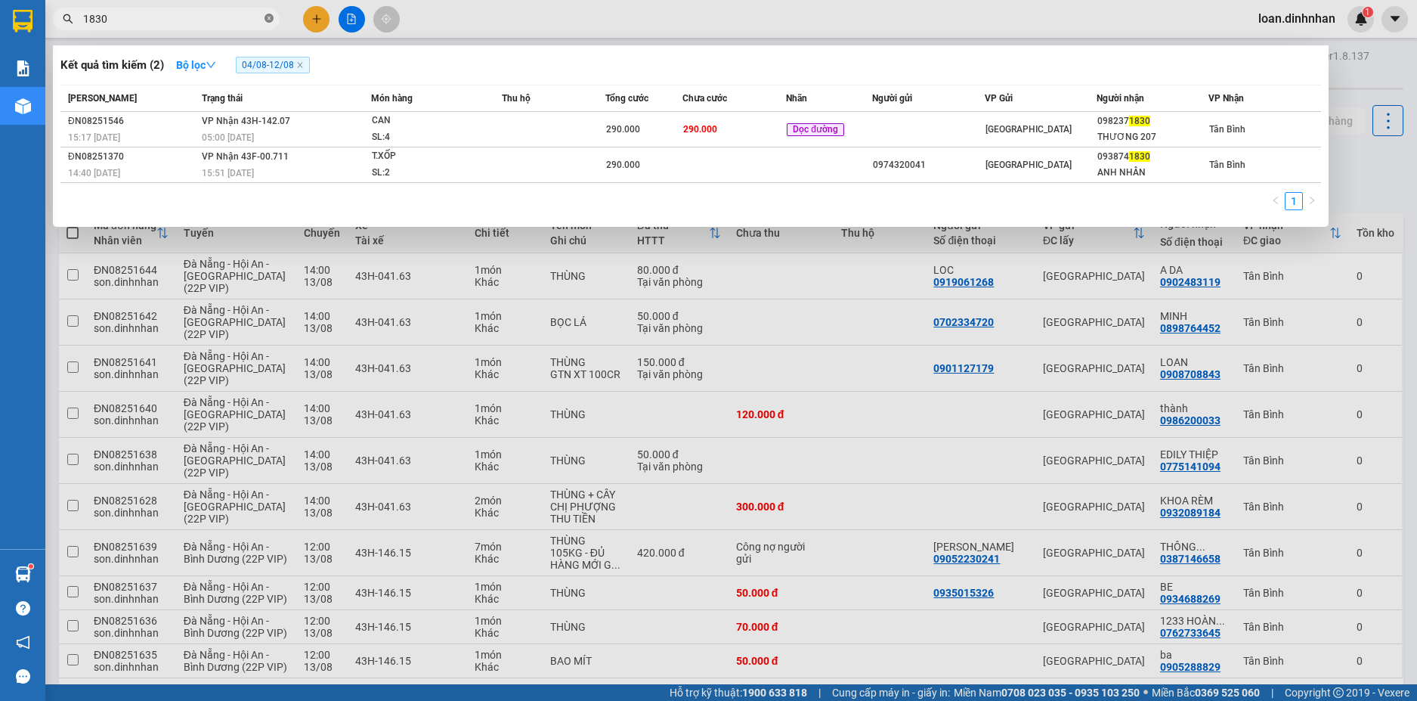
click at [268, 20] on icon "close-circle" at bounding box center [269, 18] width 9 height 9
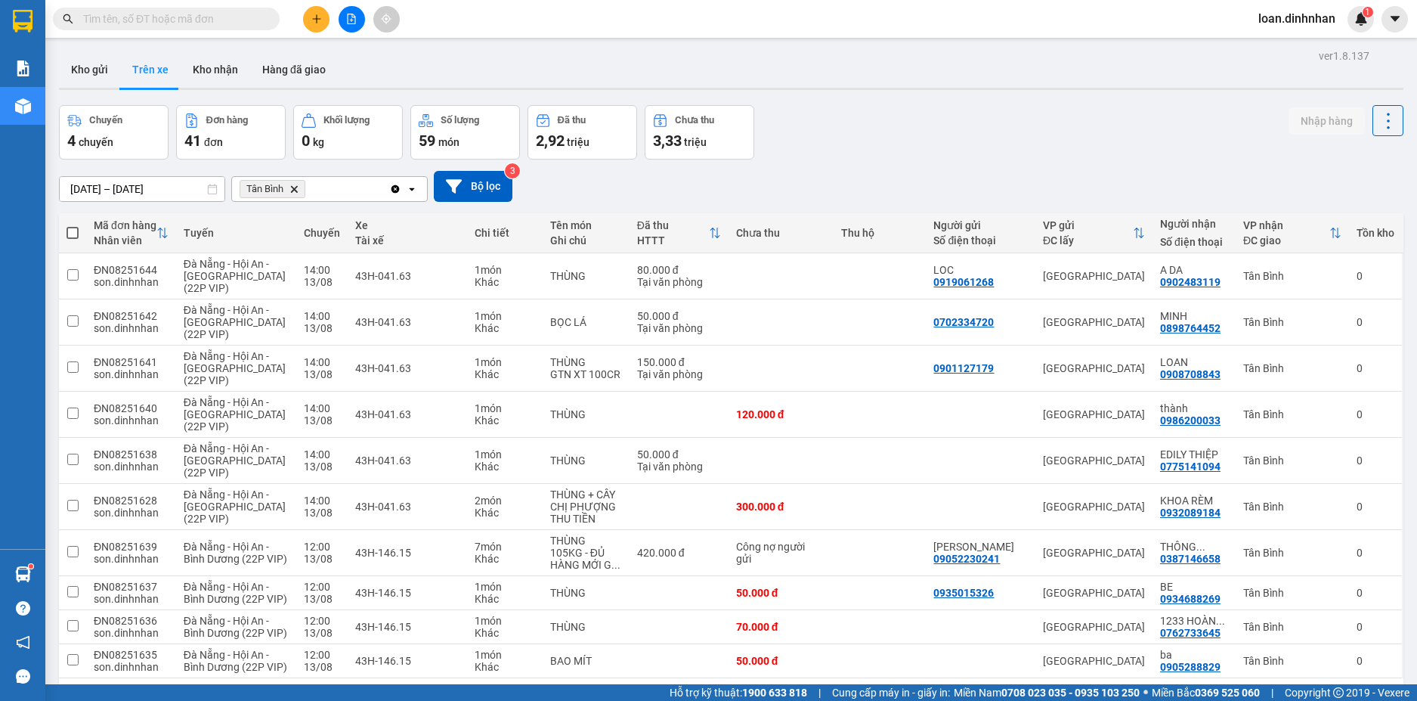
click at [258, 19] on input "text" at bounding box center [172, 19] width 178 height 17
click at [254, 20] on input "text" at bounding box center [172, 19] width 178 height 17
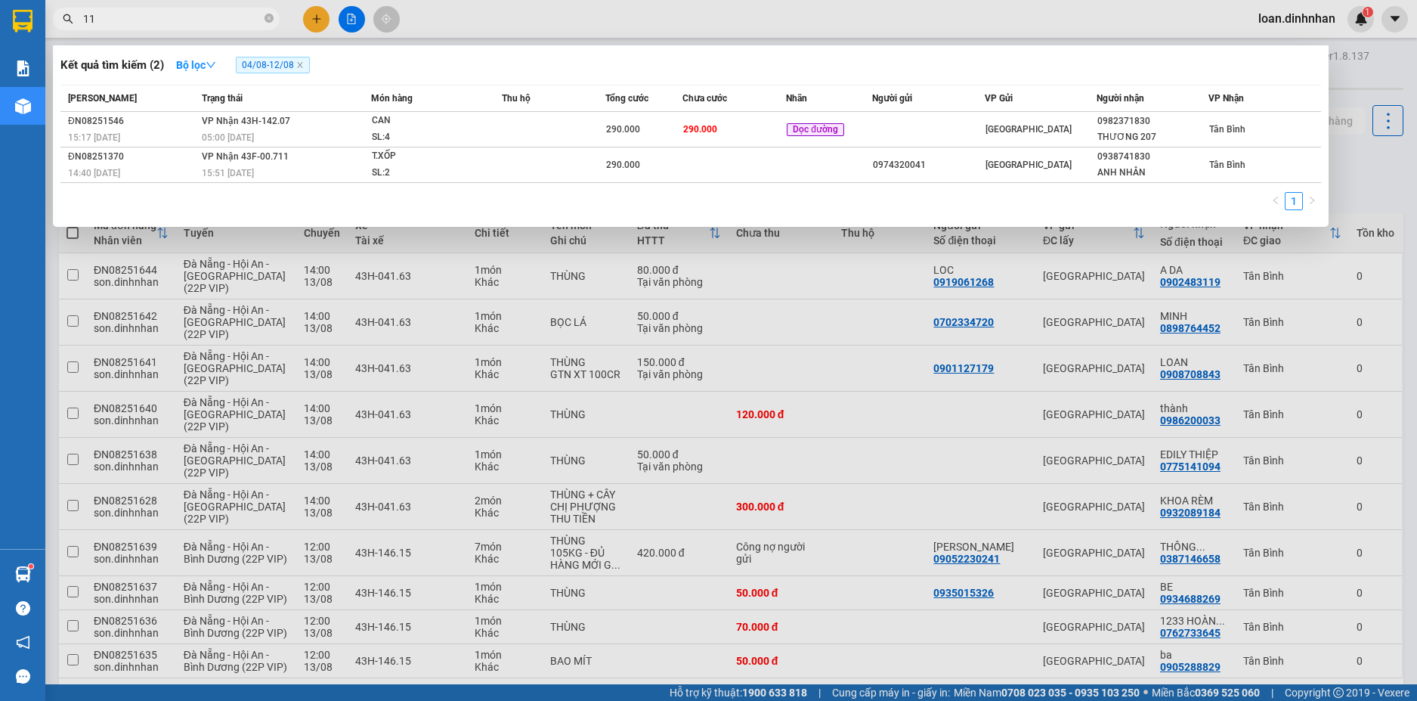
type input "117"
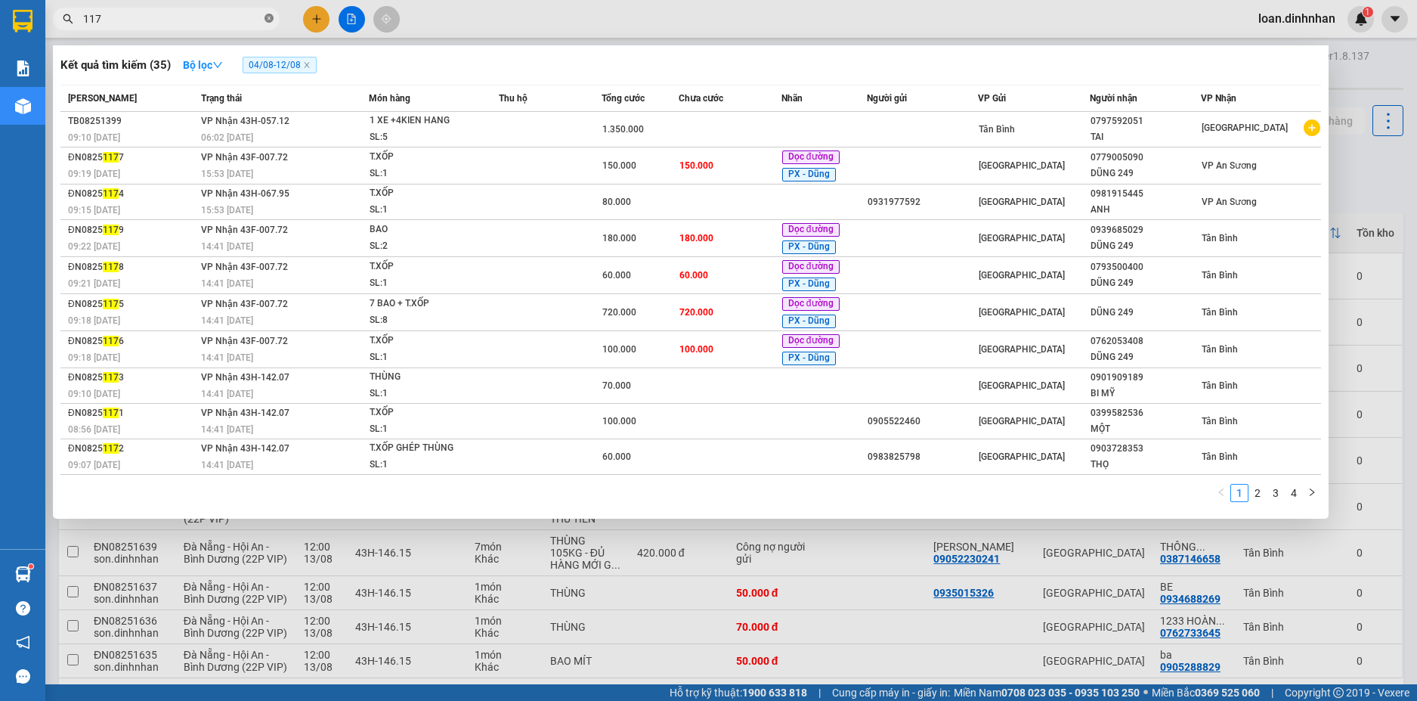
click at [268, 18] on icon "close-circle" at bounding box center [269, 18] width 9 height 9
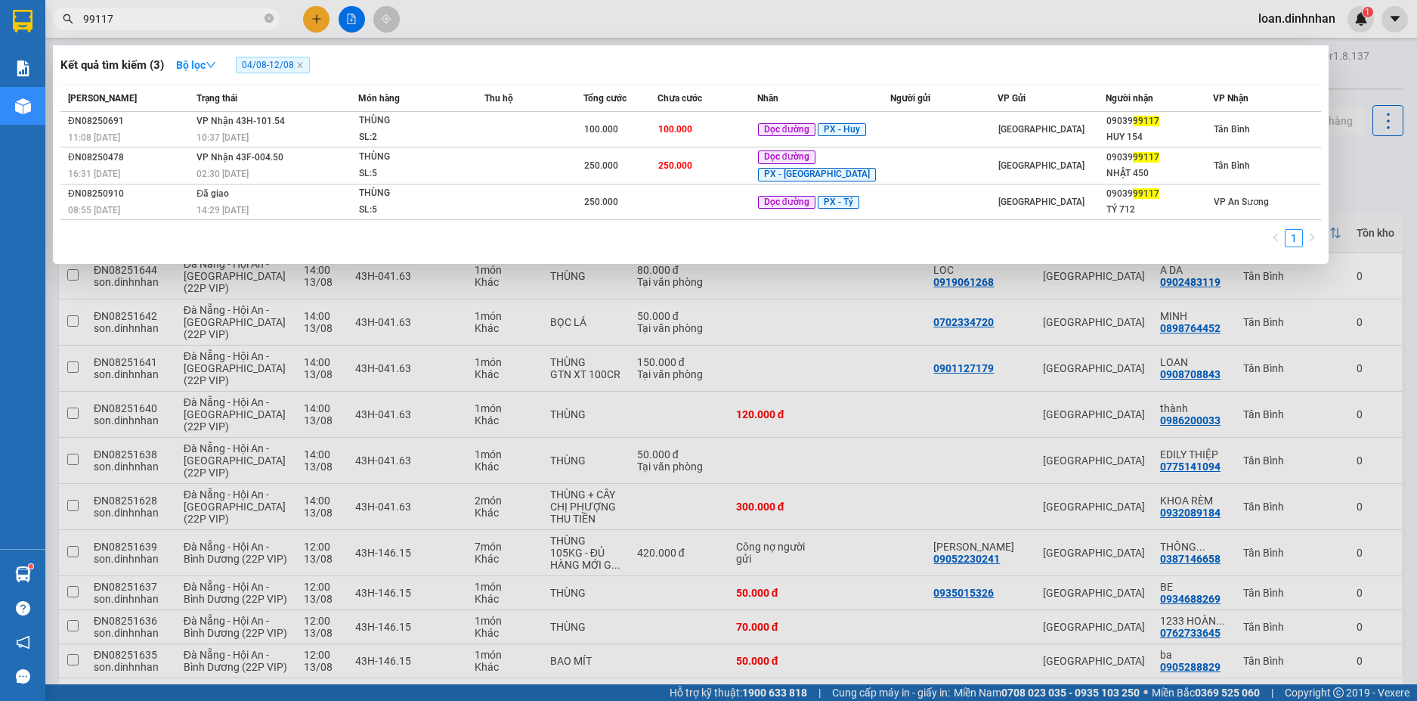
type input "99117"
click at [274, 16] on span "99117" at bounding box center [166, 19] width 227 height 23
click at [272, 17] on icon "close-circle" at bounding box center [269, 18] width 9 height 9
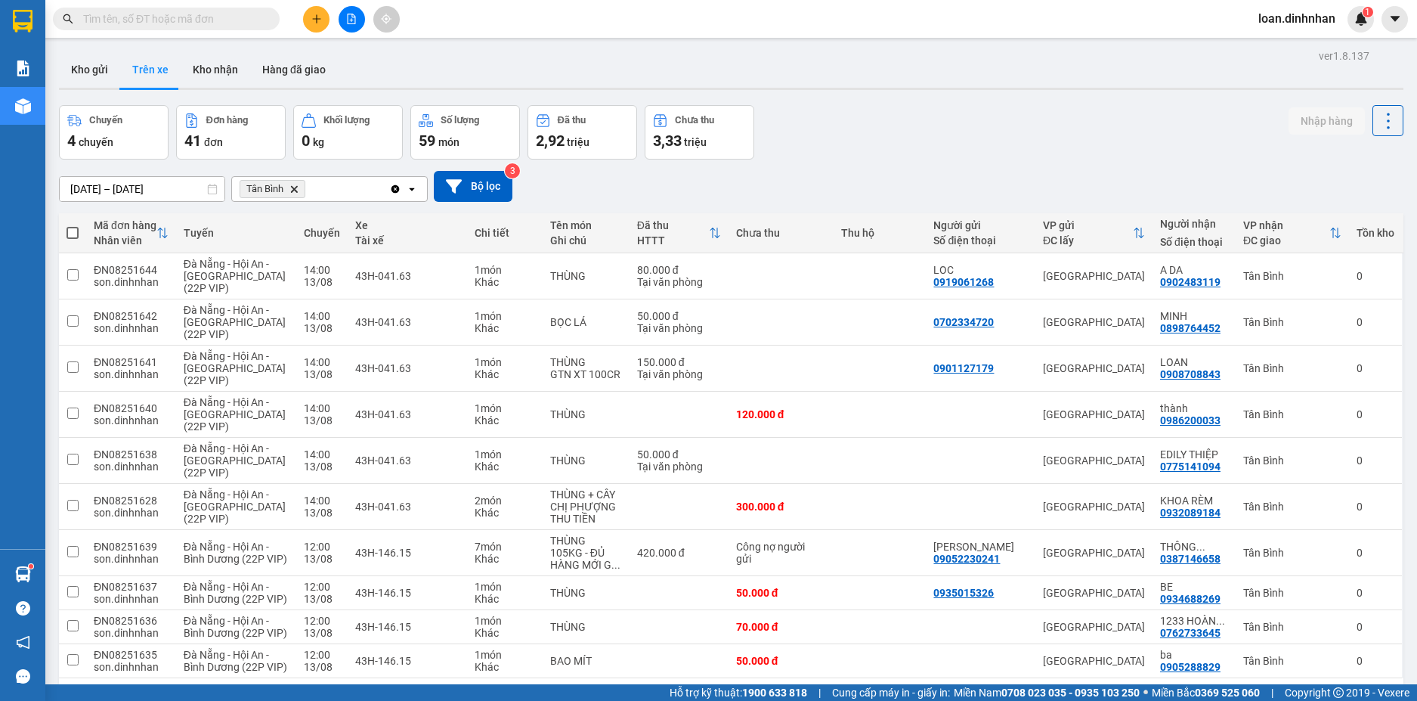
click at [240, 17] on input "text" at bounding box center [172, 19] width 178 height 17
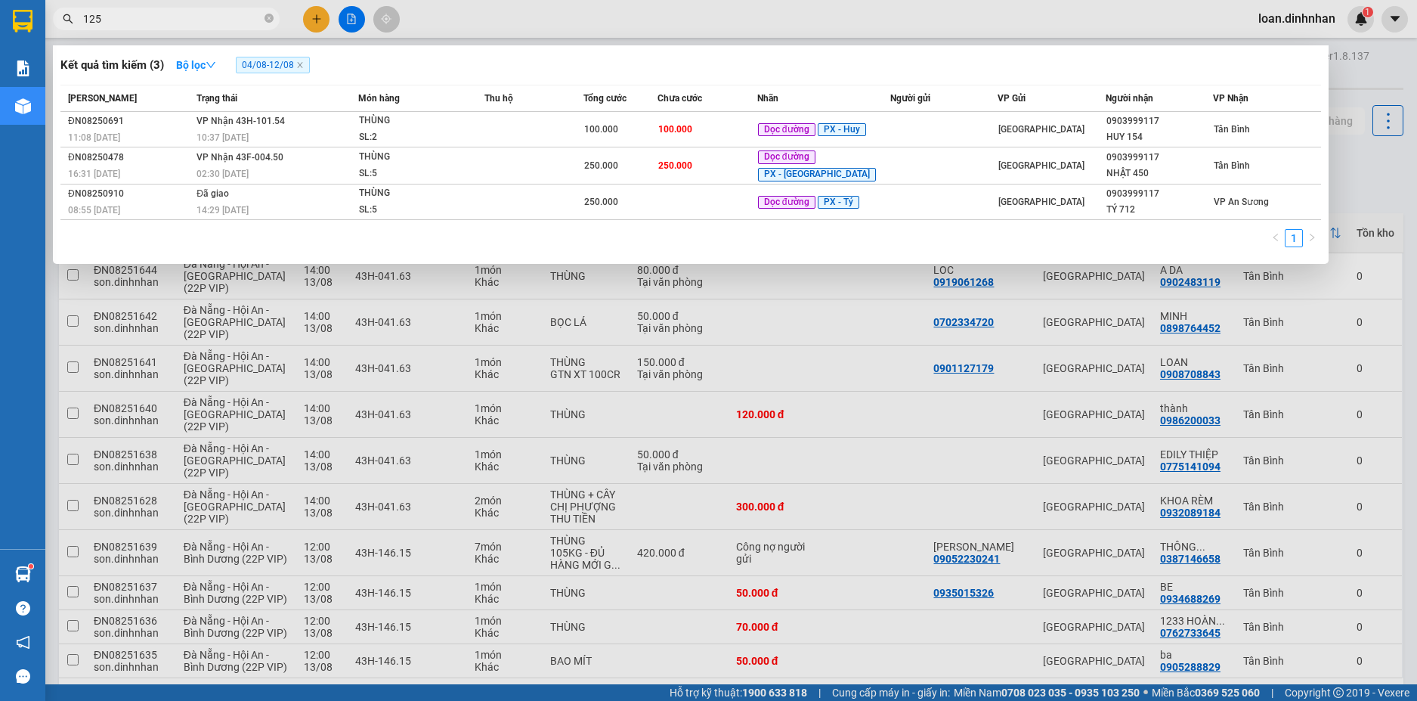
type input "1254"
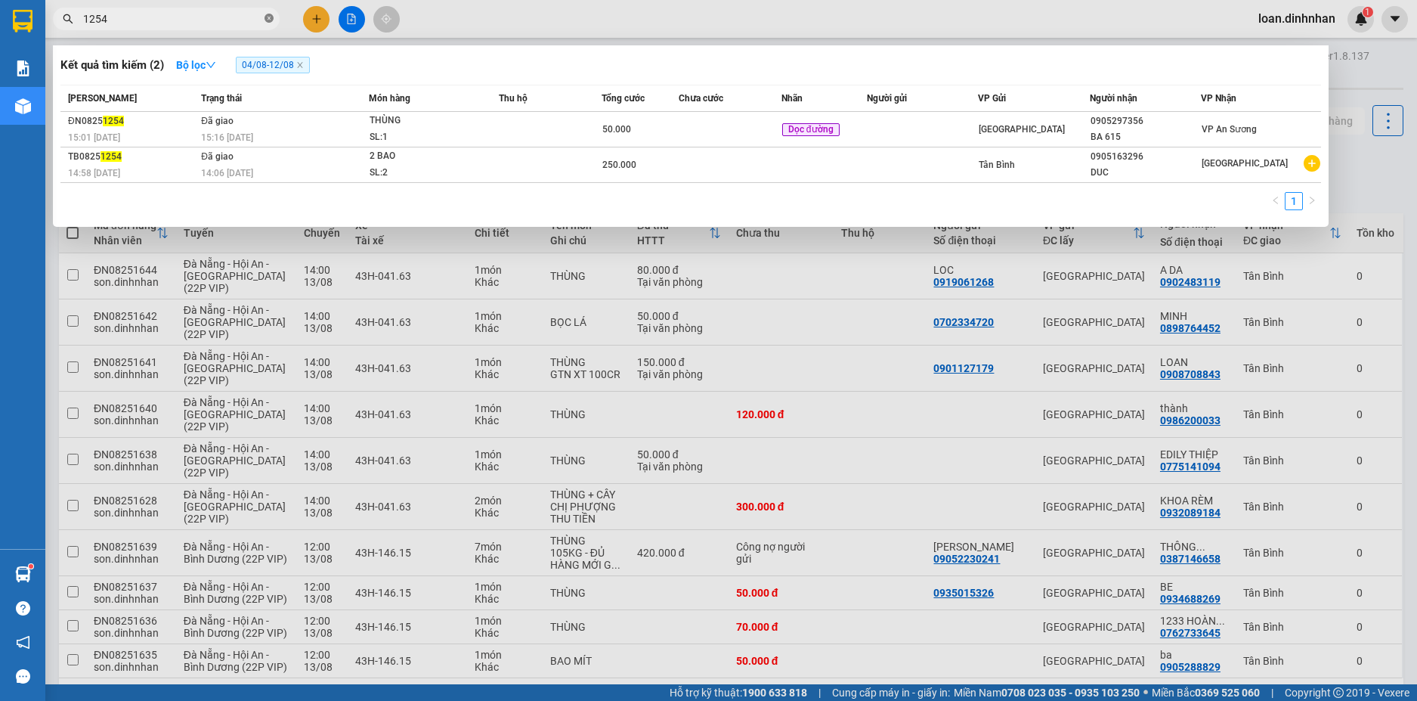
click at [272, 16] on icon "close-circle" at bounding box center [269, 18] width 9 height 9
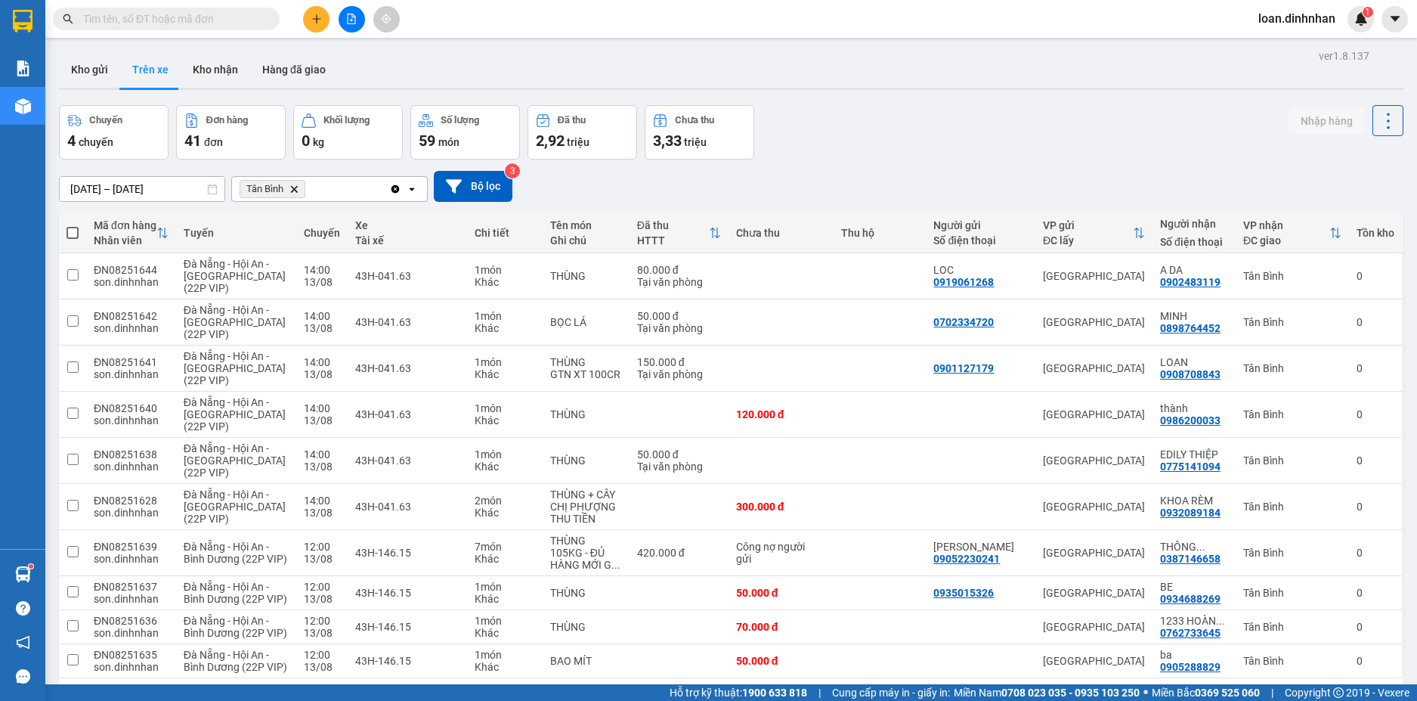
click at [272, 16] on span at bounding box center [269, 19] width 9 height 17
drag, startPoint x: 249, startPoint y: 13, endPoint x: 249, endPoint y: 28, distance: 15.1
click at [249, 13] on input "text" at bounding box center [172, 19] width 178 height 17
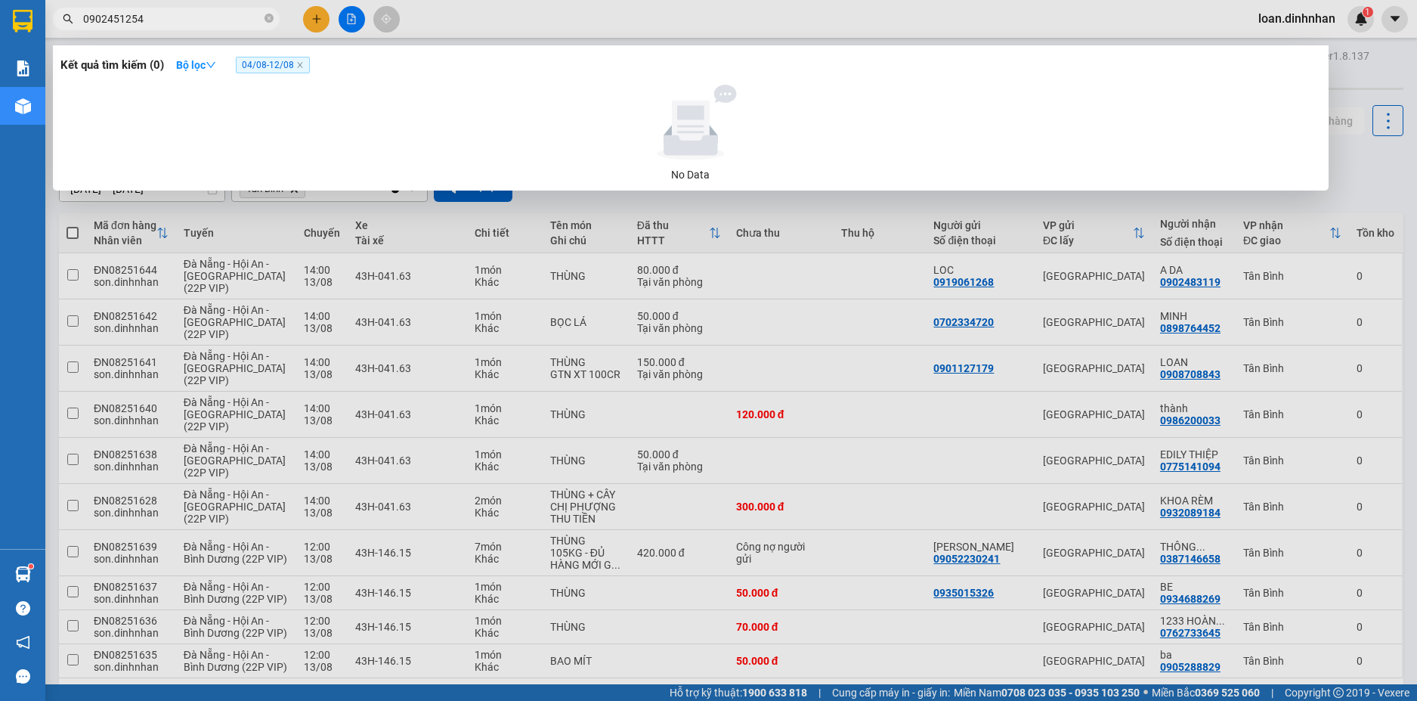
type input "0902451254"
click at [294, 70] on span "04/08 - 12/08" at bounding box center [273, 65] width 74 height 17
click at [286, 62] on span "04/08 - 12/08" at bounding box center [273, 65] width 74 height 17
click at [283, 69] on span "04/08 - 12/08" at bounding box center [273, 65] width 74 height 17
click at [303, 68] on icon "close" at bounding box center [300, 65] width 8 height 8
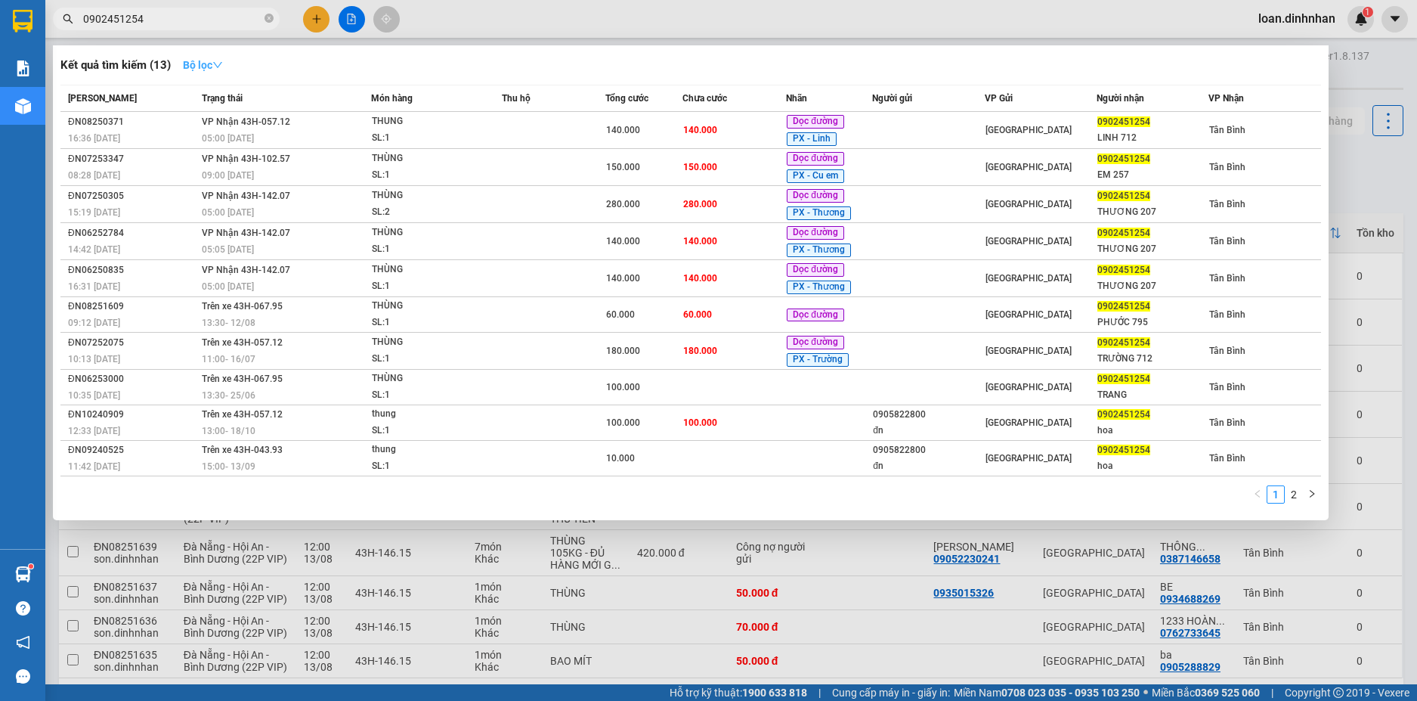
click at [223, 66] on icon "down" at bounding box center [217, 65] width 11 height 11
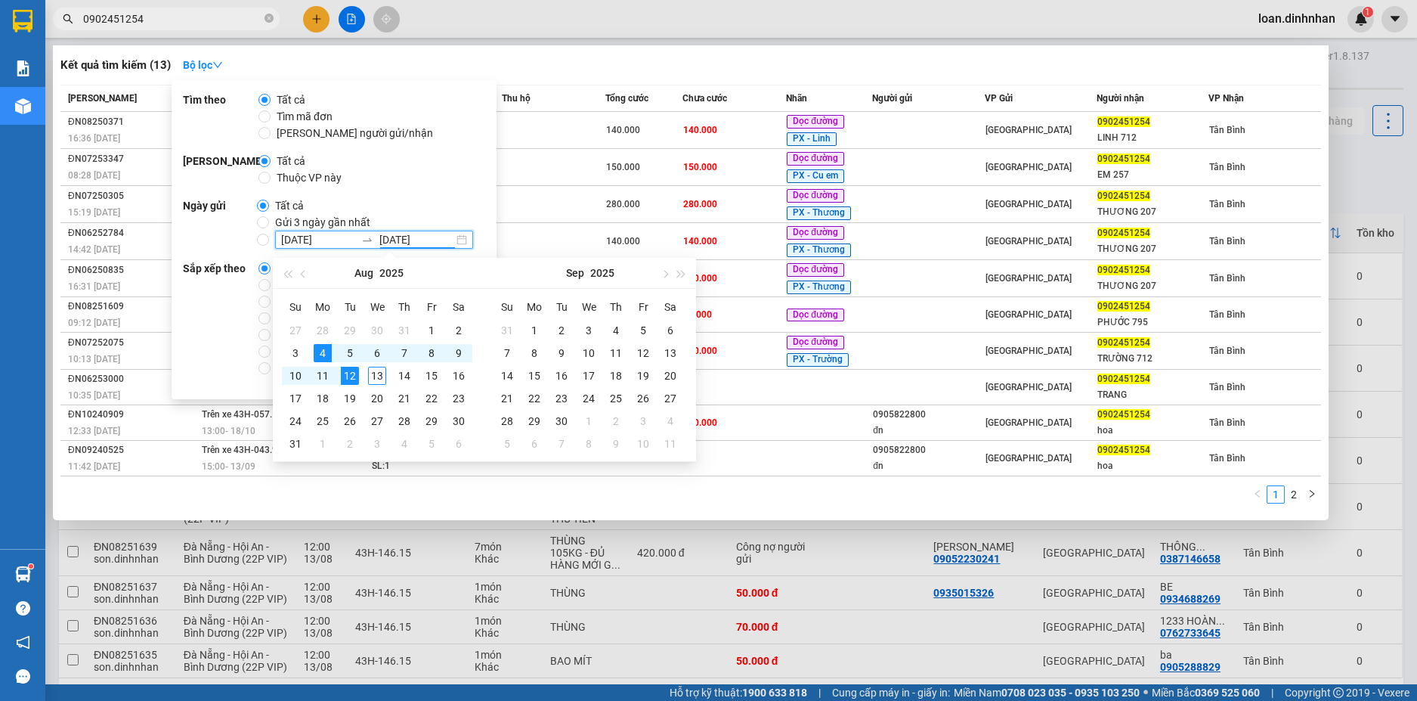
click at [416, 239] on input "[DATE]" at bounding box center [416, 239] width 74 height 17
type input "[DATE]"
click at [387, 377] on td "13" at bounding box center [377, 375] width 27 height 23
type input "[DATE]"
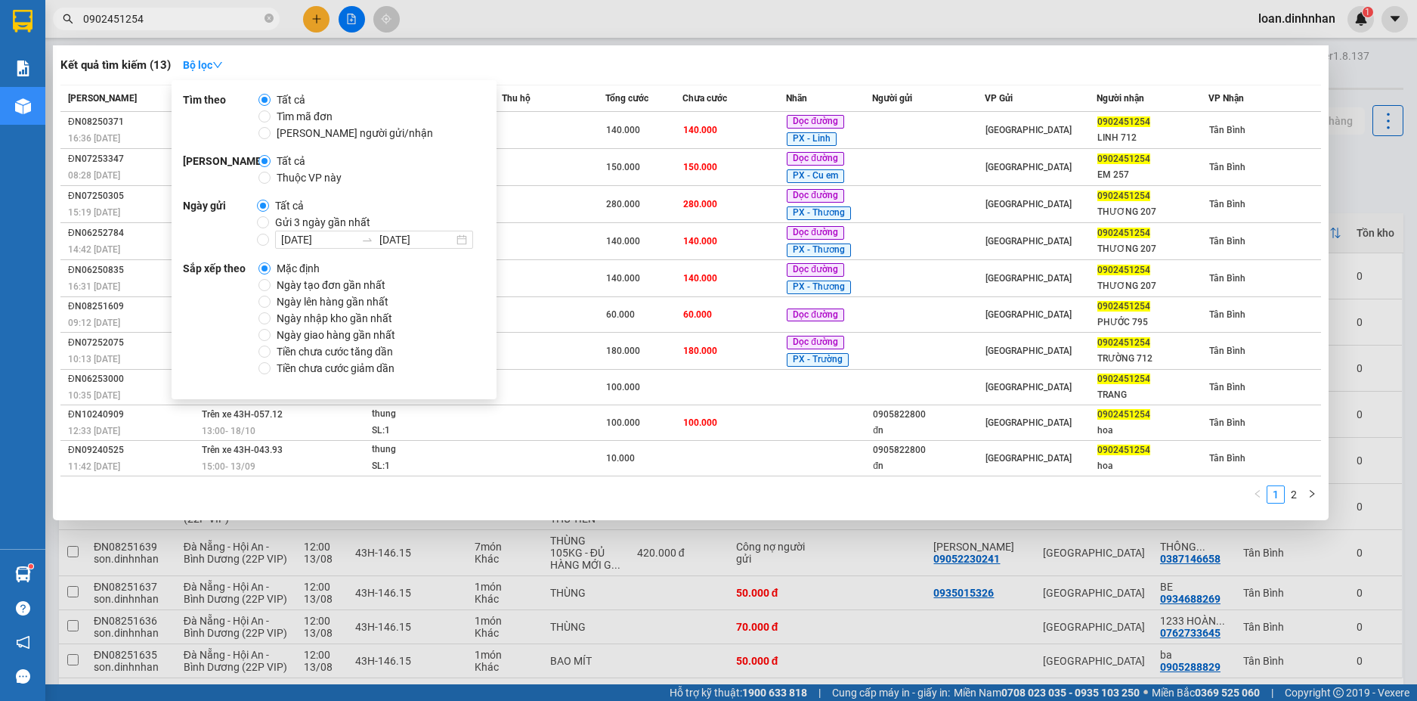
click at [444, 177] on div "Phạm vi Tất cả Thuộc VP này" at bounding box center [334, 169] width 302 height 33
click at [414, 203] on div "Tất cả Gửi 3 ngày gần nhất [DATE] [DATE]" at bounding box center [371, 222] width 228 height 51
click at [262, 237] on input "[DATE] [DATE]" at bounding box center [263, 240] width 12 height 12
radio input "true"
radio input "false"
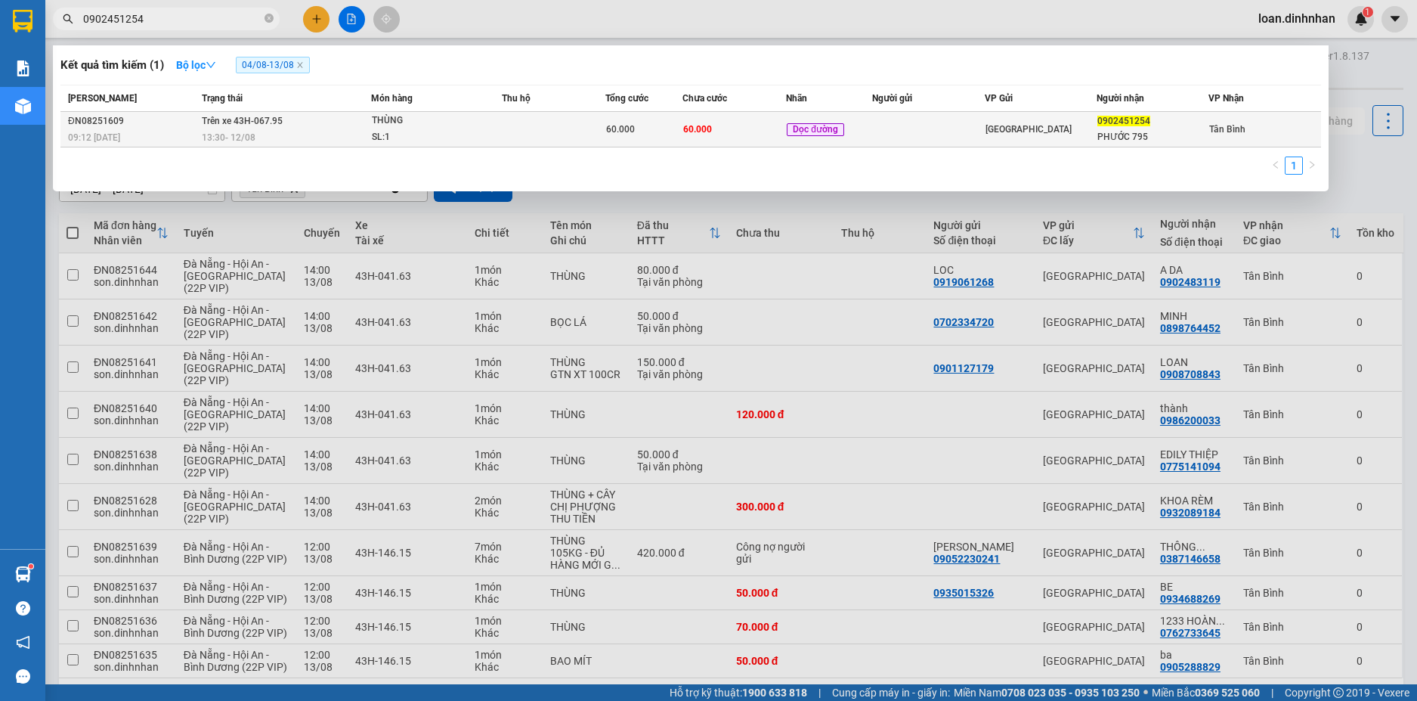
click at [716, 132] on td "60.000" at bounding box center [734, 130] width 104 height 36
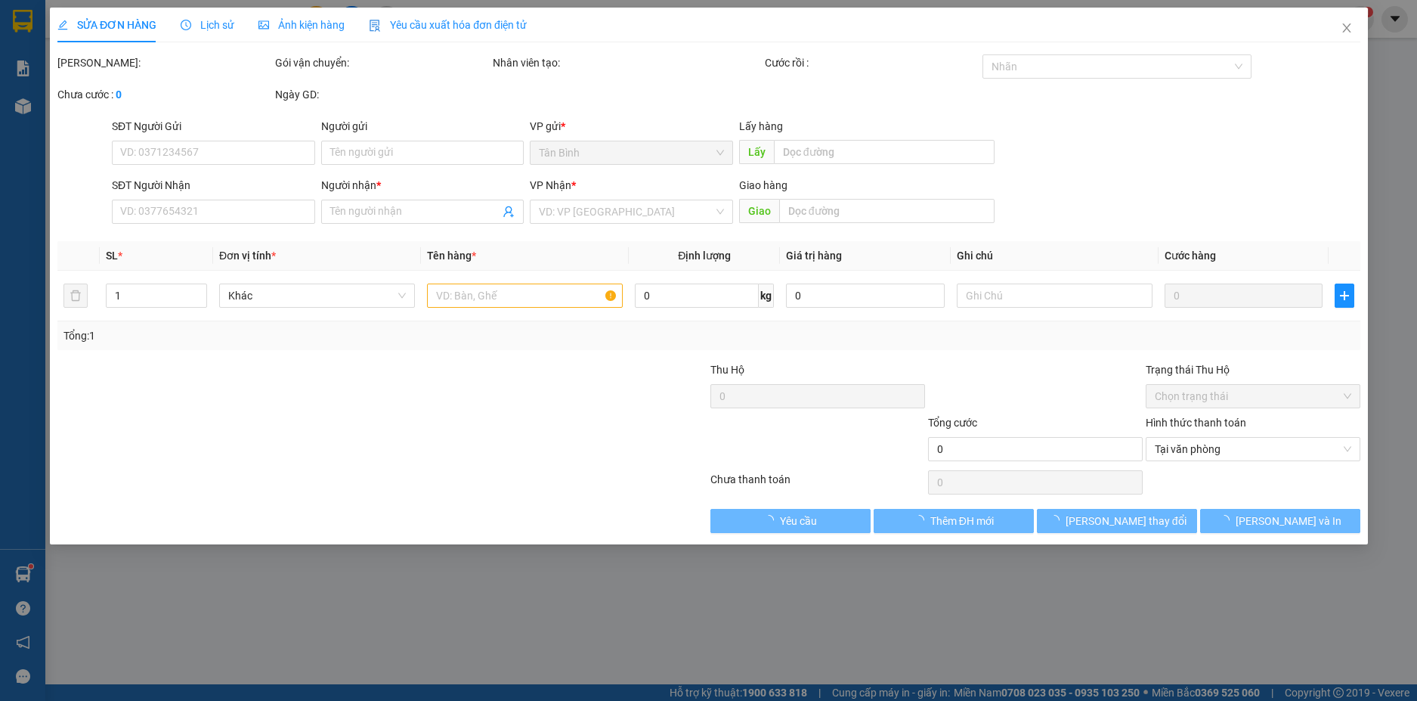
type input "0902451254"
type input "PHƯỚC 795"
type input "60.000"
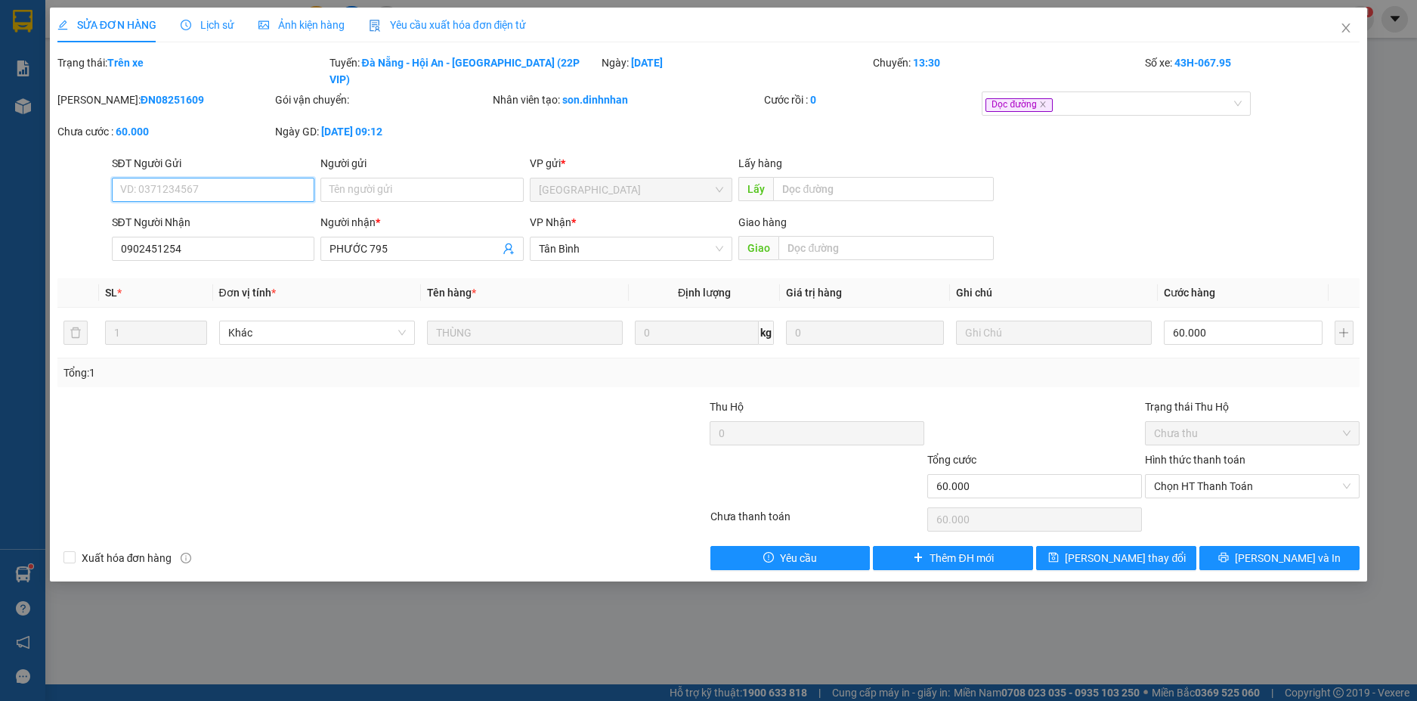
drag, startPoint x: 1204, startPoint y: 466, endPoint x: 1160, endPoint y: 486, distance: 48.4
click at [1163, 484] on div "Hình thức thanh toán Chọn HT Thanh Toán" at bounding box center [1252, 477] width 215 height 53
click at [1189, 475] on span "Chọn HT Thanh Toán" at bounding box center [1252, 486] width 197 height 23
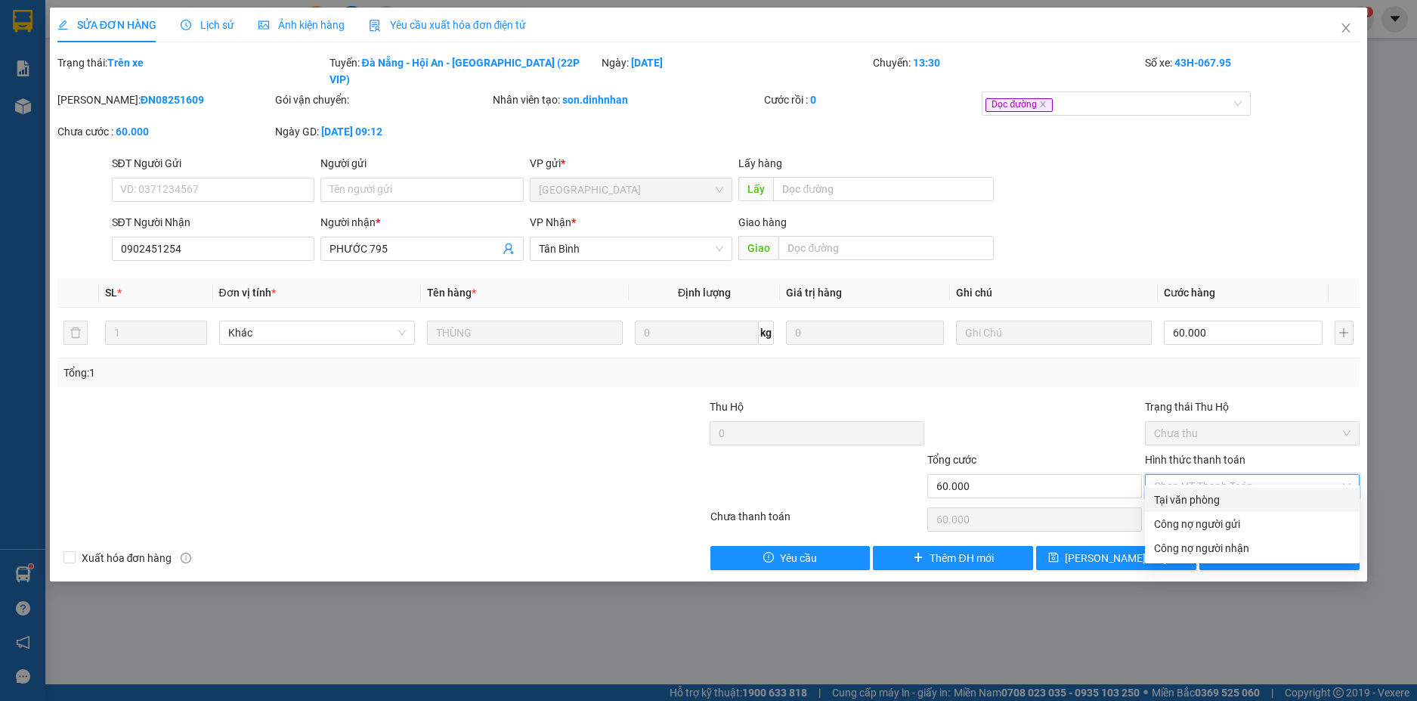
click at [1178, 496] on div "Tại văn phòng" at bounding box center [1252, 499] width 197 height 17
type input "0"
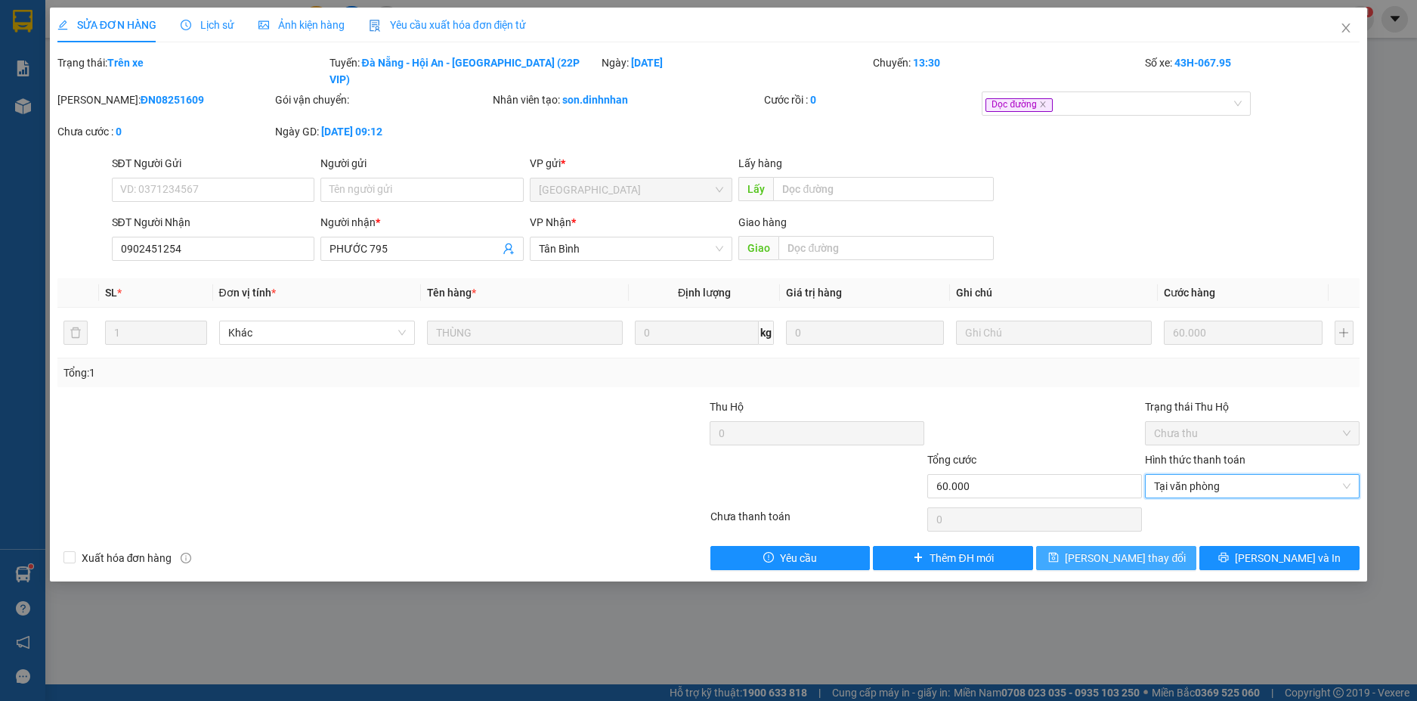
click at [1066, 546] on button "[PERSON_NAME] thay đổi" at bounding box center [1116, 558] width 160 height 24
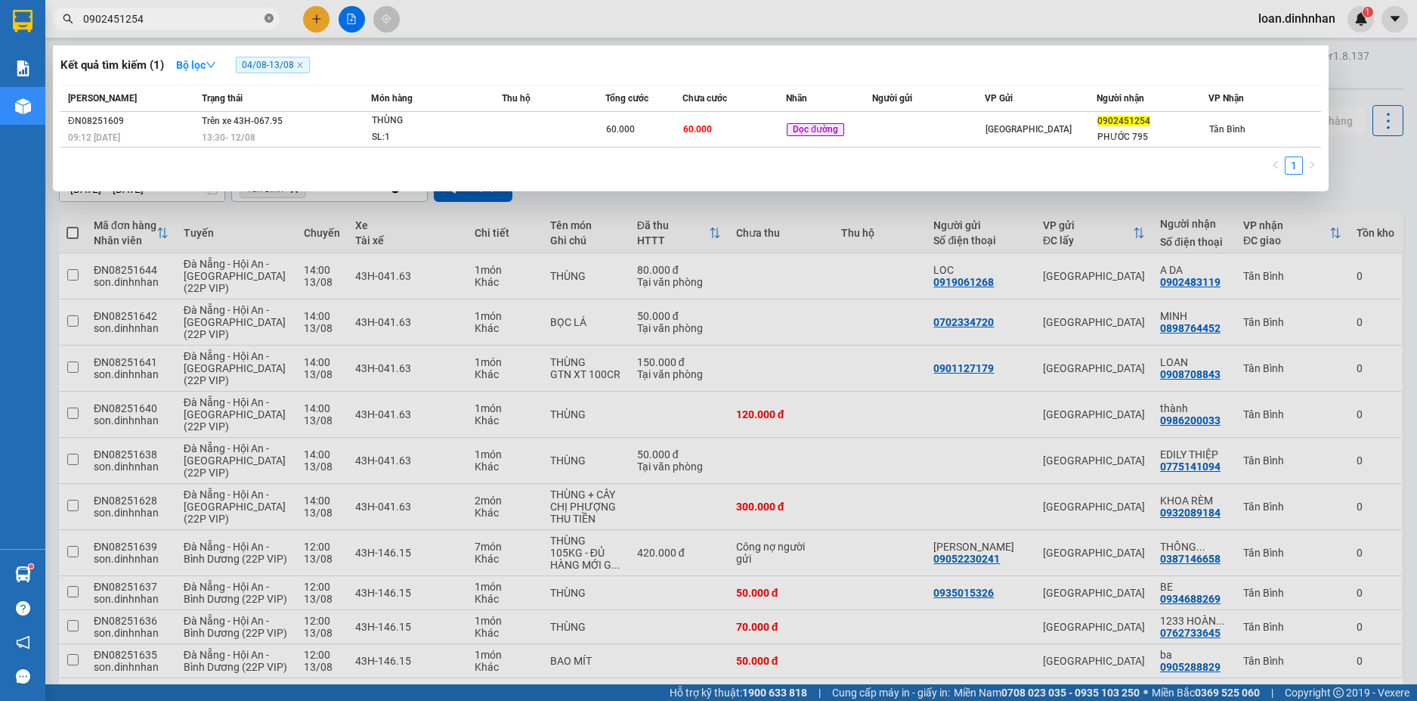
click at [269, 14] on icon "close-circle" at bounding box center [269, 18] width 9 height 9
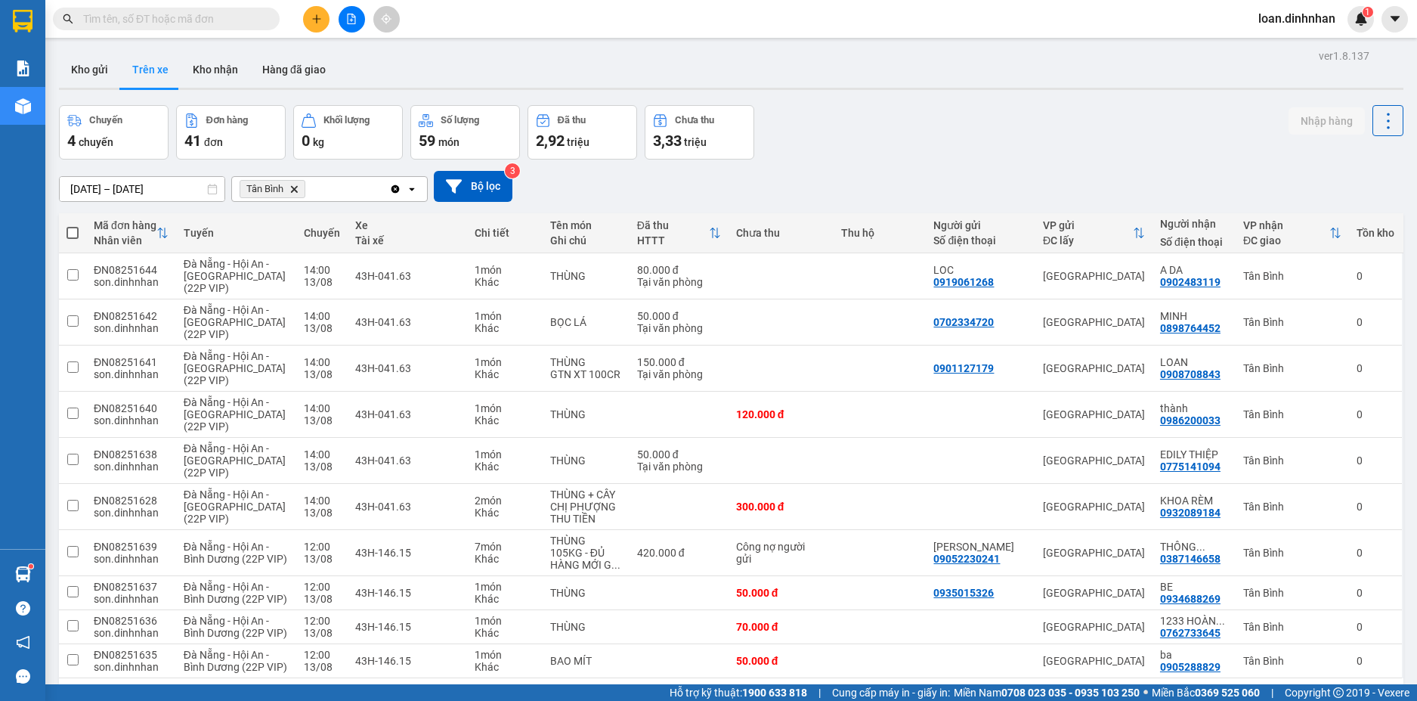
click at [252, 22] on input "text" at bounding box center [172, 19] width 178 height 17
click at [75, 227] on span at bounding box center [73, 233] width 12 height 12
click at [73, 225] on input "checkbox" at bounding box center [73, 225] width 0 height 0
checkbox input "true"
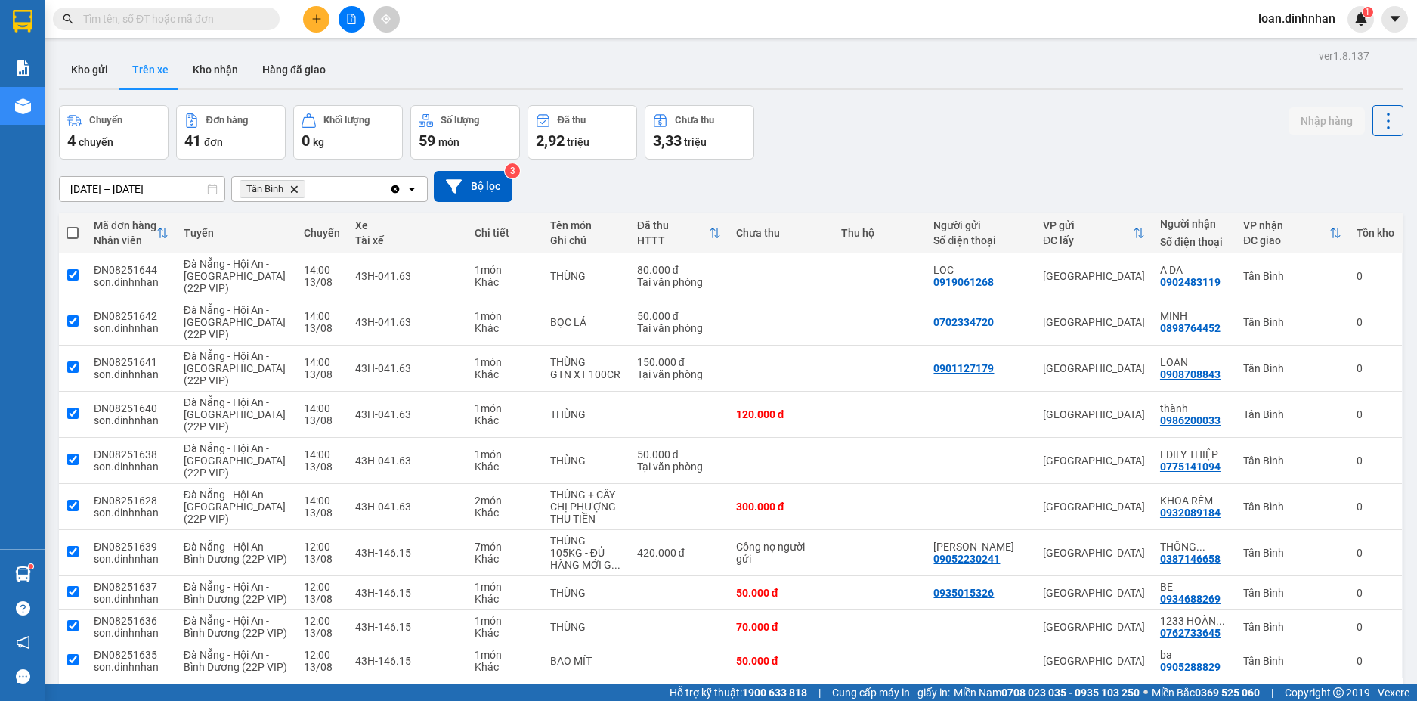
checkbox input "true"
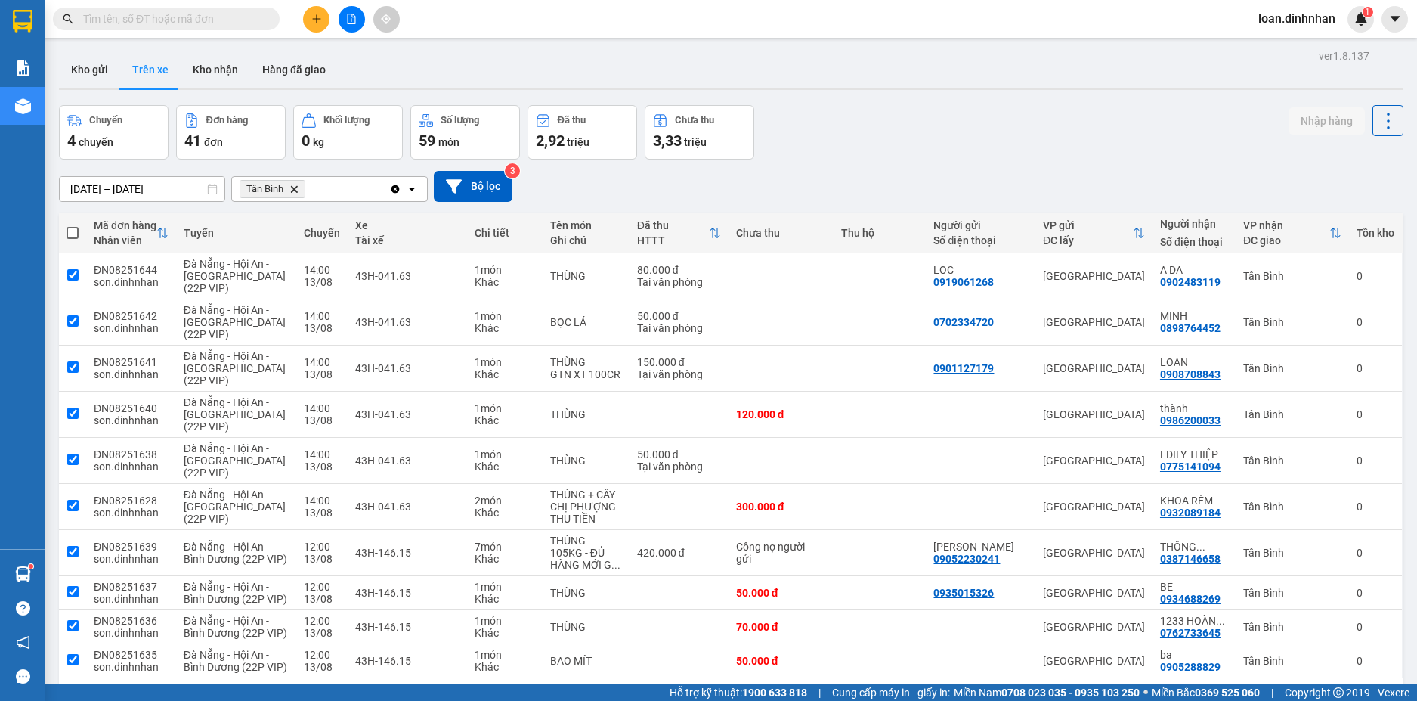
checkbox input "true"
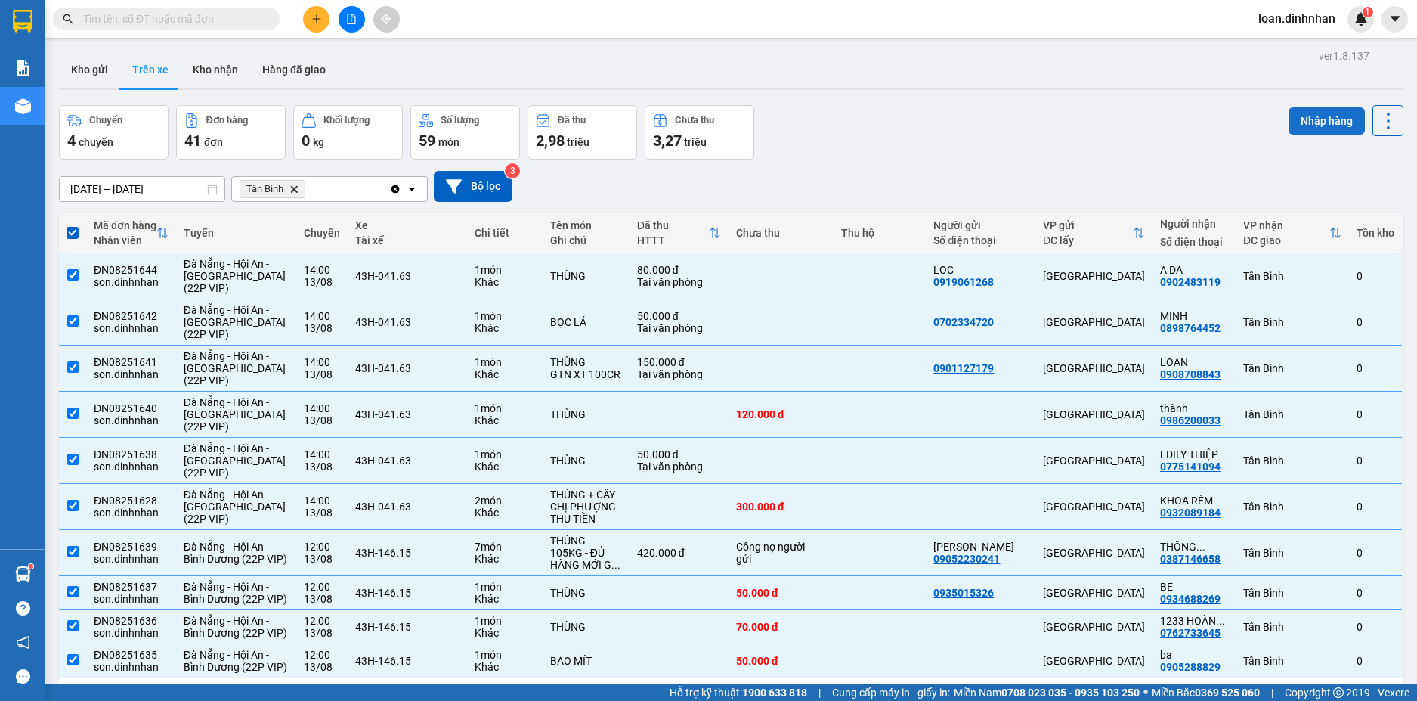
click at [1301, 123] on button "Nhập hàng" at bounding box center [1327, 120] width 76 height 27
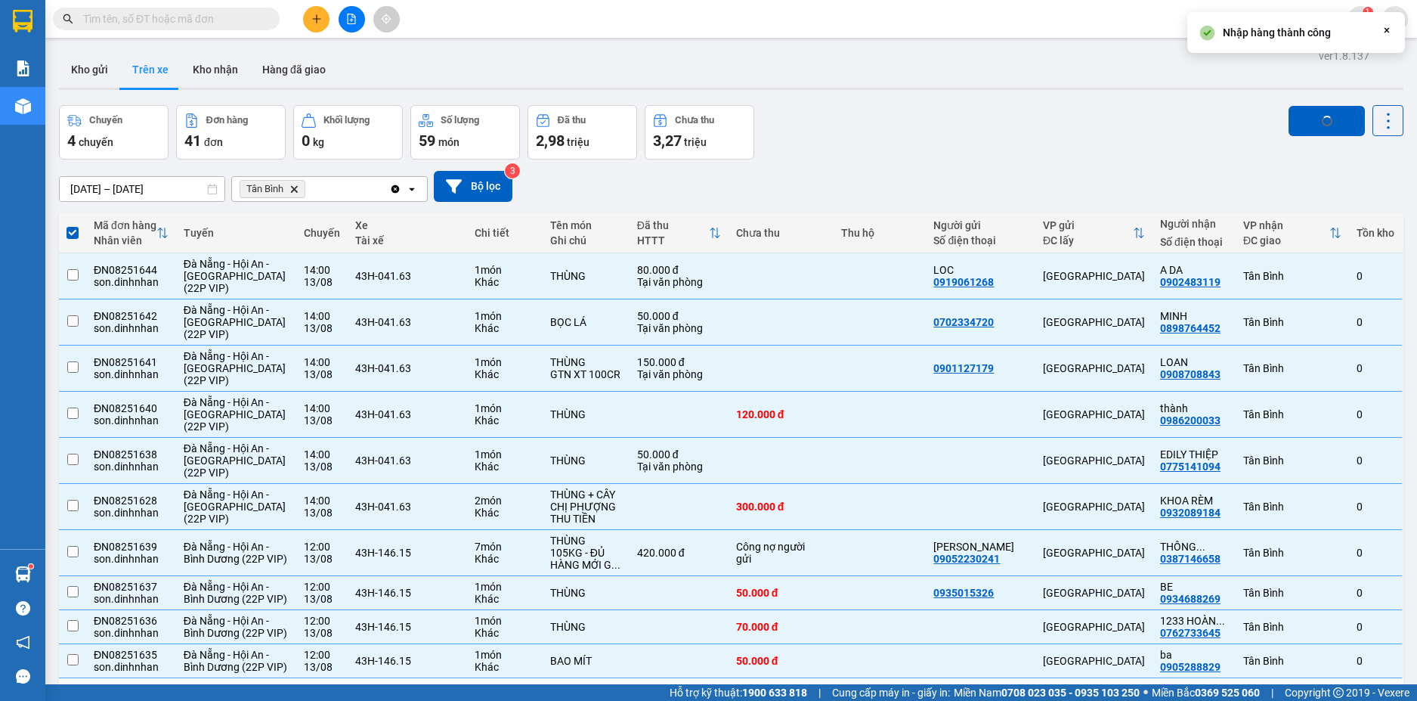
checkbox input "false"
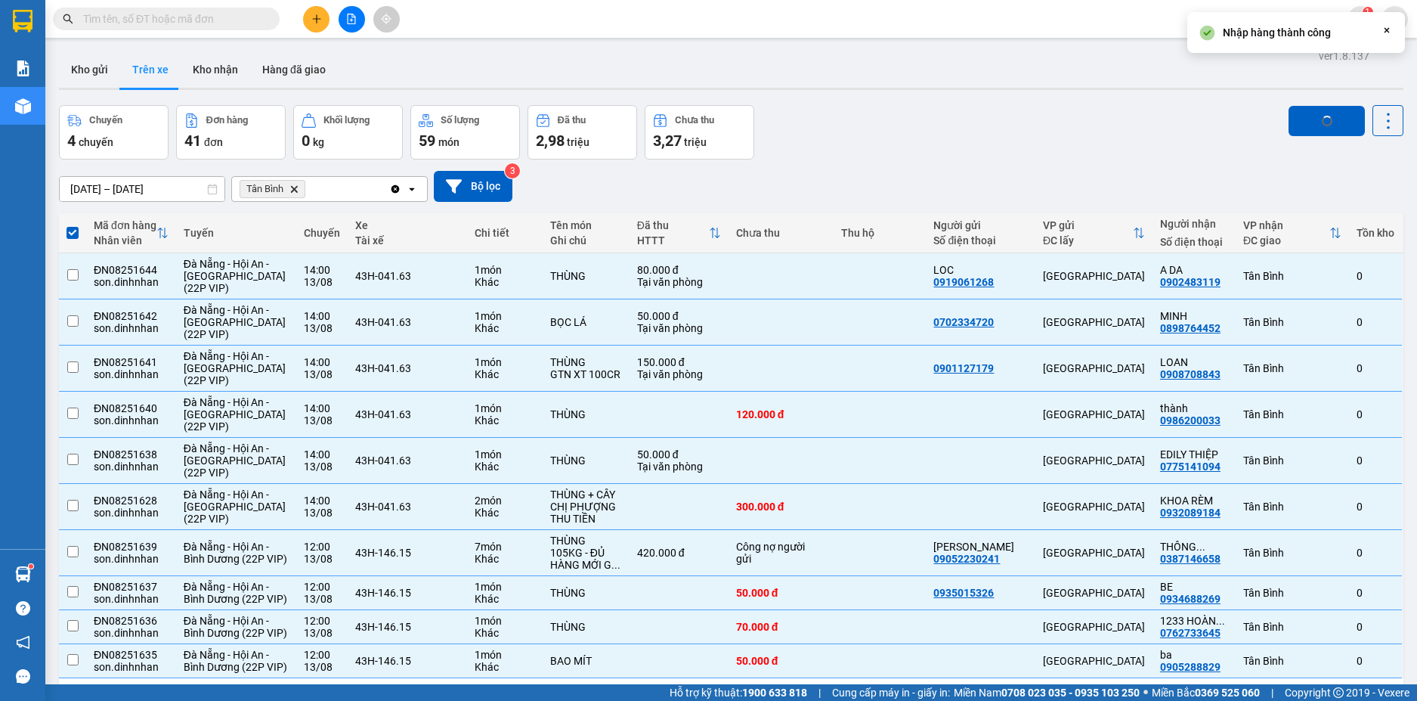
checkbox input "false"
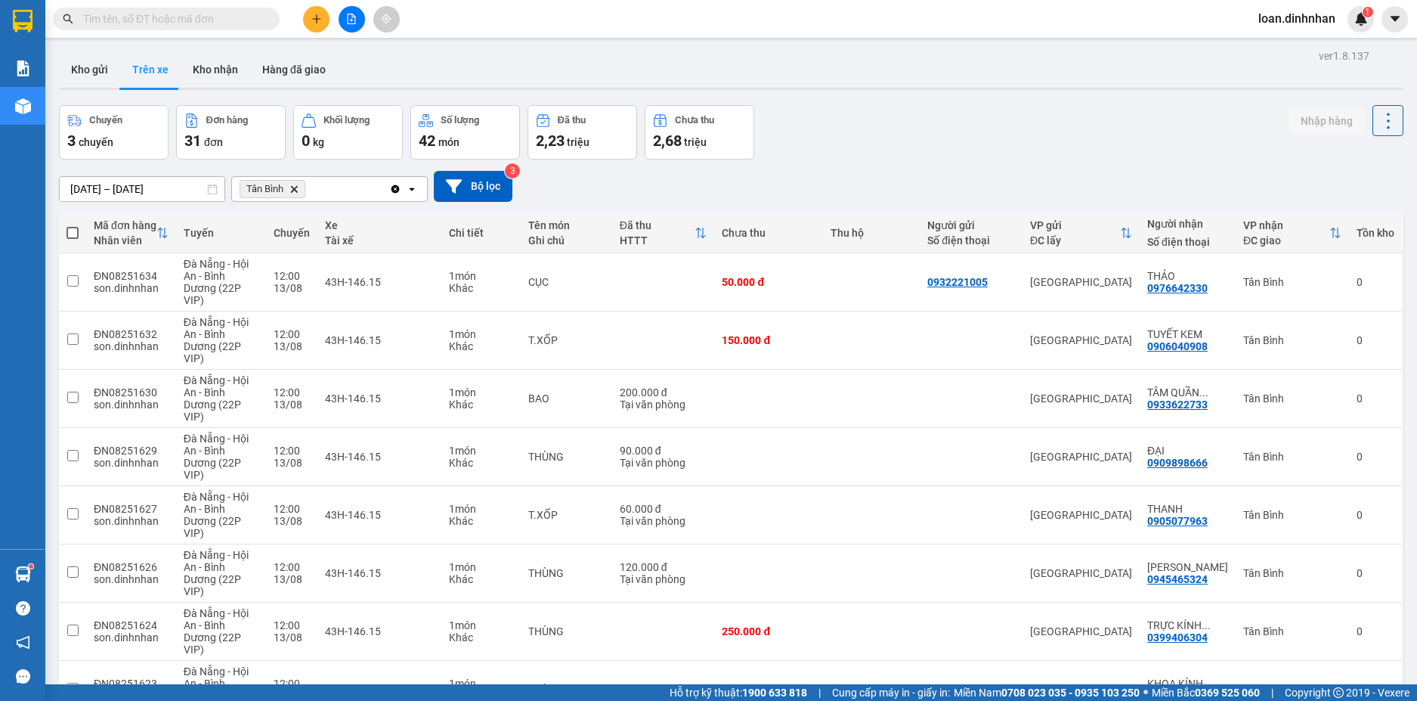
click at [74, 232] on span at bounding box center [73, 233] width 12 height 12
click at [73, 225] on input "checkbox" at bounding box center [73, 225] width 0 height 0
checkbox input "true"
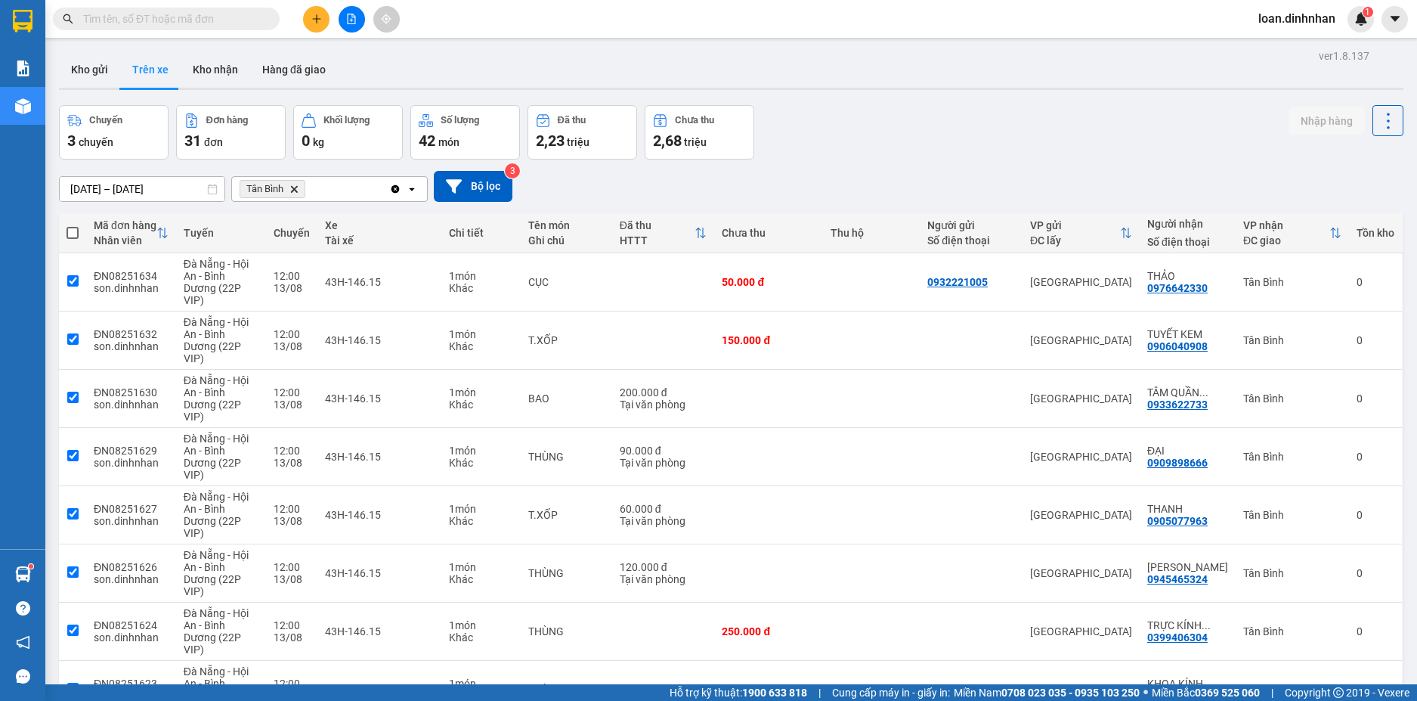
checkbox input "true"
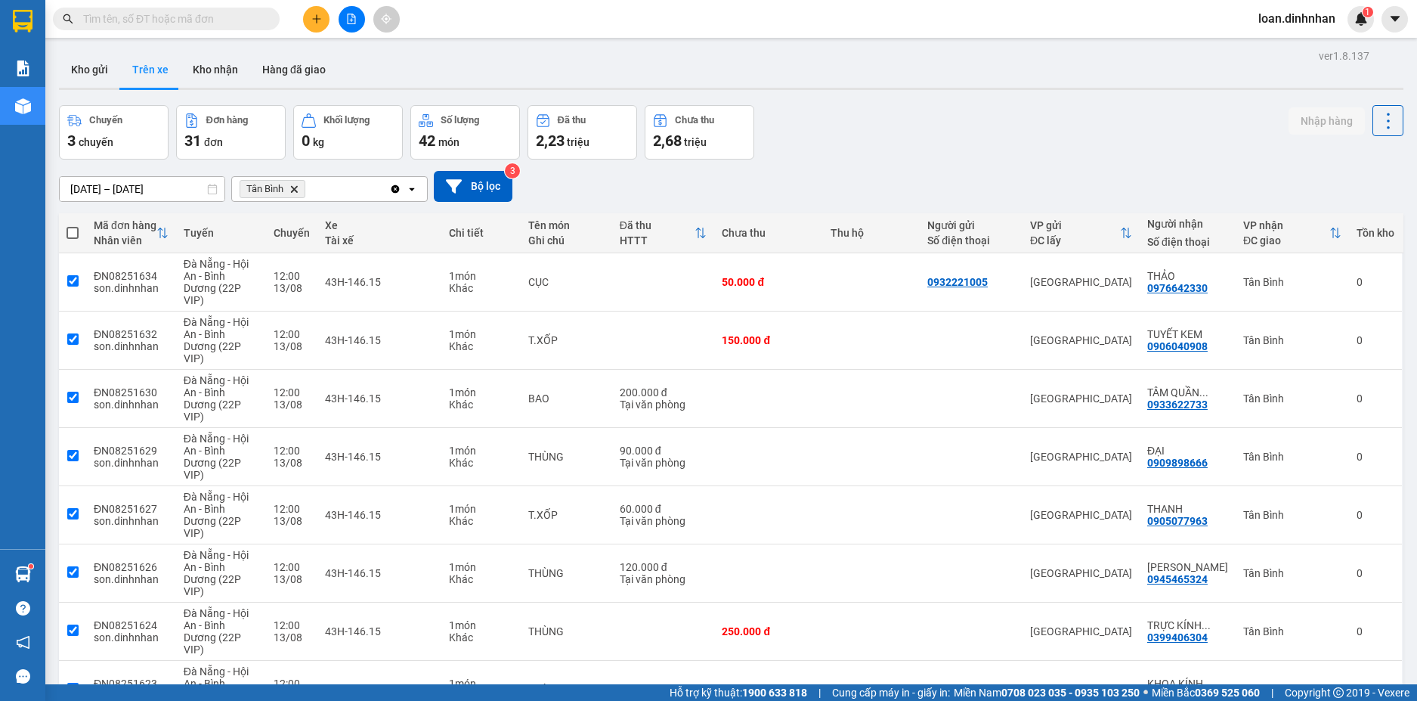
checkbox input "true"
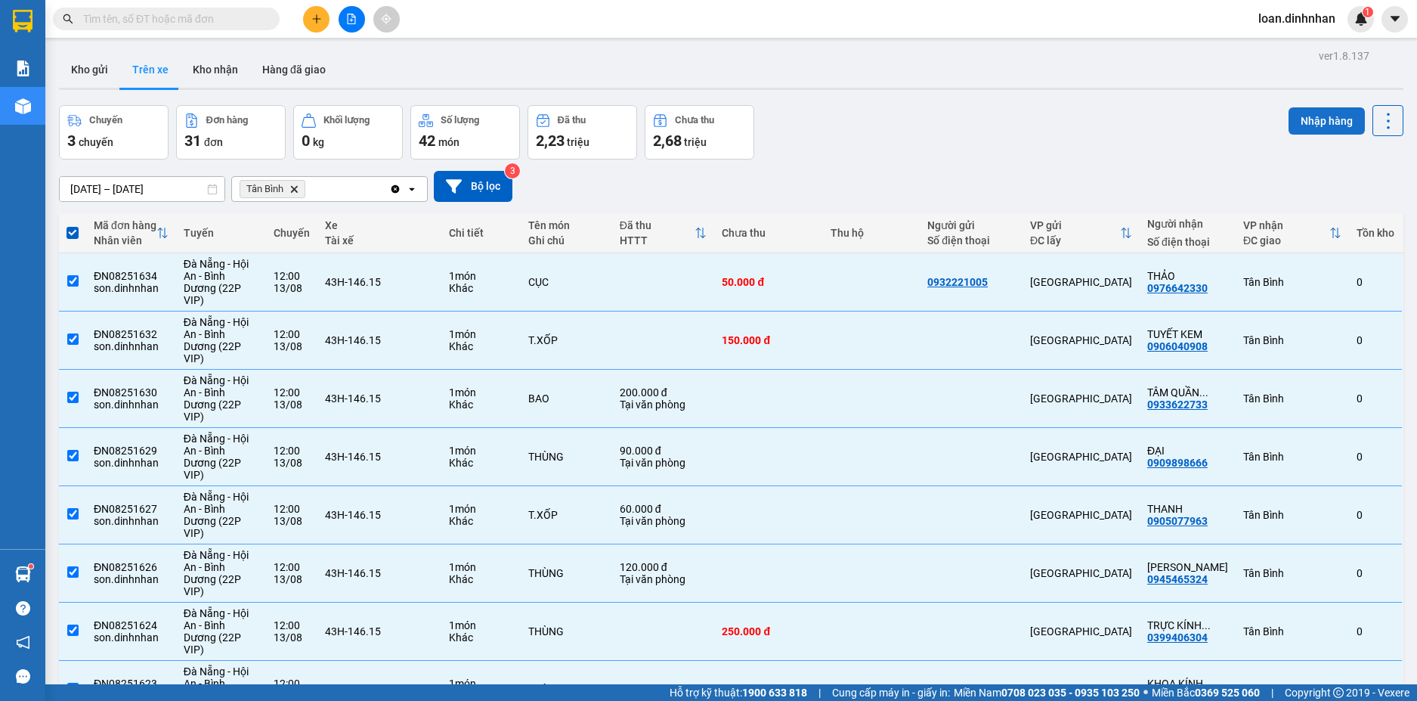
click at [1301, 120] on button "Nhập hàng" at bounding box center [1327, 120] width 76 height 27
click at [181, 19] on input "text" at bounding box center [172, 19] width 178 height 17
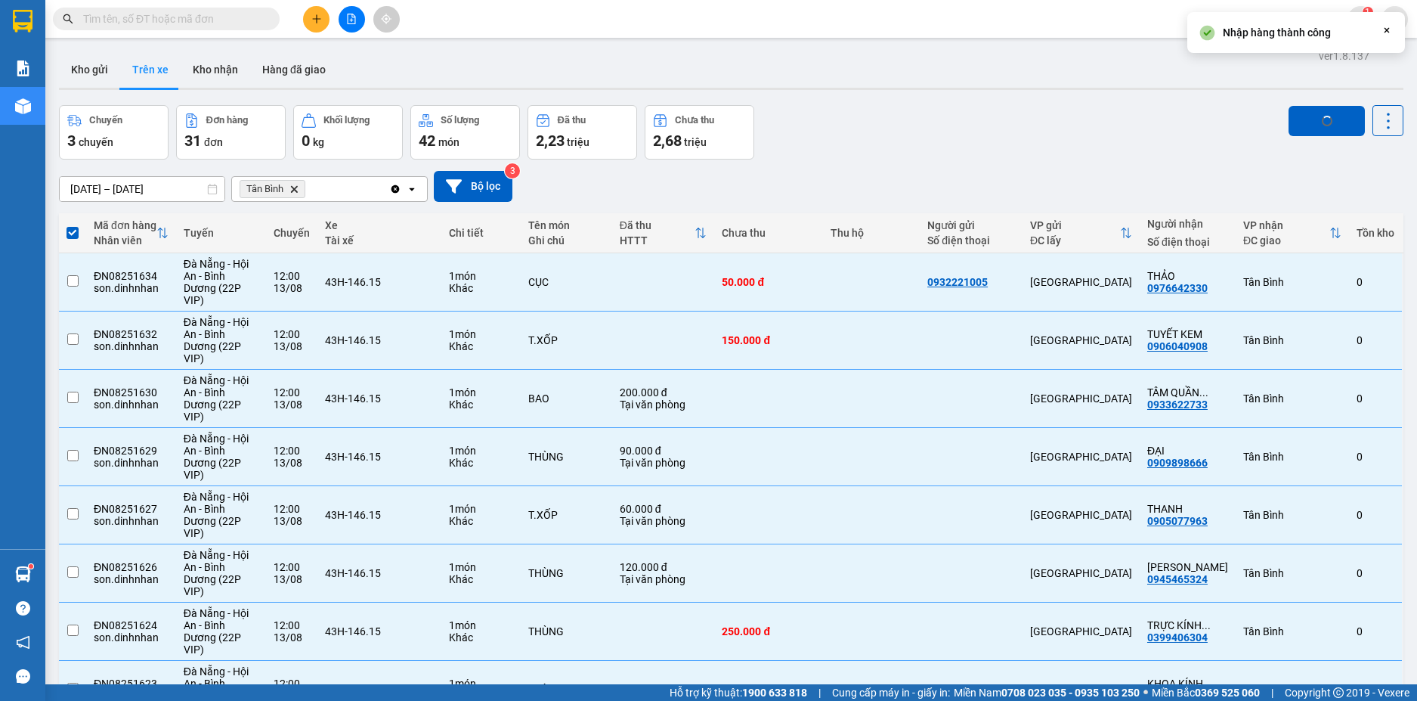
checkbox input "false"
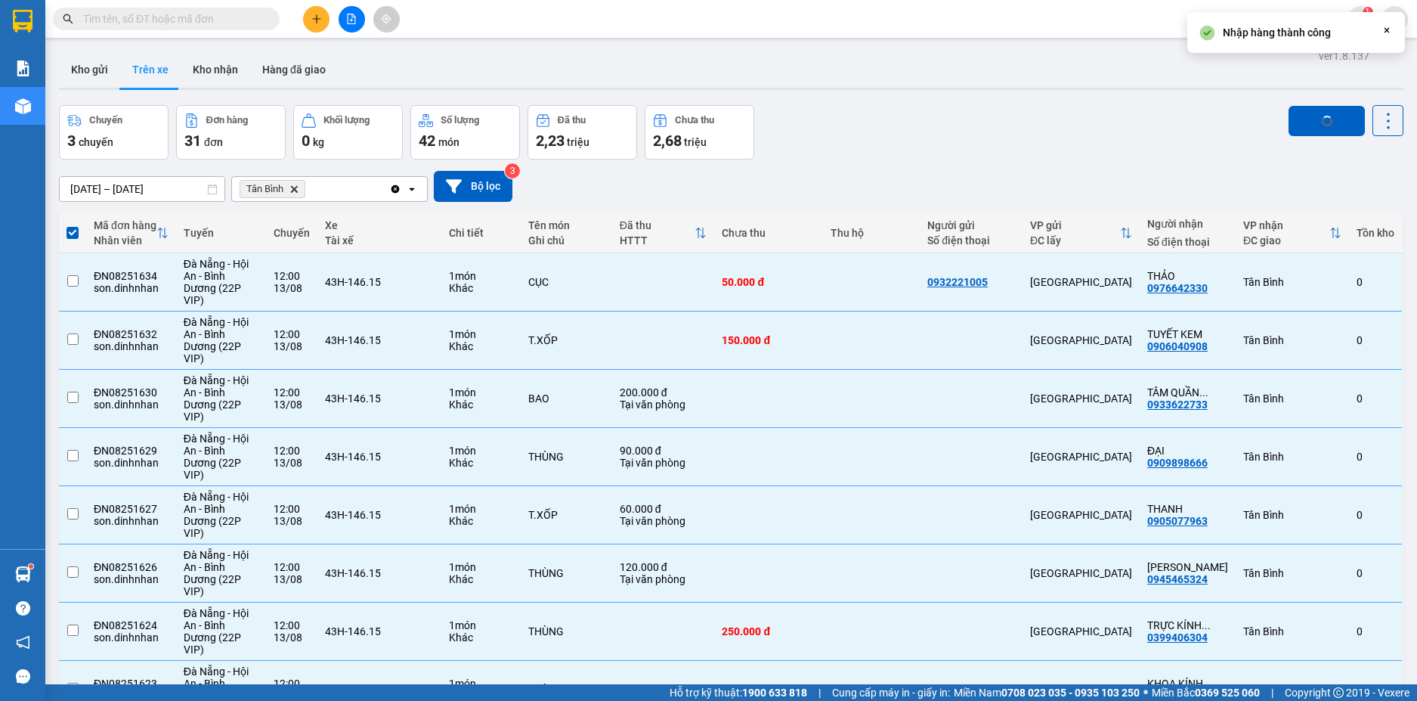
checkbox input "false"
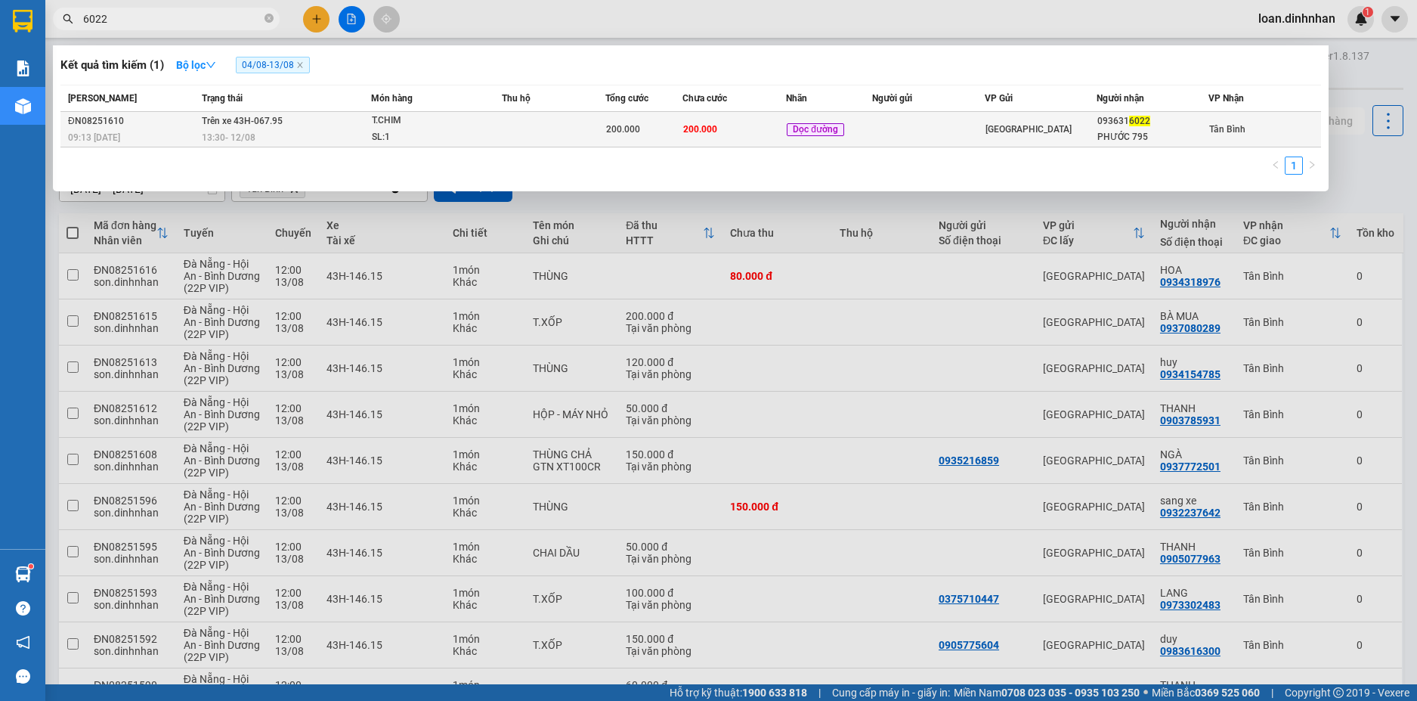
type input "6022"
click at [303, 127] on td "Trên xe 43H-067.95 13:30 [DATE]" at bounding box center [284, 130] width 172 height 36
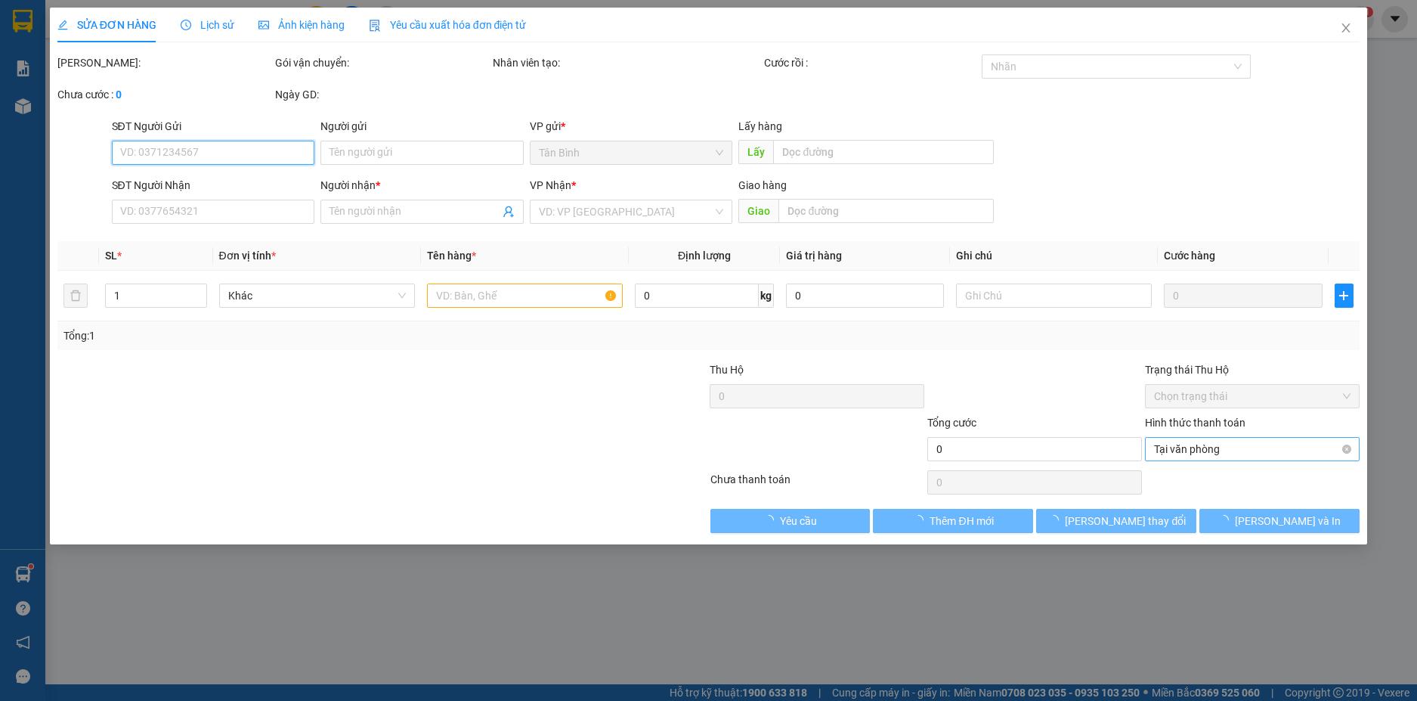
click at [1243, 438] on span "Tại văn phòng" at bounding box center [1252, 449] width 197 height 23
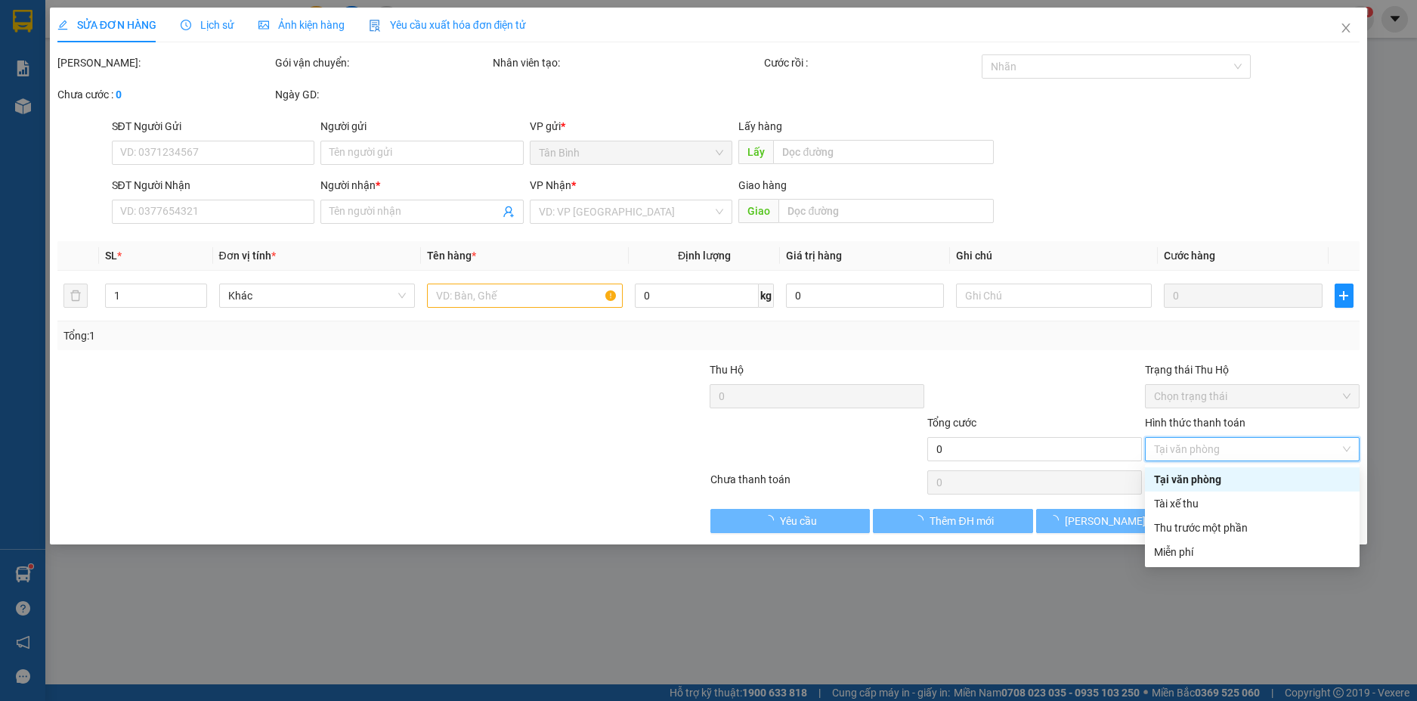
type input "0936316022"
type input "PHƯỚC 795"
type input "200.000"
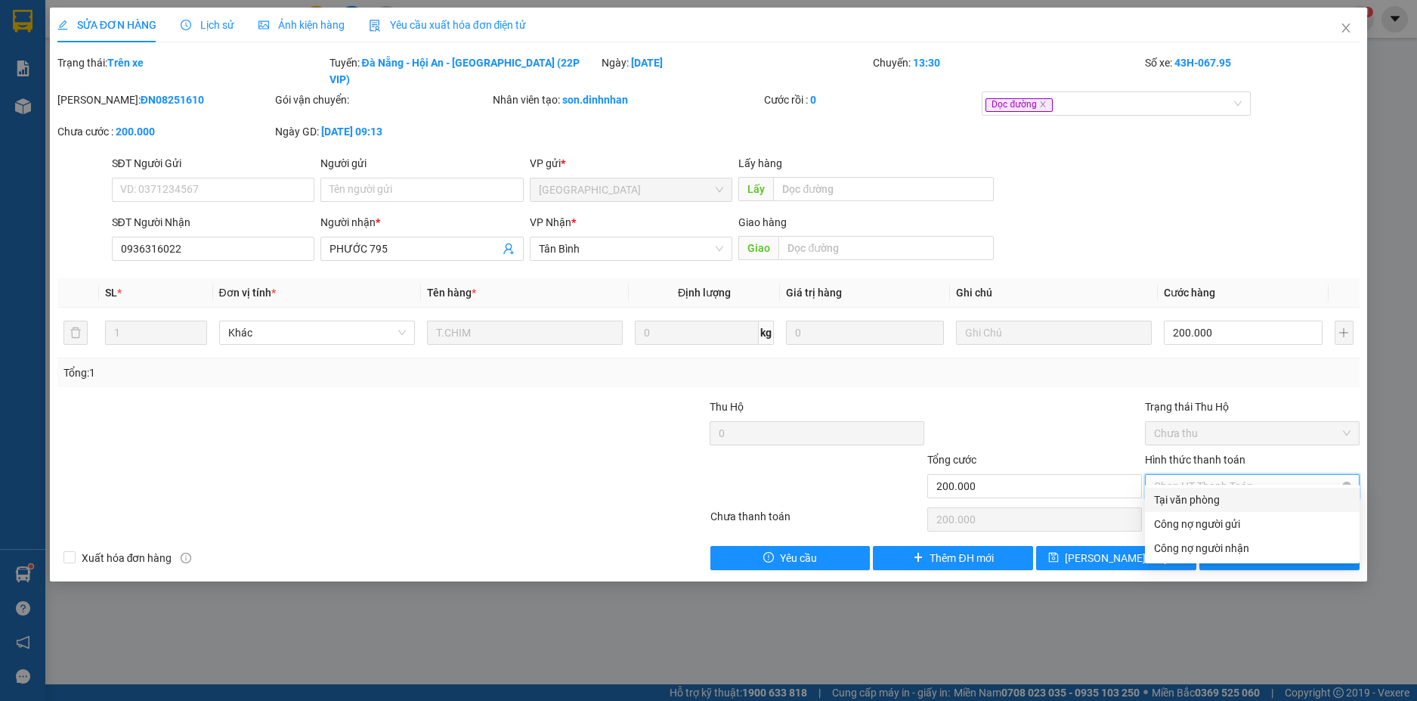
click at [1224, 475] on span "Chọn HT Thanh Toán" at bounding box center [1252, 486] width 197 height 23
drag, startPoint x: 1210, startPoint y: 497, endPoint x: 1132, endPoint y: 525, distance: 82.5
click at [1209, 498] on div "Tại văn phòng" at bounding box center [1252, 499] width 197 height 17
type input "0"
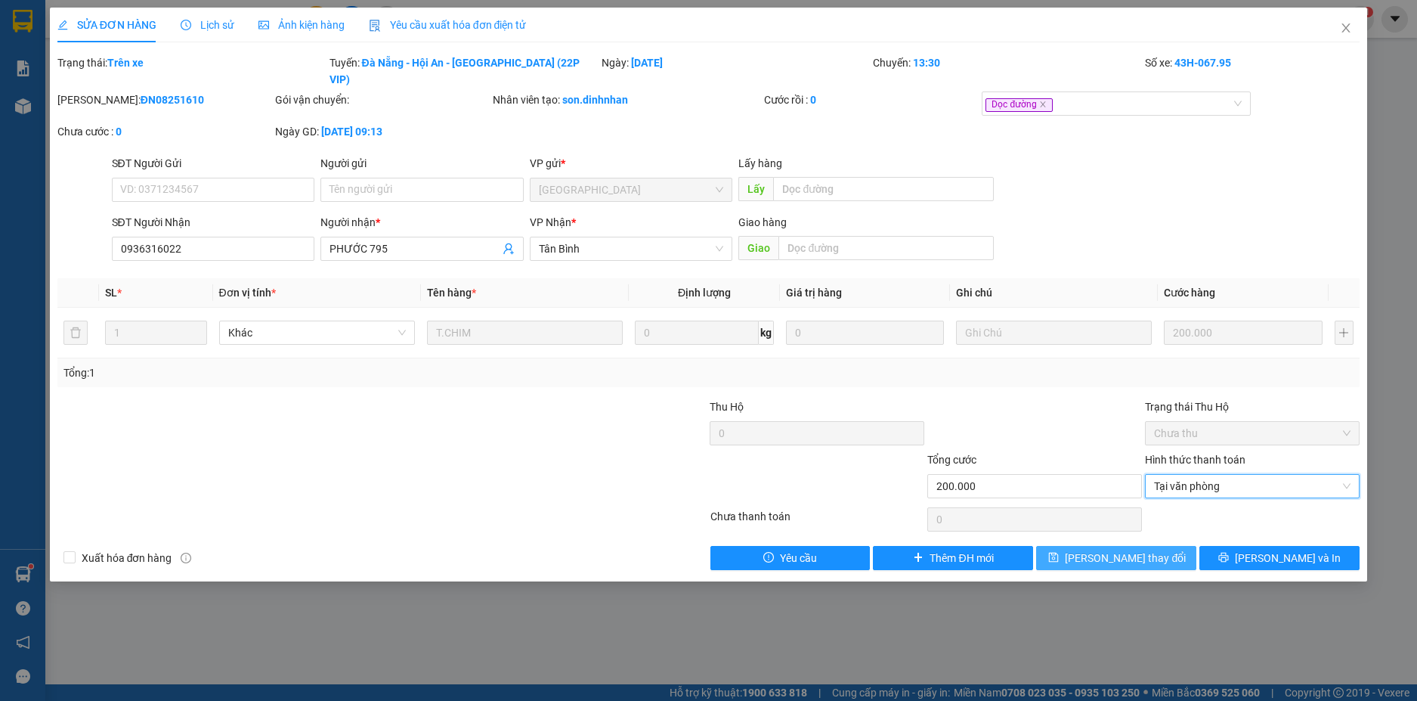
click at [1104, 549] on span "[PERSON_NAME] thay đổi" at bounding box center [1125, 557] width 121 height 17
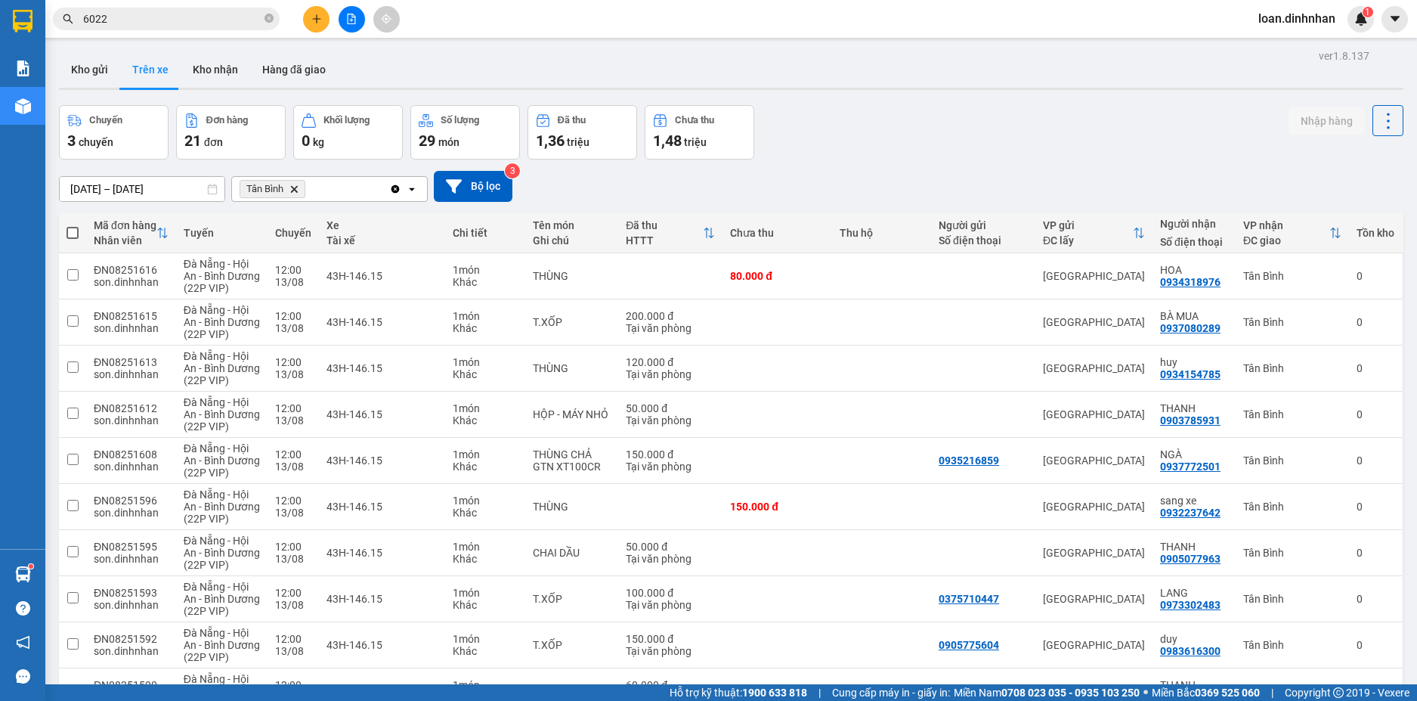
drag, startPoint x: 73, startPoint y: 229, endPoint x: 113, endPoint y: 242, distance: 42.8
click at [73, 229] on span at bounding box center [73, 233] width 12 height 12
click at [73, 225] on input "checkbox" at bounding box center [73, 225] width 0 height 0
checkbox input "true"
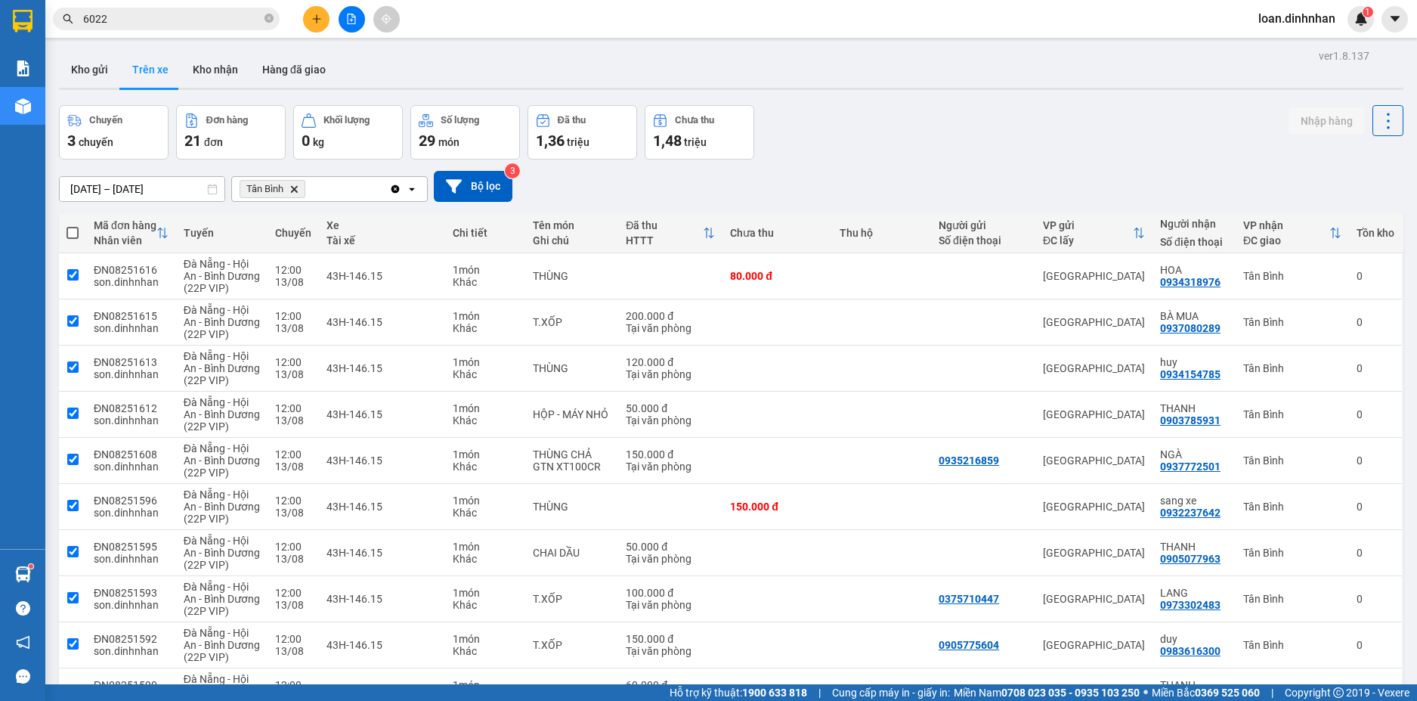
checkbox input "true"
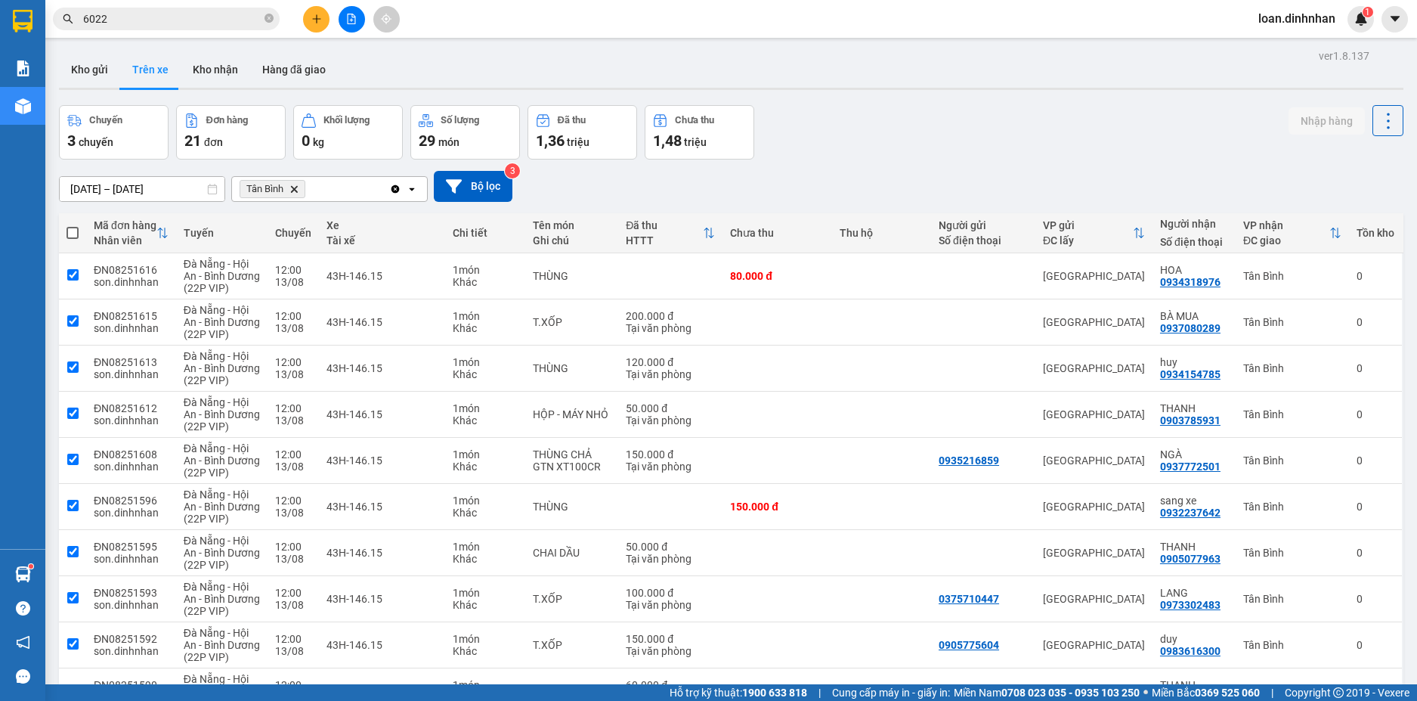
checkbox input "true"
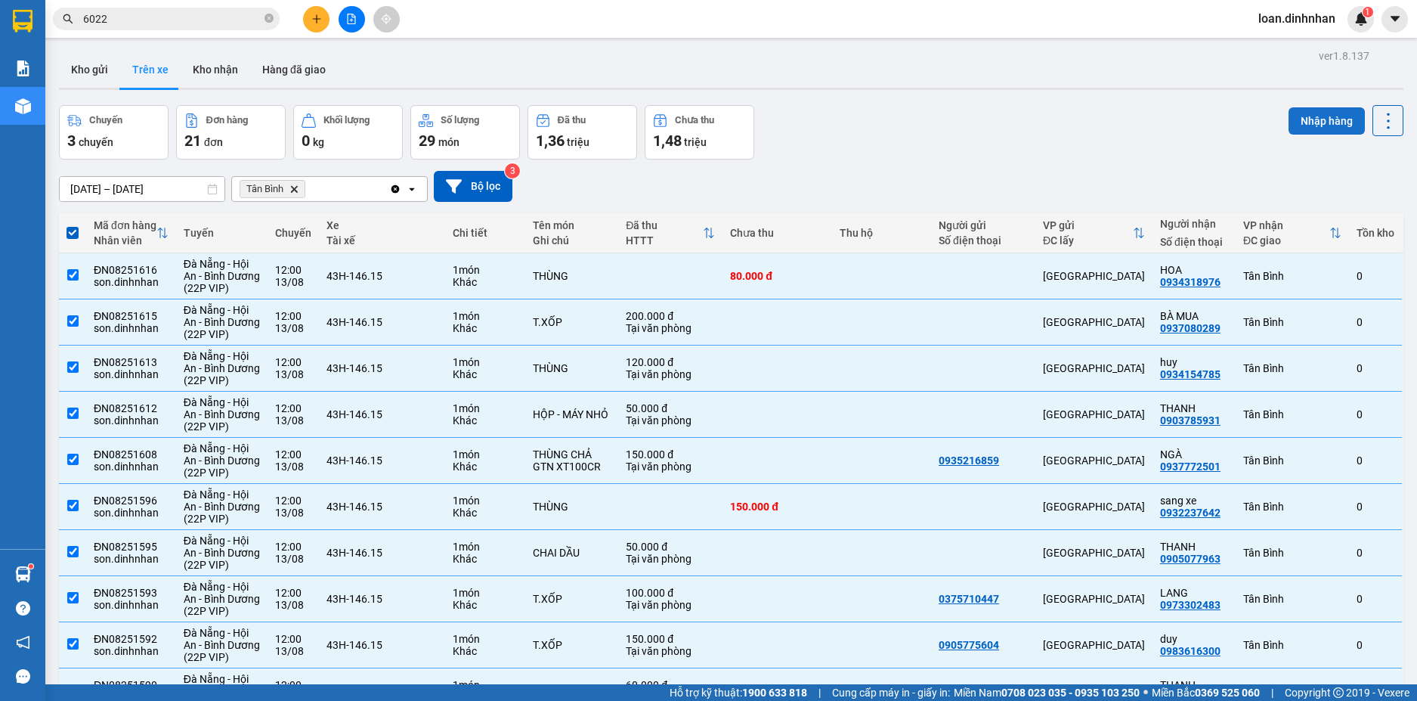
click at [1301, 122] on button "Nhập hàng" at bounding box center [1327, 120] width 76 height 27
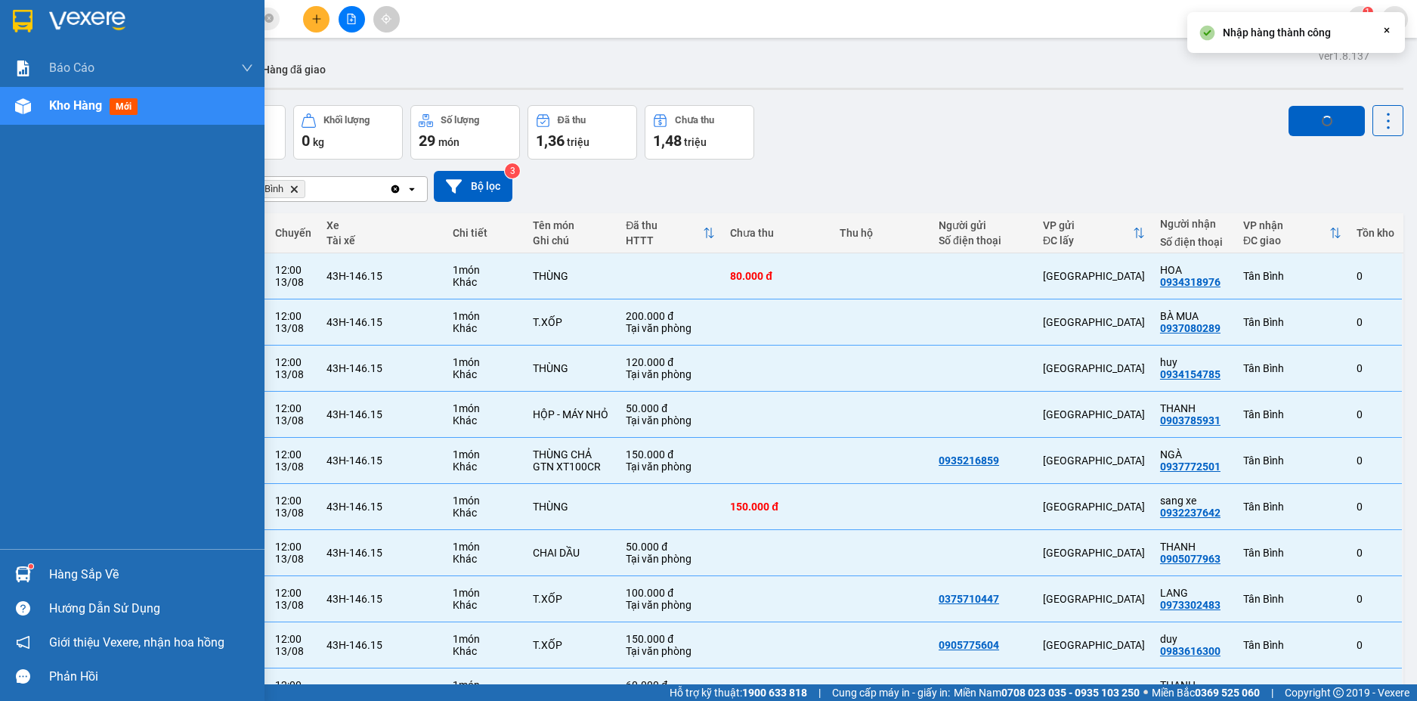
checkbox input "false"
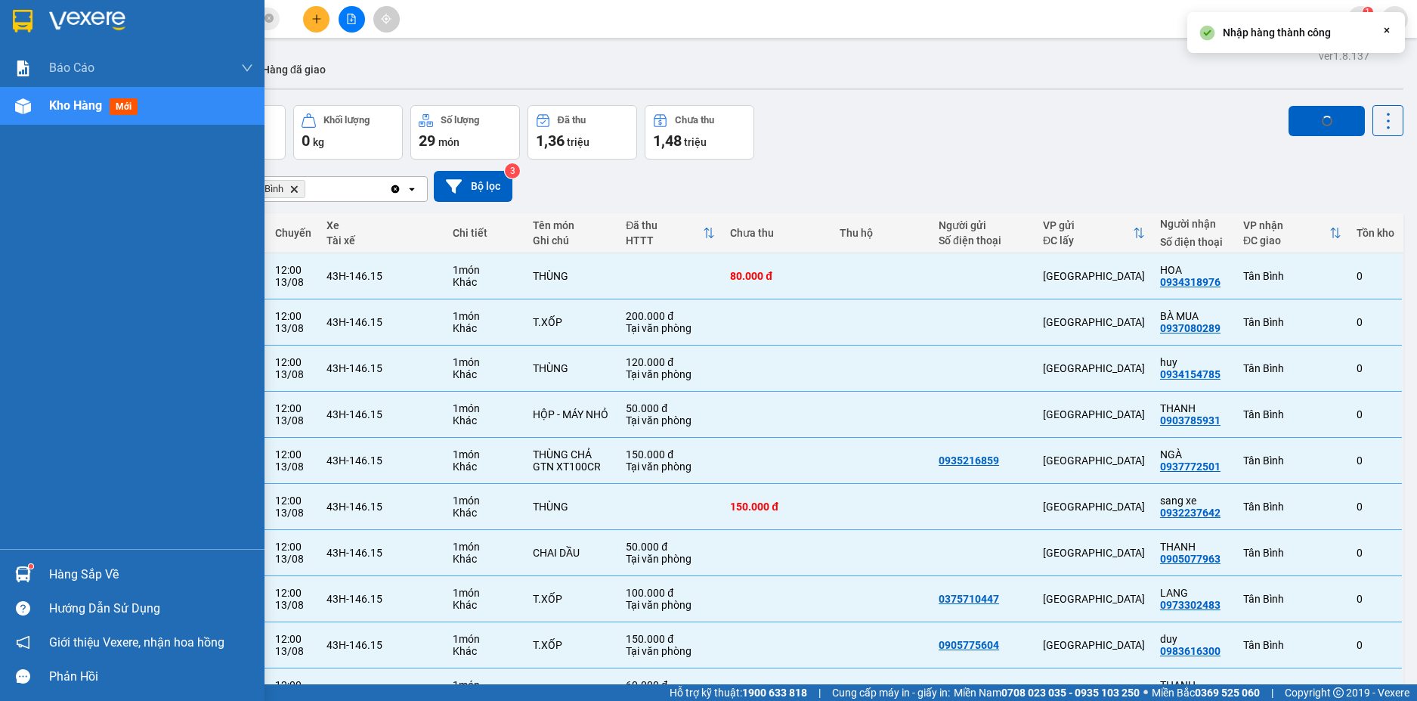
checkbox input "false"
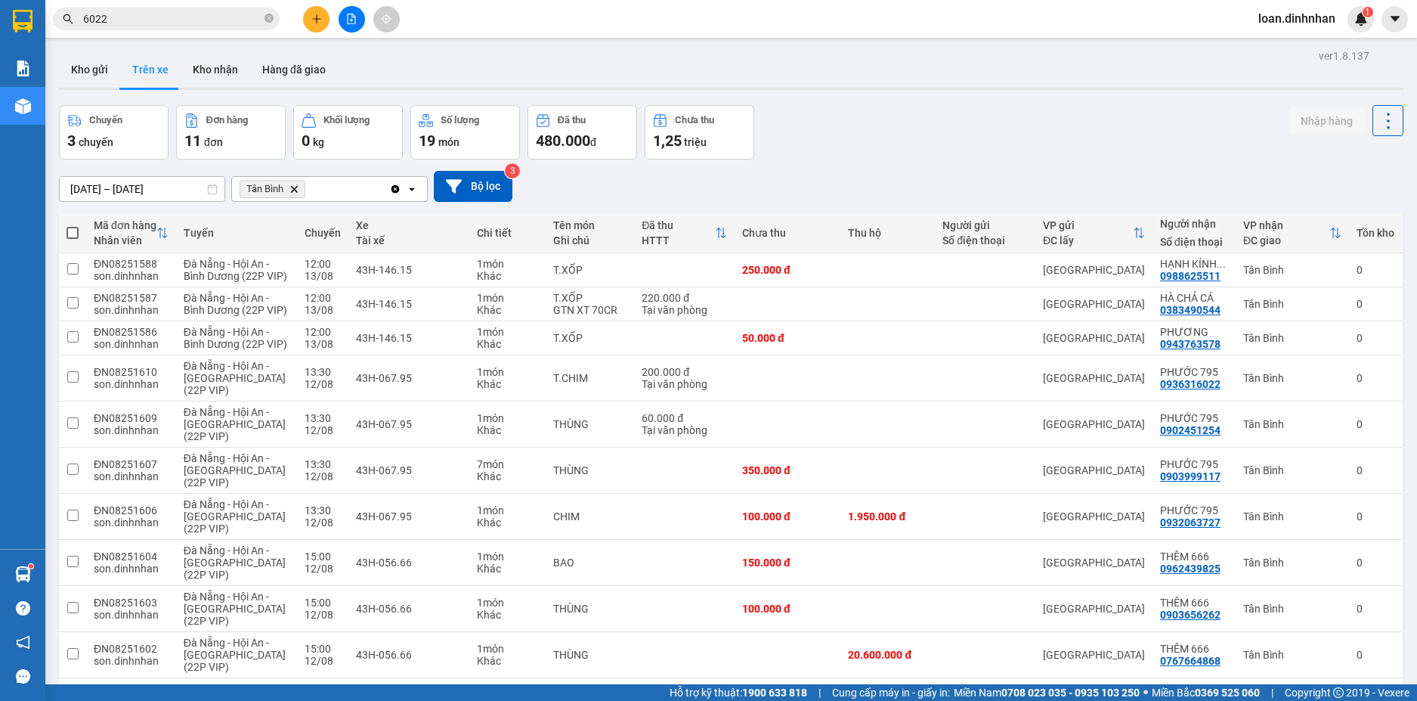
click at [71, 233] on span at bounding box center [73, 233] width 12 height 12
click at [73, 225] on input "checkbox" at bounding box center [73, 225] width 0 height 0
checkbox input "true"
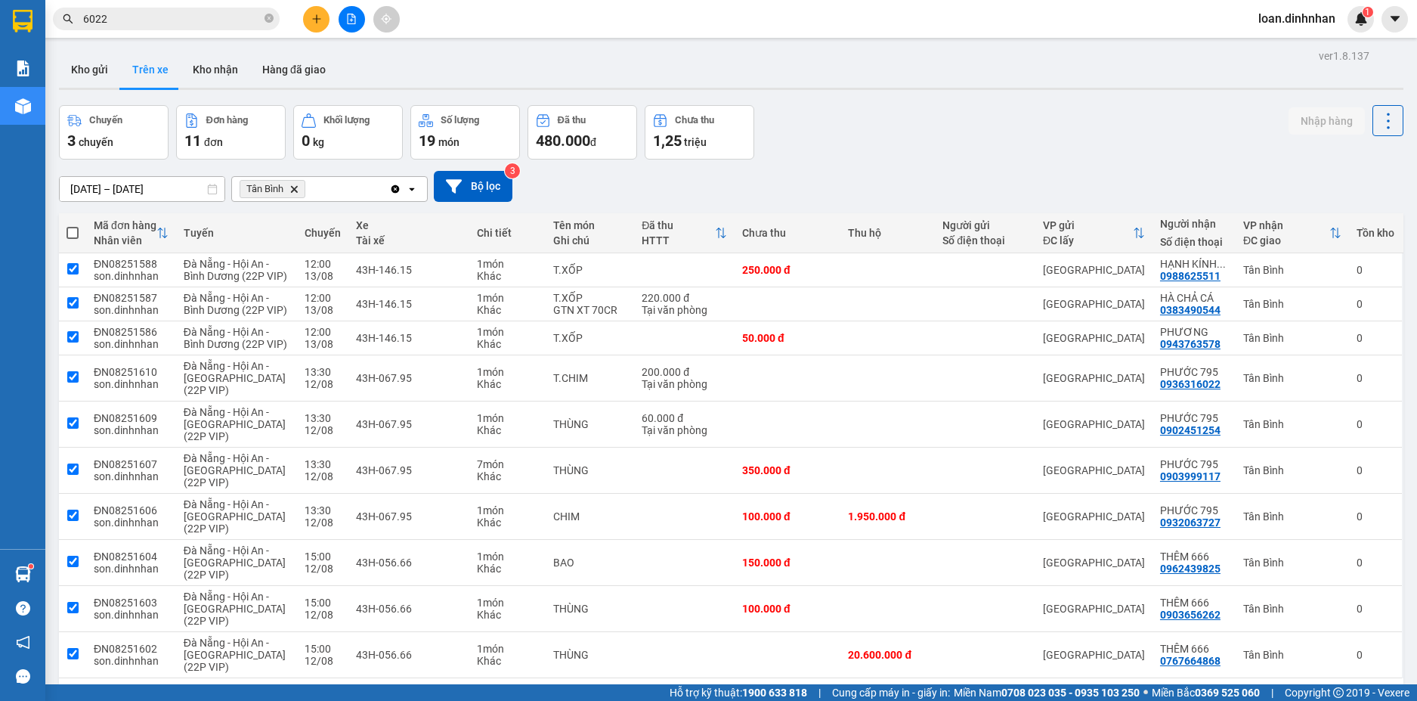
checkbox input "true"
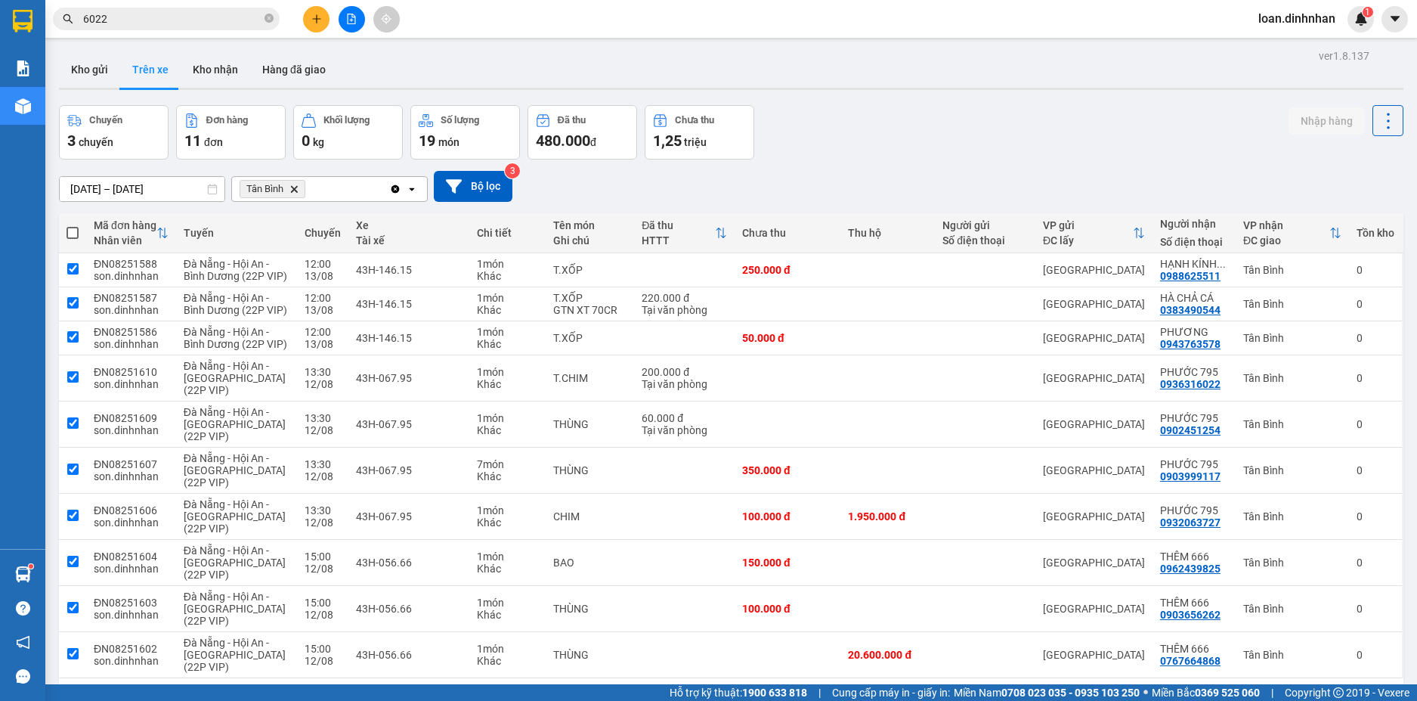
checkbox input "true"
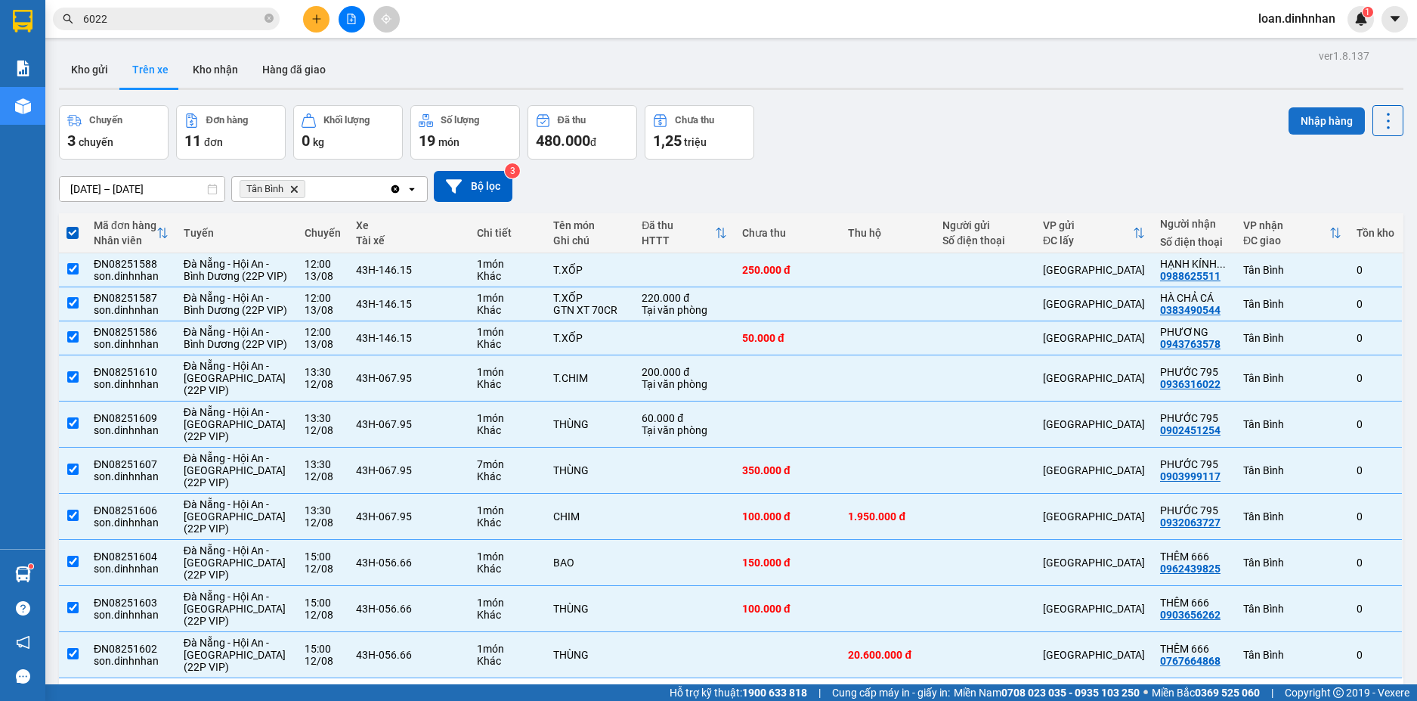
click at [1306, 119] on button "Nhập hàng" at bounding box center [1327, 120] width 76 height 27
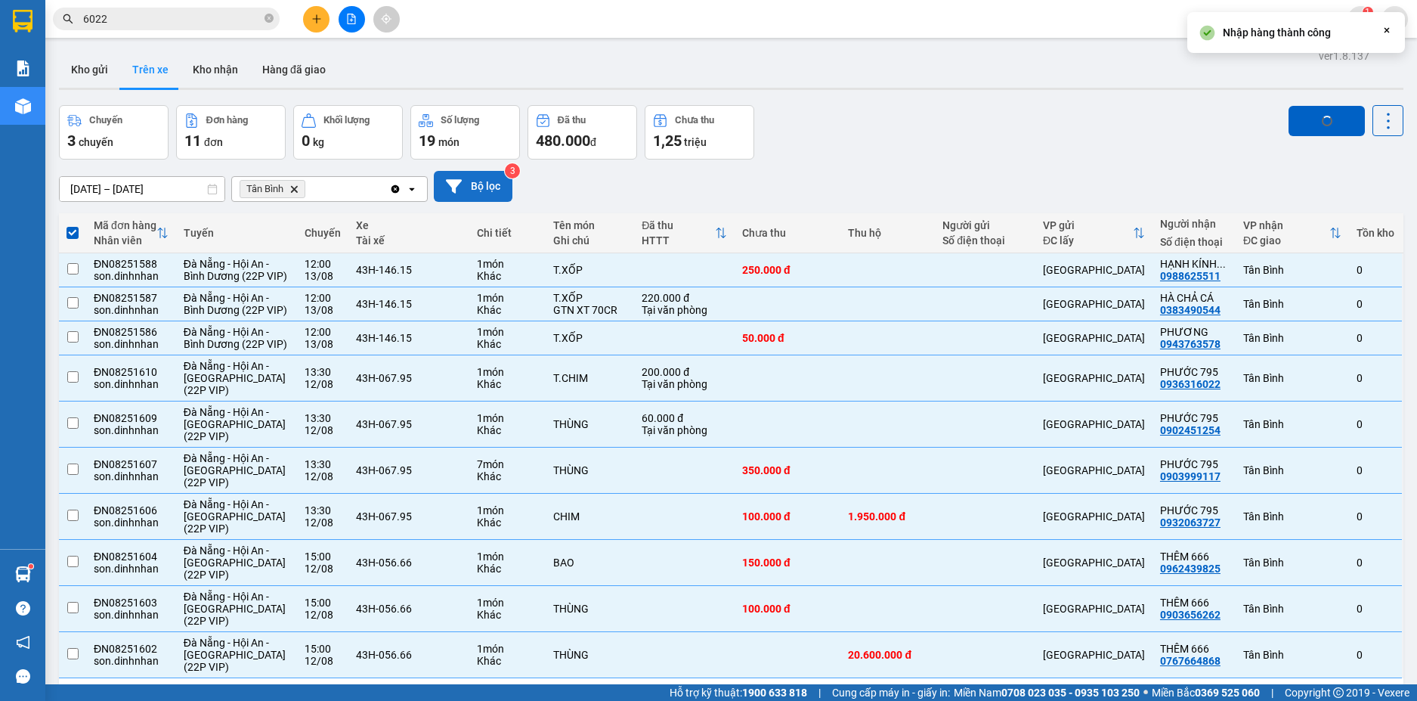
checkbox input "false"
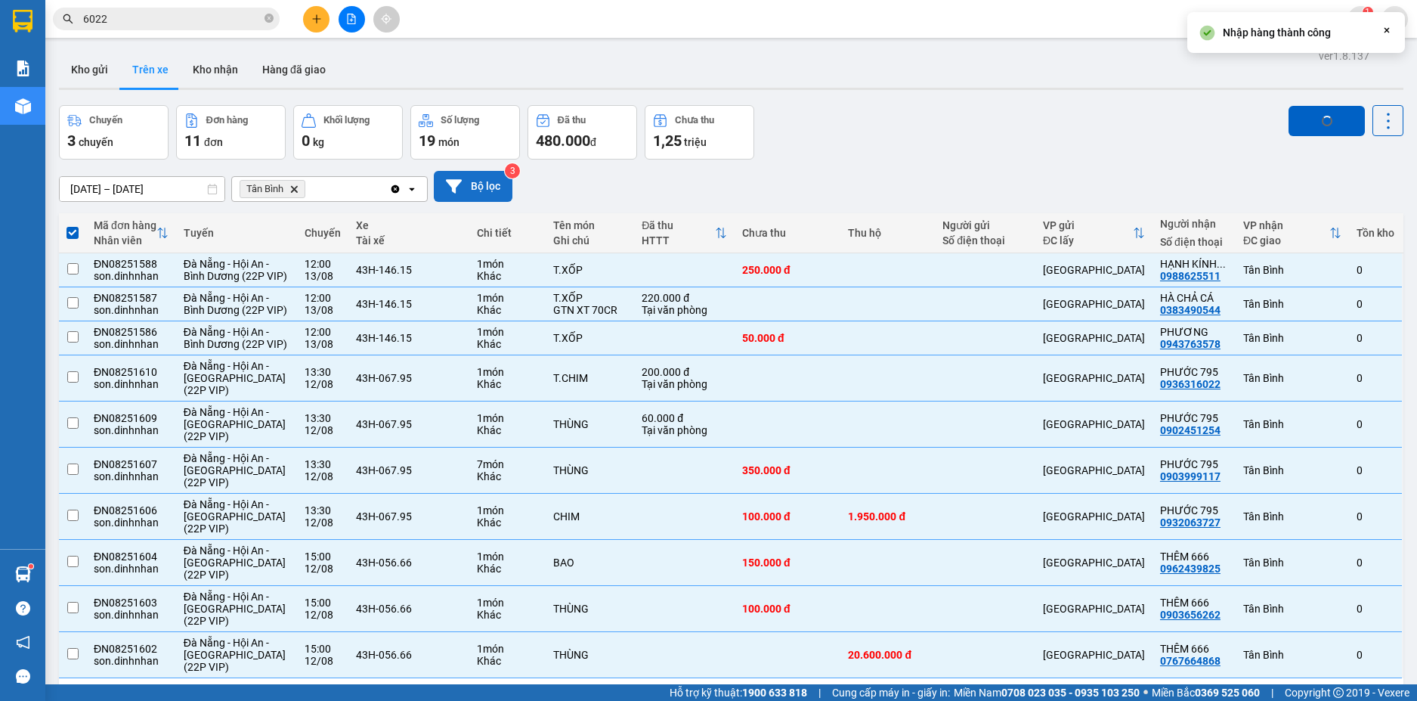
checkbox input "false"
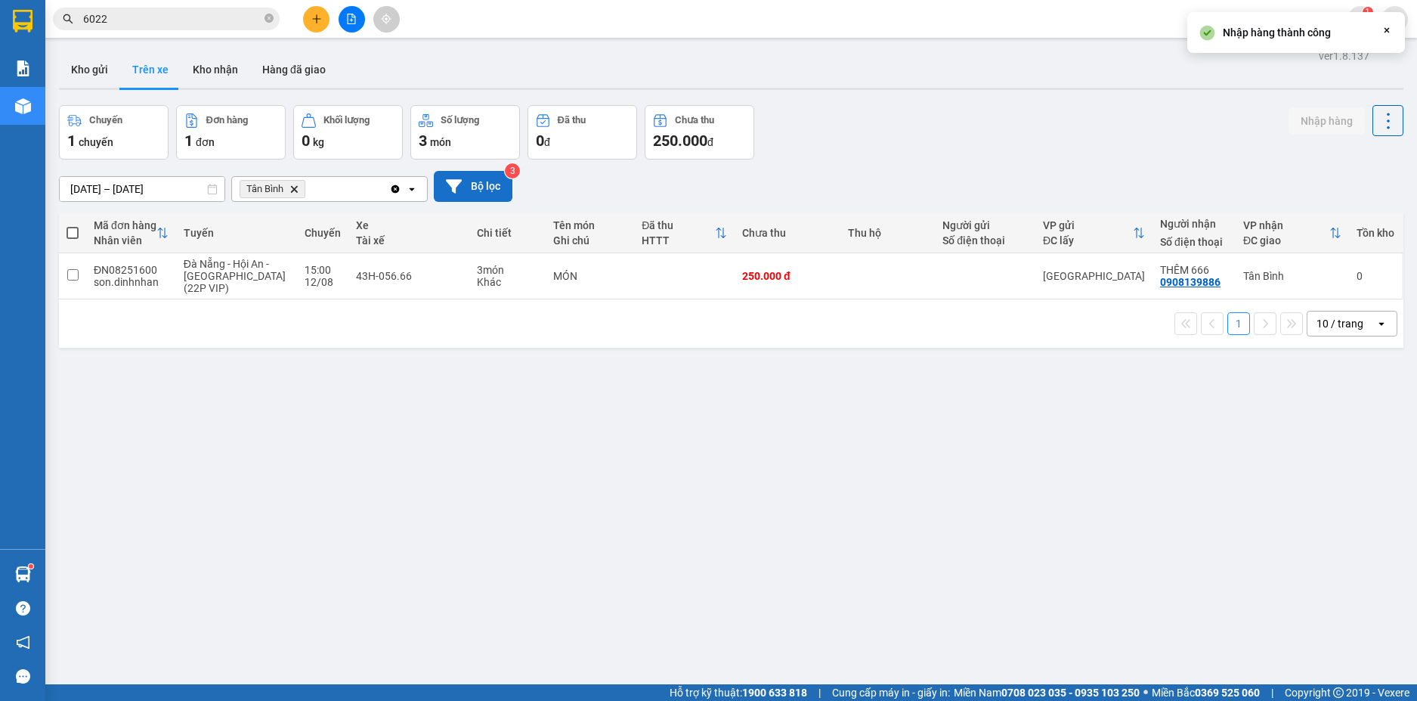
click at [484, 184] on button "Bộ lọc" at bounding box center [473, 186] width 79 height 31
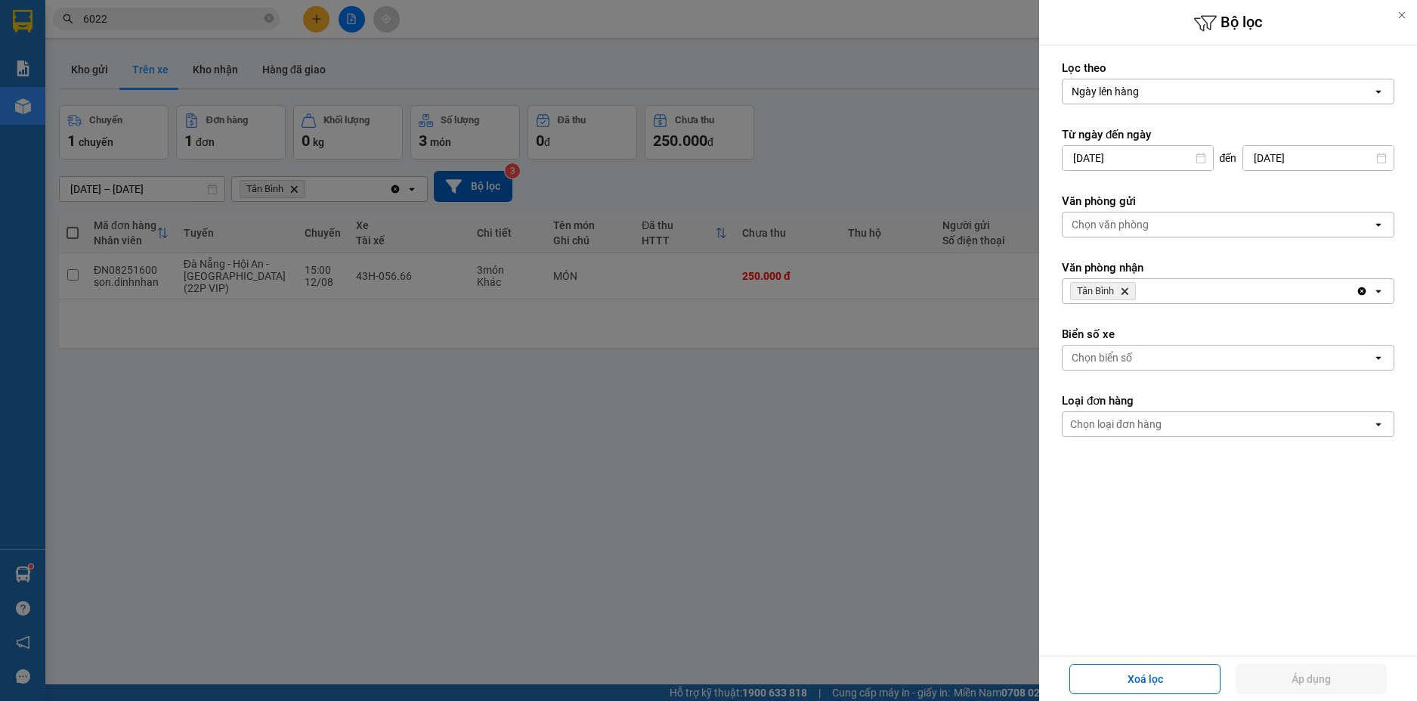
drag, startPoint x: 326, startPoint y: 519, endPoint x: 247, endPoint y: 453, distance: 102.5
click at [315, 504] on div at bounding box center [708, 350] width 1417 height 701
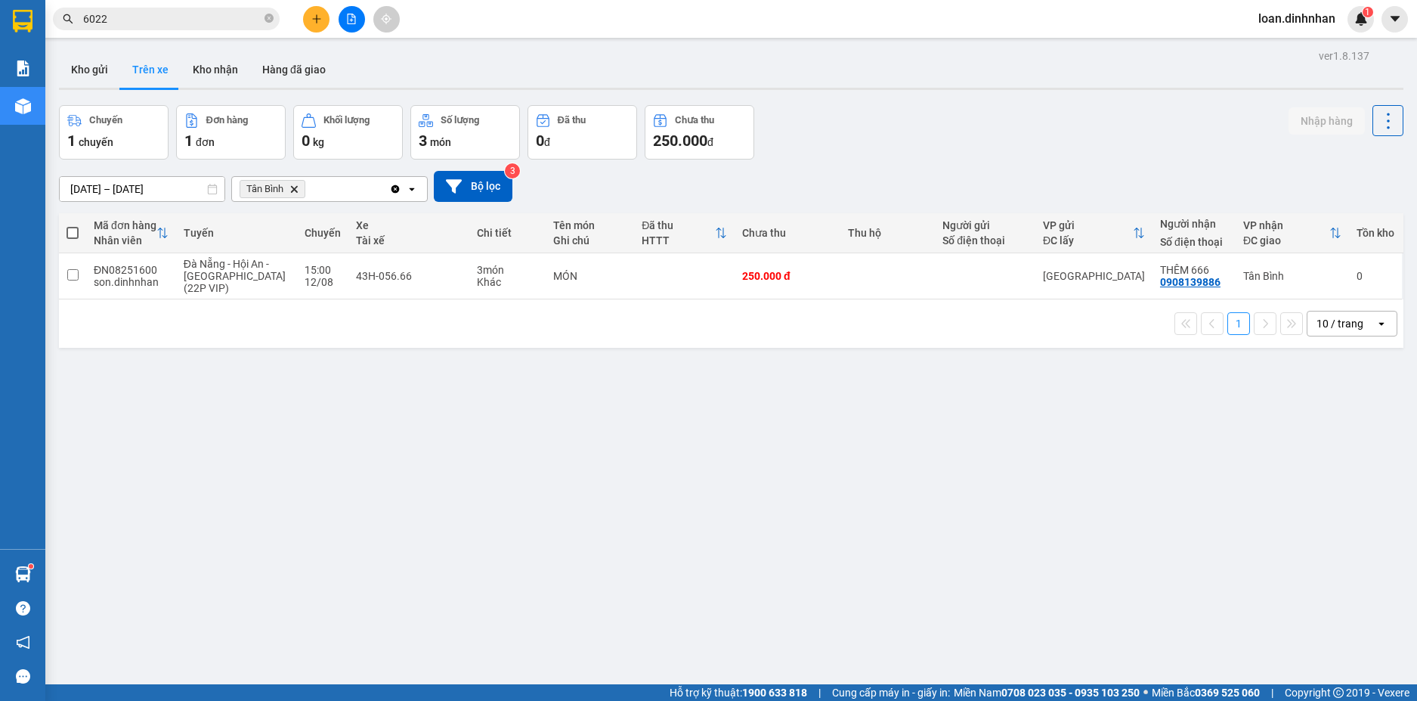
click at [67, 234] on span at bounding box center [73, 233] width 12 height 12
click at [73, 225] on input "checkbox" at bounding box center [73, 225] width 0 height 0
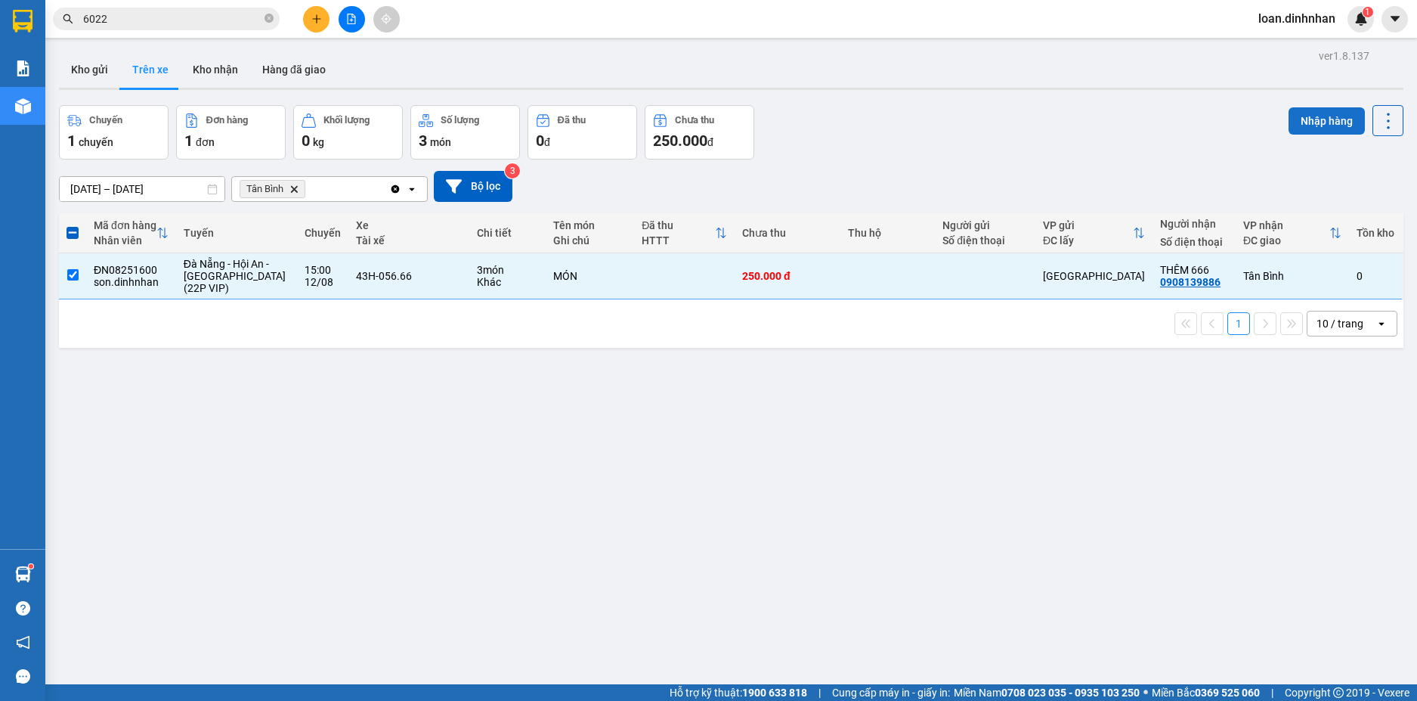
click at [1334, 119] on button "Nhập hàng" at bounding box center [1327, 120] width 76 height 27
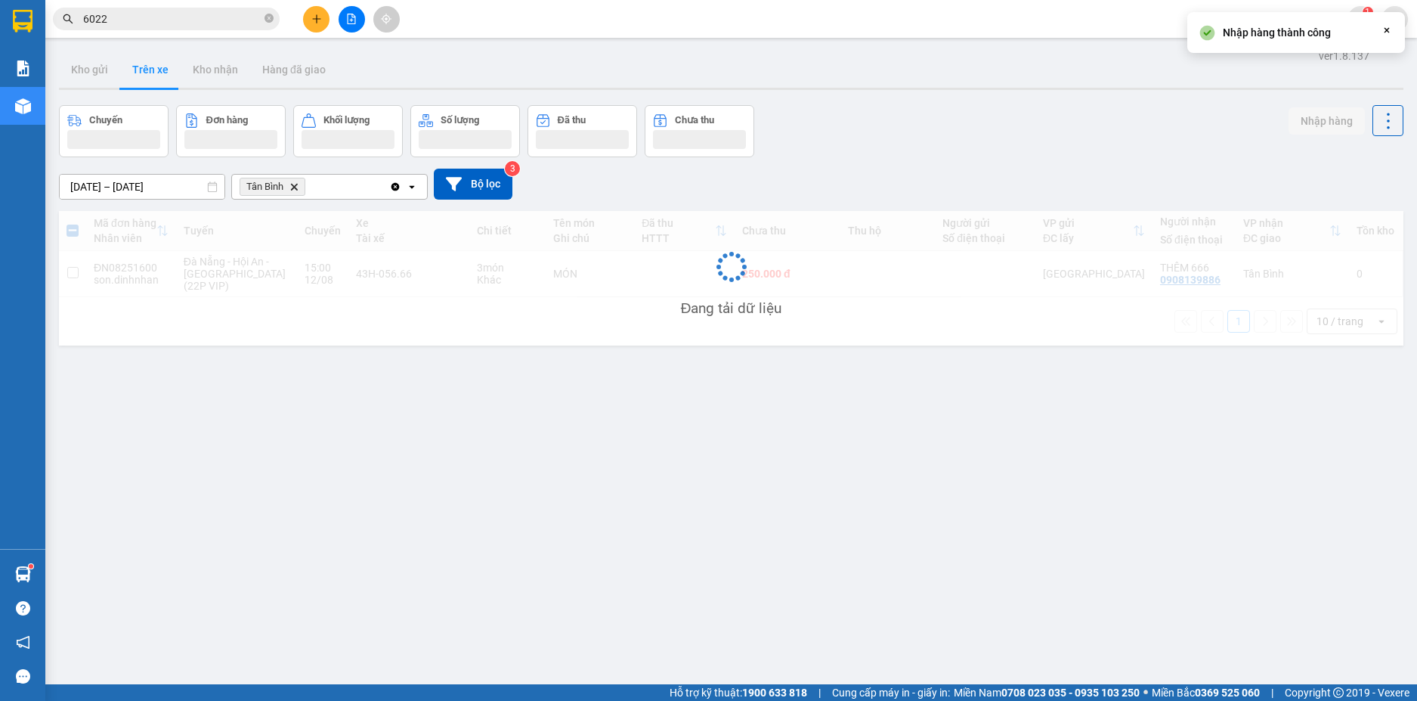
checkbox input "false"
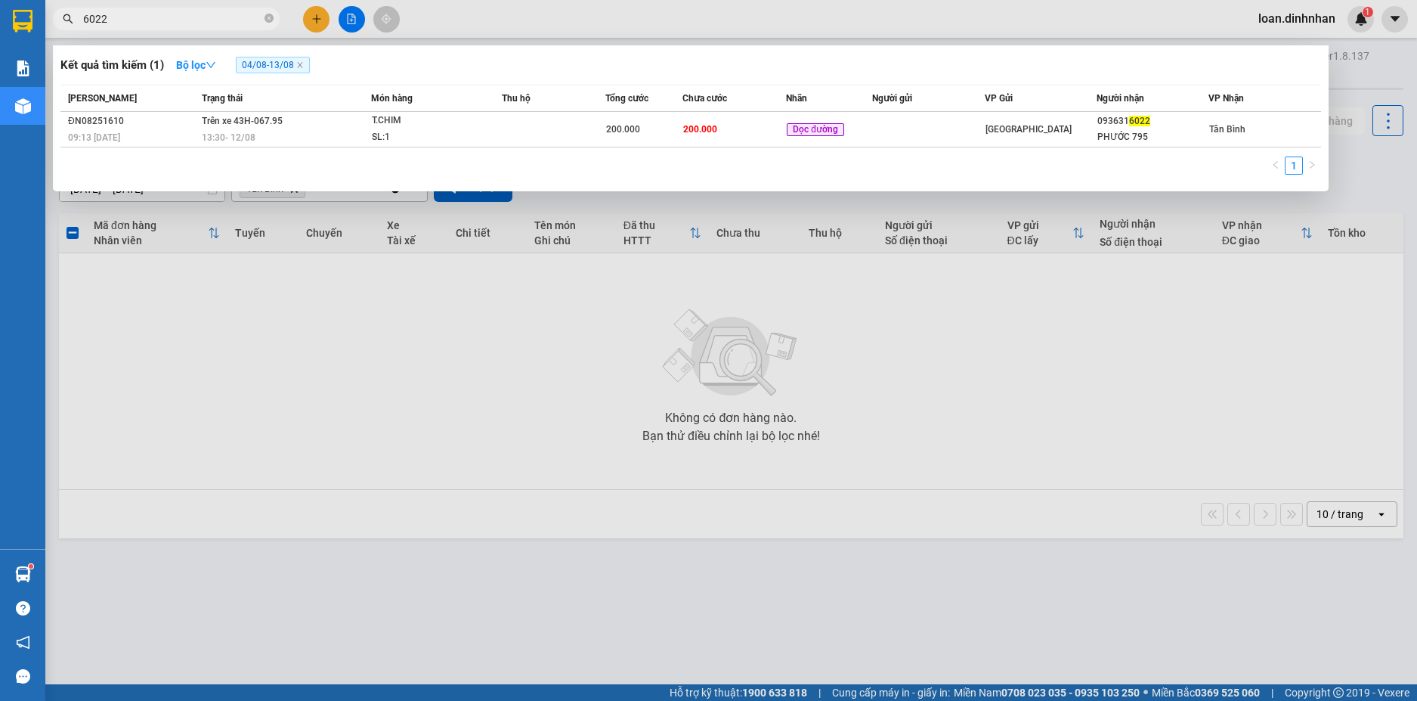
click at [271, 16] on icon "close-circle" at bounding box center [269, 18] width 9 height 9
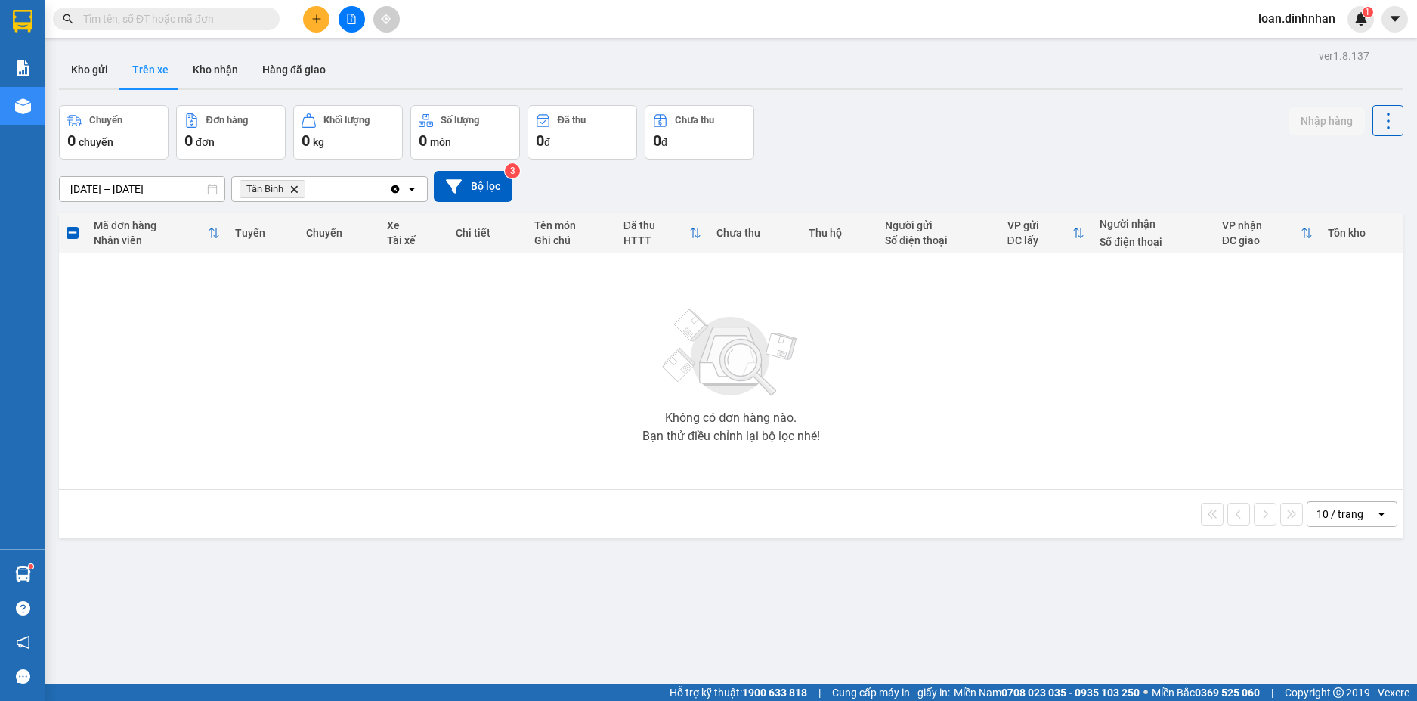
click at [266, 17] on span at bounding box center [269, 19] width 9 height 17
click at [104, 19] on input "text" at bounding box center [172, 19] width 178 height 17
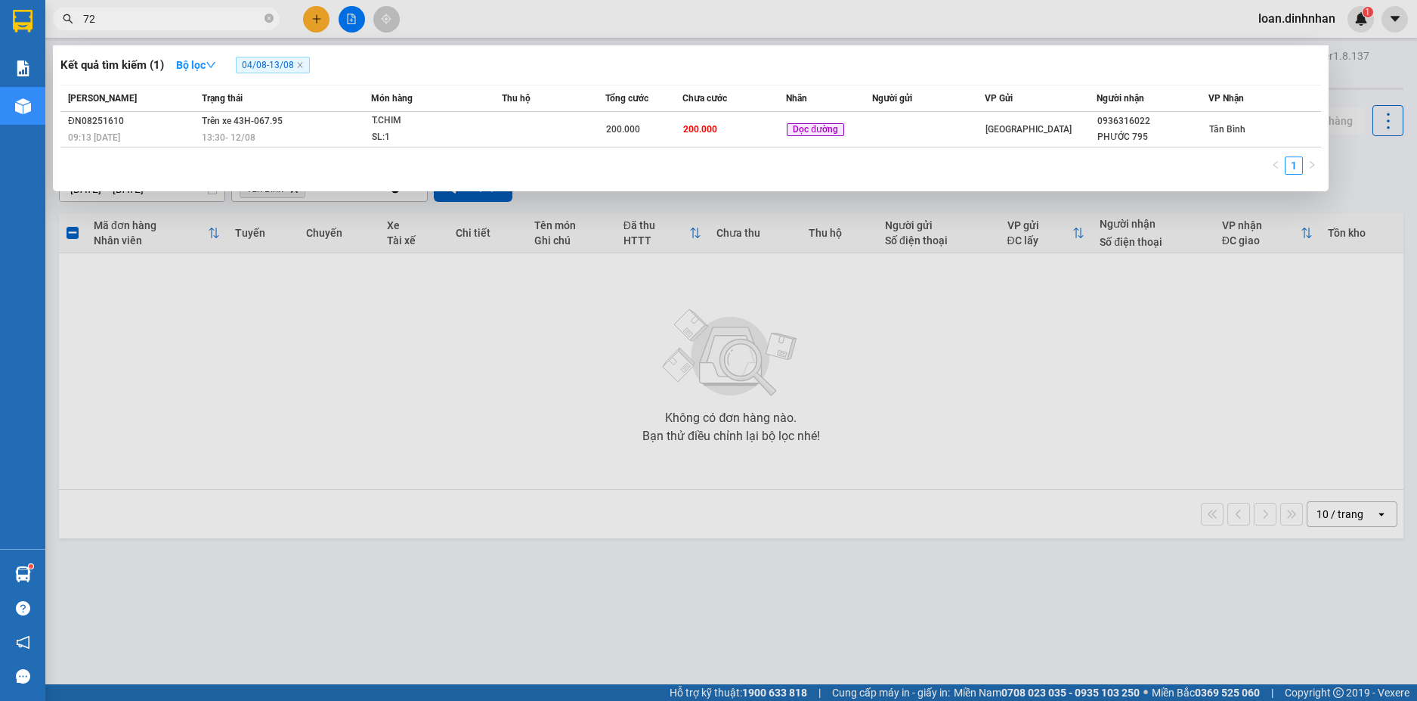
type input "727"
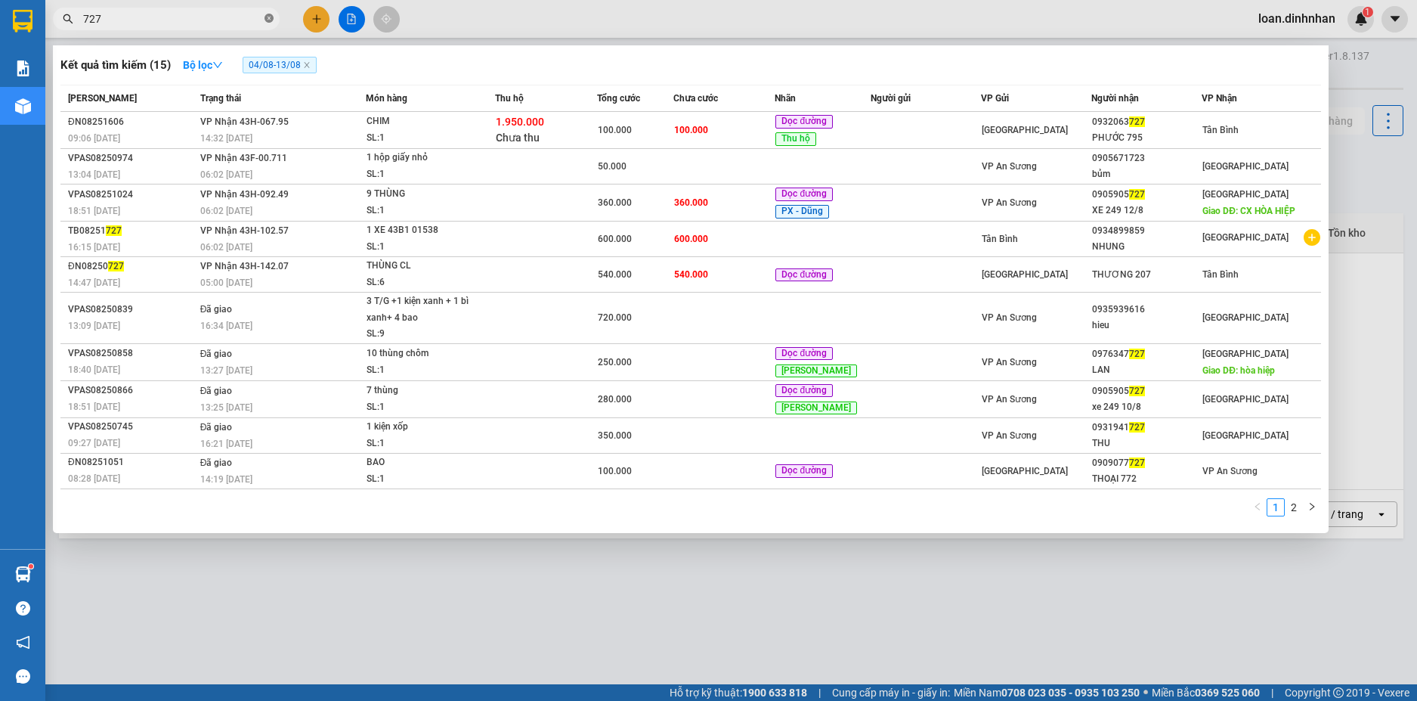
click at [271, 21] on icon "close-circle" at bounding box center [269, 18] width 9 height 9
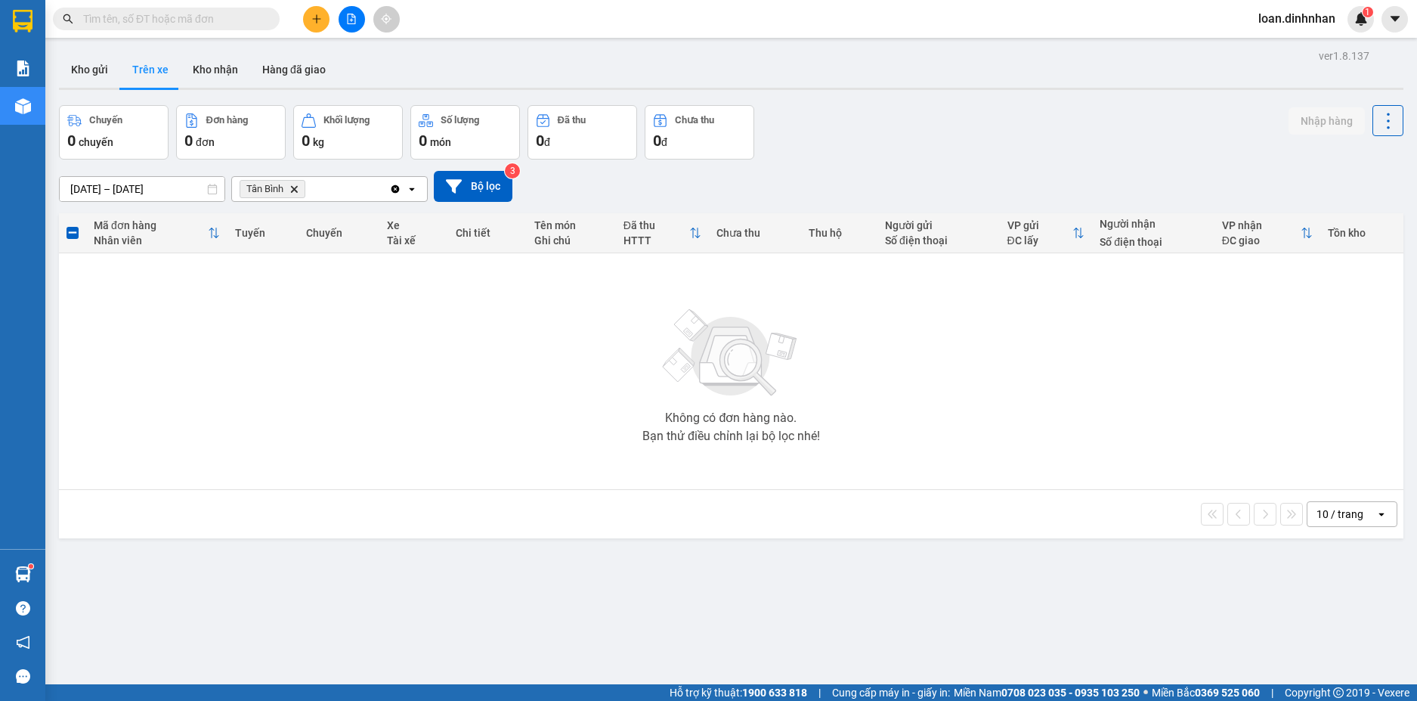
click at [264, 21] on span at bounding box center [166, 19] width 227 height 23
click at [223, 23] on input "text" at bounding box center [172, 19] width 178 height 17
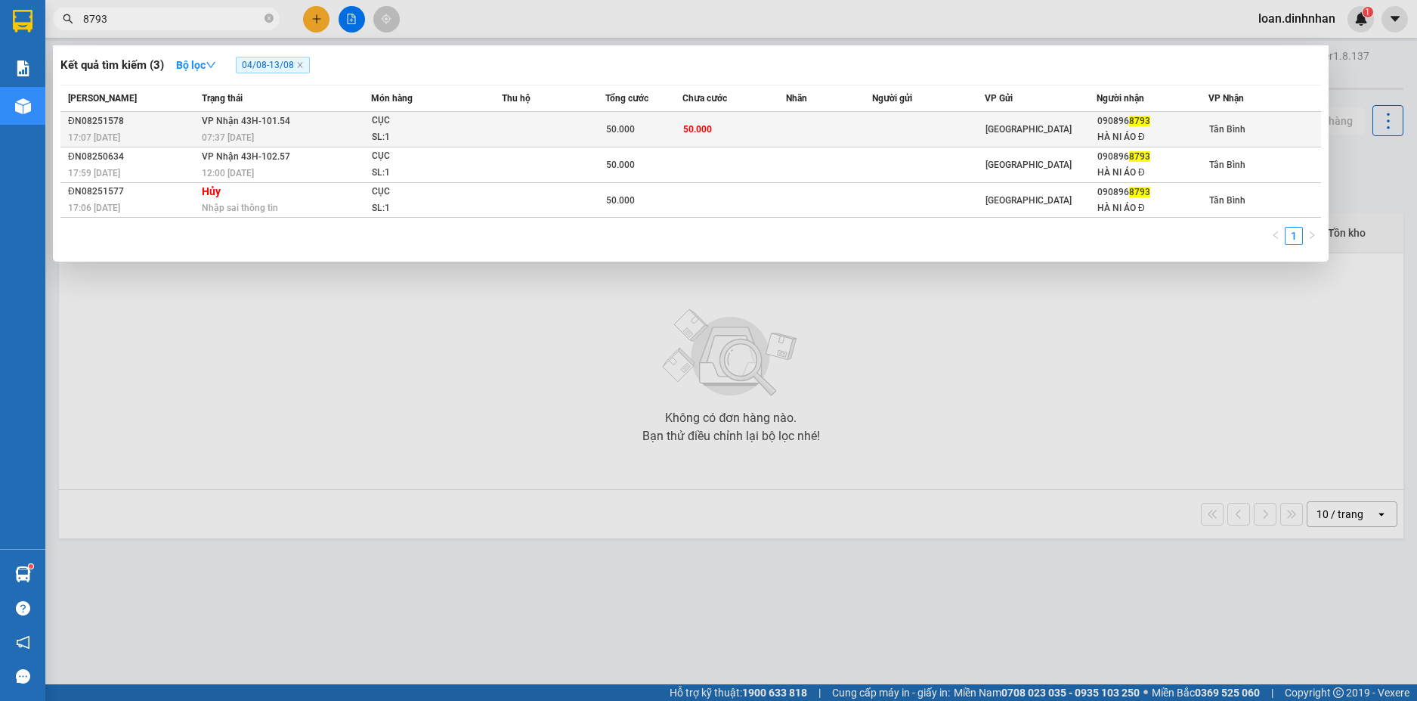
type input "8793"
click at [792, 133] on td at bounding box center [829, 130] width 86 height 36
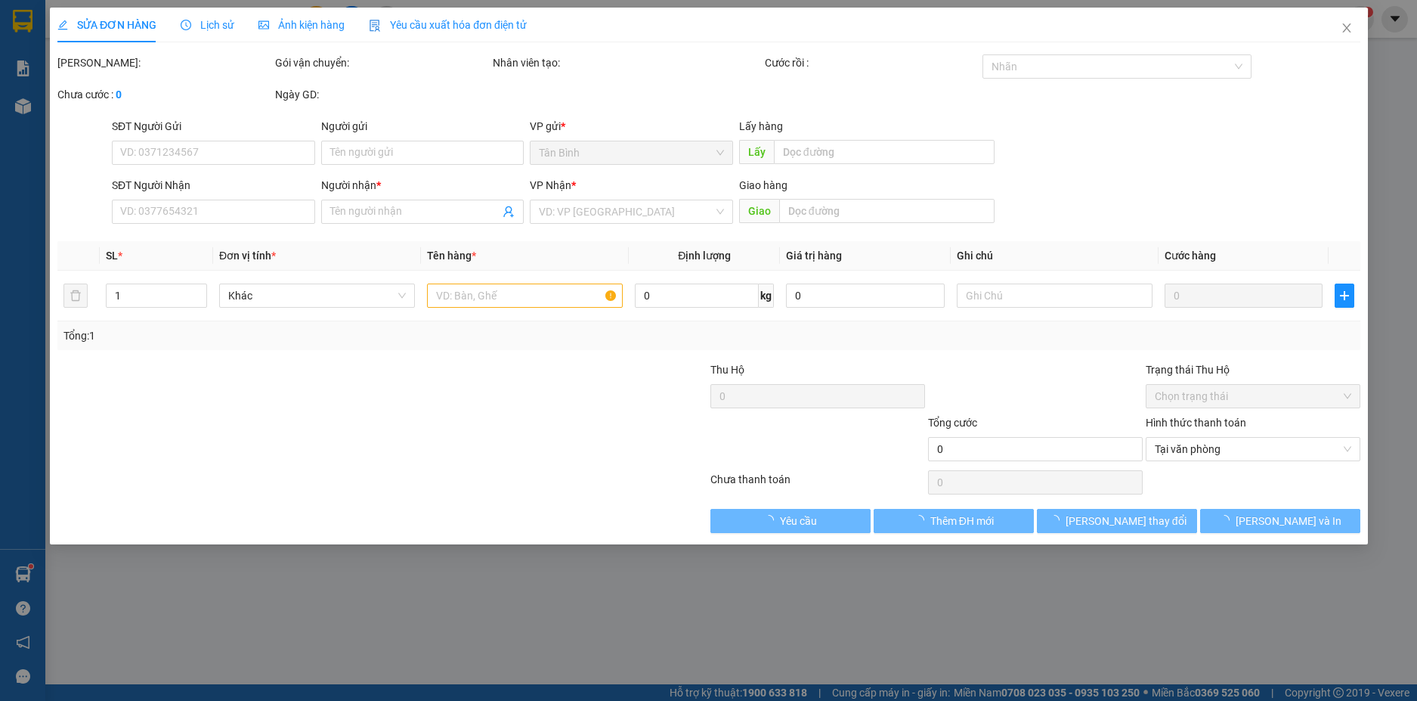
type input "0908968793"
type input "HÀ NI ÁO Đ"
type input "50.000"
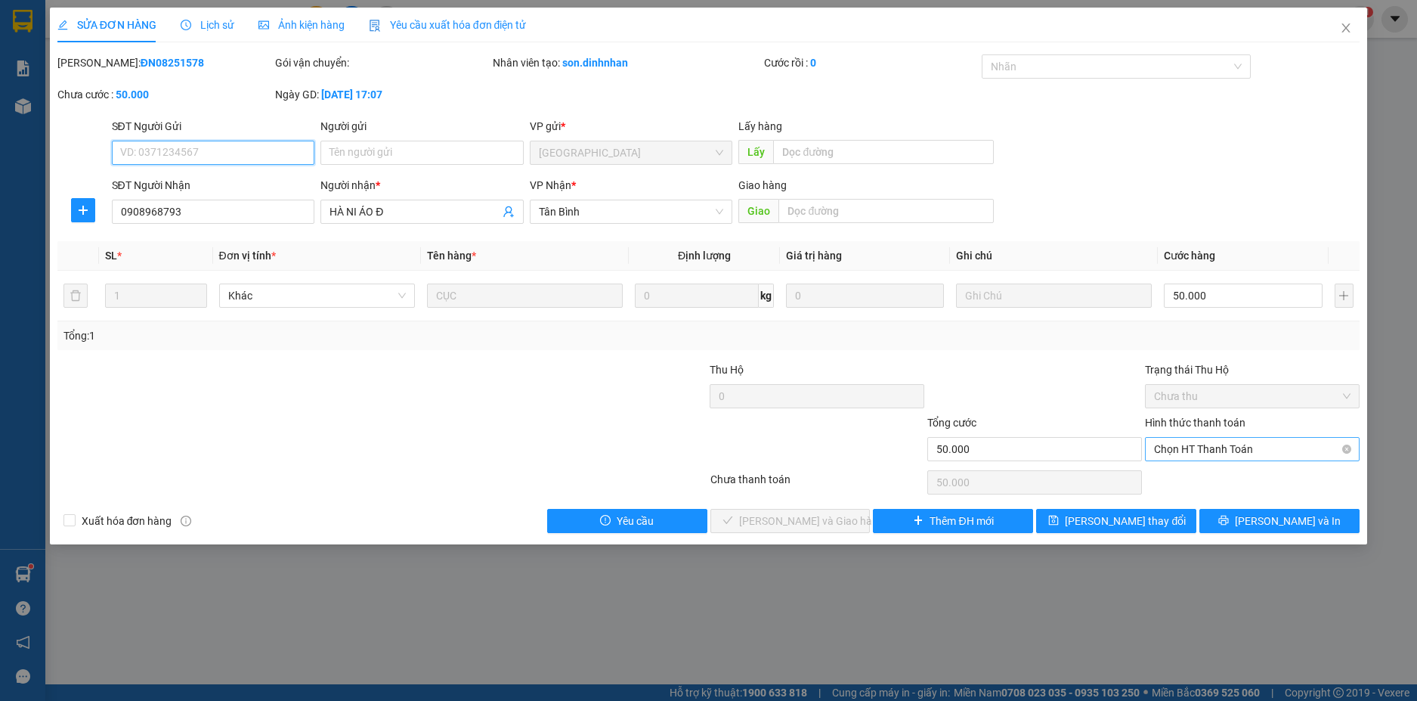
click at [1300, 441] on span "Chọn HT Thanh Toán" at bounding box center [1252, 449] width 197 height 23
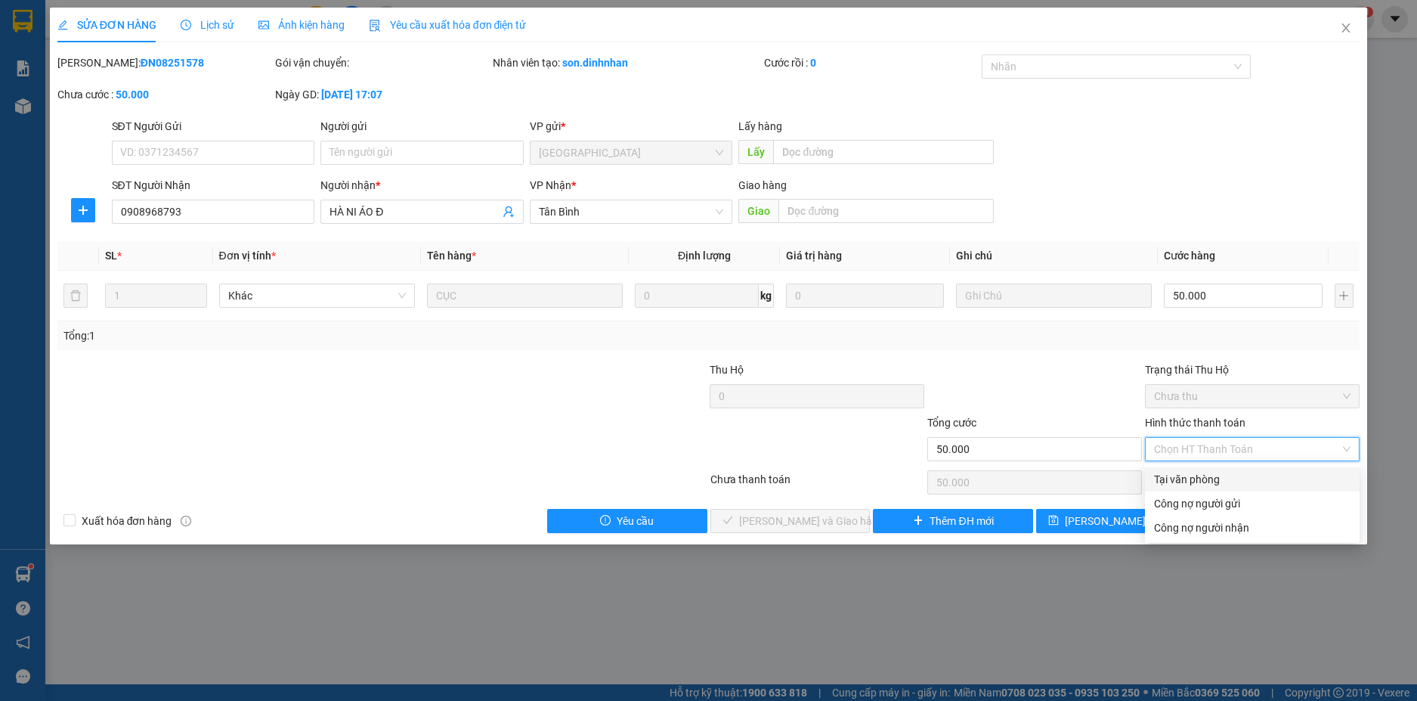
drag, startPoint x: 1252, startPoint y: 473, endPoint x: 1181, endPoint y: 480, distance: 70.6
click at [1243, 475] on div "Tại văn phòng" at bounding box center [1252, 479] width 197 height 17
type input "0"
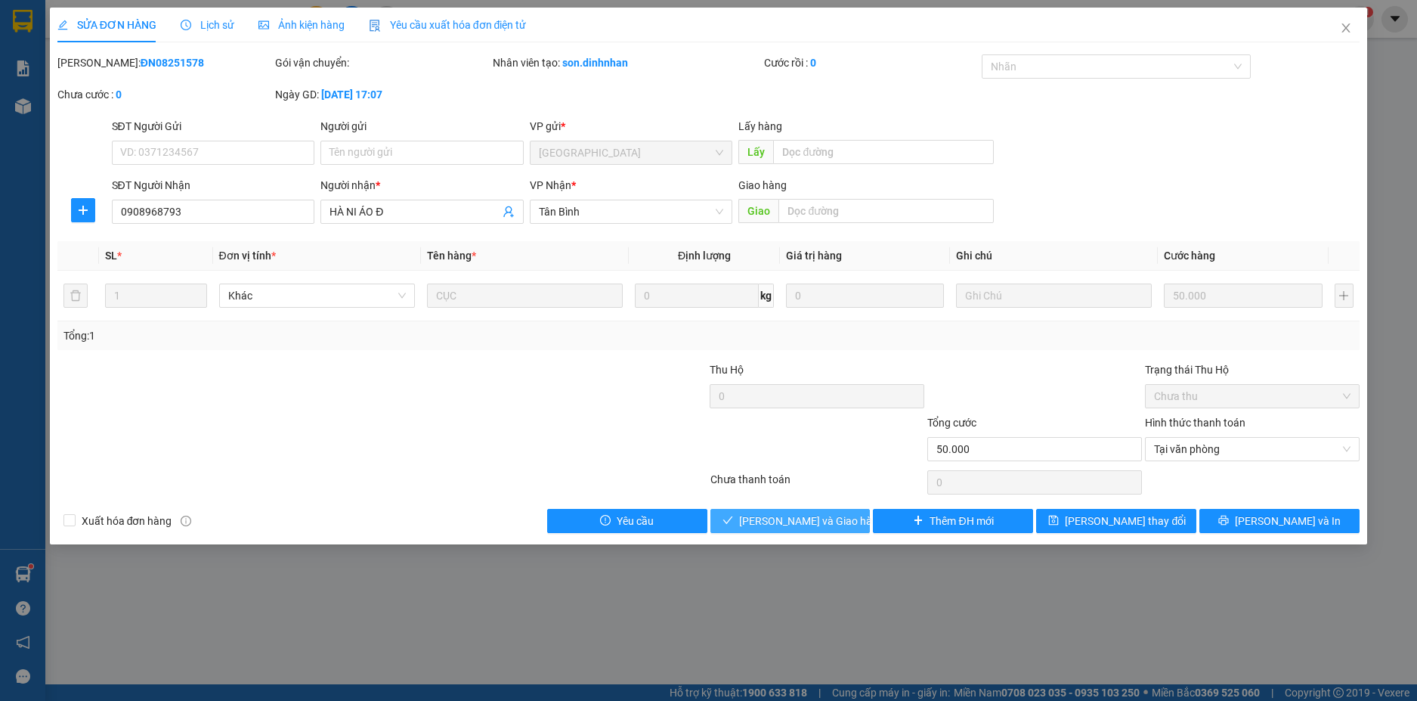
click at [821, 515] on span "[PERSON_NAME] và Giao hàng" at bounding box center [811, 520] width 145 height 17
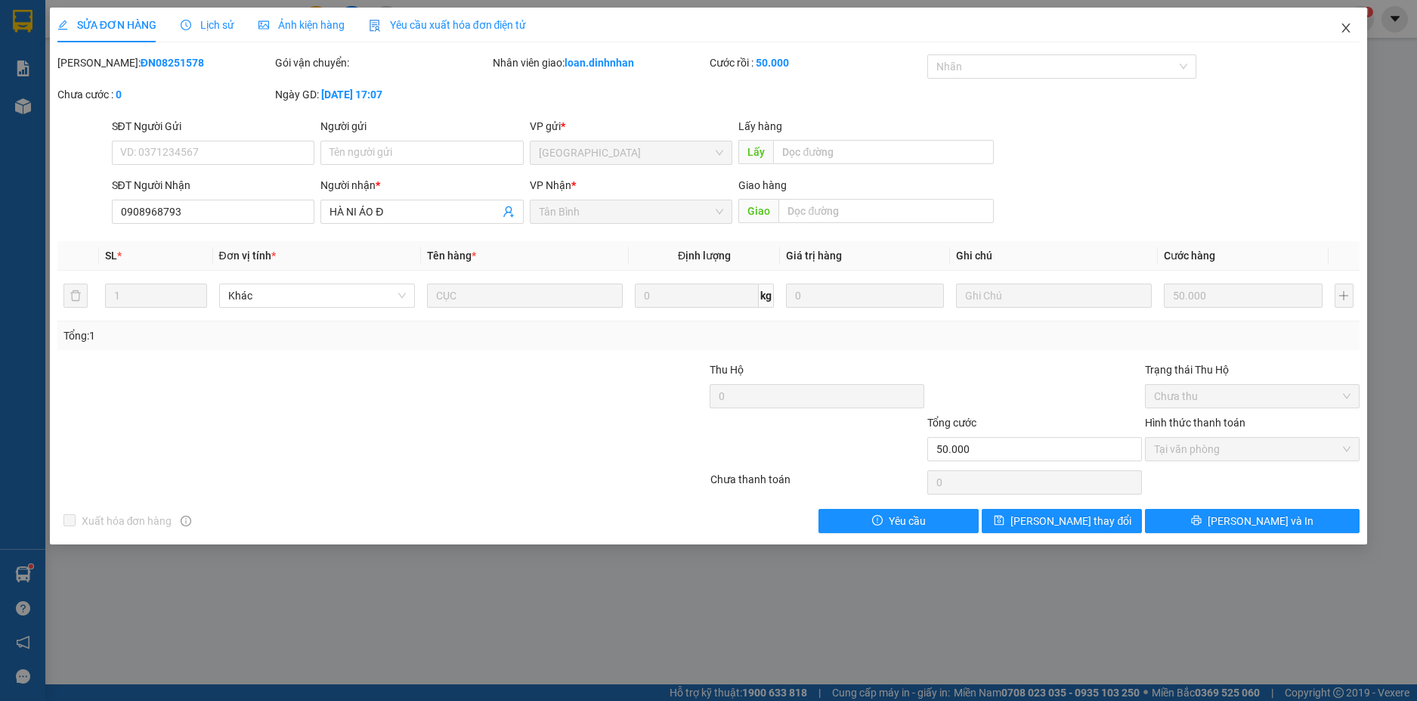
click at [1343, 31] on icon "close" at bounding box center [1346, 28] width 12 height 12
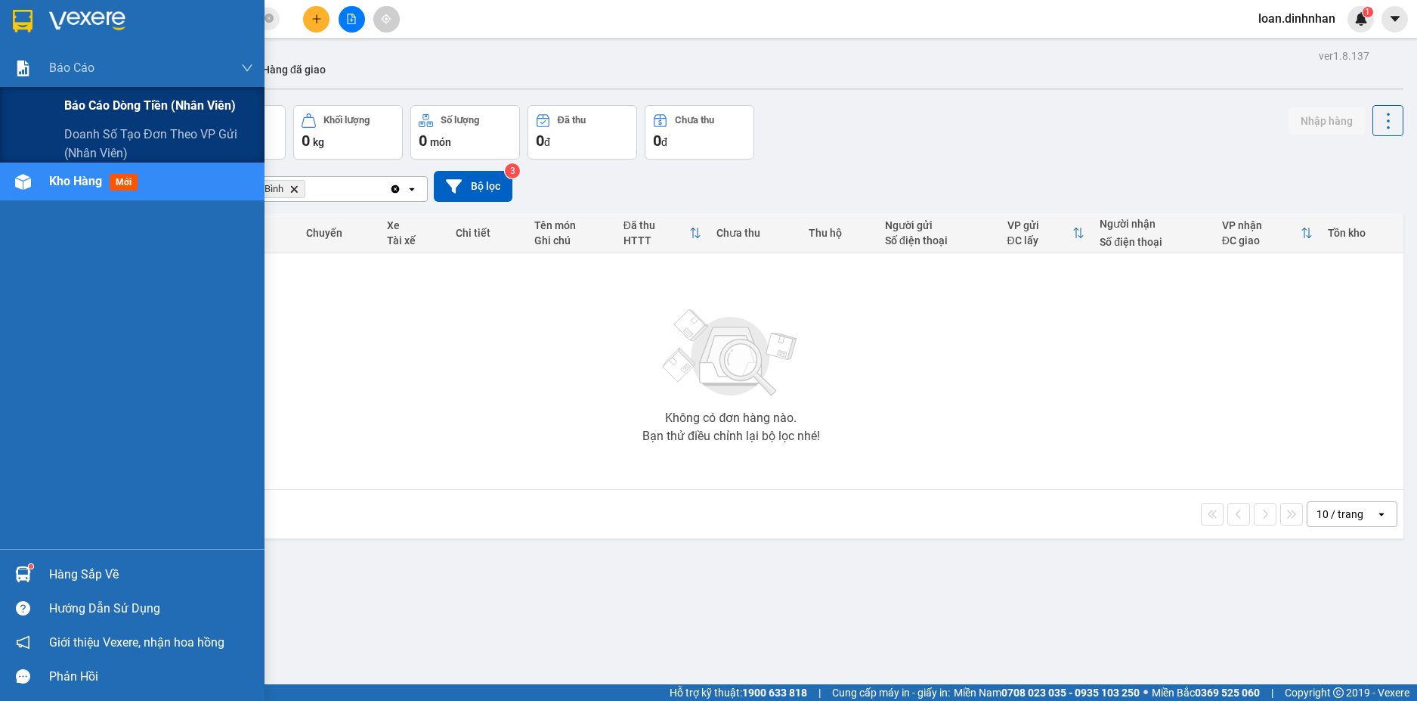
drag, startPoint x: 79, startPoint y: 91, endPoint x: 88, endPoint y: 113, distance: 23.3
click at [86, 105] on div "Báo cáo dòng tiền (nhân viên)" at bounding box center [158, 106] width 189 height 38
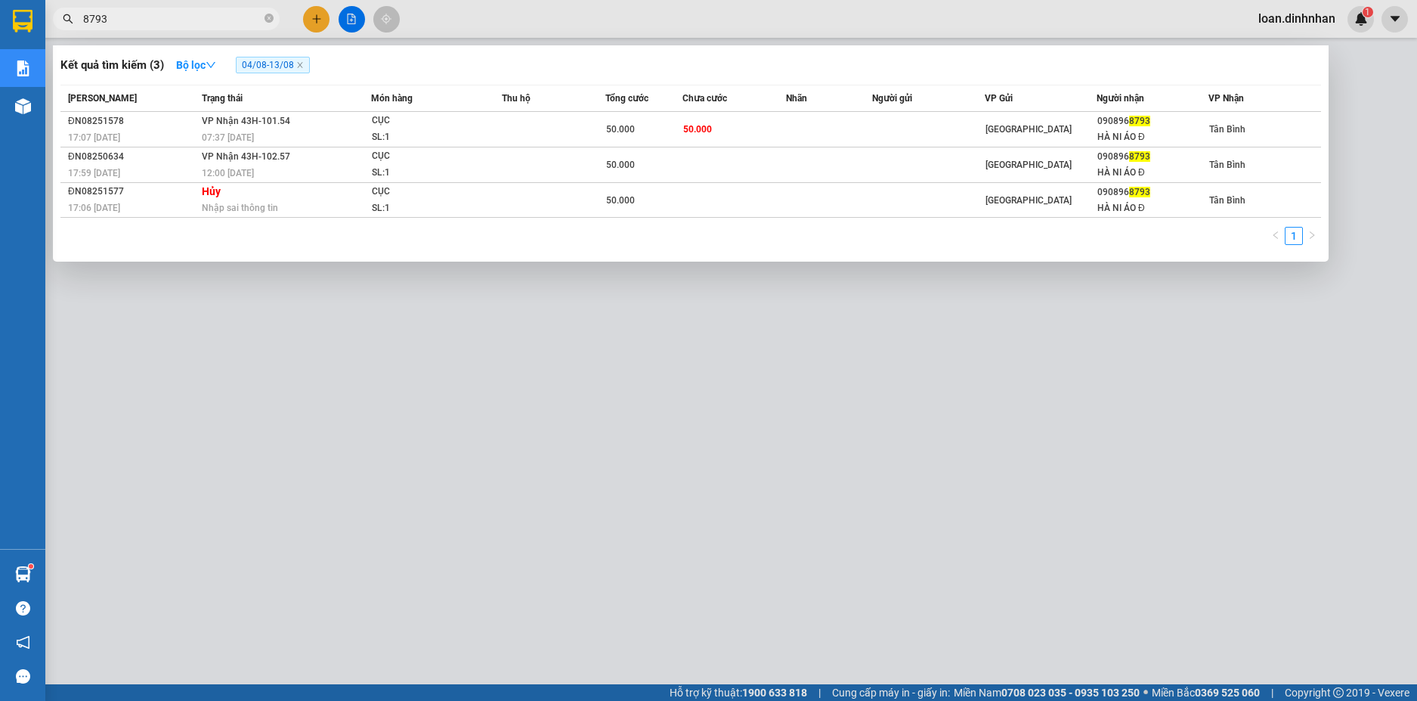
click at [274, 15] on span "8793" at bounding box center [166, 19] width 227 height 23
click at [265, 17] on icon "close-circle" at bounding box center [269, 18] width 9 height 9
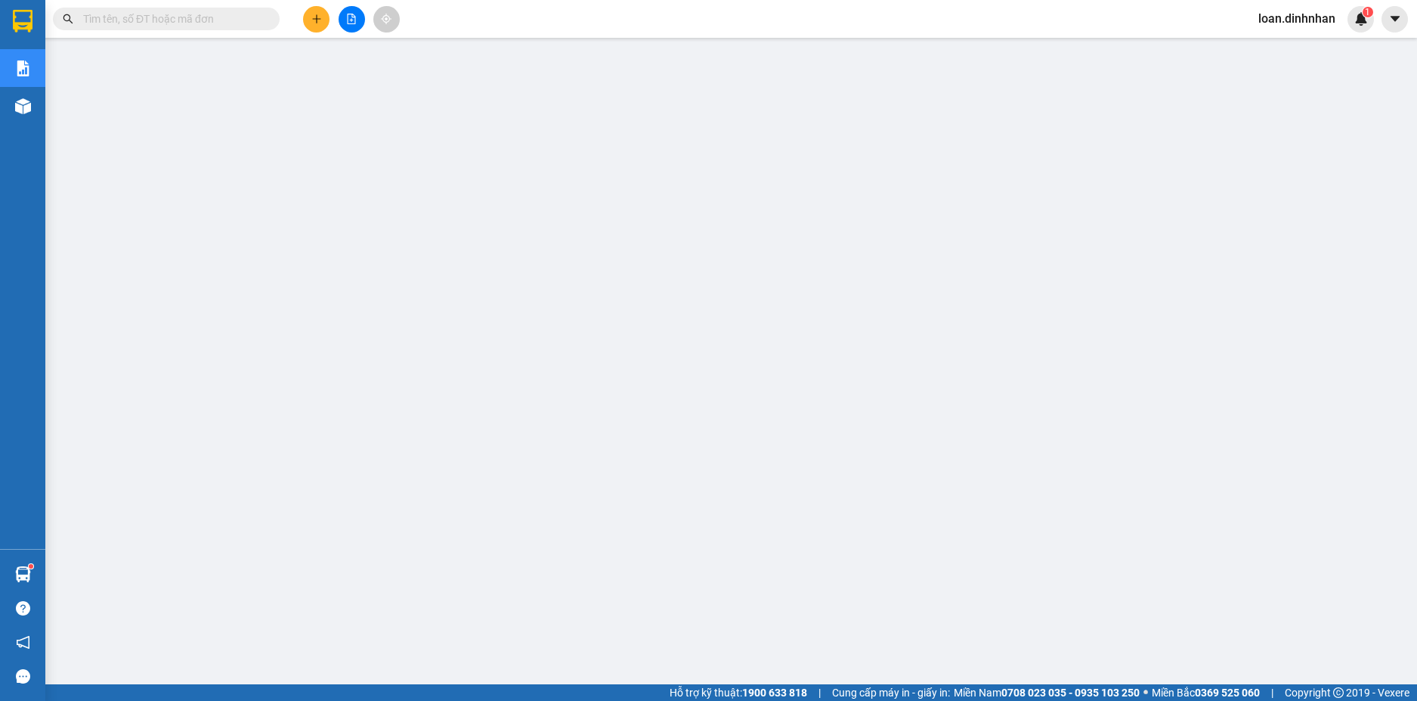
click at [174, 23] on input "text" at bounding box center [172, 19] width 178 height 17
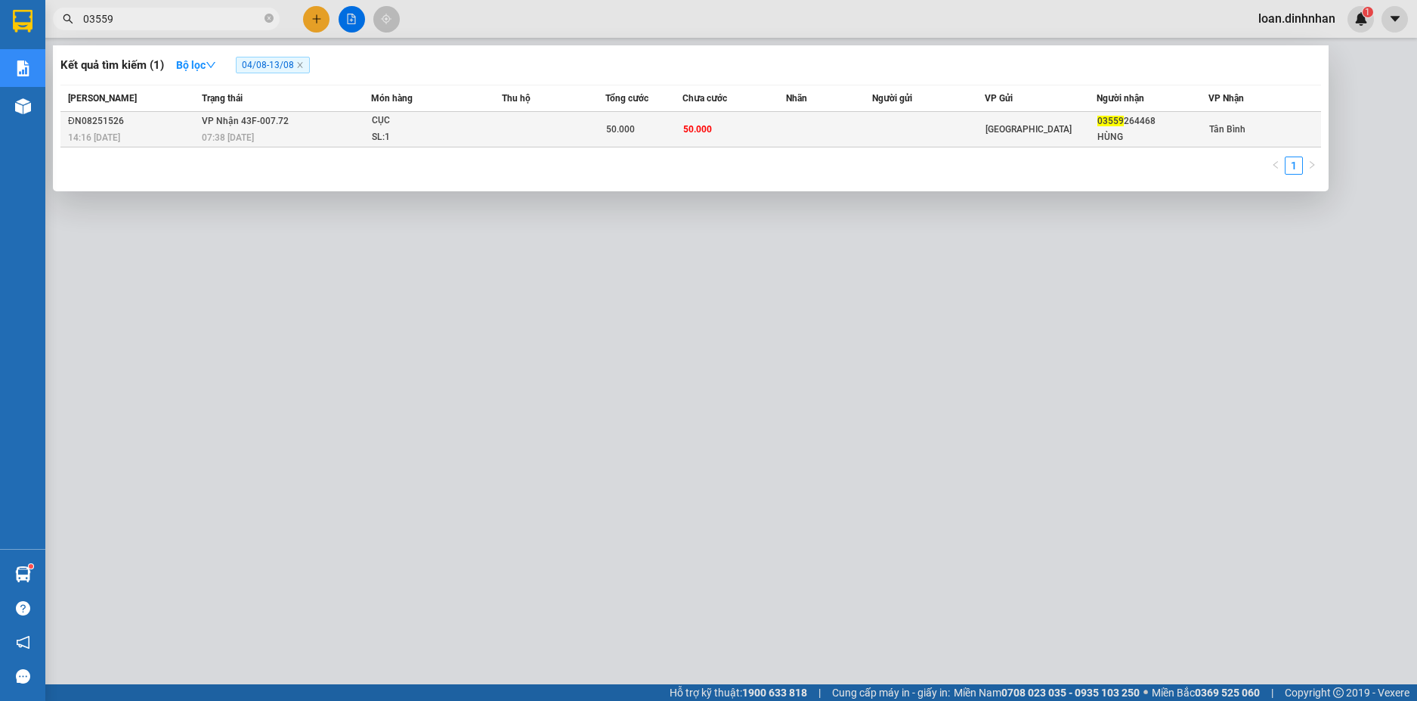
type input "03559"
click at [347, 141] on div "07:38 [DATE]" at bounding box center [286, 137] width 168 height 17
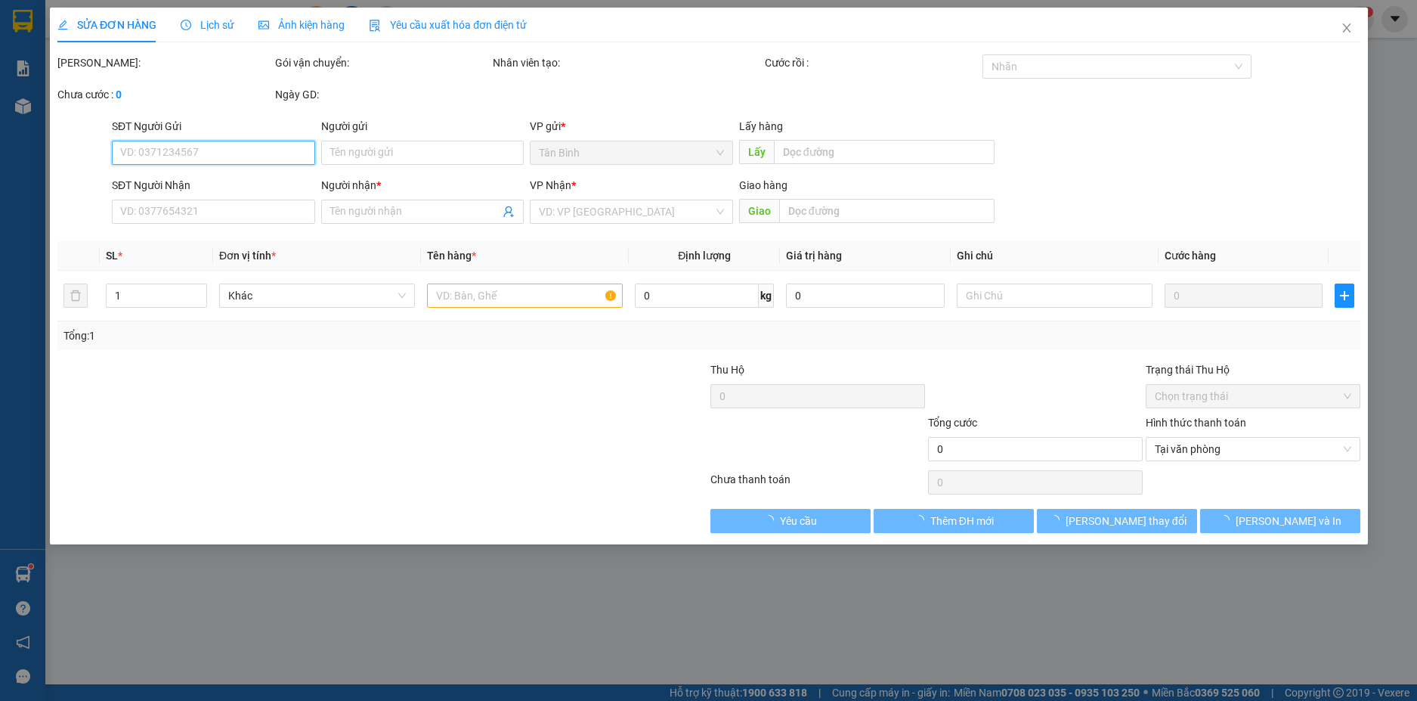
type input "03559264468"
type input "HÙNG"
type input "50.000"
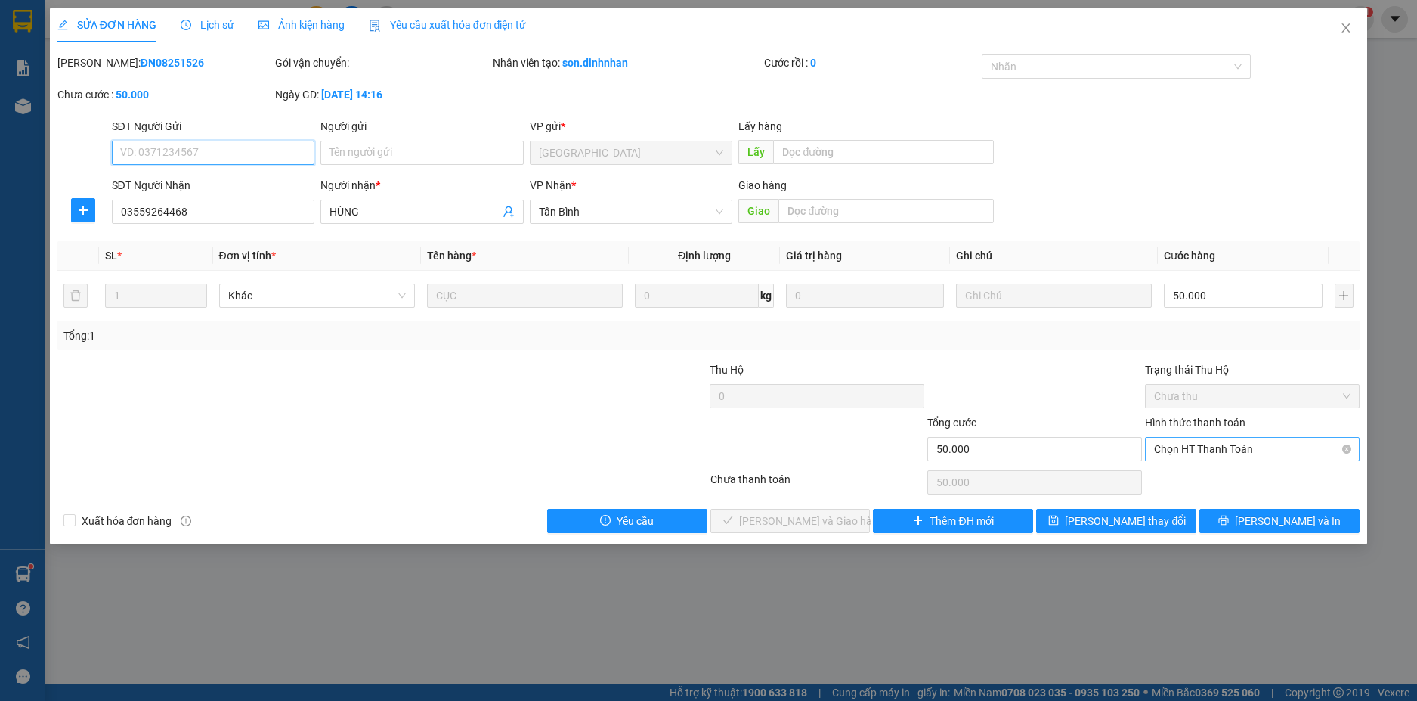
click at [1201, 451] on span "Chọn HT Thanh Toán" at bounding box center [1252, 449] width 197 height 23
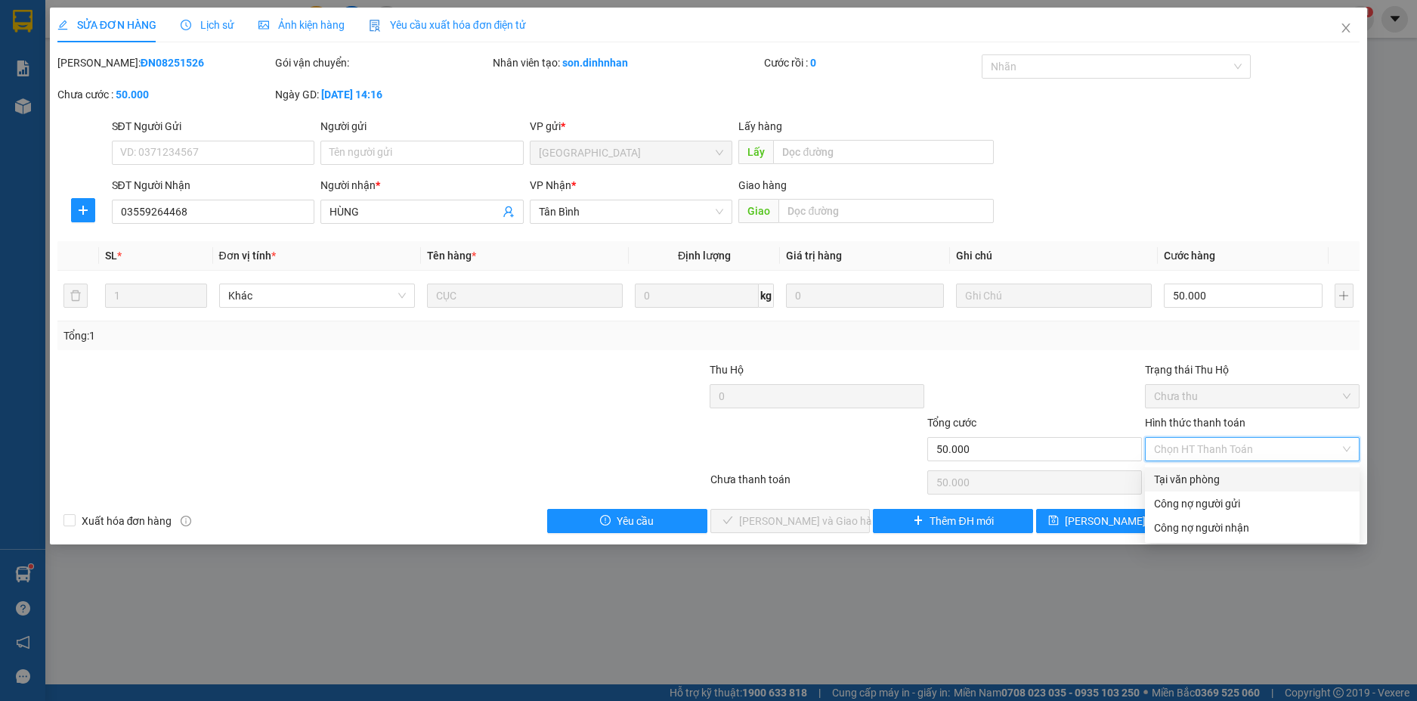
click at [1192, 481] on div "Tại văn phòng" at bounding box center [1252, 479] width 197 height 17
type input "0"
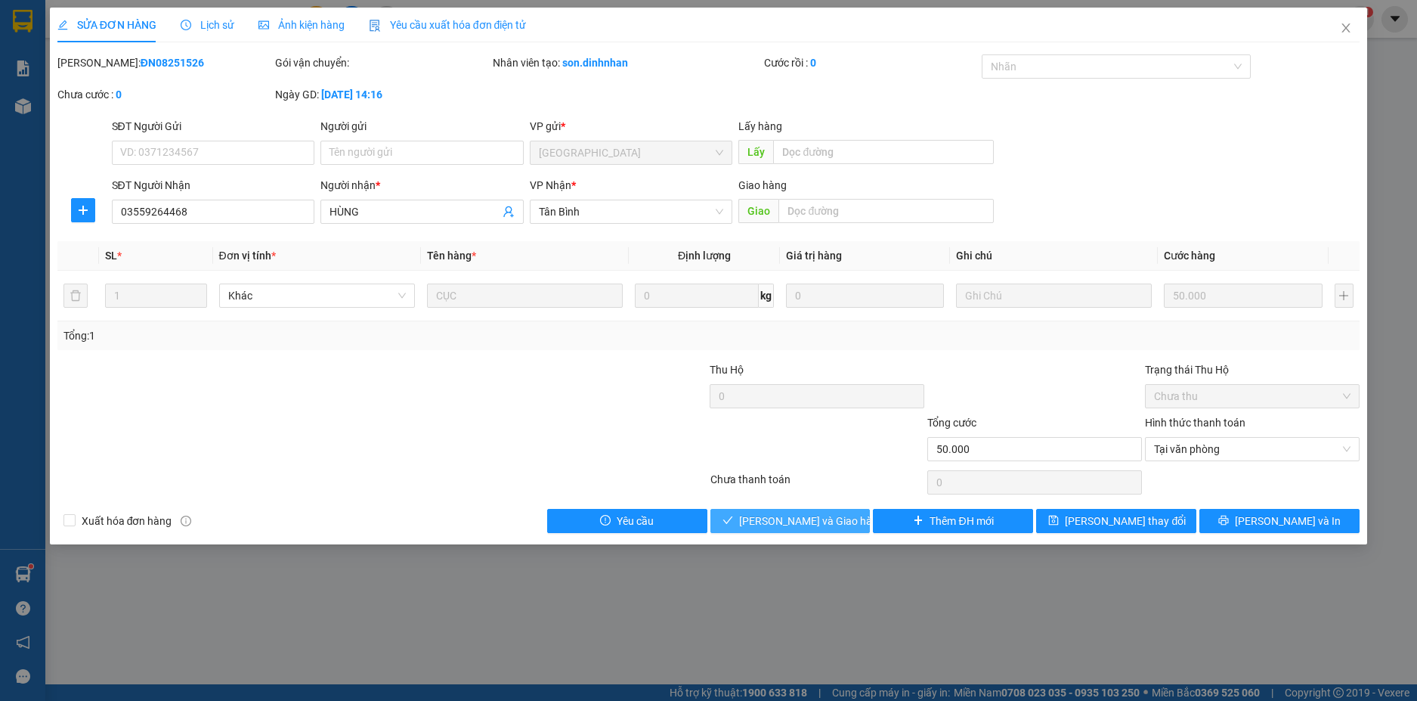
click at [825, 512] on span "[PERSON_NAME] và Giao hàng" at bounding box center [811, 520] width 145 height 17
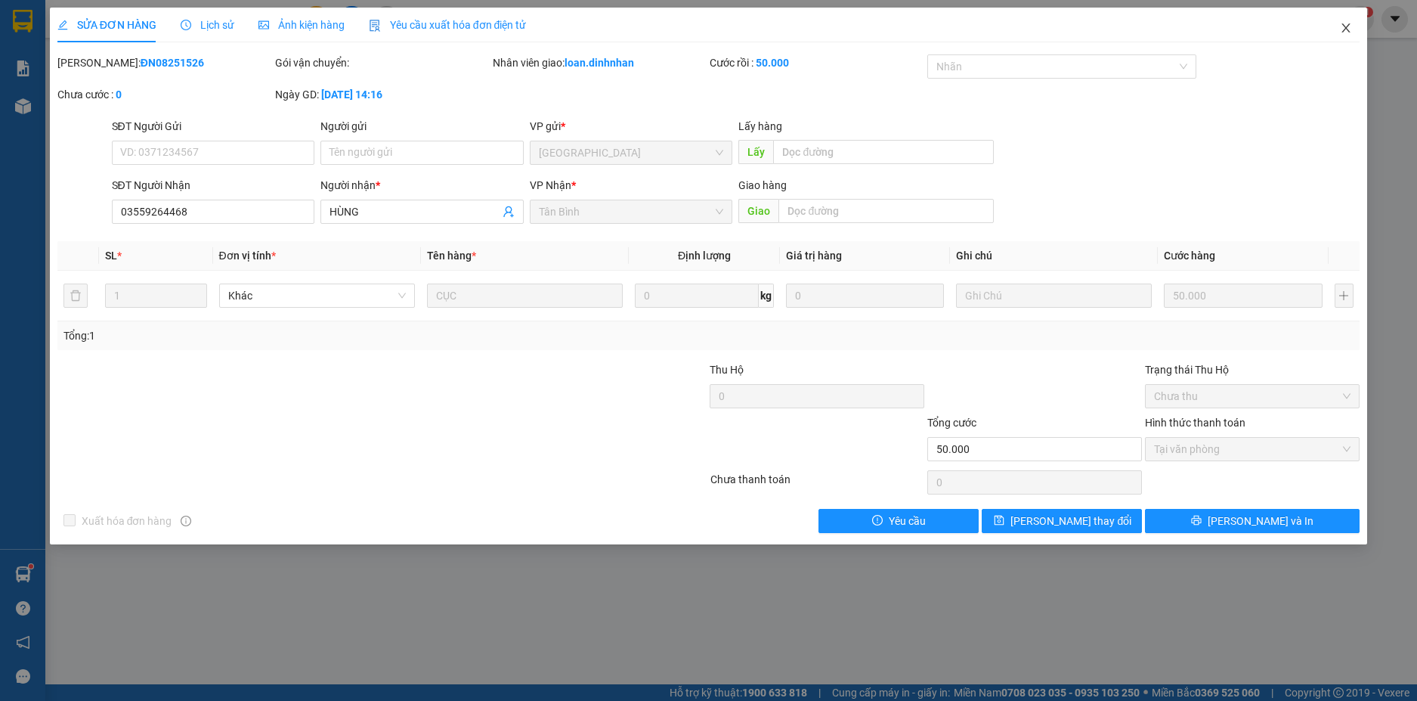
click at [1351, 28] on icon "close" at bounding box center [1346, 28] width 12 height 12
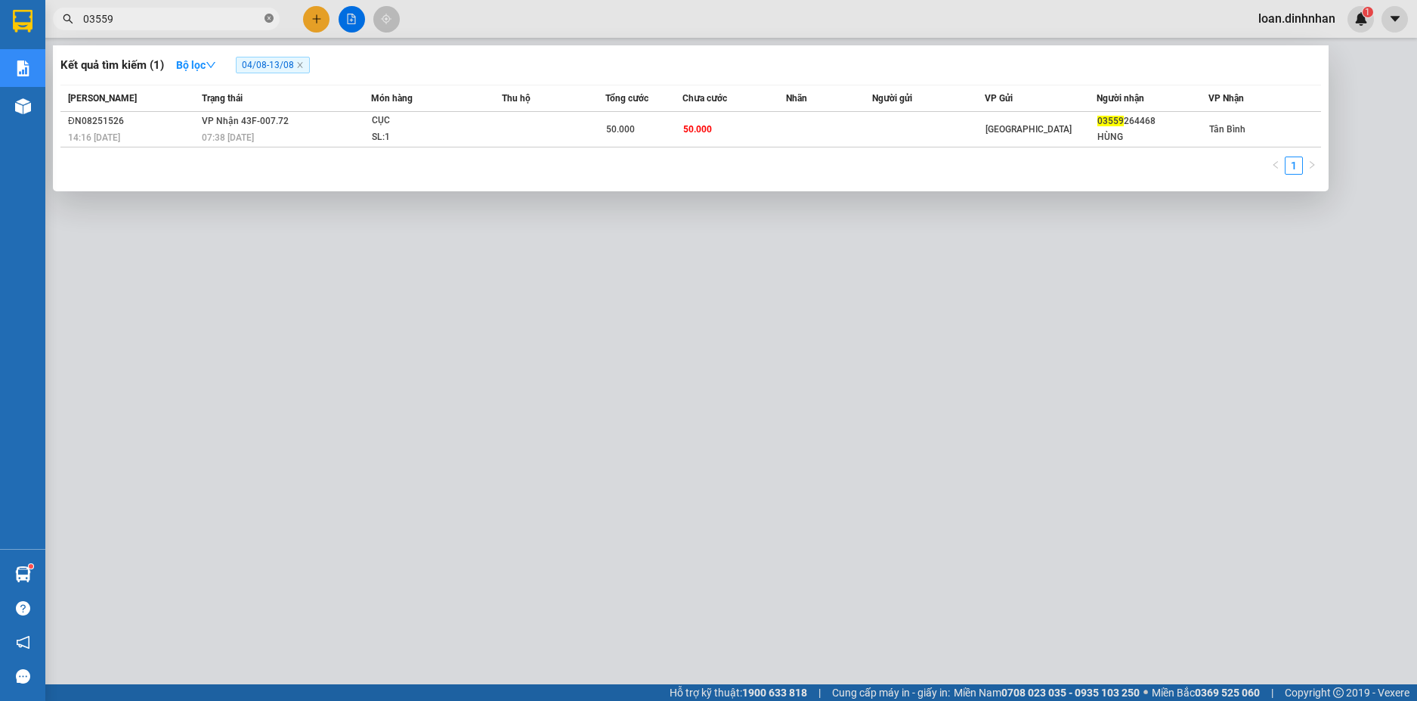
click at [269, 14] on icon "close-circle" at bounding box center [269, 18] width 9 height 9
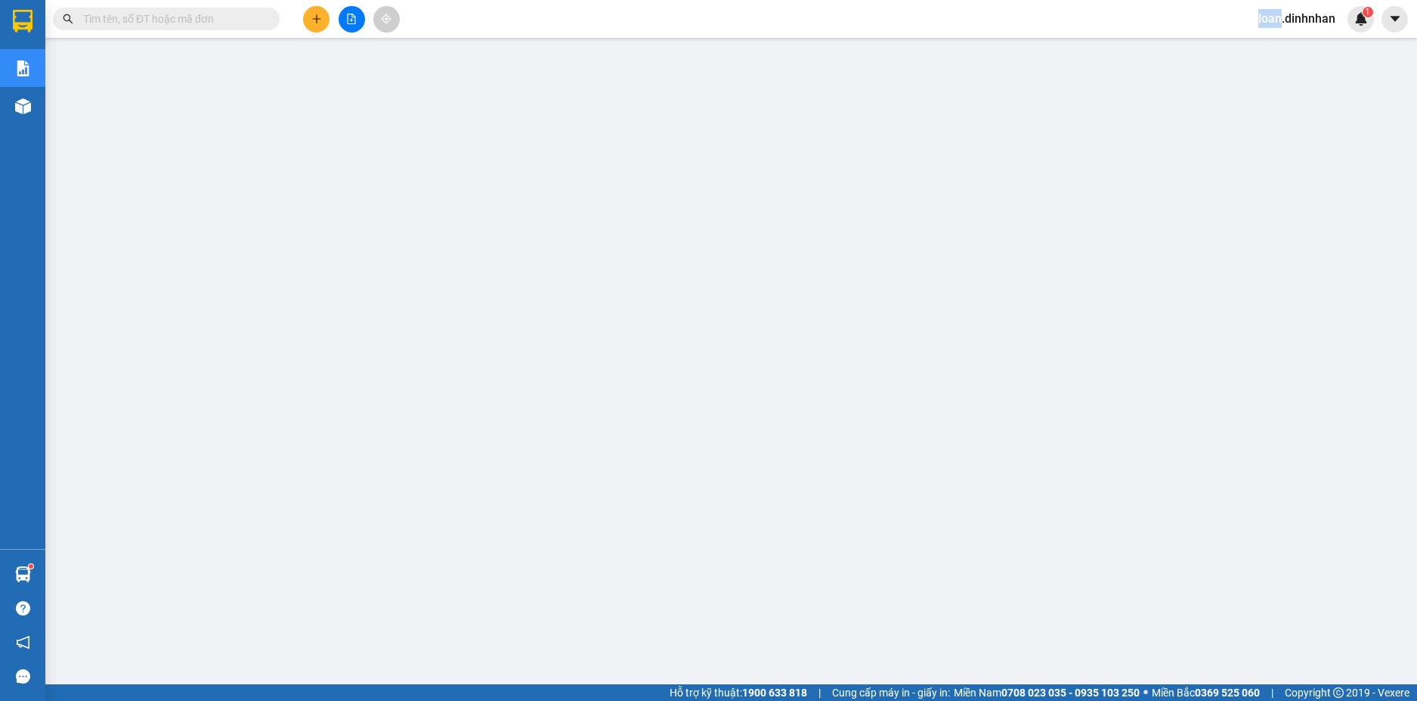
click at [269, 14] on span at bounding box center [269, 19] width 9 height 17
click at [222, 28] on span at bounding box center [166, 19] width 227 height 23
click at [206, 23] on input "text" at bounding box center [172, 19] width 178 height 17
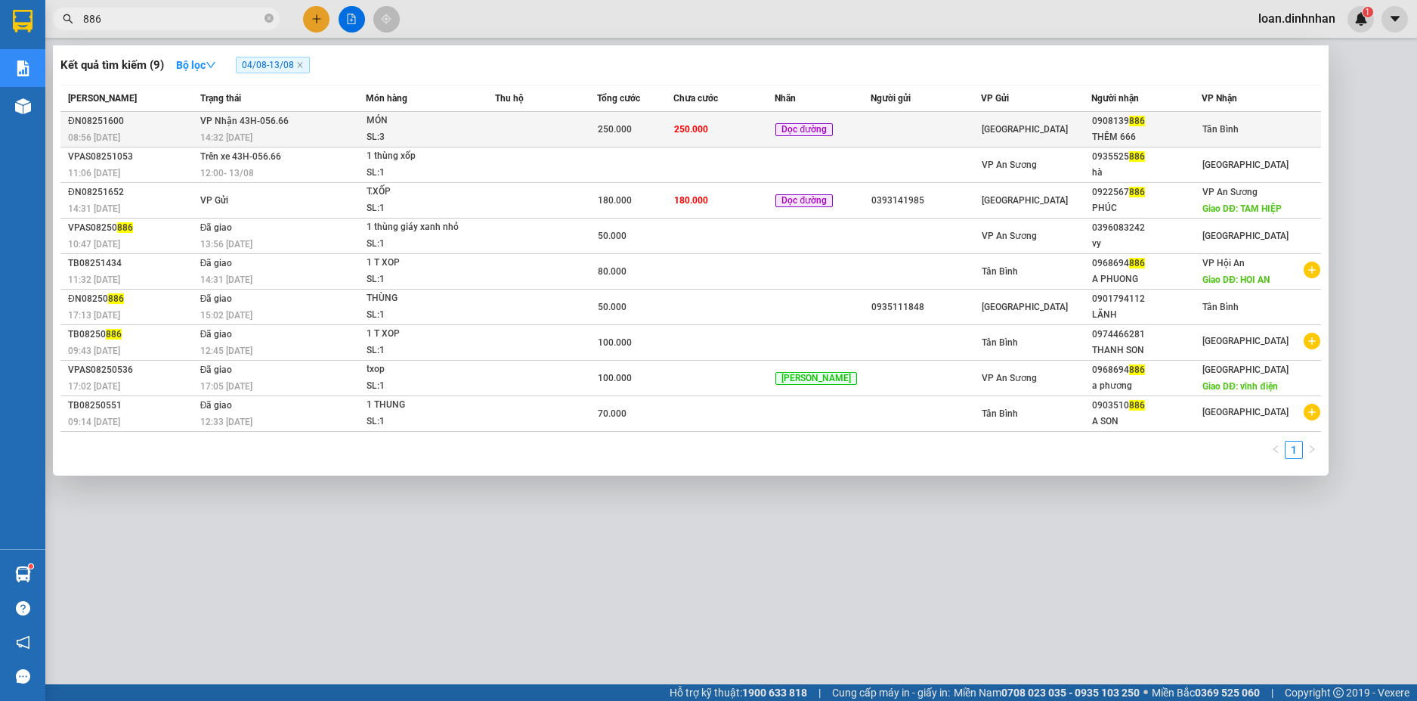
type input "886"
click at [538, 120] on td at bounding box center [546, 130] width 102 height 36
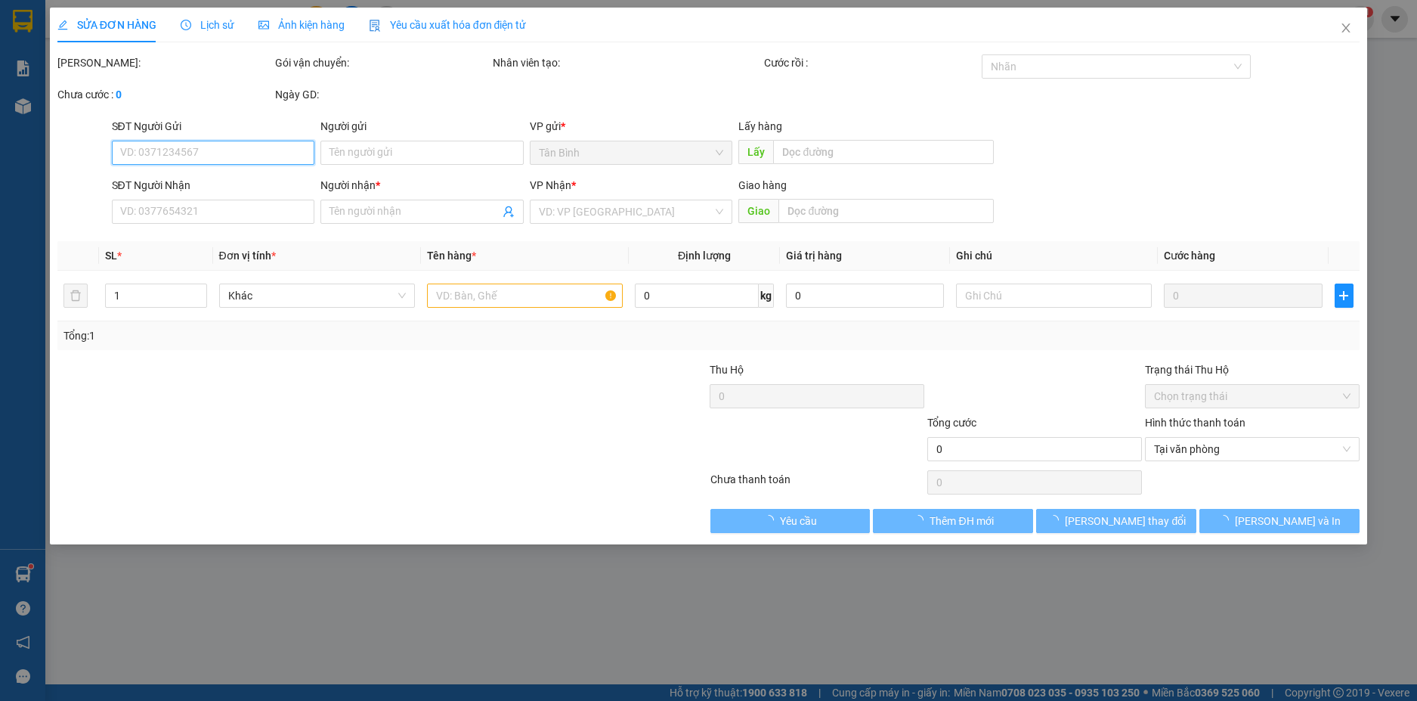
type input "0908139886"
type input "THÊM 666"
type input "250.000"
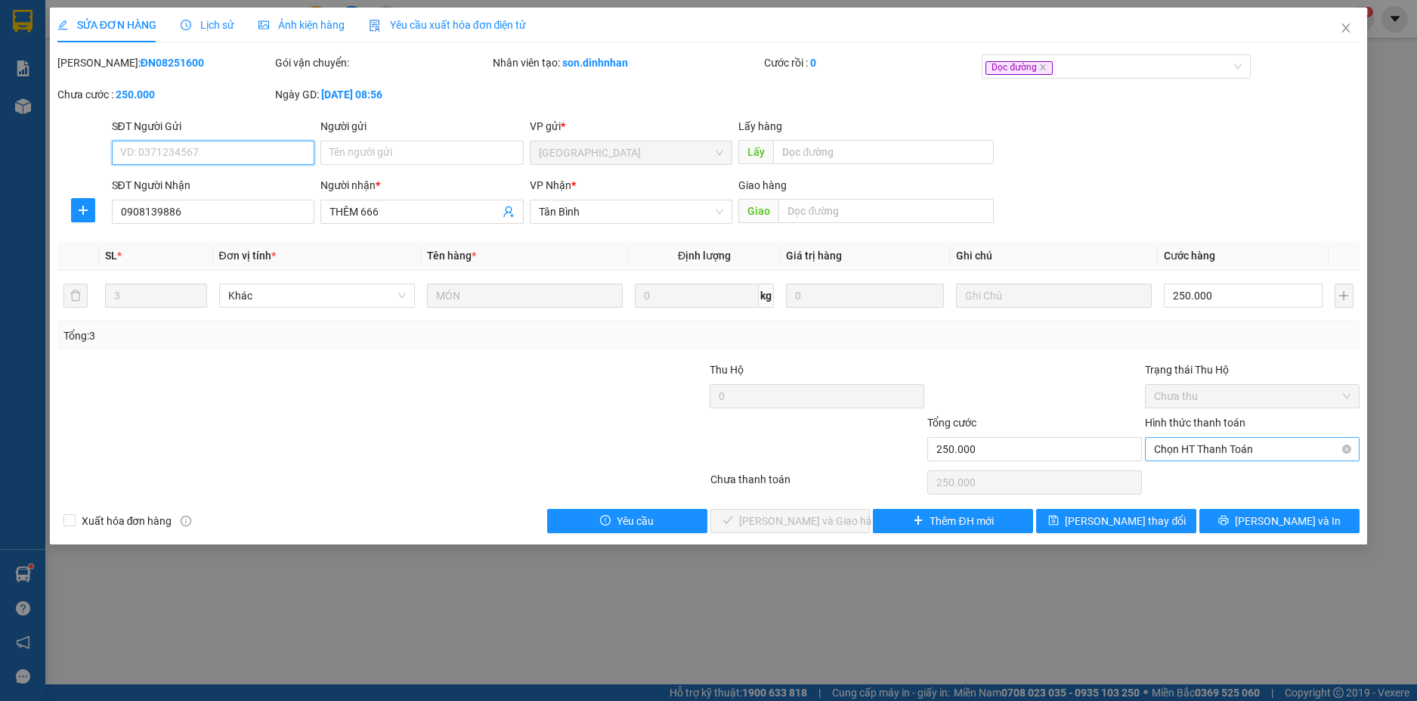
click at [1292, 460] on div "Chọn HT Thanh Toán" at bounding box center [1252, 449] width 215 height 24
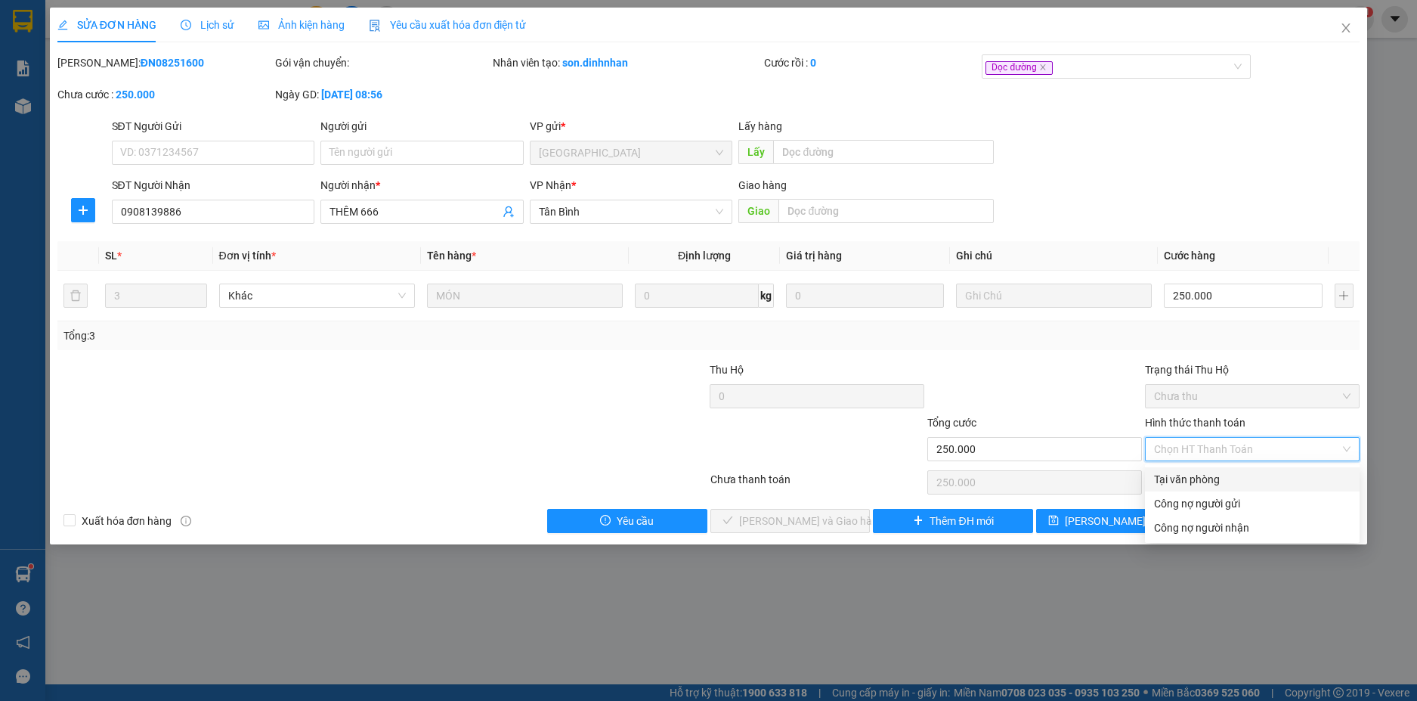
drag, startPoint x: 1272, startPoint y: 467, endPoint x: 1255, endPoint y: 487, distance: 26.3
click at [1270, 470] on div "Tại văn phòng" at bounding box center [1252, 479] width 215 height 24
type input "0"
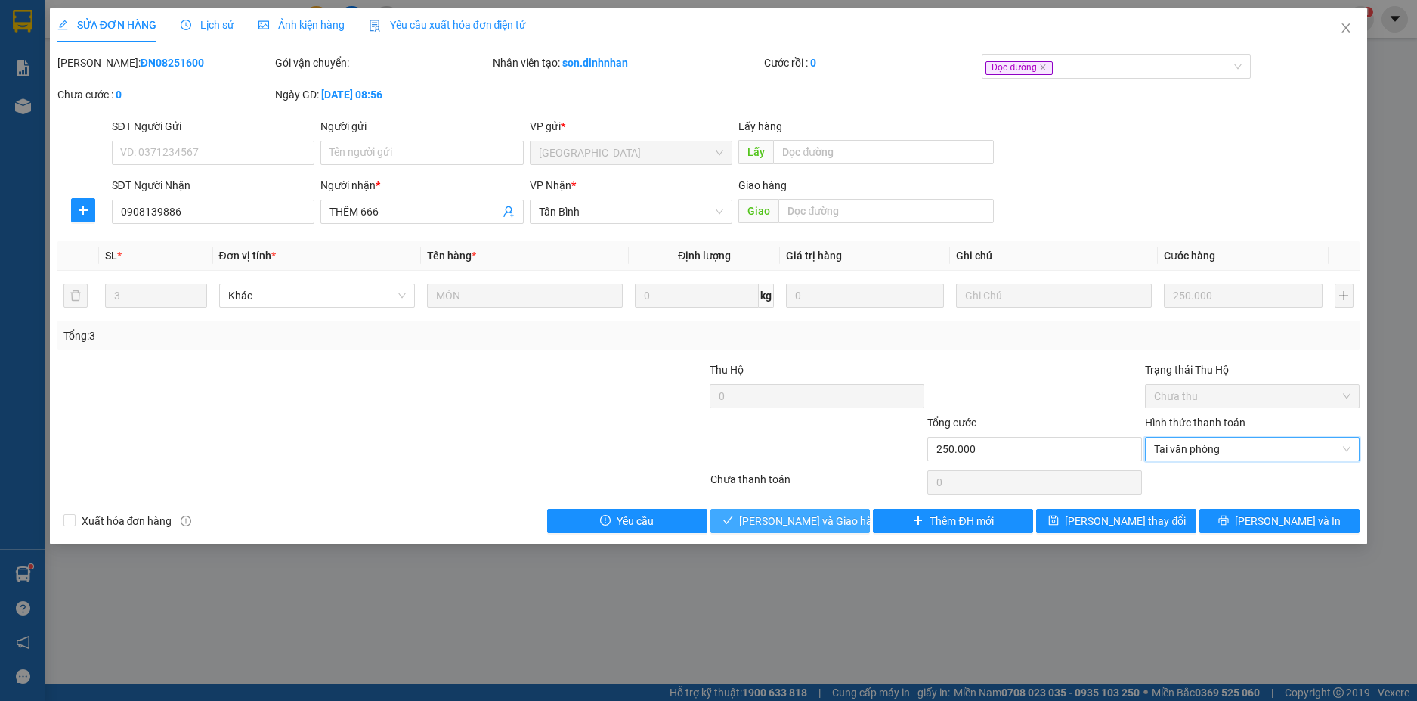
click at [788, 528] on span "[PERSON_NAME] và Giao hàng" at bounding box center [811, 520] width 145 height 17
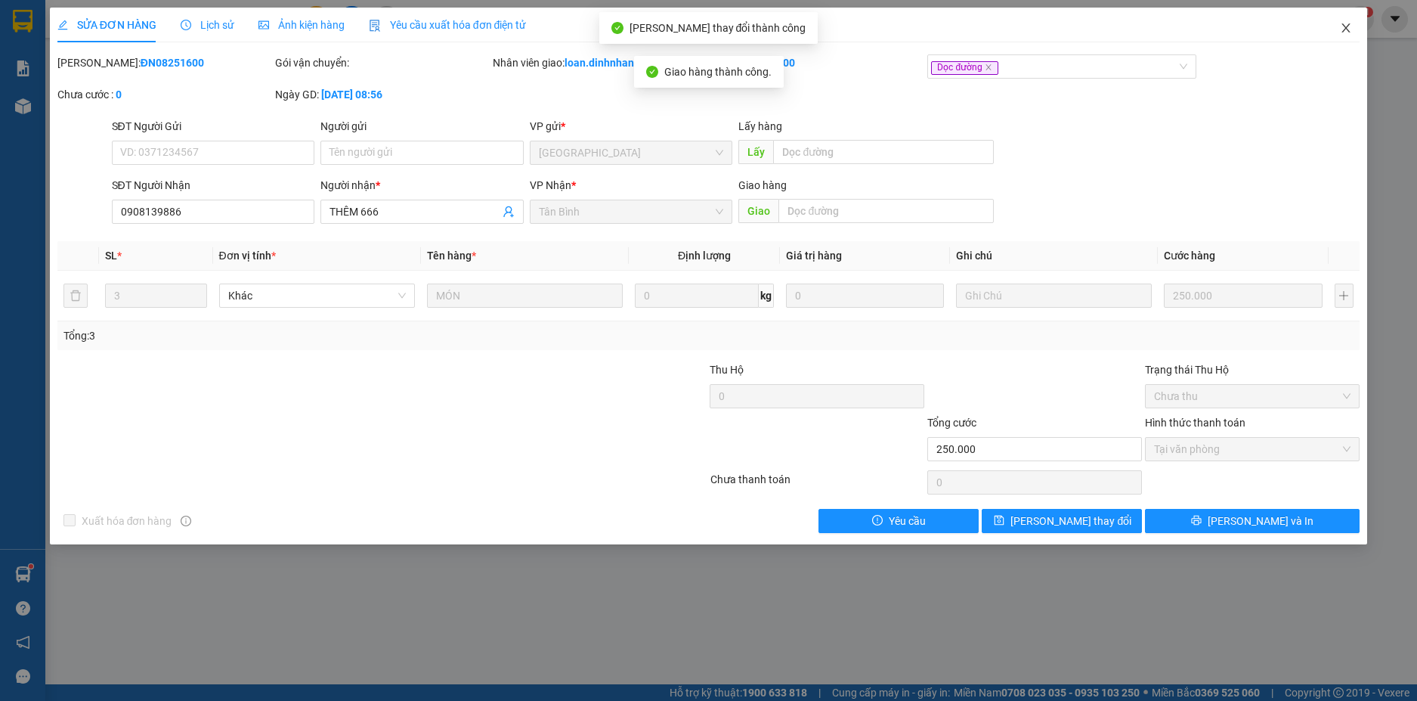
click at [1354, 21] on span "Close" at bounding box center [1346, 29] width 42 height 42
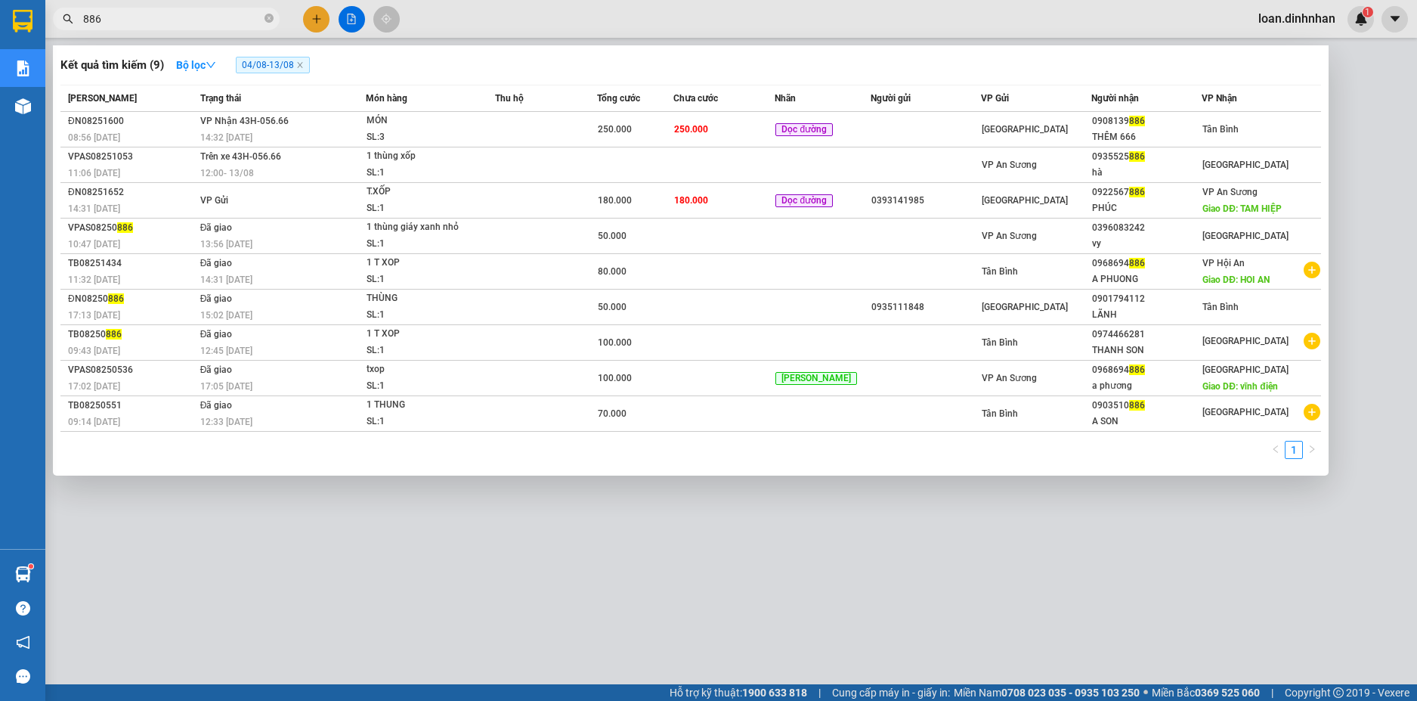
click at [274, 15] on span "886" at bounding box center [166, 19] width 227 height 23
click at [273, 15] on icon "close-circle" at bounding box center [269, 18] width 9 height 9
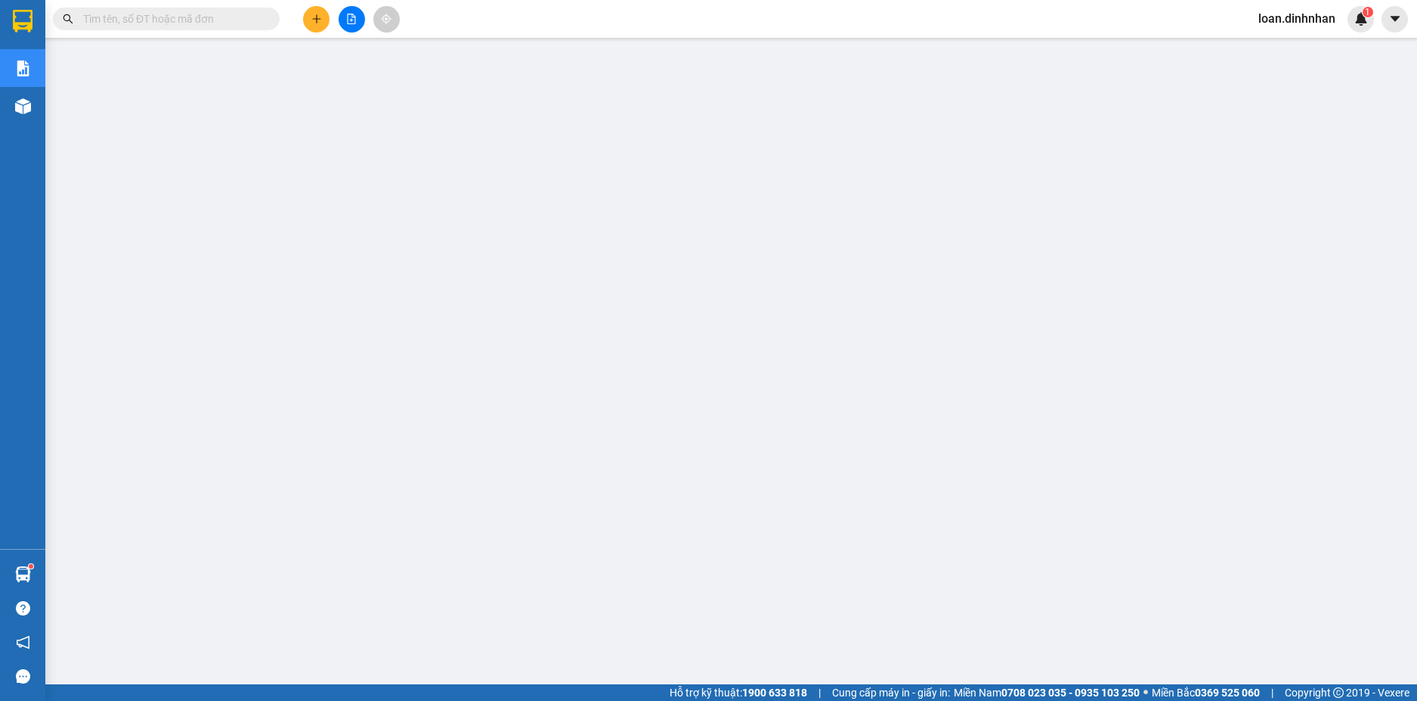
click at [250, 17] on input "text" at bounding box center [172, 19] width 178 height 17
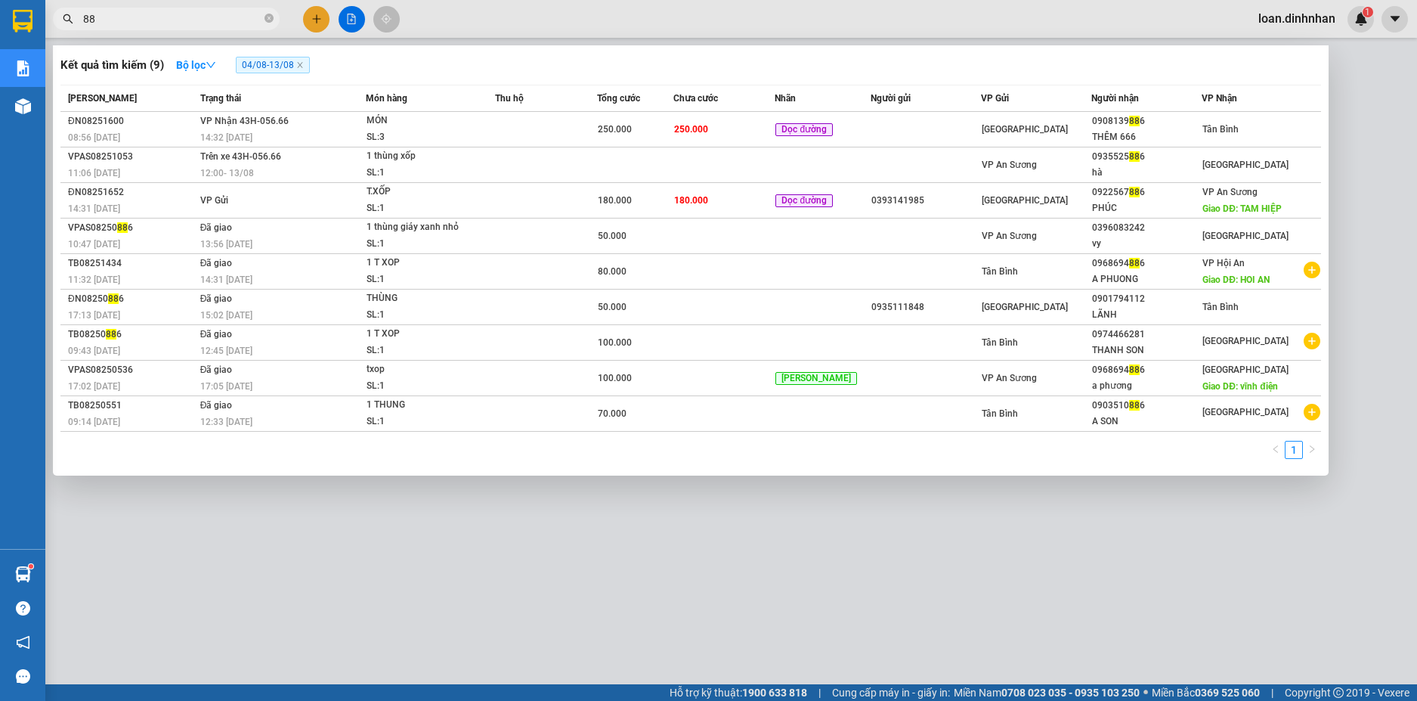
type input "883"
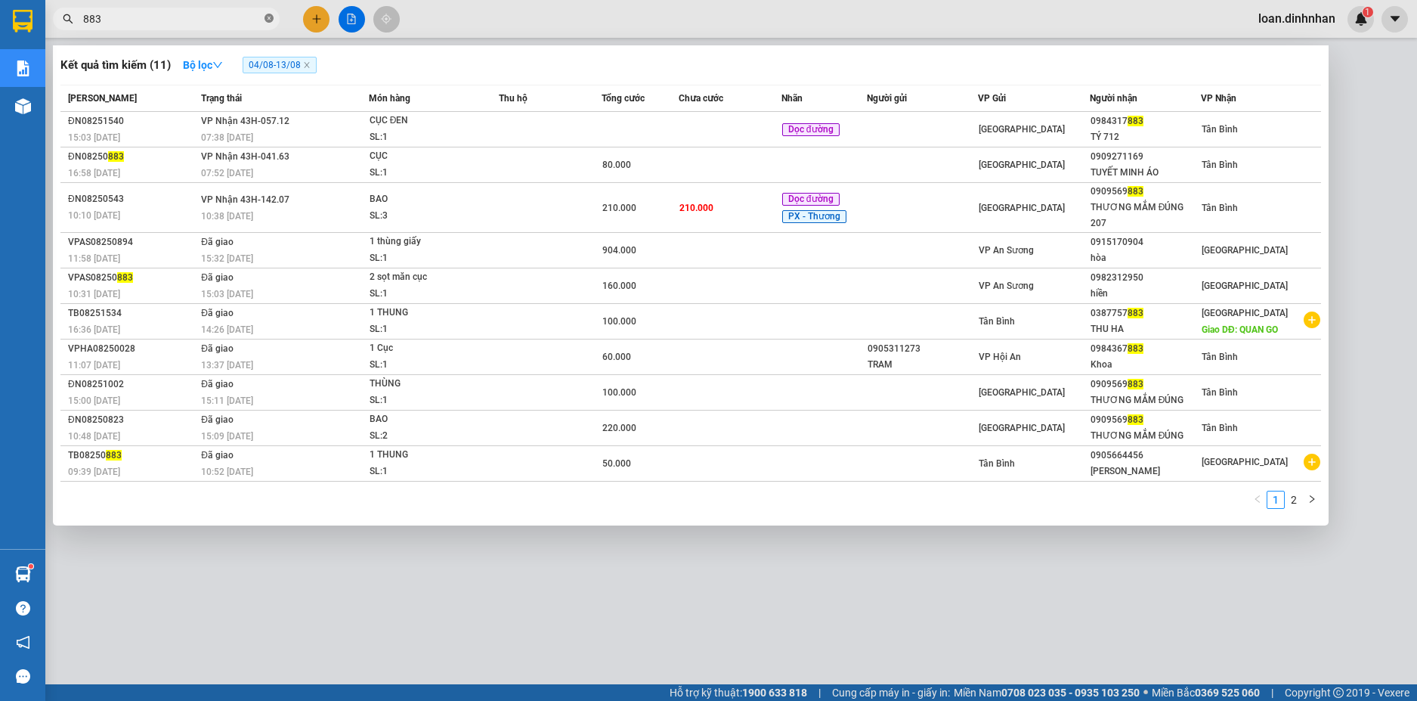
click at [271, 21] on icon "close-circle" at bounding box center [269, 18] width 9 height 9
type input "883"
drag, startPoint x: 274, startPoint y: 25, endPoint x: 265, endPoint y: 22, distance: 10.3
click at [274, 25] on span "883" at bounding box center [166, 19] width 227 height 23
click at [265, 22] on icon "close-circle" at bounding box center [269, 18] width 9 height 9
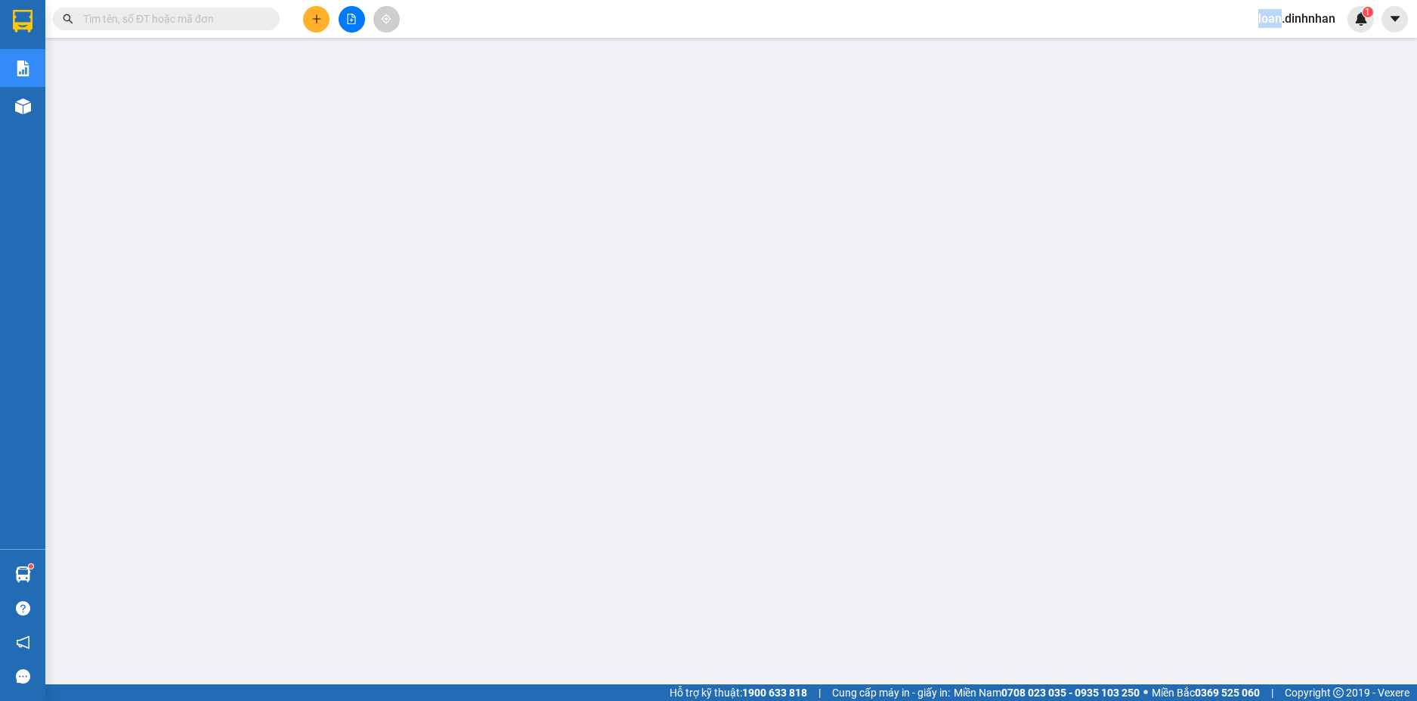
click at [265, 22] on span at bounding box center [269, 19] width 9 height 17
click at [255, 16] on input "text" at bounding box center [172, 19] width 178 height 17
click at [249, 16] on input "text" at bounding box center [172, 19] width 178 height 17
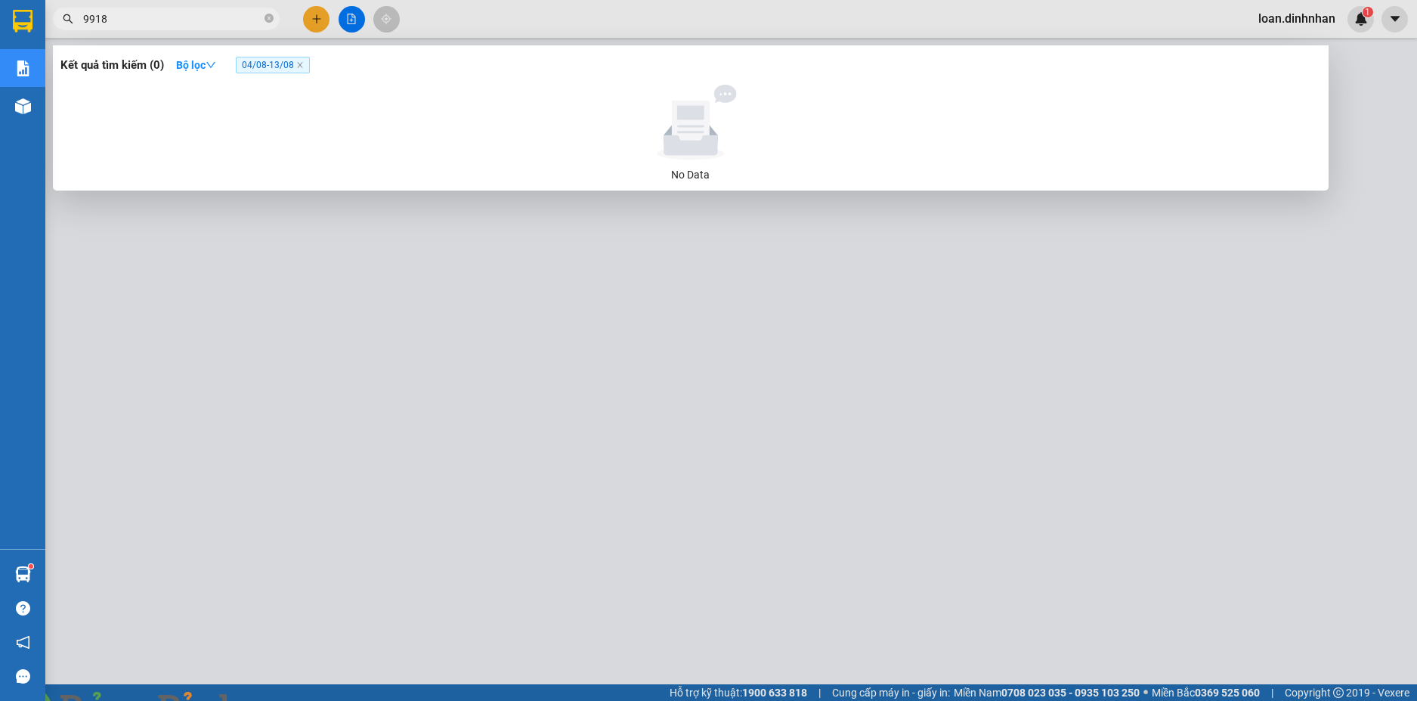
type input "9918"
click at [292, 66] on span "04/08 - 13/08" at bounding box center [273, 65] width 74 height 17
drag, startPoint x: 213, startPoint y: 58, endPoint x: 181, endPoint y: 89, distance: 44.4
click at [212, 59] on strong "Bộ lọc" at bounding box center [196, 65] width 40 height 12
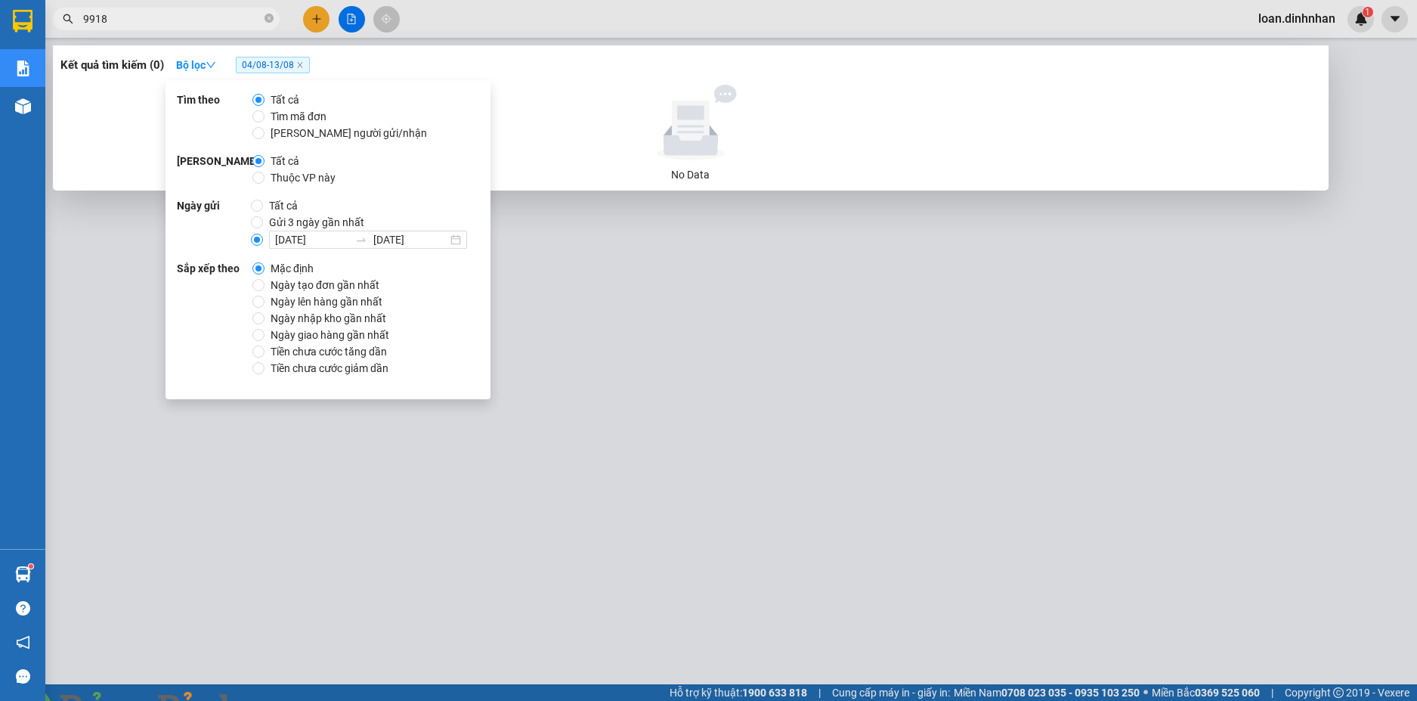
click at [269, 203] on span "Tất cả" at bounding box center [283, 205] width 41 height 17
click at [263, 203] on input "Tất cả" at bounding box center [257, 206] width 12 height 12
radio input "true"
radio input "false"
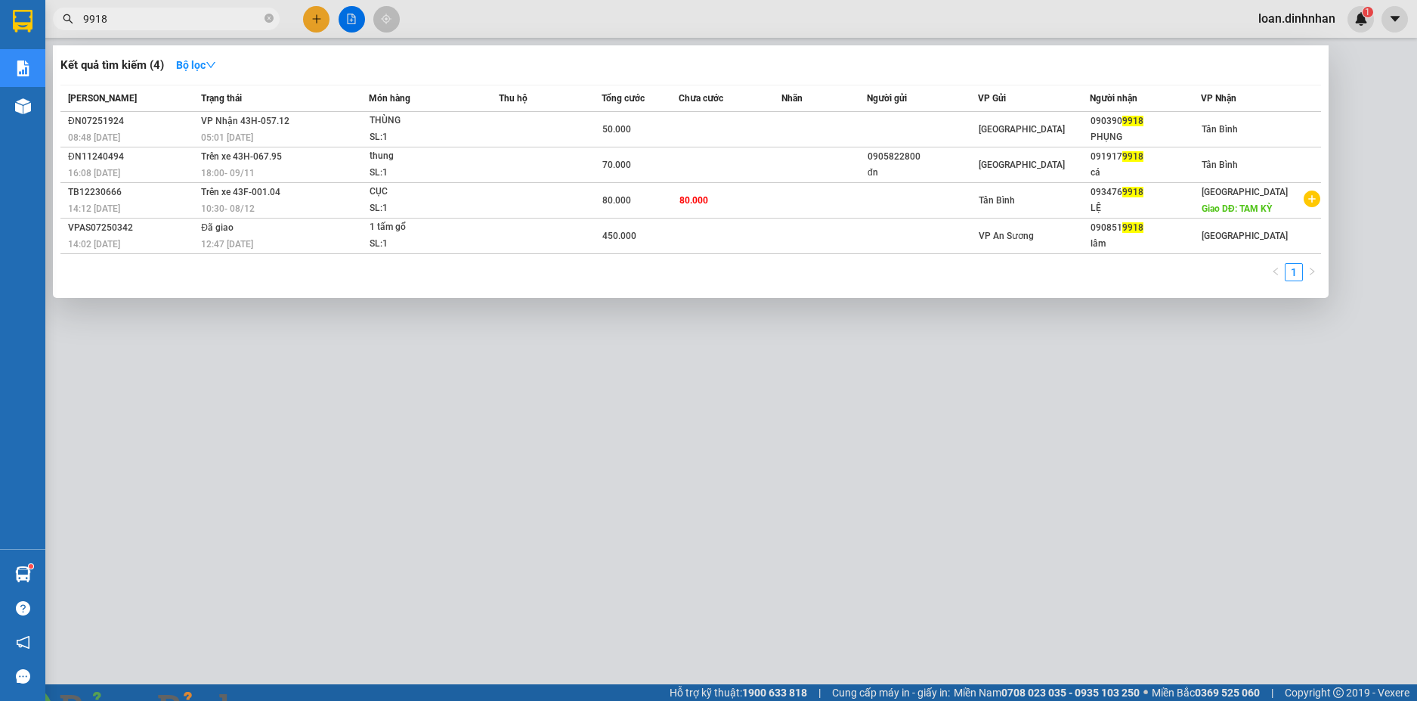
click at [587, 319] on div at bounding box center [708, 350] width 1417 height 701
click at [266, 17] on icon "close-circle" at bounding box center [269, 18] width 9 height 9
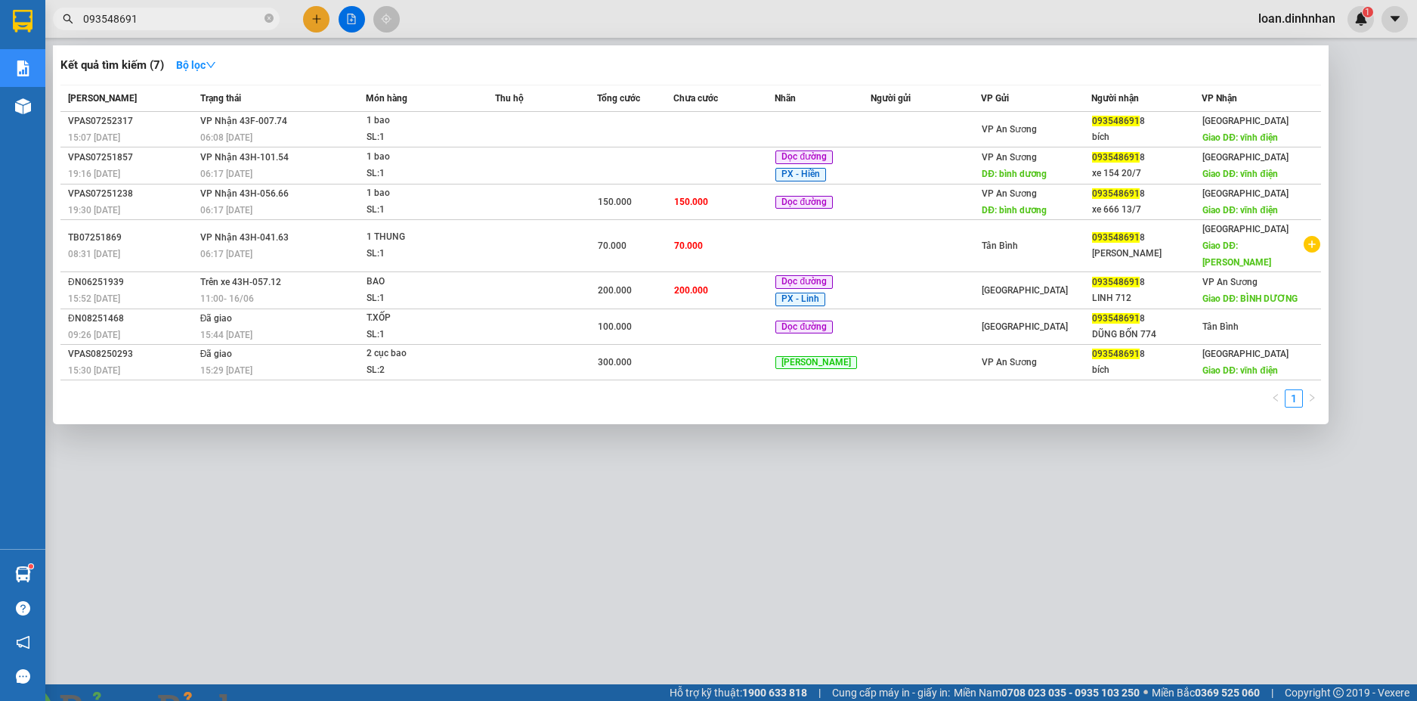
type input "0935486918"
click at [271, 21] on icon "close-circle" at bounding box center [269, 18] width 9 height 9
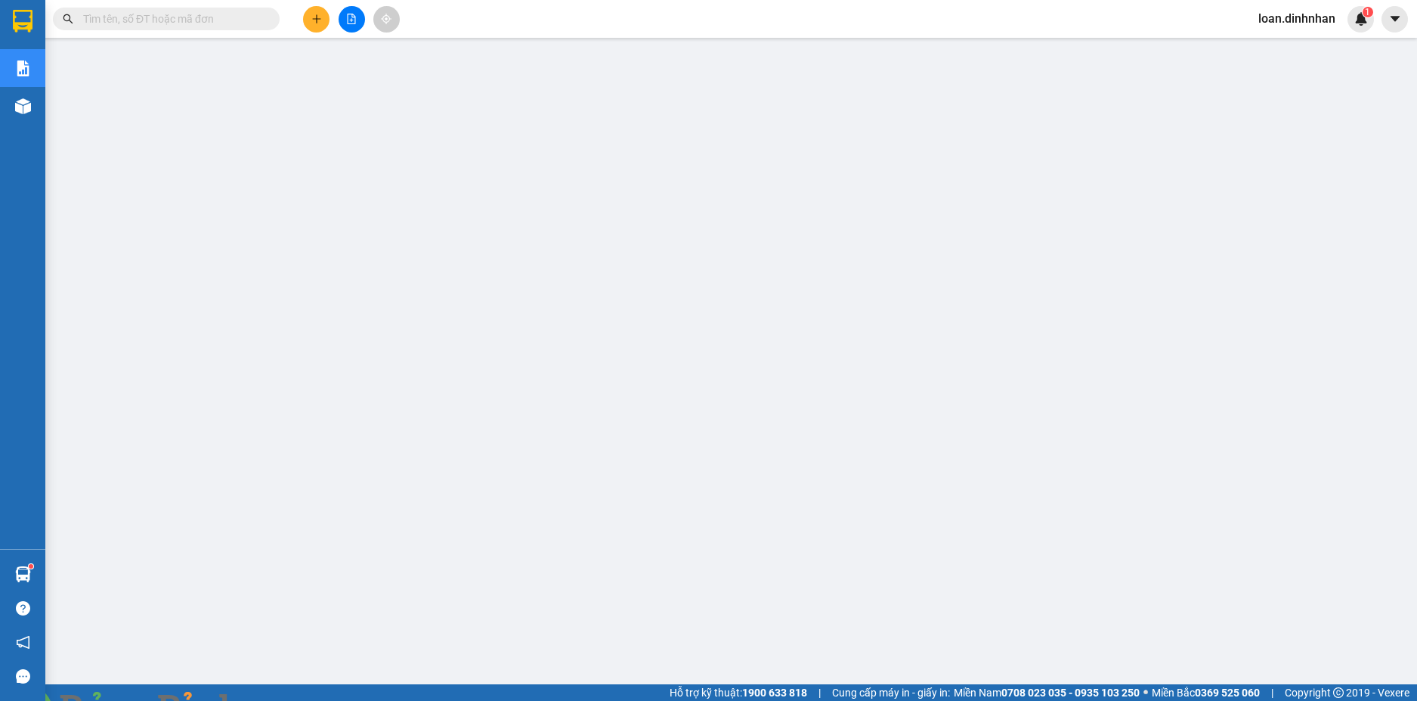
click at [246, 24] on input "text" at bounding box center [172, 19] width 178 height 17
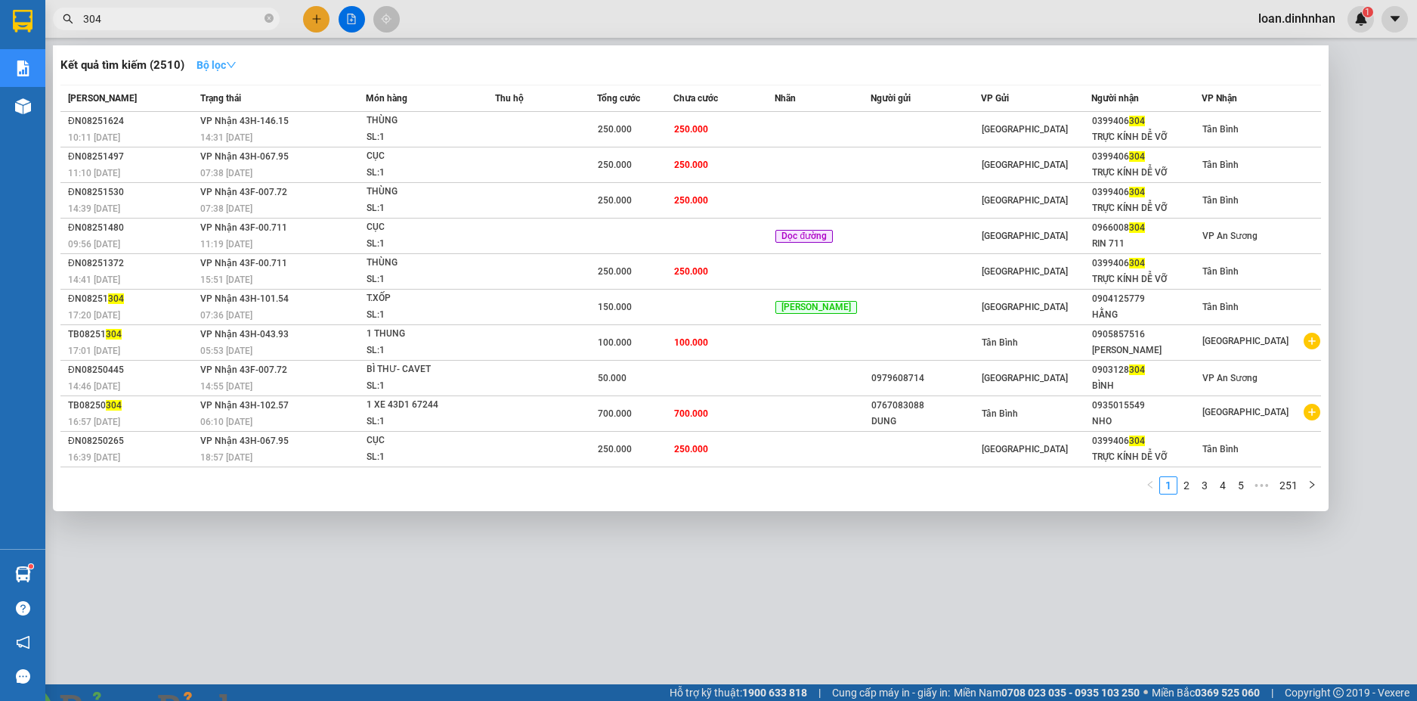
type input "304"
click at [237, 60] on icon "down" at bounding box center [231, 65] width 11 height 11
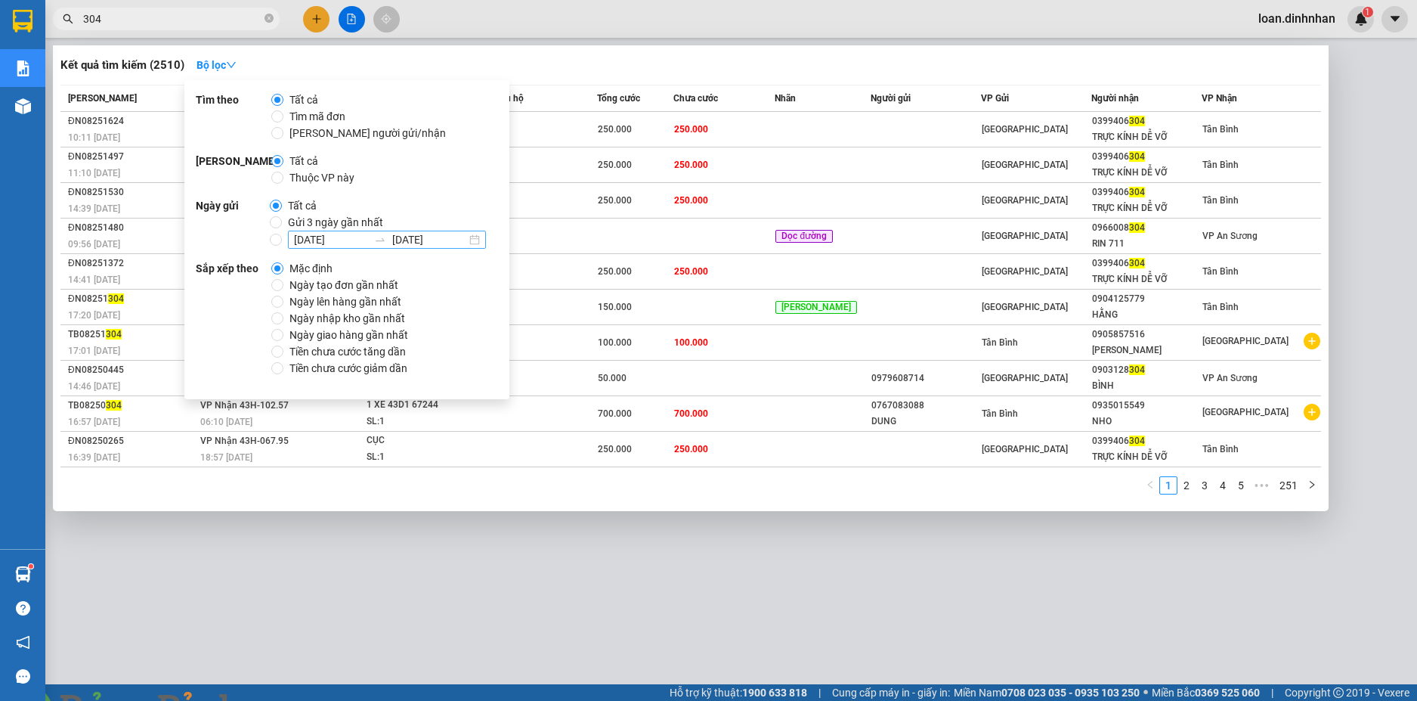
click at [326, 240] on input "[DATE]" at bounding box center [331, 239] width 74 height 17
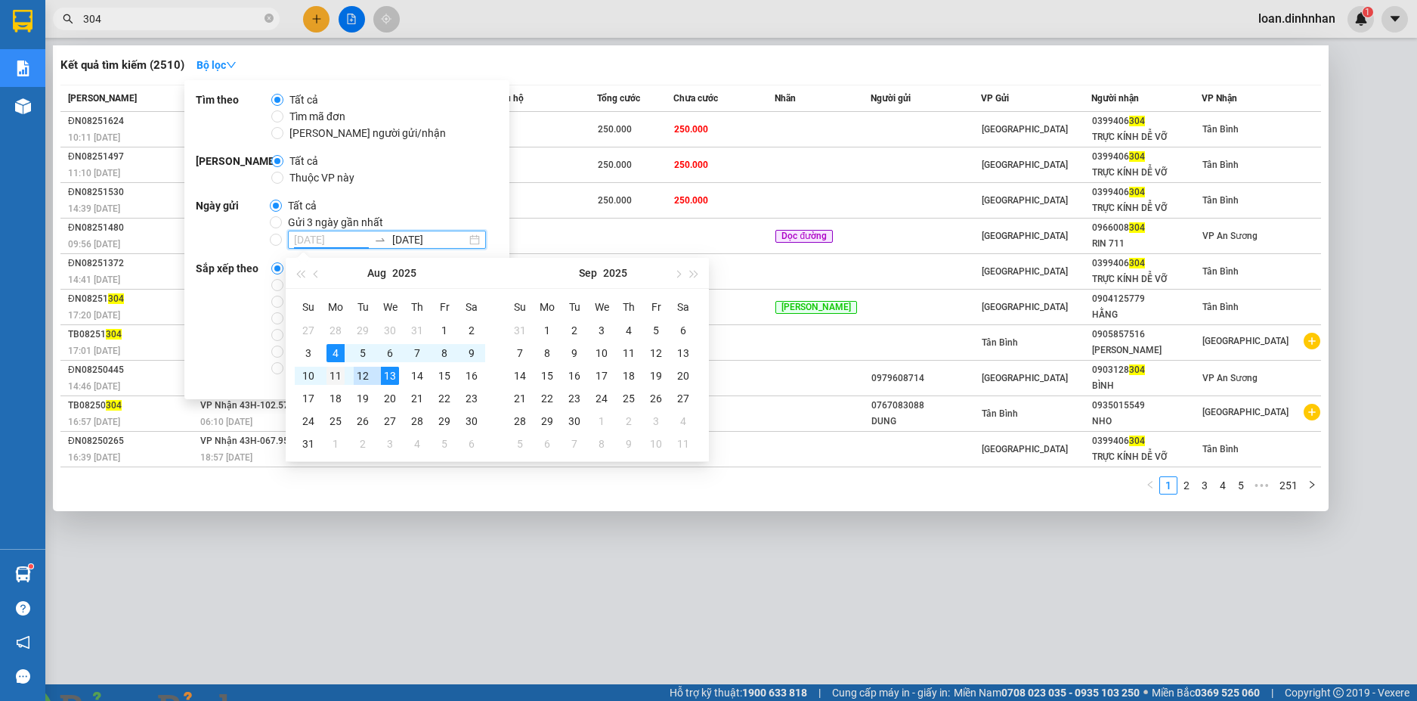
type input "[DATE]"
click at [343, 374] on div "11" at bounding box center [336, 376] width 18 height 18
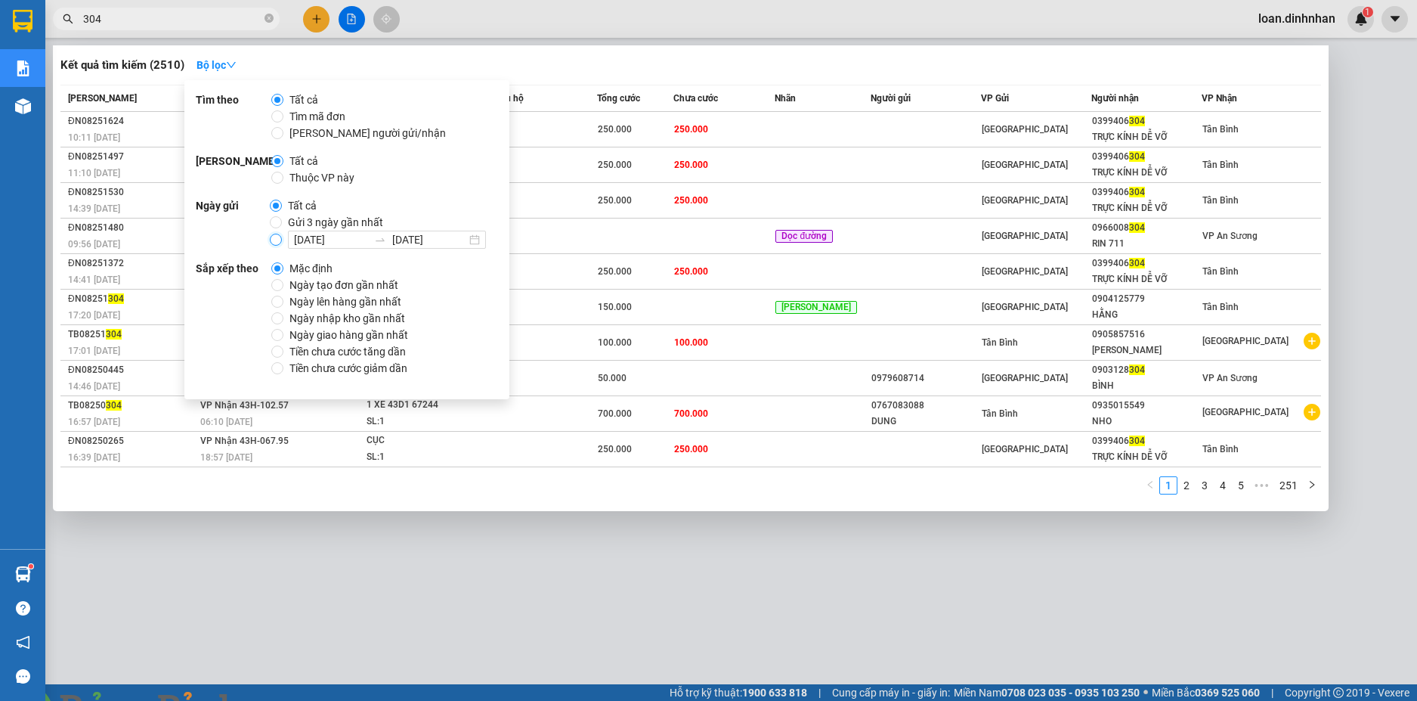
click at [278, 240] on input "[DATE] [DATE]" at bounding box center [276, 240] width 12 height 12
radio input "true"
radio input "false"
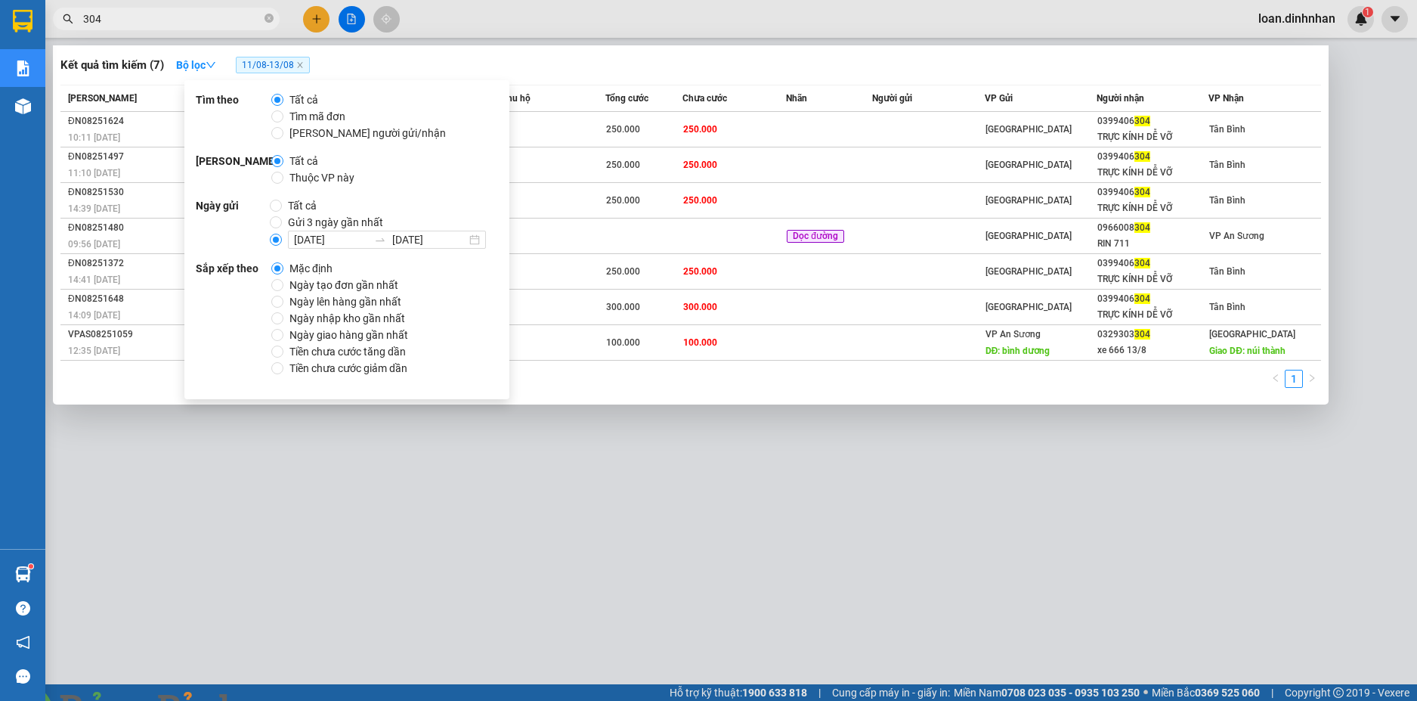
click at [716, 458] on div at bounding box center [708, 350] width 1417 height 701
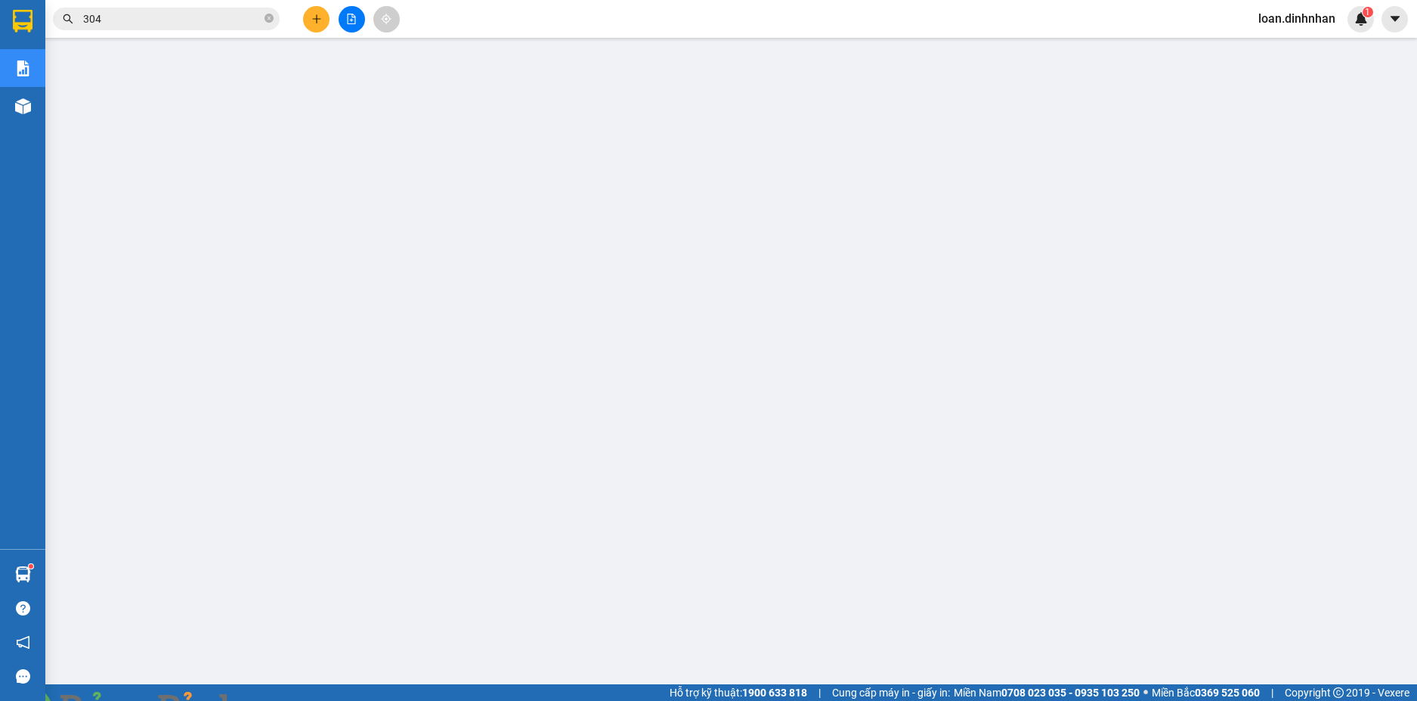
drag, startPoint x: 162, startPoint y: 7, endPoint x: 169, endPoint y: 23, distance: 18.3
click at [163, 10] on div "Kết quả tìm kiếm ( 7 ) Bộ lọc 11/08 - 13/08 Mã ĐH Trạng thái Món hàng Thu hộ Tổ…" at bounding box center [147, 19] width 295 height 26
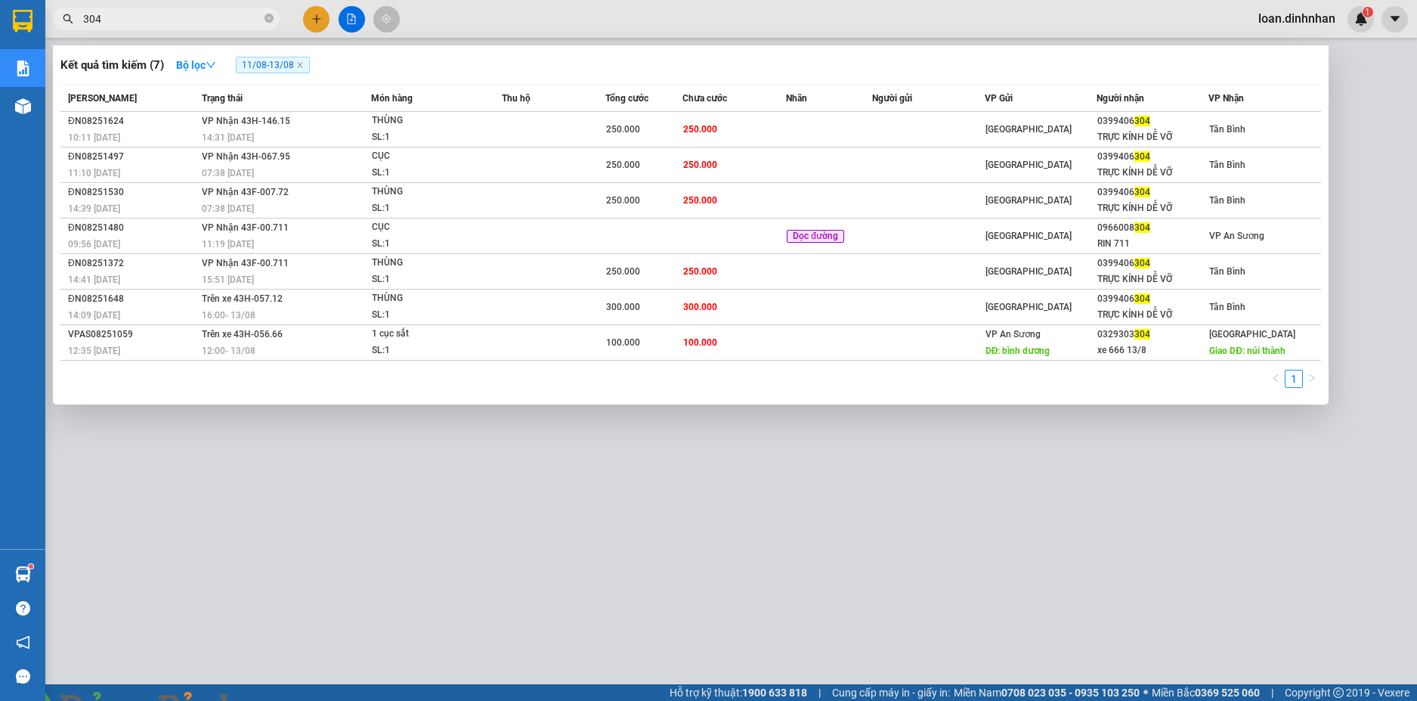
click at [181, 26] on input "304" at bounding box center [172, 19] width 178 height 17
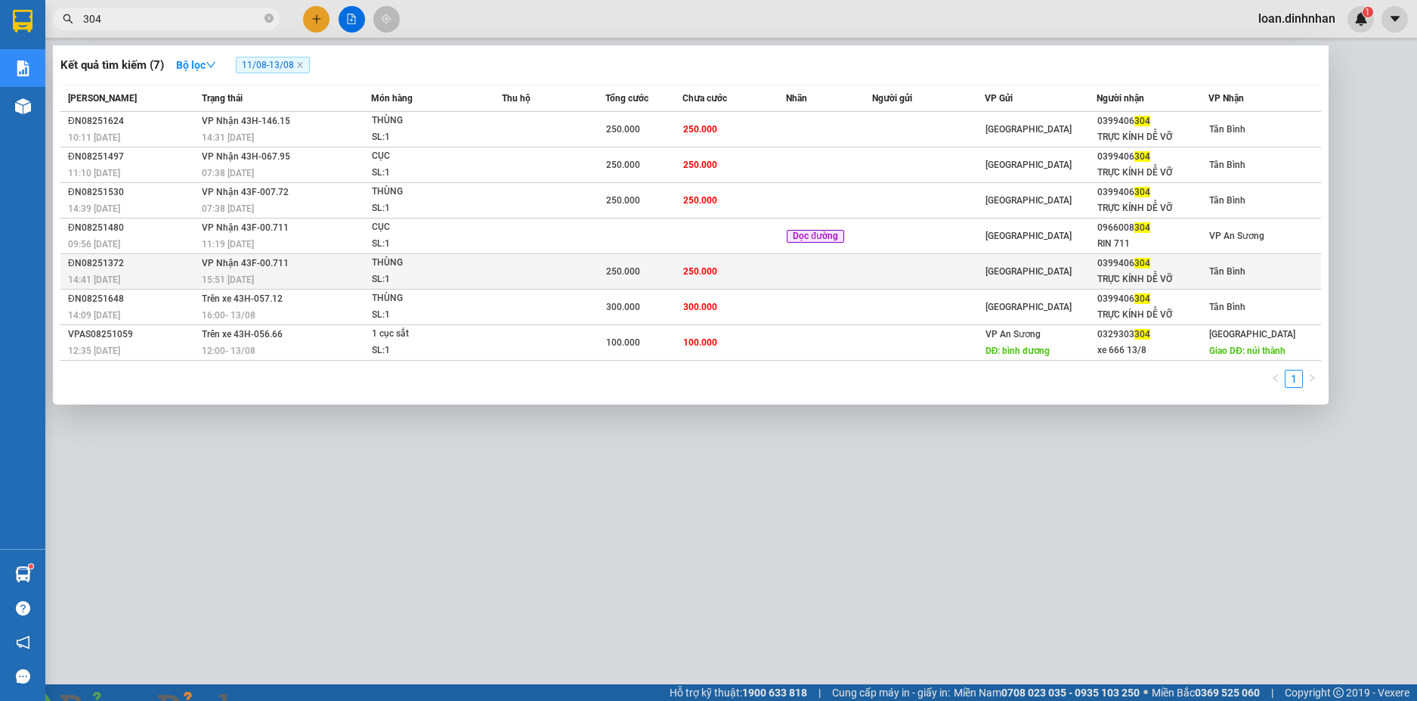
click at [670, 268] on div "250.000" at bounding box center [644, 271] width 76 height 17
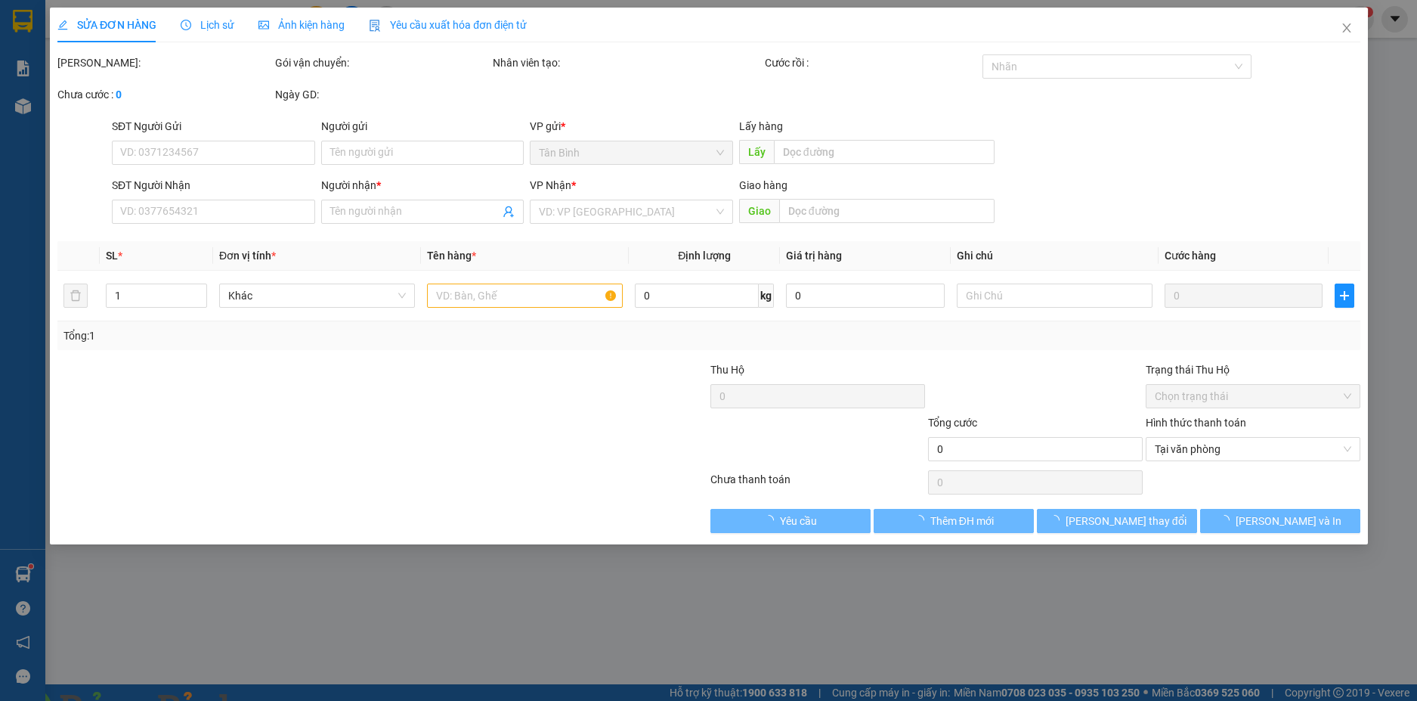
type input "0399406304"
type input "TRỰC KÍNH DỄ VỠ"
type input "250.000"
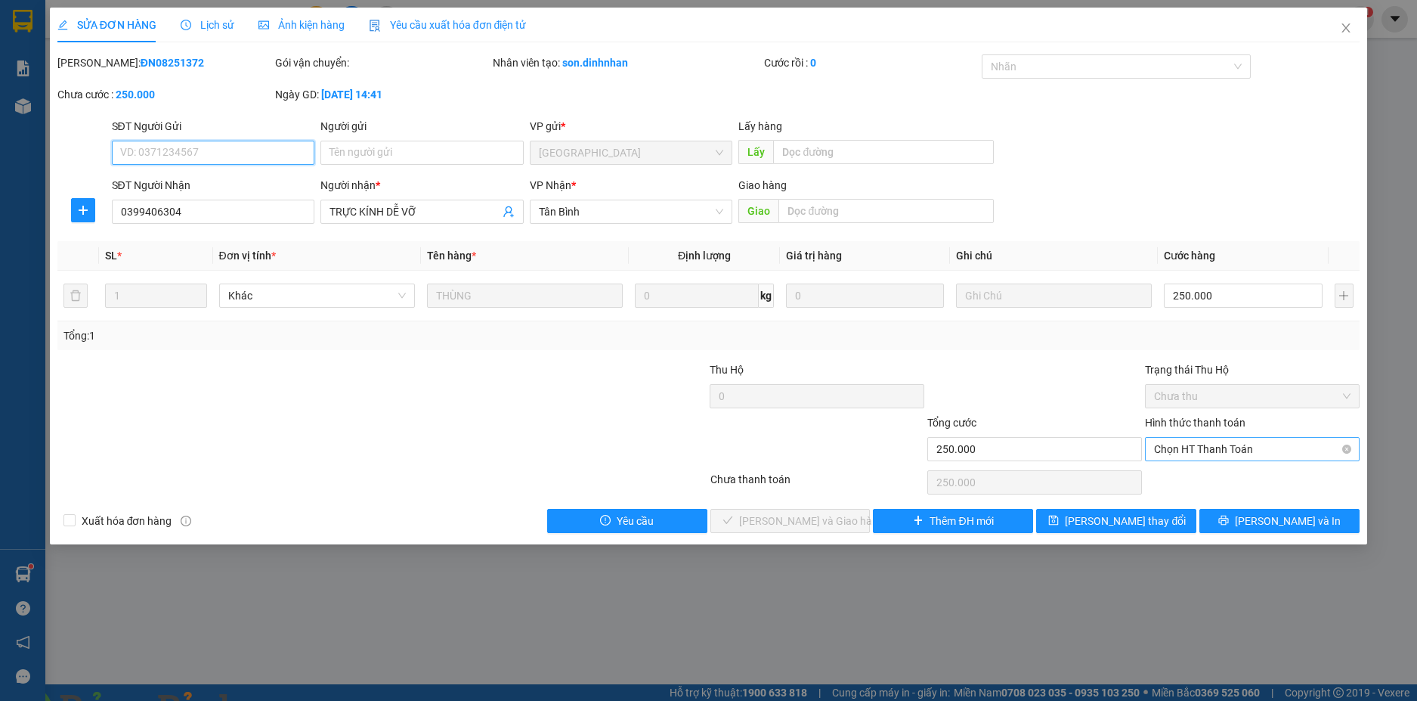
click at [1208, 444] on span "Chọn HT Thanh Toán" at bounding box center [1252, 449] width 197 height 23
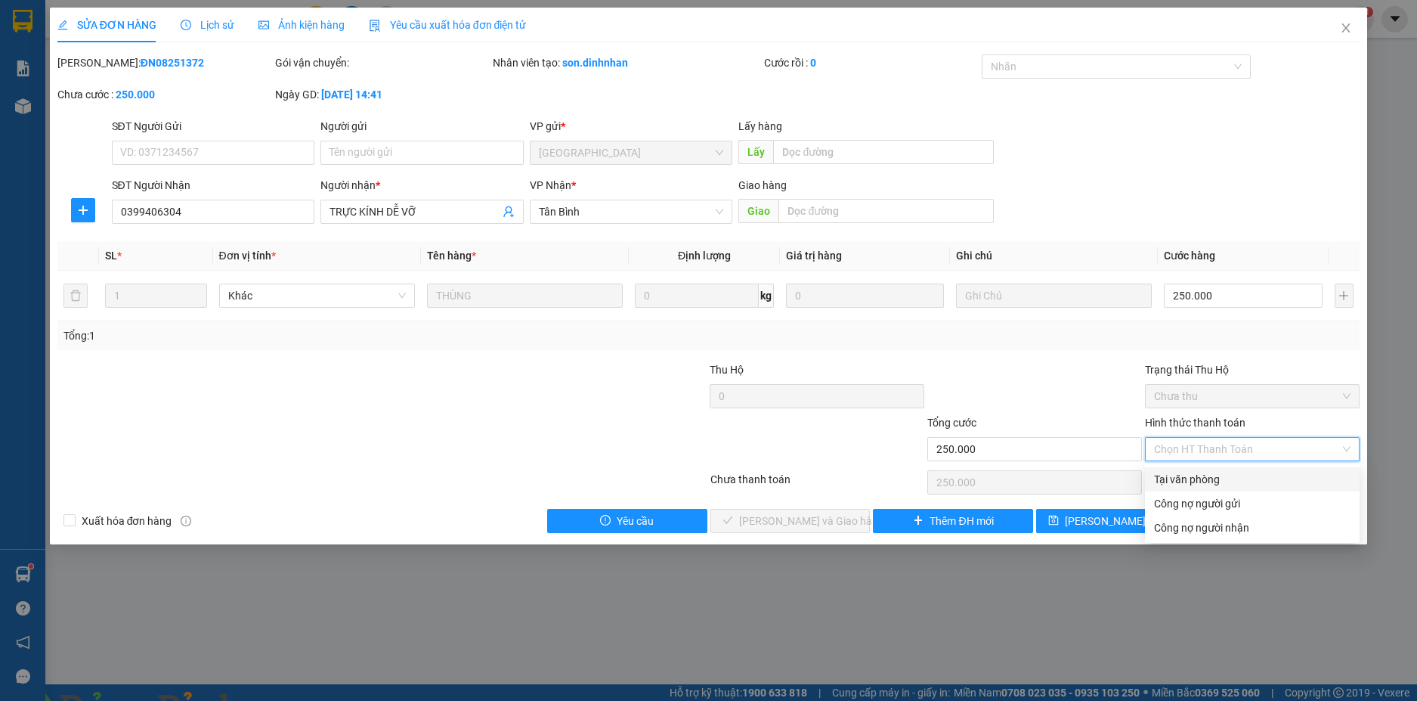
click at [1181, 474] on div "Tại văn phòng" at bounding box center [1252, 479] width 197 height 17
type input "0"
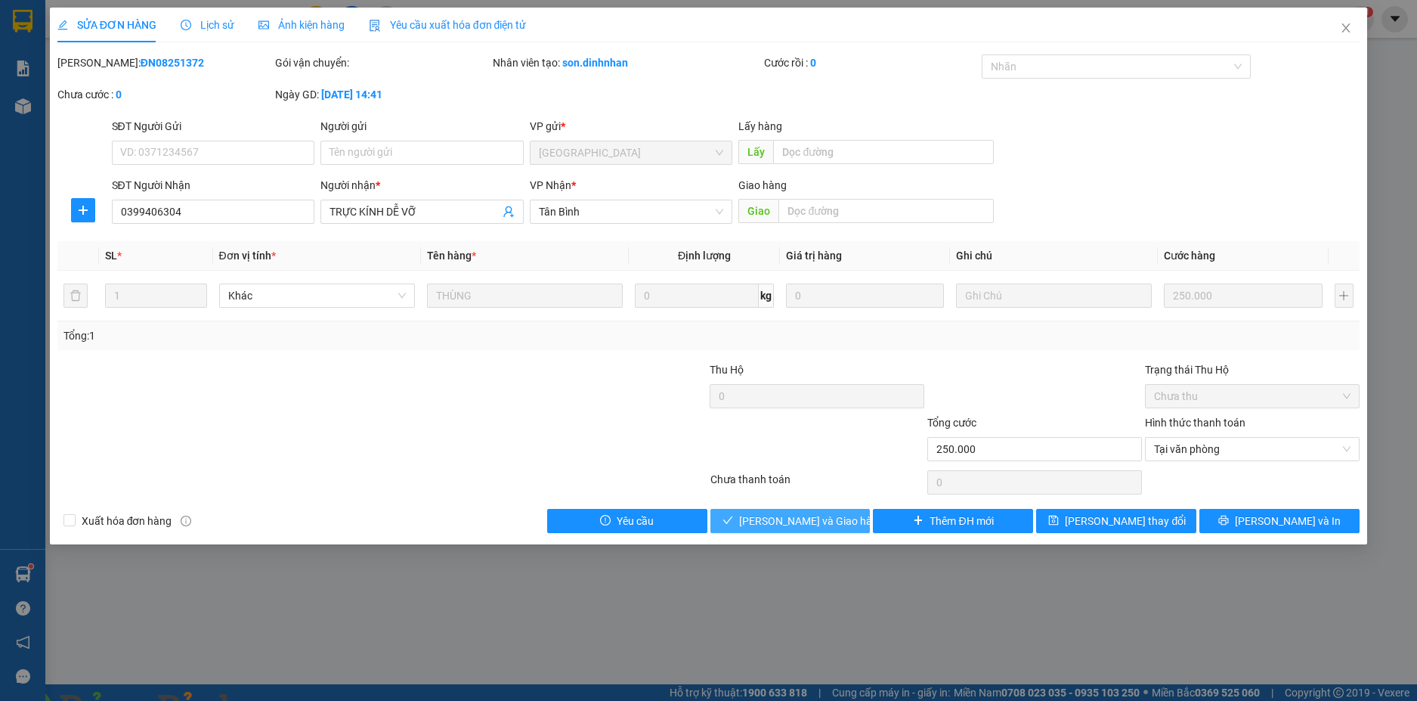
drag, startPoint x: 778, startPoint y: 525, endPoint x: 772, endPoint y: 495, distance: 30.1
click at [778, 523] on span "[PERSON_NAME] và Giao hàng" at bounding box center [811, 520] width 145 height 17
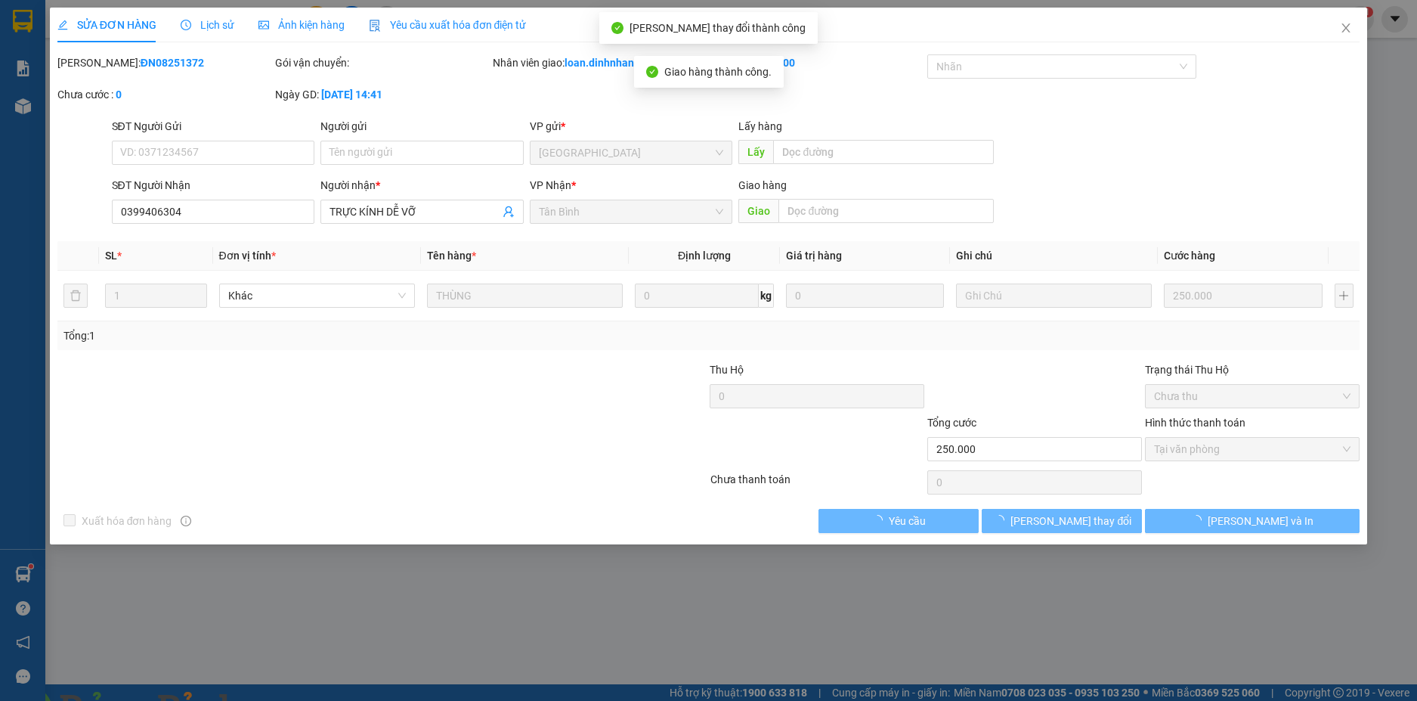
click at [278, 700] on img at bounding box center [273, 709] width 9 height 9
click at [1347, 32] on icon "close" at bounding box center [1346, 28] width 12 height 12
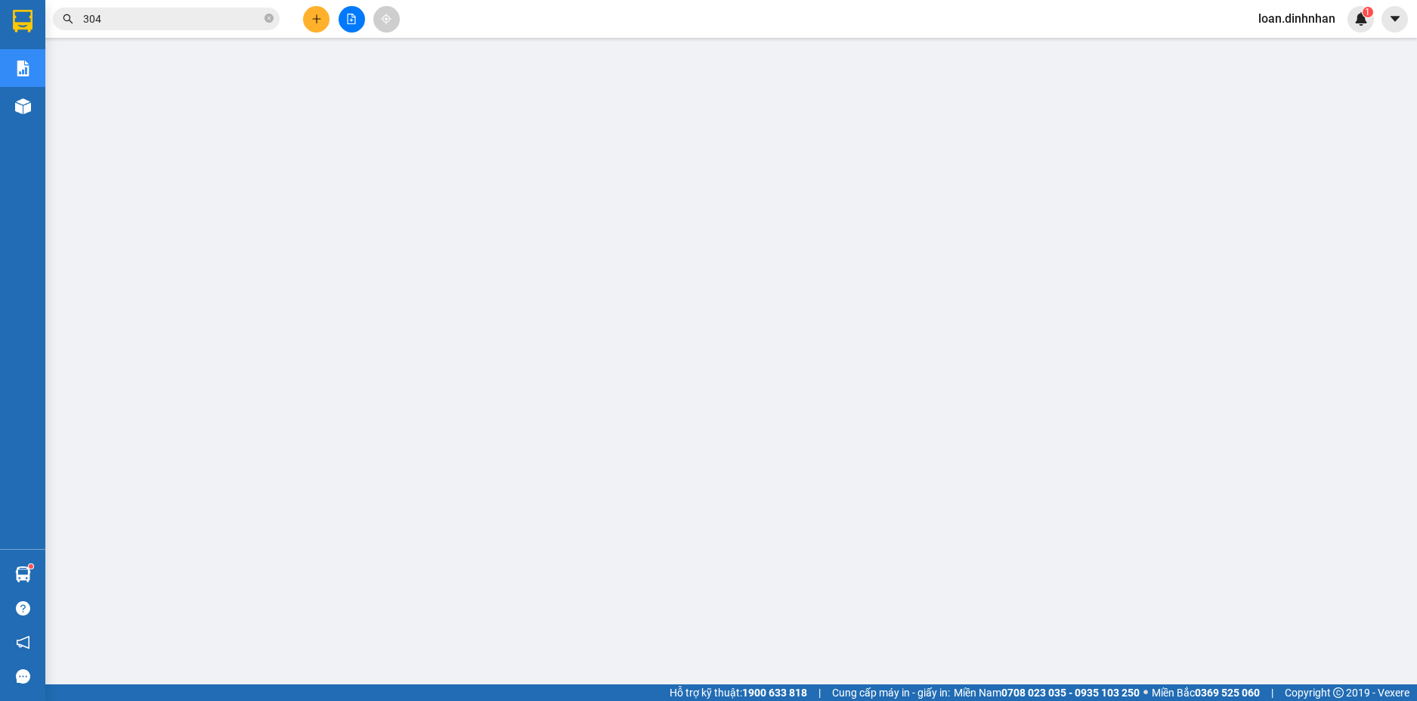
click at [212, 18] on input "304" at bounding box center [172, 19] width 178 height 17
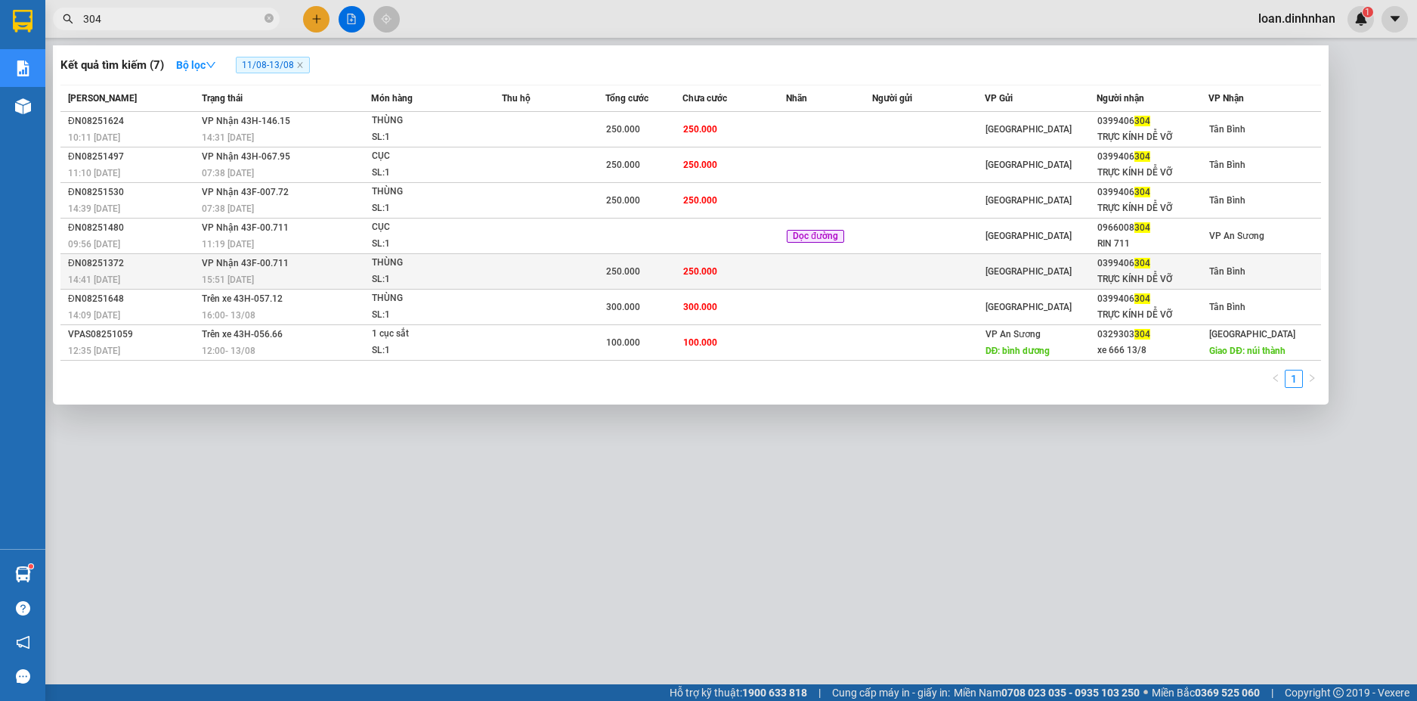
click at [615, 277] on div "250.000" at bounding box center [644, 271] width 76 height 17
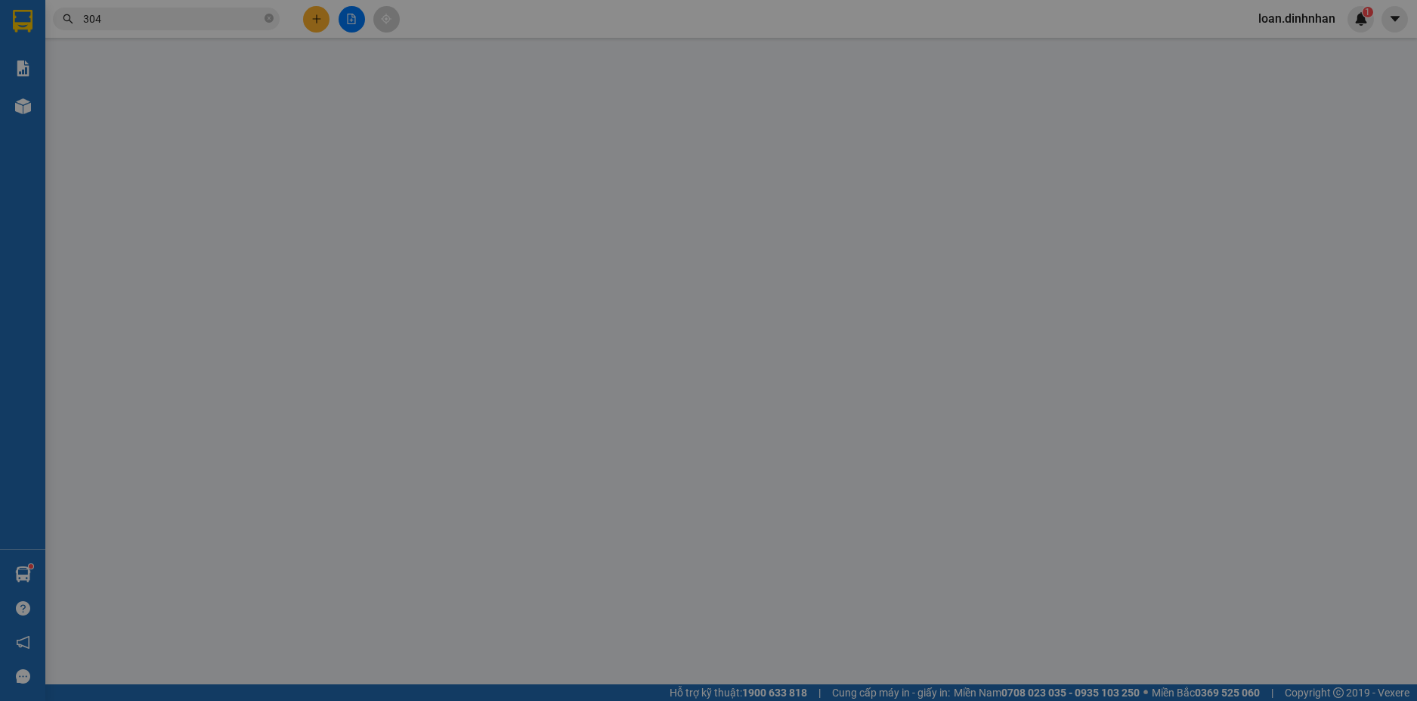
type input "0399406304"
type input "TRỰC KÍNH DỄ VỠ"
type input "250.000"
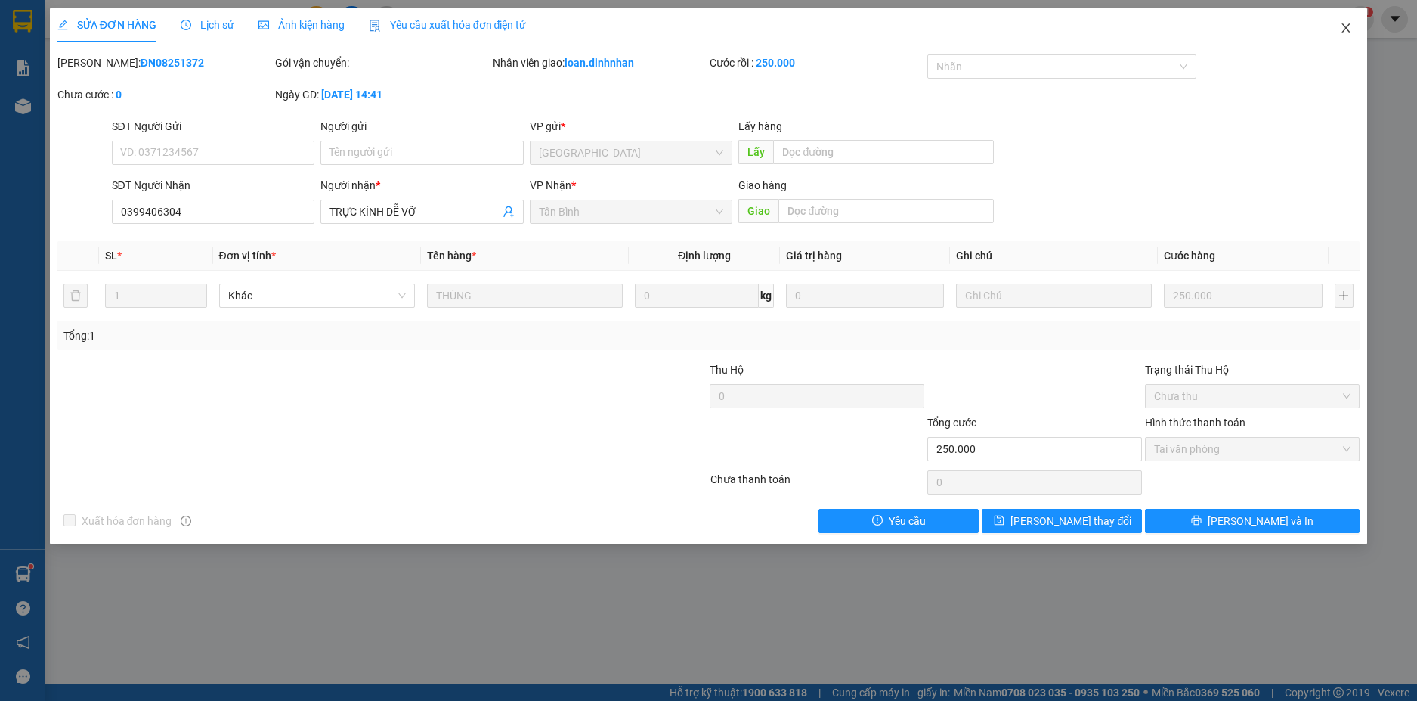
click at [1349, 34] on icon "close" at bounding box center [1346, 28] width 12 height 12
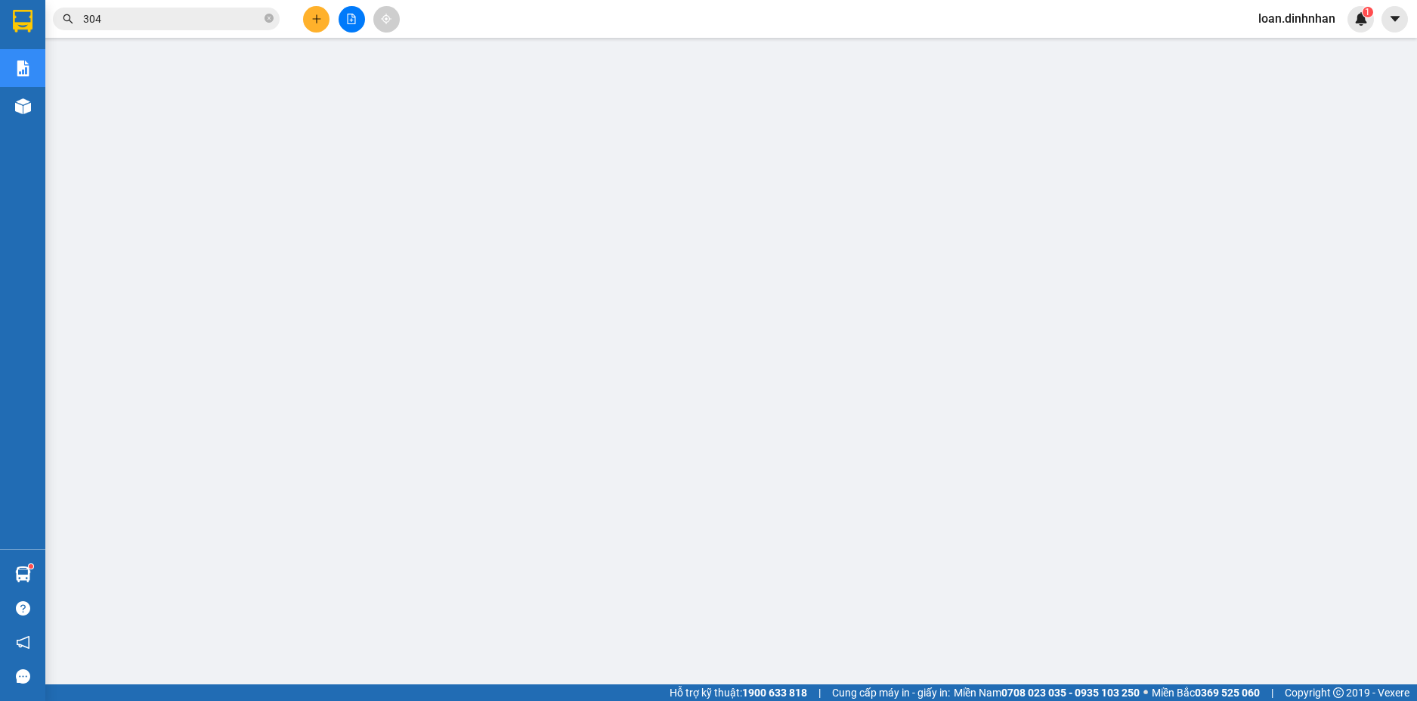
click at [274, 17] on span "304" at bounding box center [166, 19] width 227 height 23
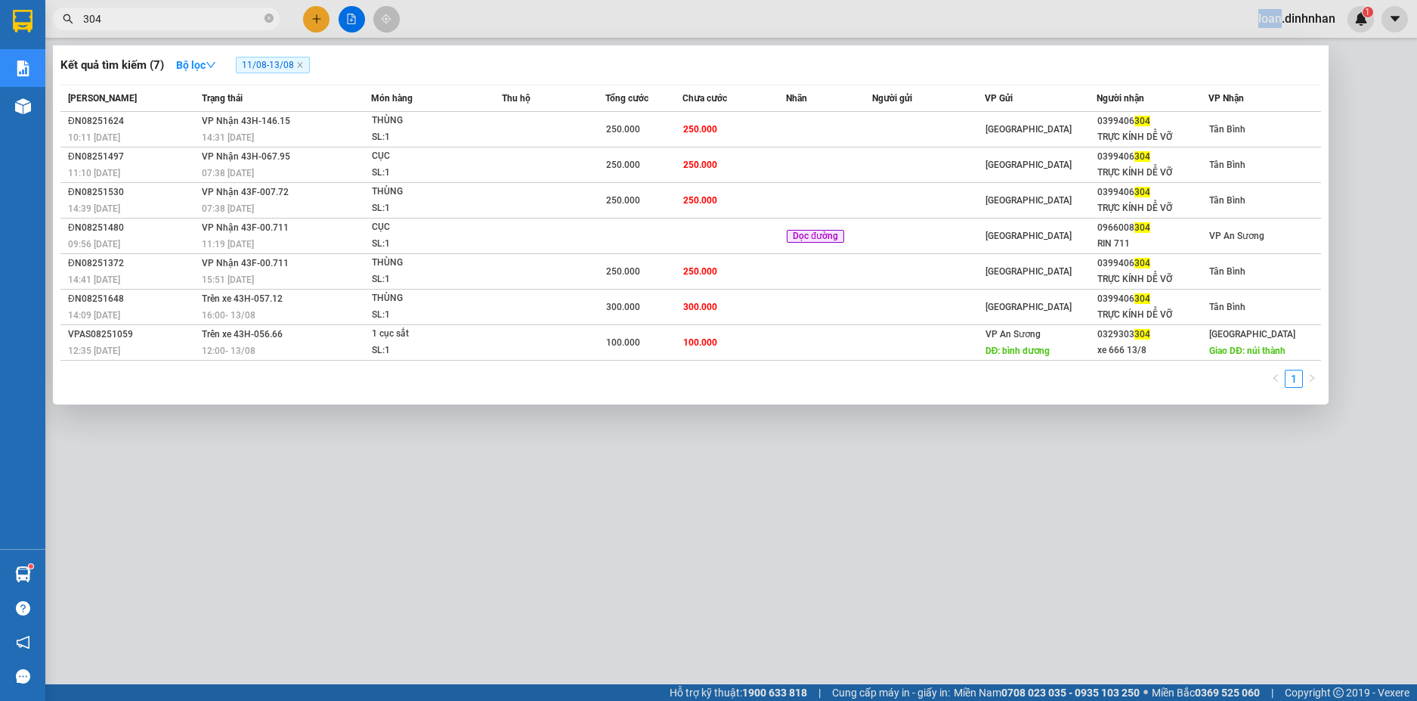
click at [274, 17] on span "304" at bounding box center [166, 19] width 227 height 23
click at [267, 18] on icon "close-circle" at bounding box center [269, 18] width 9 height 9
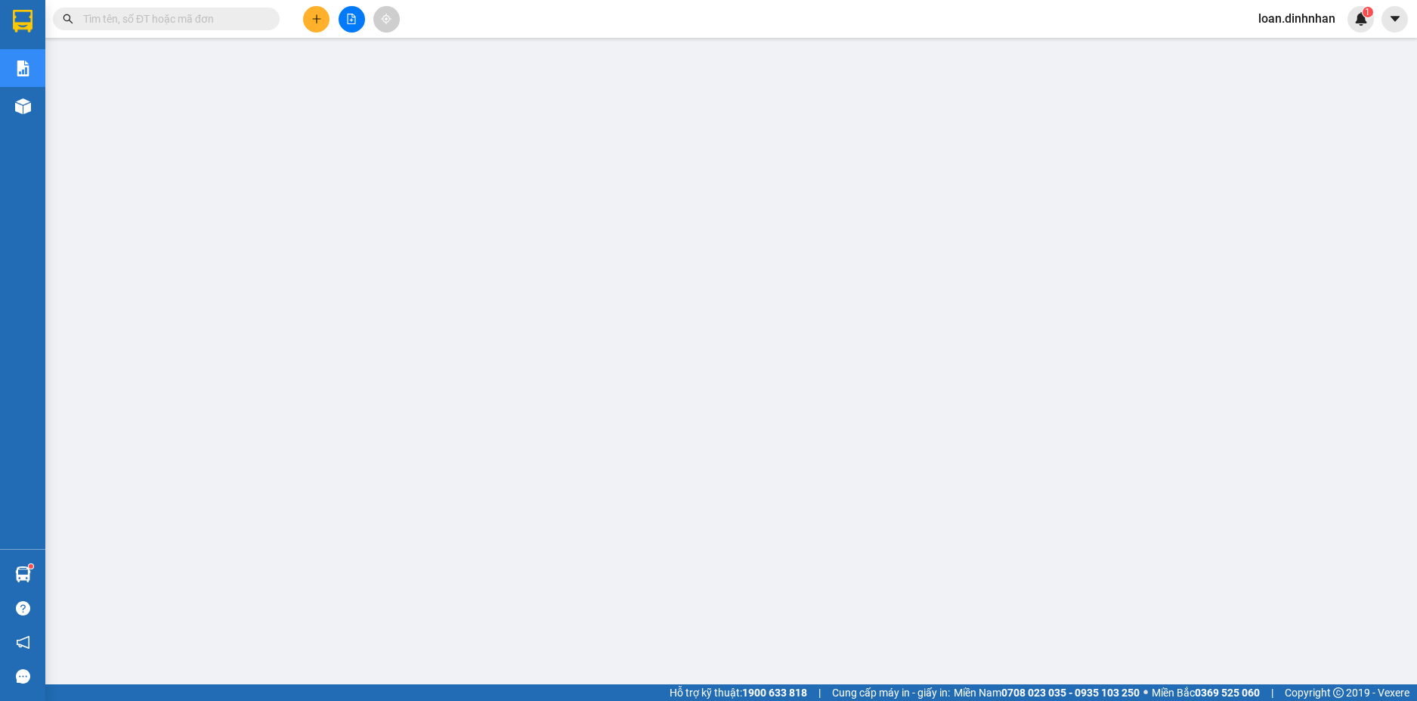
drag, startPoint x: 249, startPoint y: 25, endPoint x: 261, endPoint y: 20, distance: 12.2
click at [254, 23] on input "text" at bounding box center [172, 19] width 178 height 17
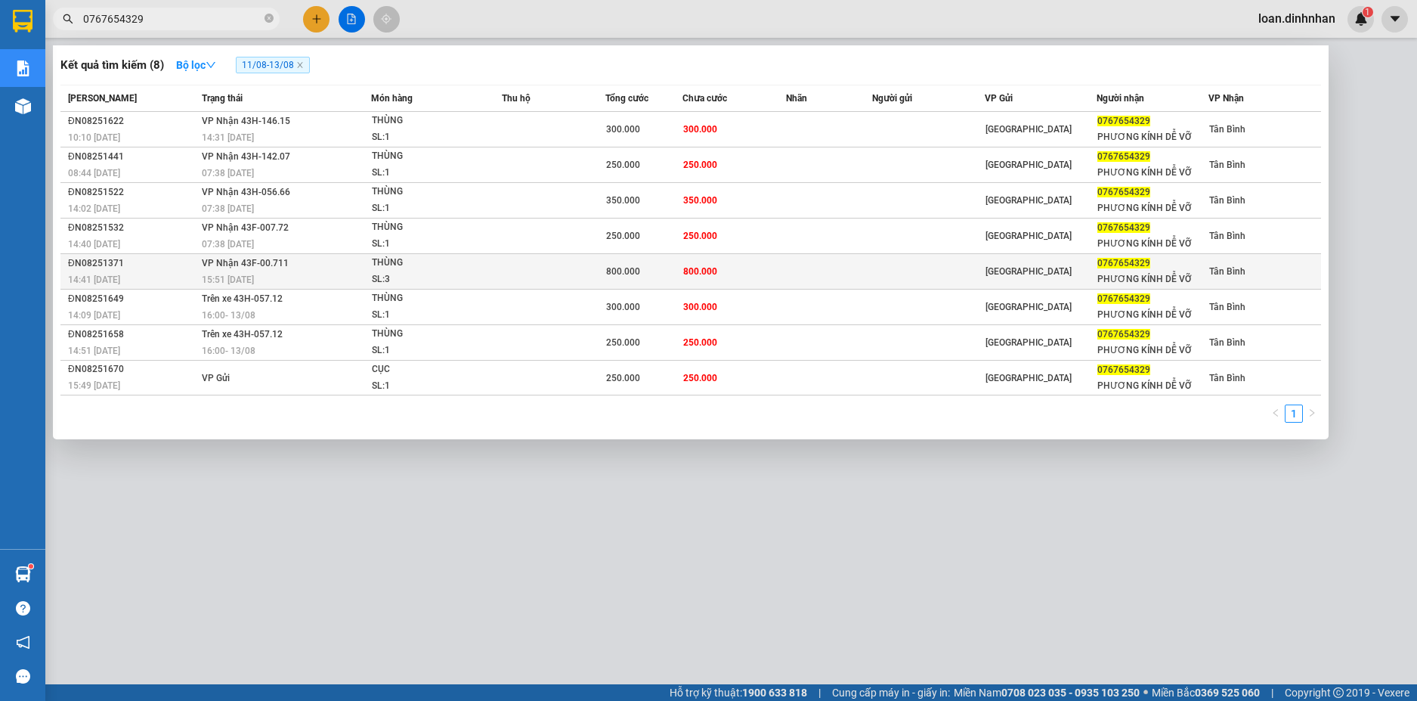
type input "0767654329"
click at [406, 269] on div "THÙNG" at bounding box center [428, 263] width 113 height 17
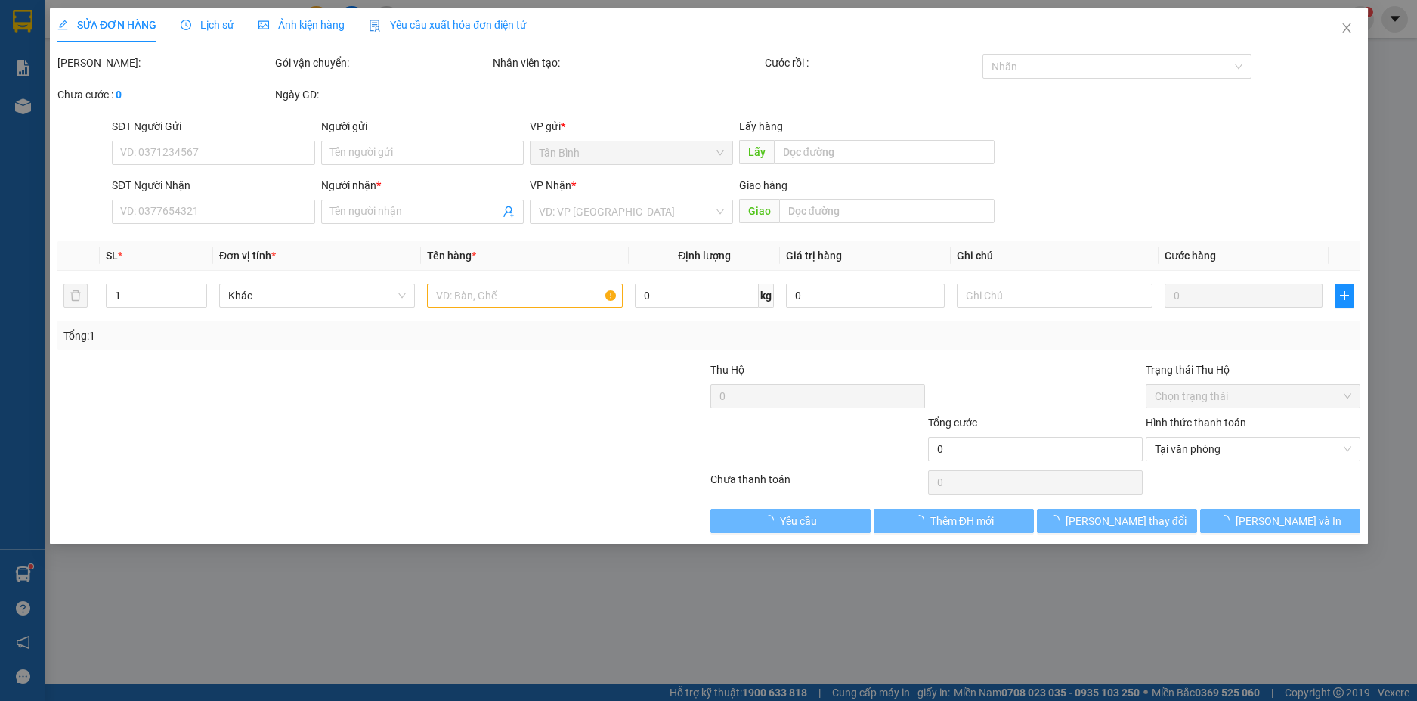
type input "0767654329"
type input "PHƯƠNG KÍNH DỄ VỠ"
type input "800.000"
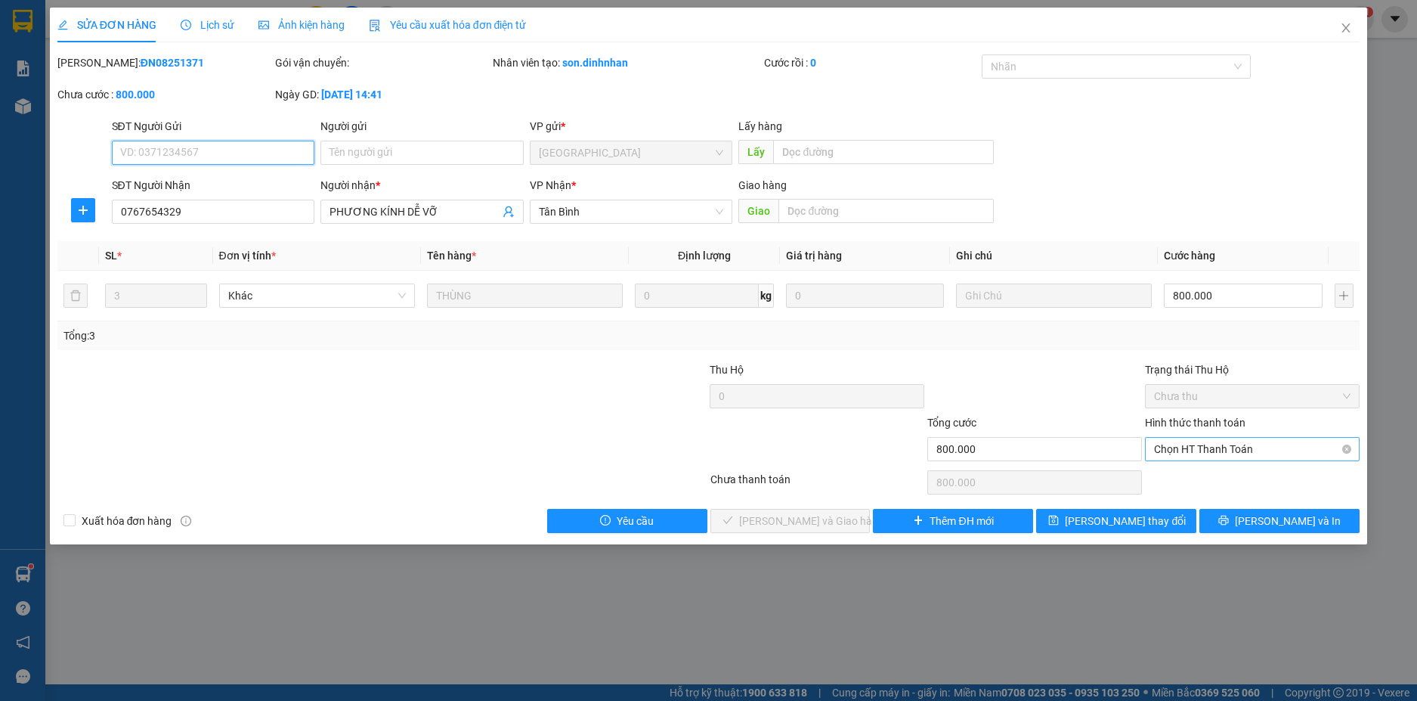
click at [1197, 455] on span "Chọn HT Thanh Toán" at bounding box center [1252, 449] width 197 height 23
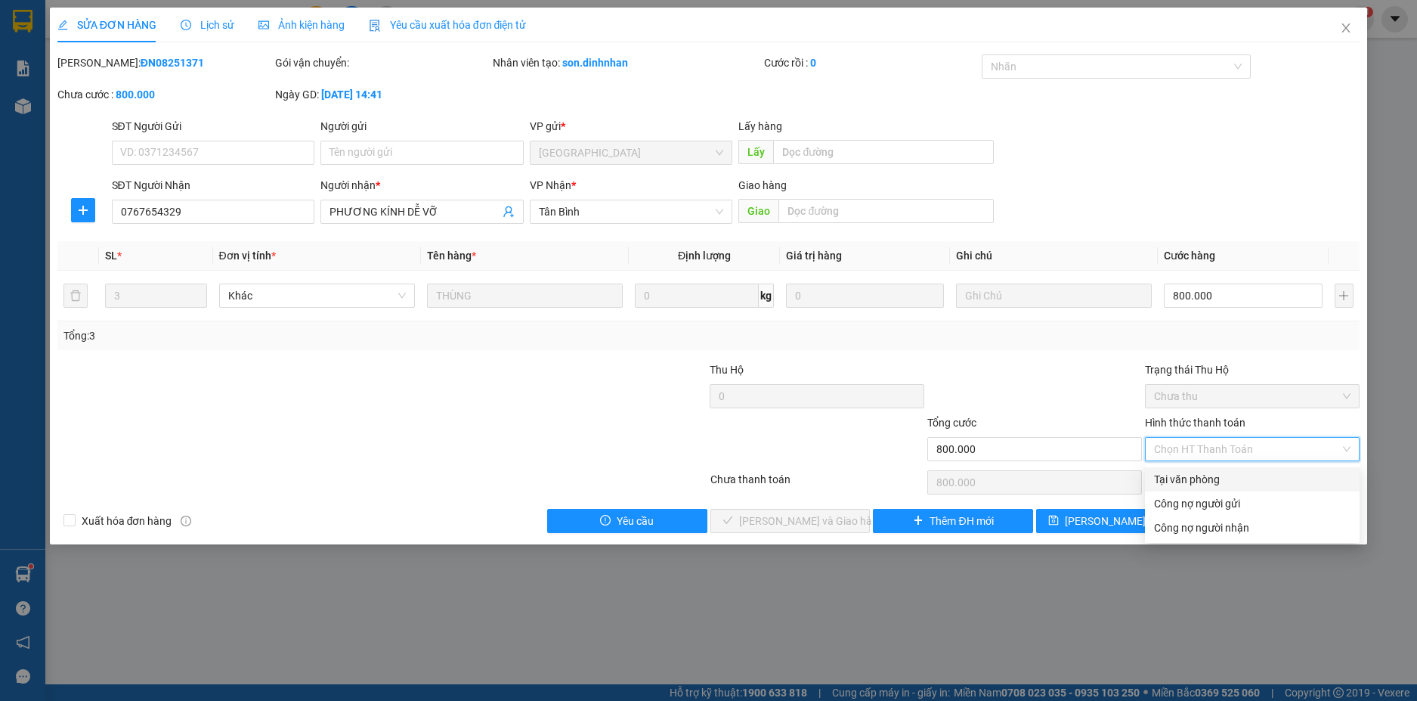
click at [1188, 478] on div "Tại văn phòng" at bounding box center [1252, 479] width 197 height 17
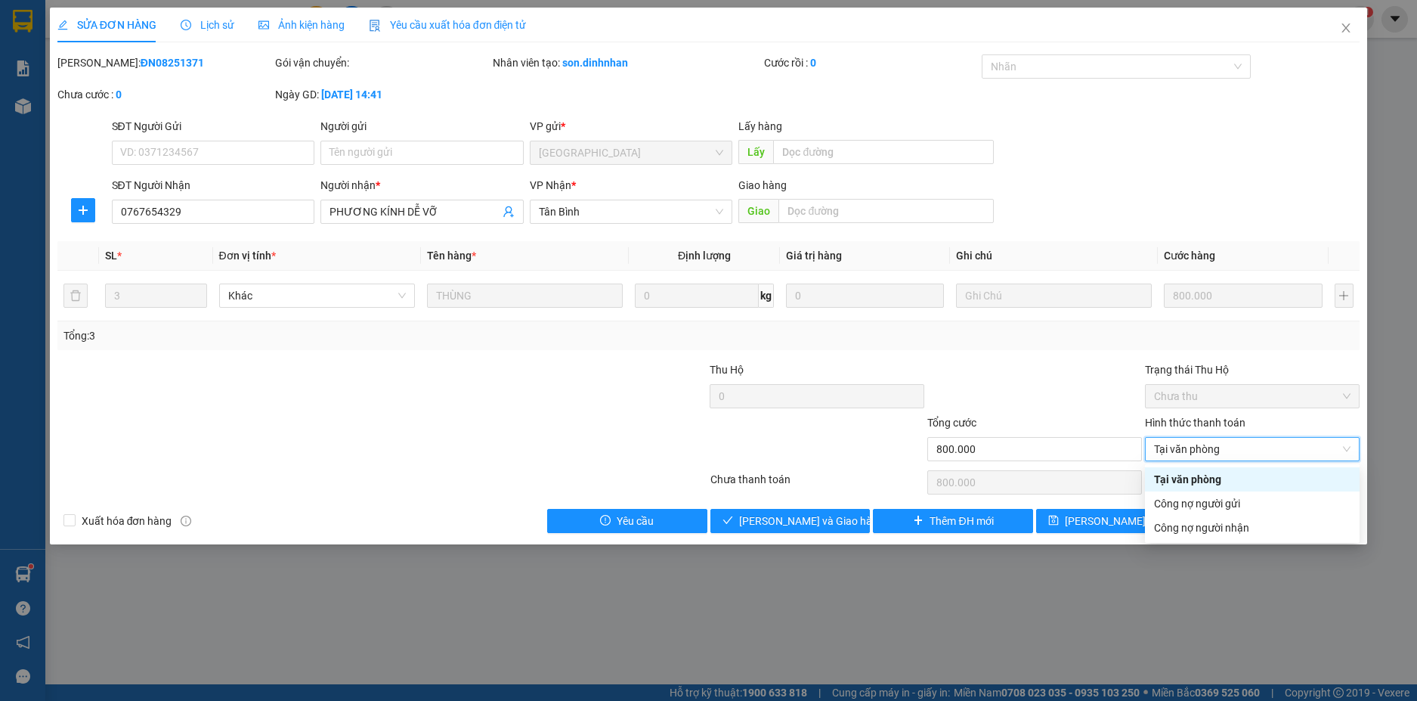
type input "0"
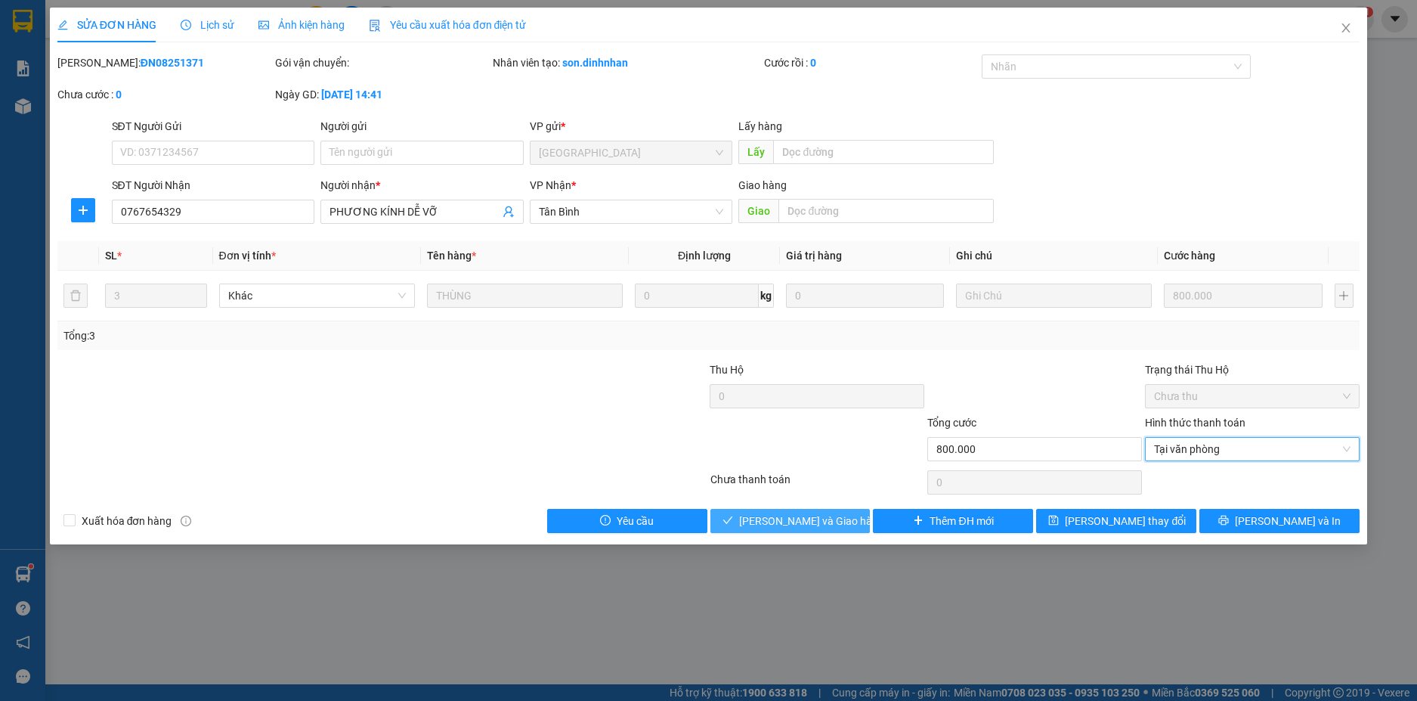
drag, startPoint x: 769, startPoint y: 518, endPoint x: 778, endPoint y: 506, distance: 14.5
click at [770, 518] on span "[PERSON_NAME] và Giao hàng" at bounding box center [811, 520] width 145 height 17
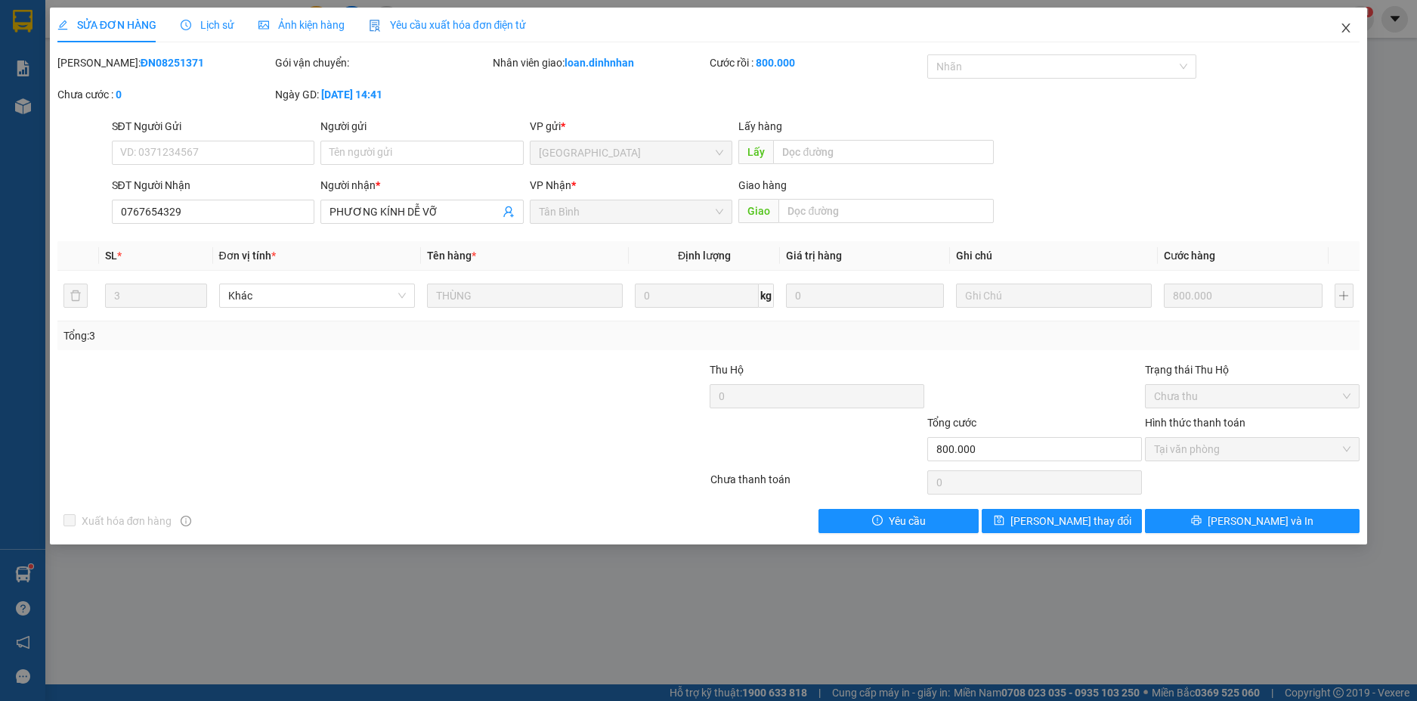
click at [1343, 23] on icon "close" at bounding box center [1346, 28] width 12 height 12
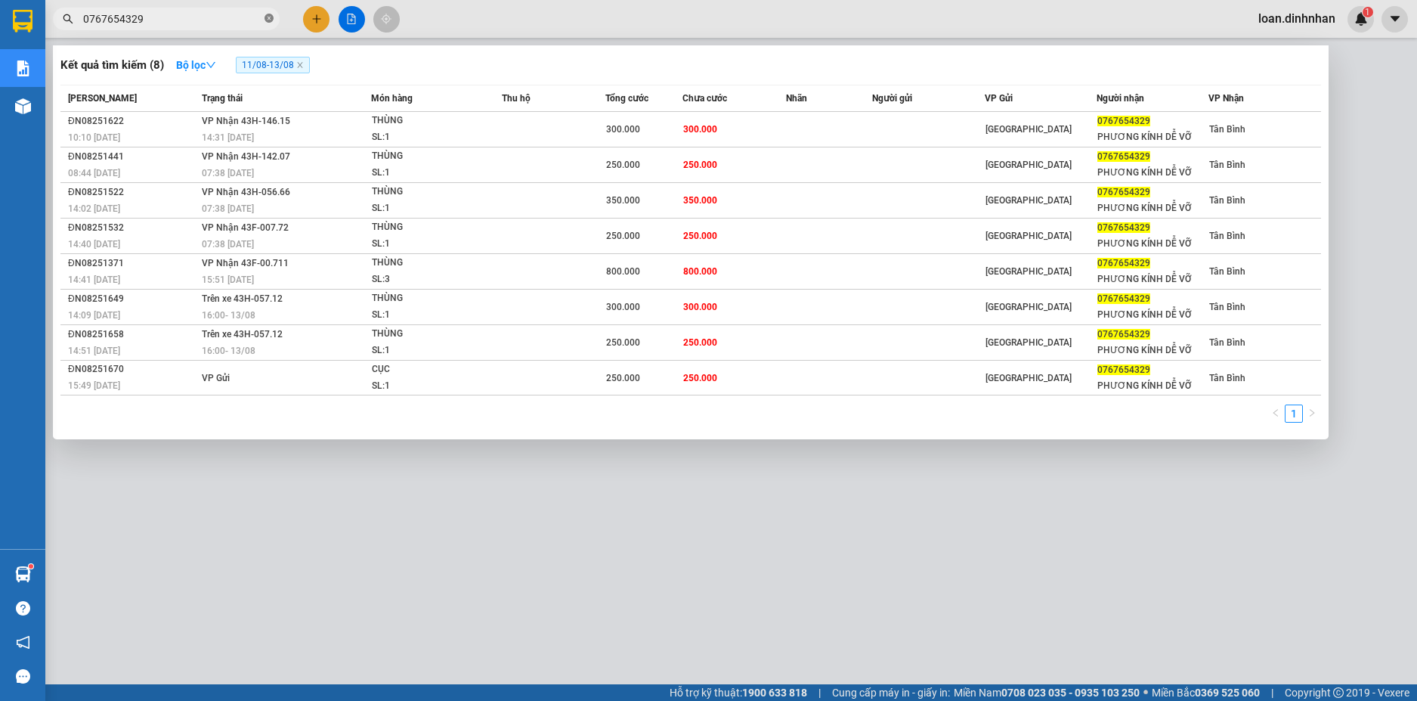
click at [271, 14] on icon "close-circle" at bounding box center [269, 18] width 9 height 9
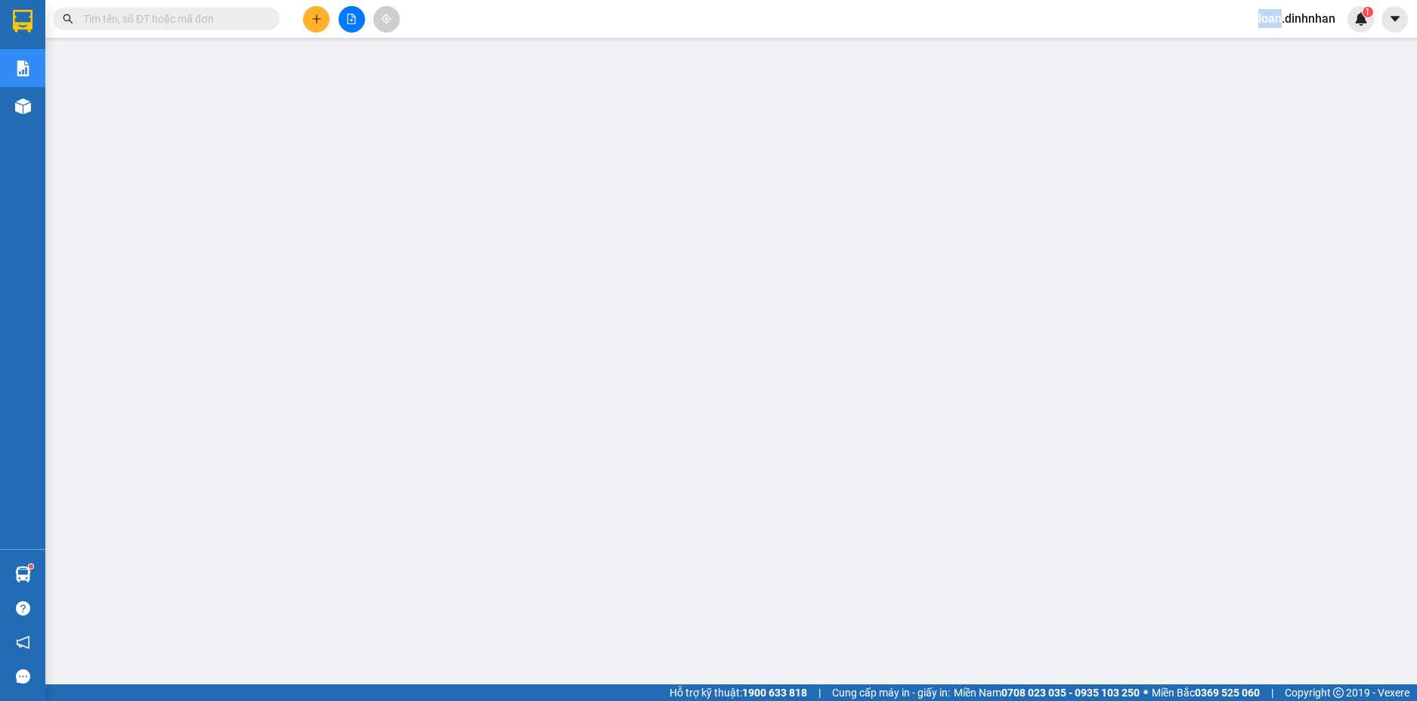
click at [270, 17] on span at bounding box center [269, 19] width 9 height 17
click at [237, 26] on input "text" at bounding box center [172, 19] width 178 height 17
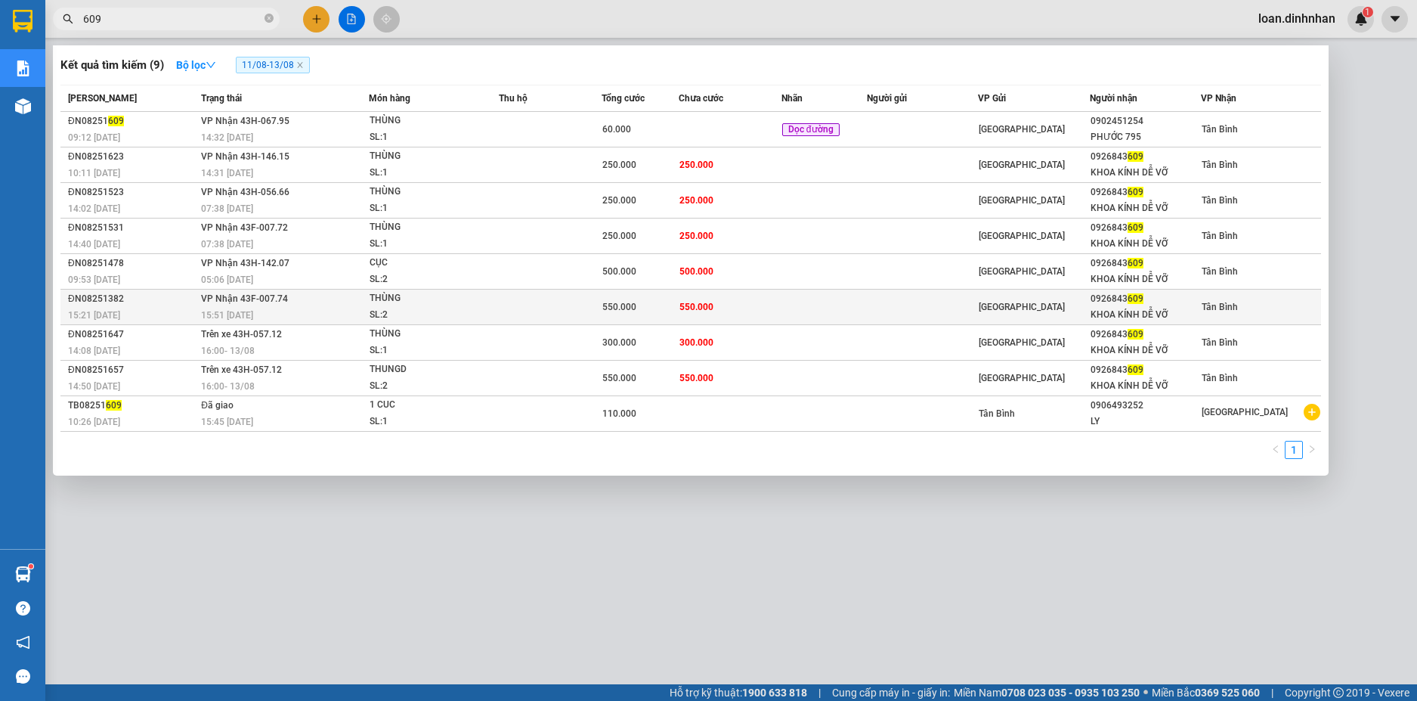
type input "609"
click at [633, 294] on td "550.000" at bounding box center [640, 307] width 77 height 36
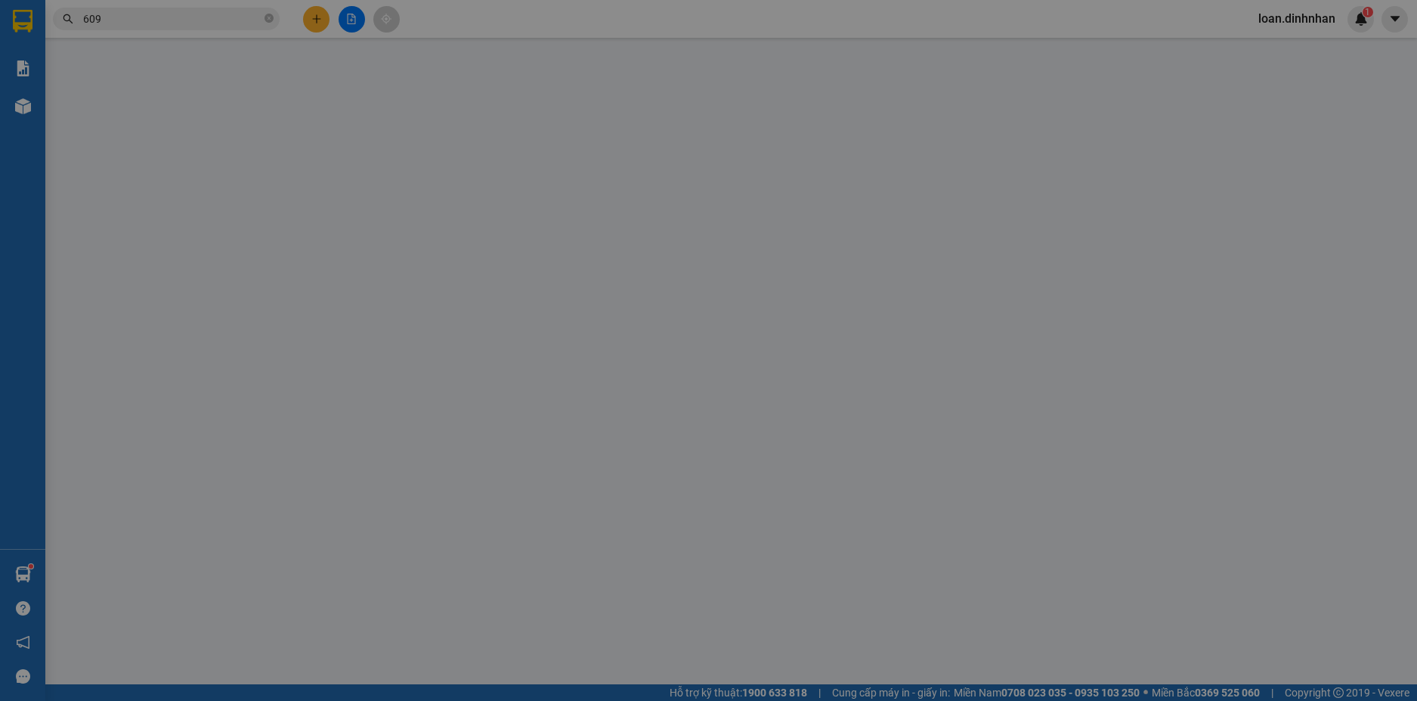
type input "0926843609"
type input "KHOA KÍNH DỄ VỠ"
type input "550.000"
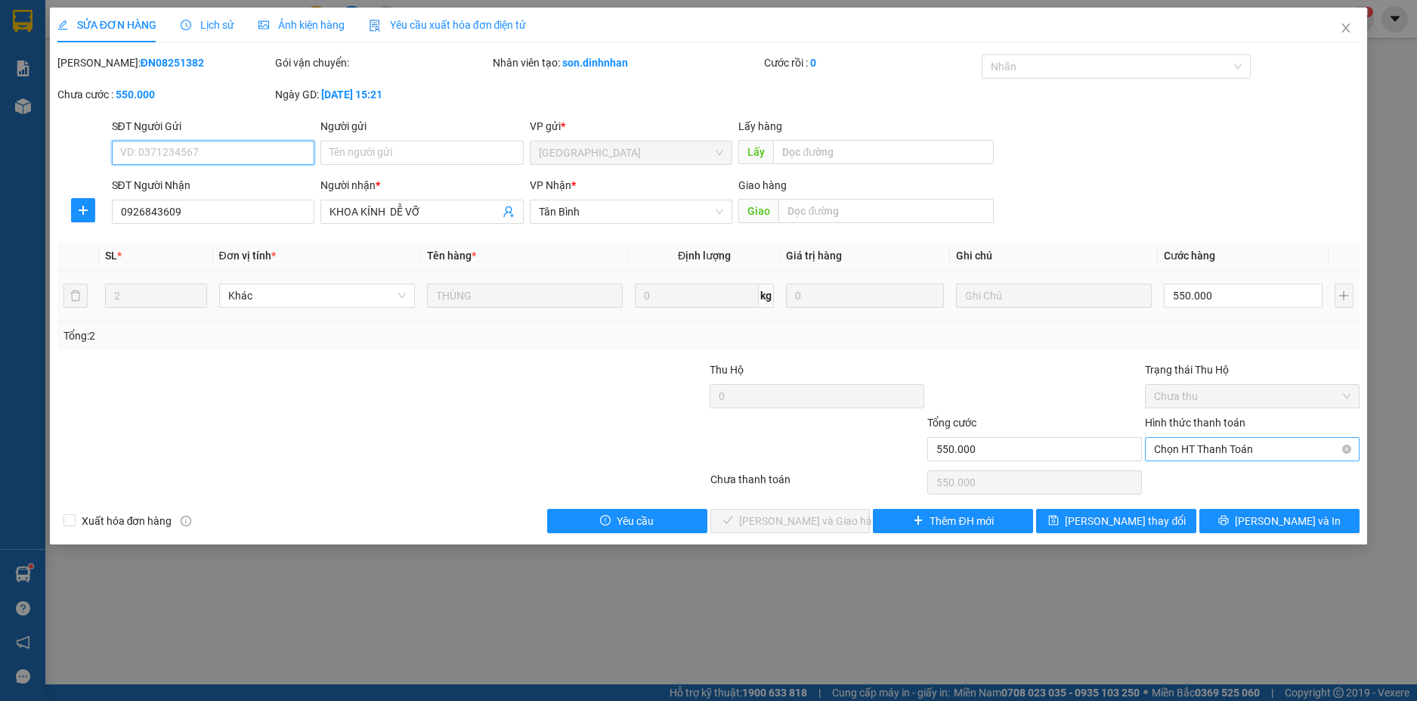
click at [1236, 448] on span "Chọn HT Thanh Toán" at bounding box center [1252, 449] width 197 height 23
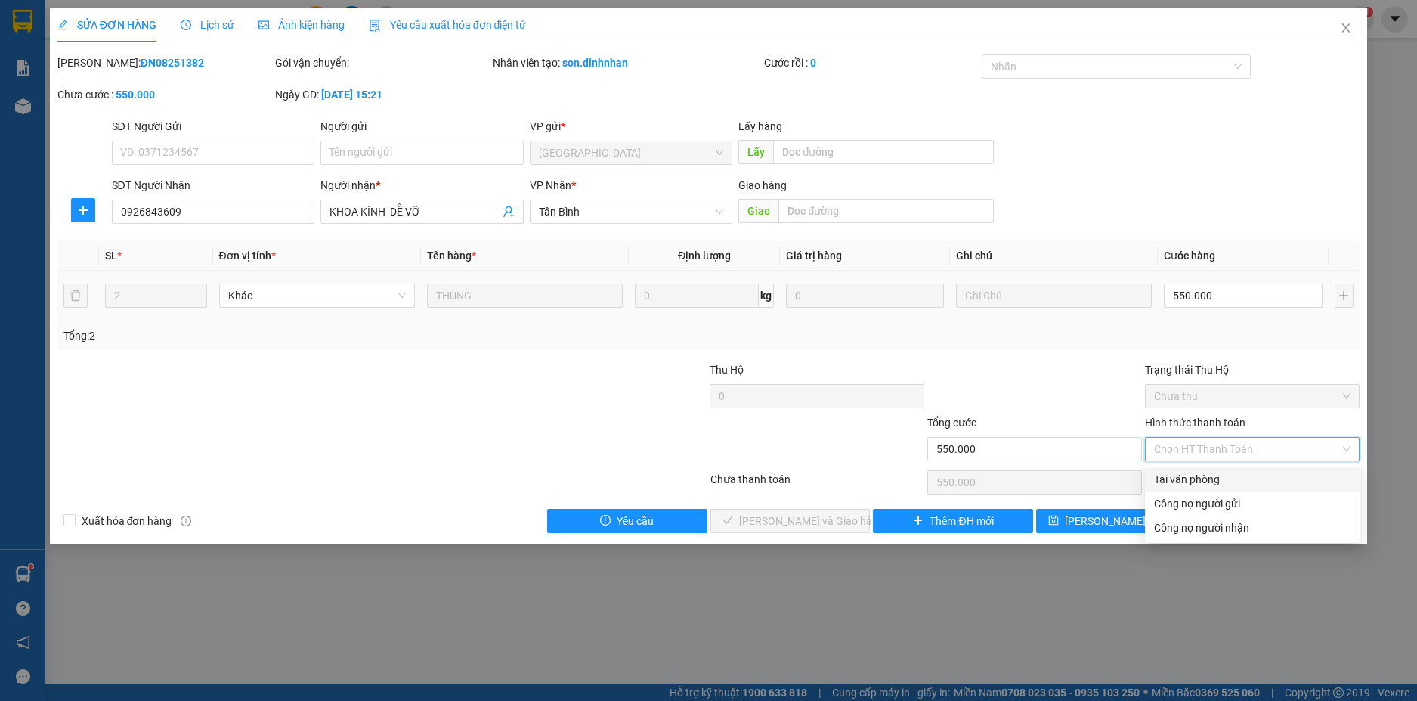
click at [1171, 472] on div "Tại văn phòng" at bounding box center [1252, 479] width 197 height 17
type input "0"
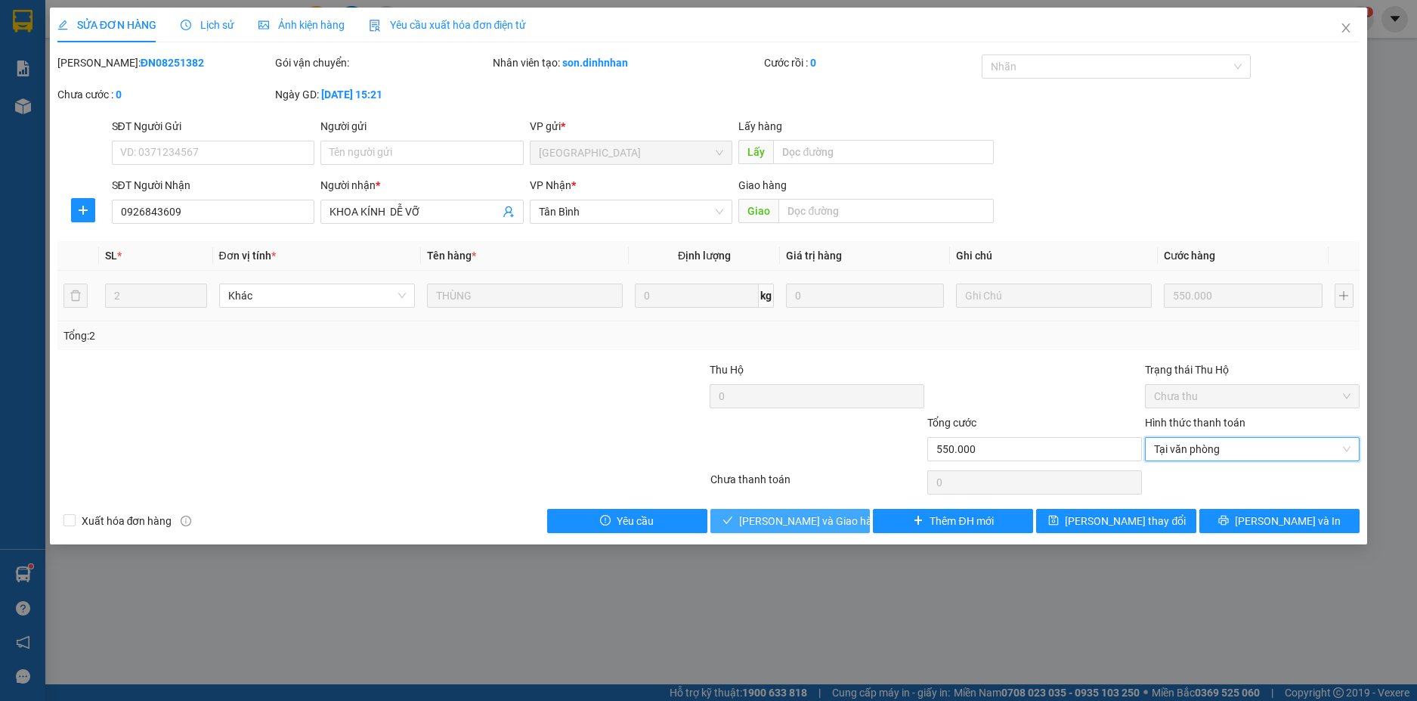
click at [809, 518] on span "[PERSON_NAME] và Giao hàng" at bounding box center [811, 520] width 145 height 17
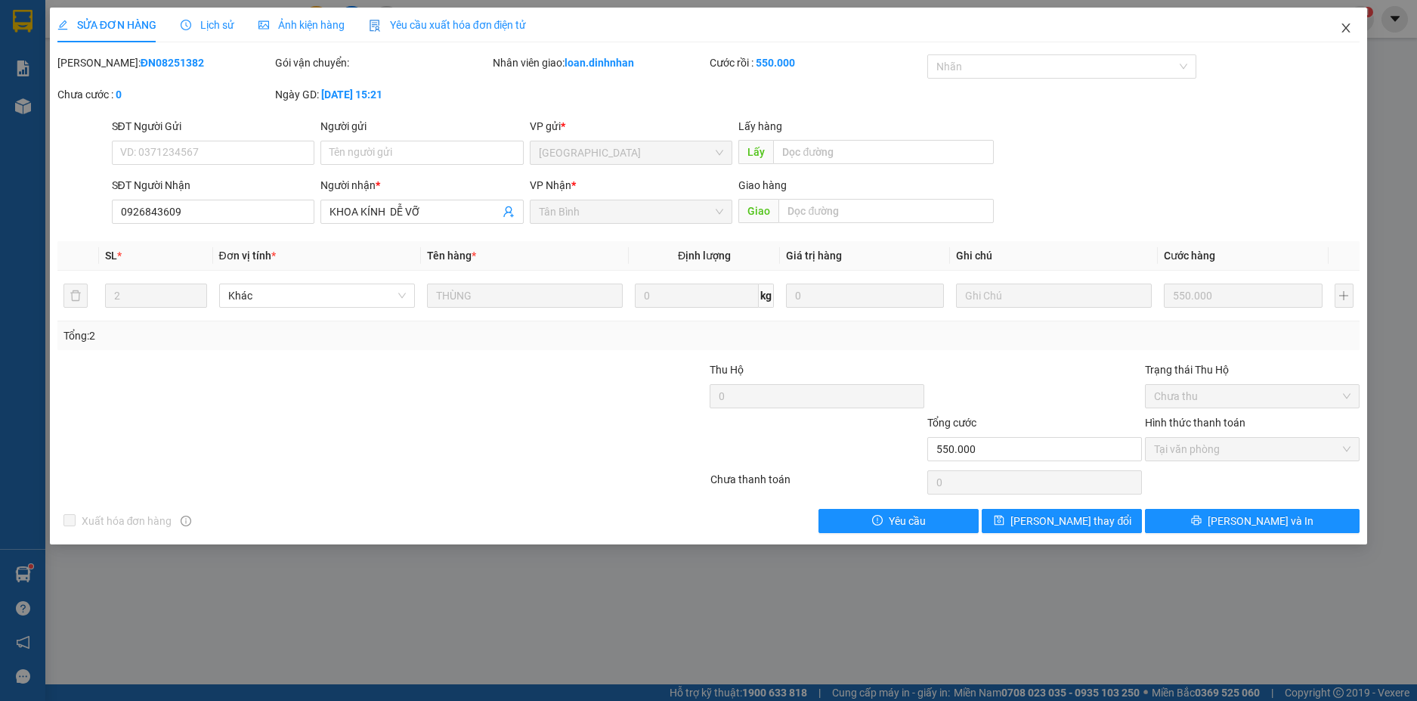
click at [1342, 31] on icon "close" at bounding box center [1346, 28] width 12 height 12
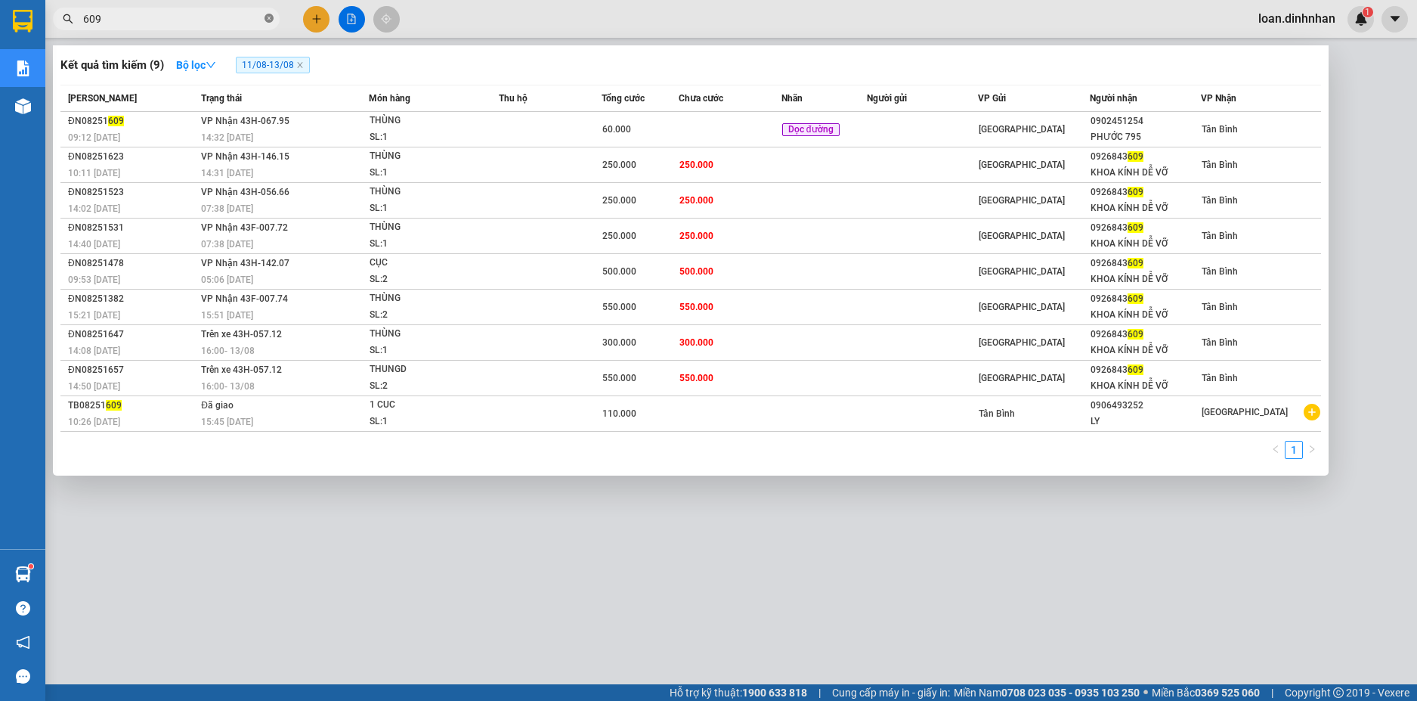
click at [271, 20] on icon "close-circle" at bounding box center [269, 18] width 9 height 9
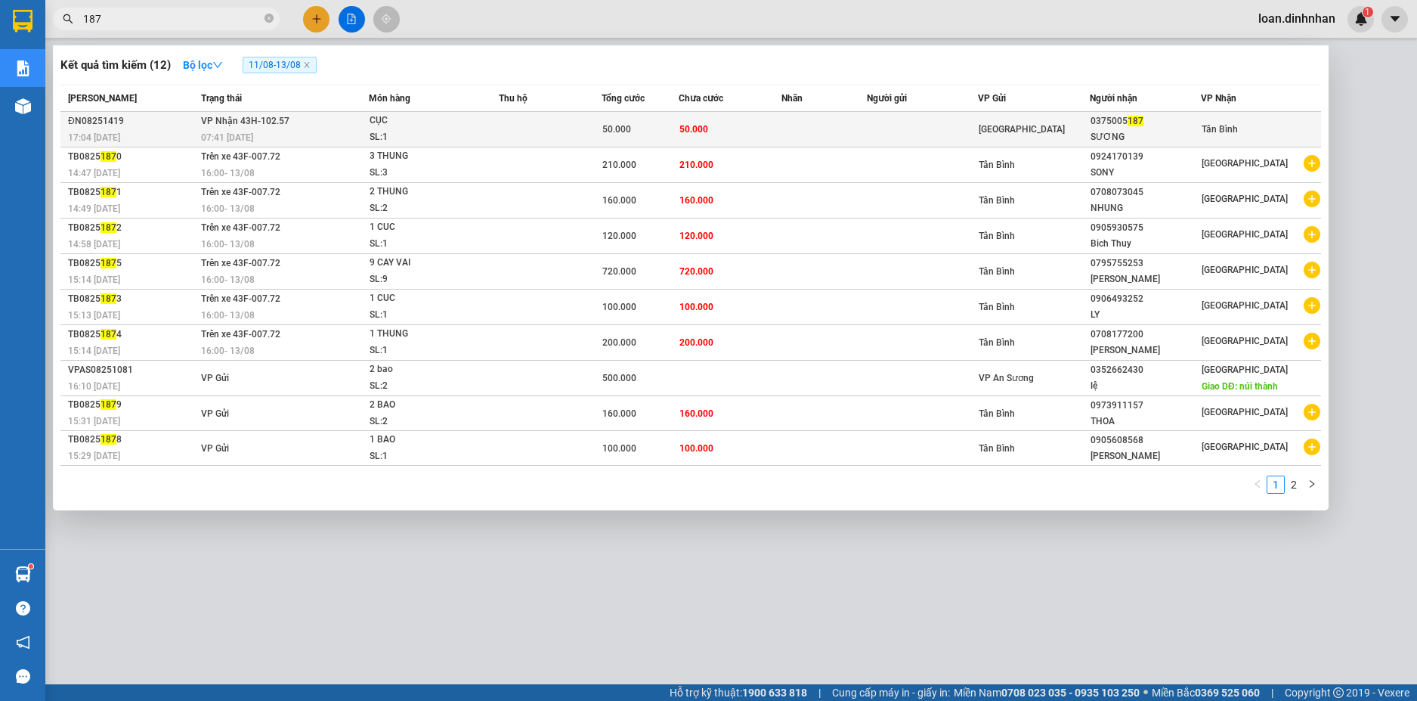
type input "187"
click at [631, 124] on span "50.000" at bounding box center [616, 129] width 29 height 11
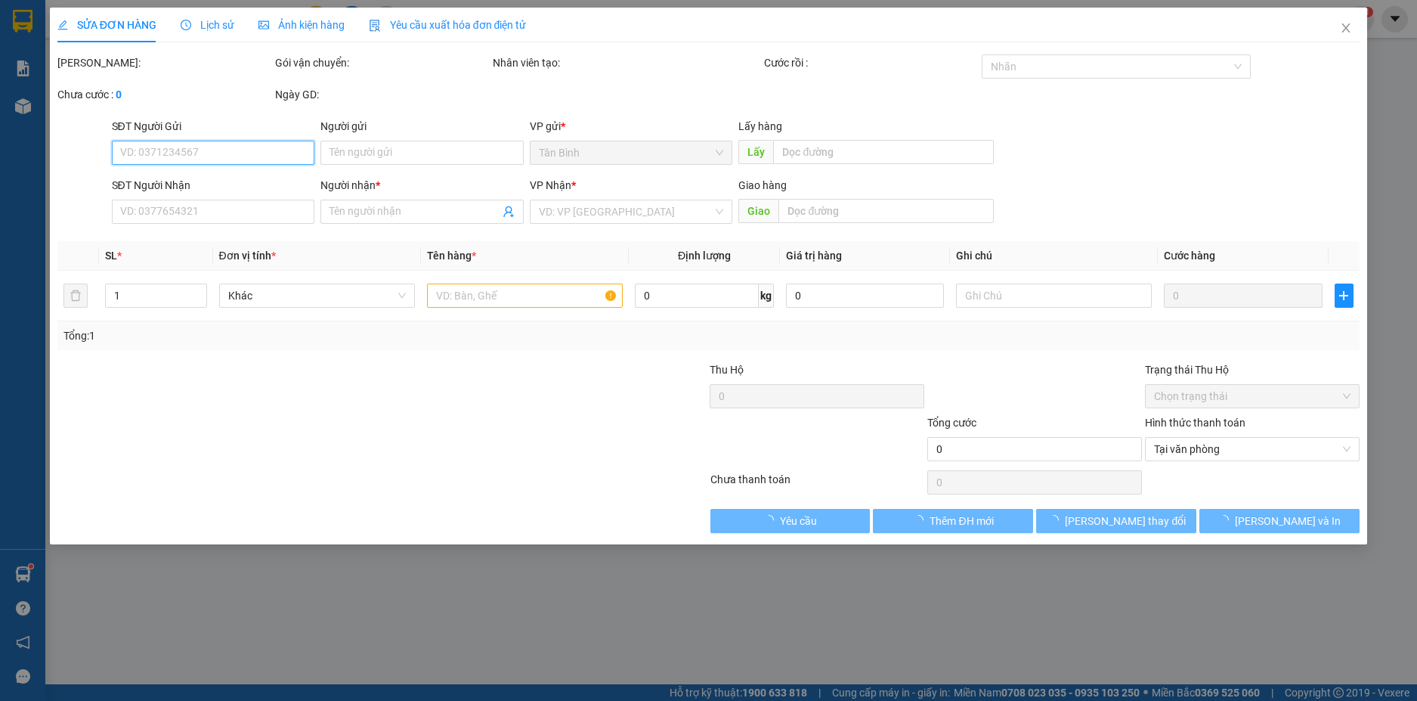
type input "0375005187"
type input "SƯƠNG"
type input "50.000"
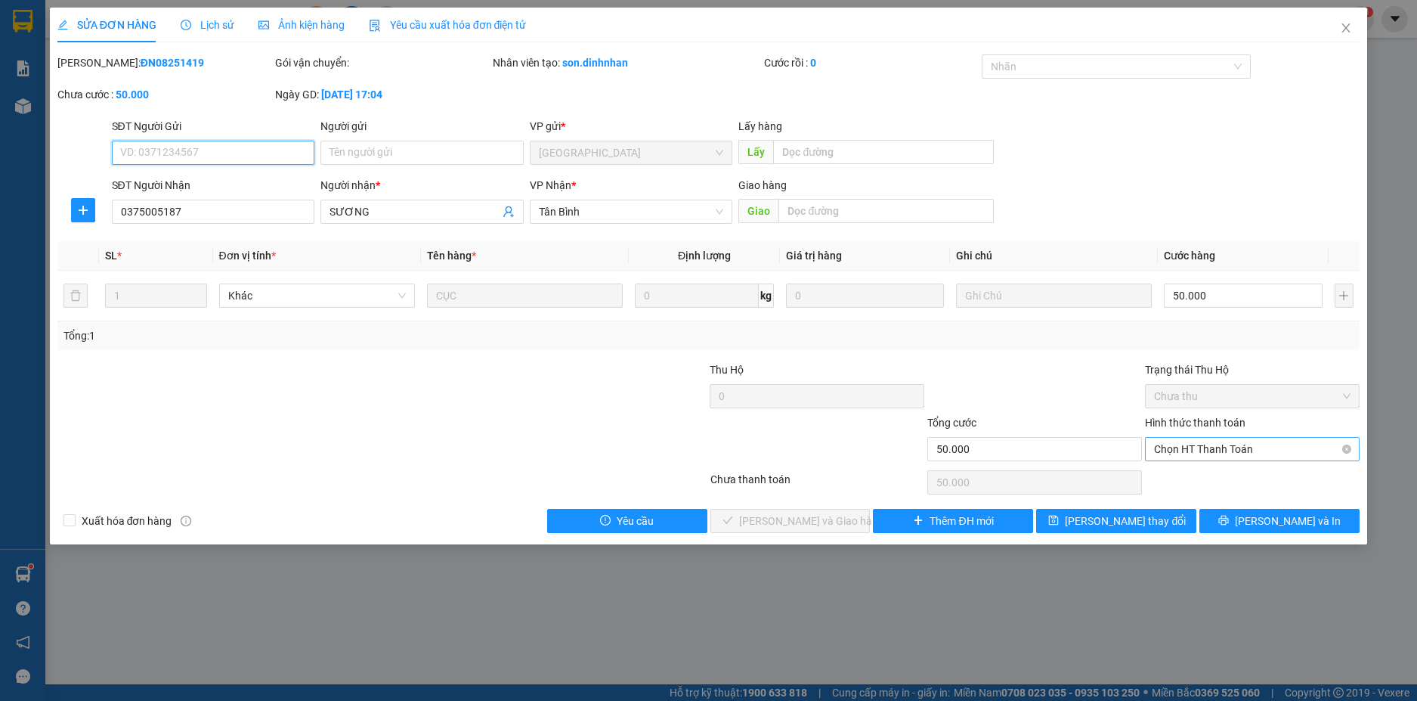
click at [1227, 448] on span "Chọn HT Thanh Toán" at bounding box center [1252, 449] width 197 height 23
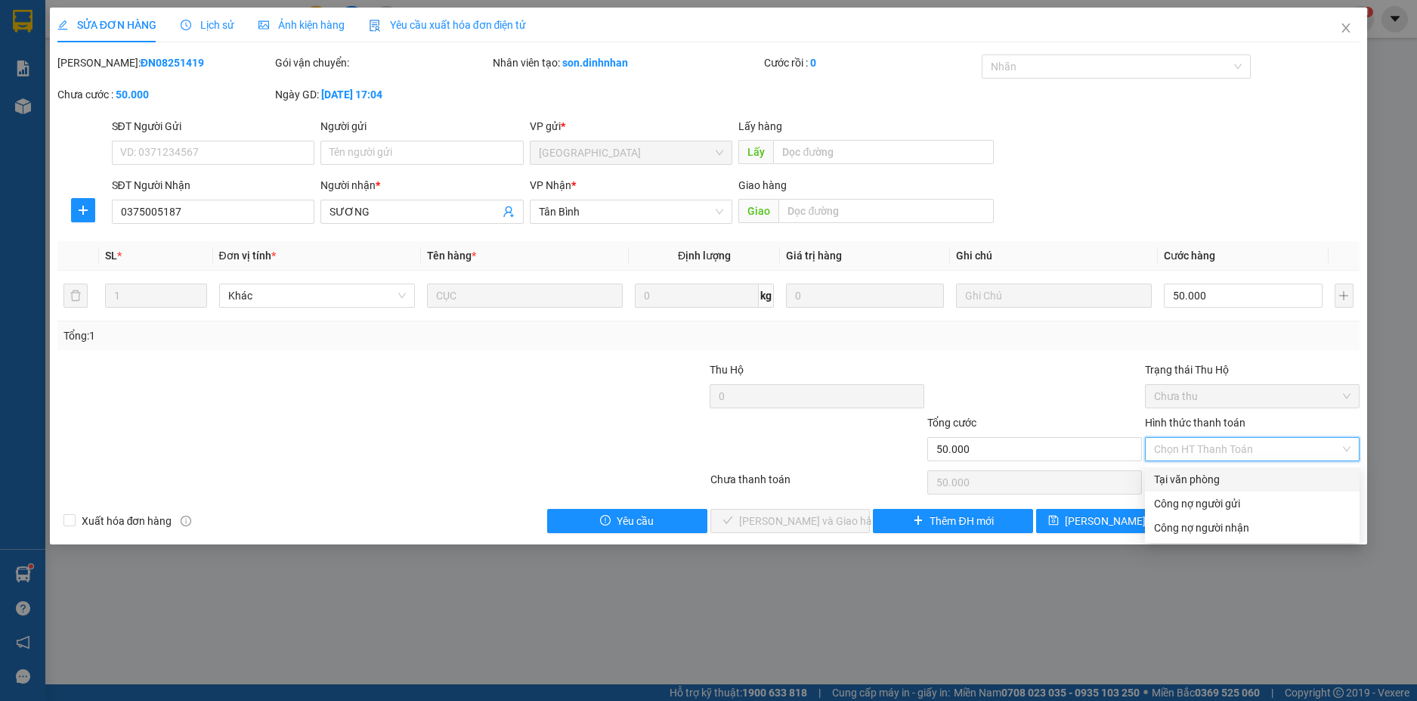
click at [1218, 478] on div "Tại văn phòng" at bounding box center [1252, 479] width 197 height 17
type input "0"
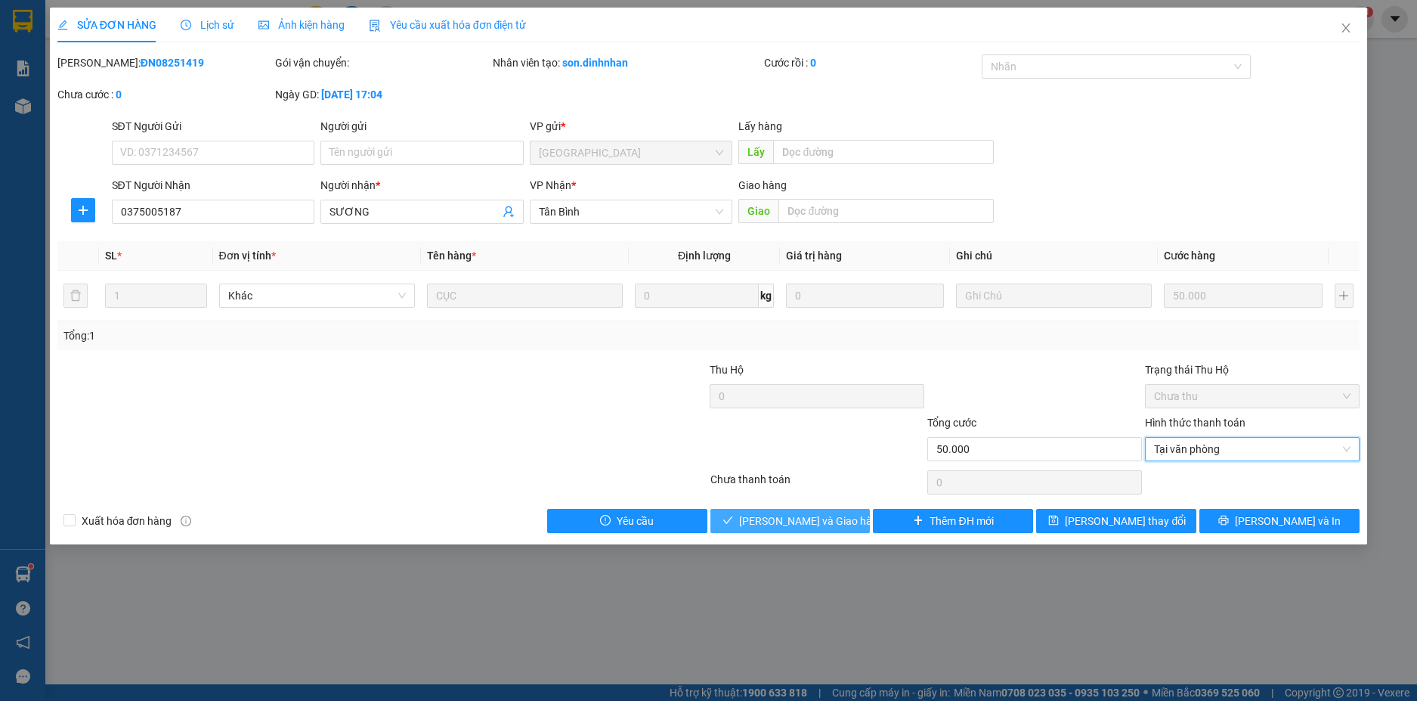
click at [773, 515] on span "[PERSON_NAME] và Giao hàng" at bounding box center [811, 520] width 145 height 17
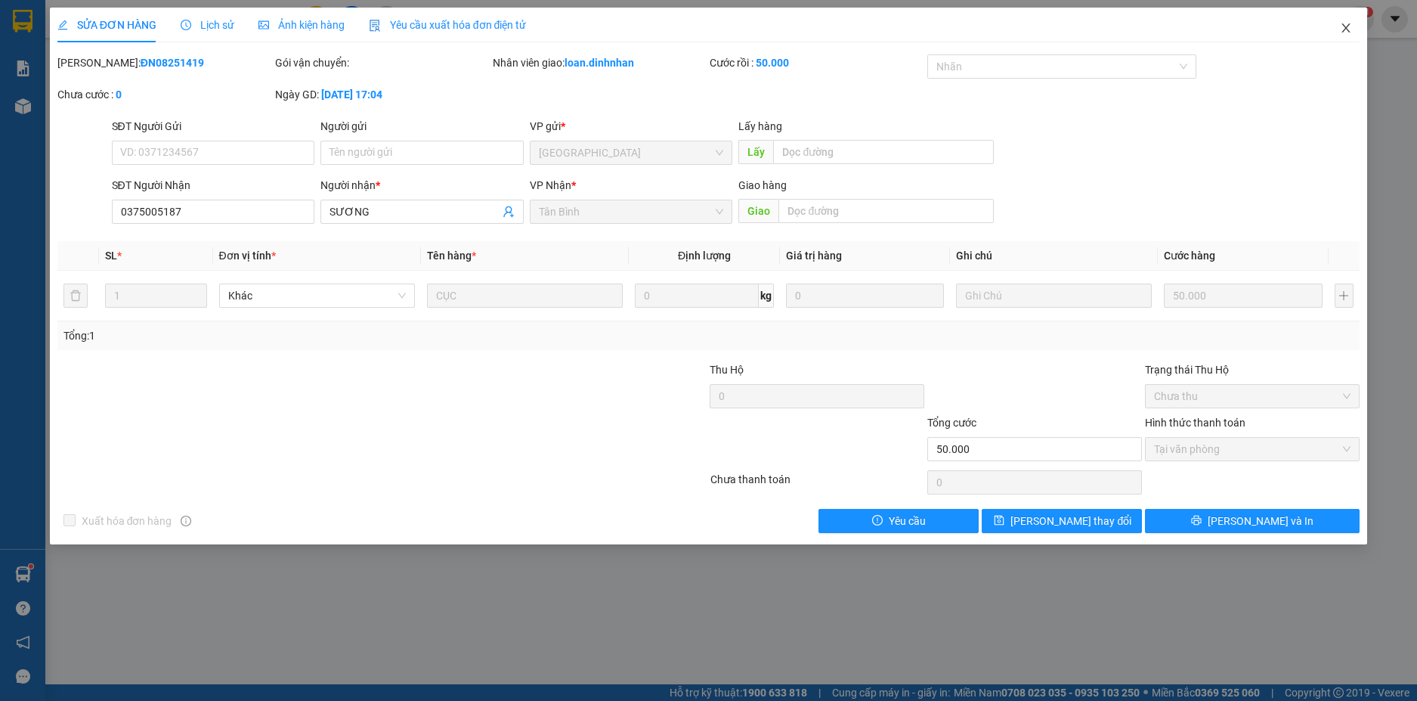
click at [1331, 29] on span "Close" at bounding box center [1346, 29] width 42 height 42
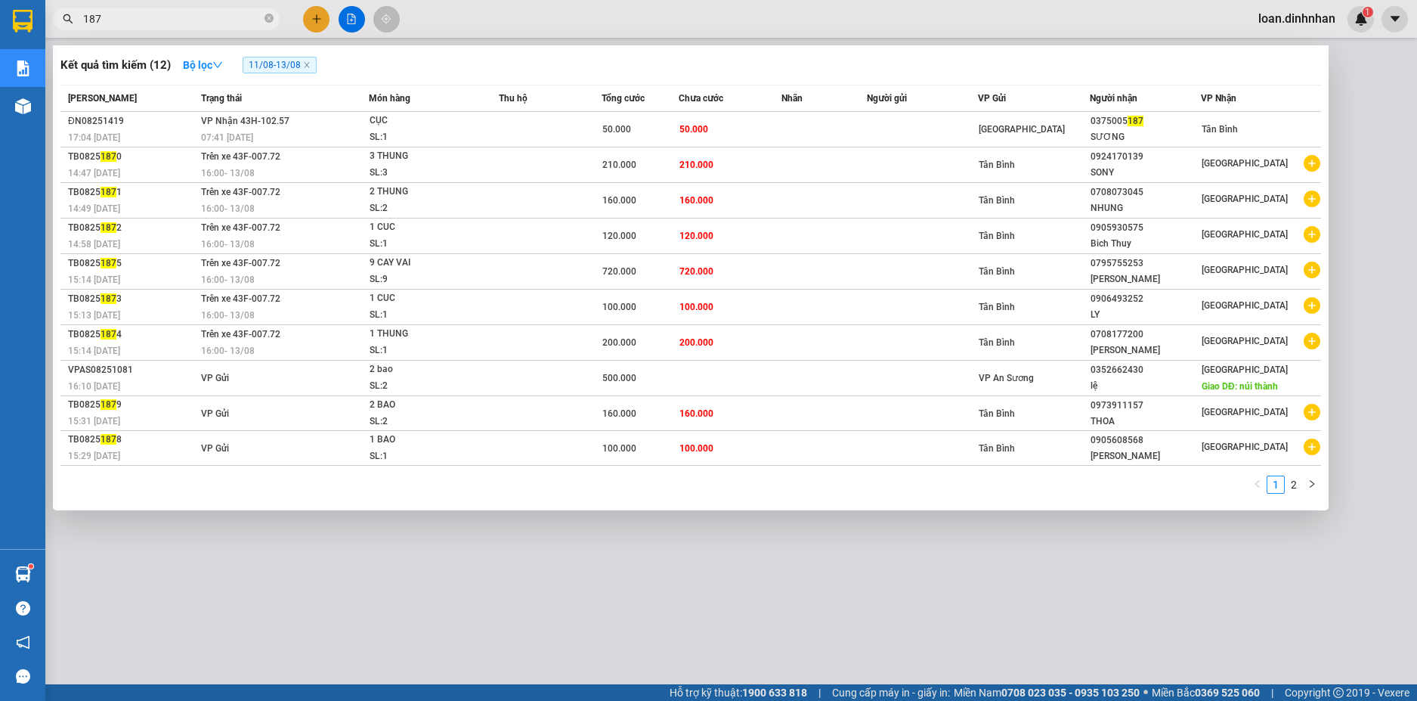
click at [259, 19] on input "187" at bounding box center [172, 19] width 178 height 17
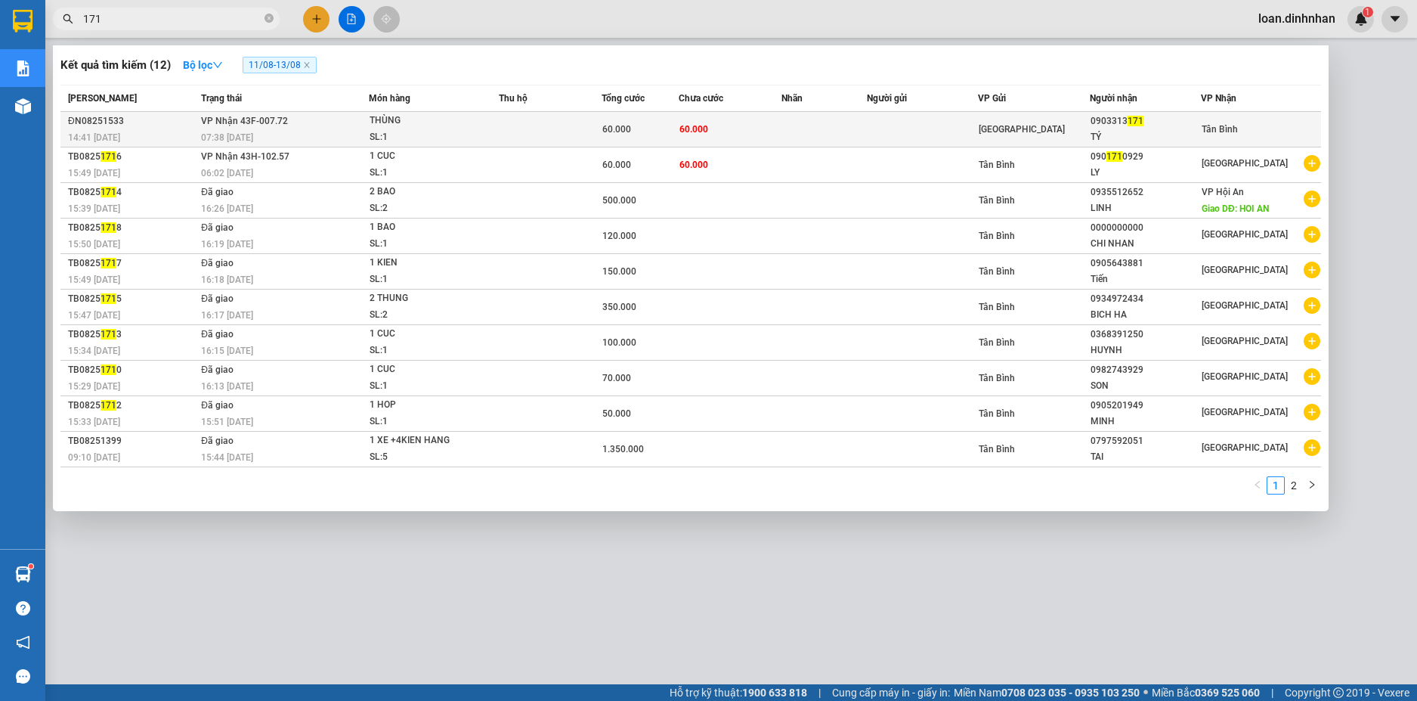
type input "171"
click at [627, 124] on span "60.000" at bounding box center [616, 129] width 29 height 11
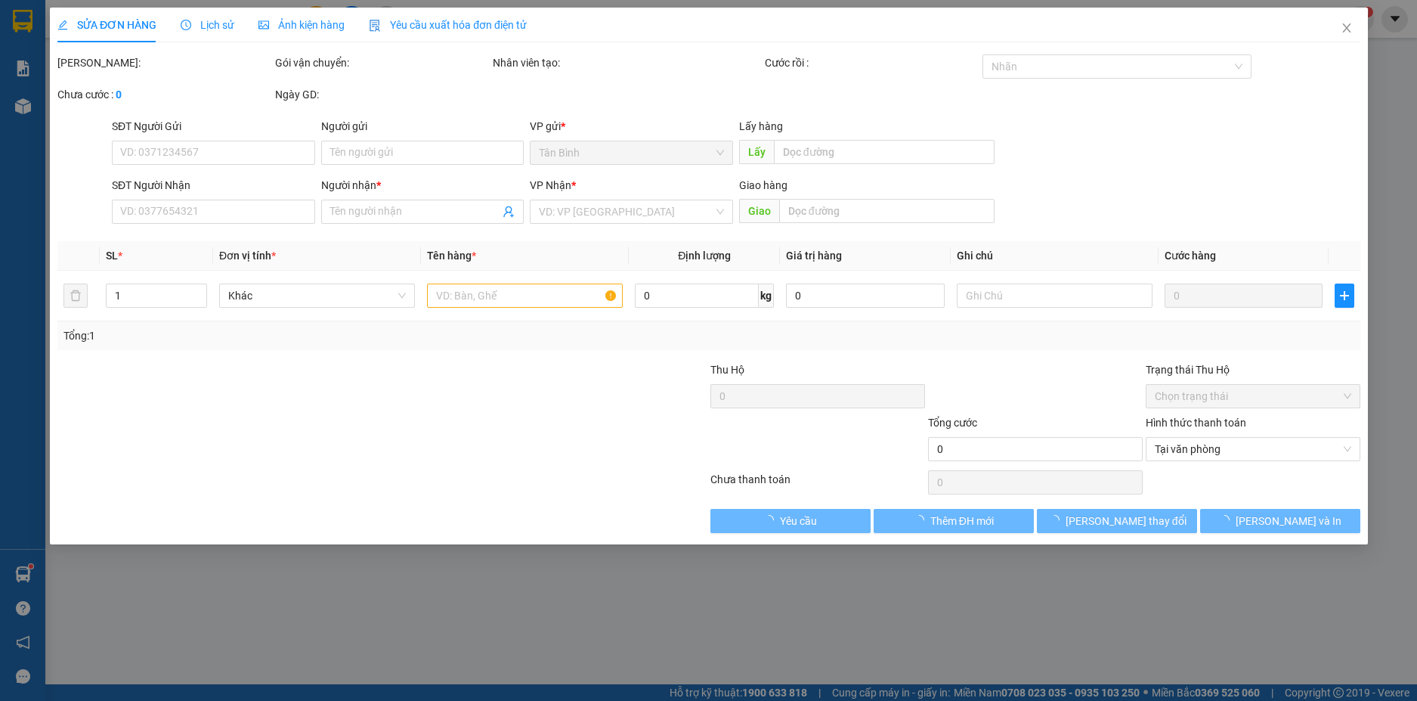
type input "0903313171"
type input "TÝ"
type input "60.000"
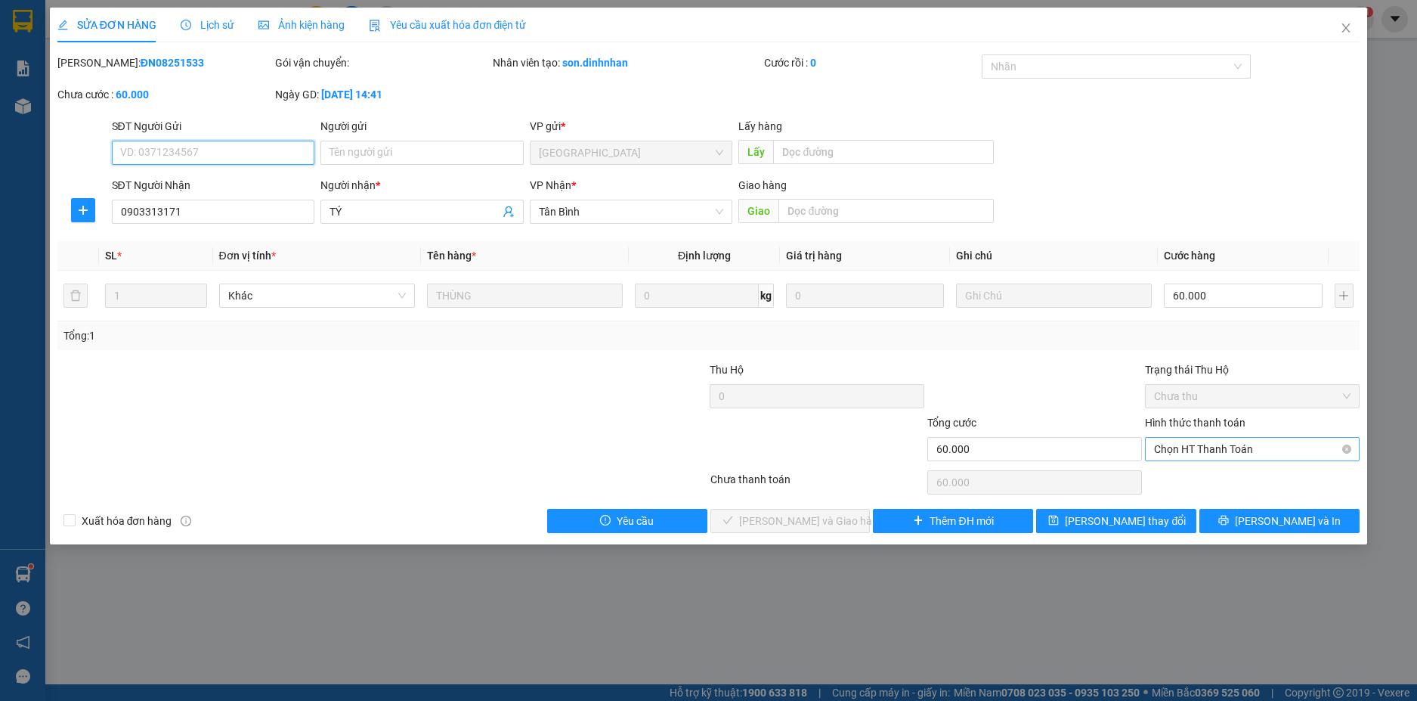
click at [1159, 451] on span "Chọn HT Thanh Toán" at bounding box center [1252, 449] width 197 height 23
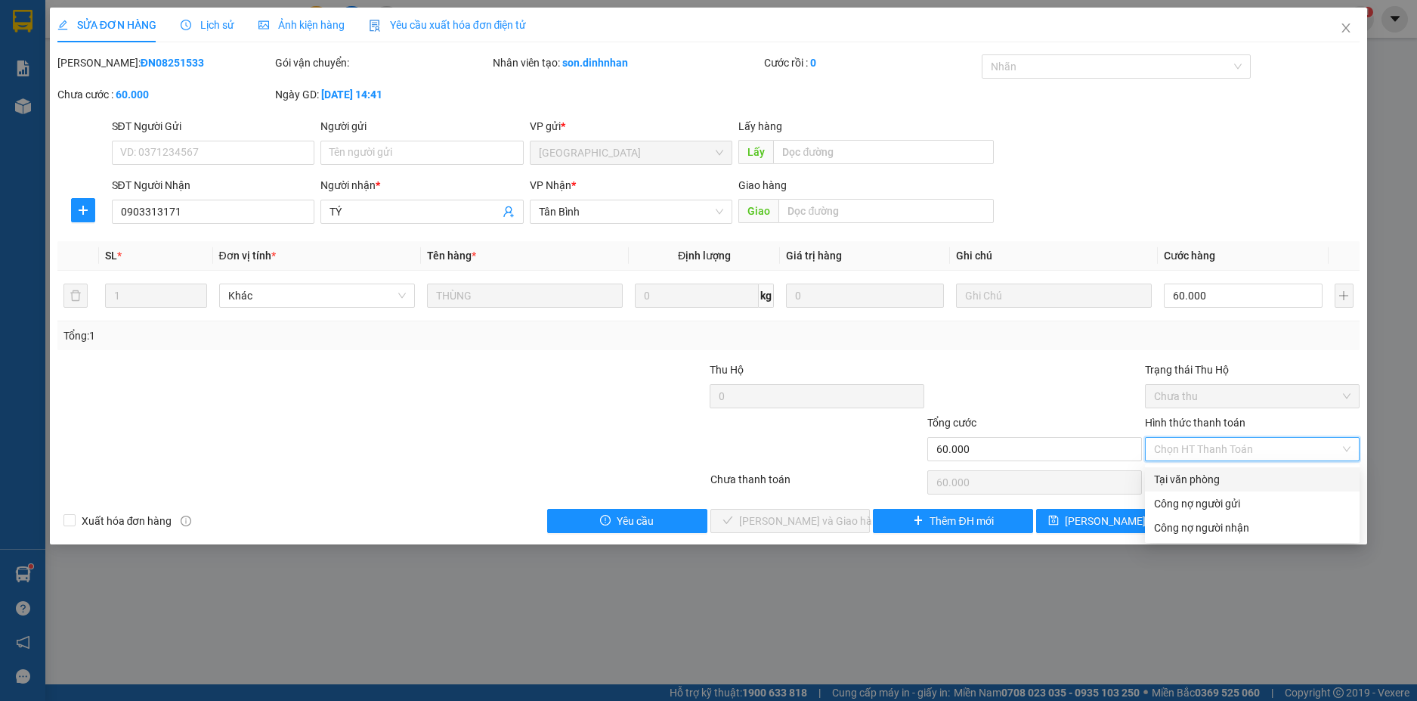
drag, startPoint x: 1171, startPoint y: 478, endPoint x: 1183, endPoint y: 480, distance: 12.2
click at [1183, 480] on div "Tại văn phòng" at bounding box center [1252, 479] width 197 height 17
type input "0"
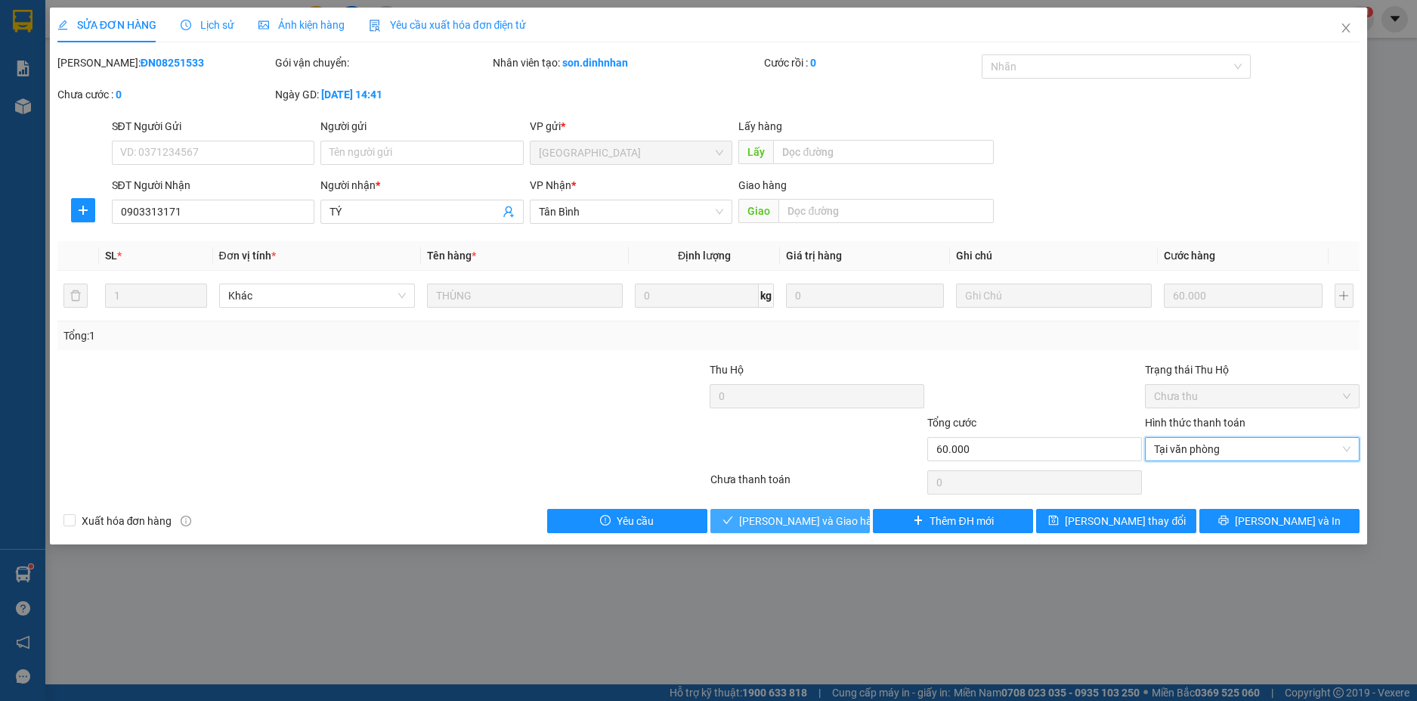
click at [767, 528] on span "[PERSON_NAME] và Giao hàng" at bounding box center [811, 520] width 145 height 17
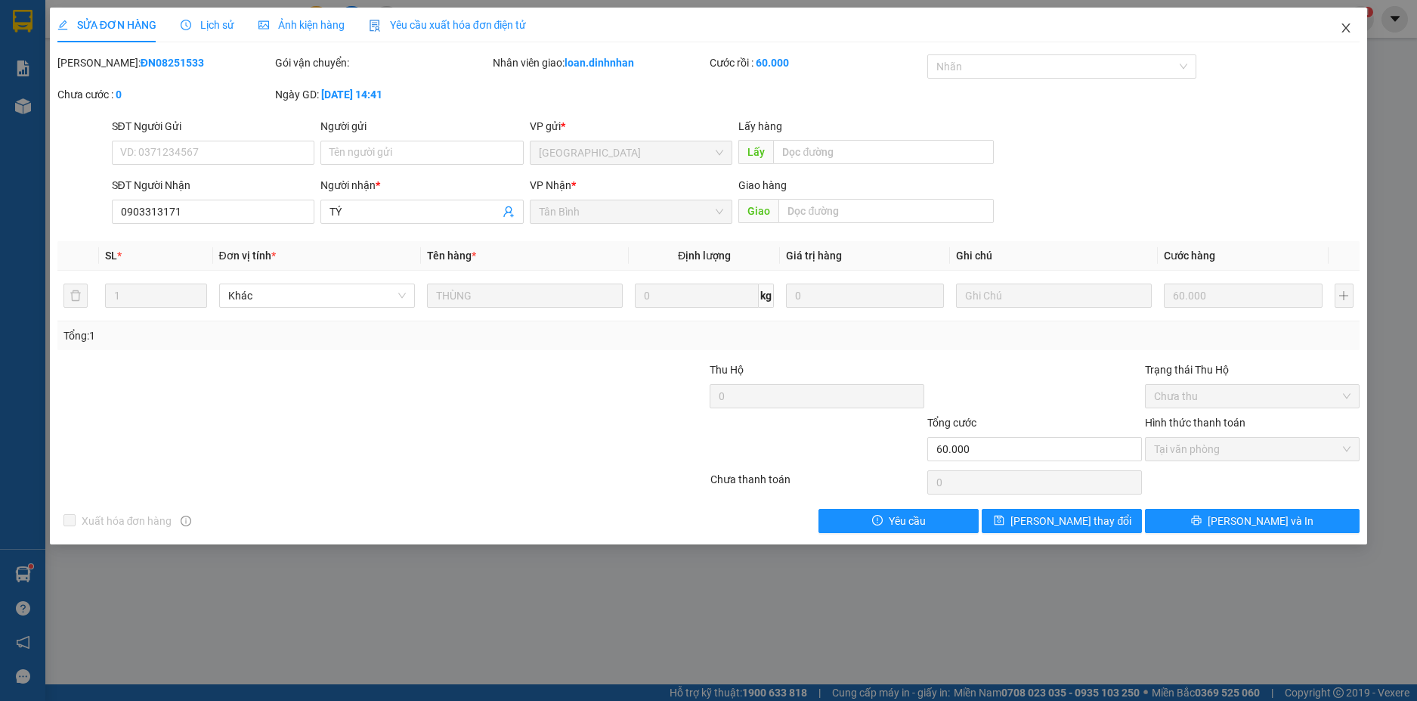
click at [1344, 31] on icon "close" at bounding box center [1346, 27] width 8 height 9
